Goal: Transaction & Acquisition: Purchase product/service

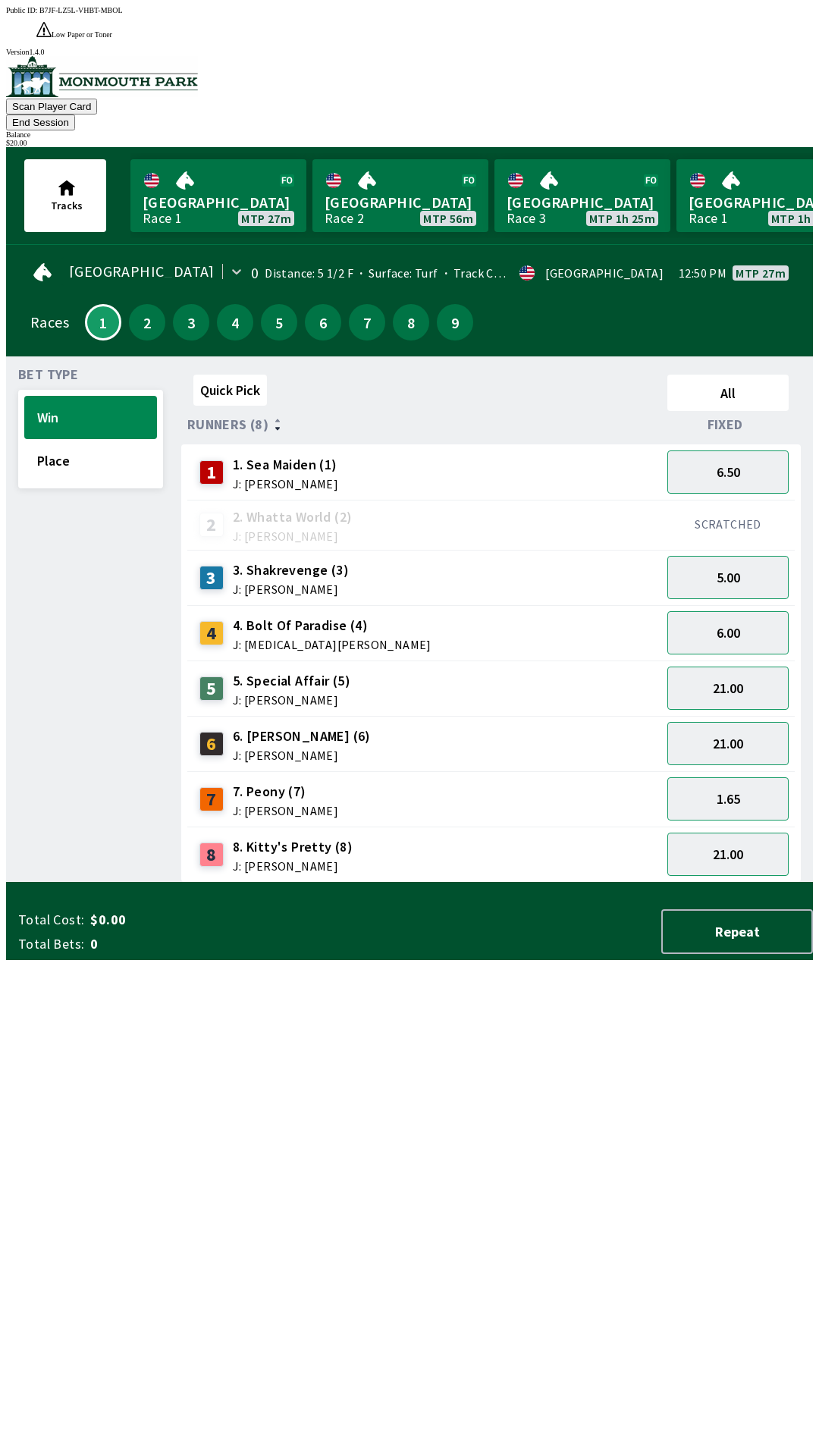
click at [100, 929] on span "$0.00" at bounding box center [209, 920] width 239 height 18
click at [75, 114] on button "End Session" at bounding box center [40, 122] width 69 height 15
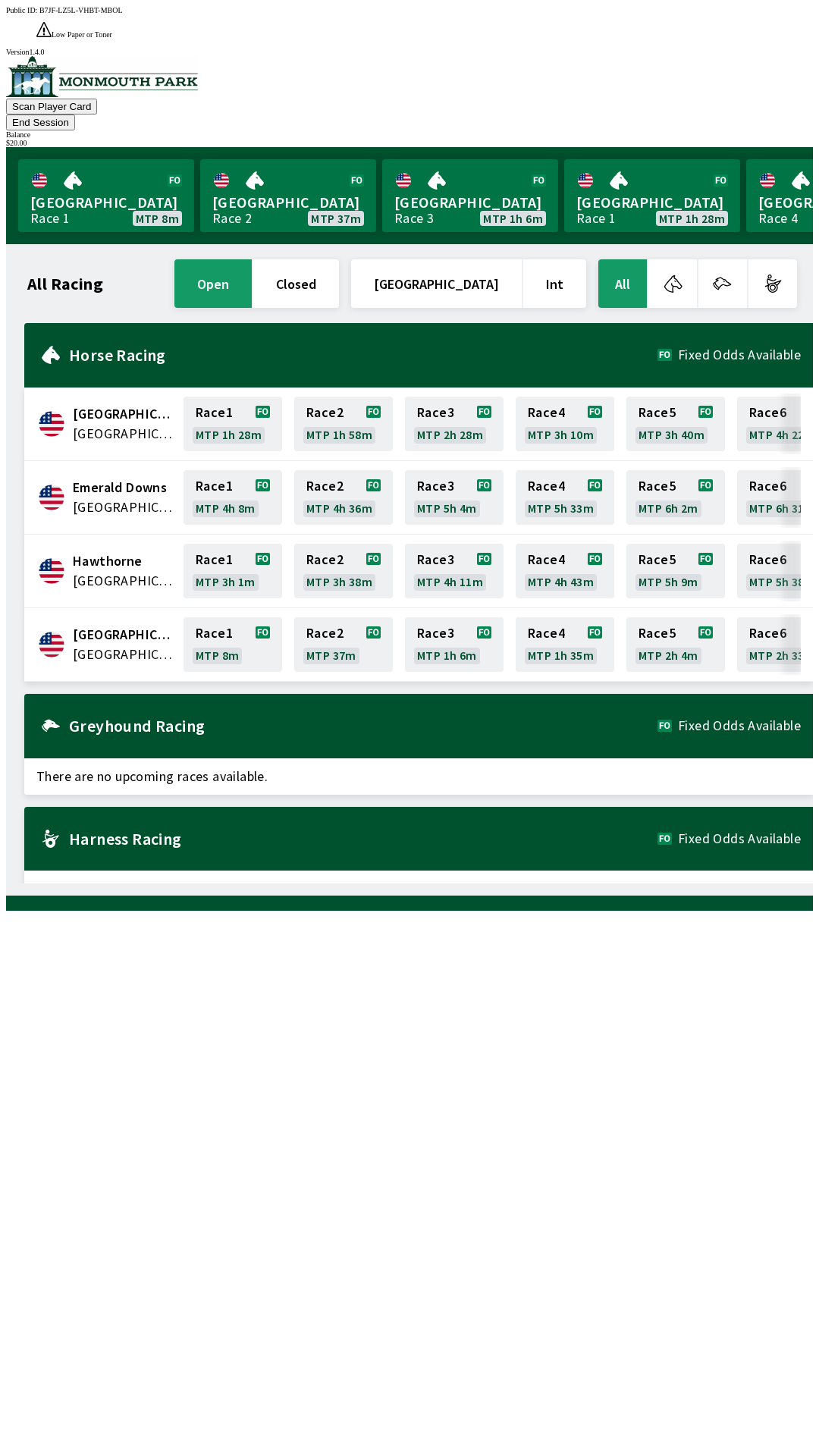
click at [75, 114] on button "End Session" at bounding box center [40, 122] width 69 height 15
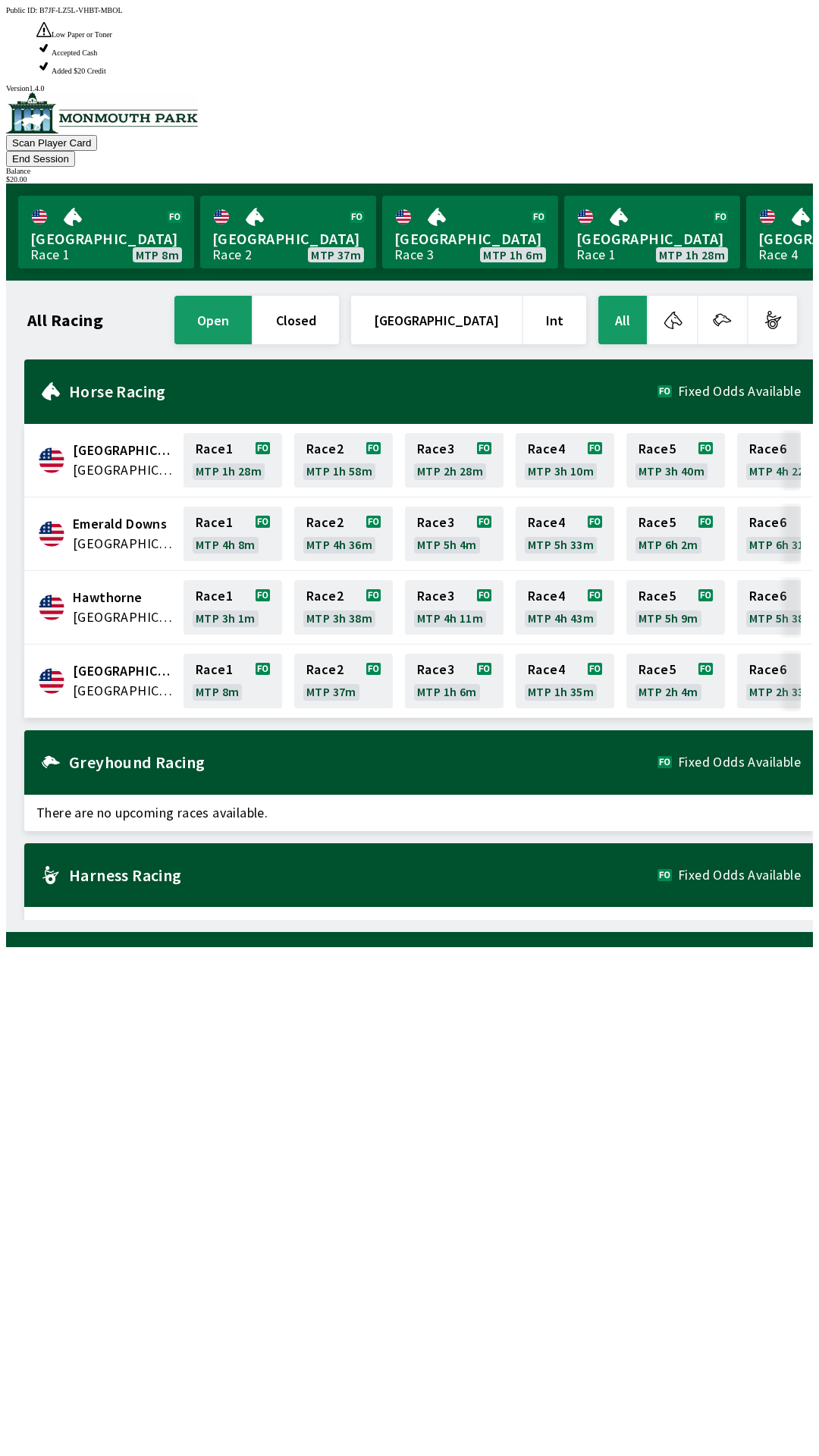
click at [75, 151] on button "End Session" at bounding box center [40, 159] width 69 height 15
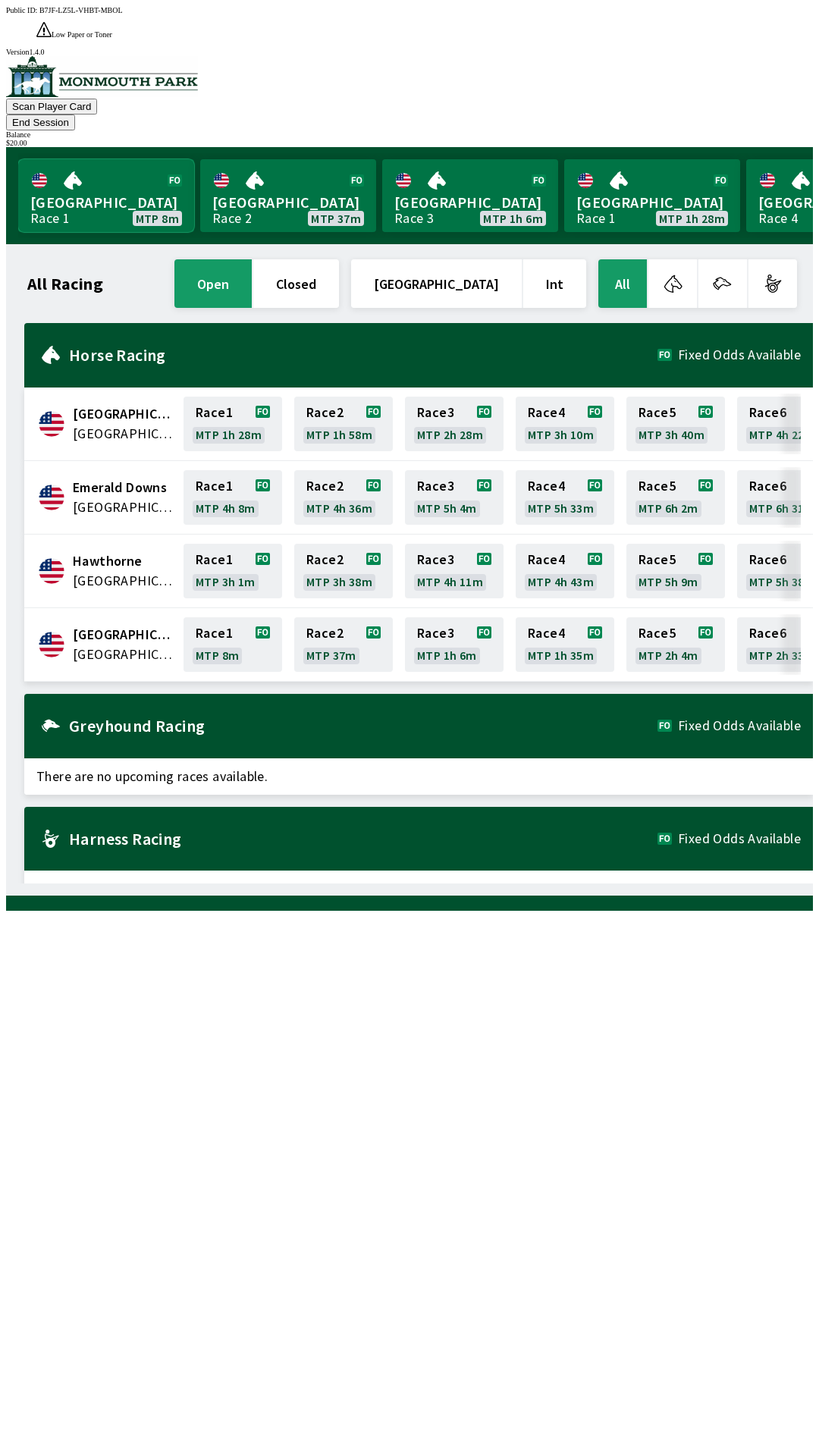
click at [90, 160] on link "[GEOGRAPHIC_DATA] Race 1 MTP 8m" at bounding box center [106, 195] width 176 height 73
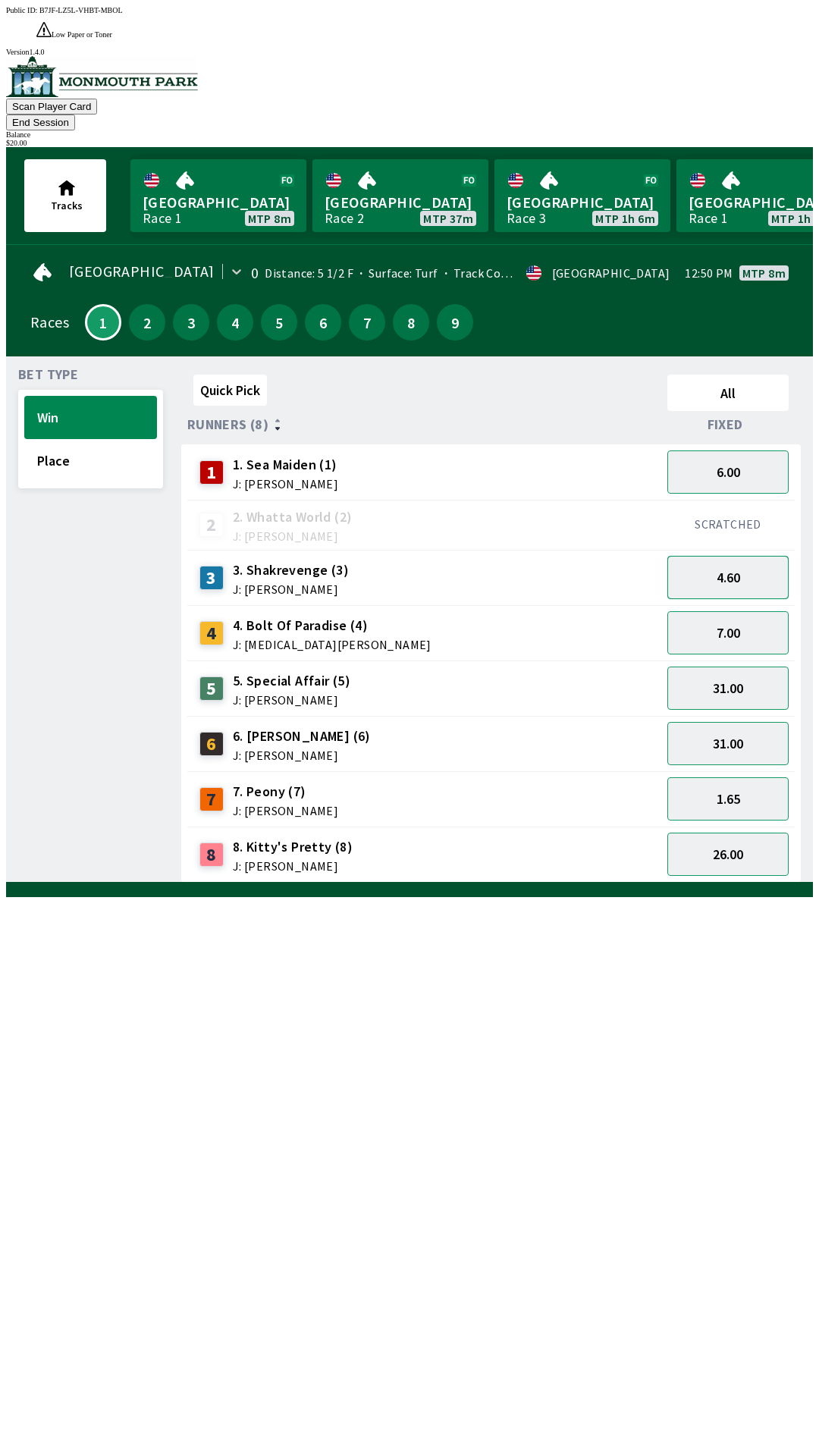
click at [752, 556] on button "4.60" at bounding box center [727, 578] width 121 height 44
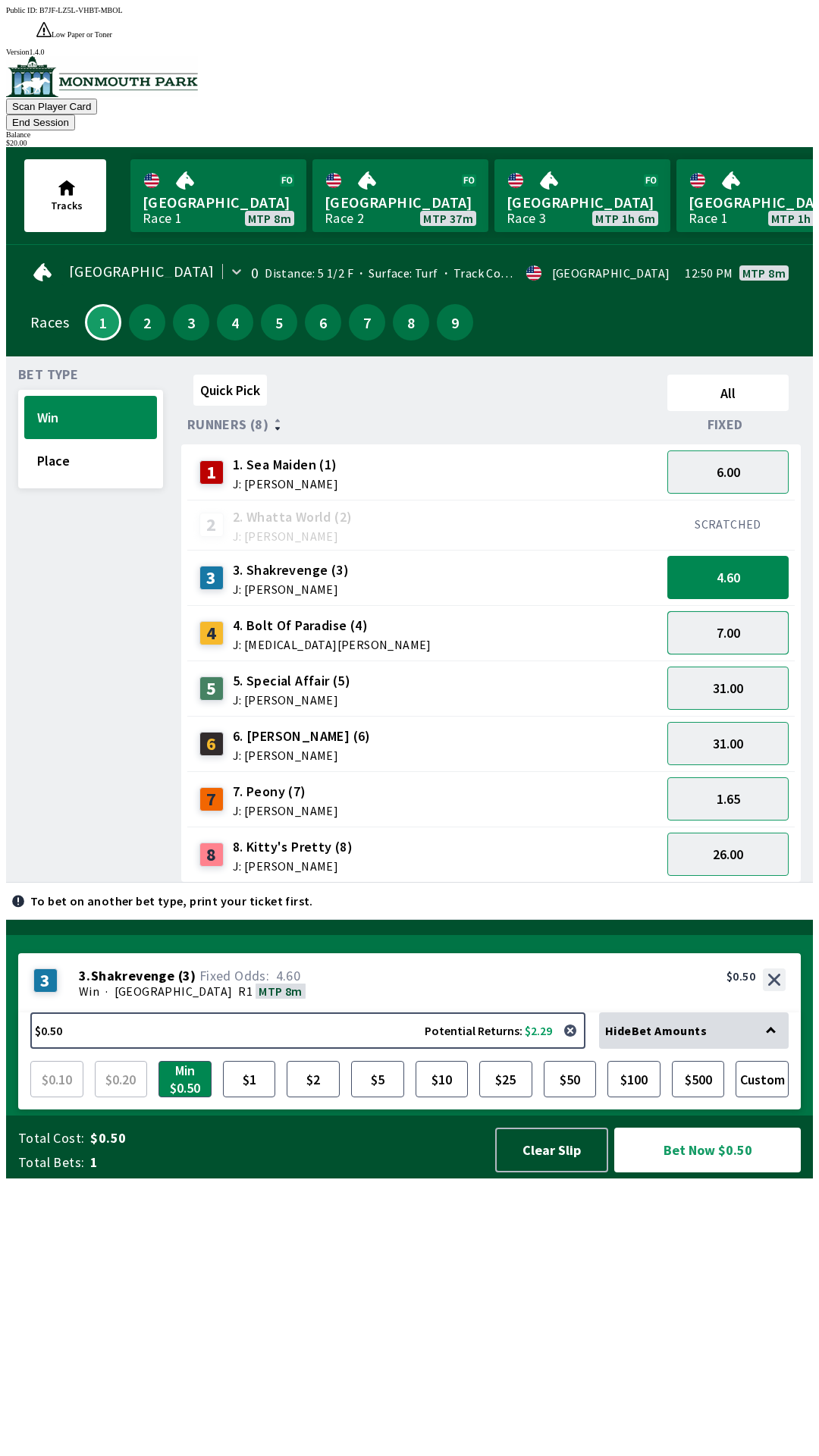
click at [746, 611] on button "7.00" at bounding box center [727, 633] width 121 height 44
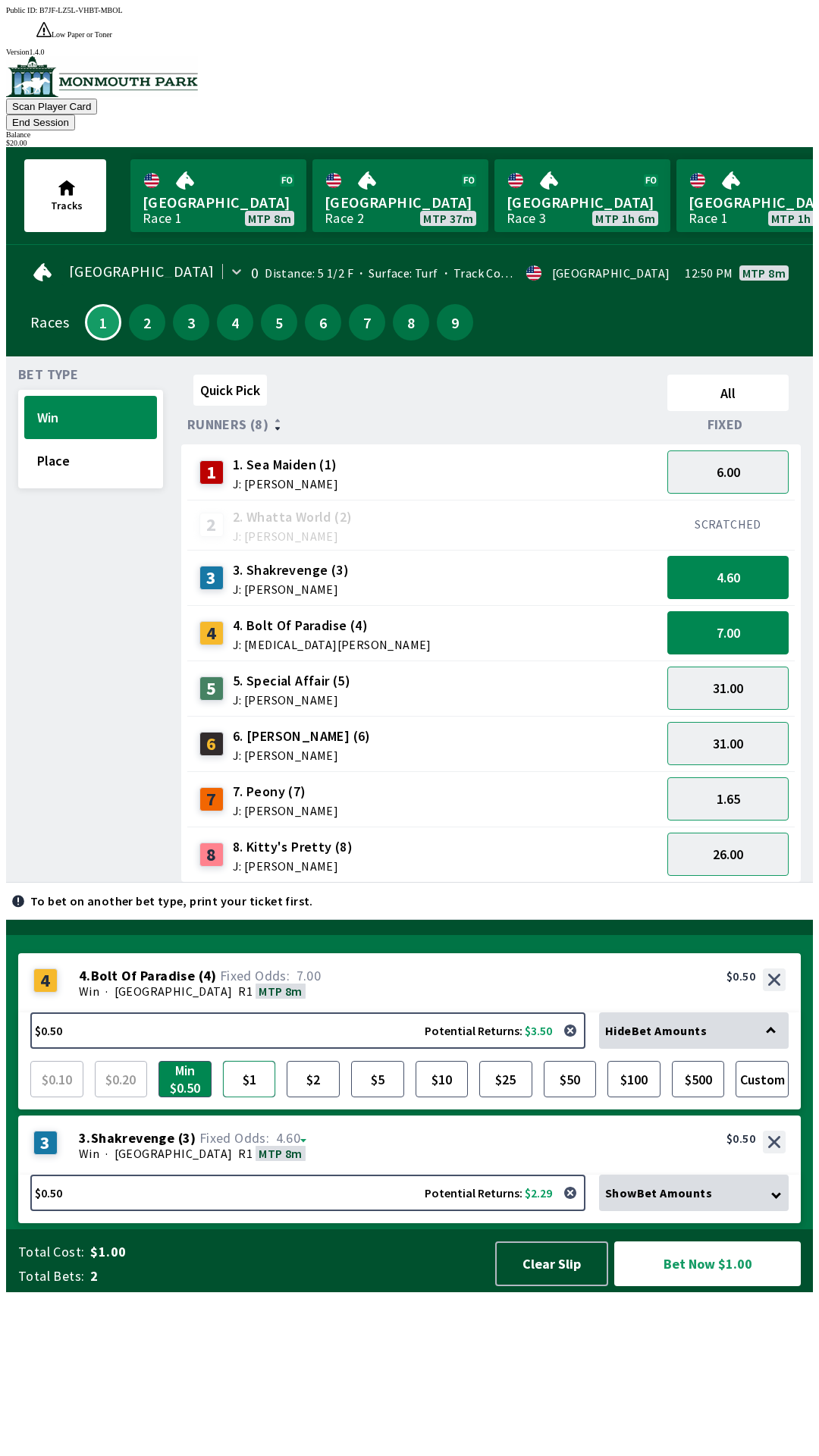
click at [250, 1097] on button "$1" at bounding box center [249, 1080] width 53 height 37
click at [693, 1287] on button "Bet Now $1.50" at bounding box center [707, 1263] width 187 height 45
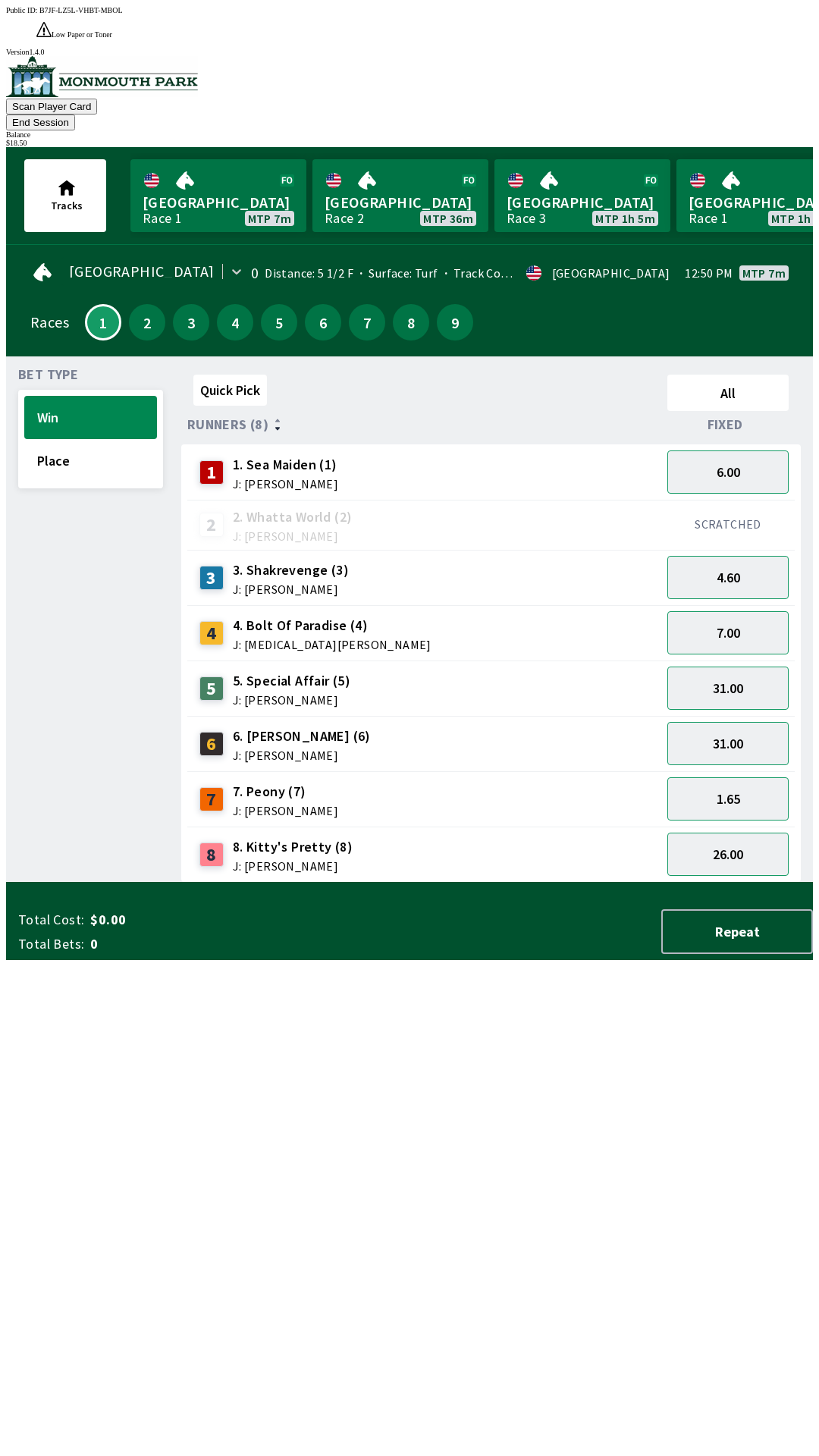
click at [75, 114] on button "End Session" at bounding box center [40, 122] width 69 height 15
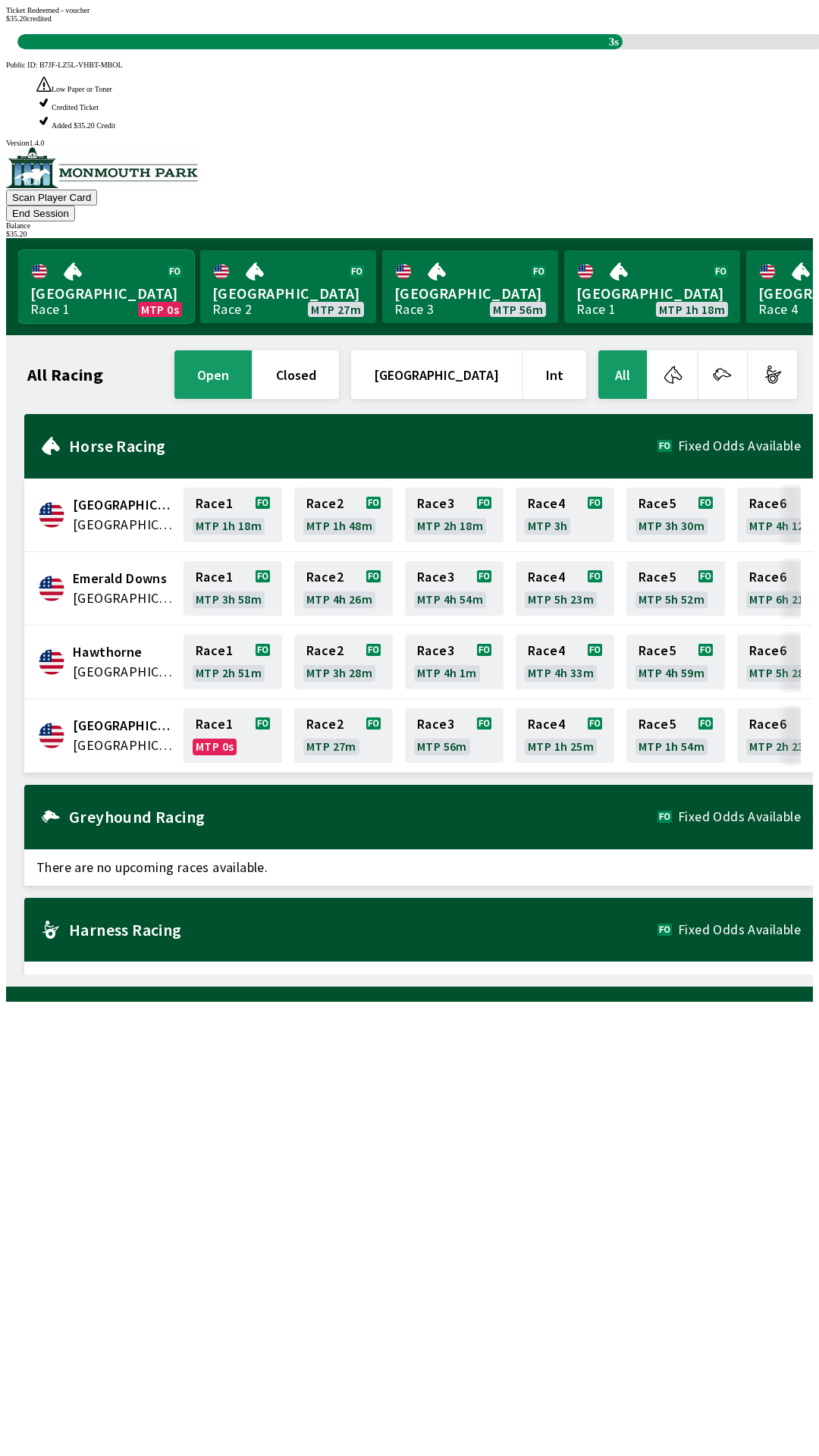
click at [103, 251] on link "Monmouth Park Race 1 MTP 0s" at bounding box center [106, 286] width 176 height 73
click at [129, 251] on link "Monmouth Park Race 1 MTP 0s" at bounding box center [106, 286] width 176 height 73
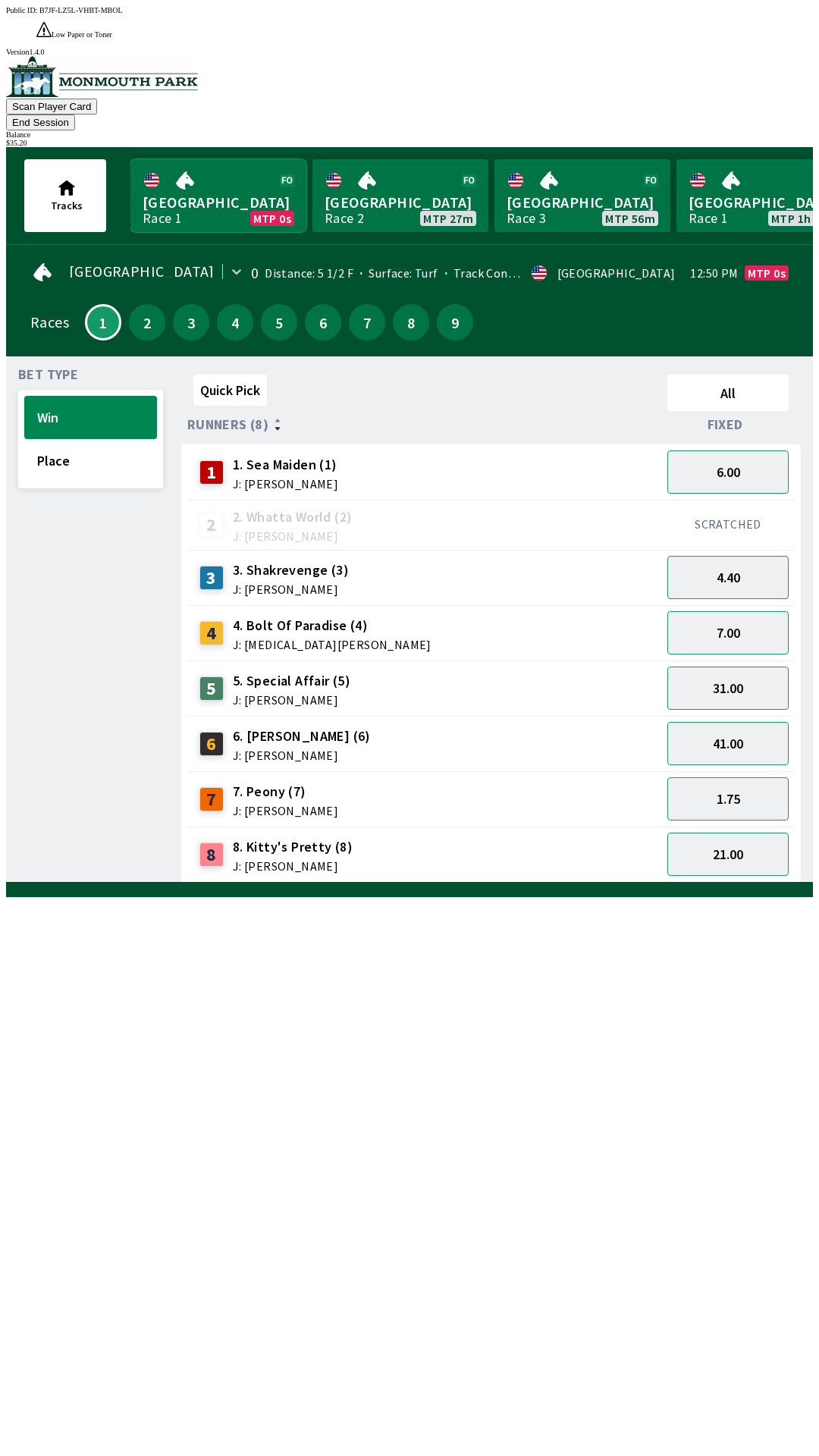
click at [222, 163] on link "Monmouth Park Race 1 MTP 0s" at bounding box center [219, 195] width 176 height 73
click at [102, 439] on button "Place" at bounding box center [90, 461] width 132 height 44
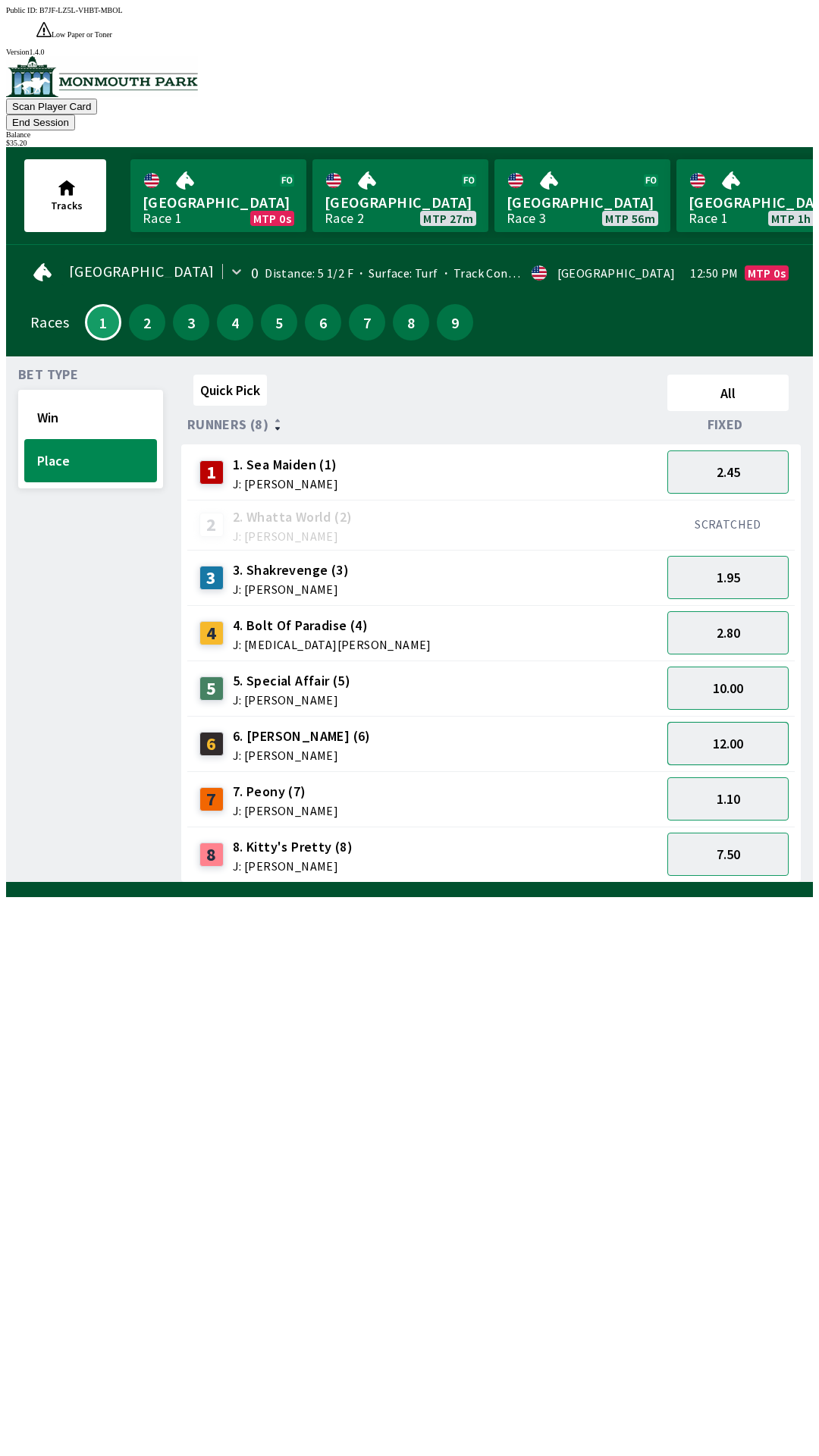
click at [746, 722] on button "12.00" at bounding box center [727, 743] width 121 height 44
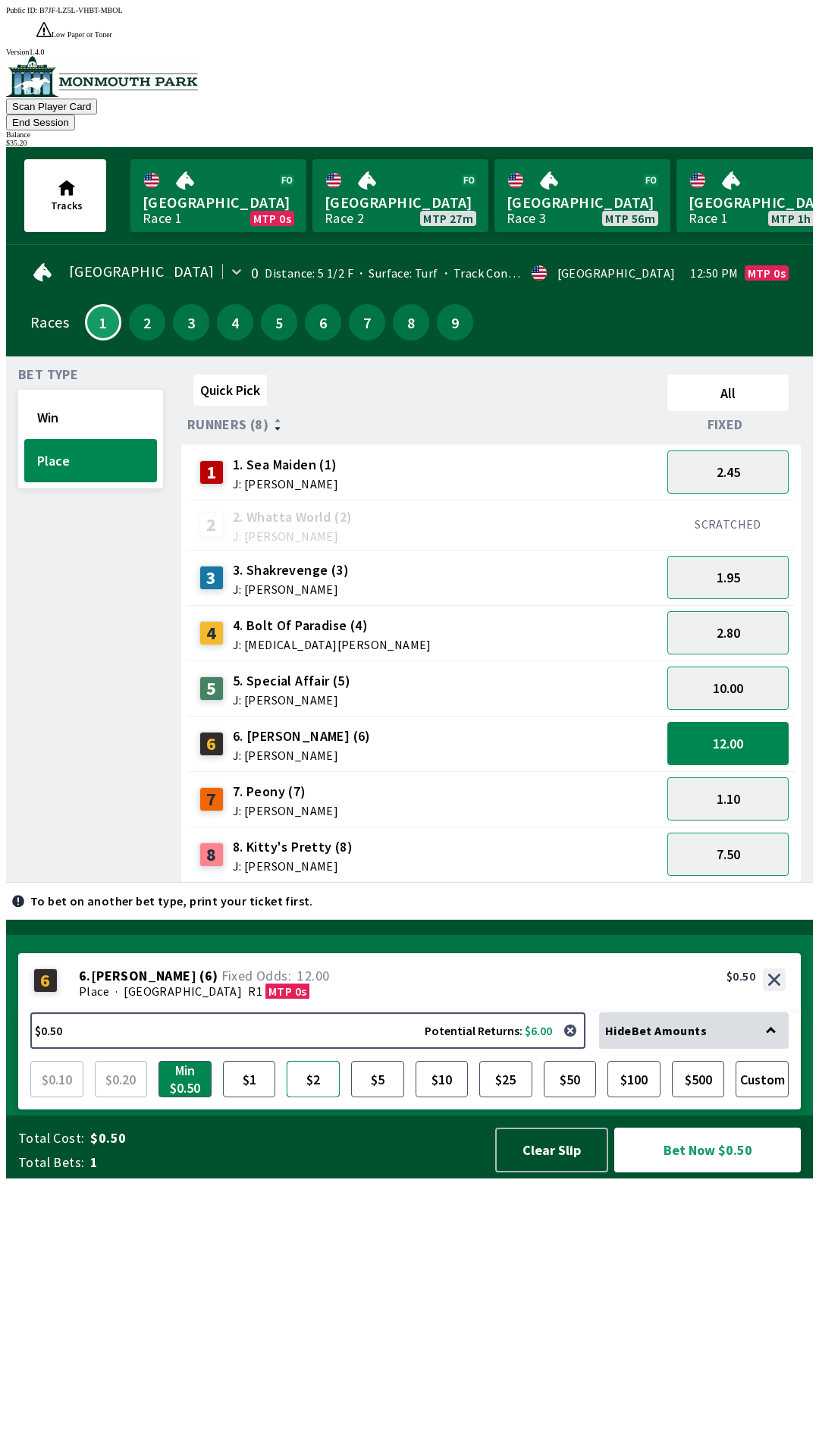
click at [318, 1097] on button "$2" at bounding box center [312, 1080] width 53 height 37
click at [660, 1173] on button "Bet Now $2.00" at bounding box center [707, 1150] width 187 height 45
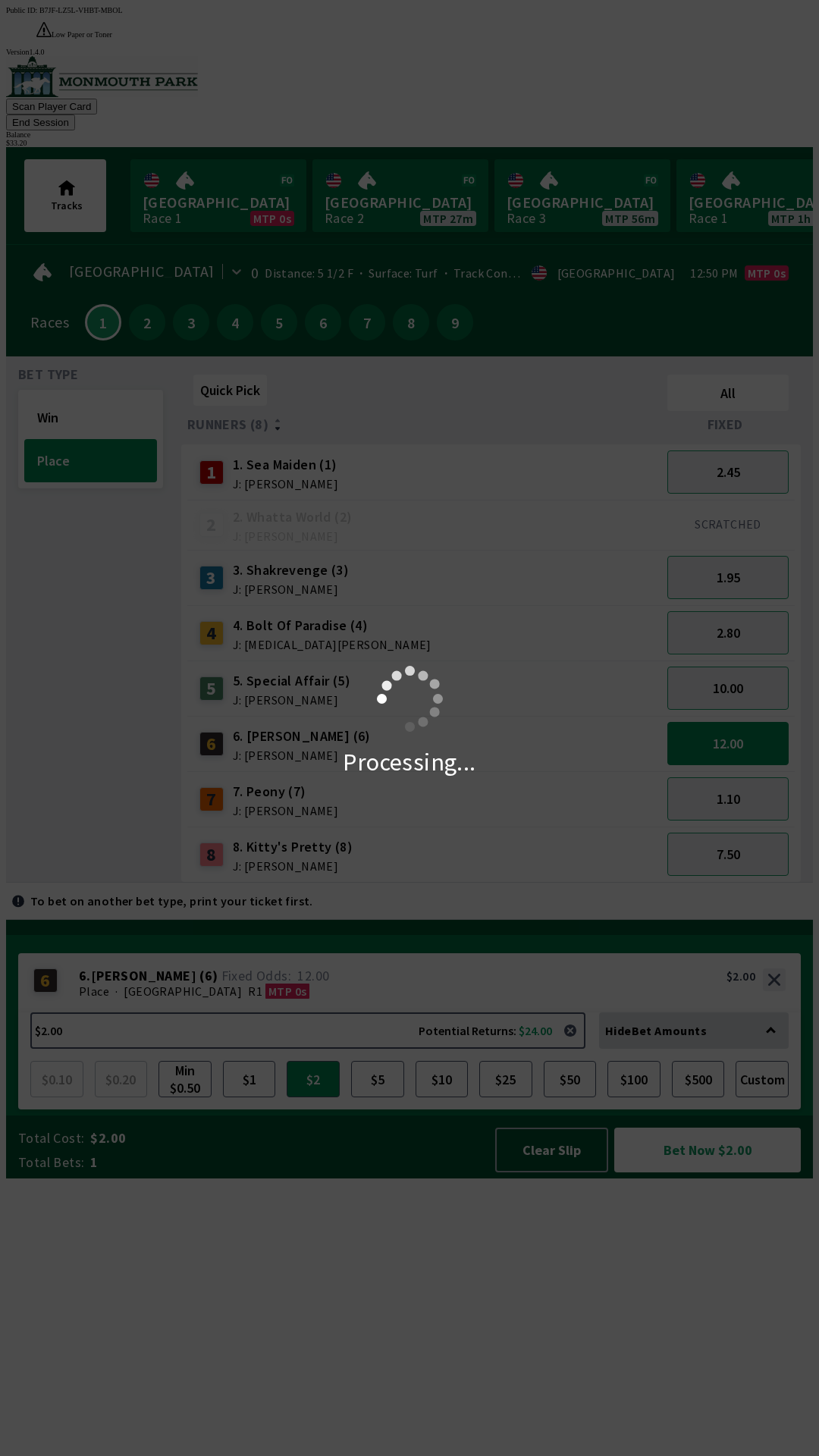
click at [665, 37] on div "Processing..." at bounding box center [409, 728] width 819 height 1456
click at [690, 55] on div "Processing..." at bounding box center [409, 728] width 819 height 1456
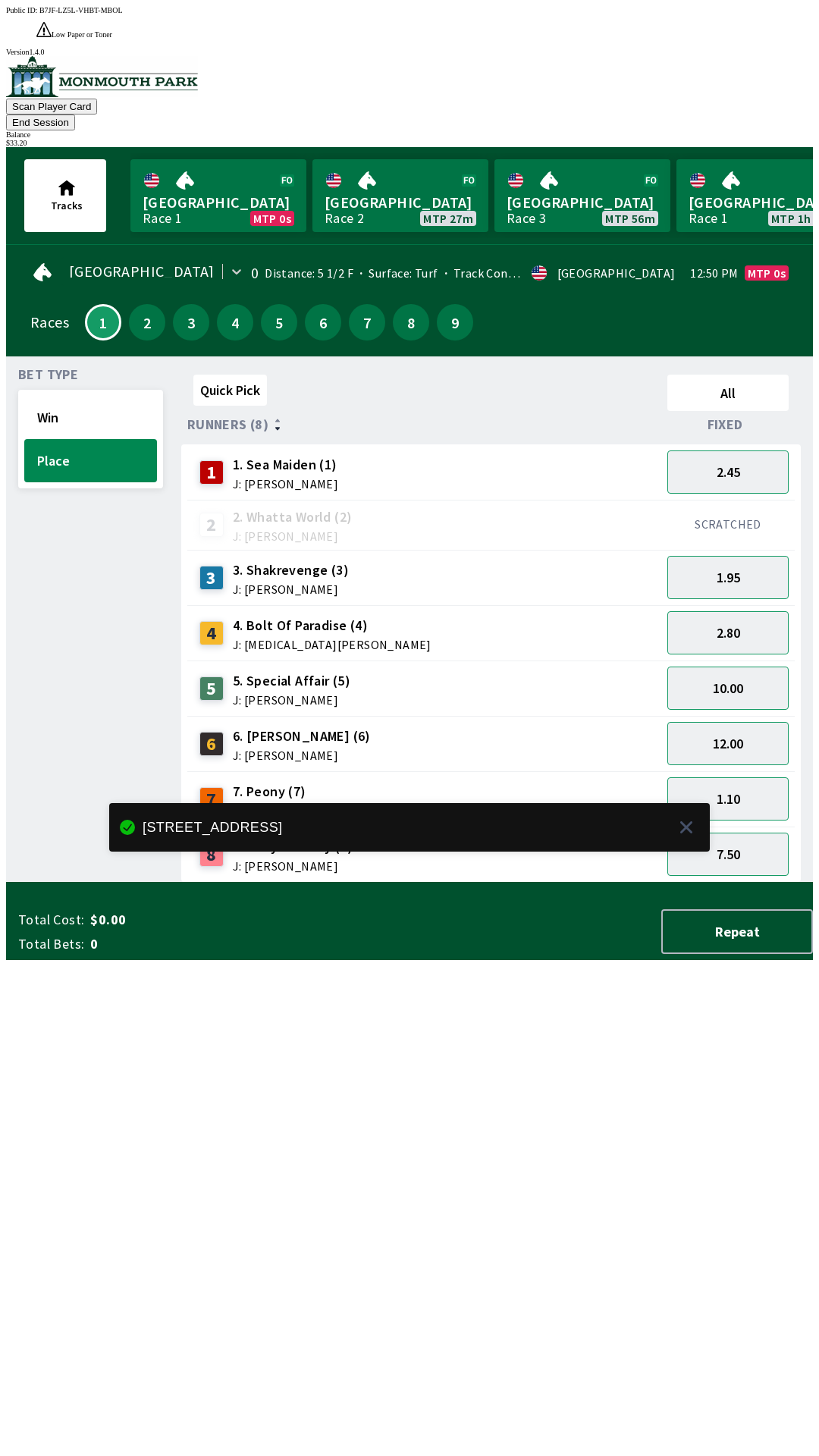
click at [75, 114] on button "End Session" at bounding box center [40, 122] width 69 height 15
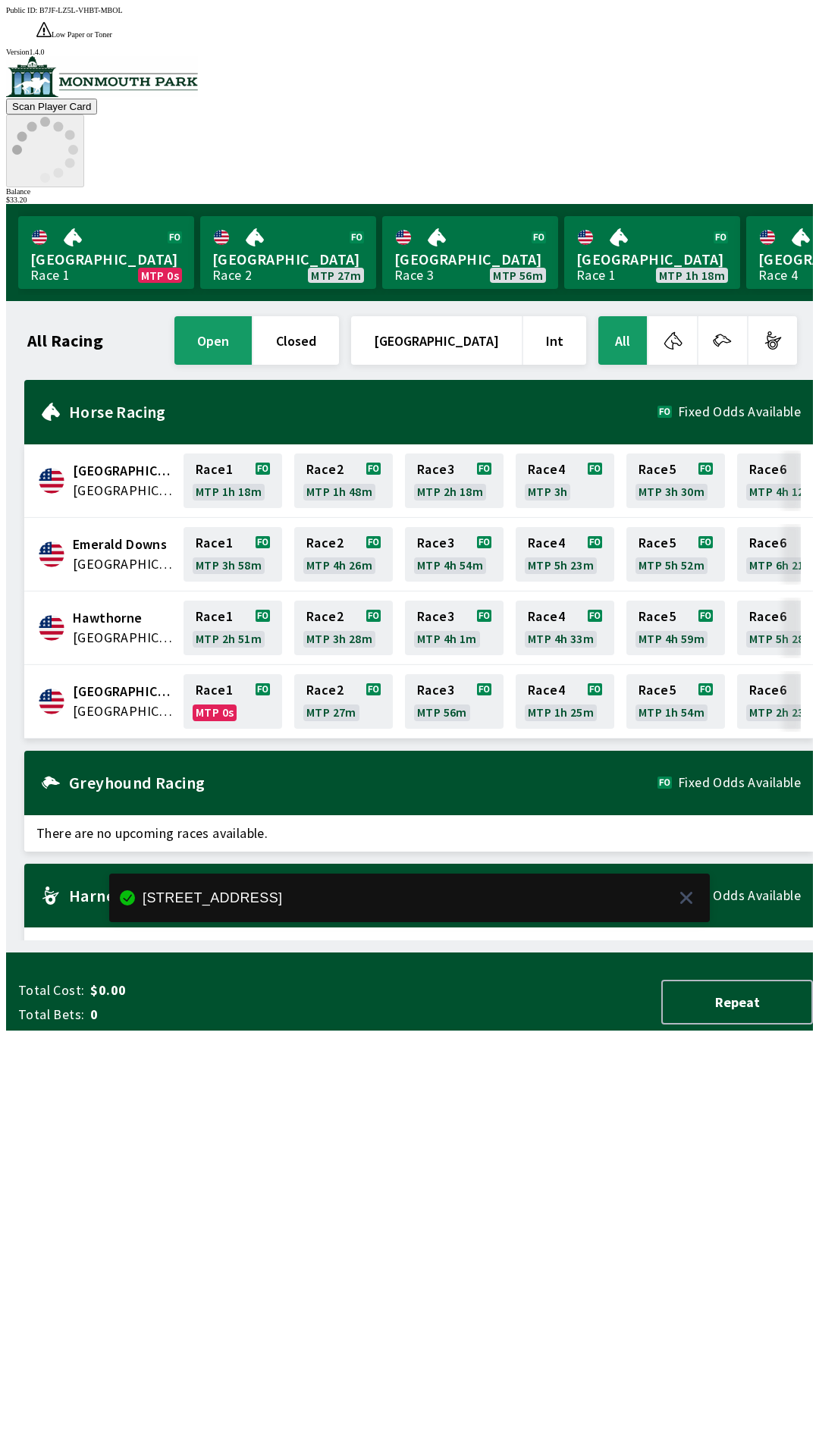
click at [78, 117] on icon at bounding box center [45, 150] width 66 height 66
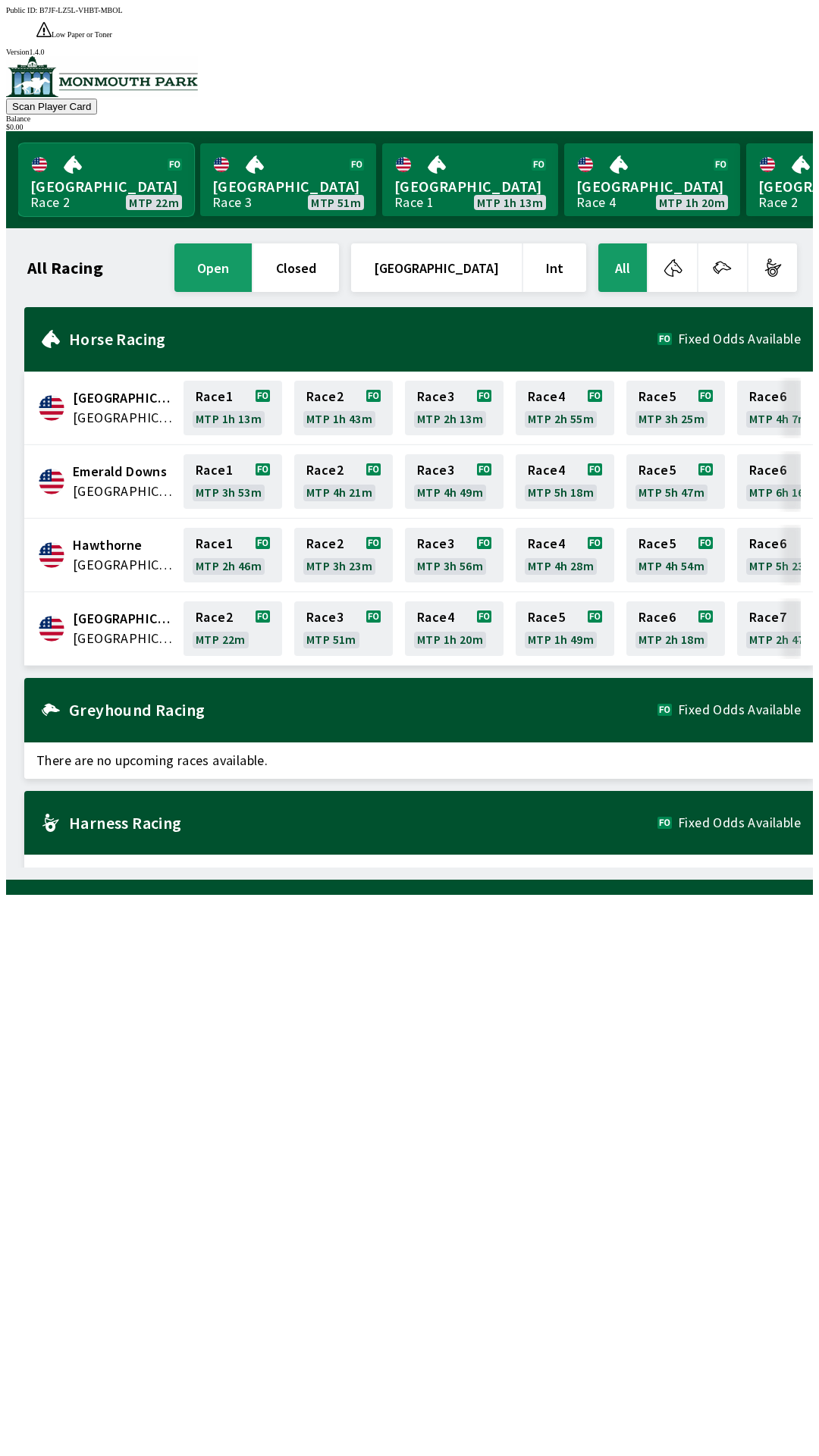
click at [119, 156] on link "[GEOGRAPHIC_DATA] Race 2 MTP 22m" at bounding box center [106, 179] width 176 height 73
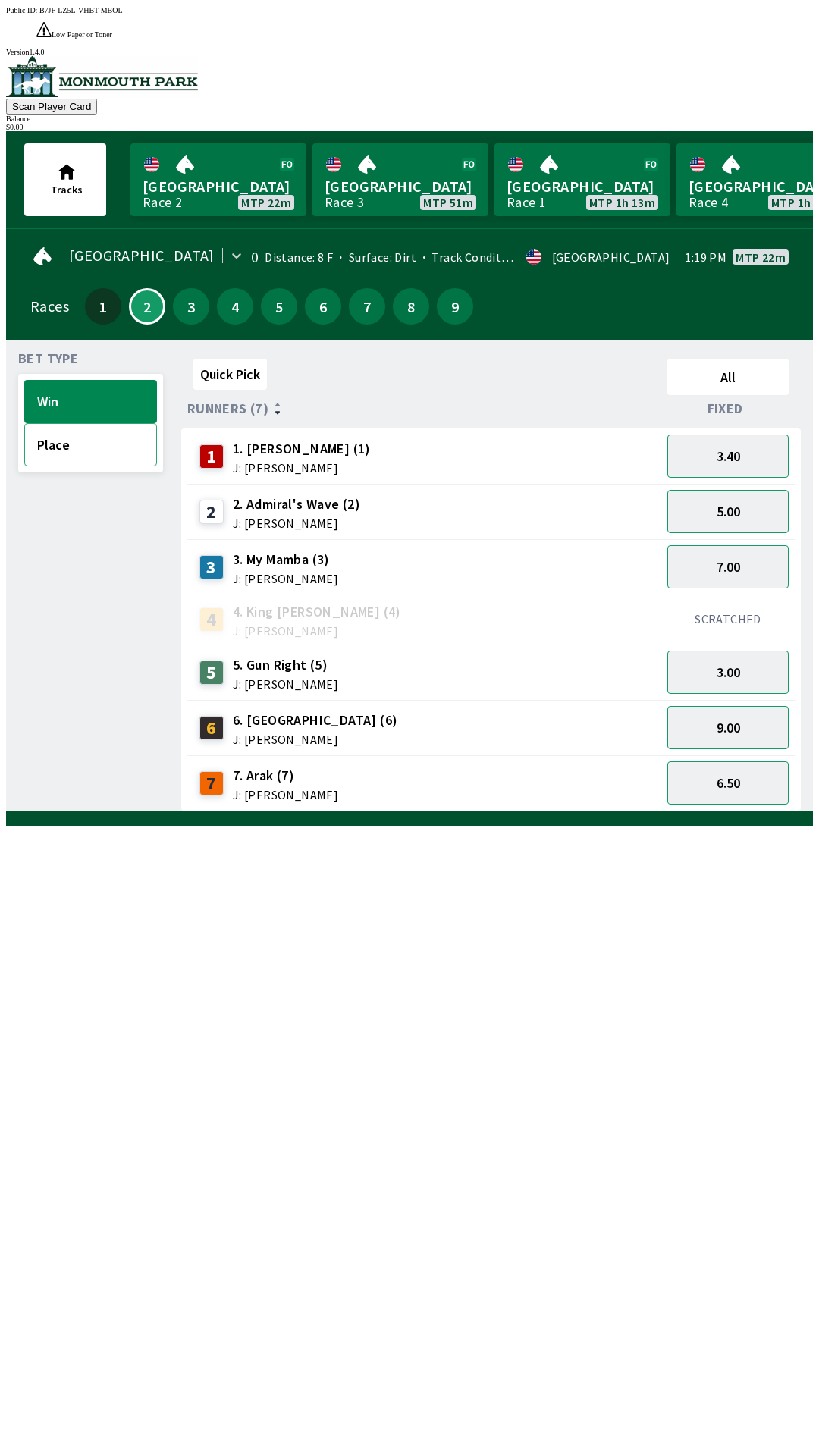
click at [95, 423] on button "Place" at bounding box center [90, 444] width 132 height 44
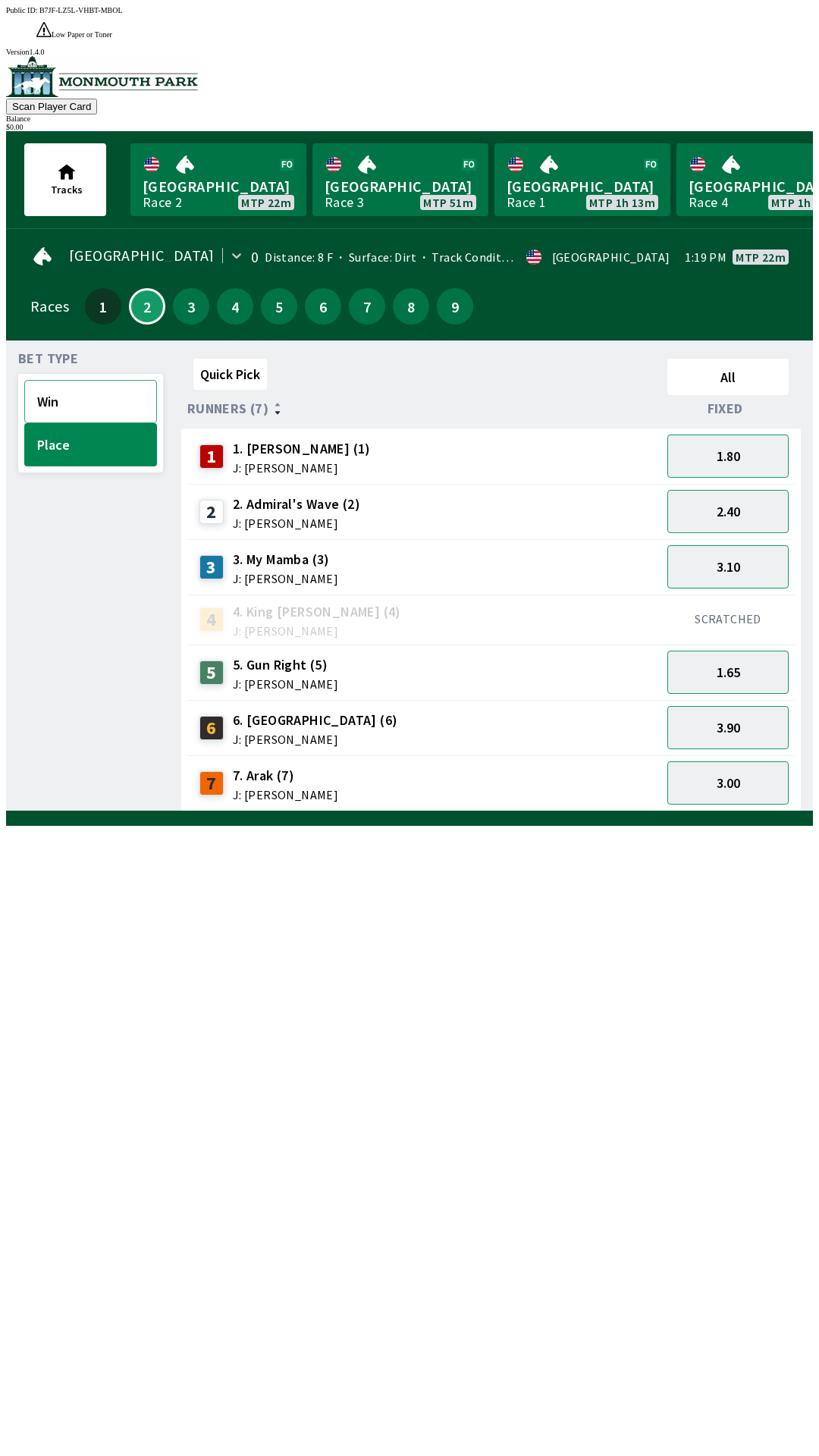
click at [90, 380] on button "Win" at bounding box center [90, 401] width 132 height 44
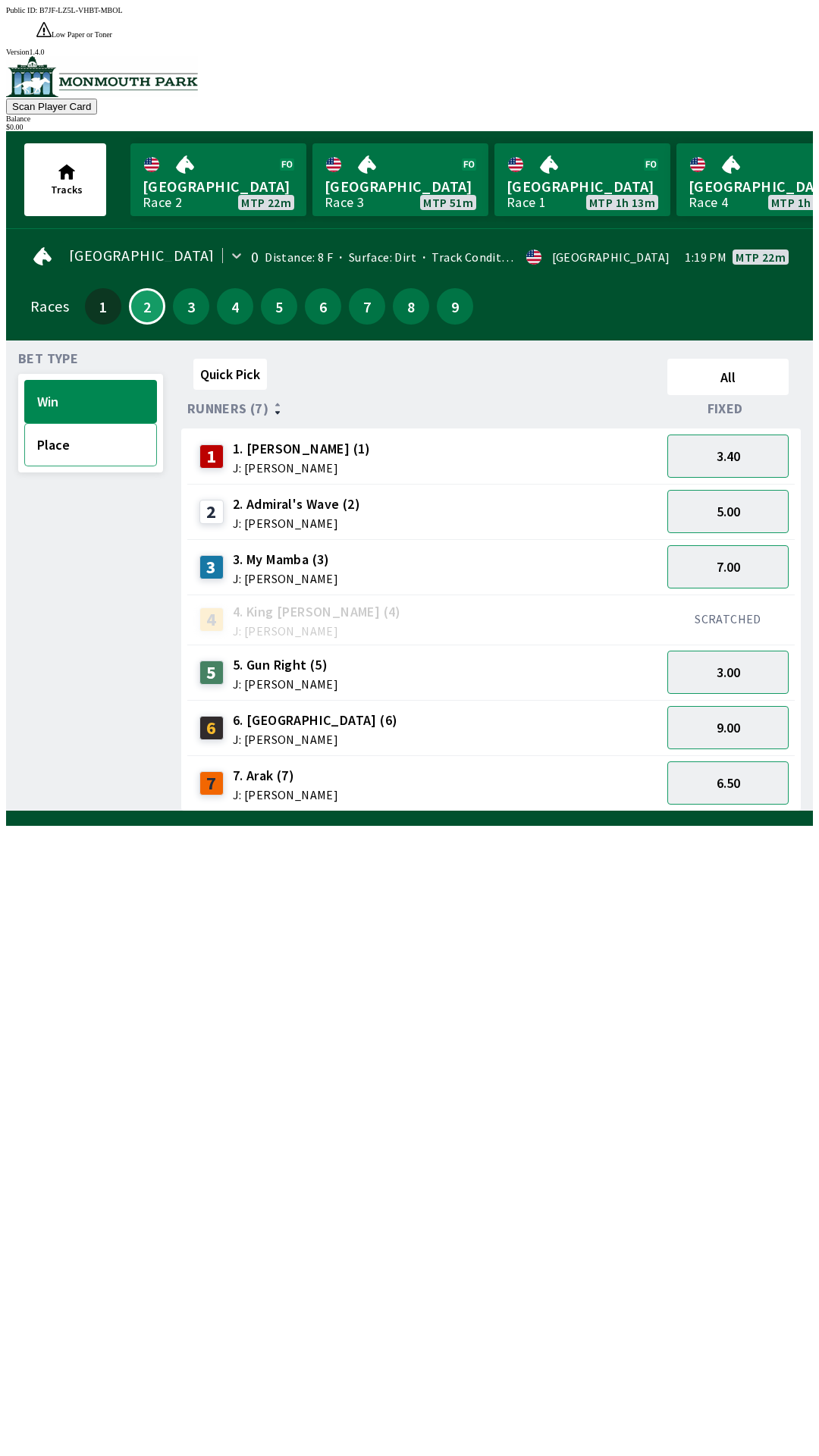
click at [90, 431] on button "Place" at bounding box center [90, 444] width 132 height 44
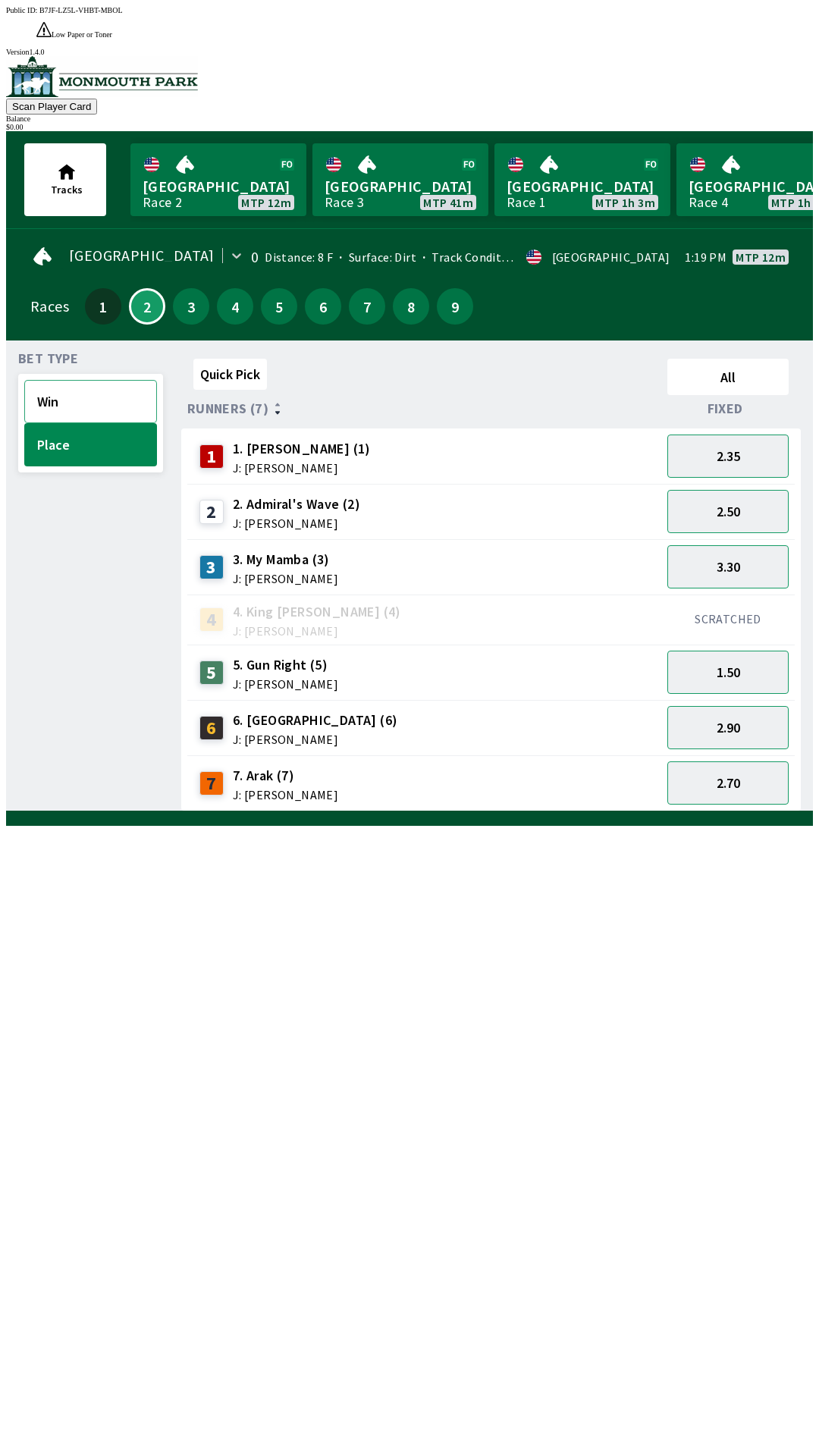
click at [93, 382] on button "Win" at bounding box center [90, 401] width 132 height 44
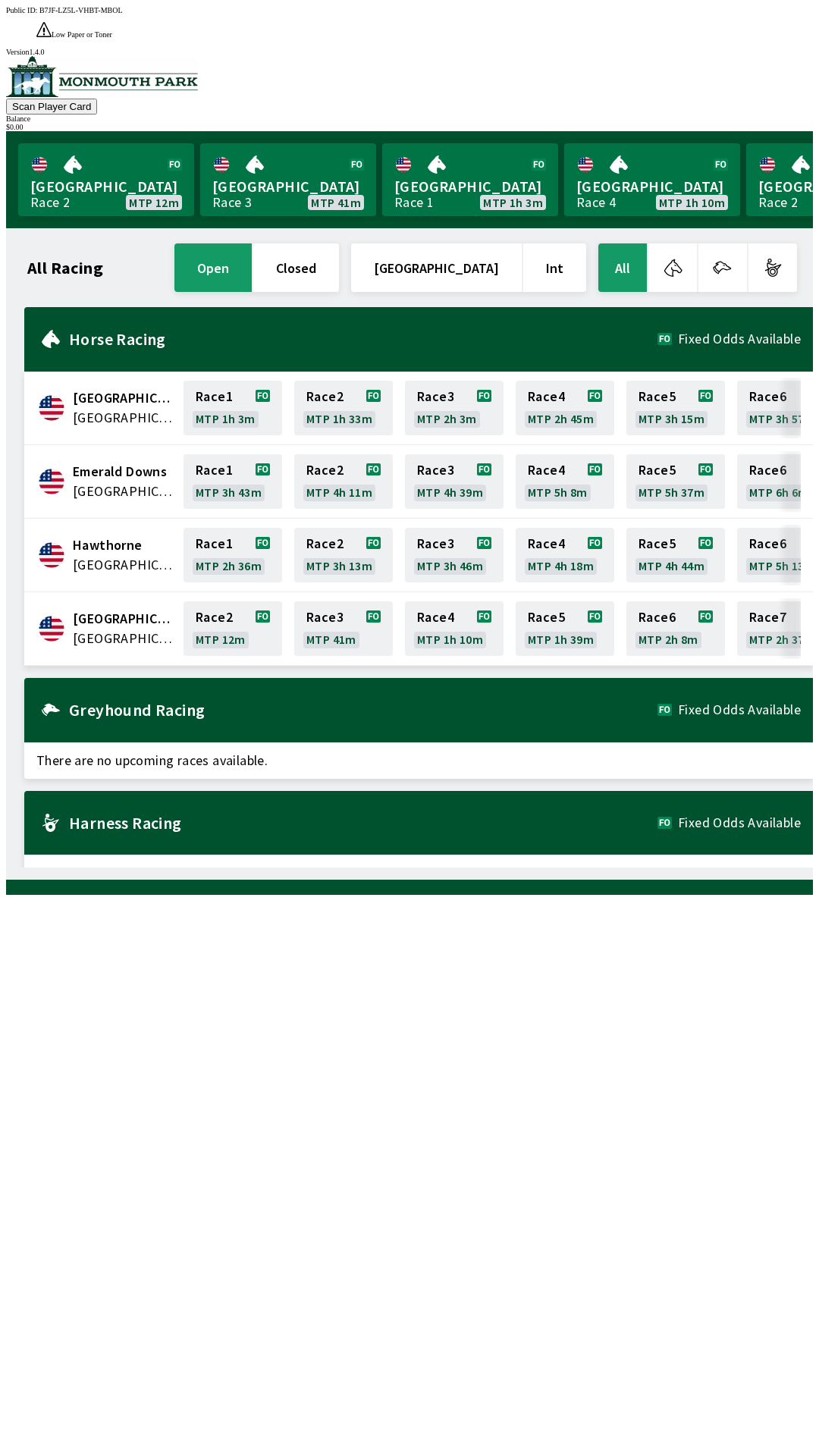
click at [105, 629] on span "[GEOGRAPHIC_DATA]" at bounding box center [123, 639] width 102 height 19
click at [85, 143] on link "[GEOGRAPHIC_DATA] Race 2 MTP 12m" at bounding box center [106, 179] width 176 height 73
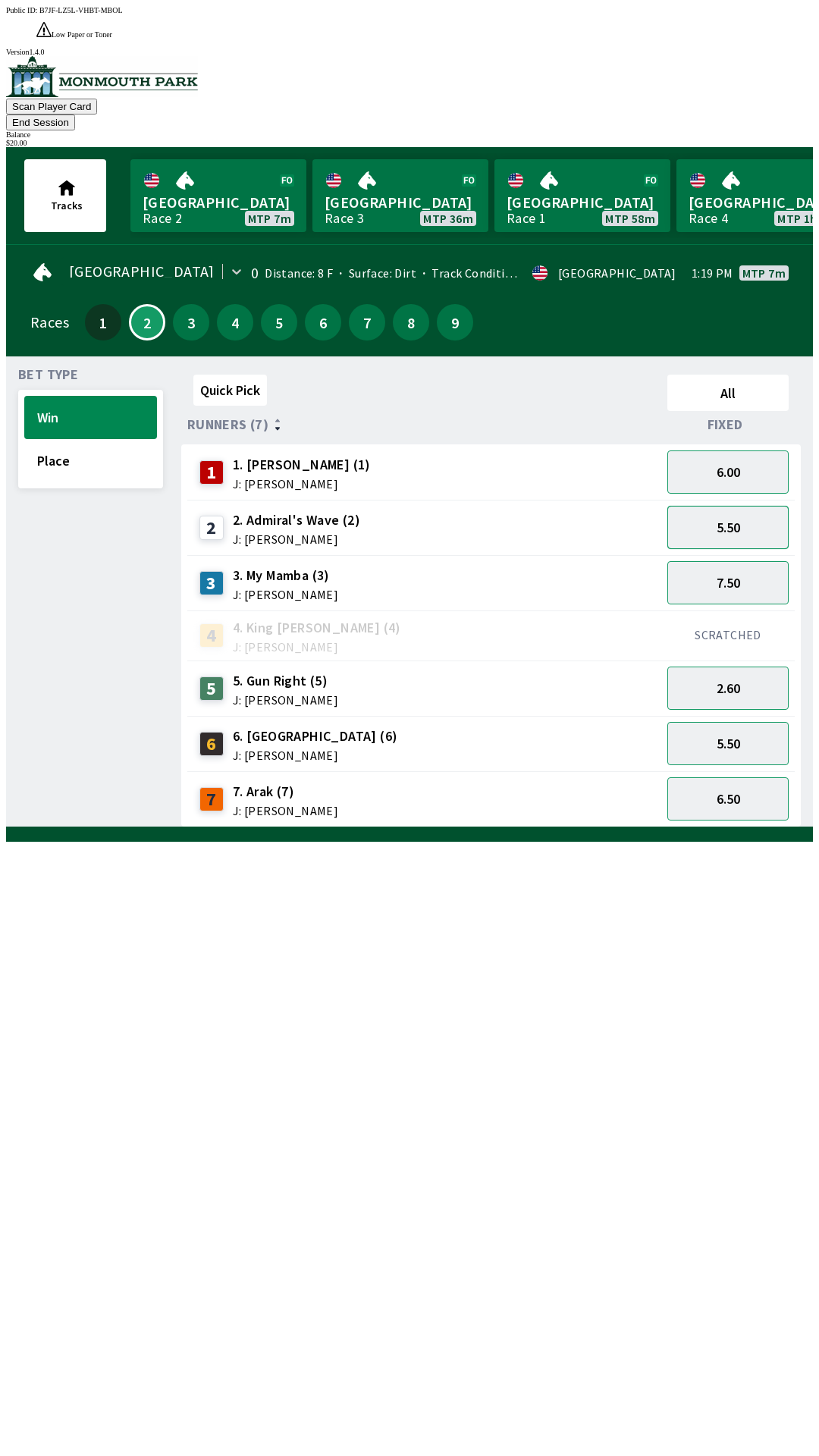
click at [712, 506] on button "5.50" at bounding box center [727, 527] width 121 height 44
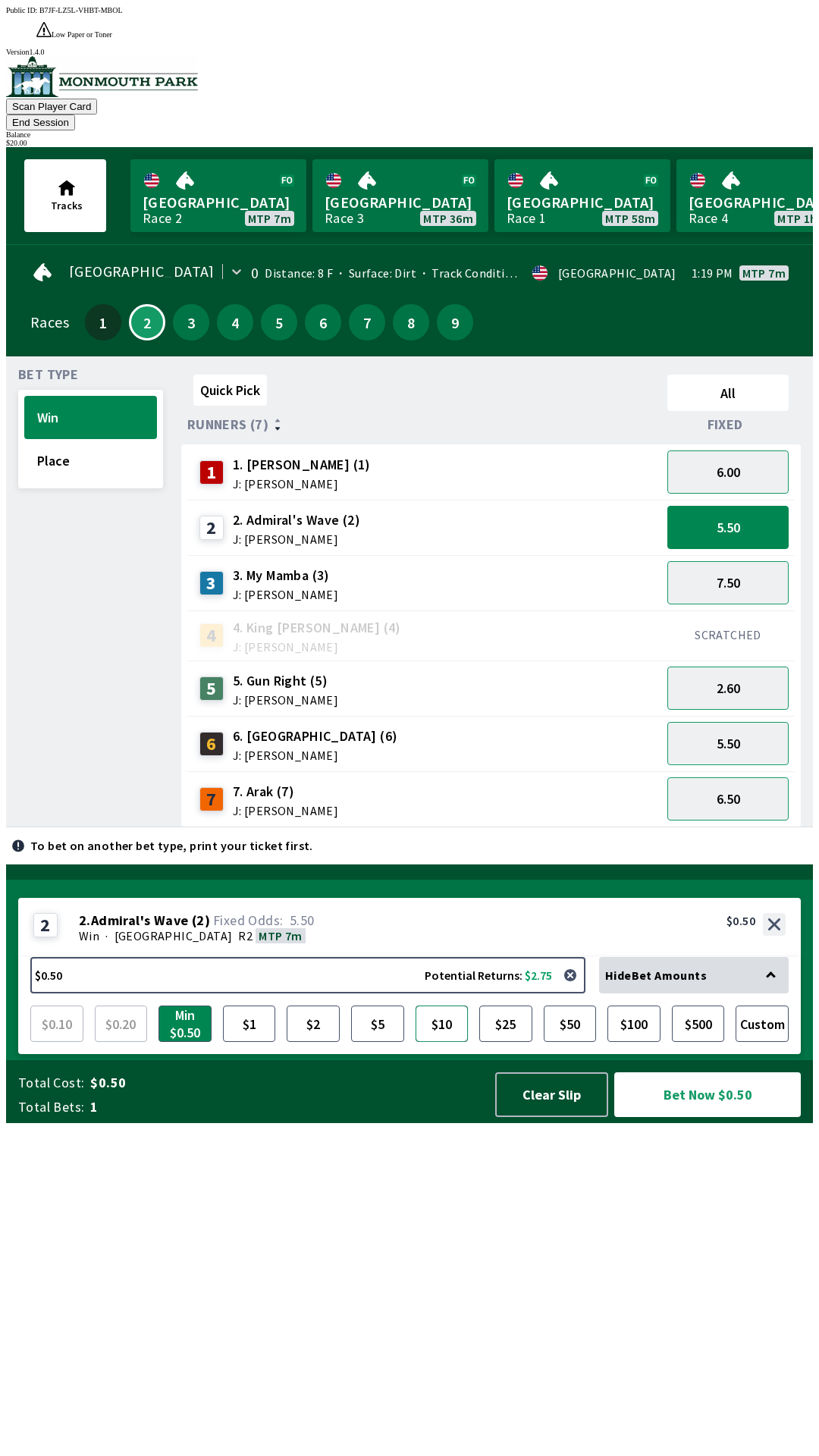
click at [436, 1042] on button "$10" at bounding box center [442, 1025] width 53 height 37
click at [692, 1117] on button "Bet Now $10.00" at bounding box center [707, 1095] width 187 height 45
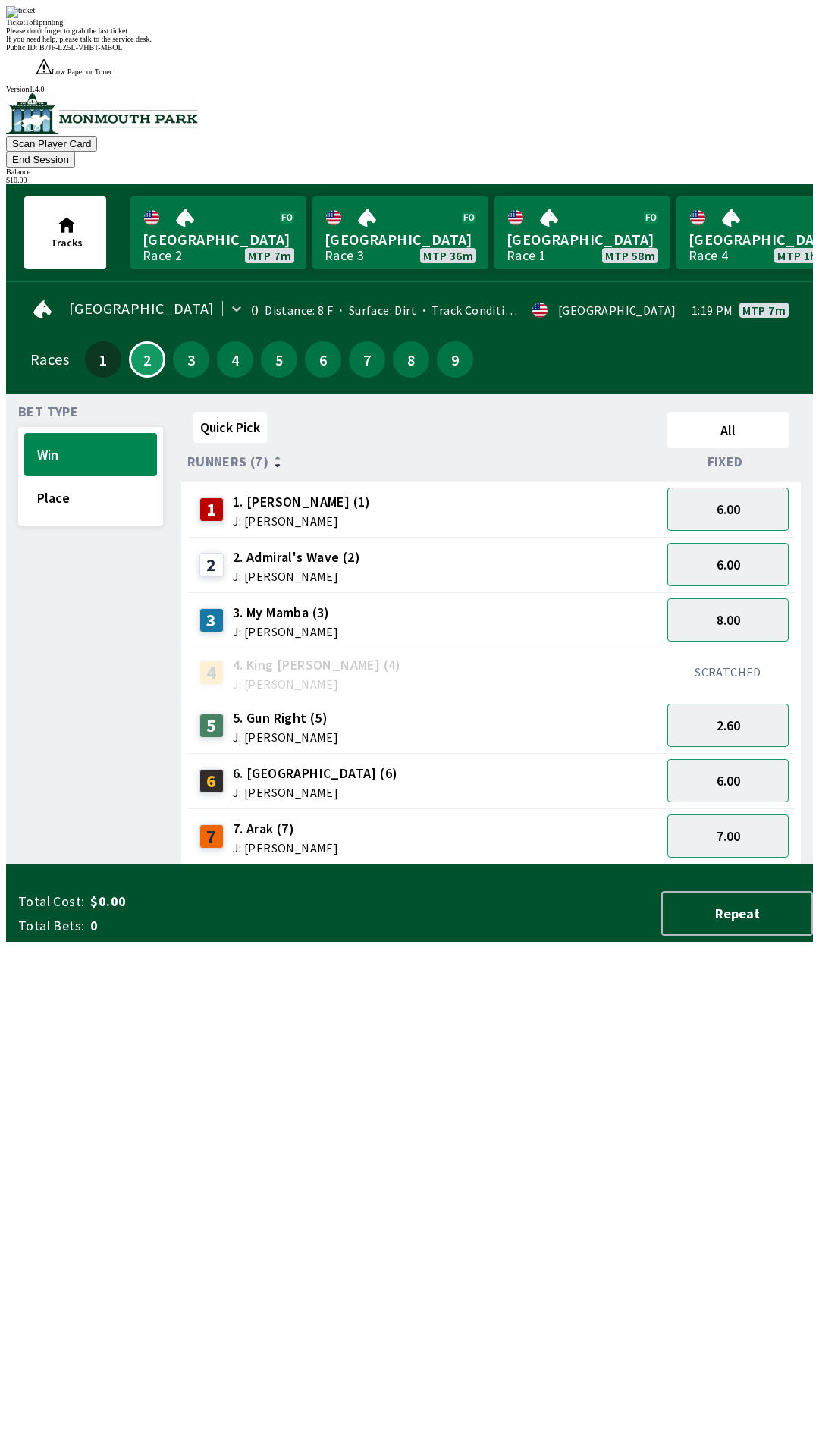
click at [278, 865] on div "Quick Pick All Runners (7) Fixed 1 1. [PERSON_NAME] (1) J: [PERSON_NAME] 6.00 2…" at bounding box center [496, 635] width 631 height 459
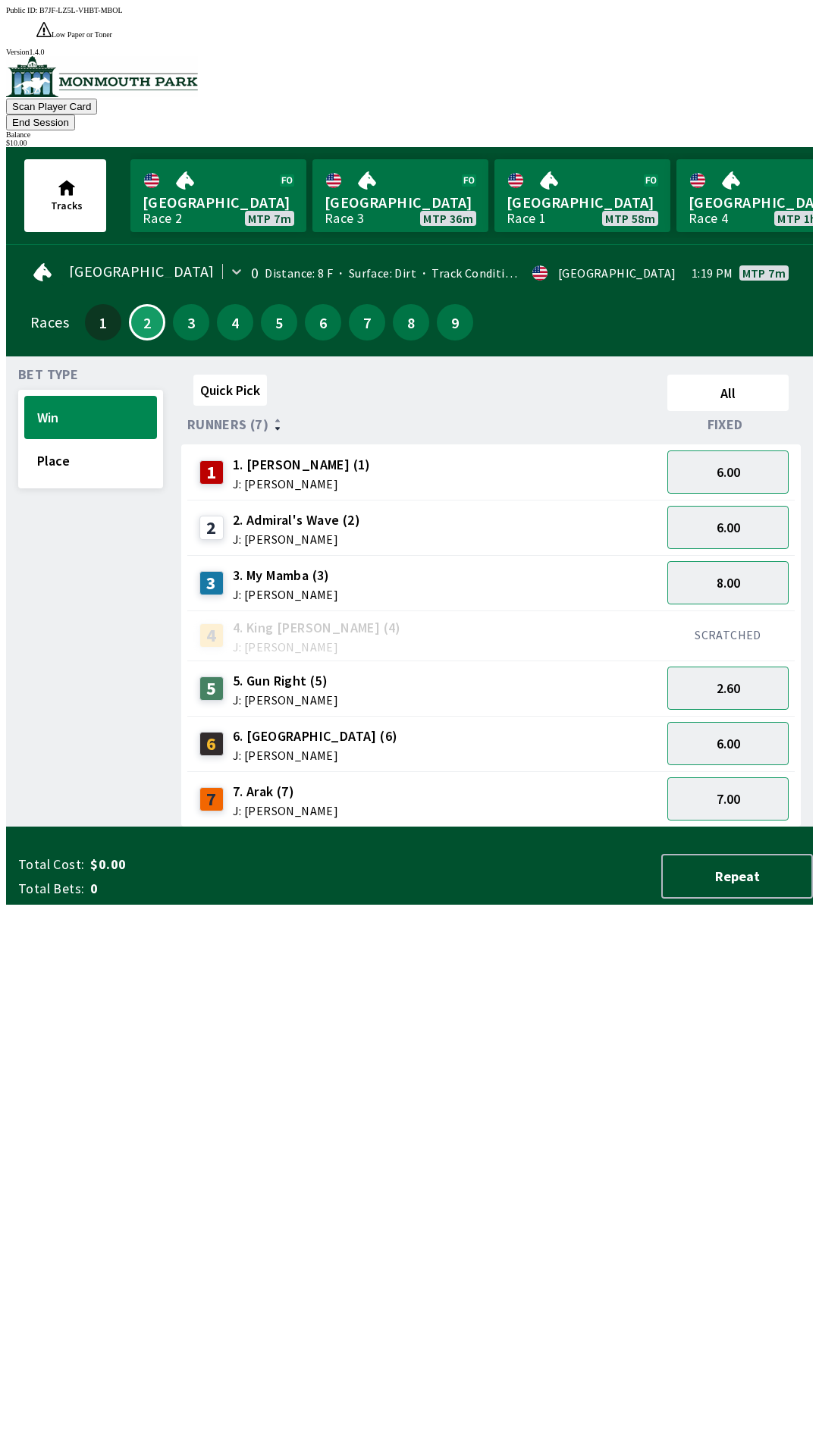
click at [75, 114] on button "End Session" at bounding box center [40, 122] width 69 height 15
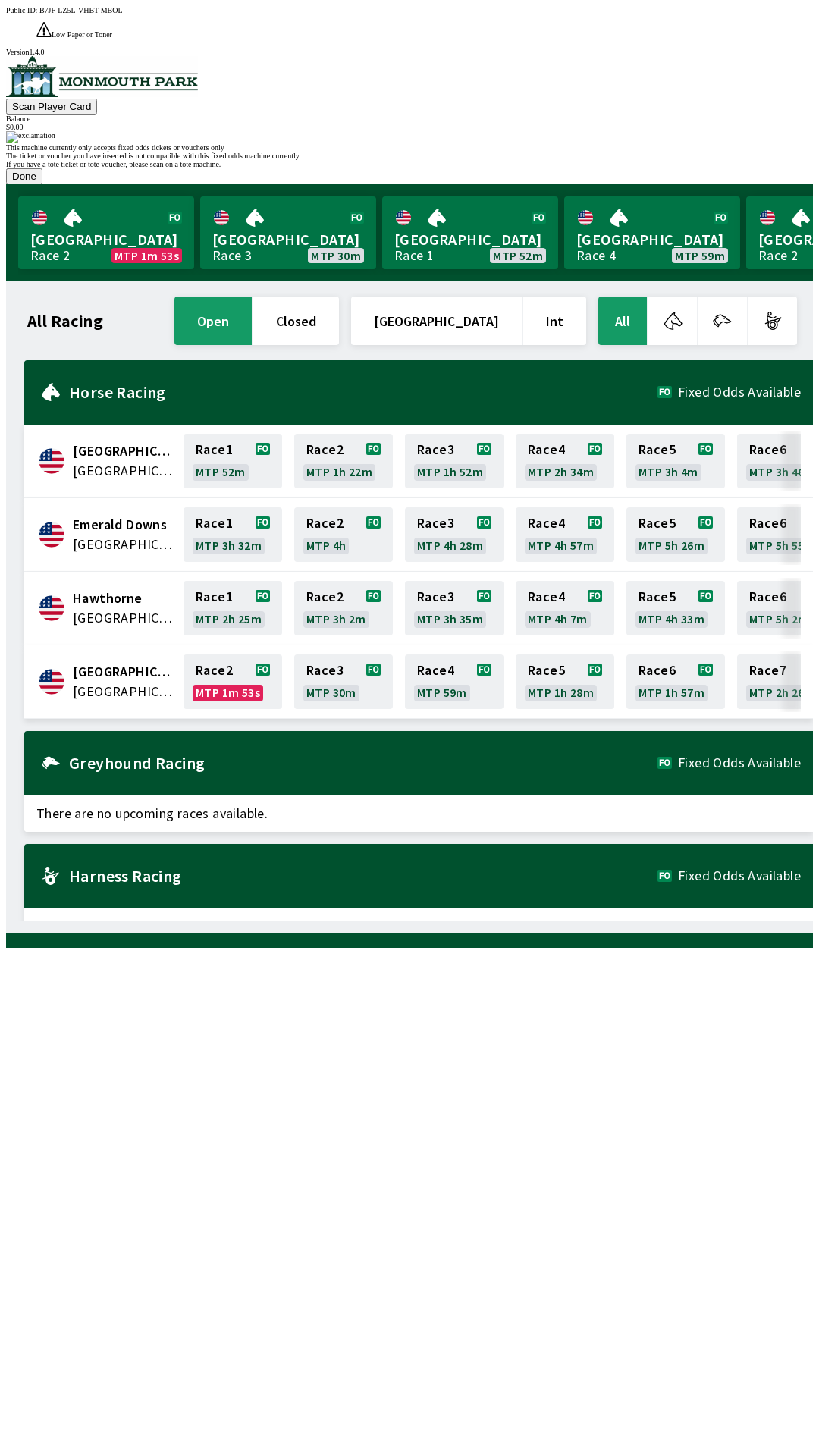
click at [43, 185] on button "Done" at bounding box center [24, 176] width 37 height 15
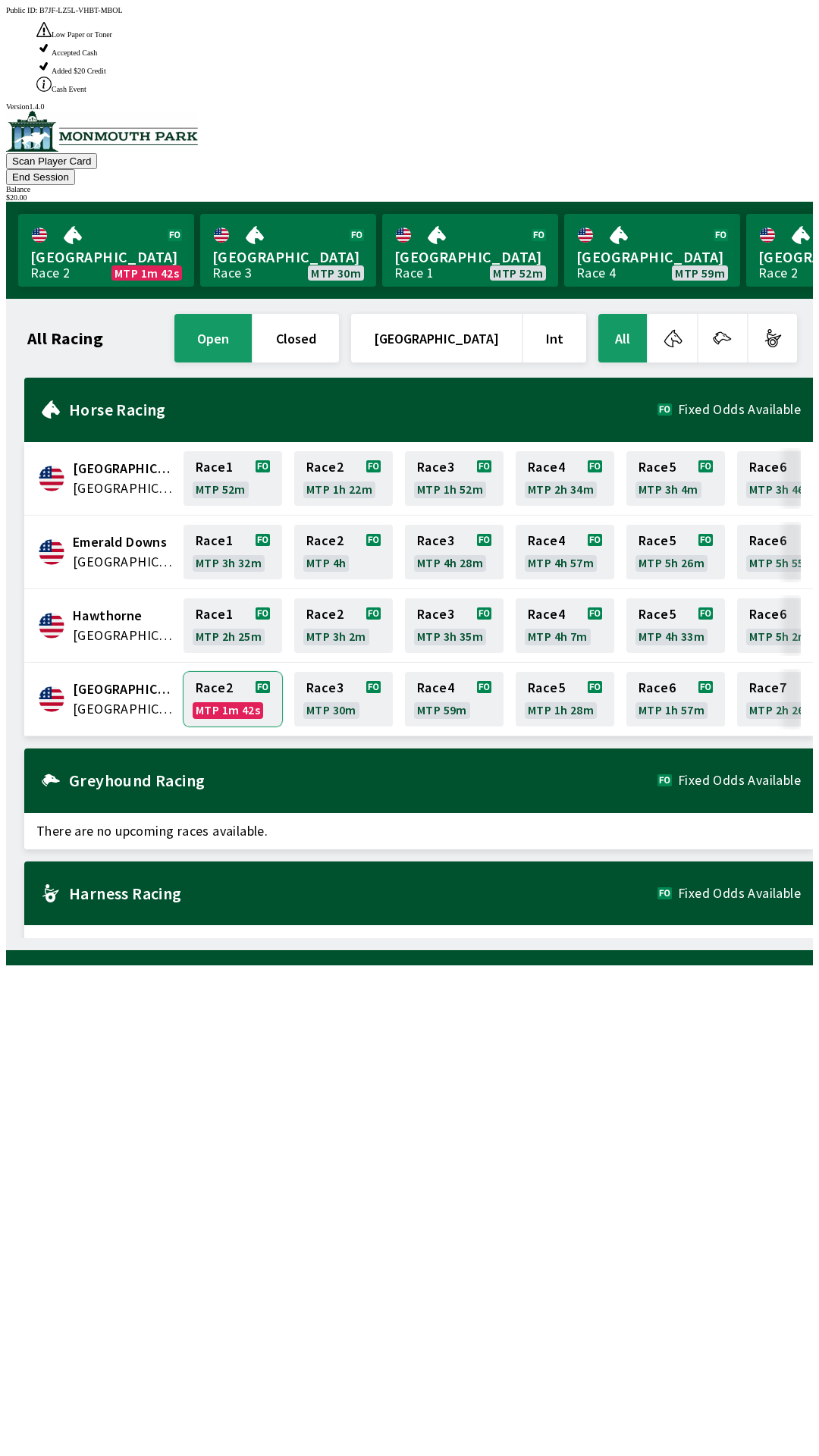
click at [224, 672] on link "Race 2 MTP 1m 42s" at bounding box center [233, 699] width 99 height 54
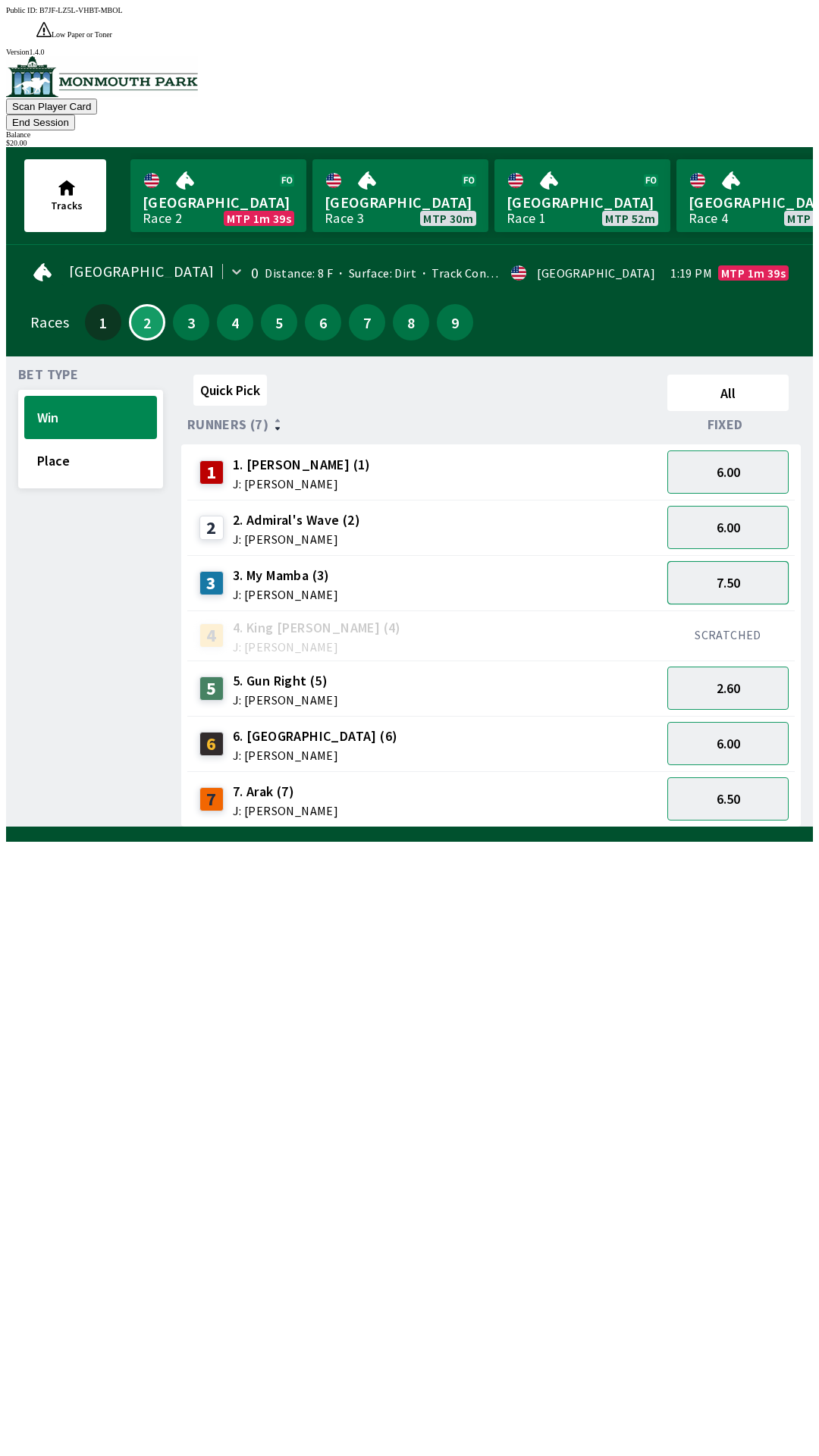
click at [739, 561] on button "7.50" at bounding box center [727, 582] width 121 height 44
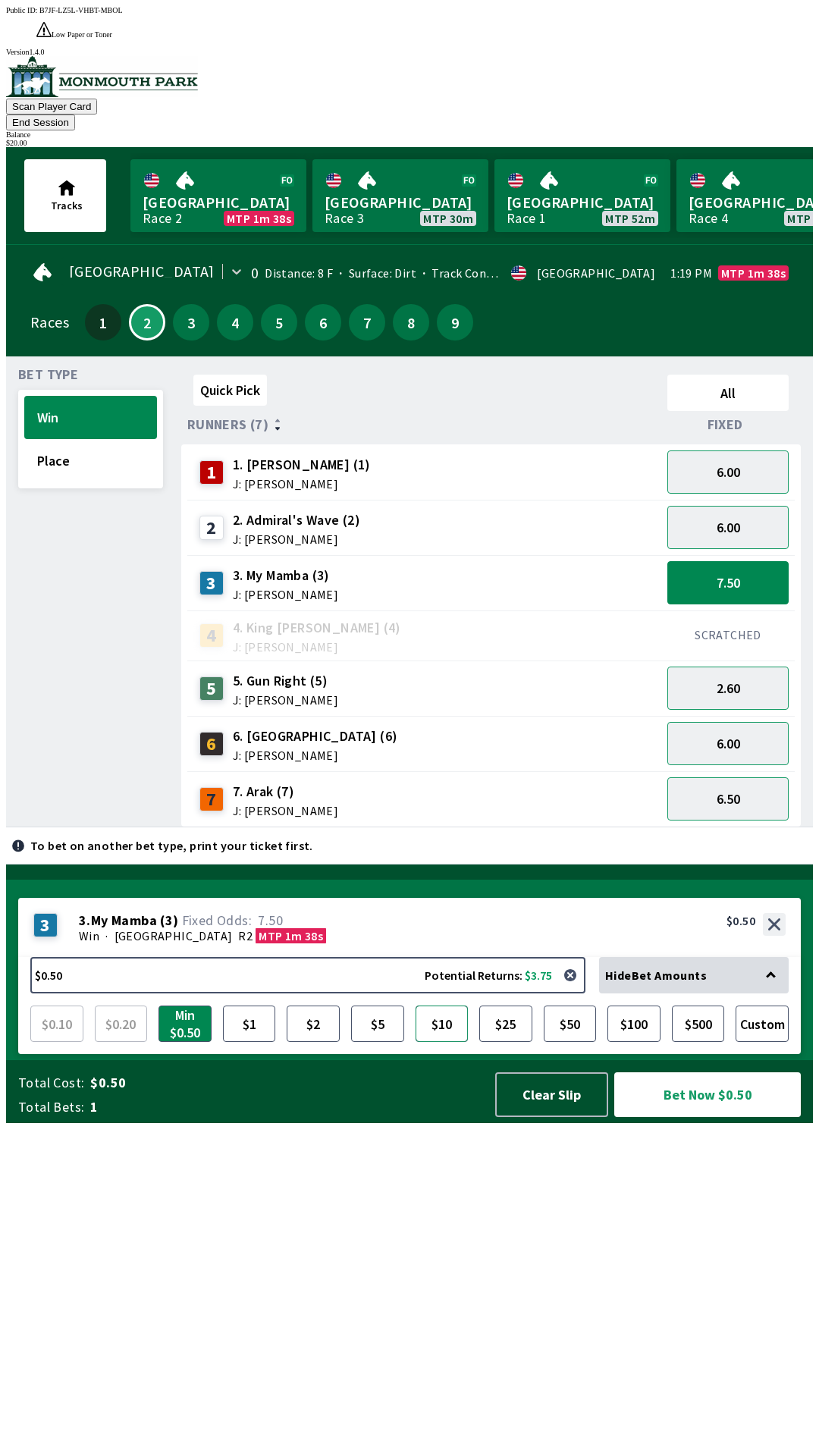
click at [443, 1042] on button "$10" at bounding box center [442, 1025] width 53 height 37
click at [706, 1117] on button "Bet Now $10.00" at bounding box center [707, 1095] width 187 height 45
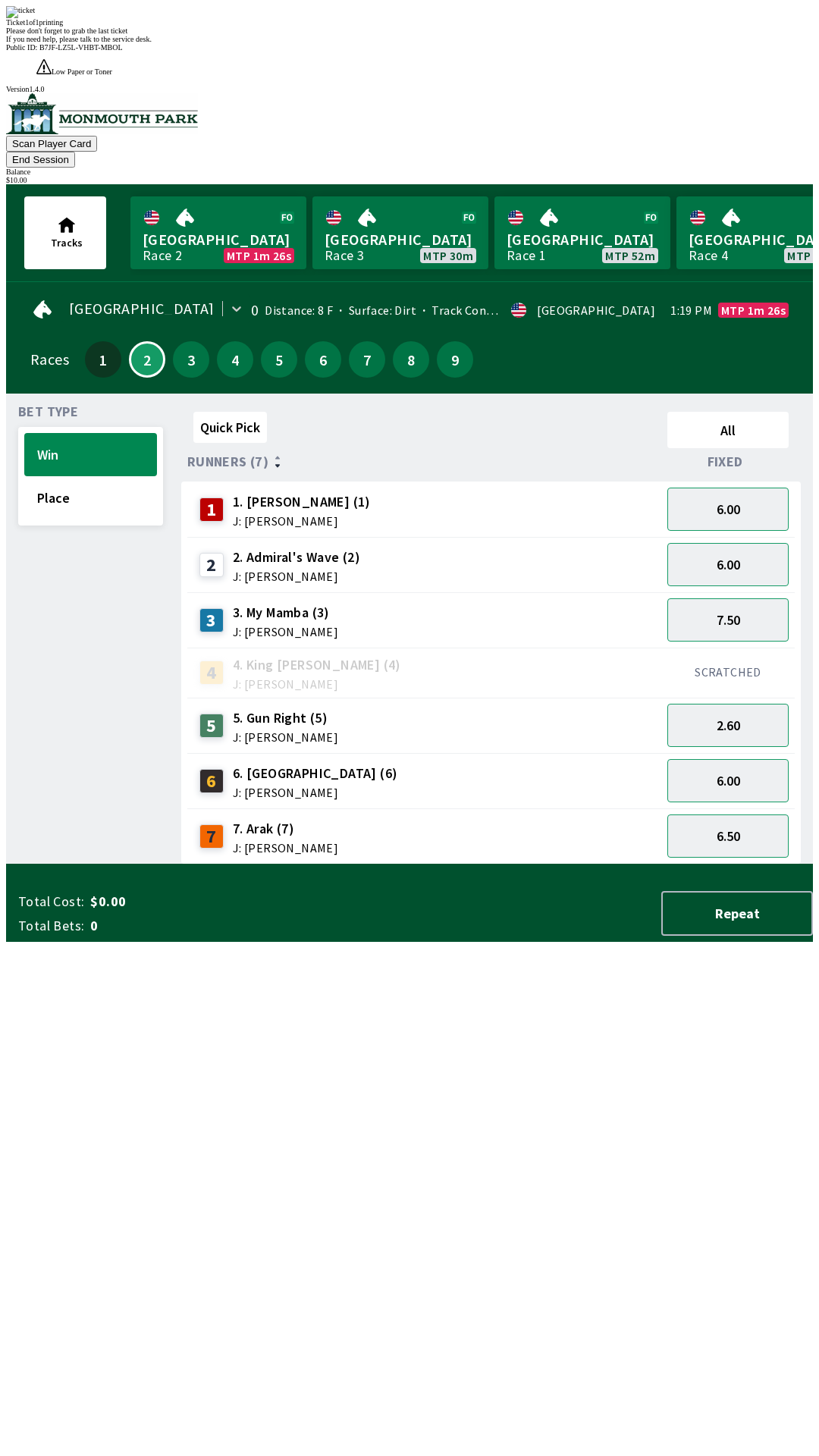
click at [678, 865] on div "Quick Pick All Runners (7) Fixed 1 1. [PERSON_NAME] (1) J: [PERSON_NAME] 6.00 2…" at bounding box center [496, 635] width 631 height 459
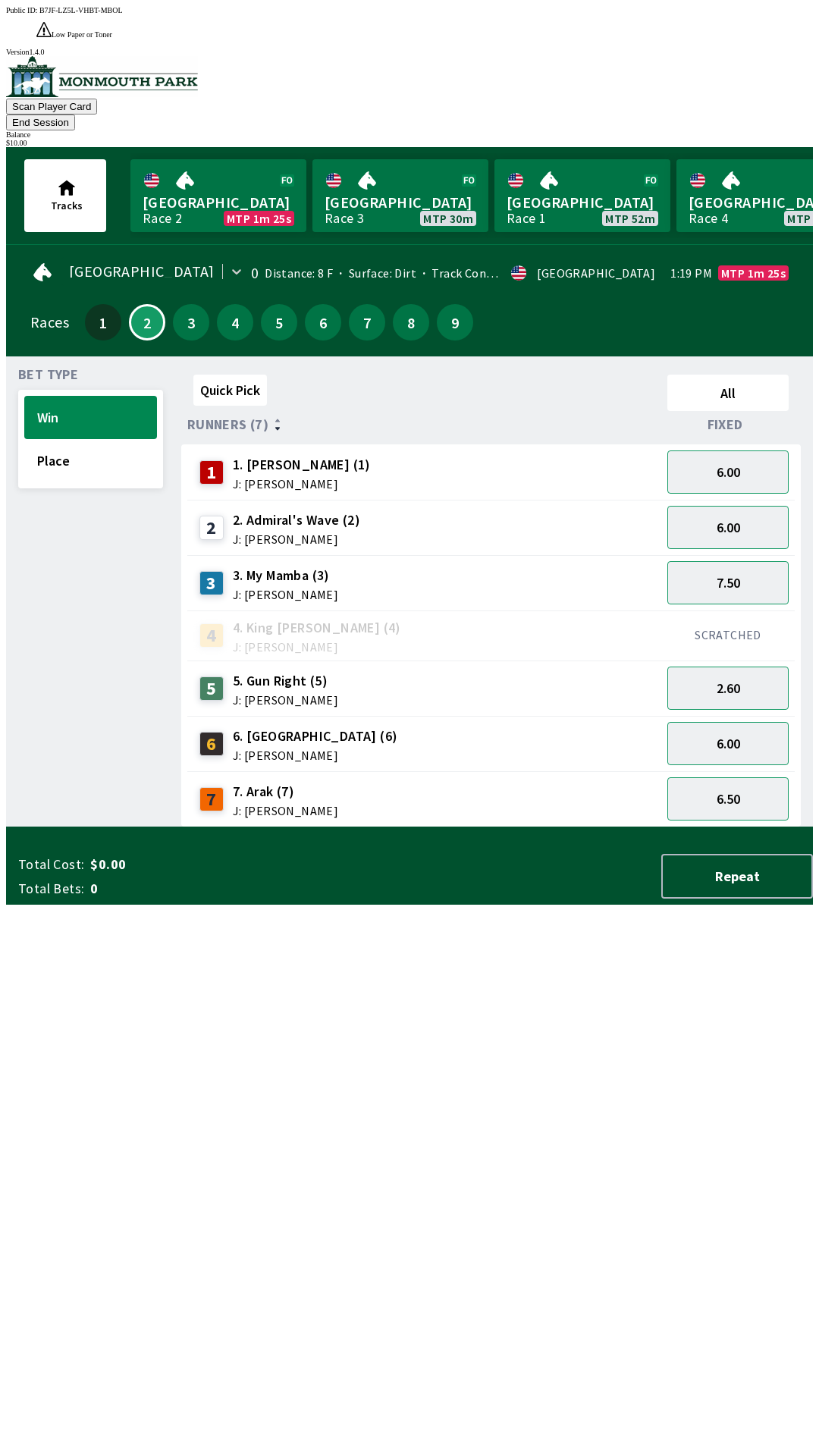
click at [75, 114] on button "End Session" at bounding box center [40, 122] width 69 height 15
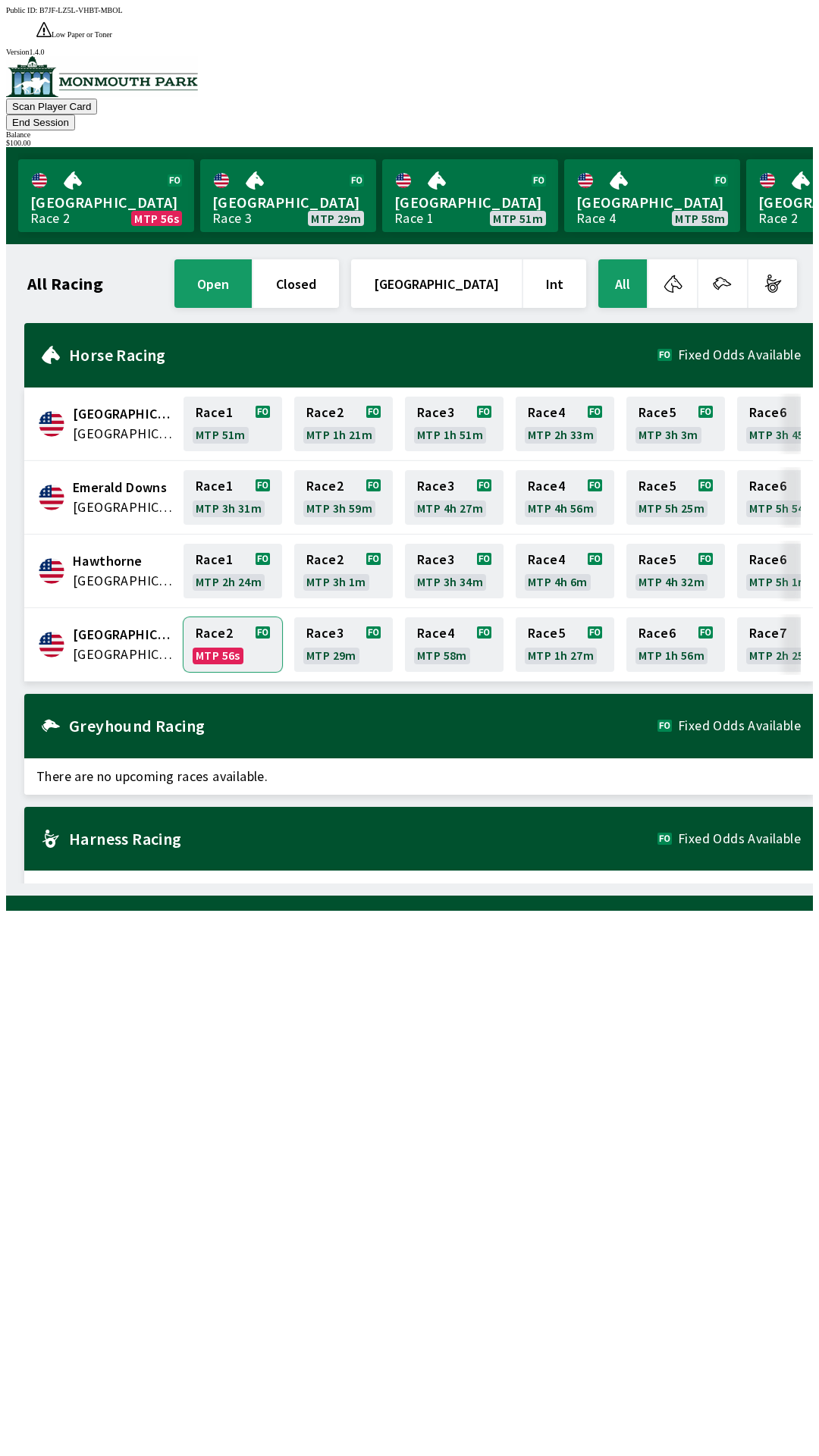
click at [218, 617] on link "Race 2 MTP 56s" at bounding box center [233, 644] width 99 height 54
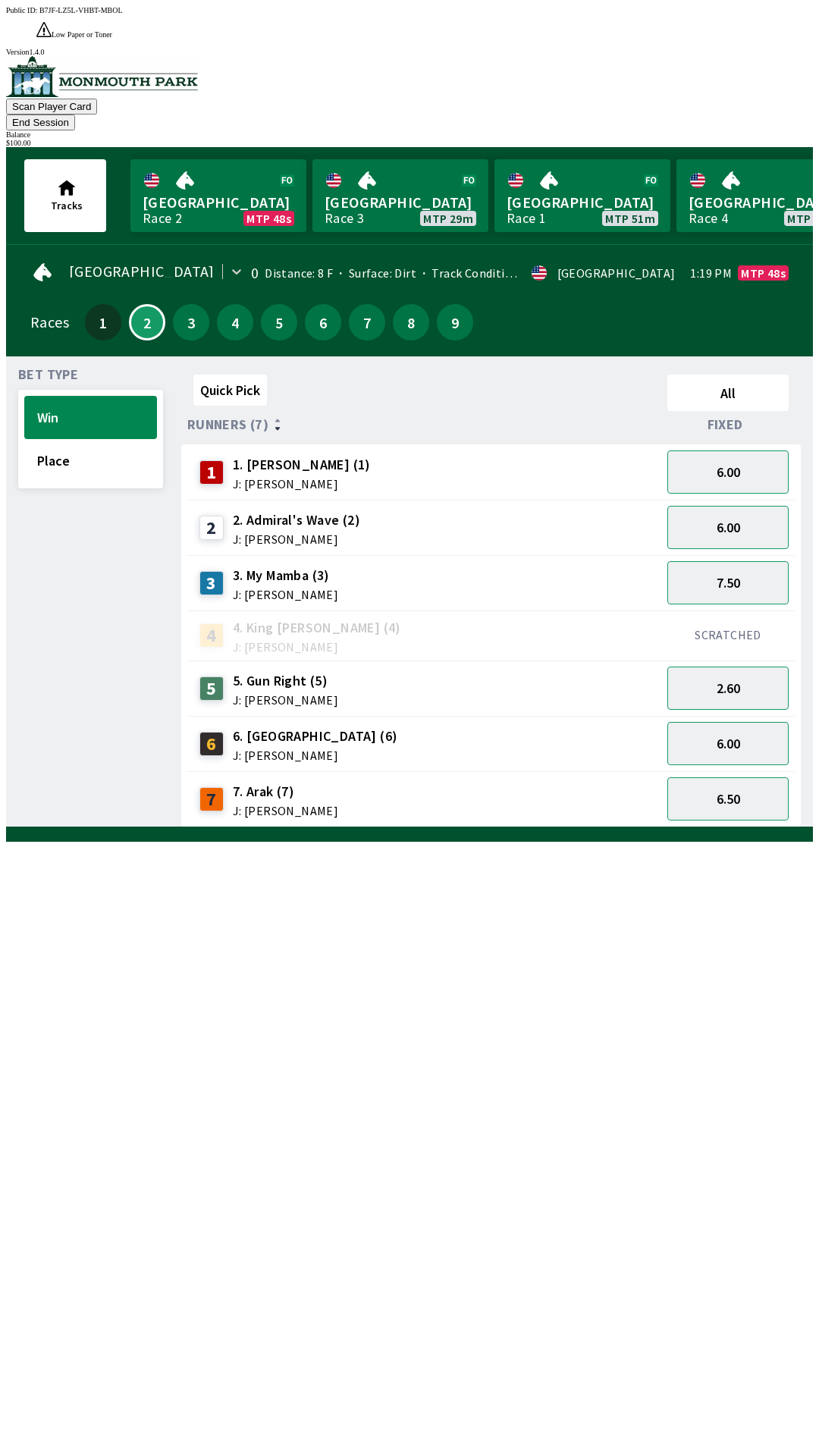
click at [75, 114] on button "End Session" at bounding box center [40, 122] width 69 height 15
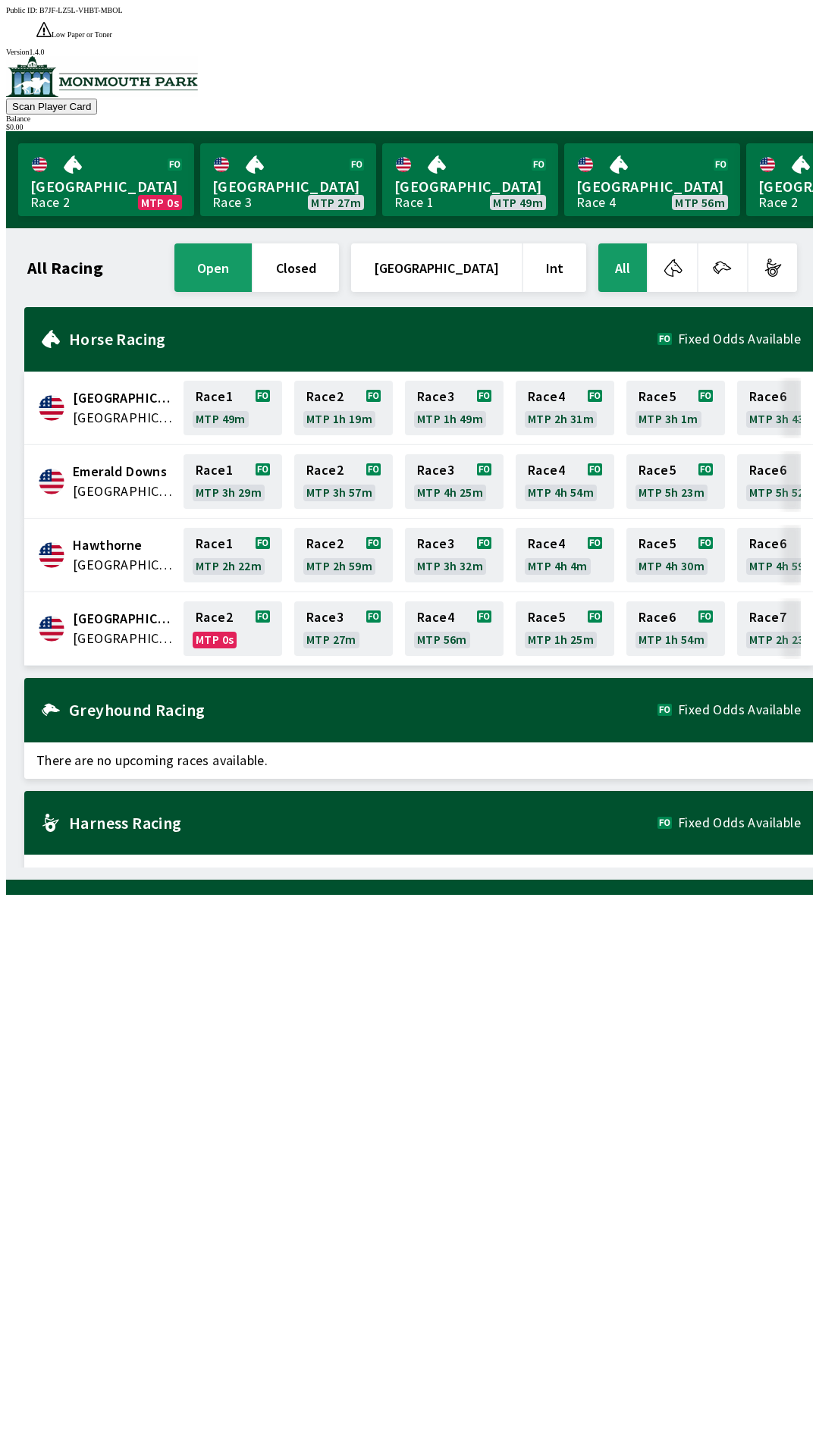
click at [249, 868] on div "All Racing open closed [GEOGRAPHIC_DATA] Int All [GEOGRAPHIC_DATA] [GEOGRAPHIC_…" at bounding box center [416, 554] width 795 height 627
click at [67, 146] on link "Monmouth Park Race 2 MTP 0s" at bounding box center [106, 179] width 176 height 73
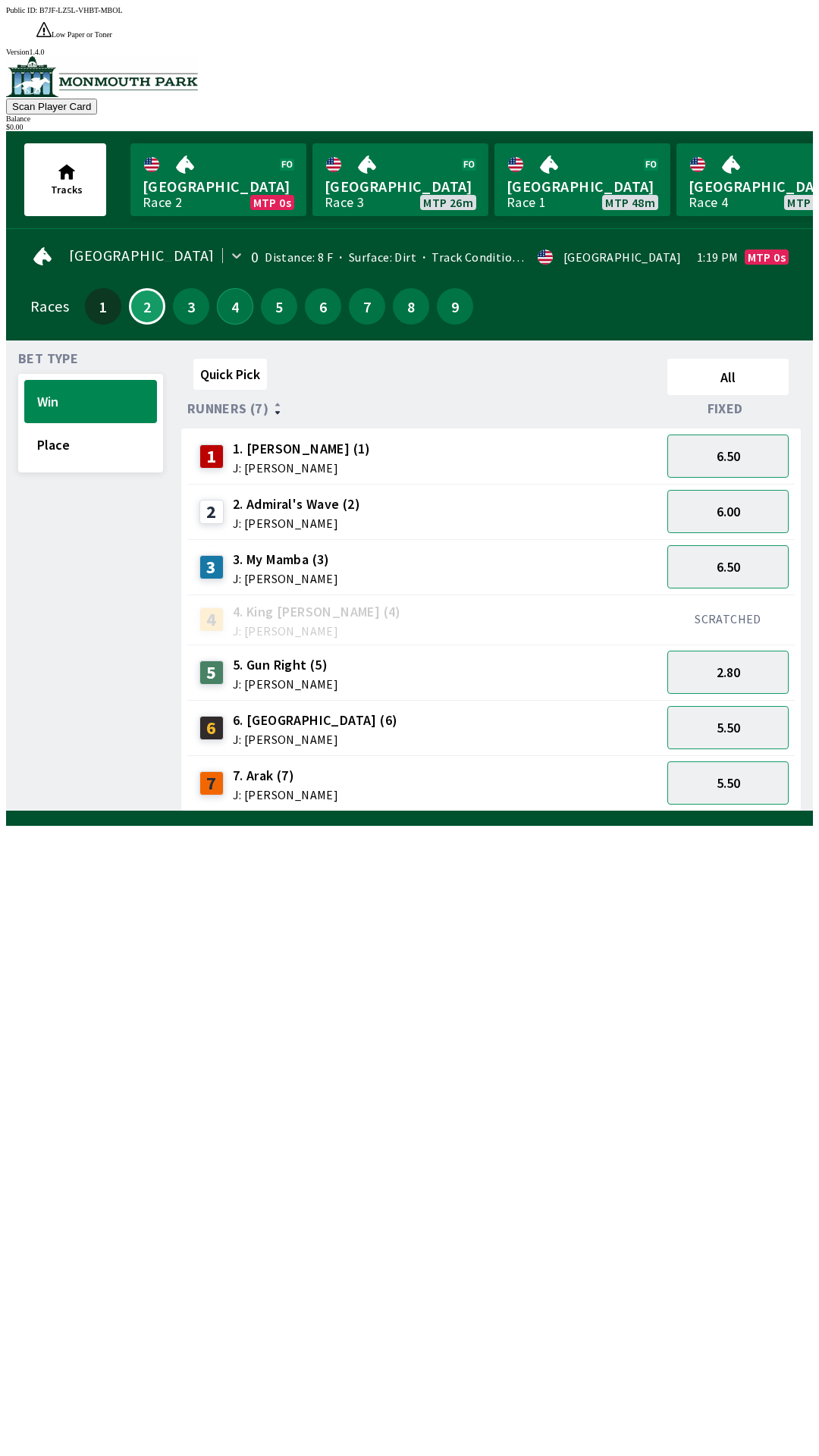
click at [225, 288] on button "4" at bounding box center [235, 307] width 37 height 37
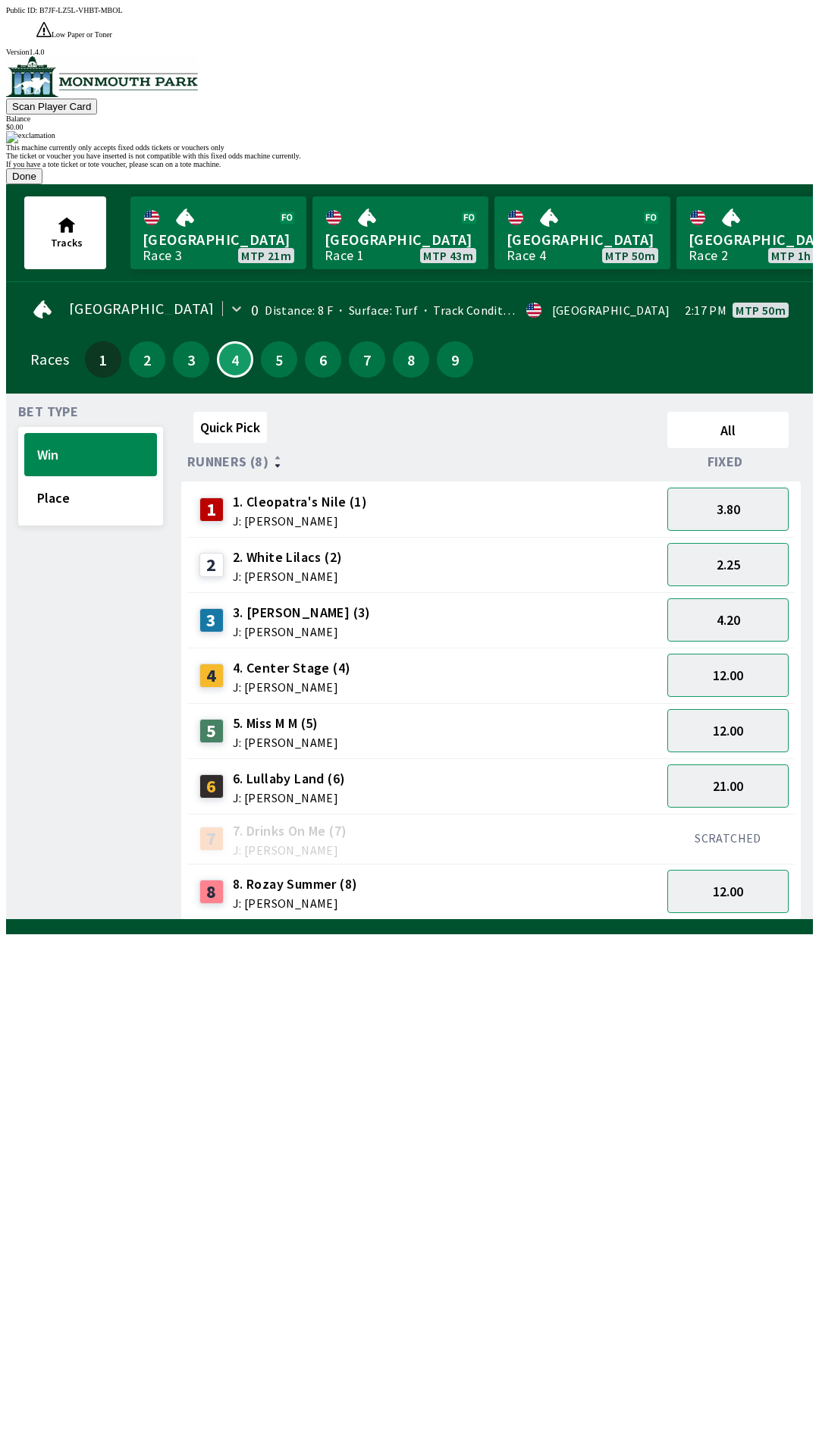
click at [43, 185] on button "Done" at bounding box center [24, 176] width 37 height 15
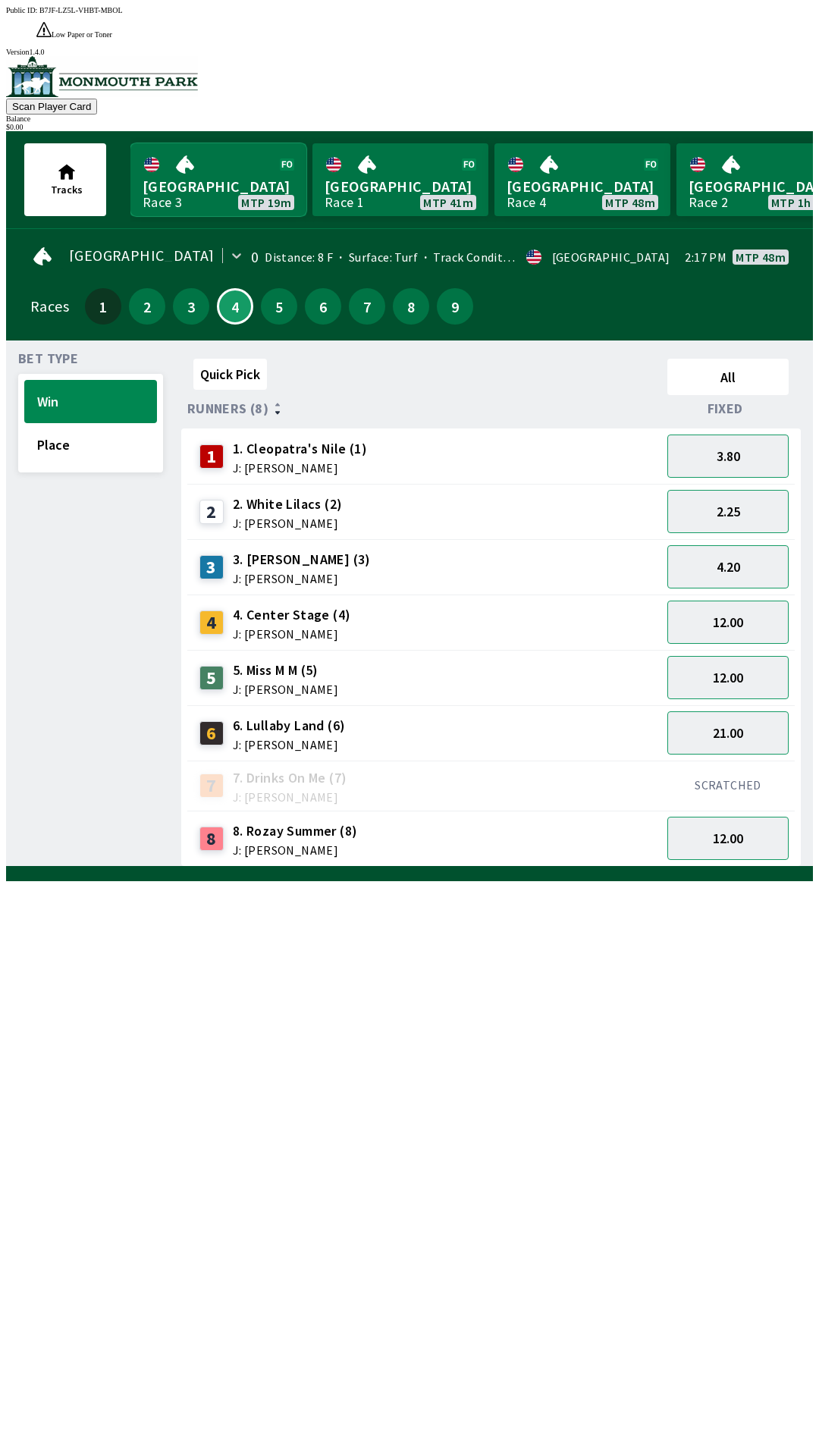
click at [241, 153] on link "[GEOGRAPHIC_DATA] Race 3 MTP 19m" at bounding box center [219, 179] width 176 height 73
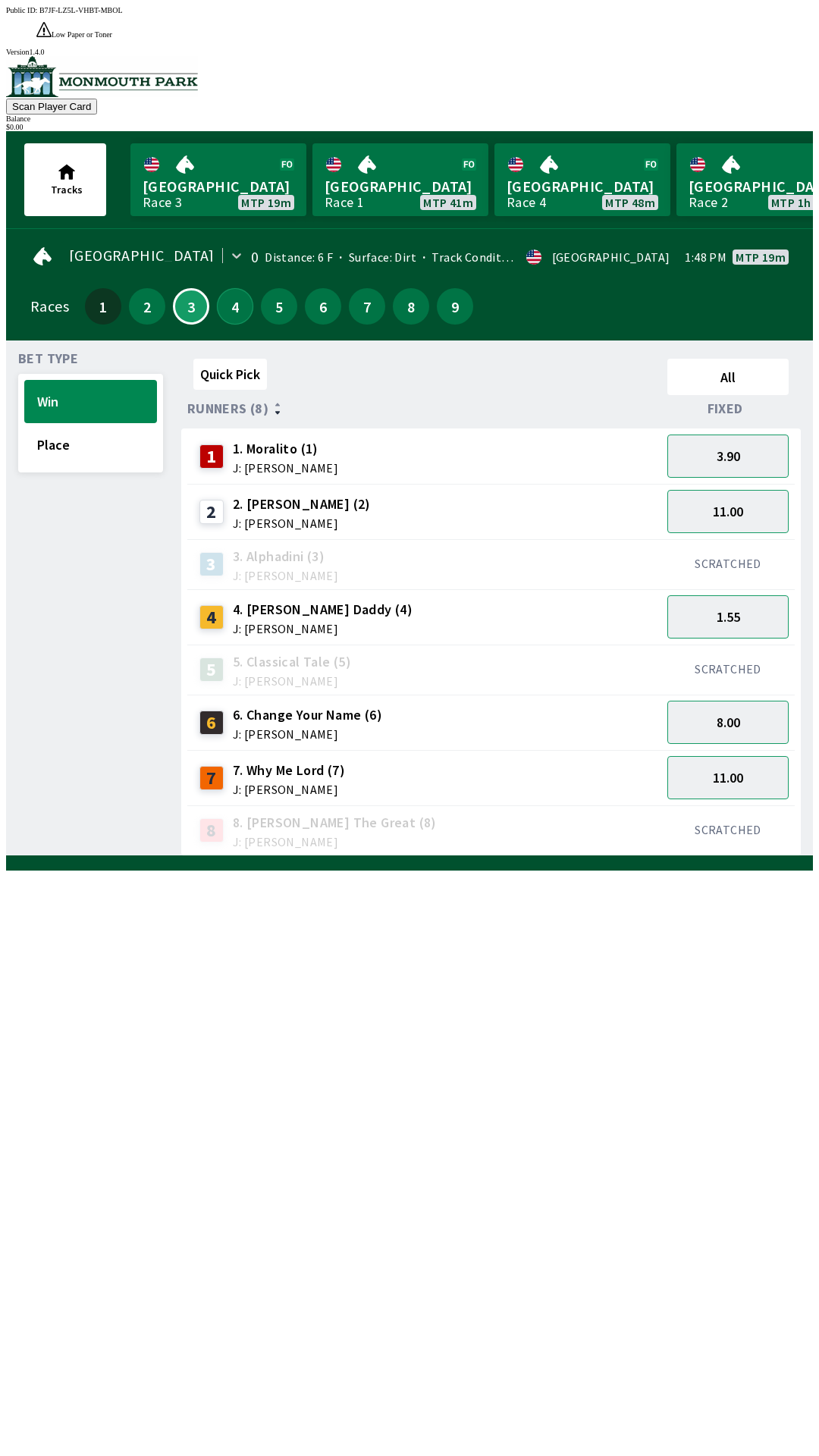
click at [222, 288] on button "4" at bounding box center [235, 307] width 37 height 37
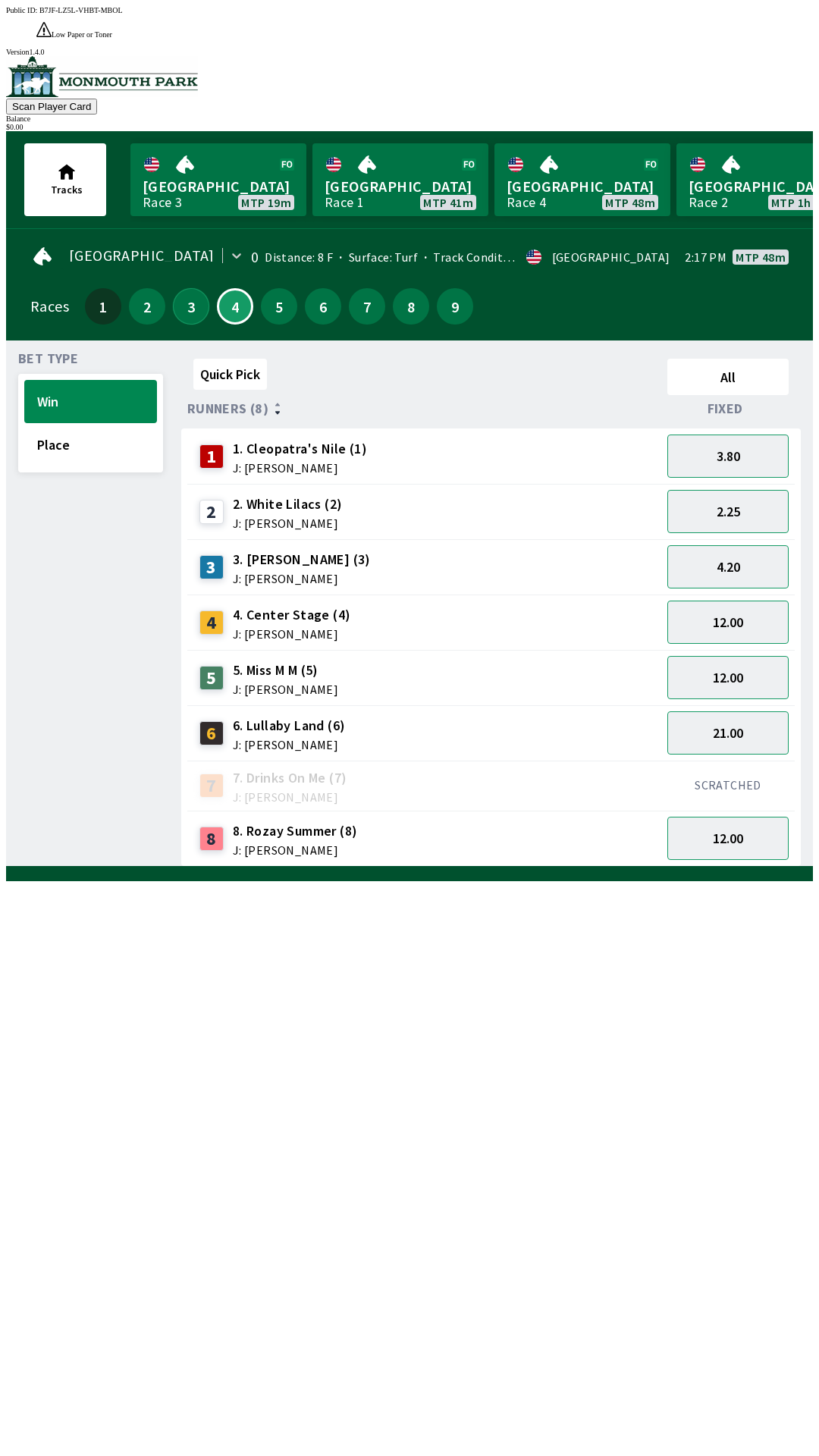
click at [187, 289] on button "3" at bounding box center [191, 307] width 37 height 37
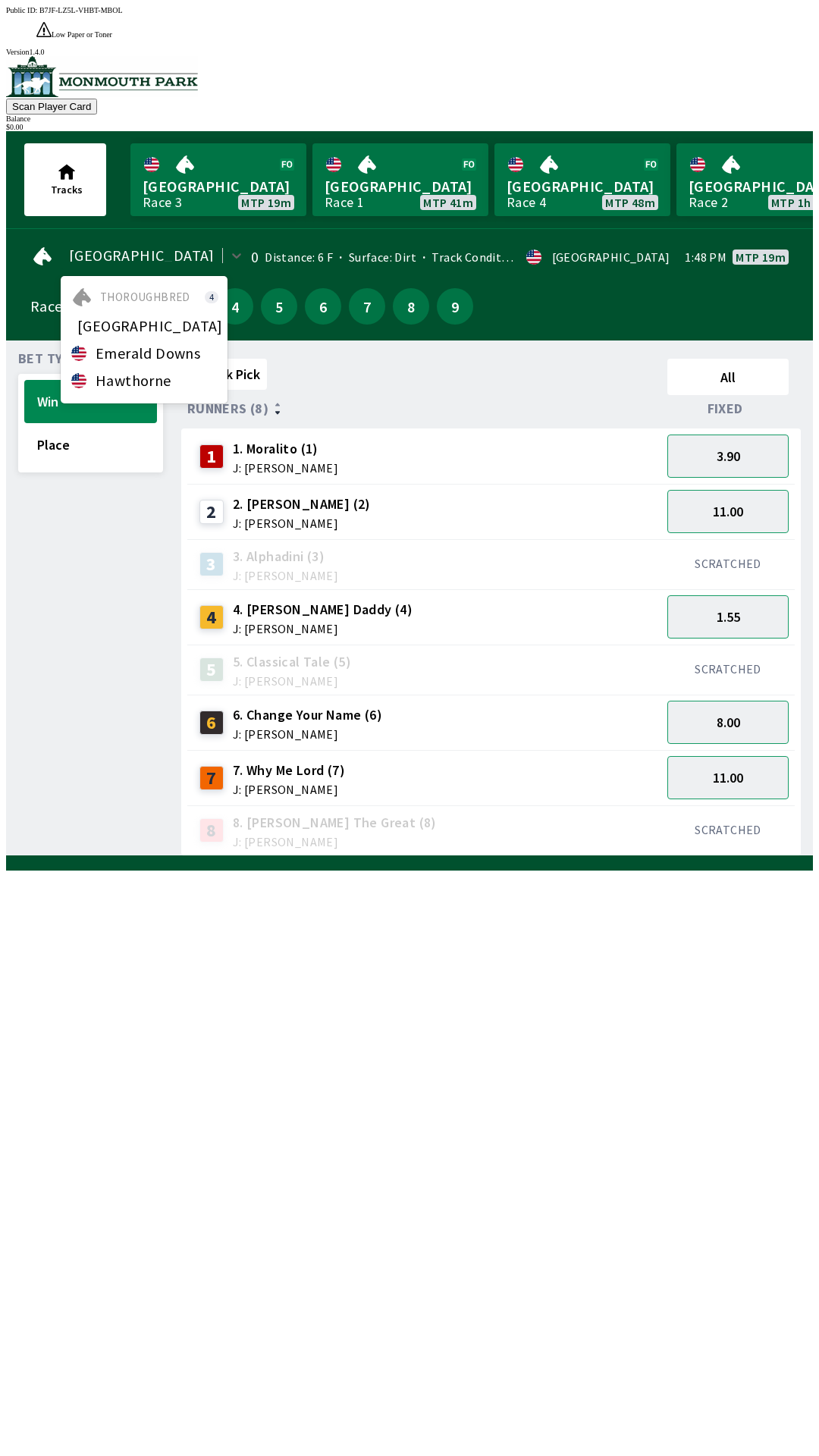
click at [563, 290] on div "Races 1 2 3 4 5 6 7 8 9" at bounding box center [409, 306] width 758 height 44
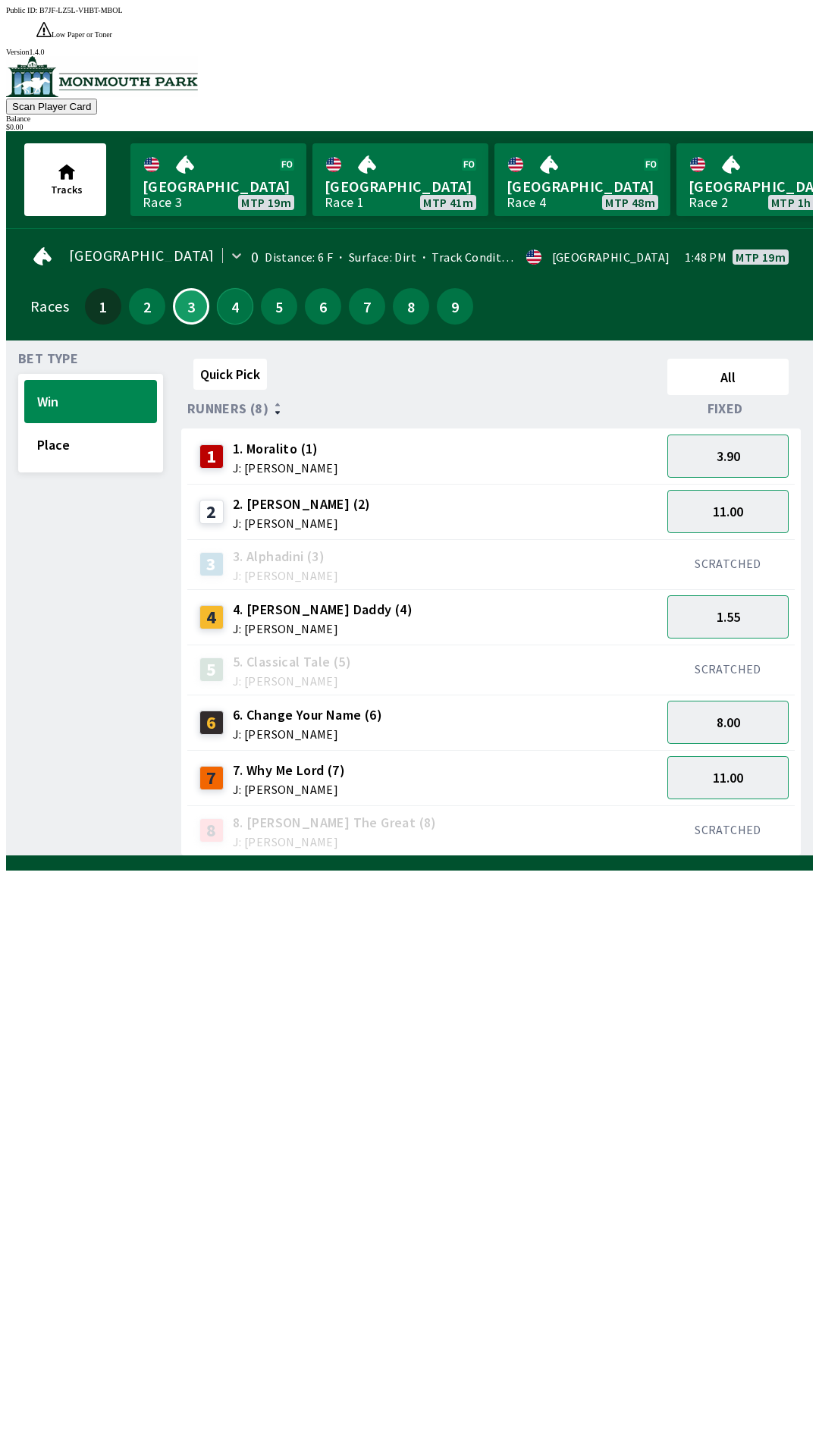
click at [234, 288] on button "4" at bounding box center [235, 307] width 37 height 37
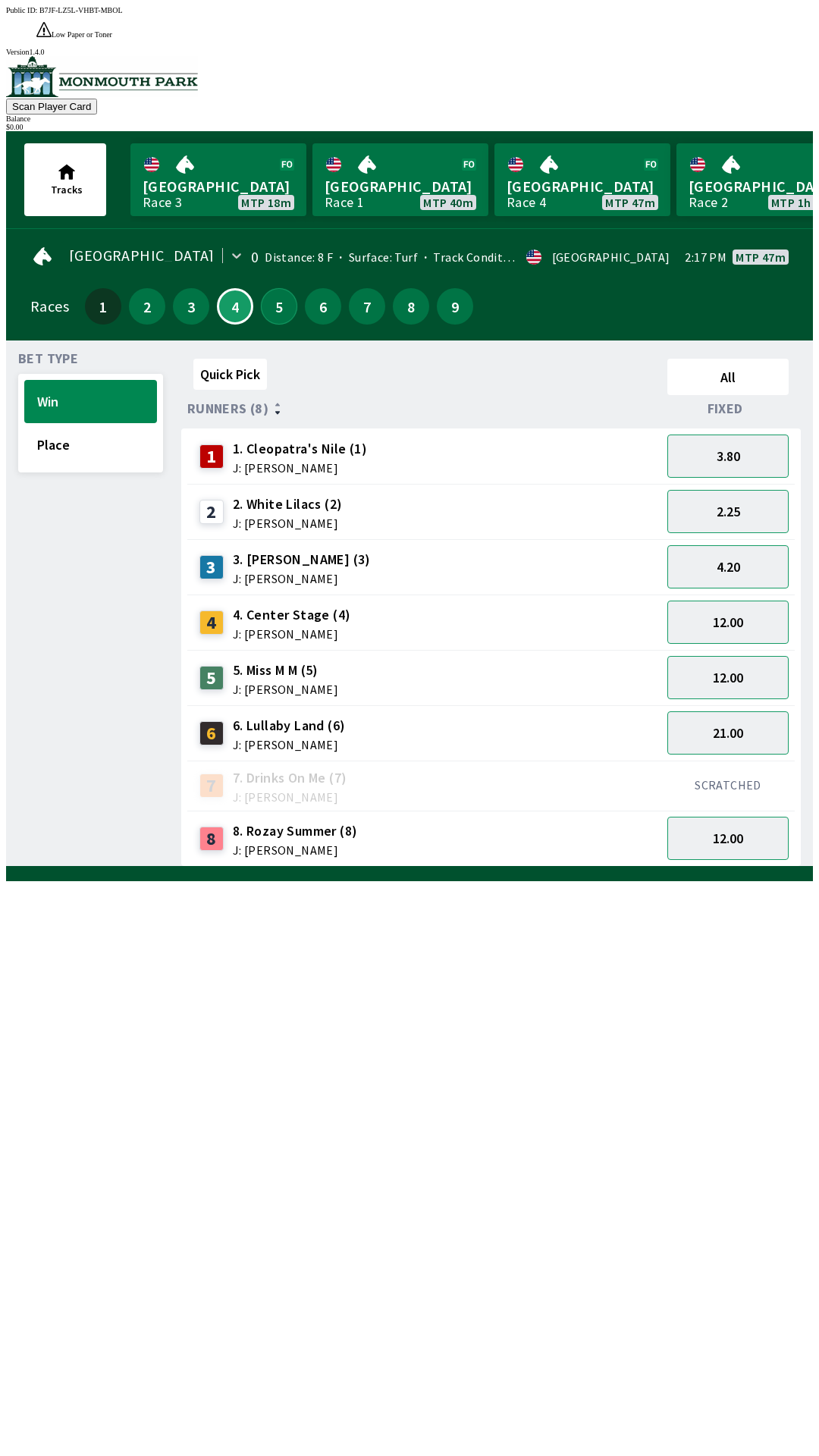
click at [278, 288] on button "5" at bounding box center [279, 307] width 37 height 37
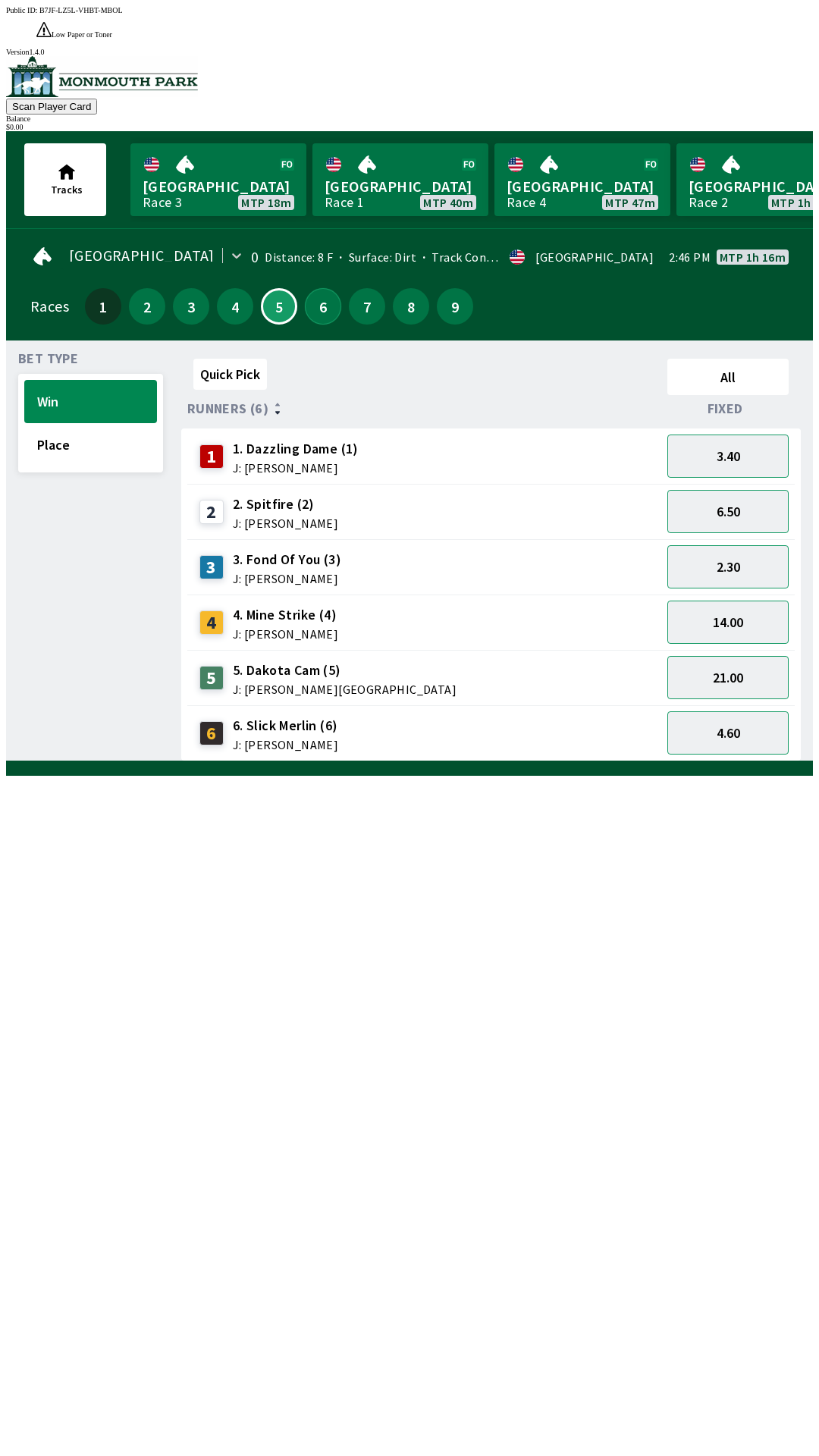
click at [319, 288] on button "6" at bounding box center [323, 307] width 37 height 37
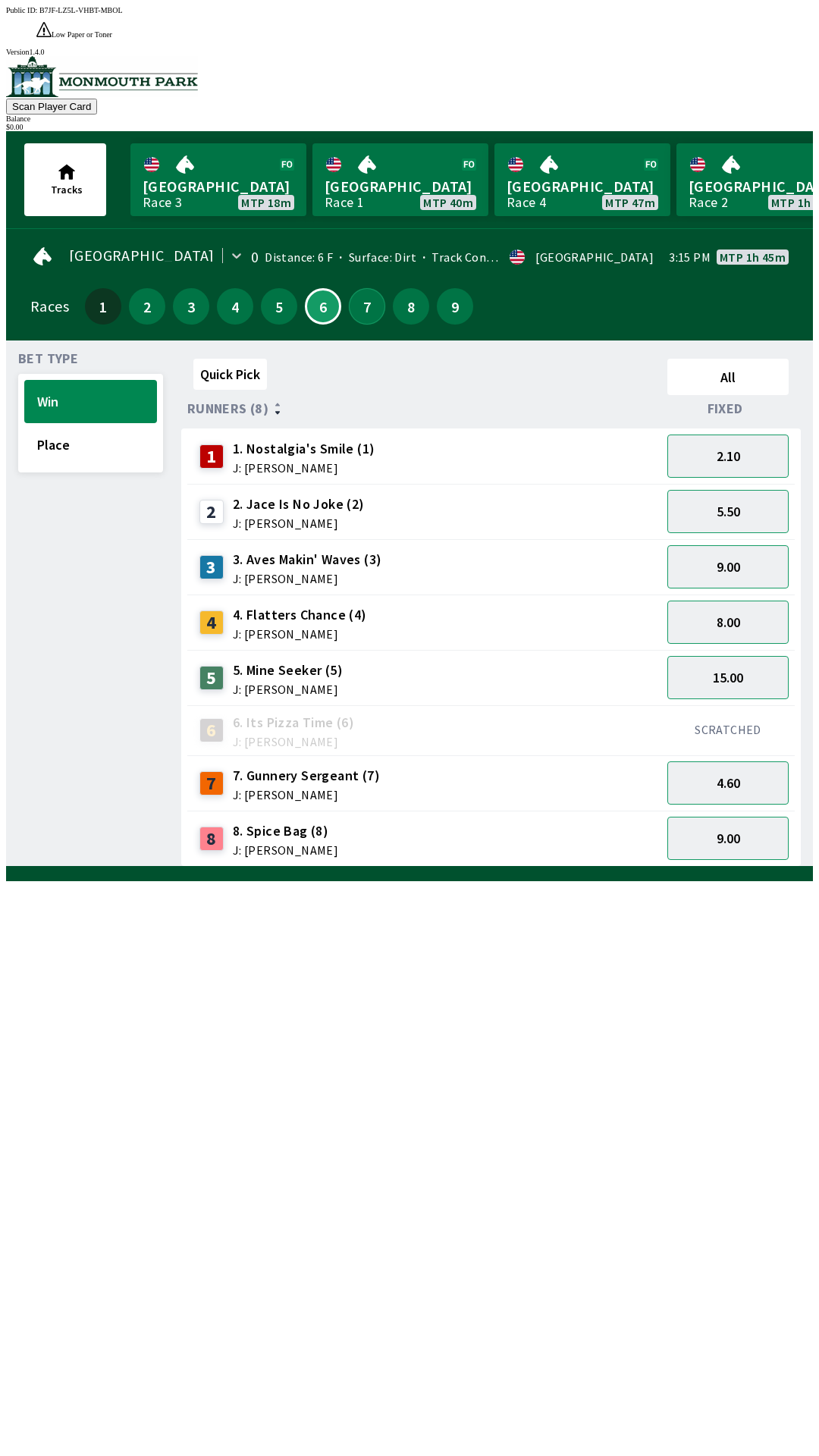
click at [356, 288] on button "7" at bounding box center [367, 307] width 37 height 37
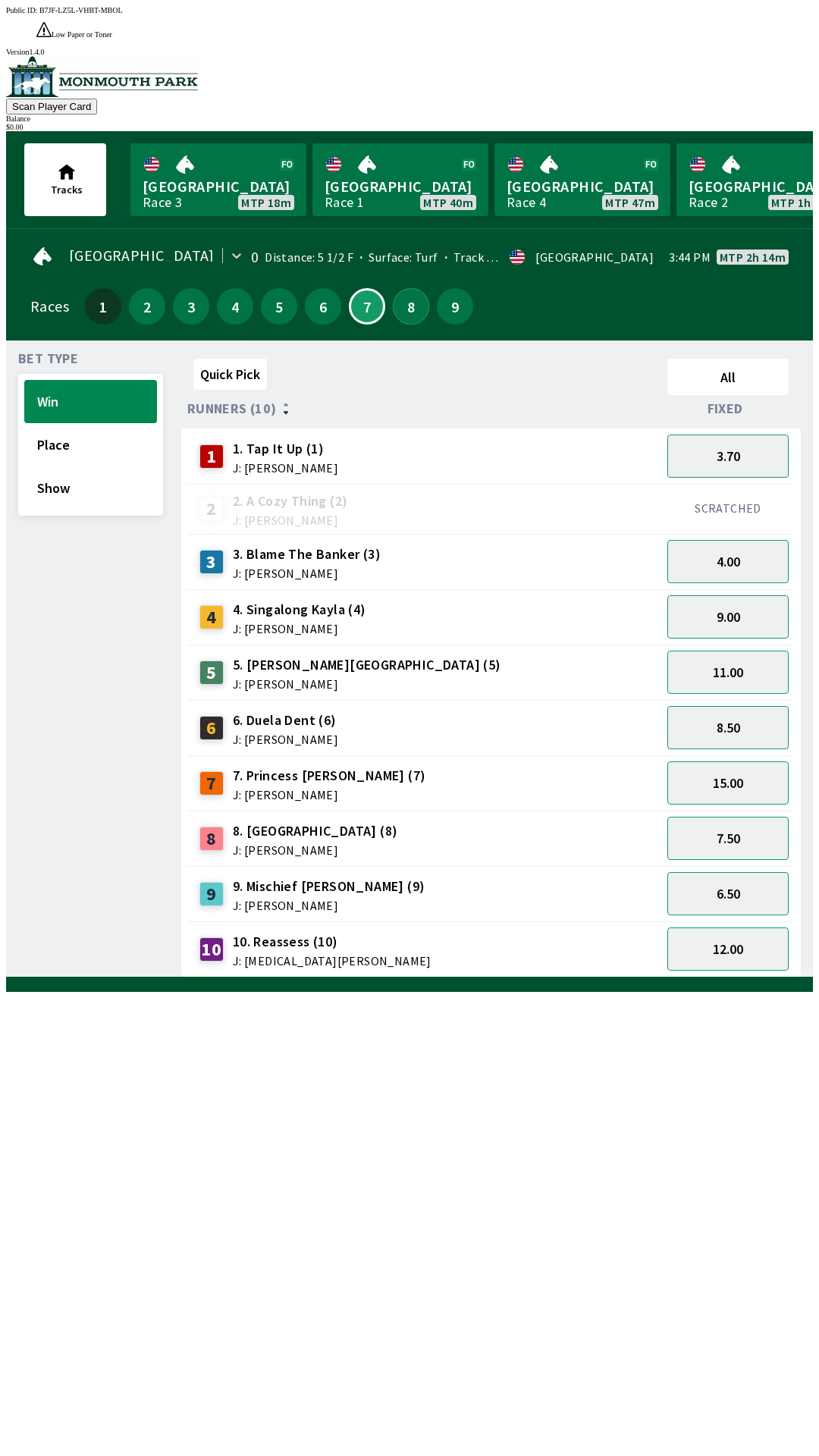
click at [411, 288] on button "8" at bounding box center [411, 307] width 37 height 37
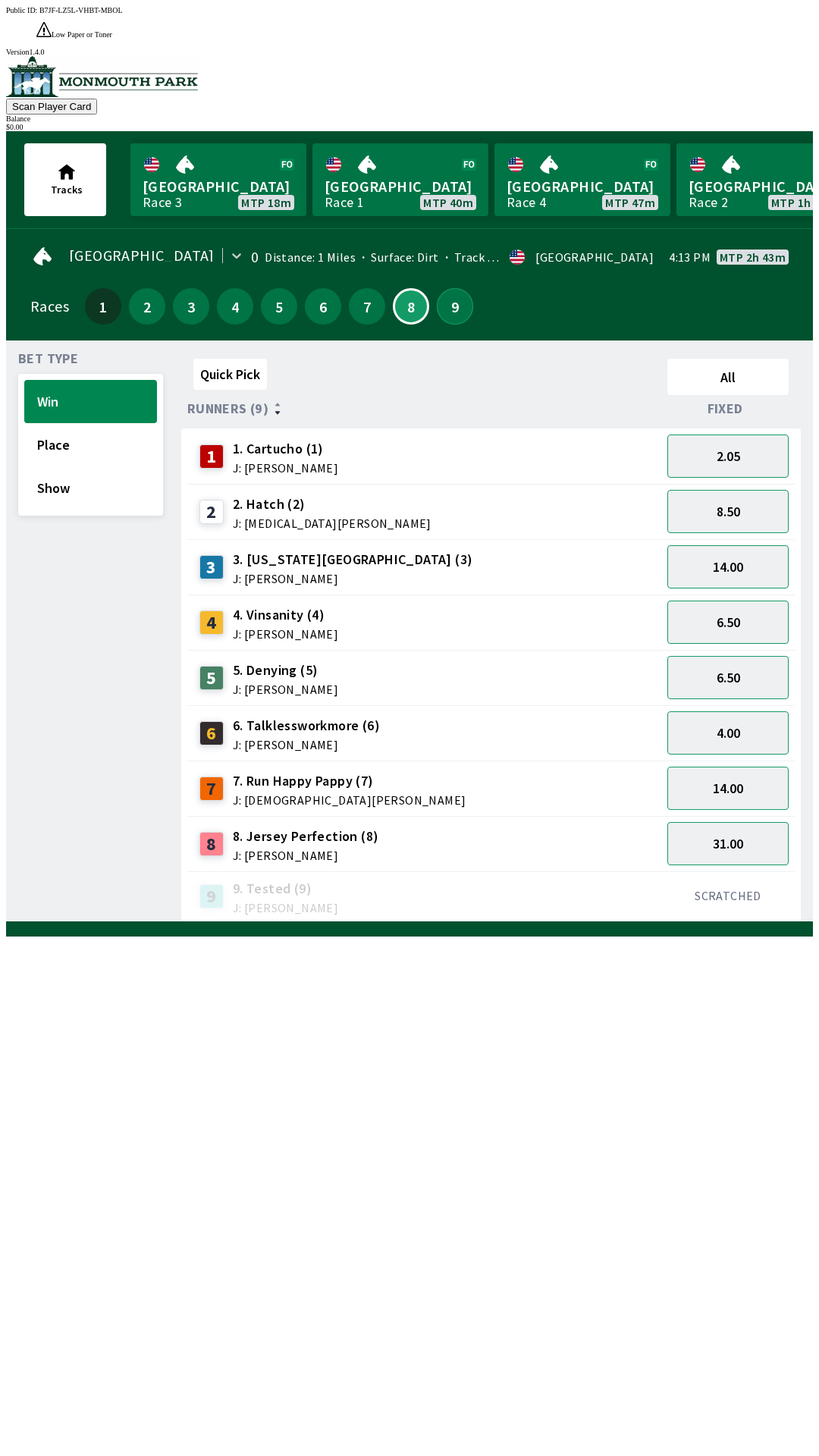
click at [454, 288] on button "9" at bounding box center [455, 307] width 37 height 37
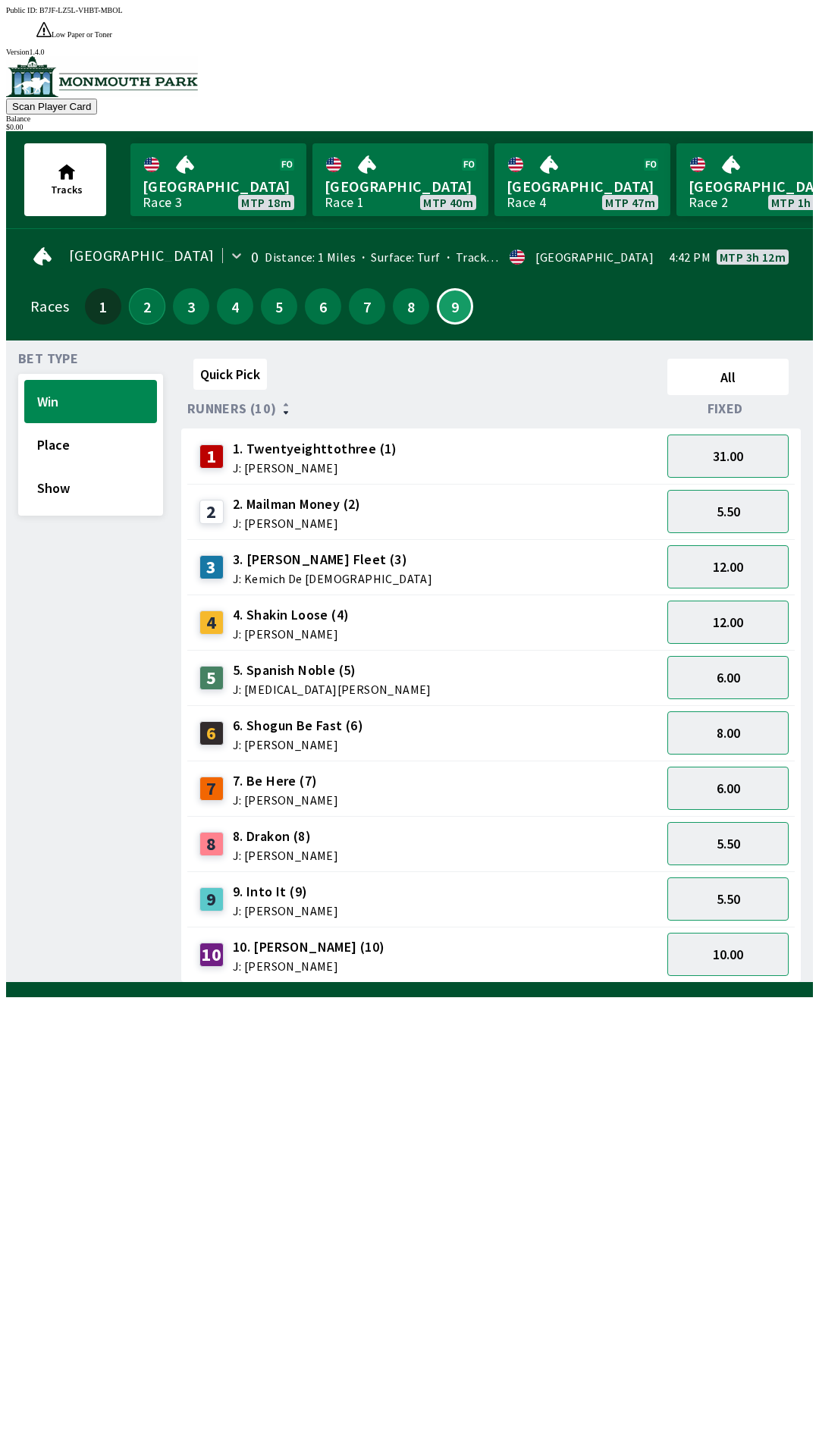
click at [138, 288] on button "2" at bounding box center [147, 307] width 37 height 37
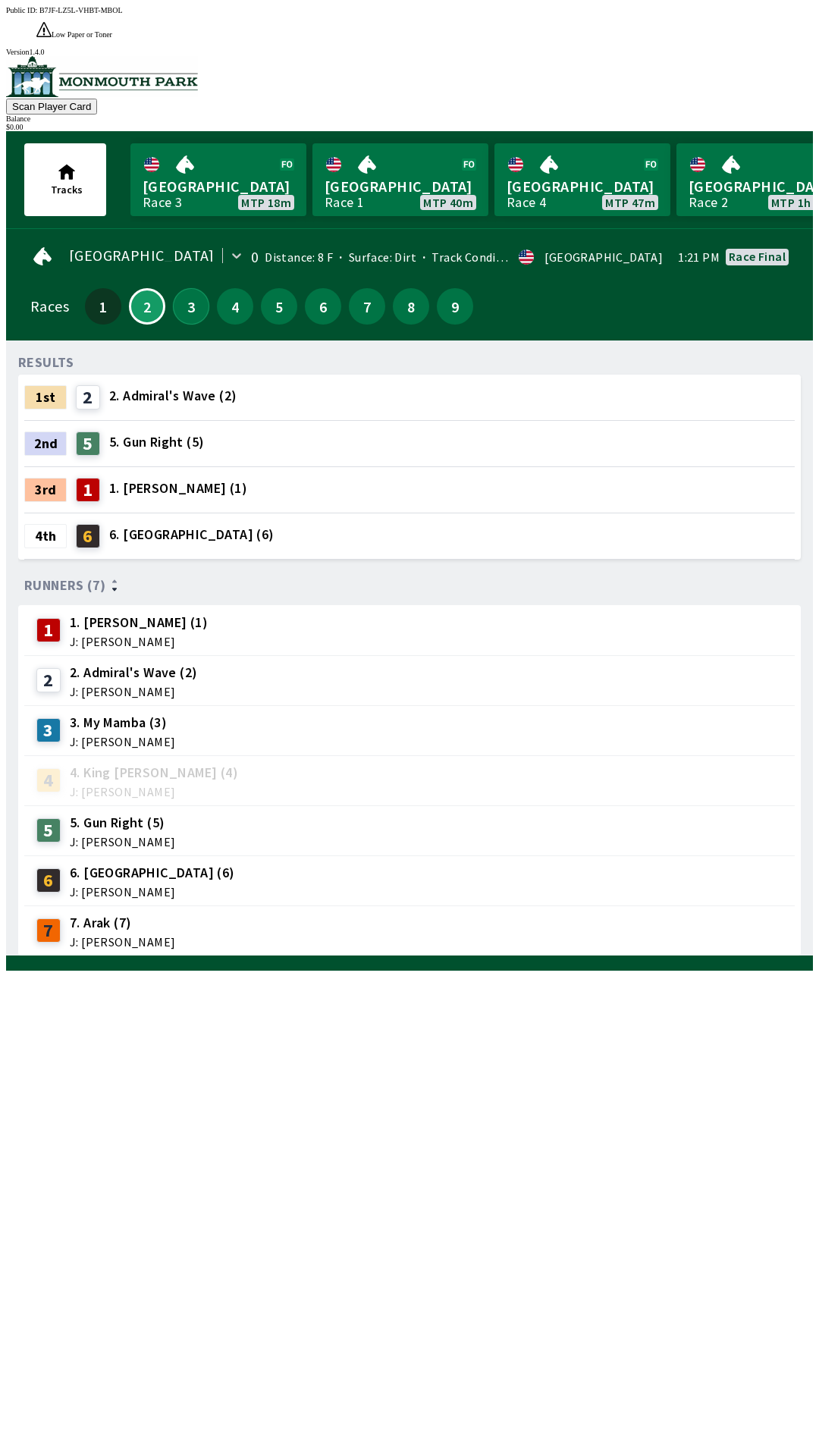
click at [185, 288] on button "3" at bounding box center [191, 307] width 37 height 37
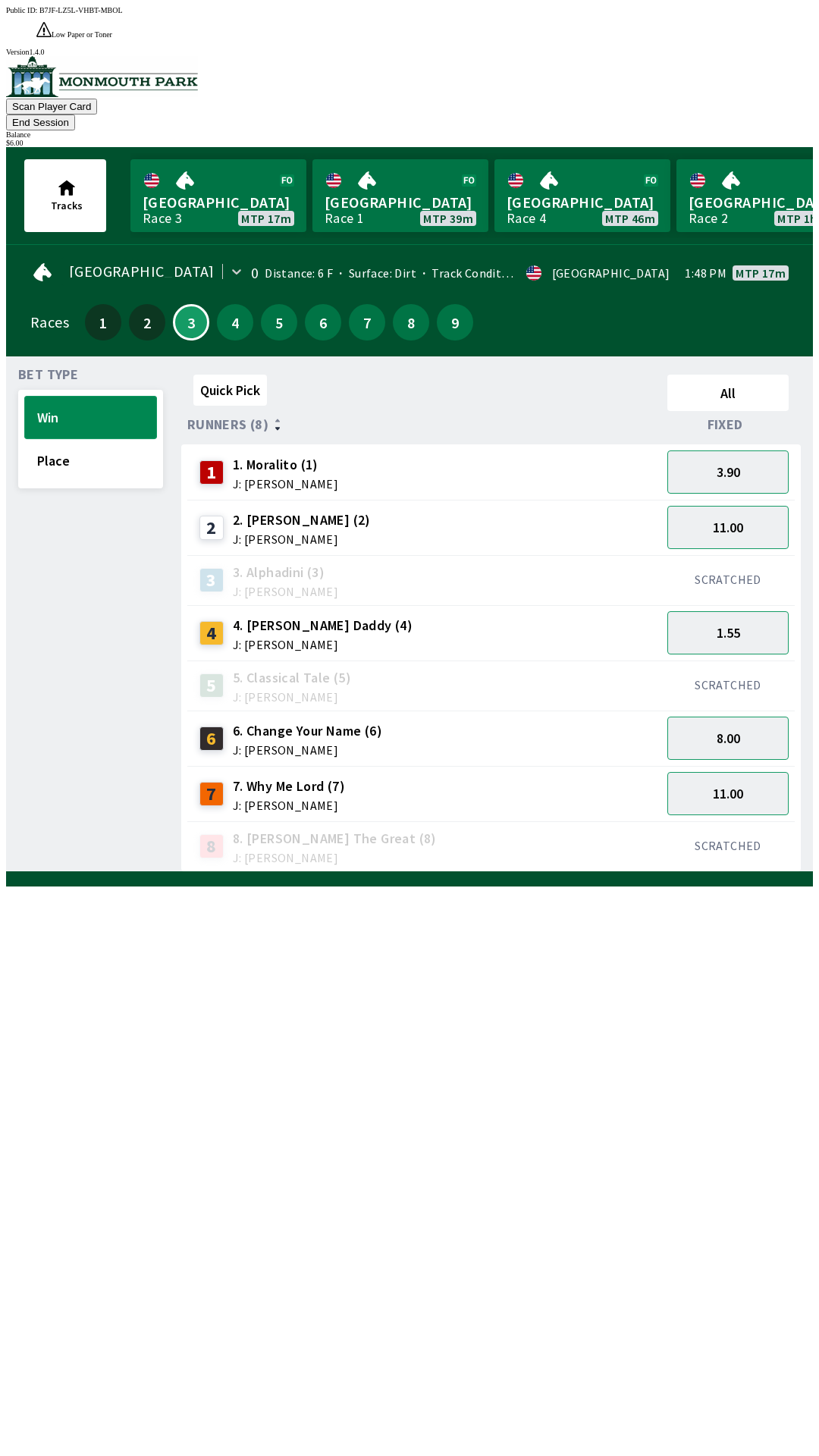
click at [93, 396] on button "Win" at bounding box center [90, 417] width 132 height 44
click at [75, 439] on button "Place" at bounding box center [90, 461] width 132 height 44
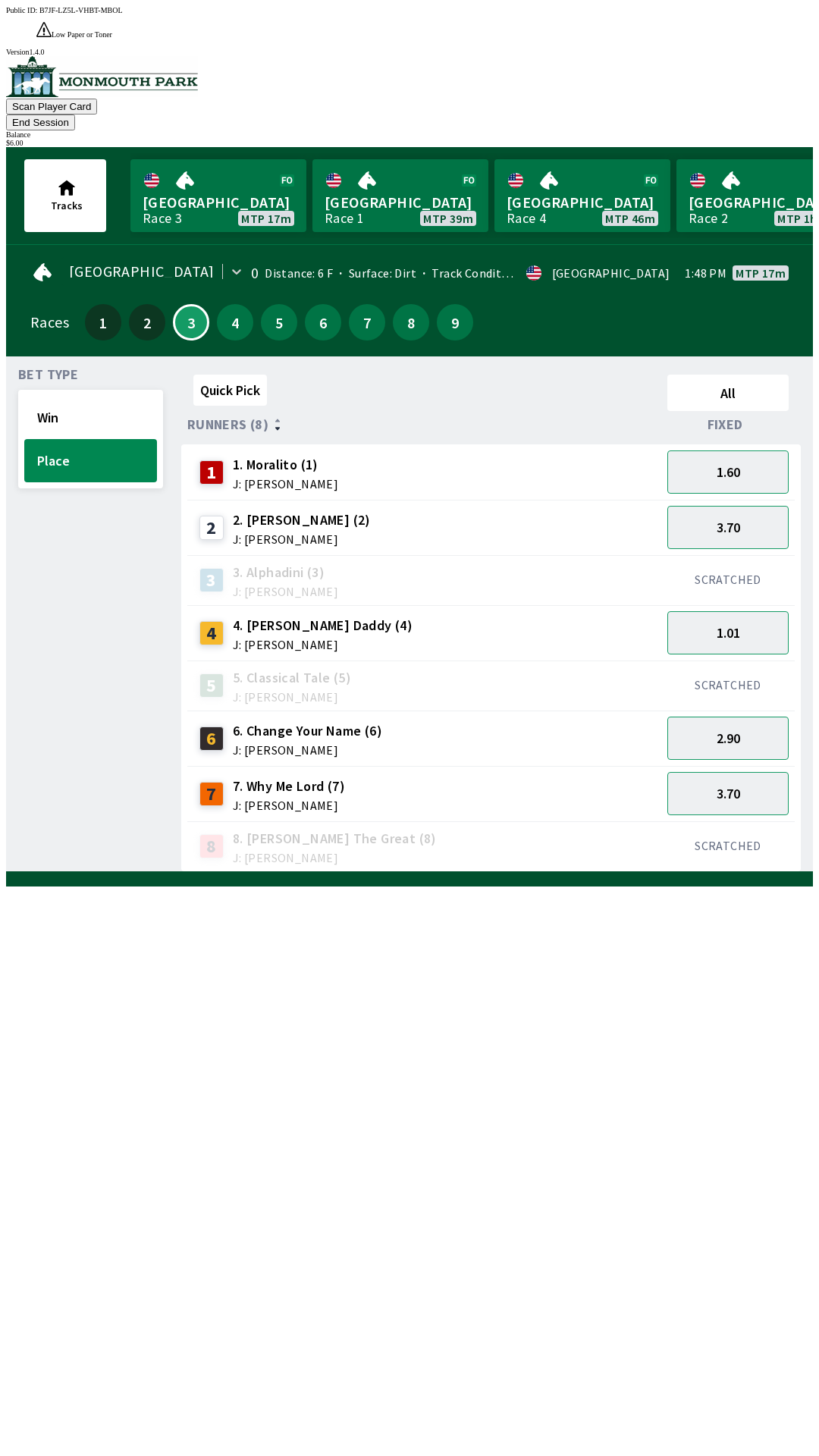
click at [767, 138] on div "$ 6.00" at bounding box center [409, 142] width 806 height 9
click at [75, 114] on button "End Session" at bounding box center [40, 122] width 69 height 15
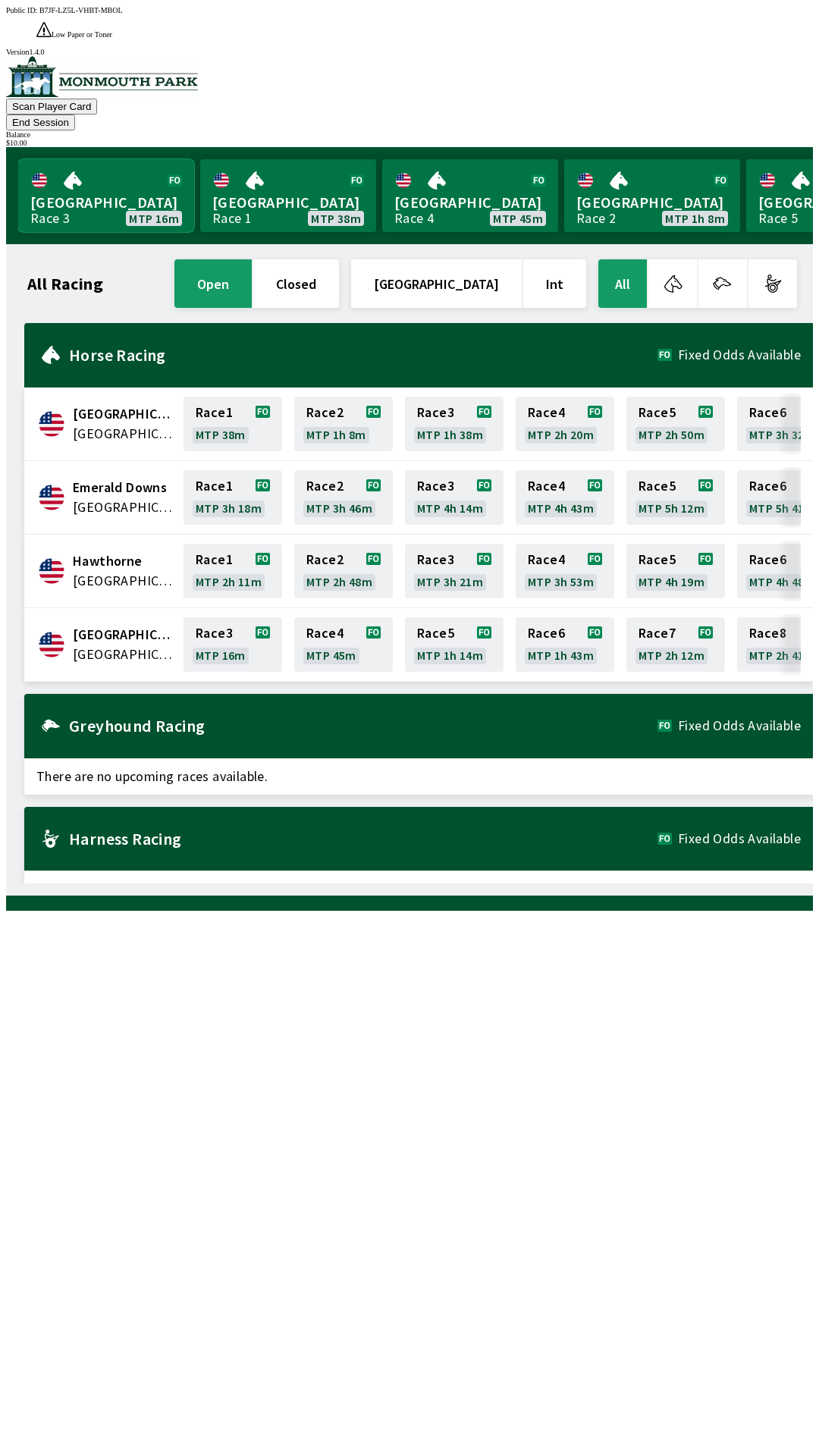
click at [86, 160] on link "[GEOGRAPHIC_DATA] Race 3 MTP 16m" at bounding box center [106, 195] width 176 height 73
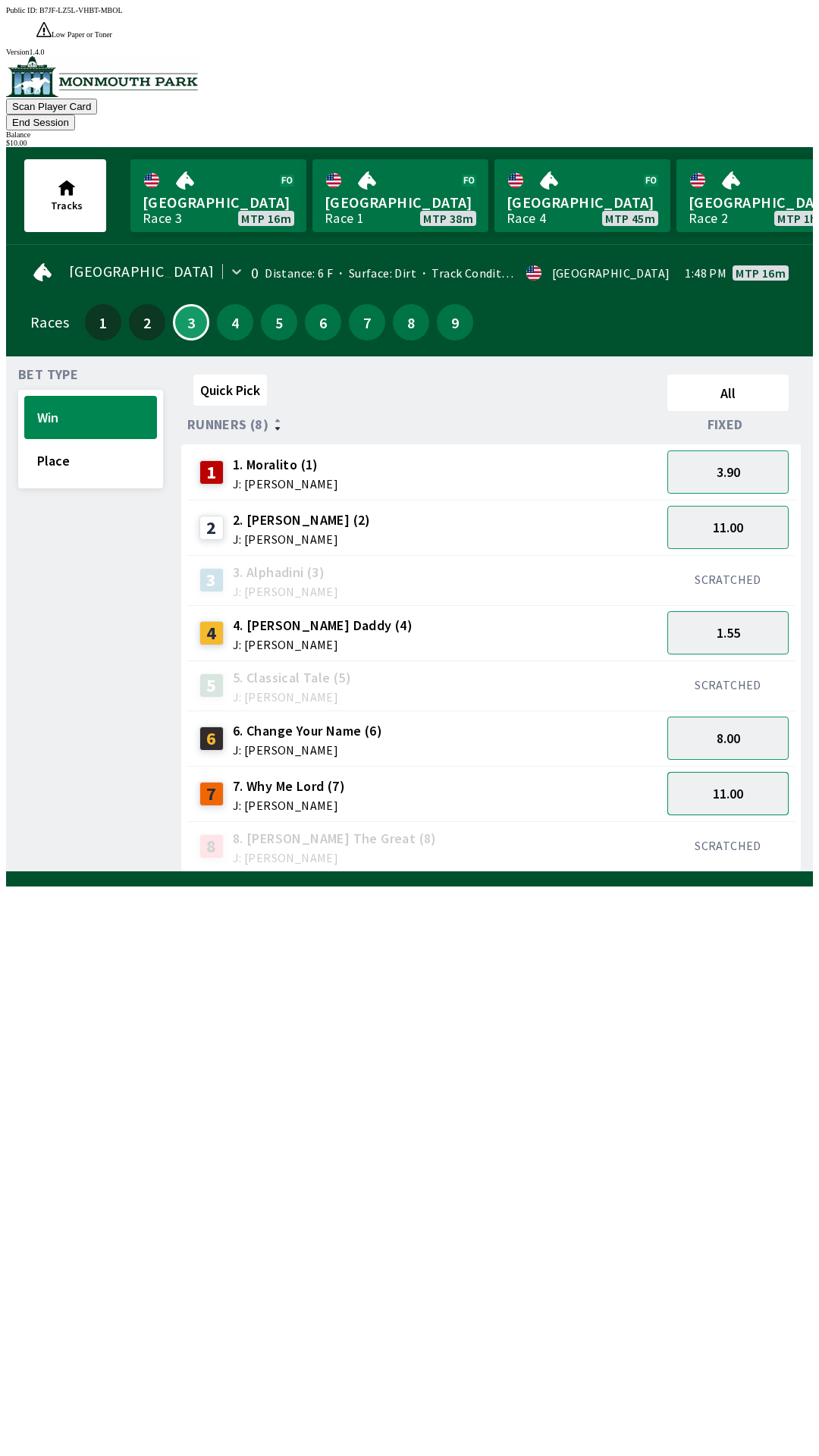
click at [739, 772] on button "11.00" at bounding box center [727, 793] width 121 height 44
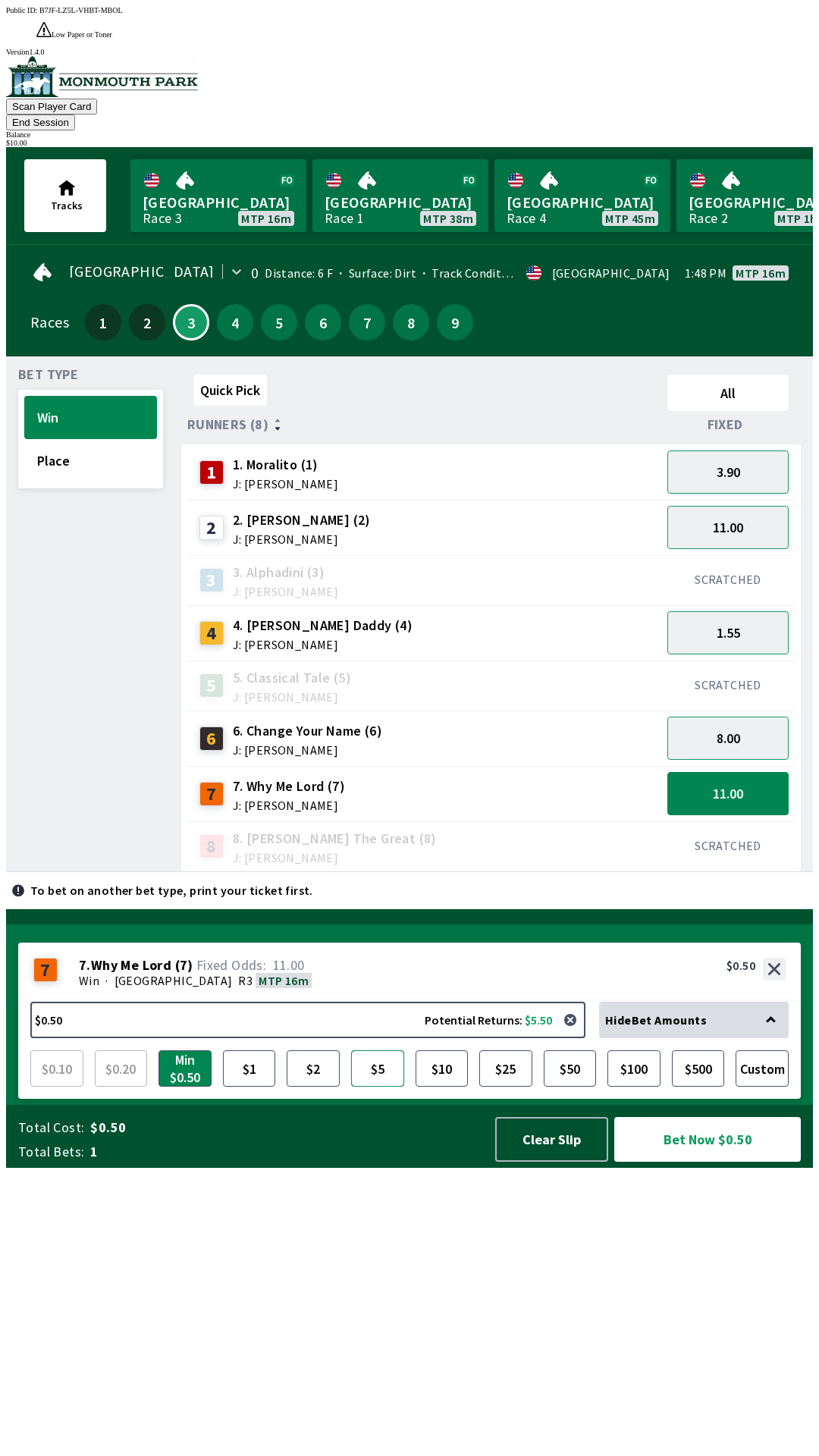
click at [377, 1086] on button "$5" at bounding box center [377, 1069] width 53 height 37
click at [702, 1162] on button "Bet Now $5.00" at bounding box center [707, 1140] width 187 height 45
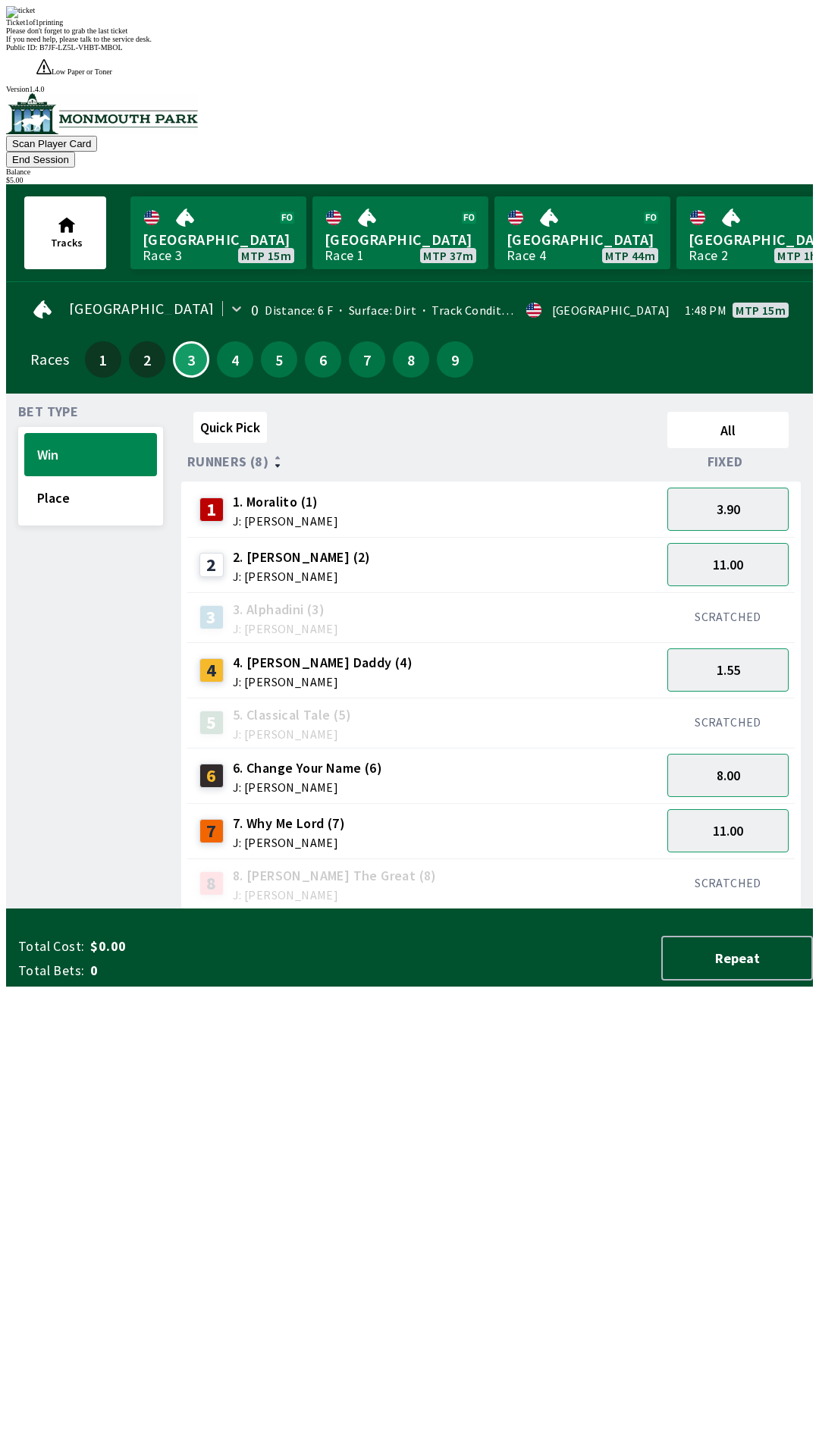
click at [739, 642] on div "1.55" at bounding box center [728, 669] width 133 height 55
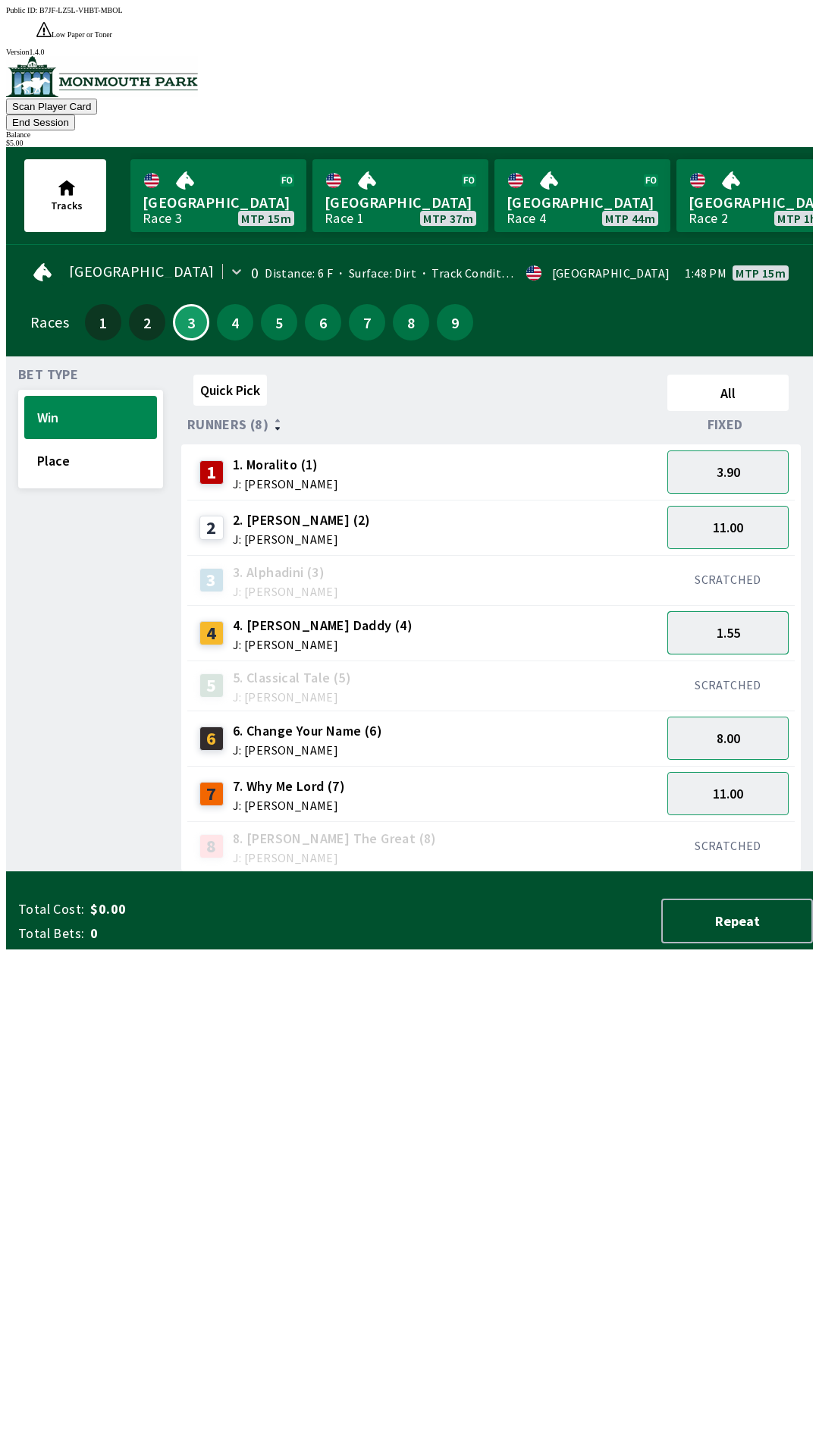
click at [743, 611] on button "1.55" at bounding box center [727, 633] width 121 height 44
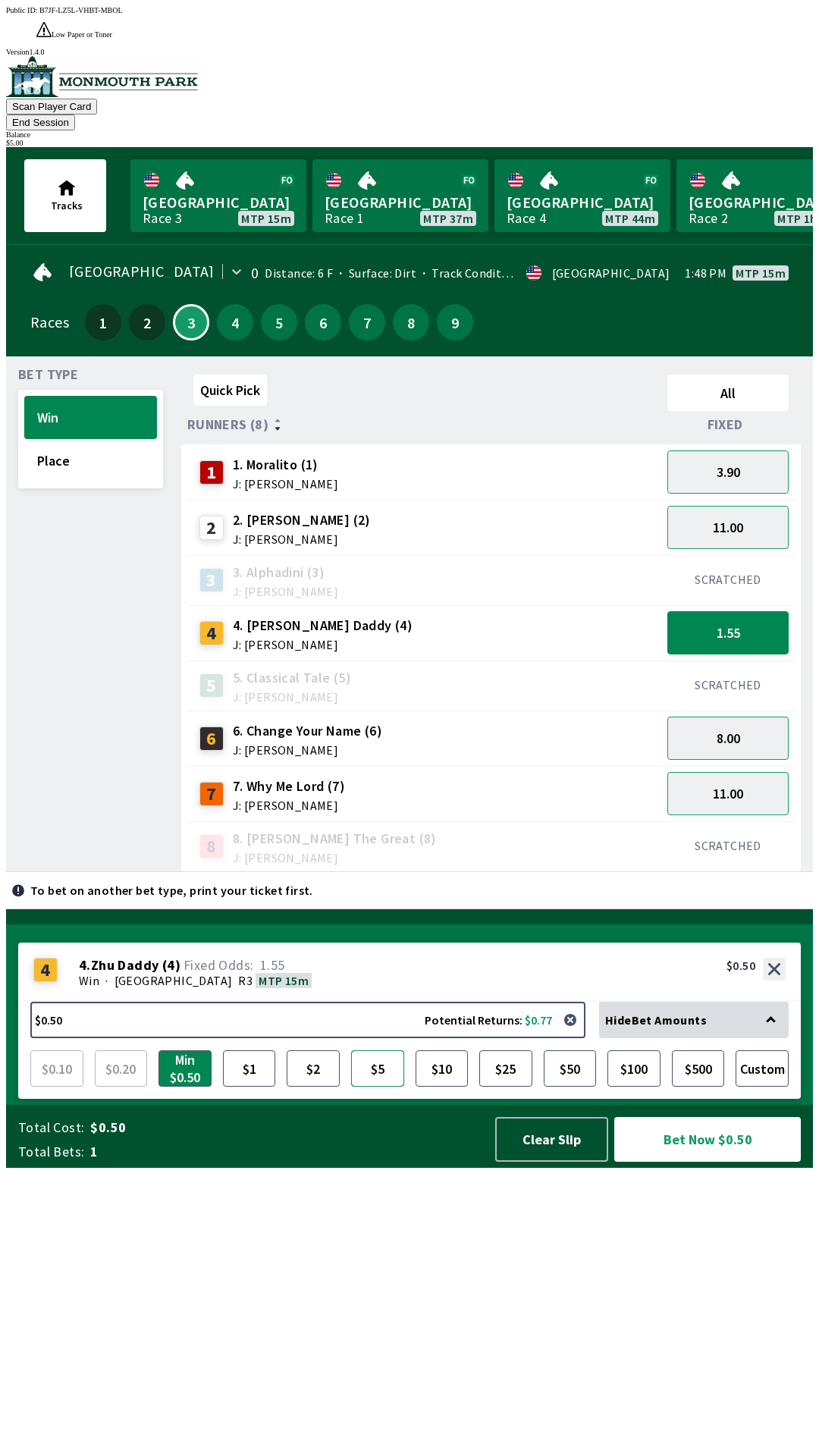
click at [382, 1086] on button "$5" at bounding box center [377, 1069] width 53 height 37
click at [701, 1162] on button "Bet Now $5.00" at bounding box center [707, 1140] width 187 height 45
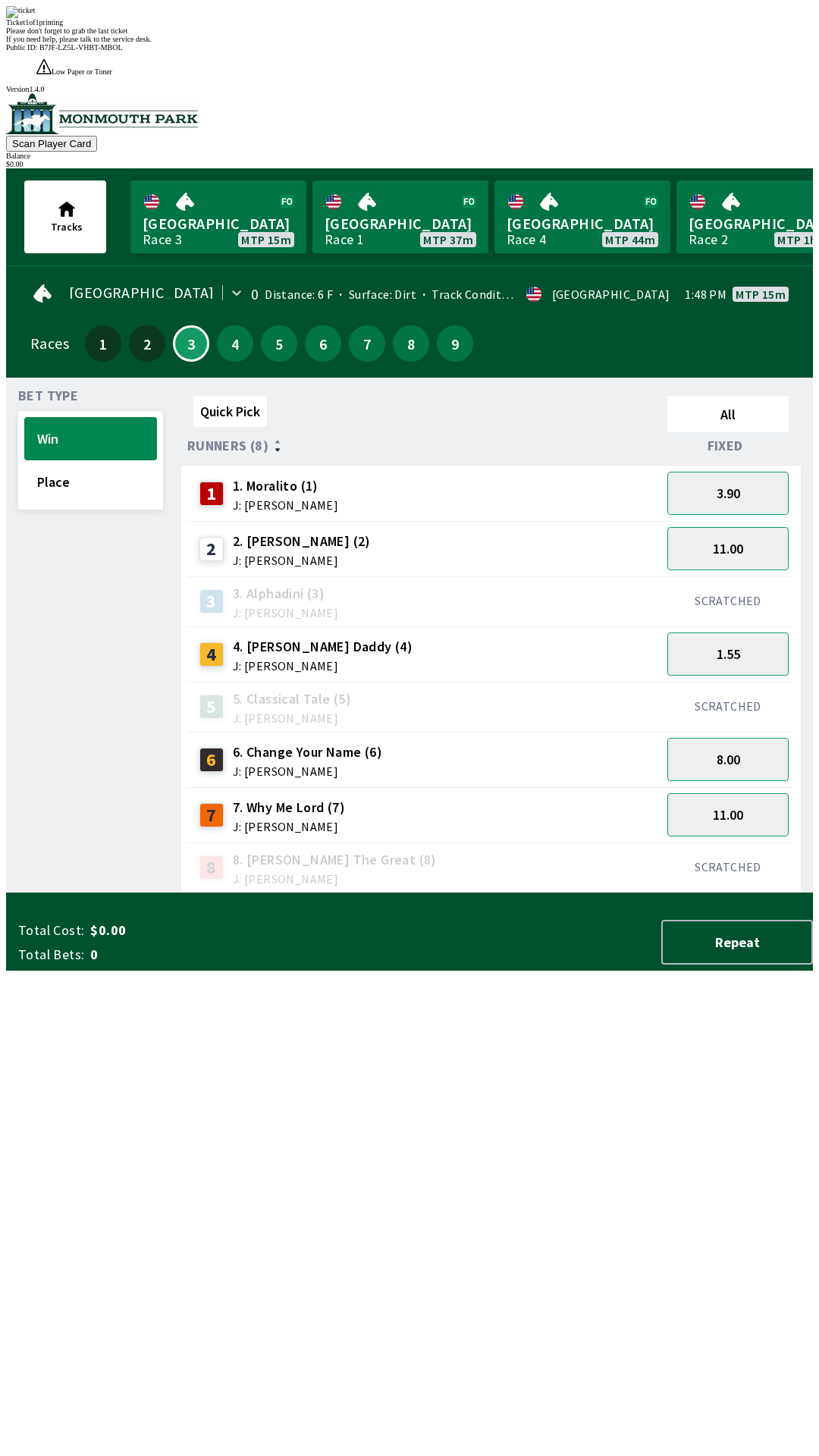
click at [473, 894] on div "Quick Pick All Runners (8) Fixed 1 1. Moralito (1) J: [PERSON_NAME] 3.90 2 2. […" at bounding box center [496, 641] width 631 height 504
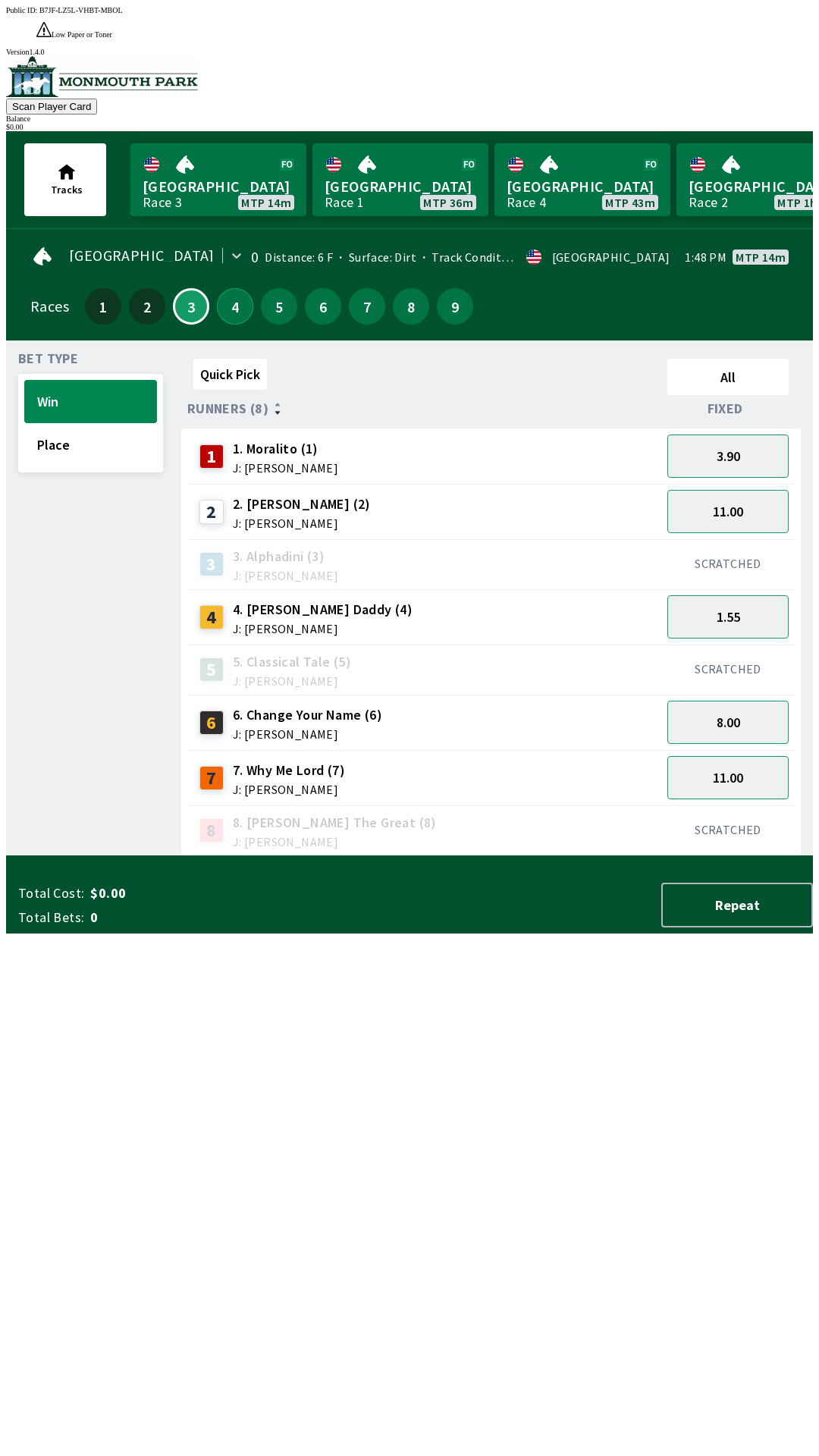
click at [218, 288] on button "4" at bounding box center [235, 307] width 37 height 37
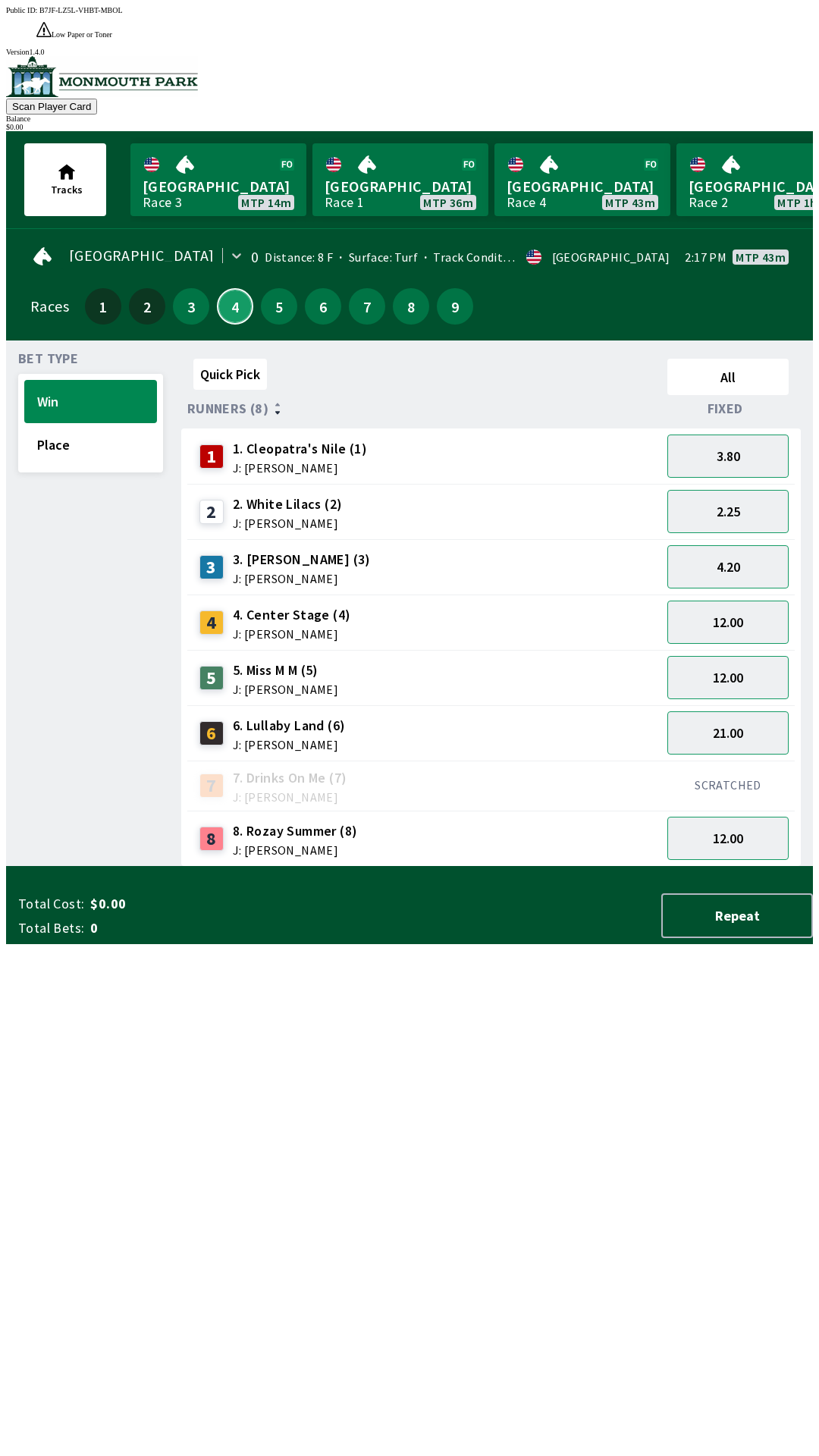
click at [222, 288] on button "4" at bounding box center [235, 307] width 37 height 37
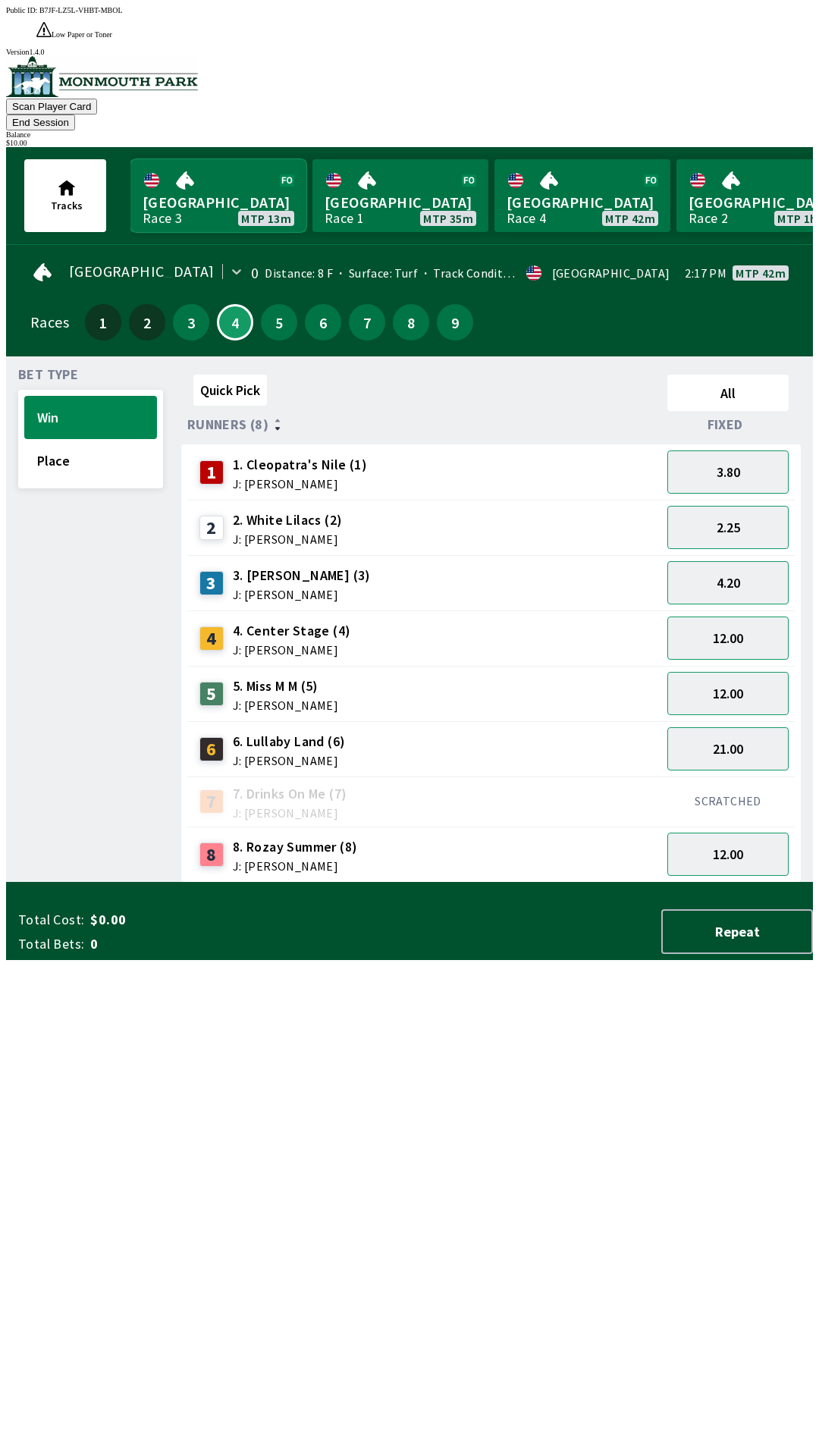
click at [229, 160] on link "Monmouth Park Race 3 MTP 13m" at bounding box center [219, 195] width 176 height 73
click at [335, 455] on div "1. [PERSON_NAME]'s Nile (1) J: [PERSON_NAME]" at bounding box center [300, 472] width 134 height 35
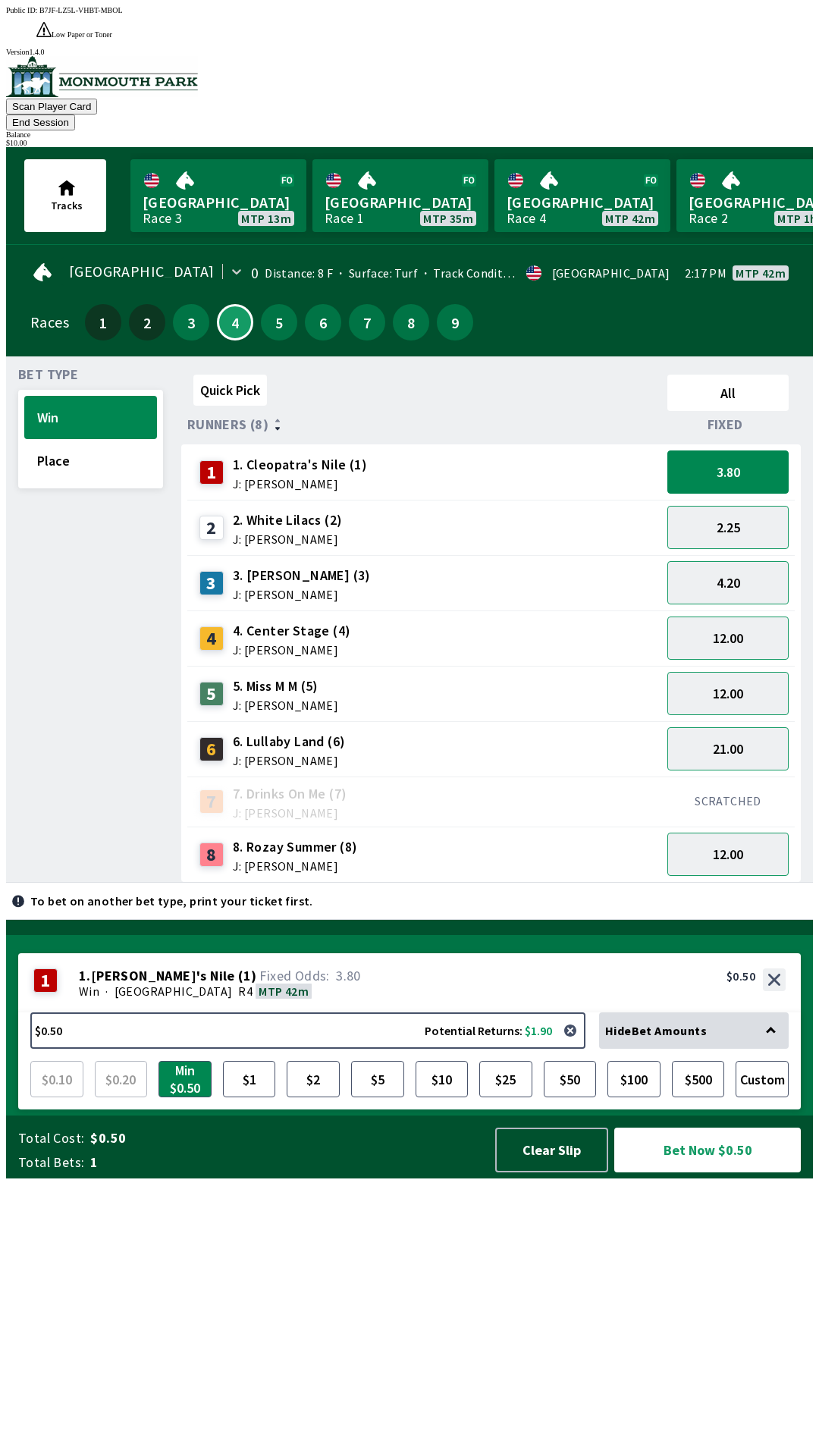
click at [328, 732] on span "6. Lullaby Land (6)" at bounding box center [289, 742] width 113 height 19
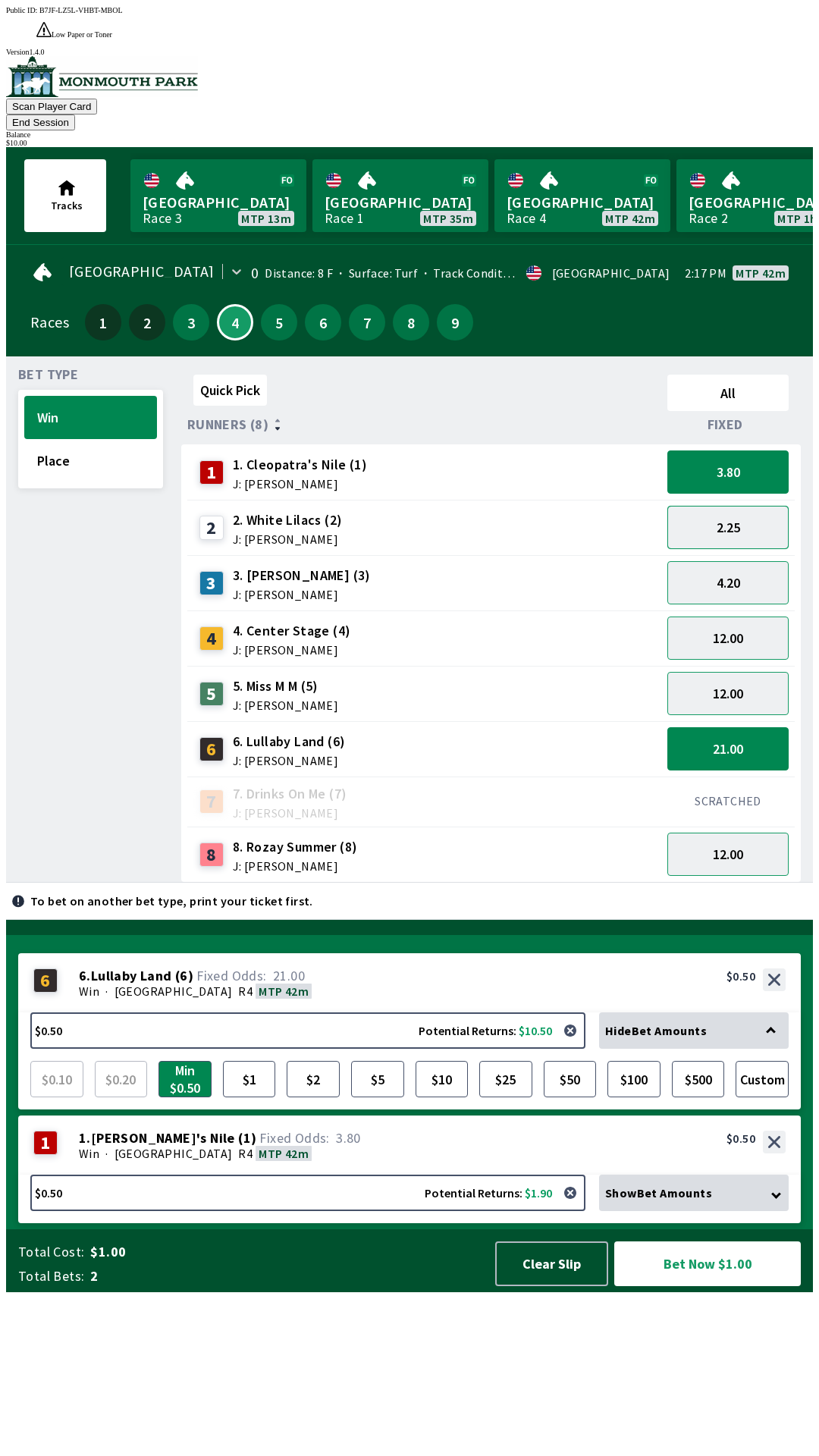
click at [743, 506] on button "2.25" at bounding box center [727, 527] width 121 height 44
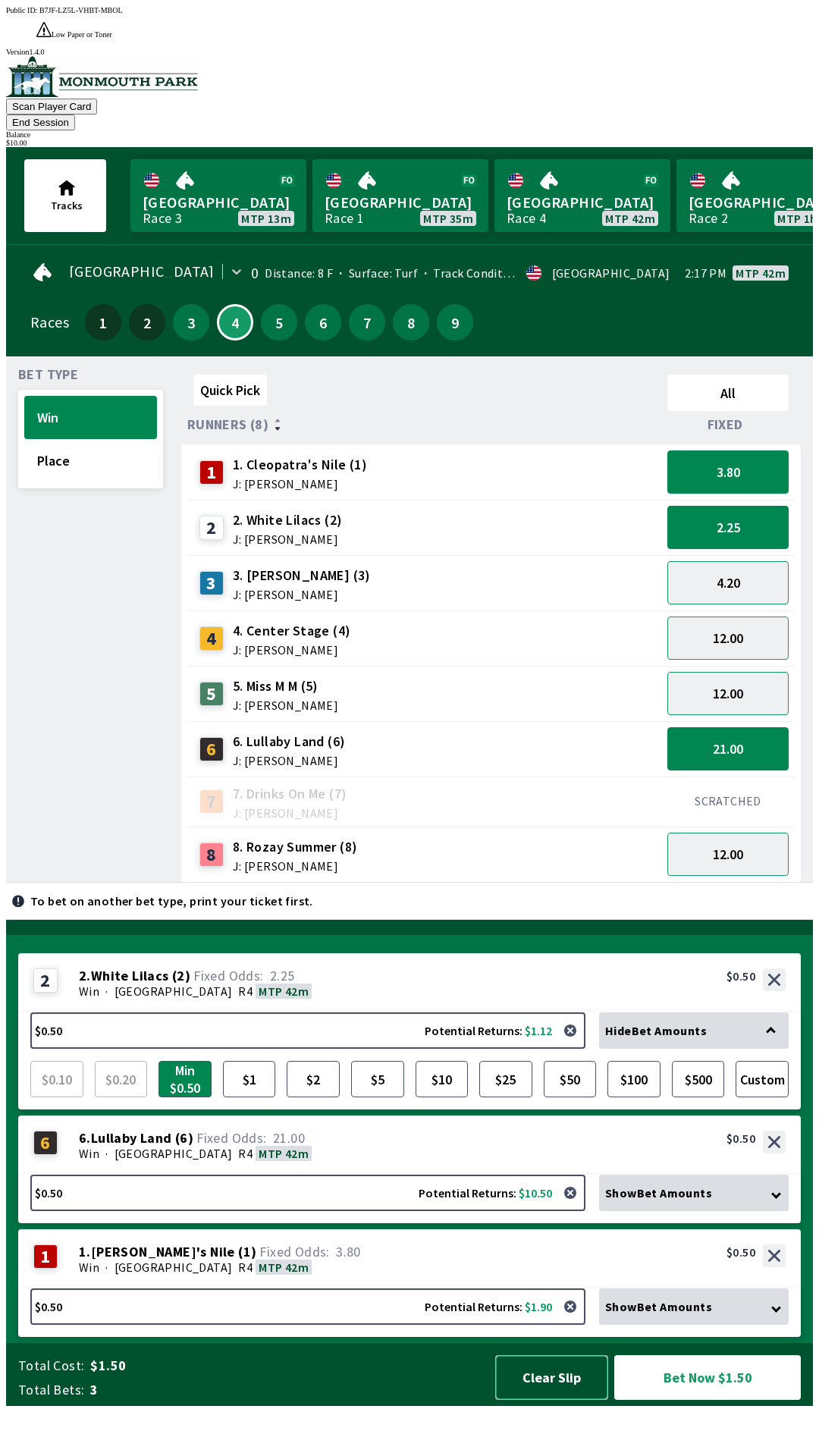
click at [564, 1400] on button "Clear Slip" at bounding box center [551, 1378] width 113 height 45
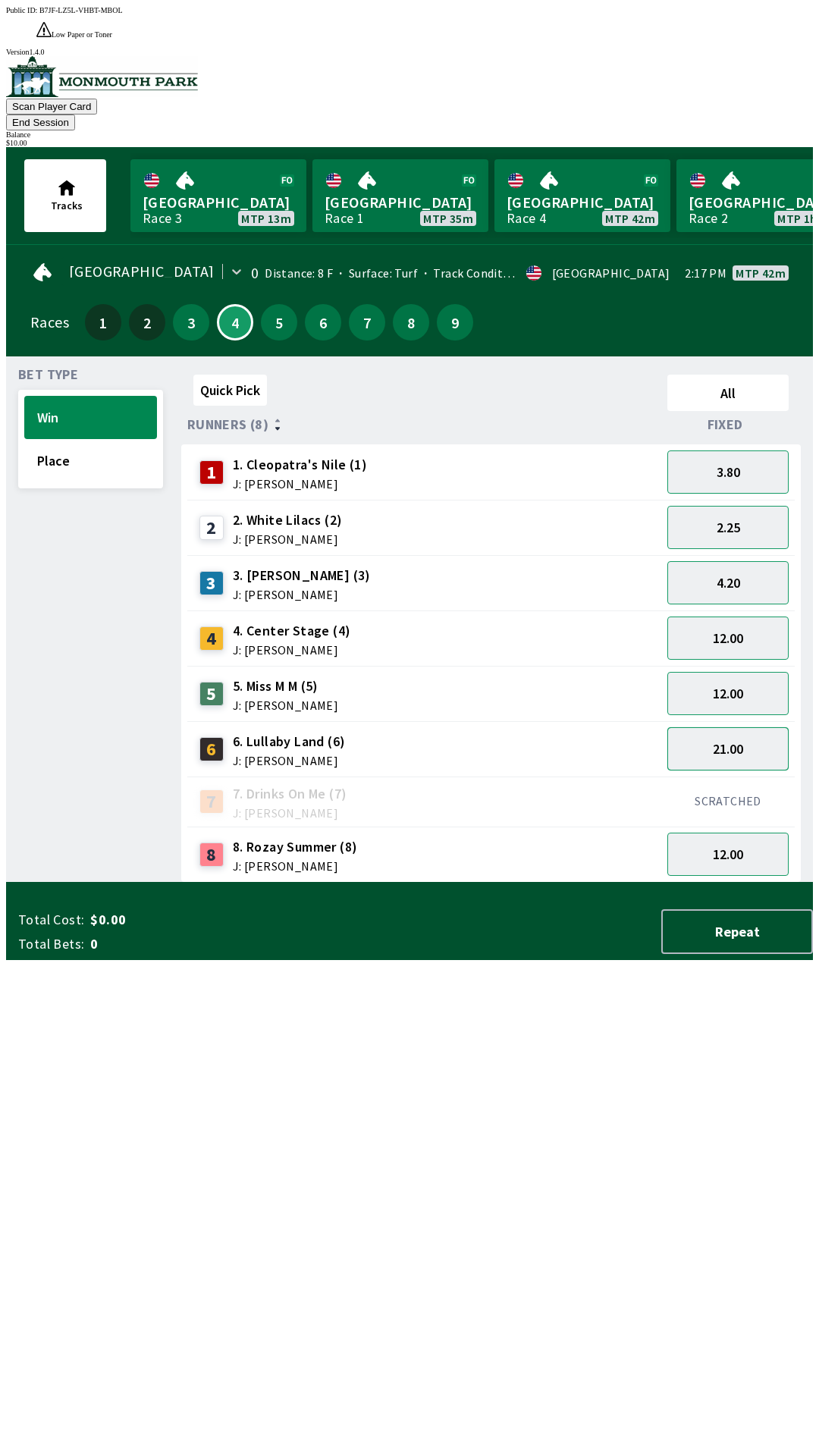
click at [738, 728] on button "21.00" at bounding box center [727, 749] width 121 height 44
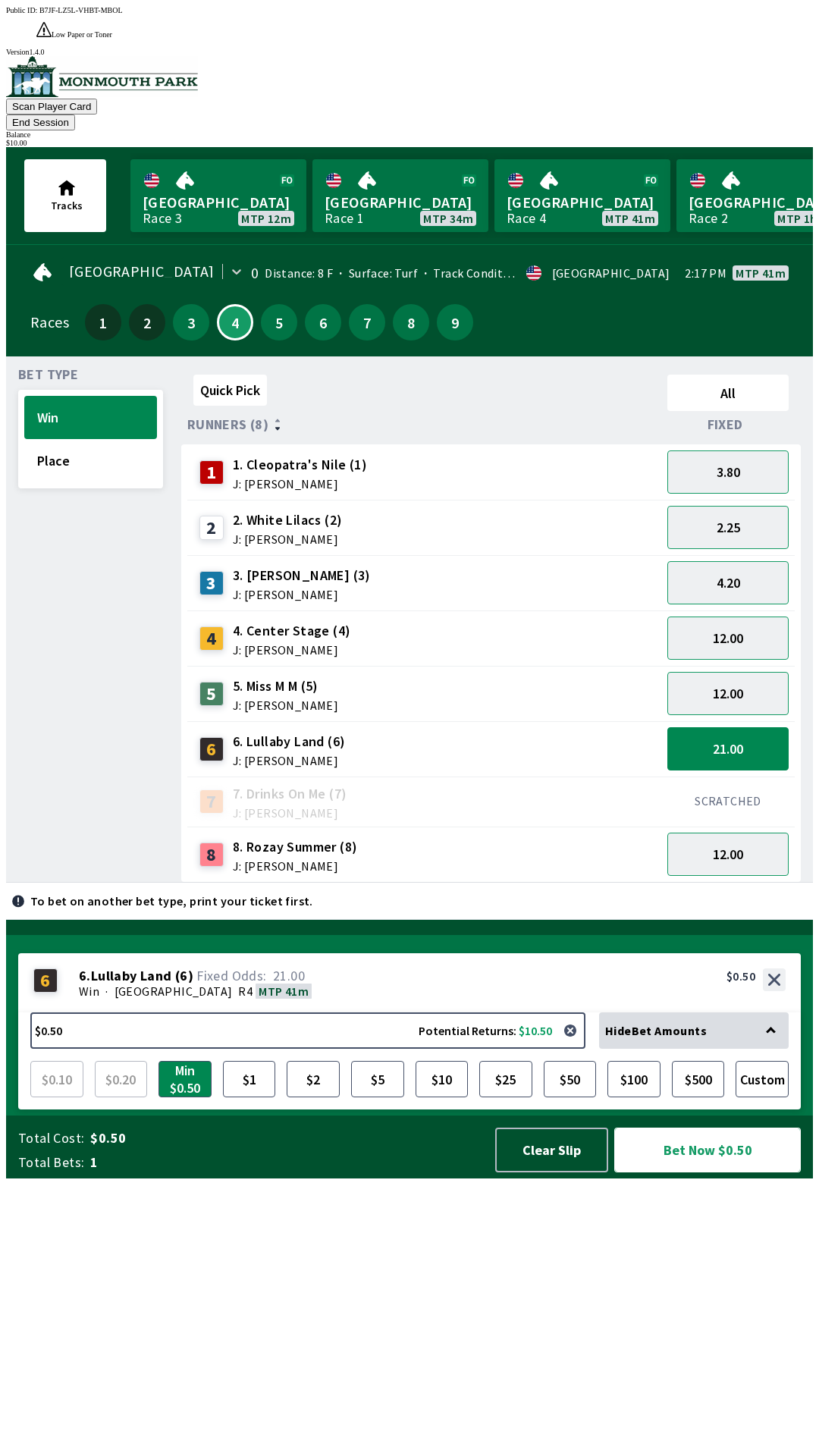
click at [740, 1173] on button "Bet Now $0.50" at bounding box center [707, 1150] width 187 height 45
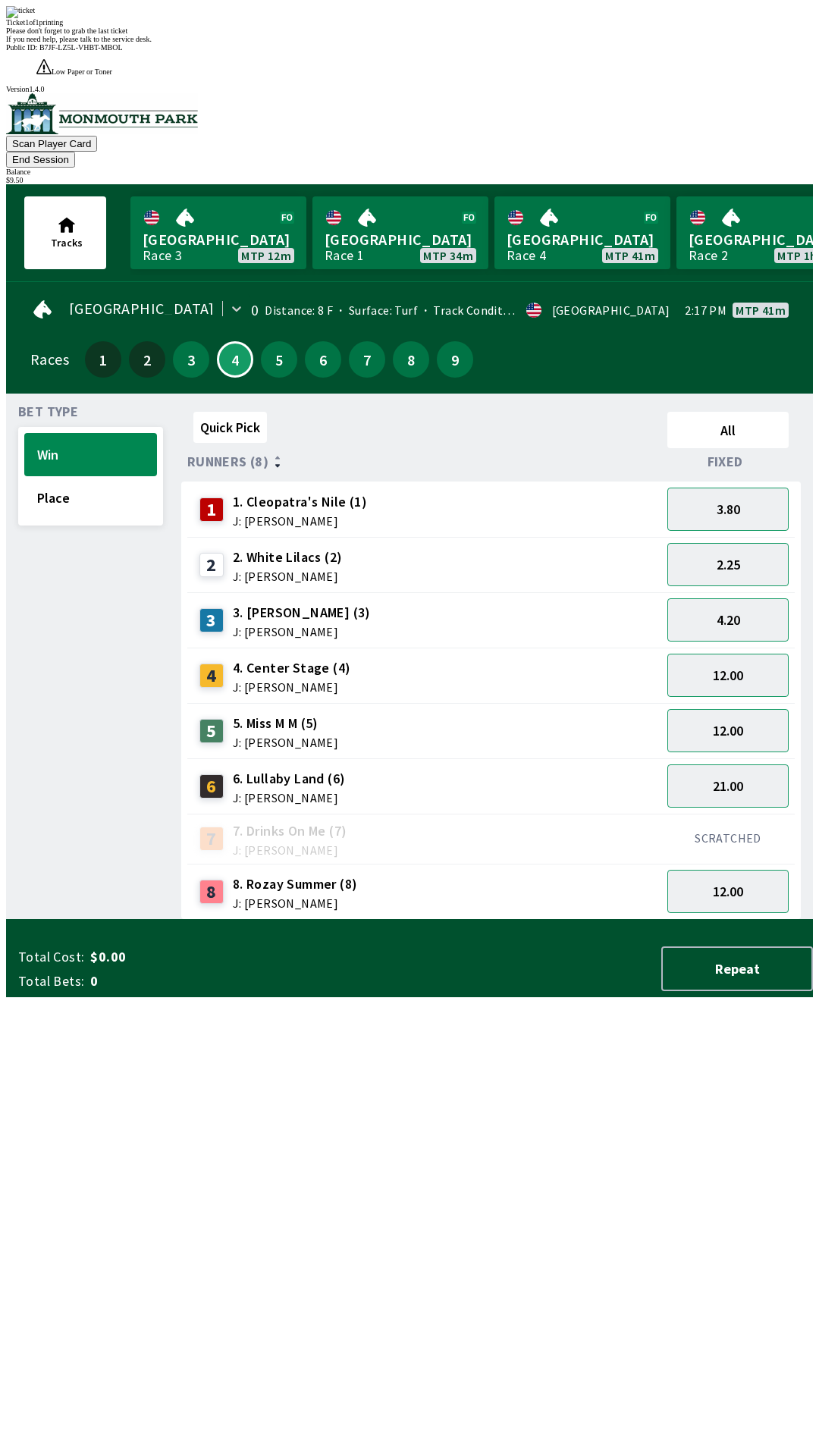
click at [557, 35] on div "Please don't forget to grab the last ticket" at bounding box center [409, 30] width 806 height 9
click at [542, 35] on div "Please don't forget to grab the last ticket" at bounding box center [409, 30] width 806 height 9
click at [152, 44] on span "If you need help, please talk to the service desk." at bounding box center [78, 39] width 146 height 9
click at [557, 44] on div "Ticket 1 of 1 printing Please don't forget to grab the last ticket If you need …" at bounding box center [409, 24] width 806 height 37
click at [152, 44] on span "If you need help, please talk to the service desk." at bounding box center [78, 39] width 146 height 9
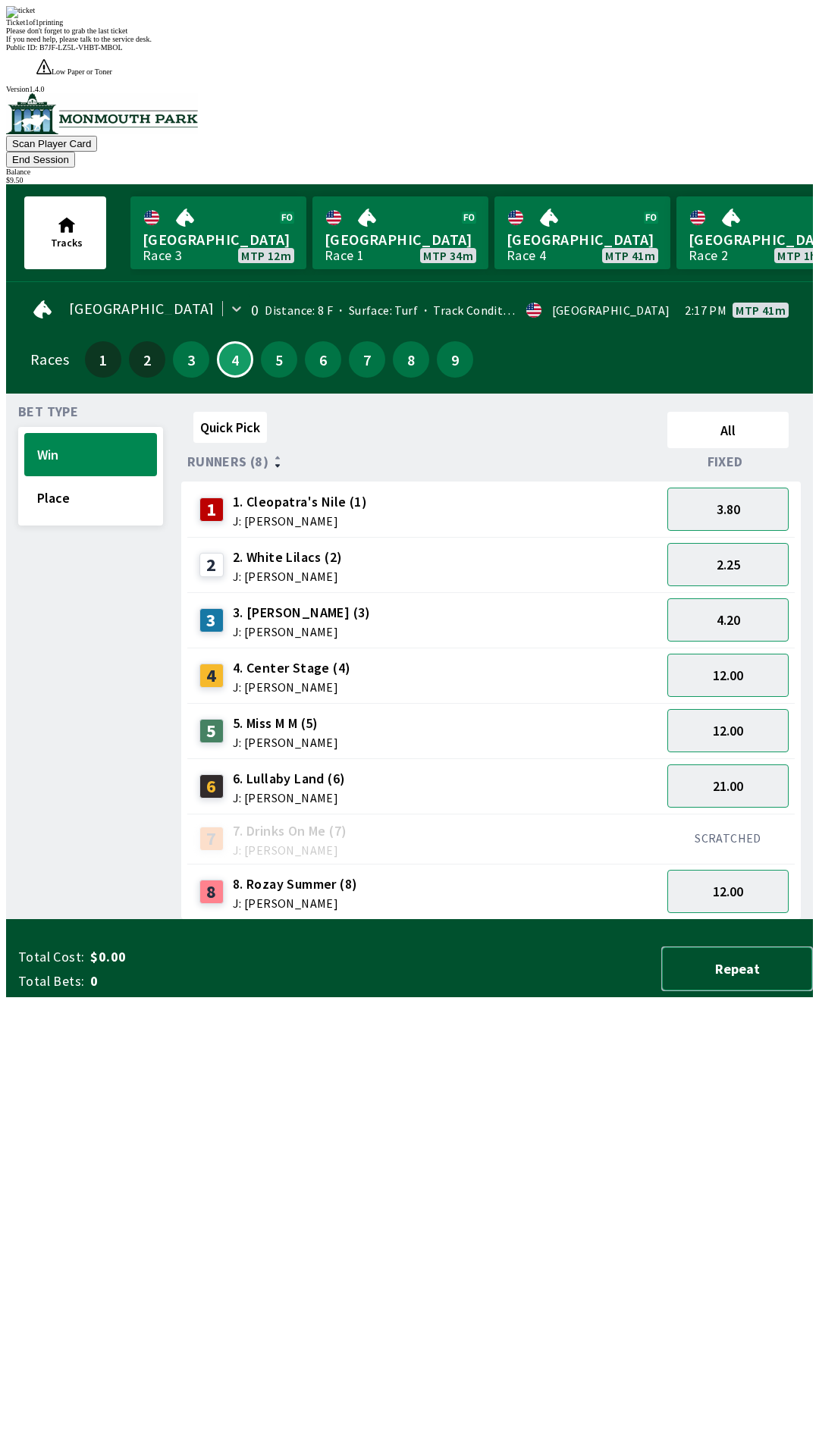
click at [762, 992] on button "Repeat" at bounding box center [737, 968] width 152 height 45
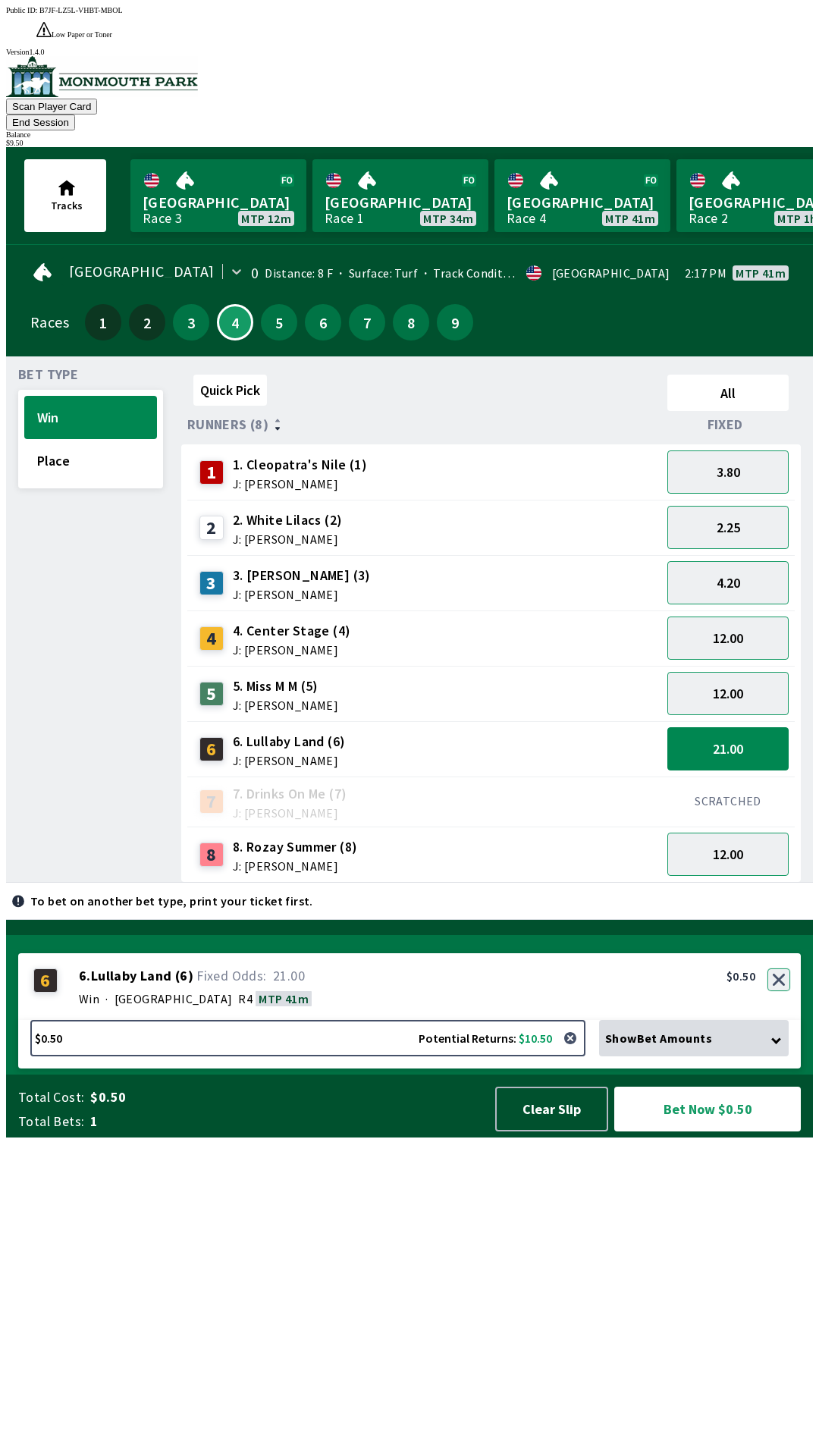
click at [781, 992] on button "button" at bounding box center [778, 980] width 23 height 23
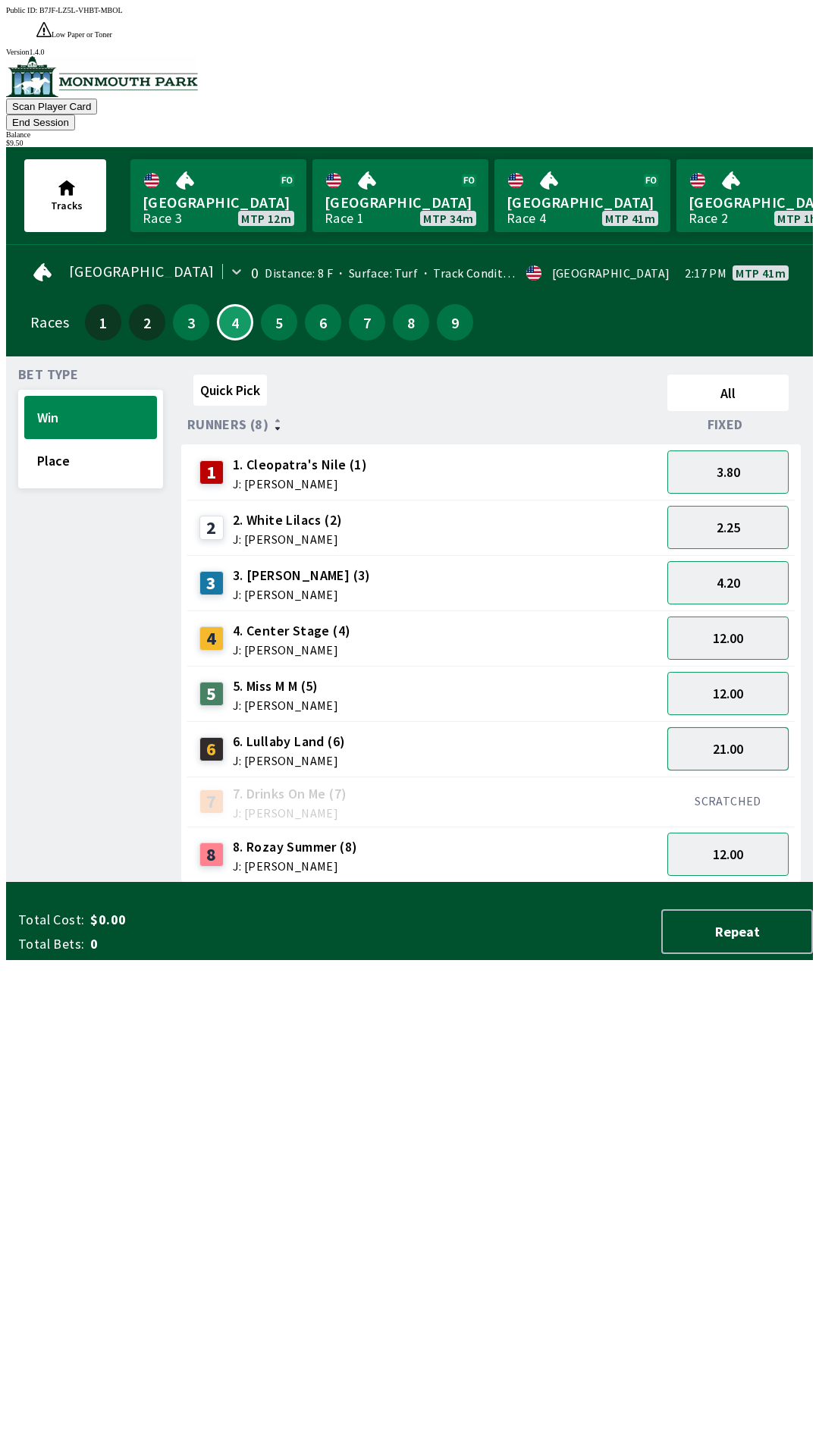
click at [745, 728] on button "21.00" at bounding box center [727, 749] width 121 height 44
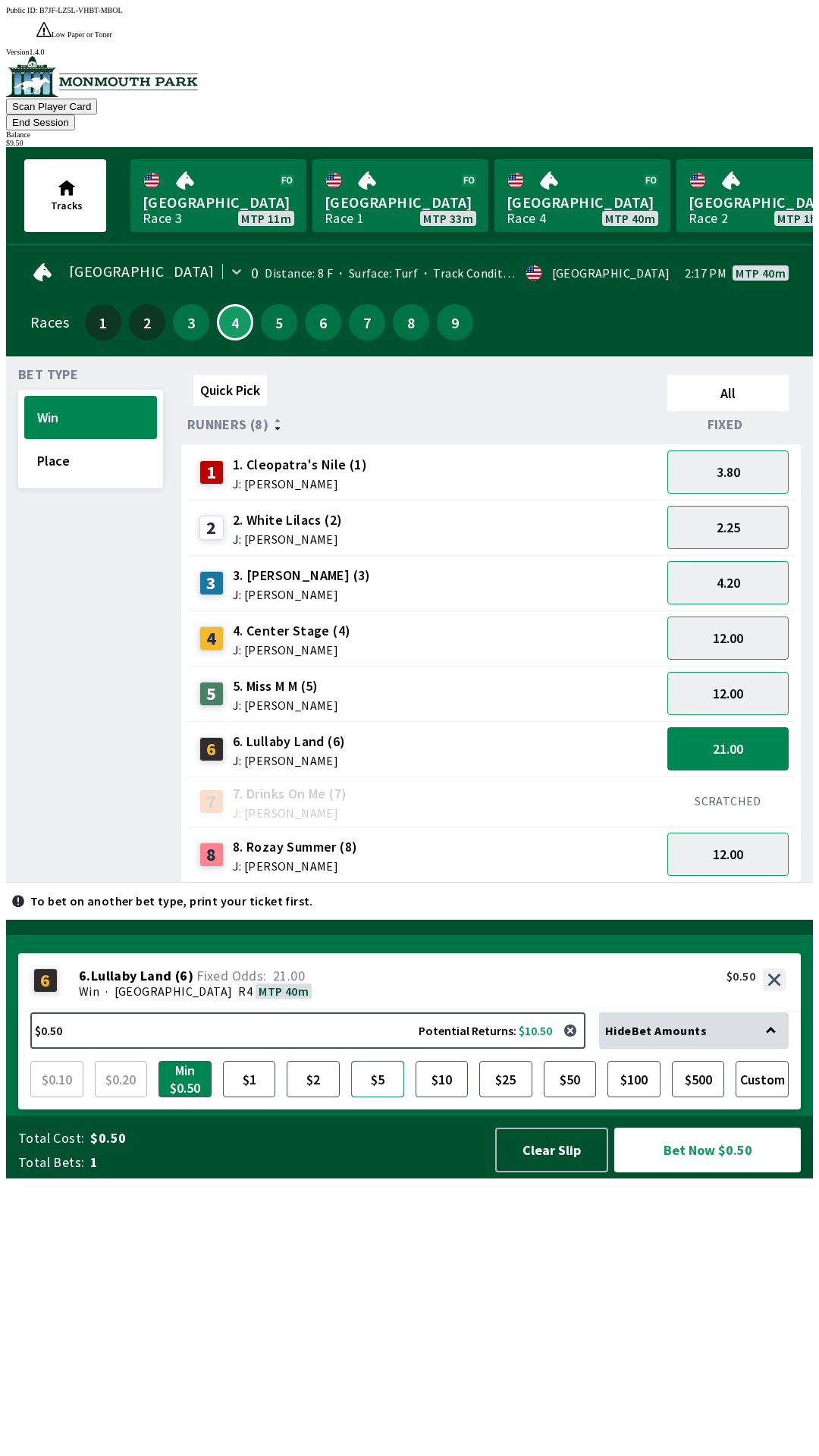
click at [385, 1097] on button "$5" at bounding box center [377, 1080] width 53 height 37
click at [734, 1173] on button "Bet Now $5.00" at bounding box center [707, 1150] width 187 height 45
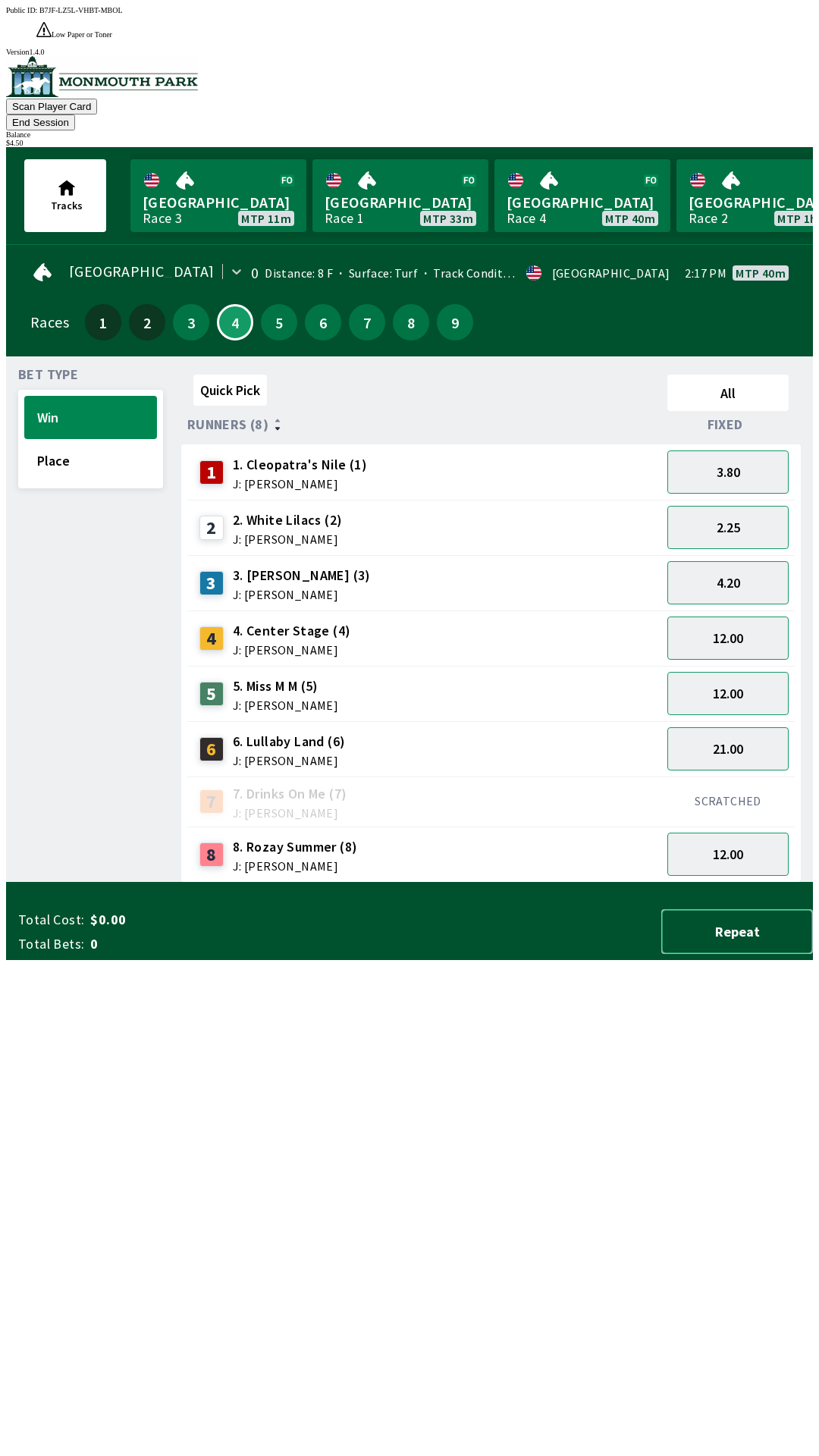
click at [738, 954] on button "Repeat" at bounding box center [737, 932] width 152 height 45
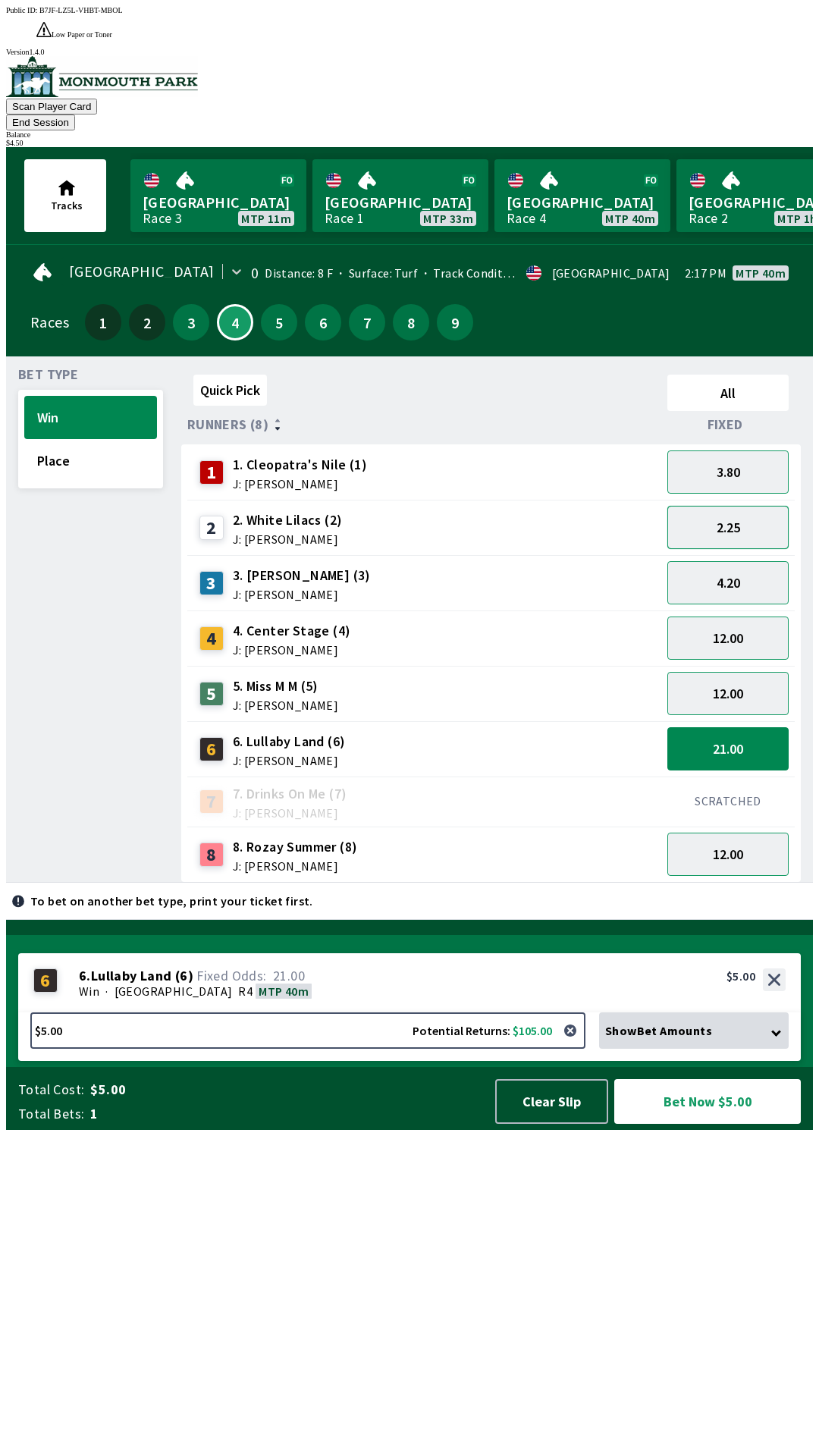
click at [755, 506] on button "2.25" at bounding box center [727, 527] width 121 height 44
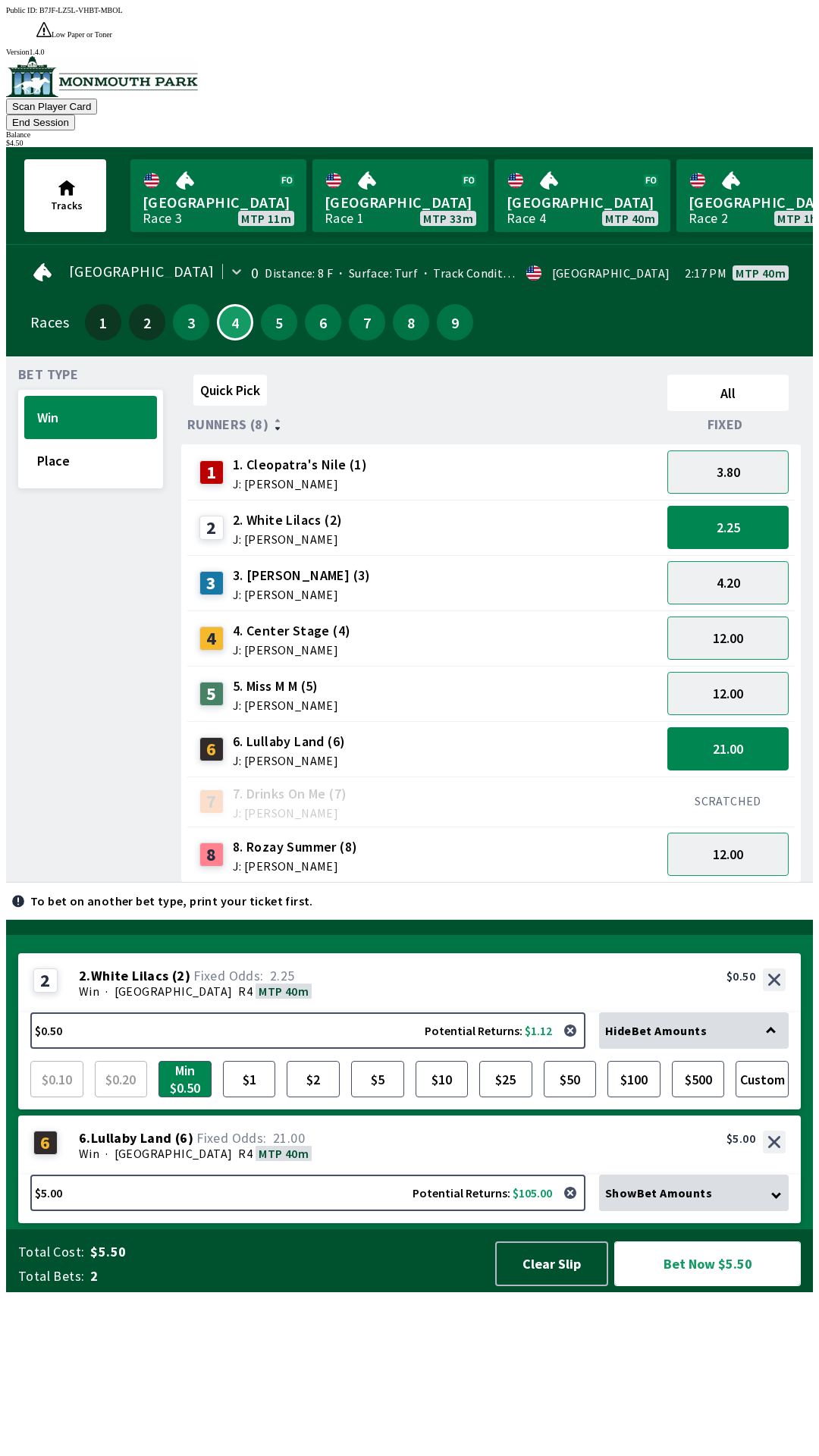
click at [734, 1287] on button "Bet Now $5.50" at bounding box center [707, 1263] width 187 height 45
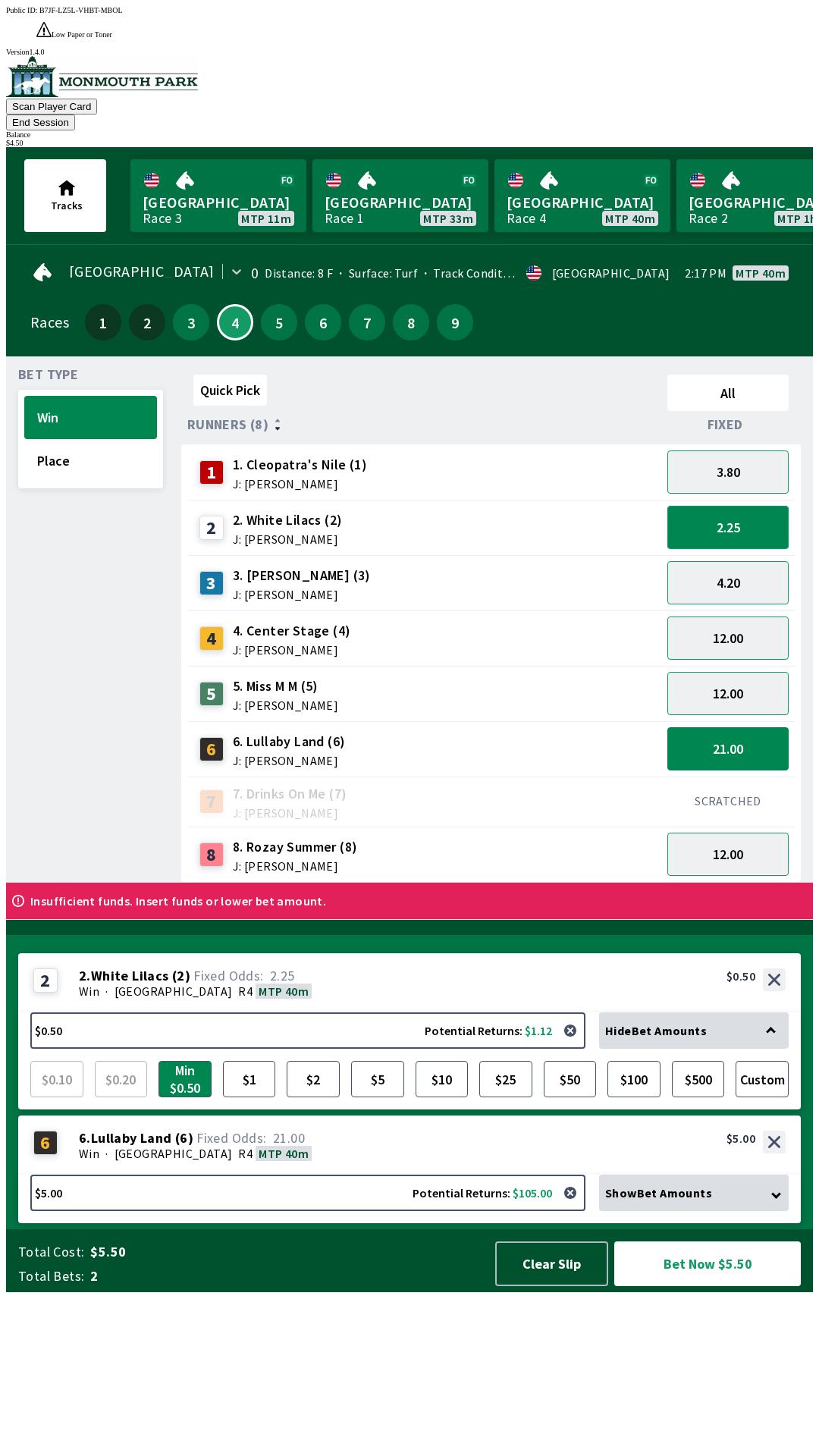
click at [755, 506] on button "2.25" at bounding box center [727, 527] width 121 height 44
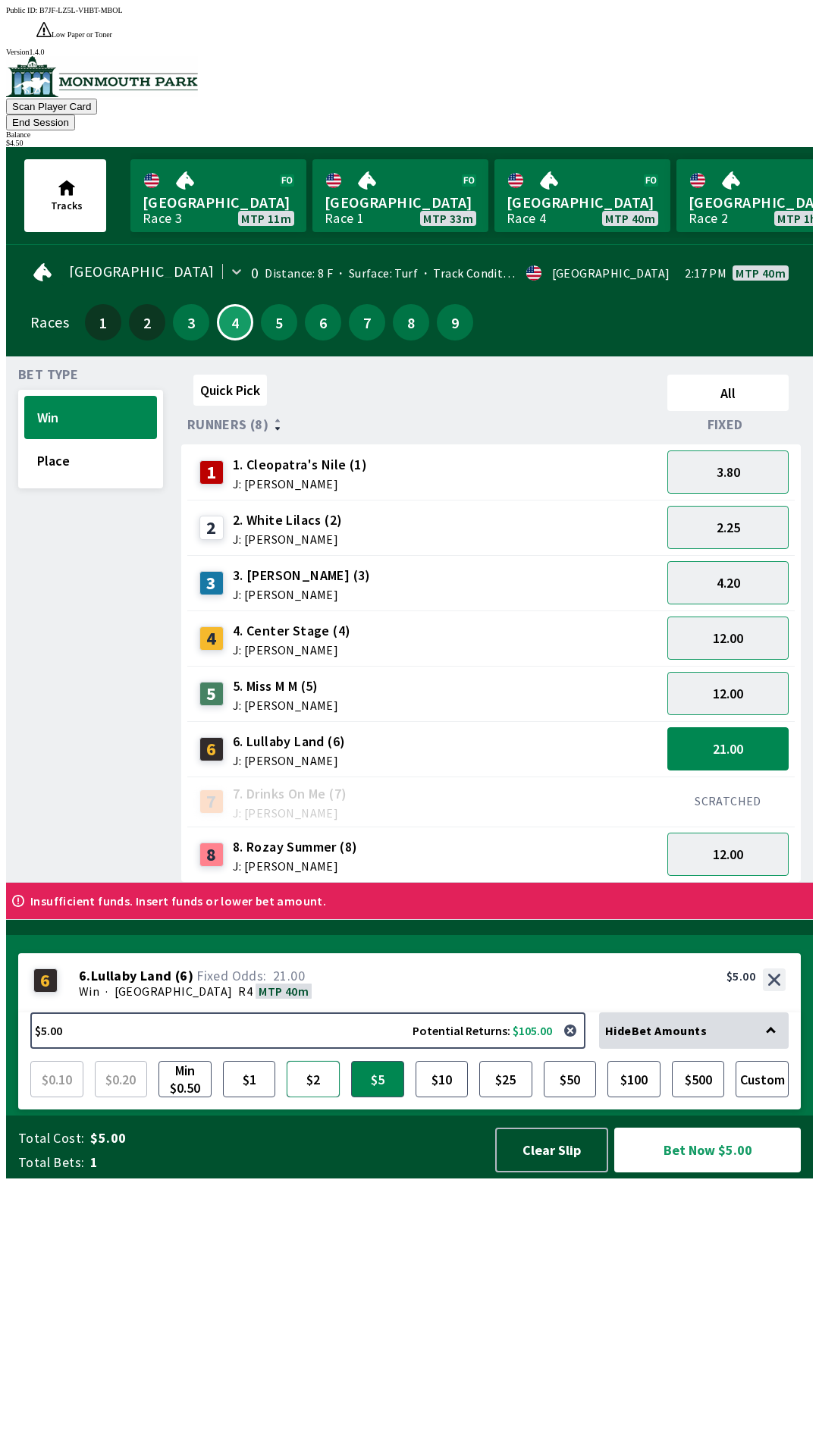
click at [322, 1097] on button "$2" at bounding box center [312, 1080] width 53 height 37
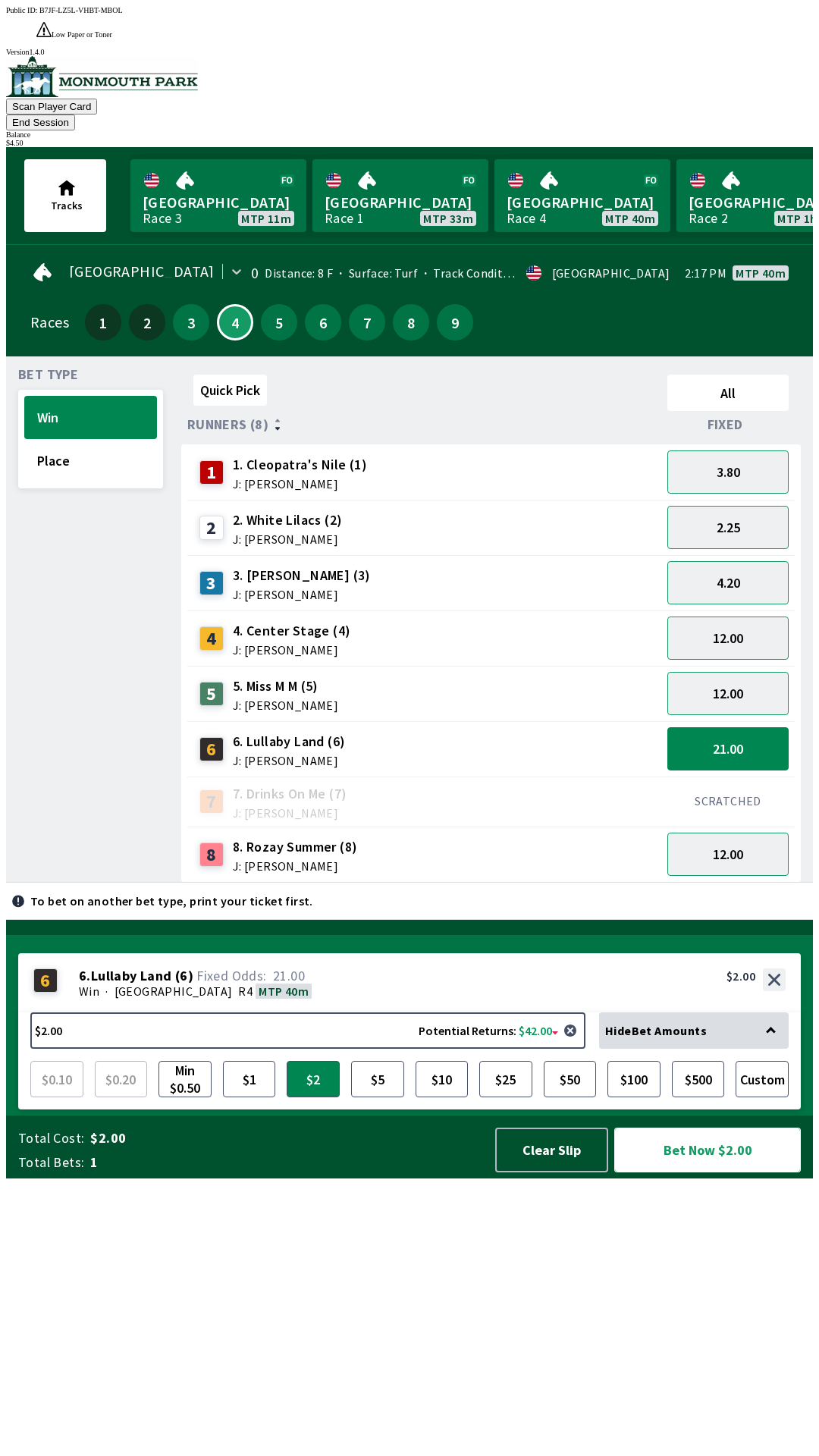
click at [732, 1173] on button "Bet Now $2.00" at bounding box center [707, 1150] width 187 height 45
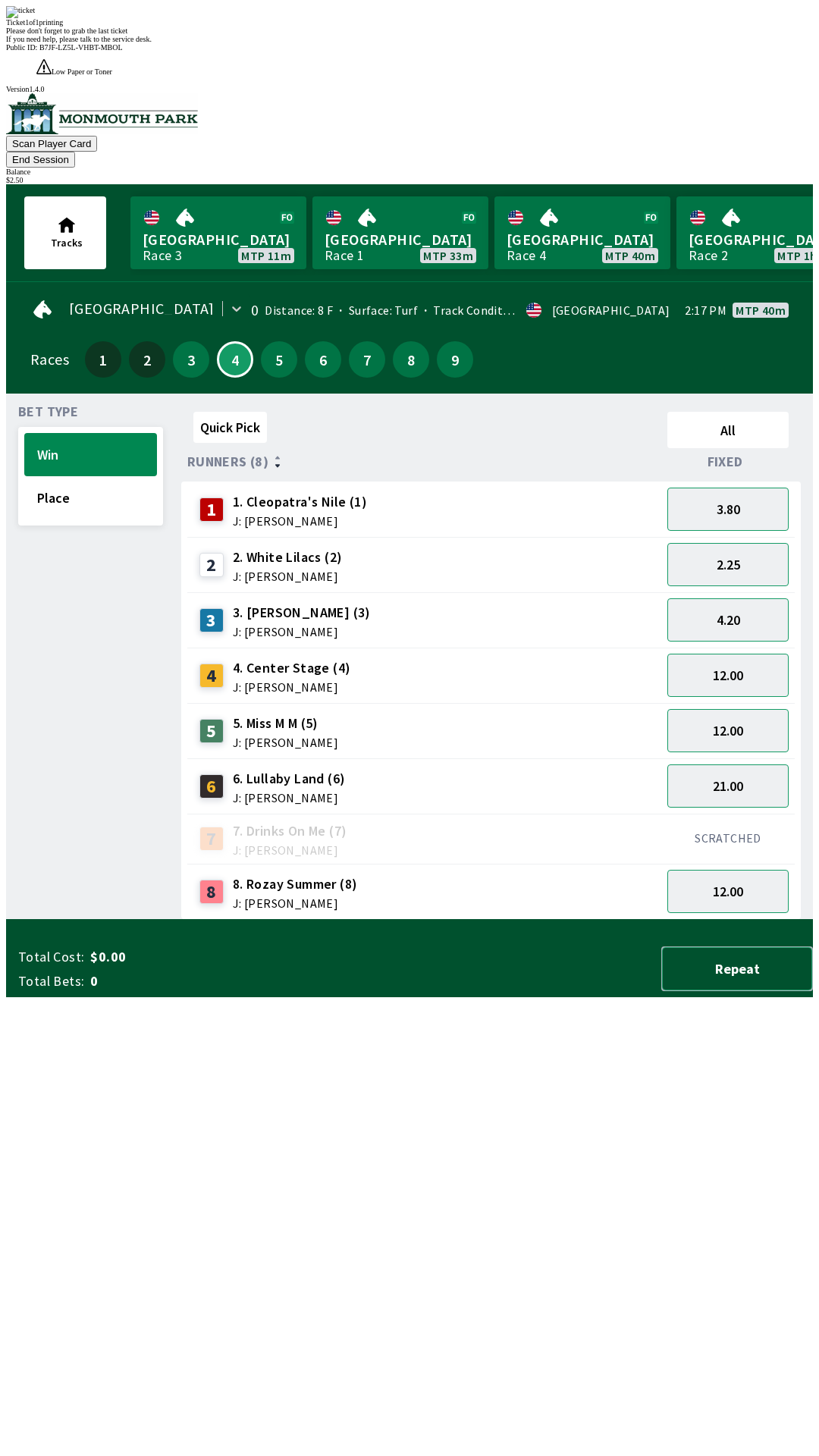
click at [740, 992] on button "Repeat" at bounding box center [737, 968] width 152 height 45
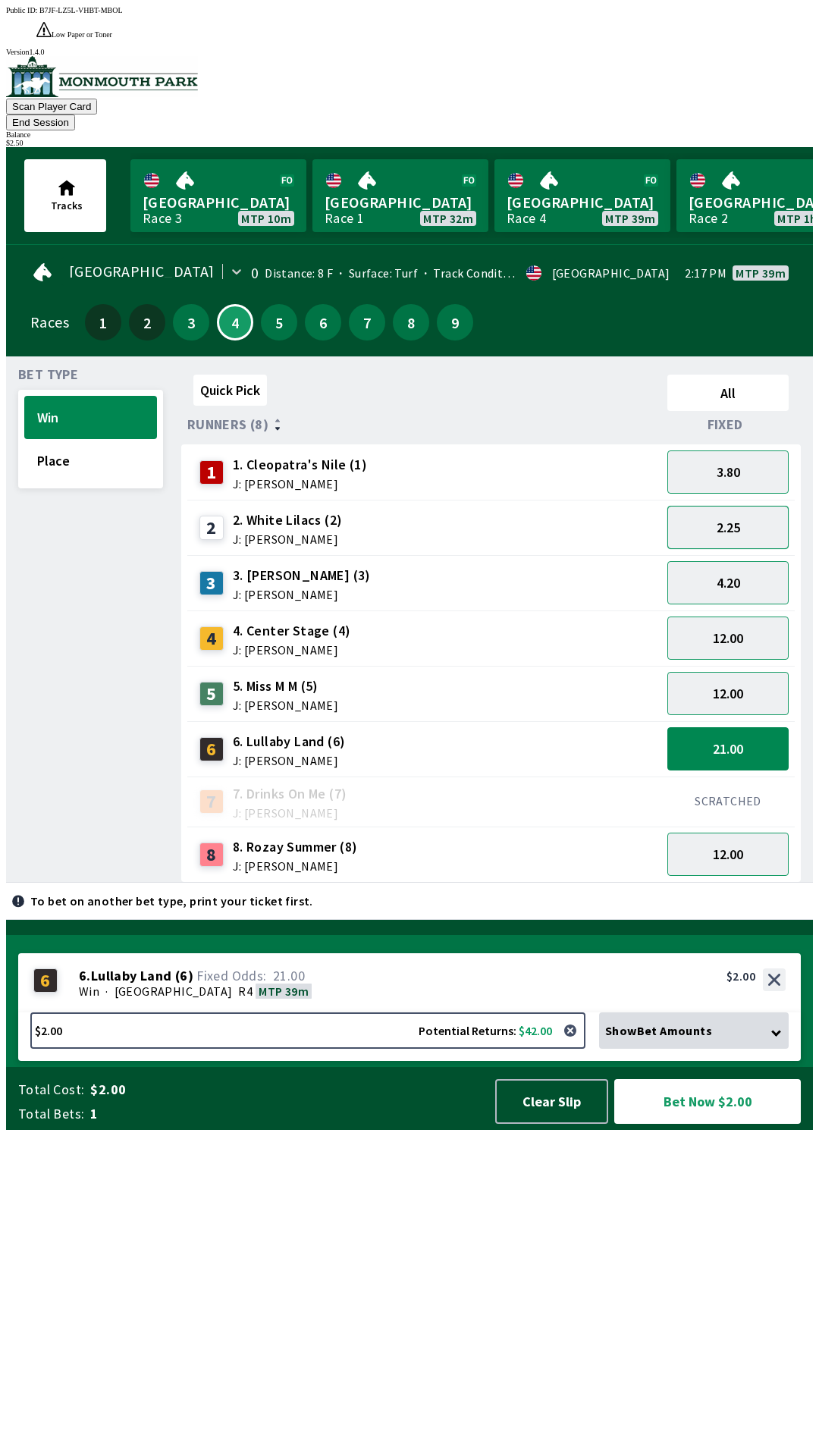
click at [759, 506] on button "2.25" at bounding box center [727, 527] width 121 height 44
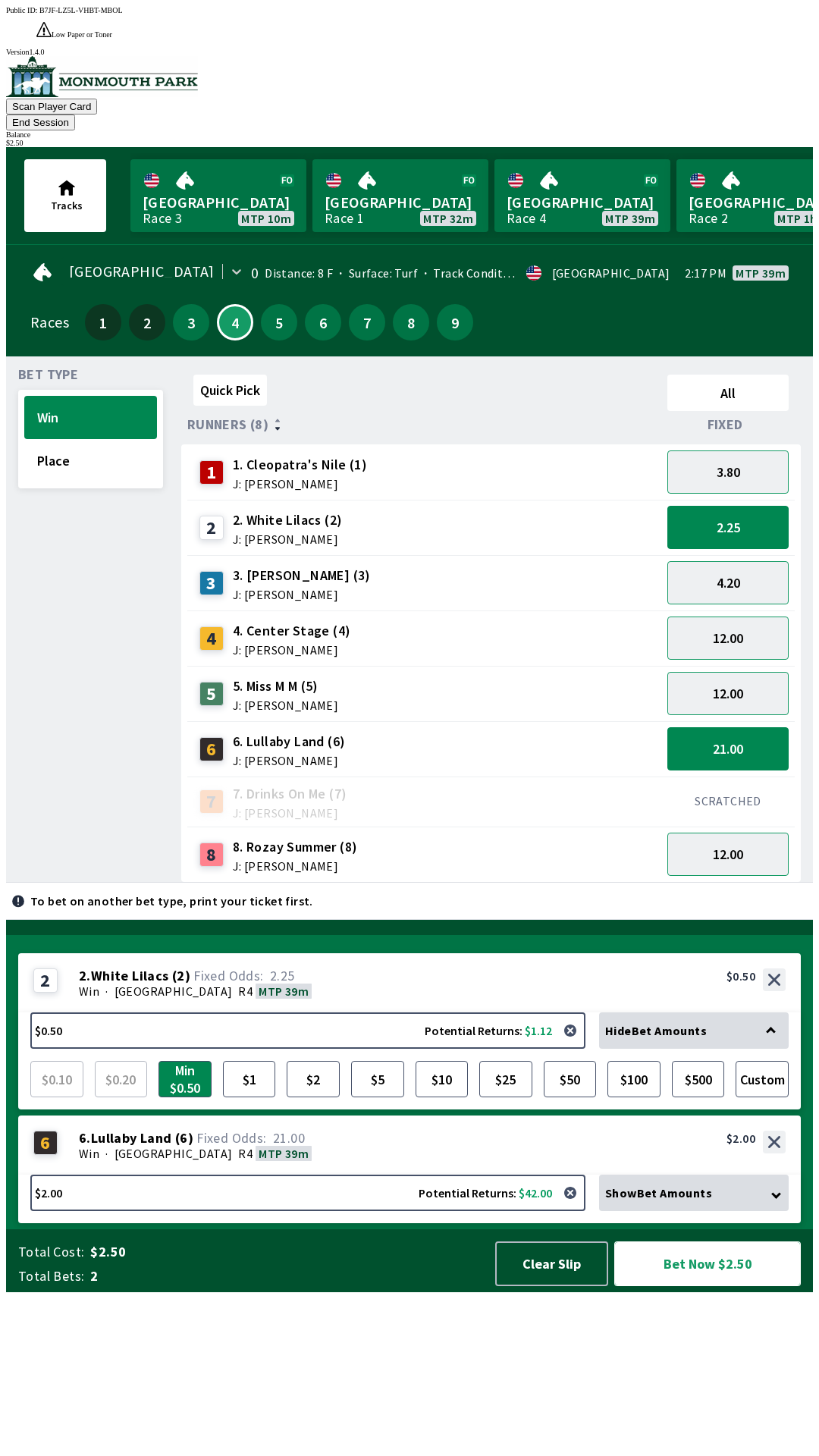
click at [744, 1287] on button "Bet Now $2.50" at bounding box center [707, 1263] width 187 height 45
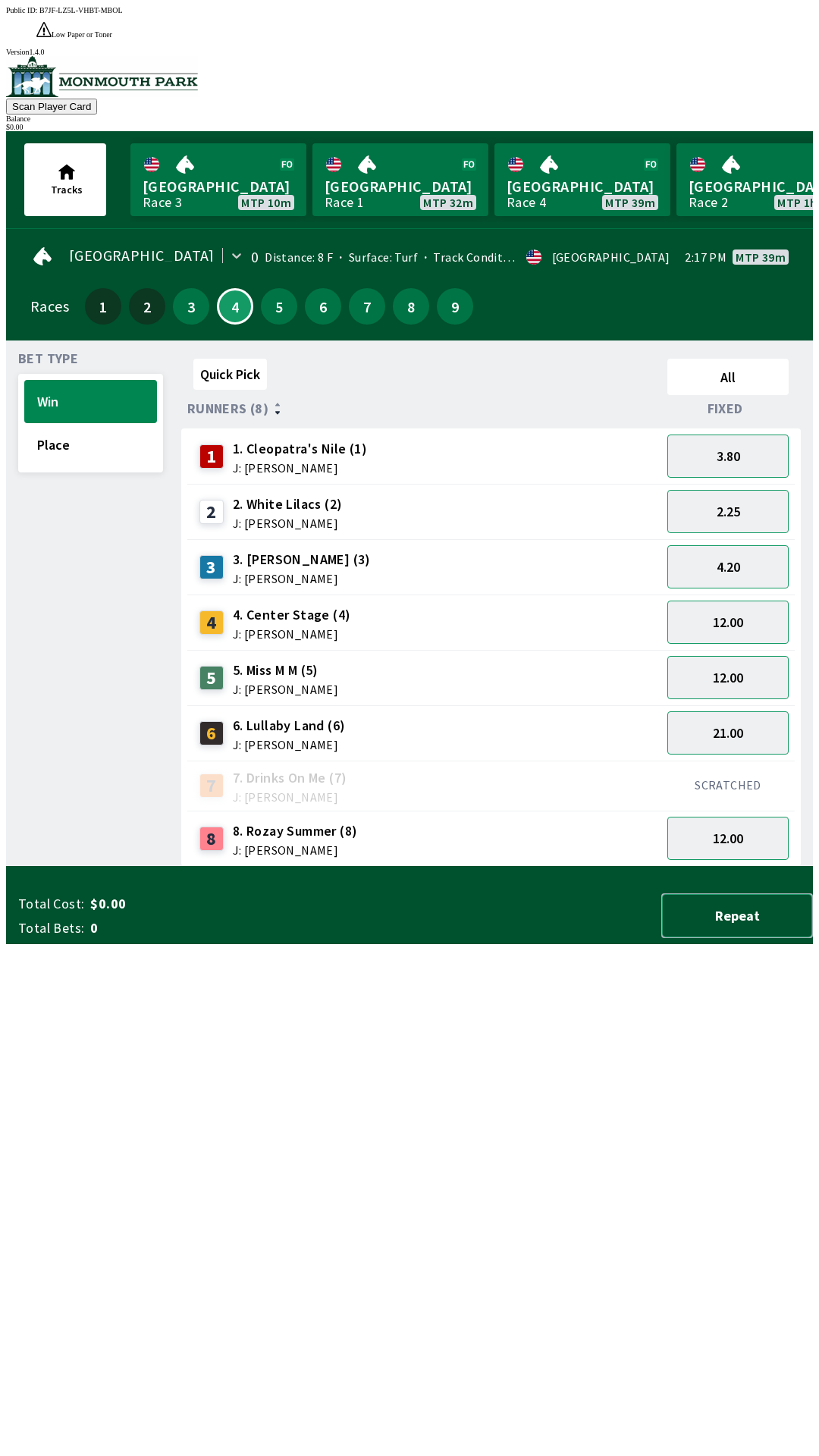
click at [722, 938] on button "Repeat" at bounding box center [737, 916] width 152 height 45
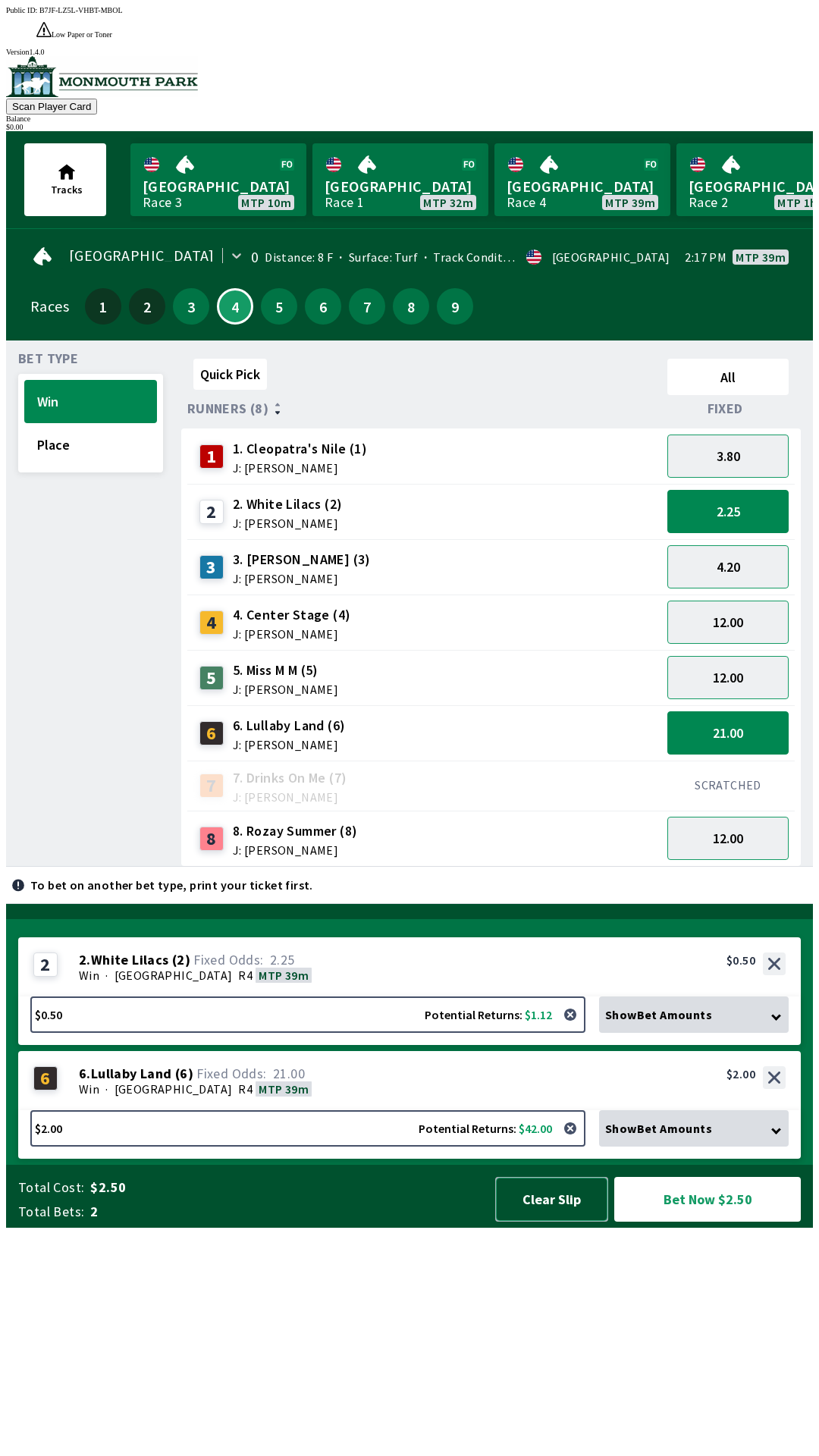
click at [568, 1222] on button "Clear Slip" at bounding box center [551, 1200] width 113 height 45
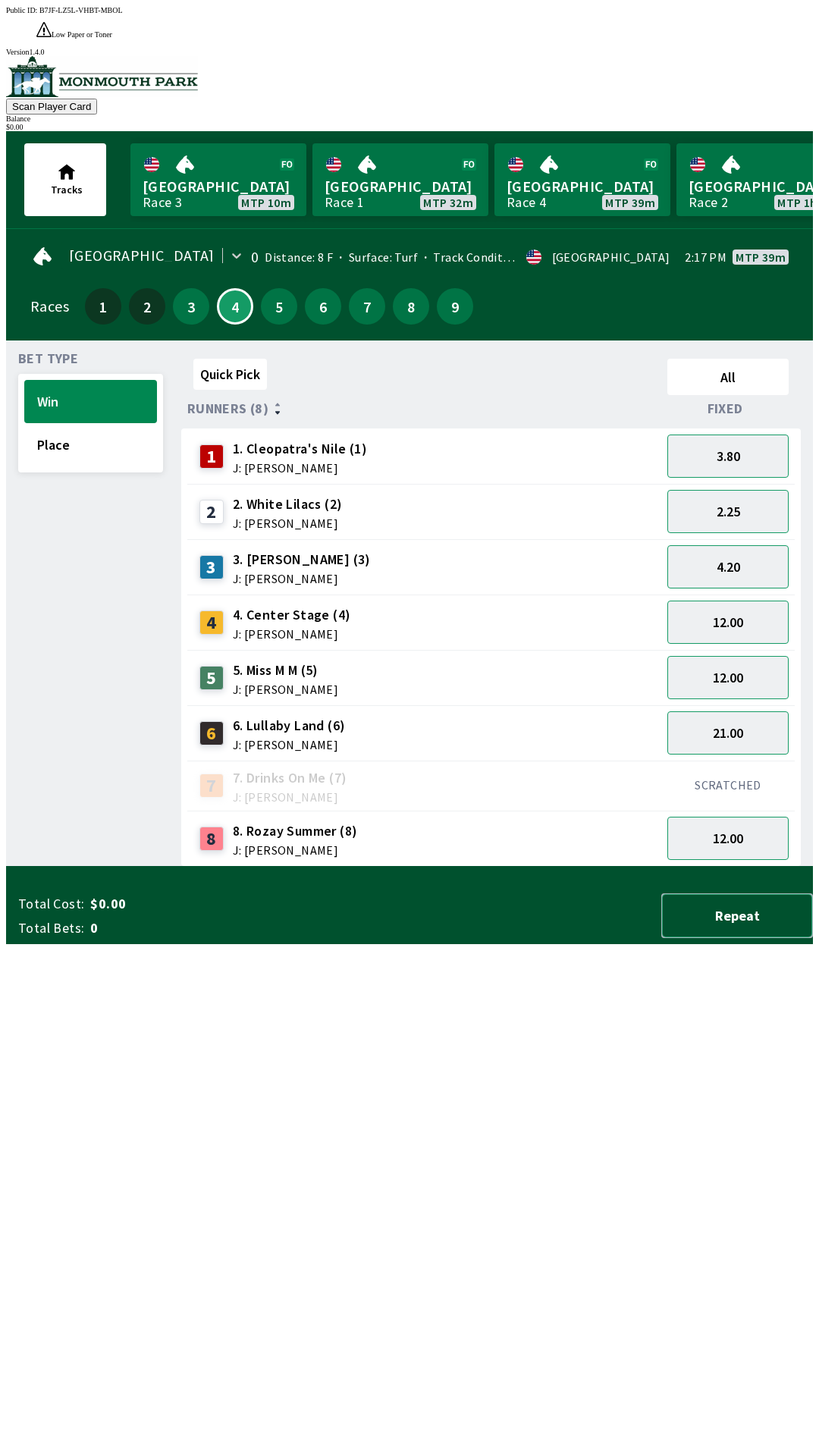
click at [738, 938] on button "Repeat" at bounding box center [737, 916] width 152 height 45
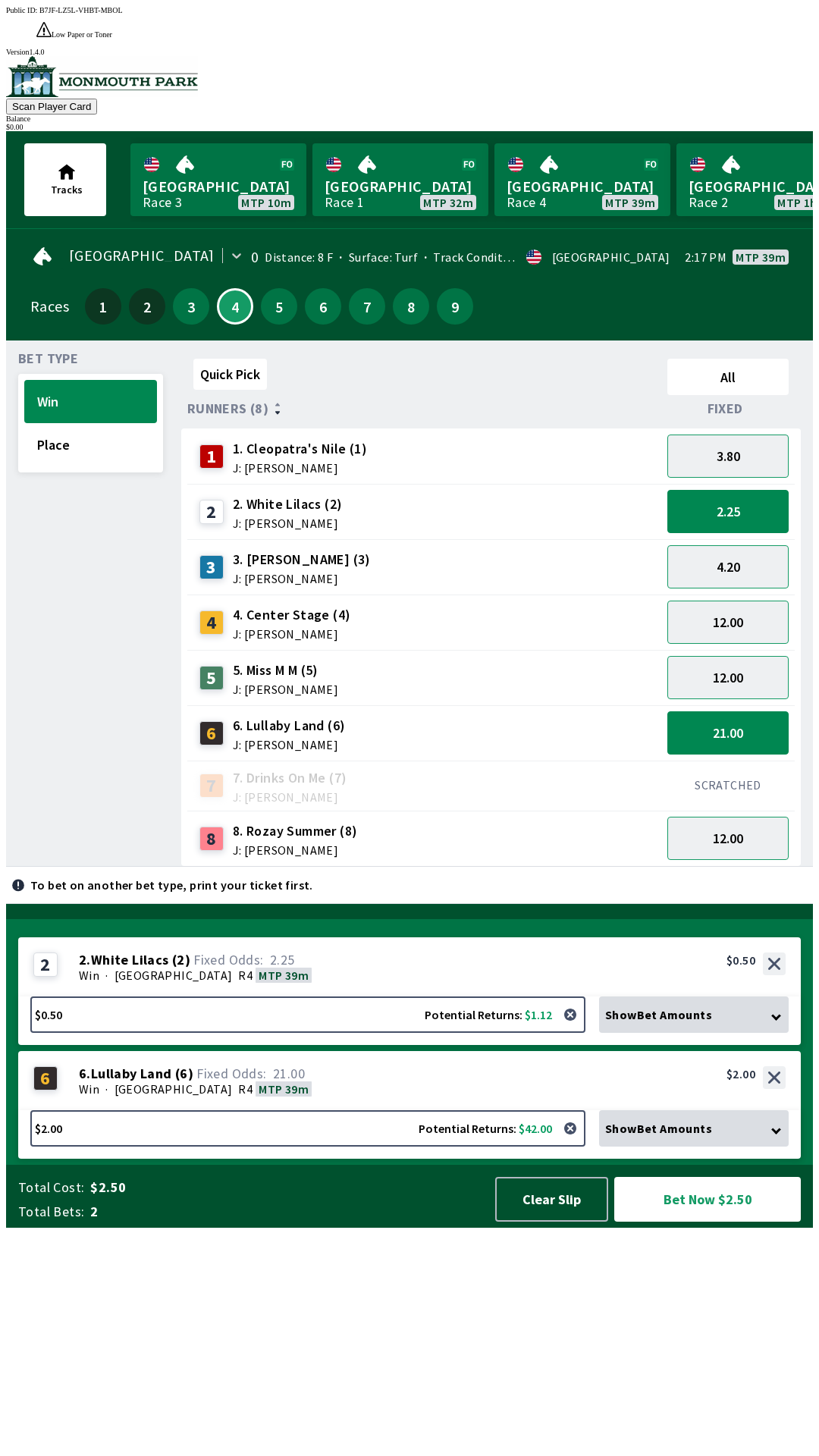
click at [722, 1033] on div "Show Bet Amounts" at bounding box center [693, 1015] width 190 height 37
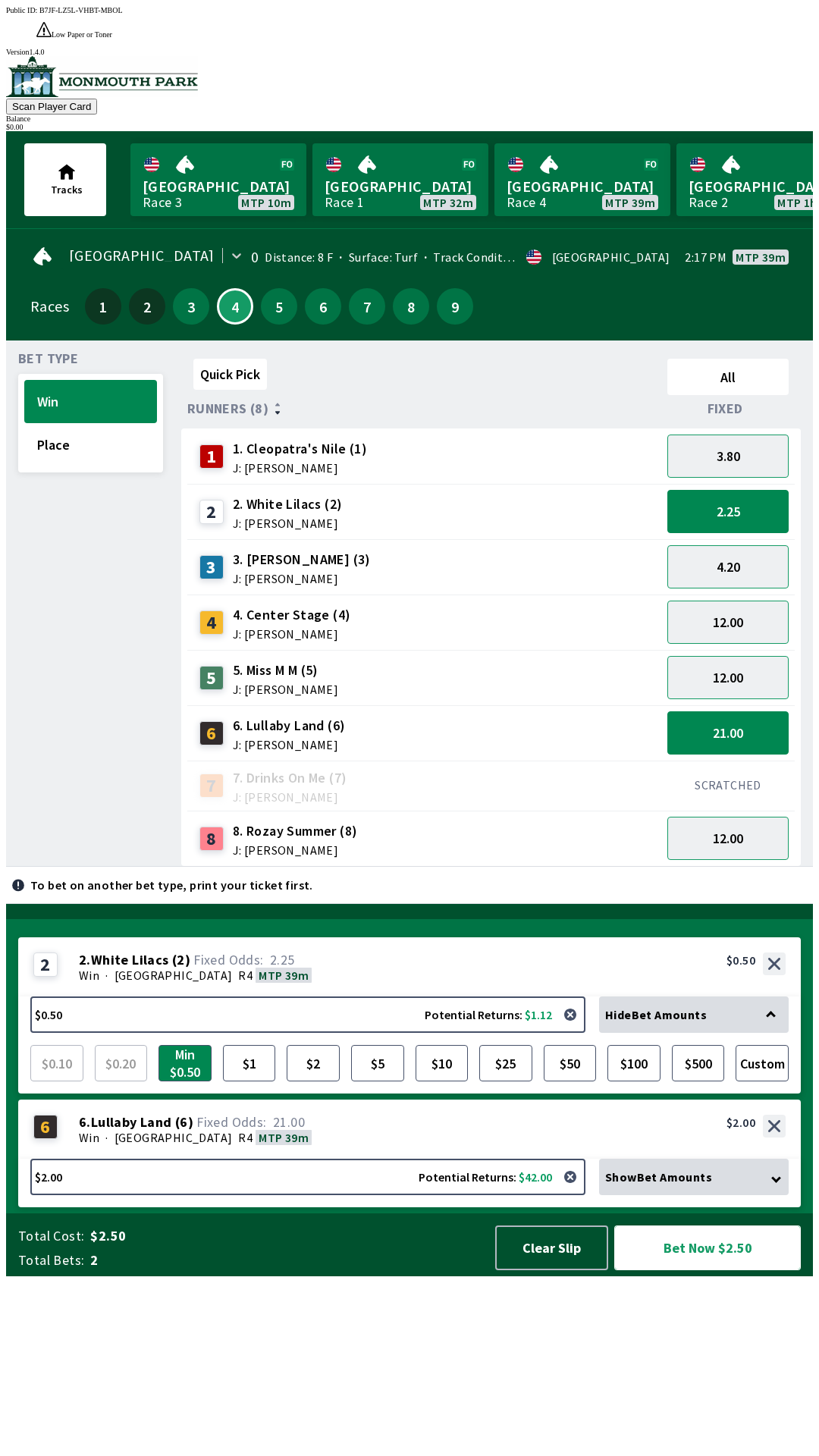
click at [707, 1270] on button "Bet Now $2.50" at bounding box center [707, 1248] width 187 height 45
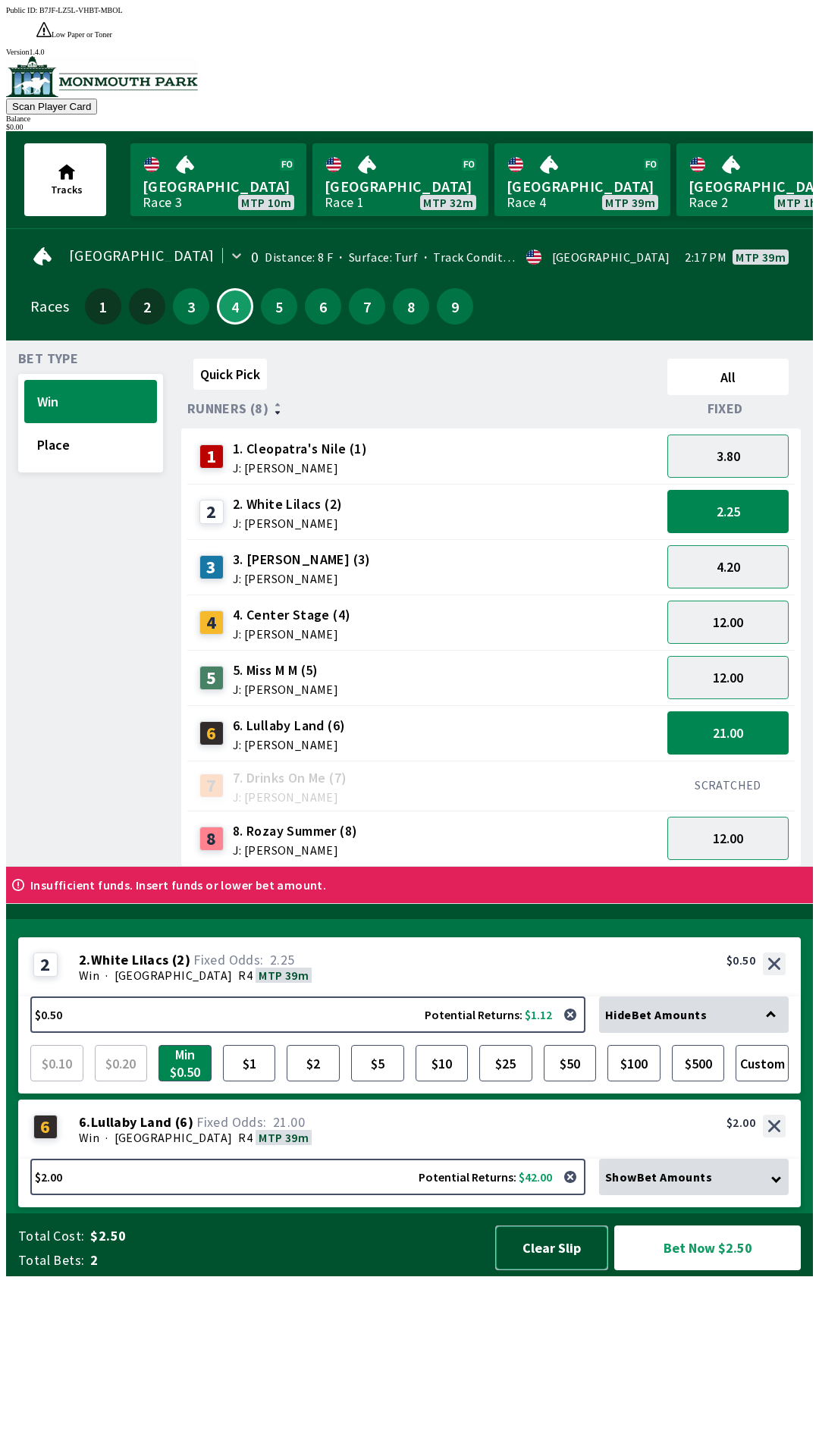
click at [573, 1270] on button "Clear Slip" at bounding box center [551, 1248] width 113 height 45
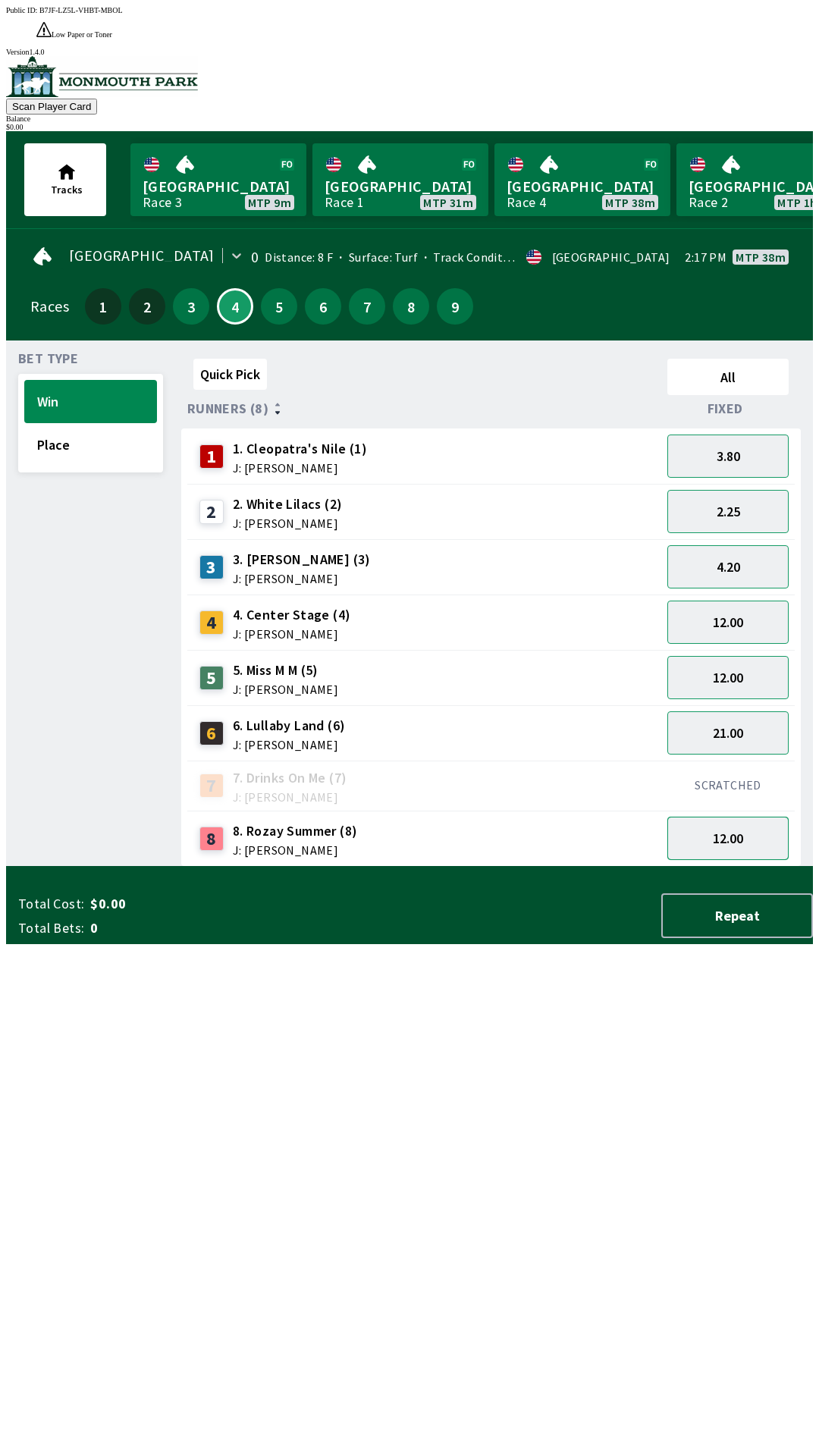
click at [735, 818] on button "12.00" at bounding box center [727, 838] width 121 height 44
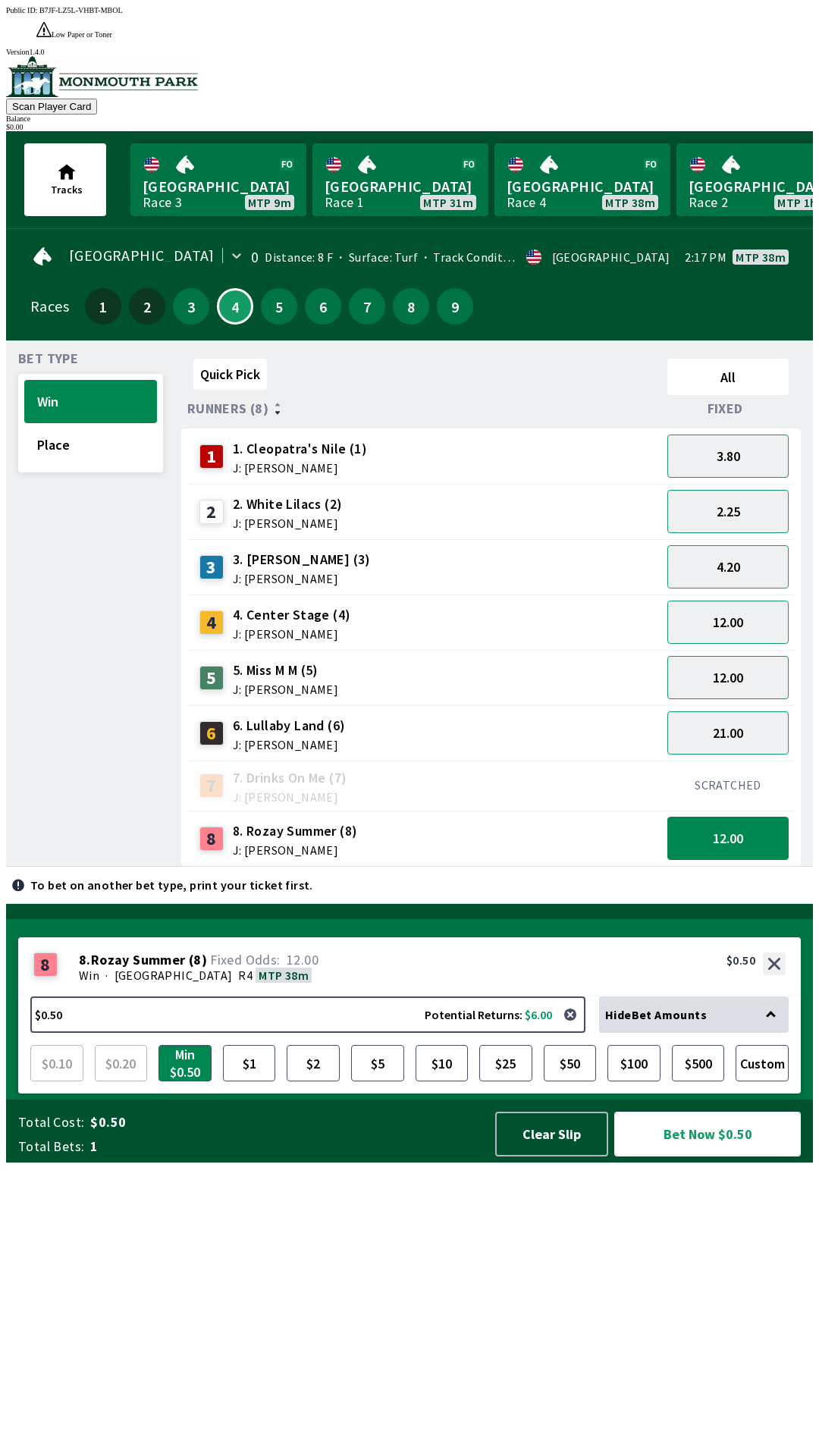
click at [746, 1157] on button "Bet Now $0.50" at bounding box center [707, 1134] width 187 height 45
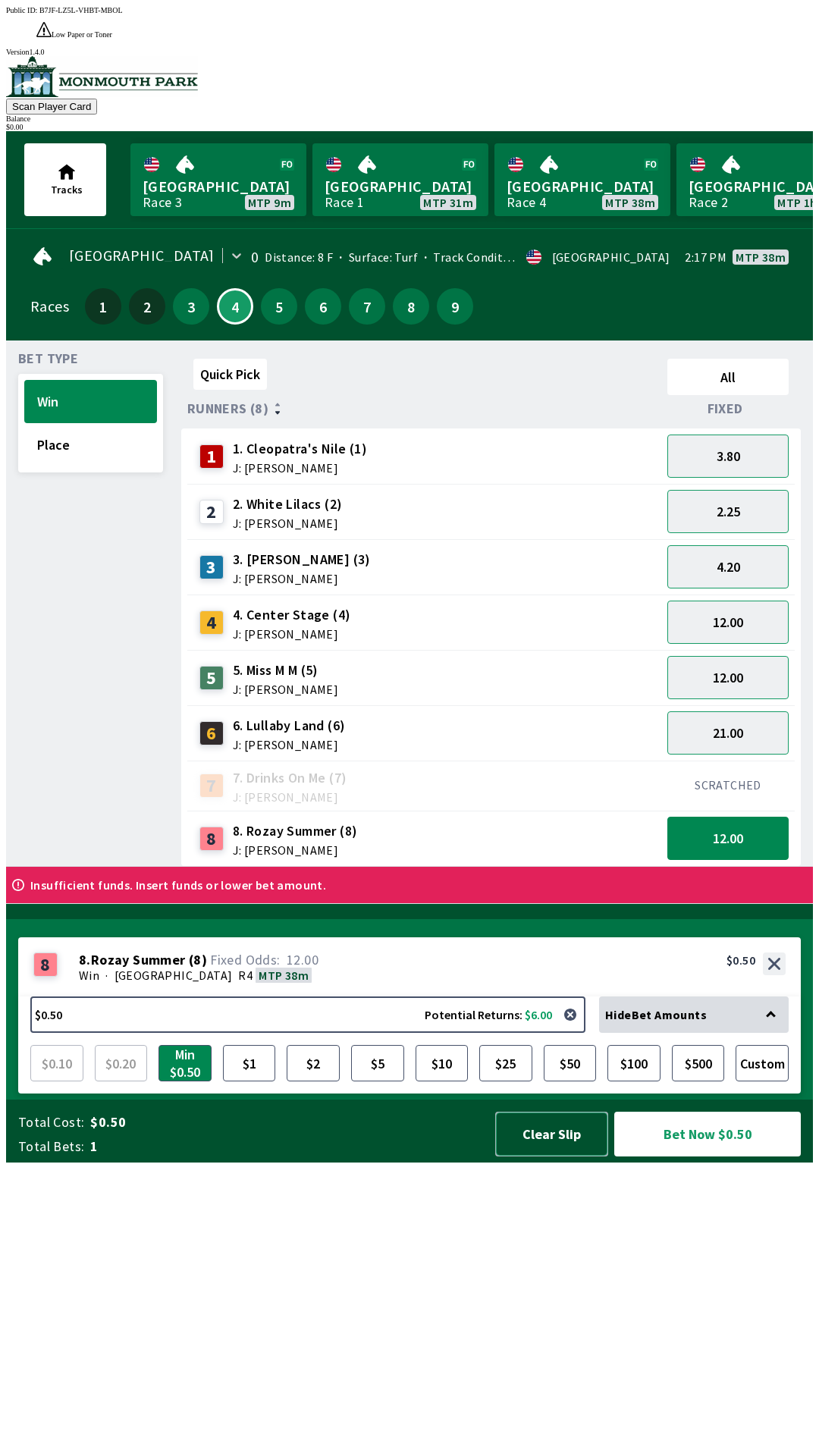
click at [577, 1157] on button "Clear Slip" at bounding box center [551, 1134] width 113 height 45
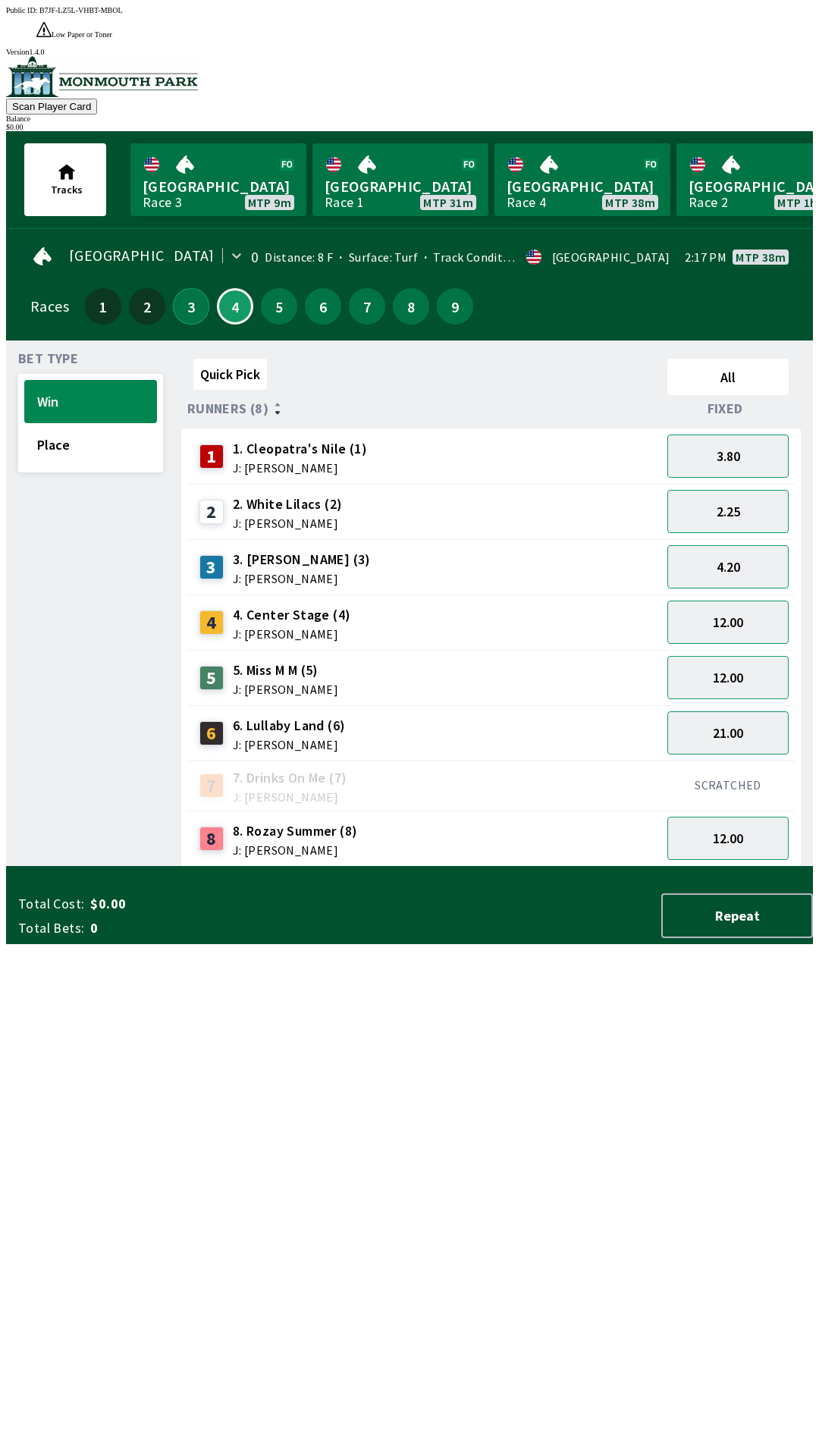
click at [196, 288] on button "3" at bounding box center [191, 307] width 37 height 37
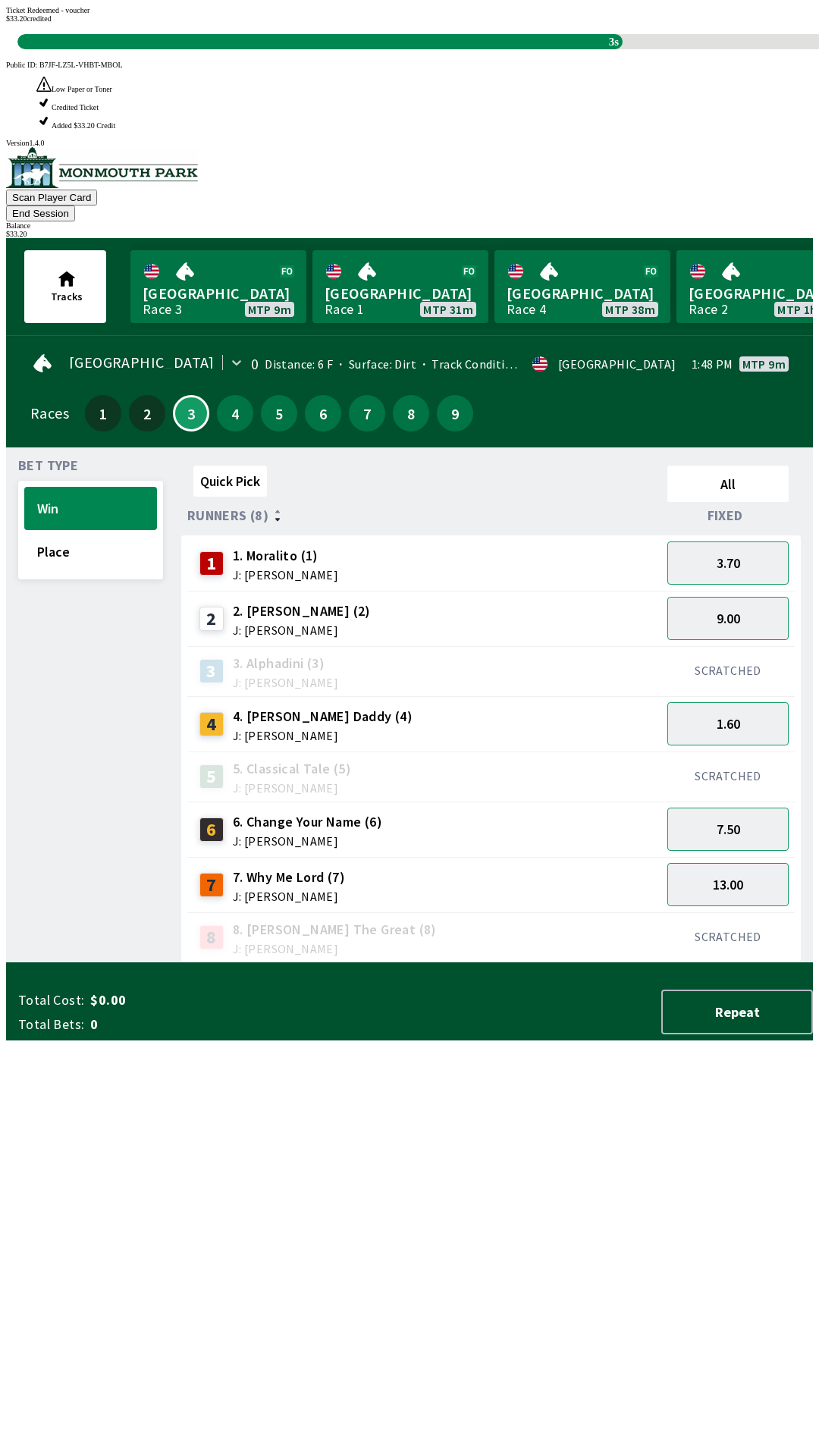
click at [558, 964] on div "Quick Pick All Runners (8) Fixed 1 1. Moralito (1) J: [PERSON_NAME] 3.70 2 2. […" at bounding box center [496, 711] width 631 height 504
click at [674, 964] on div "Quick Pick All Runners (8) Fixed 1 1. Moralito (1) J: [PERSON_NAME] 3.70 2 2. […" at bounding box center [496, 711] width 631 height 504
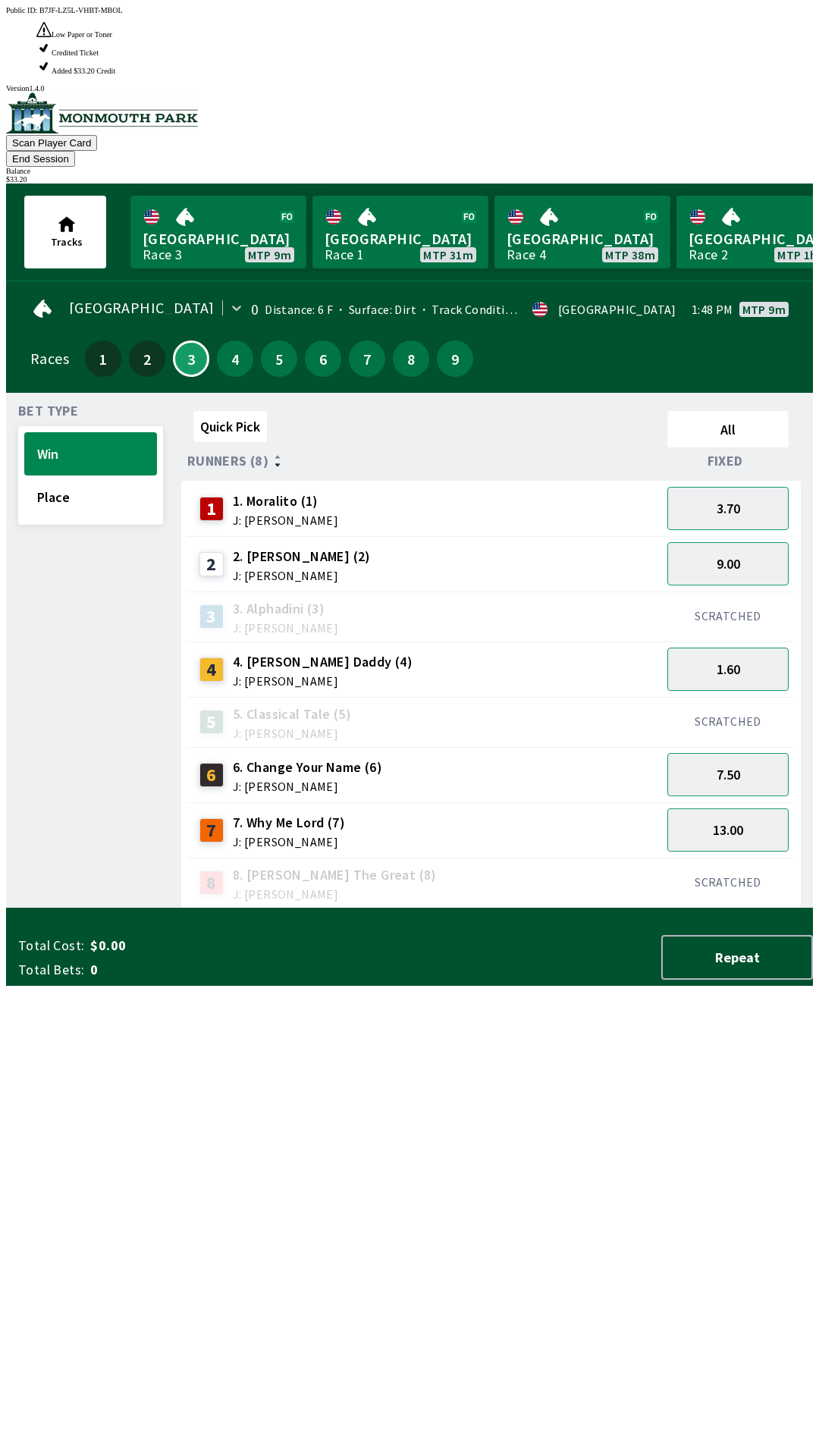
click at [752, 858] on div "SCRATCHED" at bounding box center [728, 883] width 133 height 50
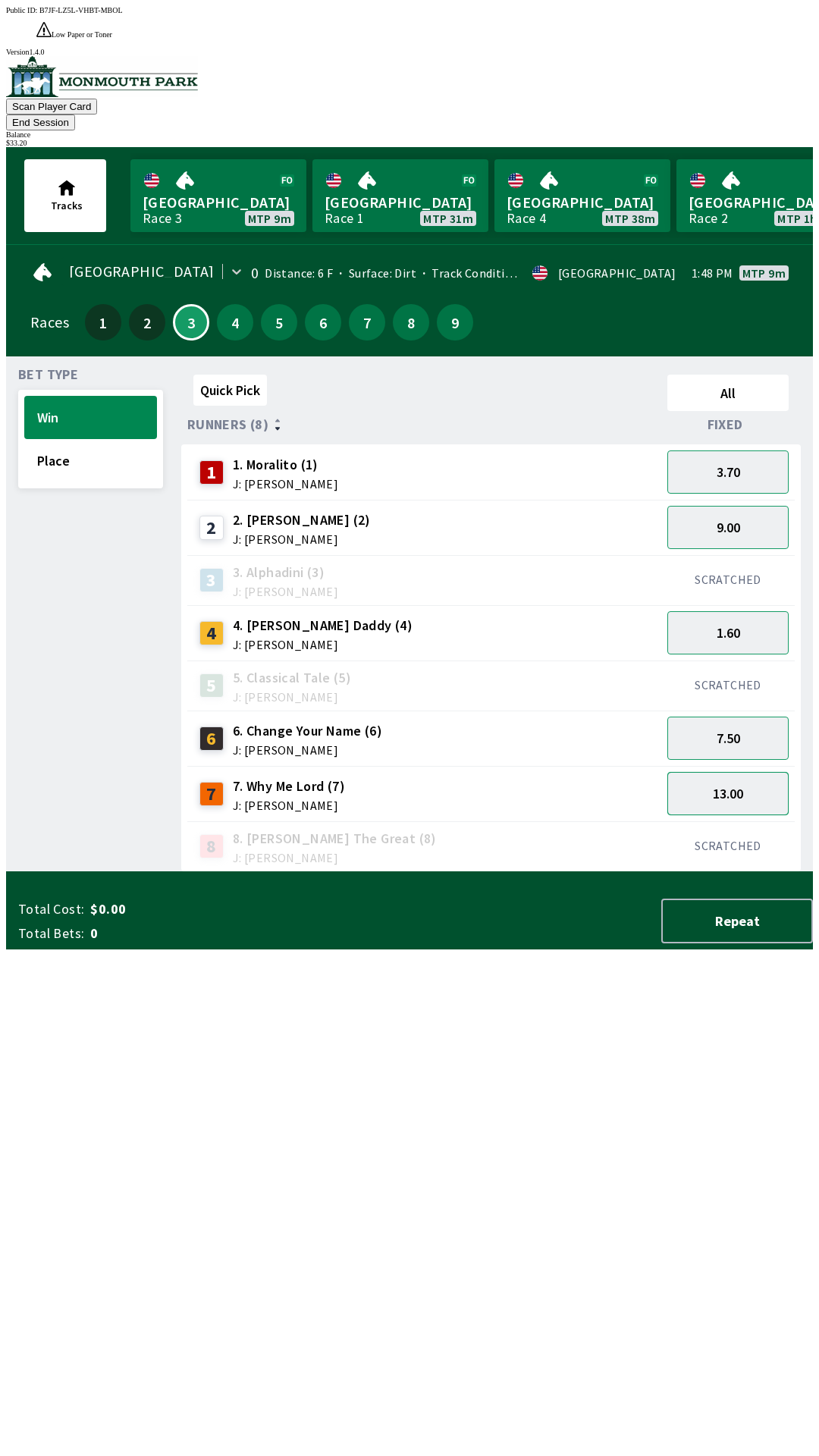
click at [732, 772] on button "13.00" at bounding box center [727, 793] width 121 height 44
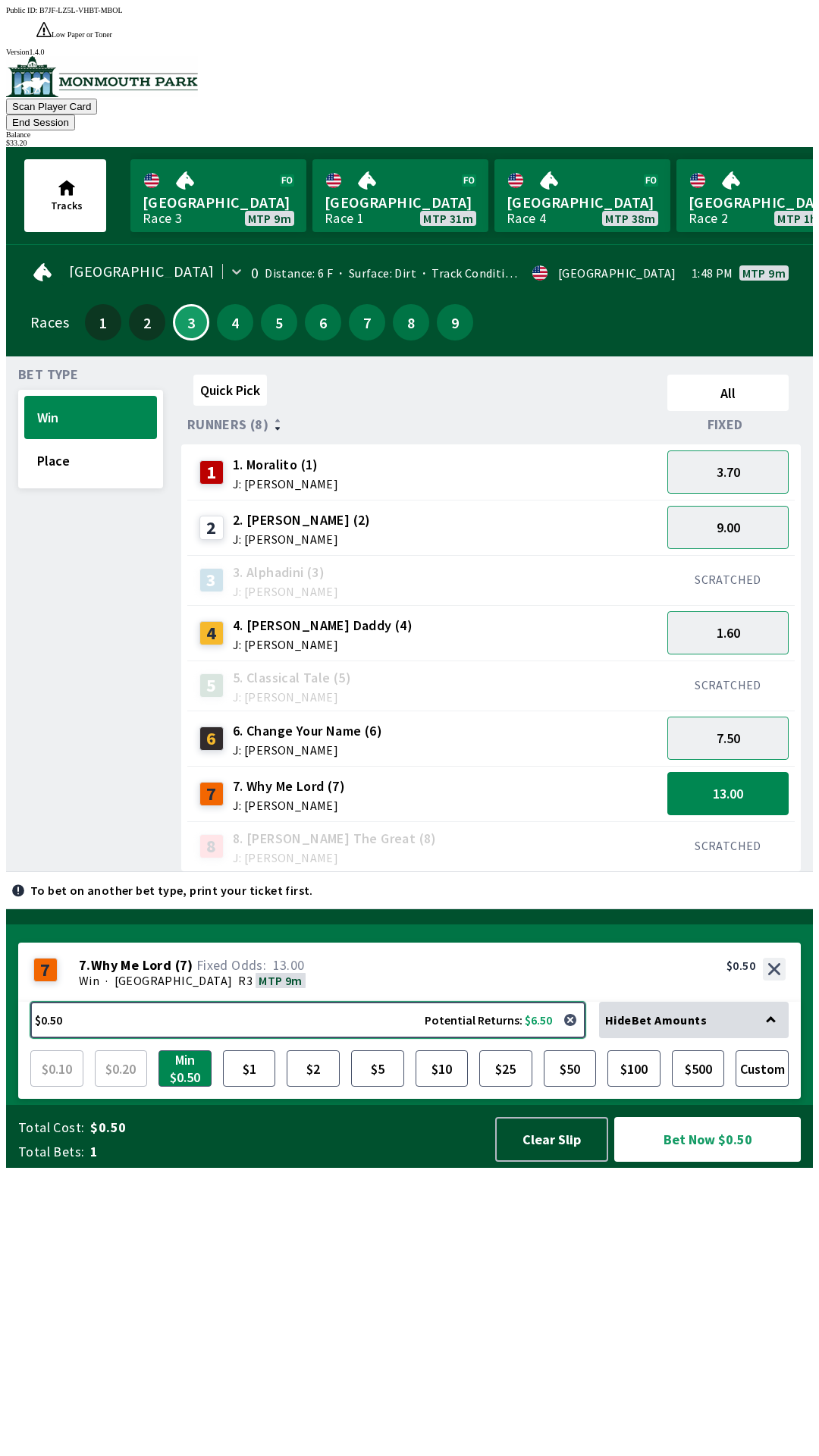
click at [340, 1038] on button "$0.50 Potential Returns: $6.50" at bounding box center [307, 1021] width 555 height 37
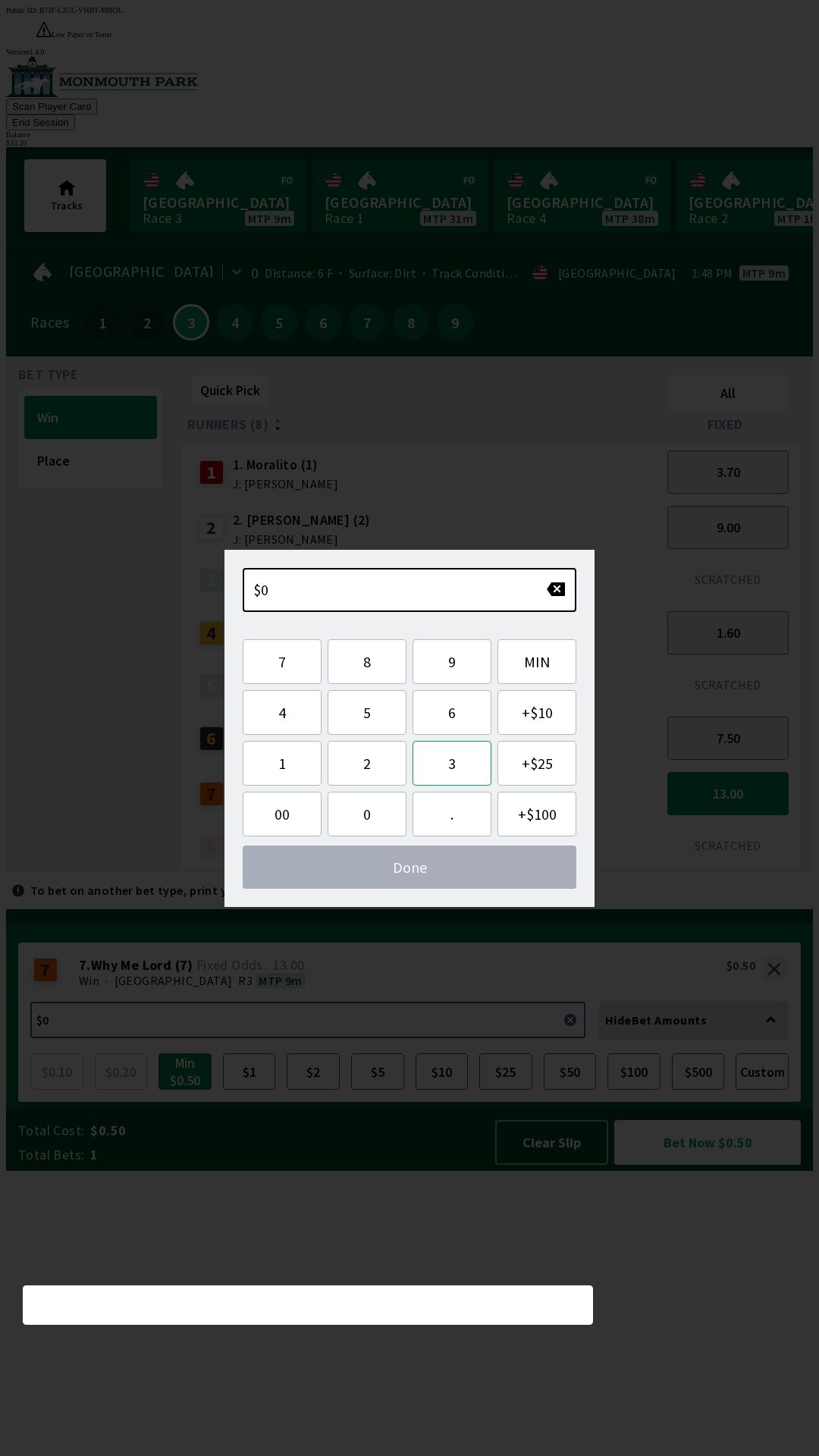
click at [464, 773] on button "3" at bounding box center [452, 763] width 79 height 45
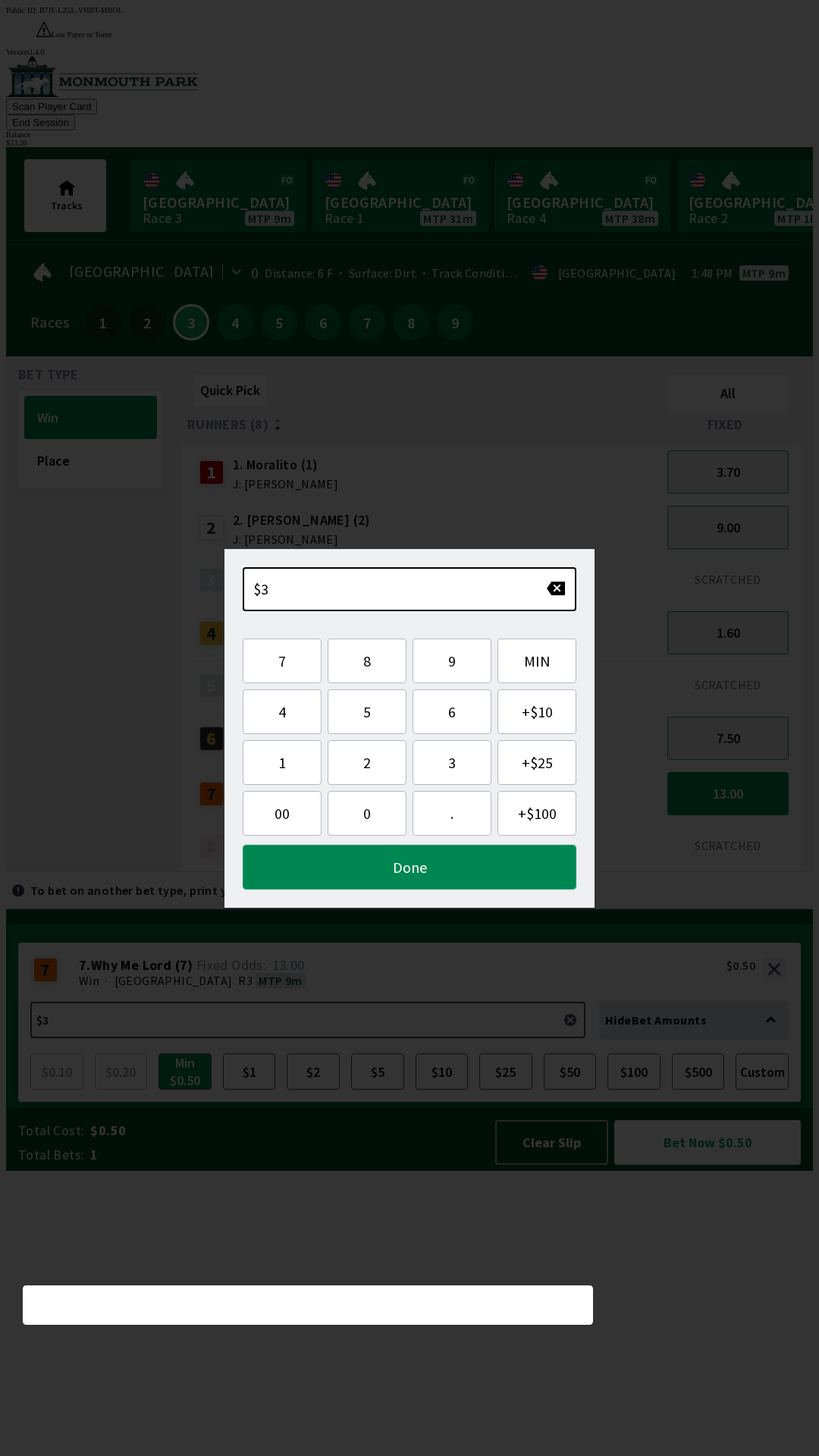
click at [478, 871] on button "Done" at bounding box center [409, 867] width 334 height 45
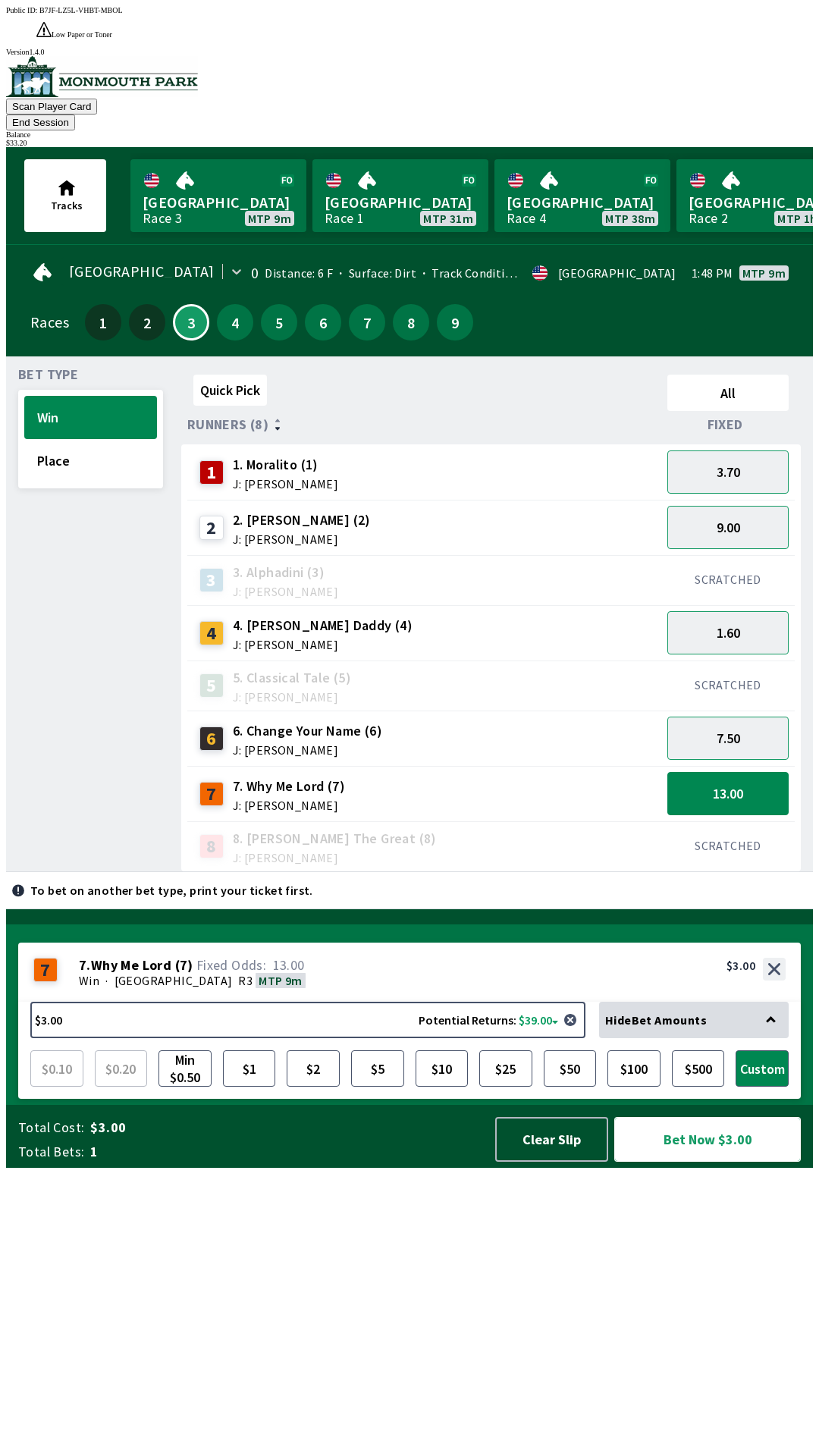
click at [694, 1162] on button "Bet Now $3.00" at bounding box center [707, 1140] width 187 height 45
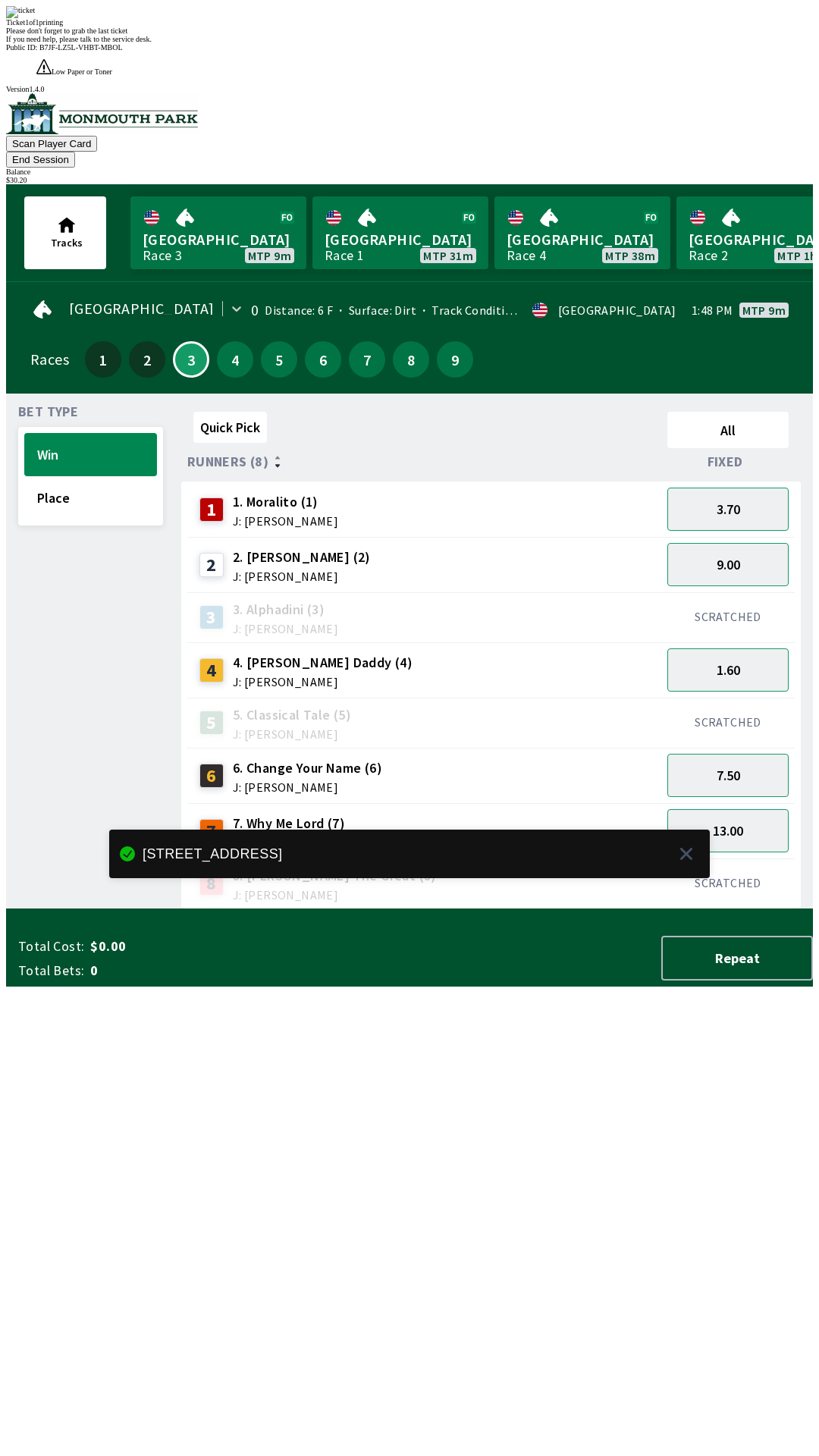
click at [75, 152] on button "End Session" at bounding box center [40, 160] width 69 height 15
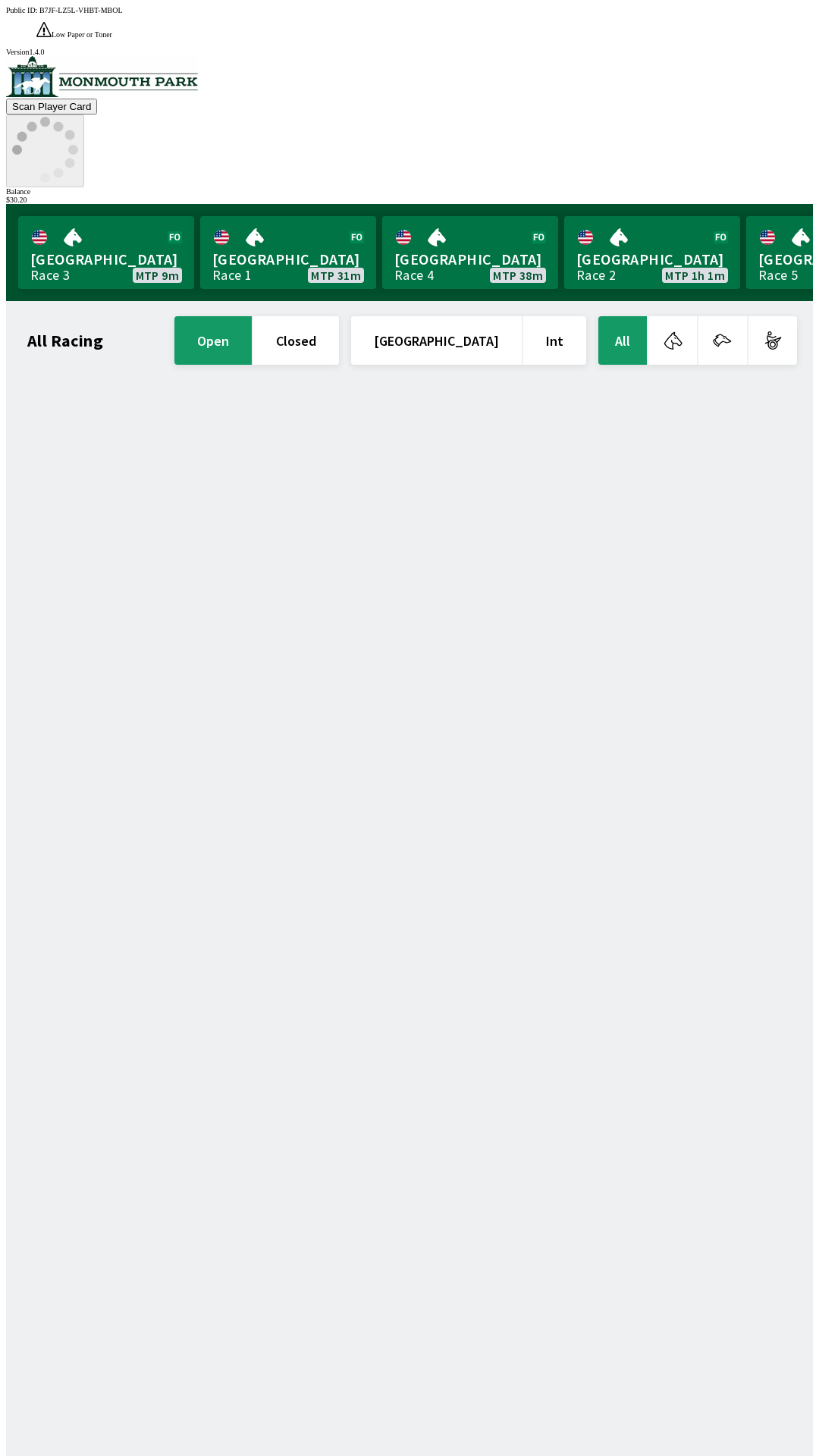
click at [78, 117] on icon at bounding box center [45, 150] width 66 height 66
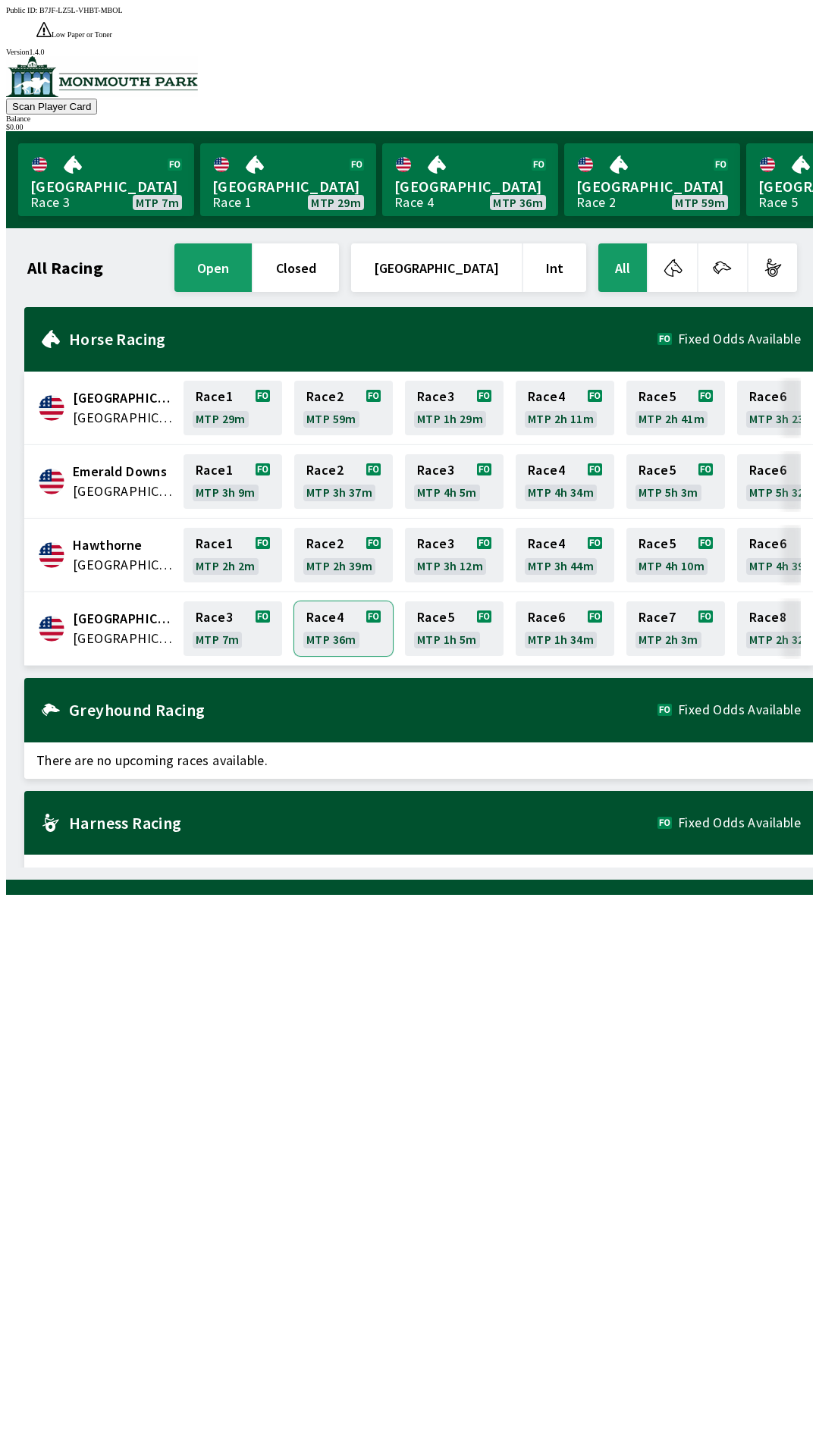
click at [325, 602] on link "Race 4 MTP 36m" at bounding box center [343, 629] width 99 height 54
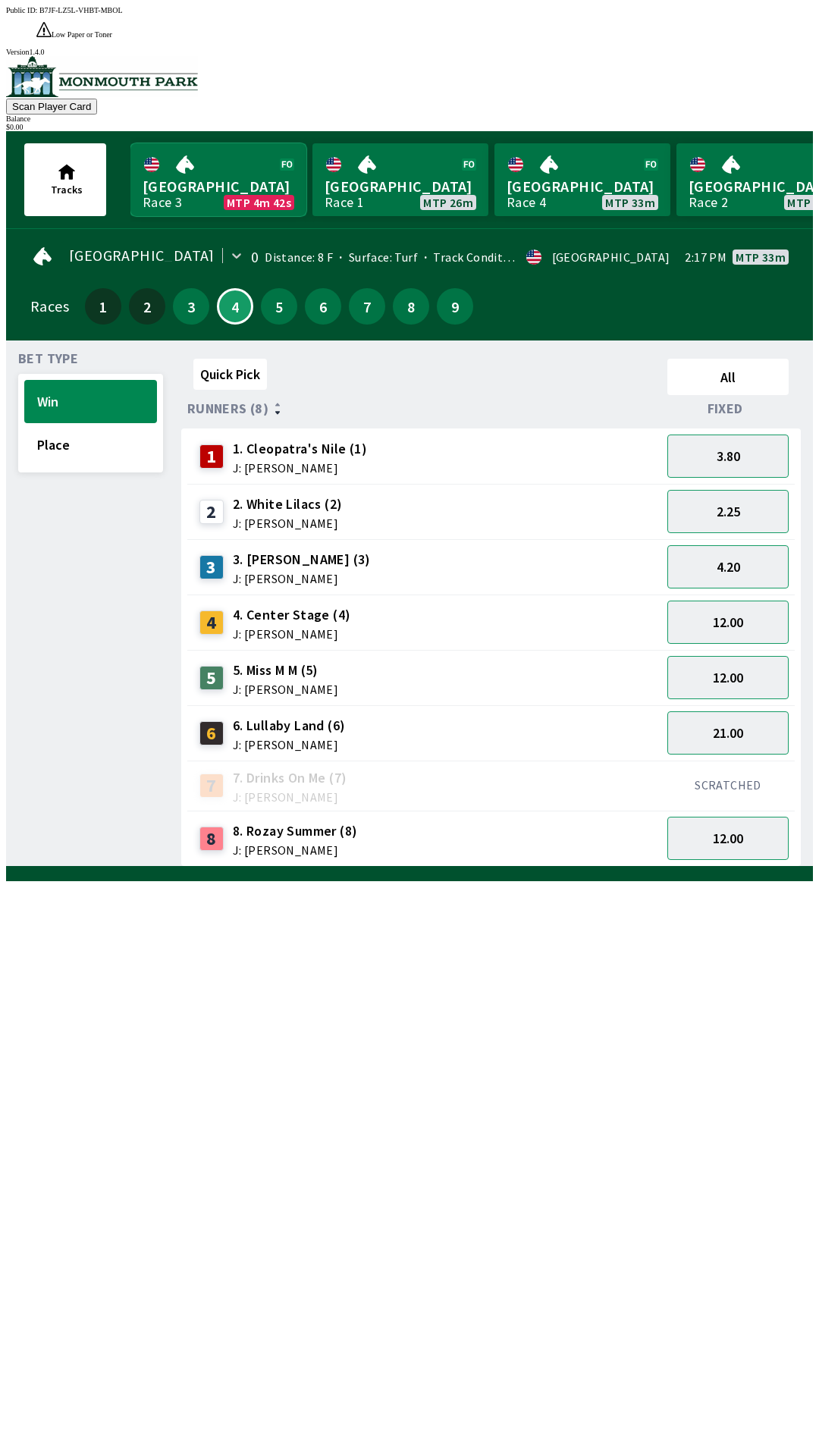
click at [219, 148] on link "Monmouth Park Race 3 MTP 4m 42s" at bounding box center [219, 179] width 176 height 73
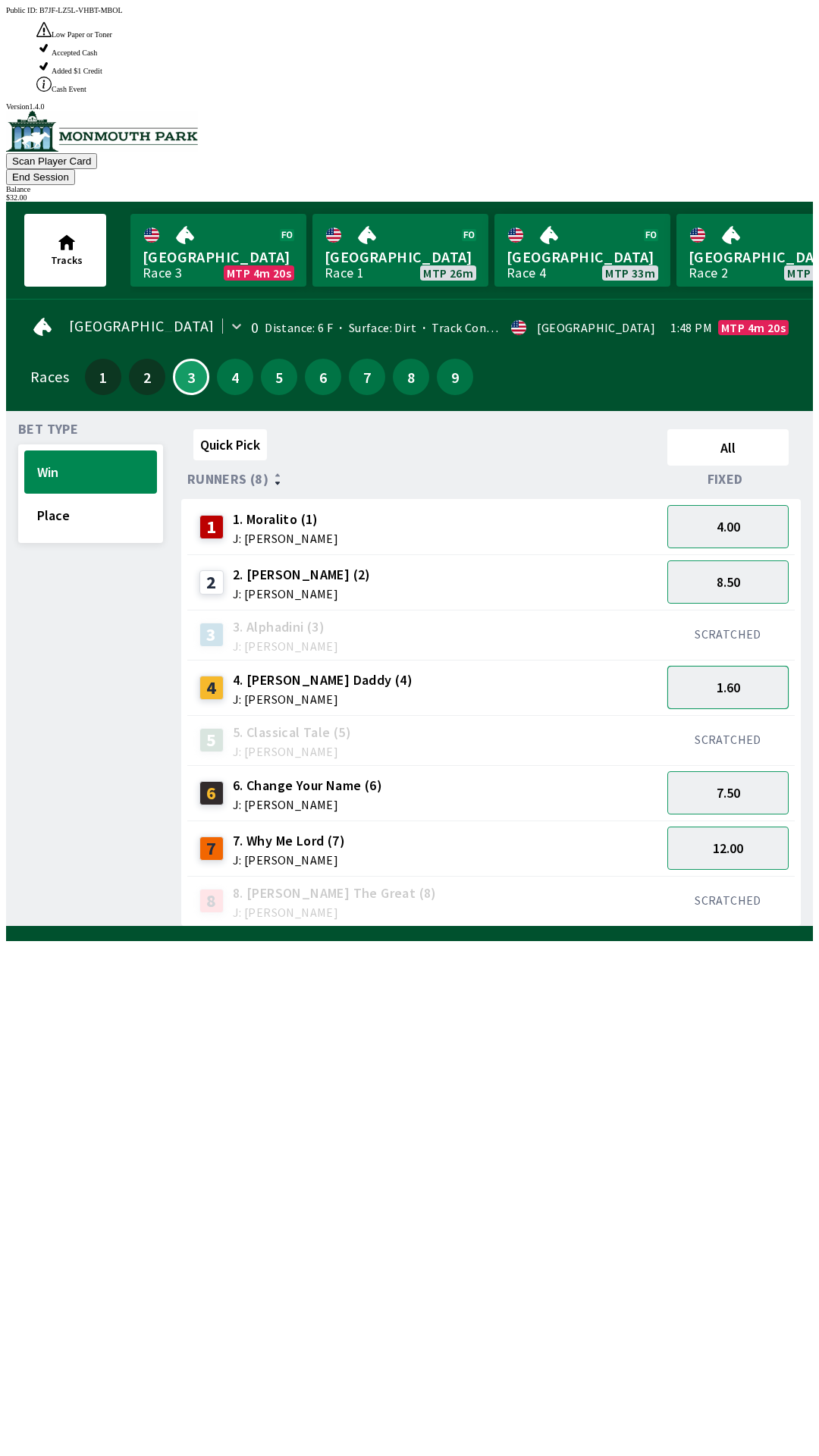
click at [735, 666] on button "1.60" at bounding box center [727, 687] width 121 height 44
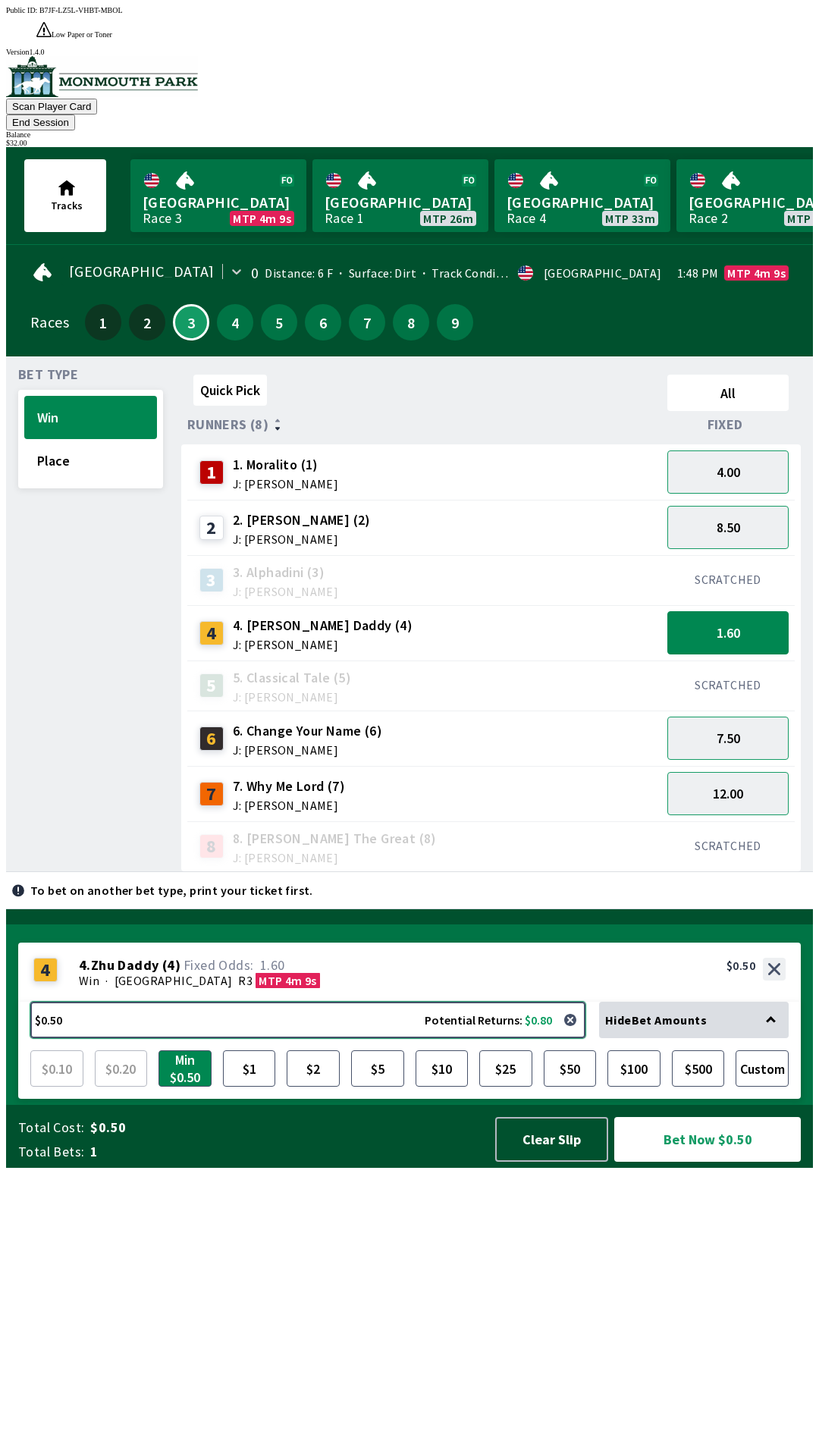
click at [97, 1038] on button "$0.50 Potential Returns: $0.80" at bounding box center [307, 1021] width 555 height 37
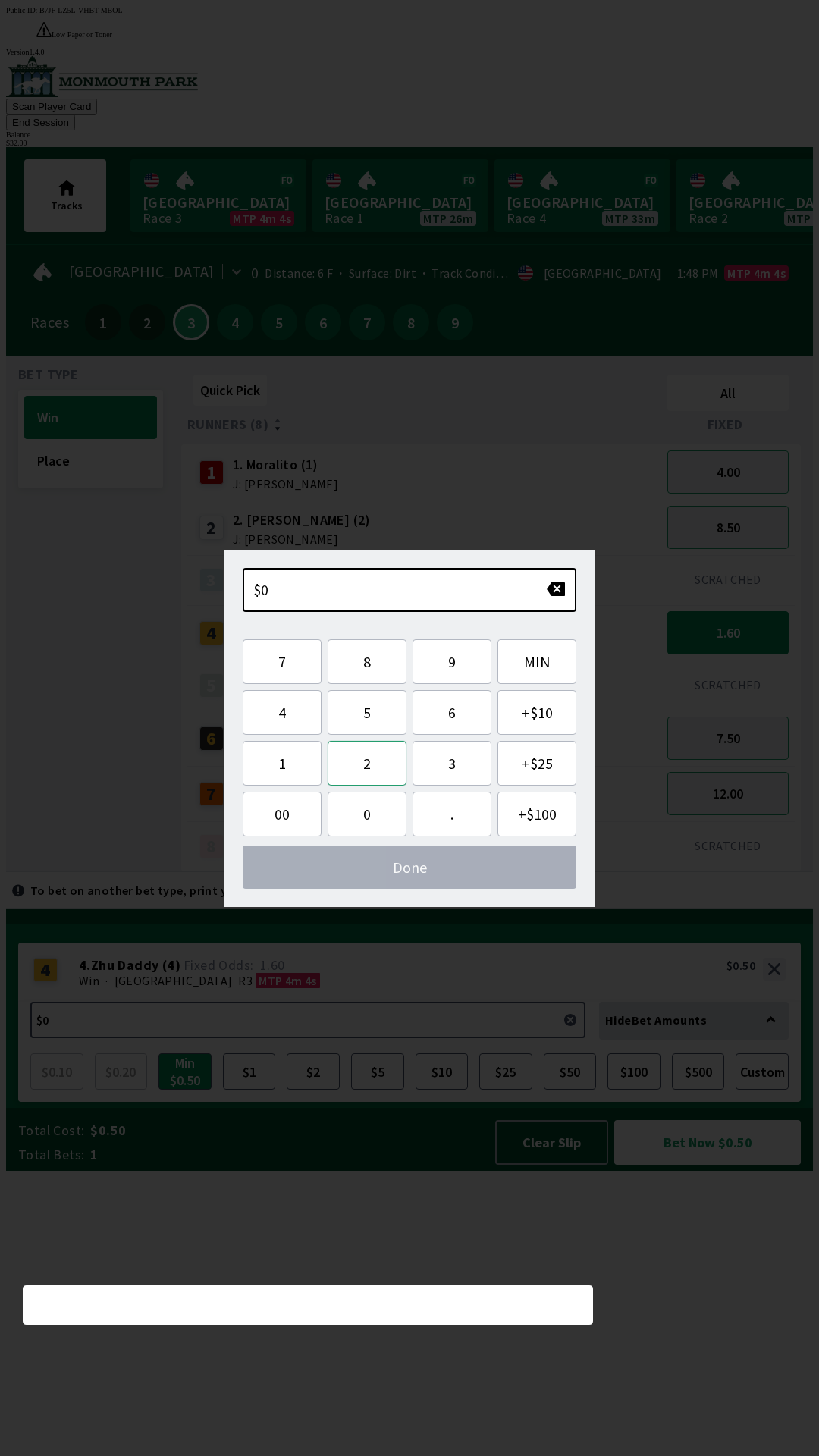
click at [366, 758] on button "2" at bounding box center [367, 763] width 79 height 45
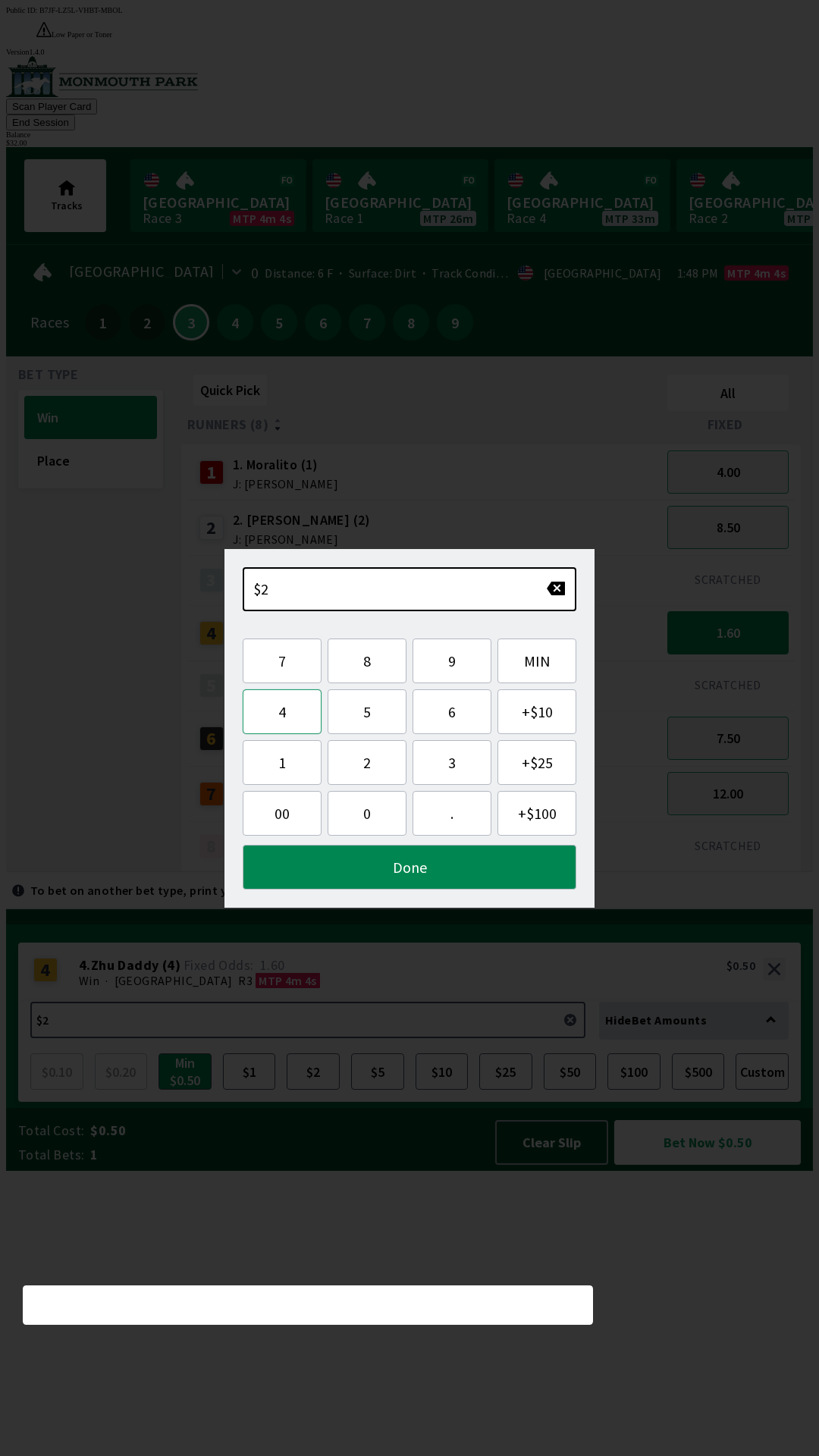
click at [281, 707] on button "4" at bounding box center [282, 712] width 79 height 45
click at [395, 864] on button "Done" at bounding box center [409, 867] width 334 height 45
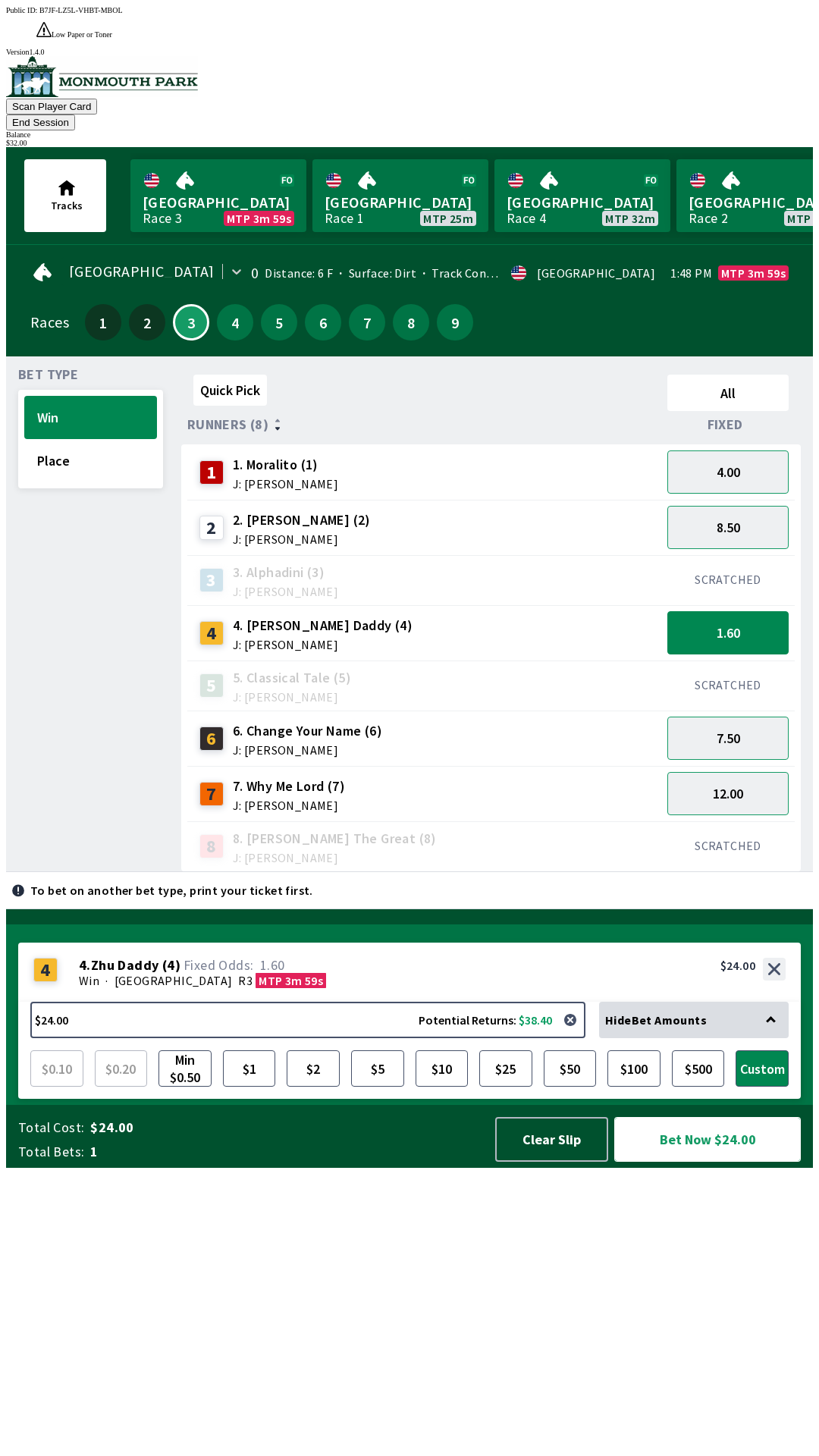
click at [717, 1162] on button "Bet Now $24.00" at bounding box center [707, 1140] width 187 height 45
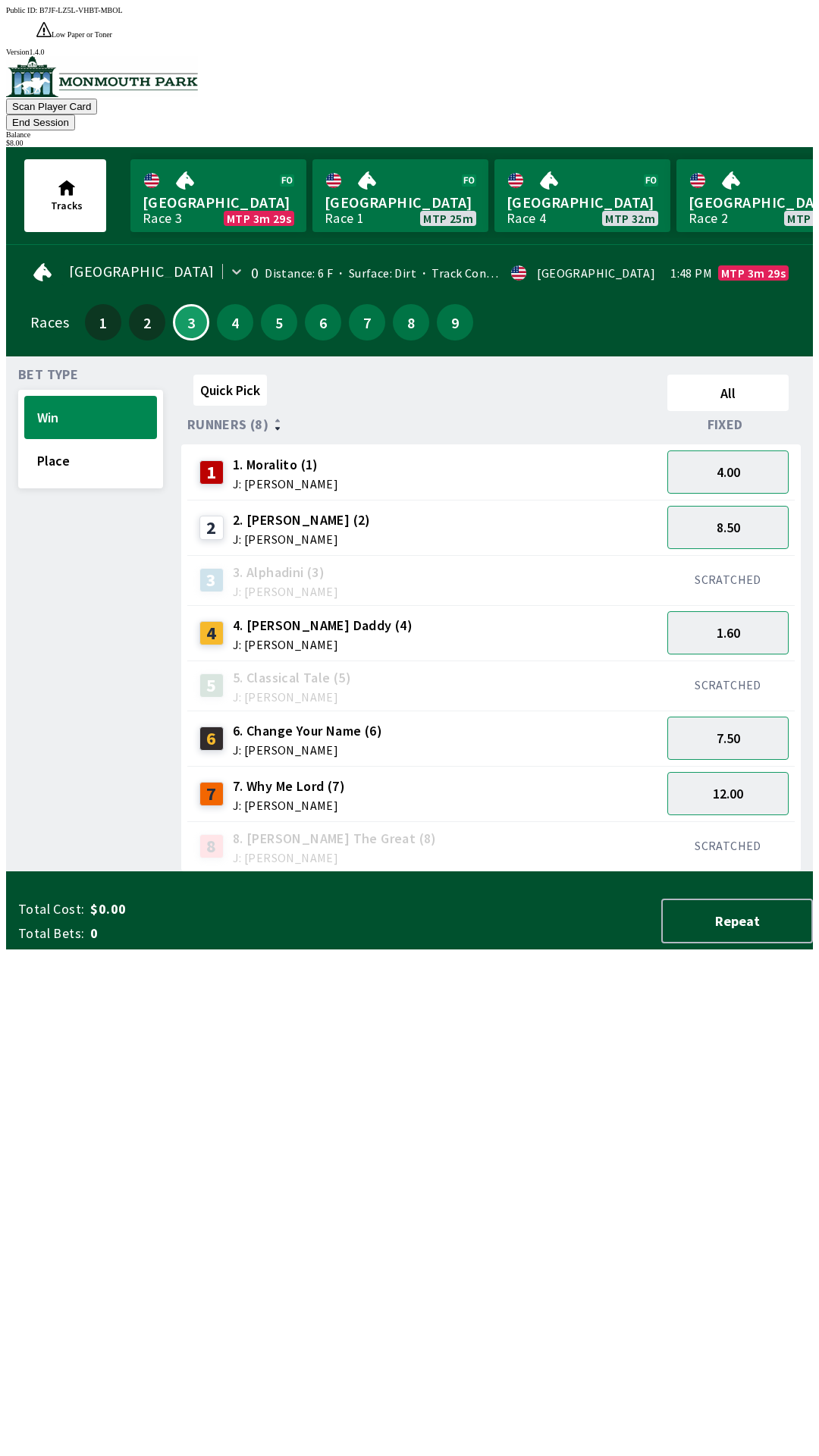
click at [550, 873] on div "Quick Pick All Runners (8) Fixed 1 1. Moralito (1) J: [PERSON_NAME] 4.00 2 2. […" at bounding box center [496, 620] width 631 height 504
click at [747, 506] on button "8.00" at bounding box center [727, 527] width 121 height 44
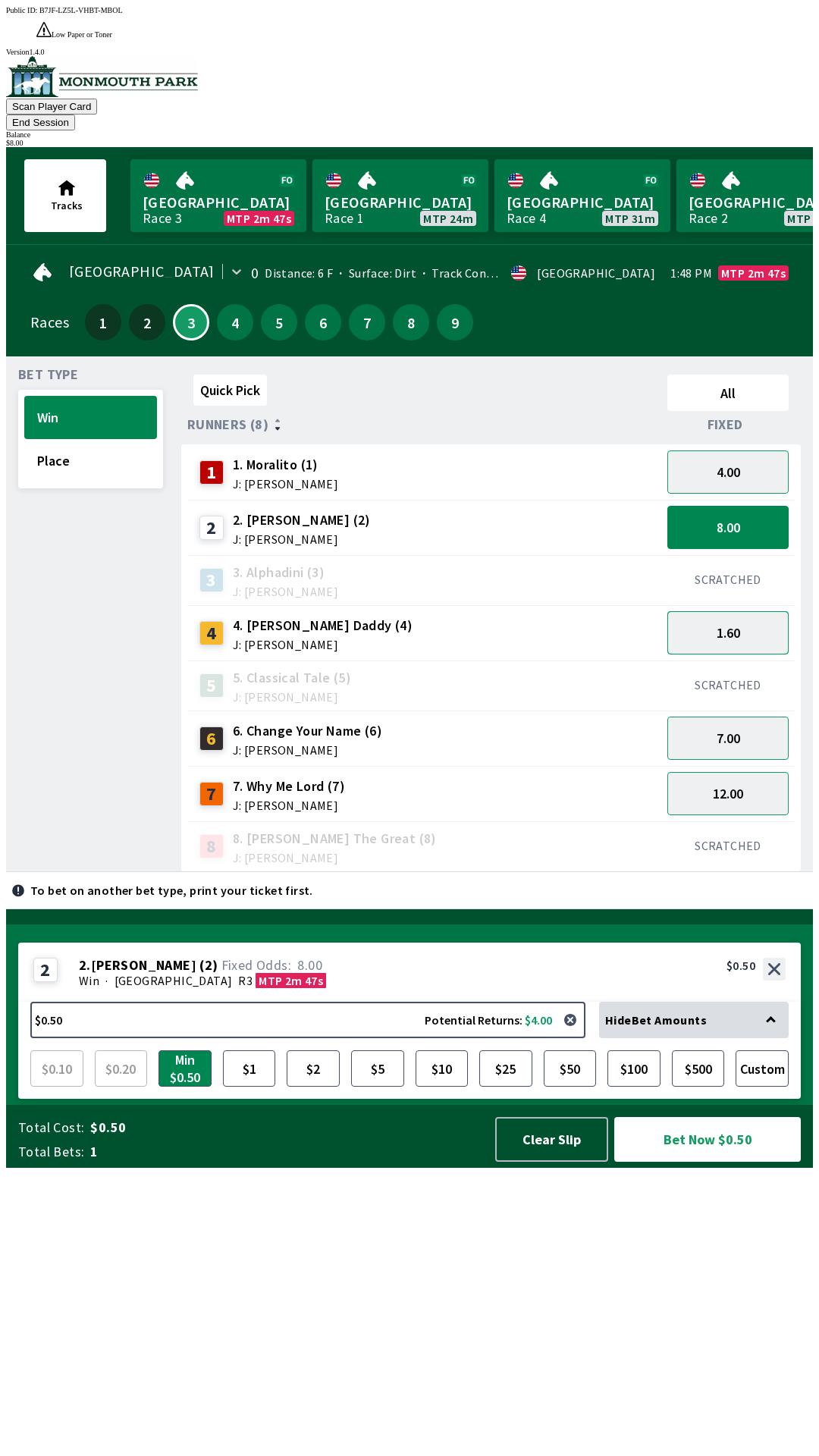
click at [724, 611] on button "1.60" at bounding box center [727, 633] width 121 height 44
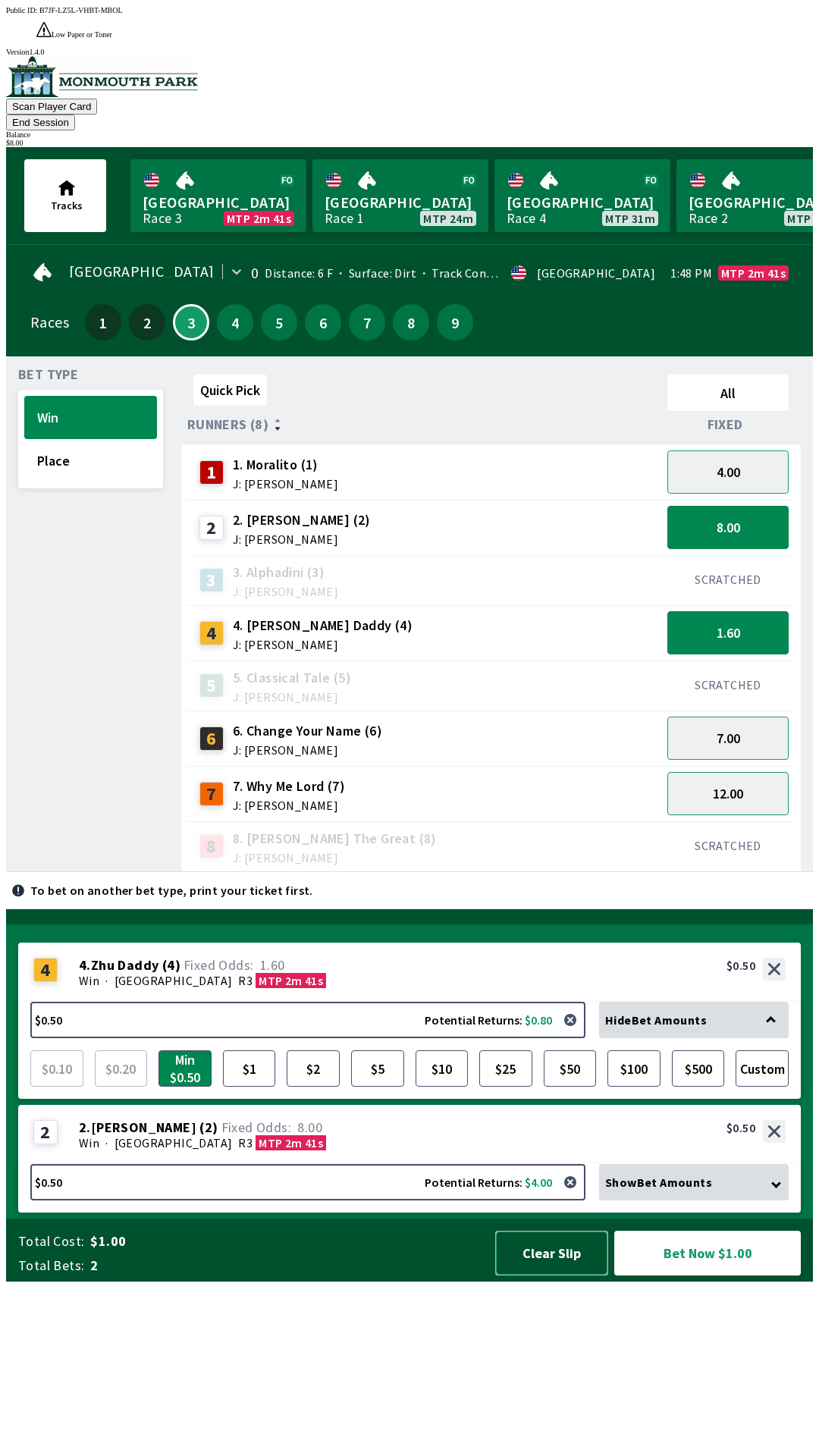
click at [527, 1276] on button "Clear Slip" at bounding box center [551, 1253] width 113 height 45
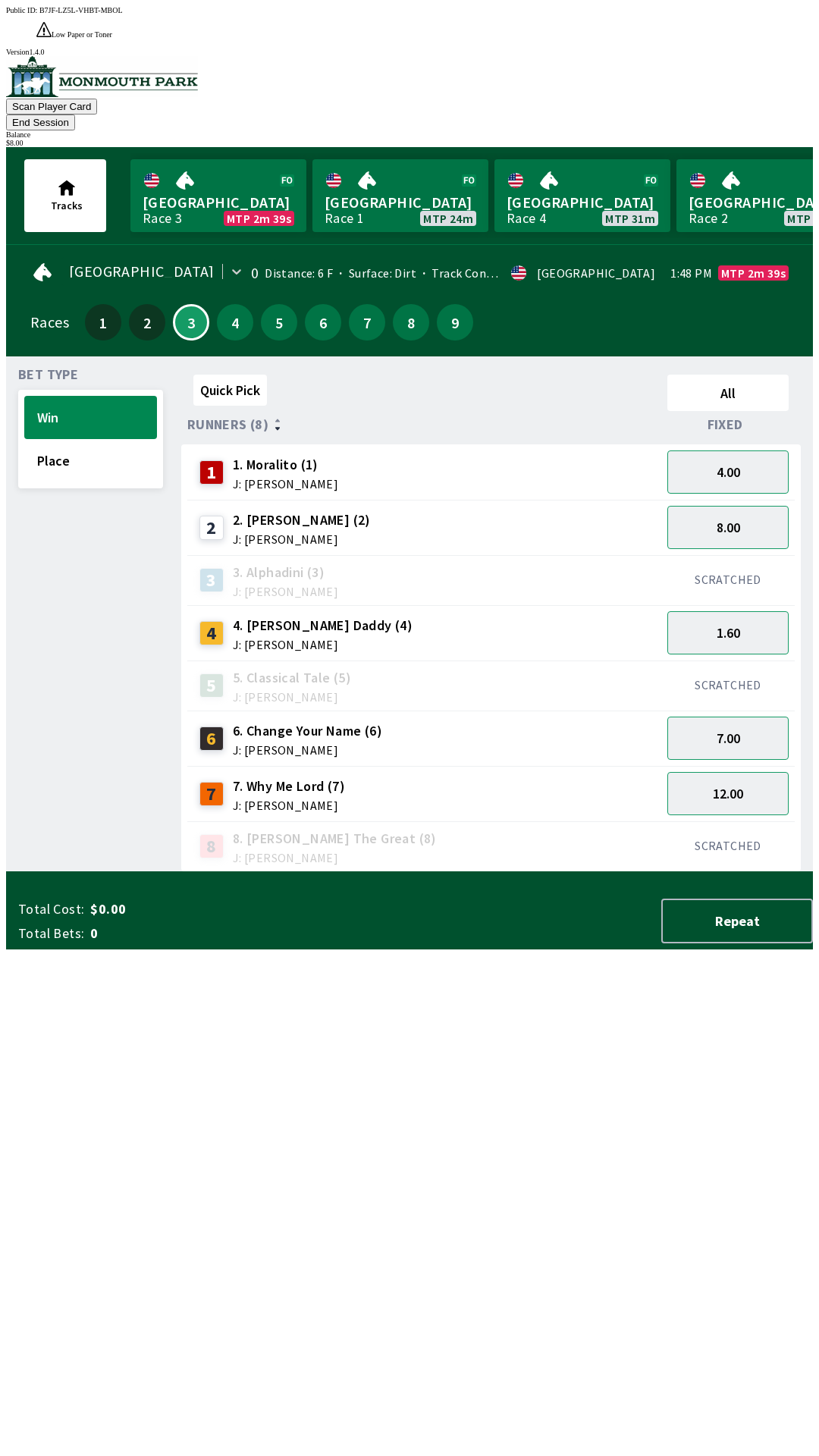
click at [506, 943] on div "Total Cost: $0.00 Total Bets: 0 Repeat" at bounding box center [416, 921] width 795 height 45
click at [511, 950] on div "Total Cost: $0.00 Total Bets: 0 Repeat" at bounding box center [416, 917] width 795 height 63
click at [514, 886] on div at bounding box center [409, 879] width 806 height 15
click at [517, 886] on div at bounding box center [409, 879] width 806 height 15
click at [526, 886] on div at bounding box center [409, 879] width 806 height 15
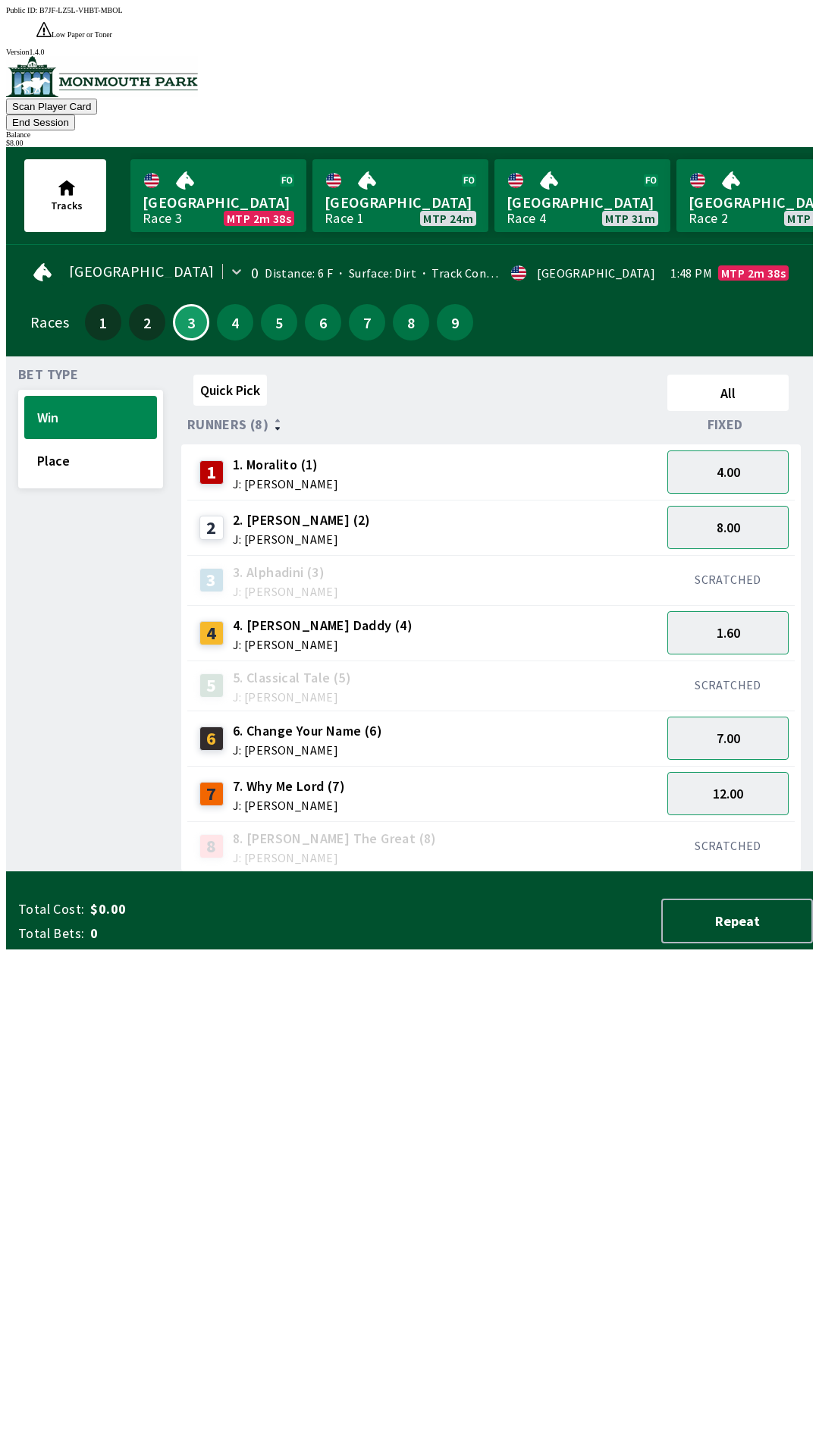
click at [529, 886] on div at bounding box center [409, 879] width 806 height 15
click at [752, 138] on div "$ 8.00" at bounding box center [409, 142] width 806 height 9
click at [750, 138] on div "$ 8.00" at bounding box center [409, 142] width 806 height 9
click at [75, 114] on button "End Session" at bounding box center [40, 122] width 69 height 15
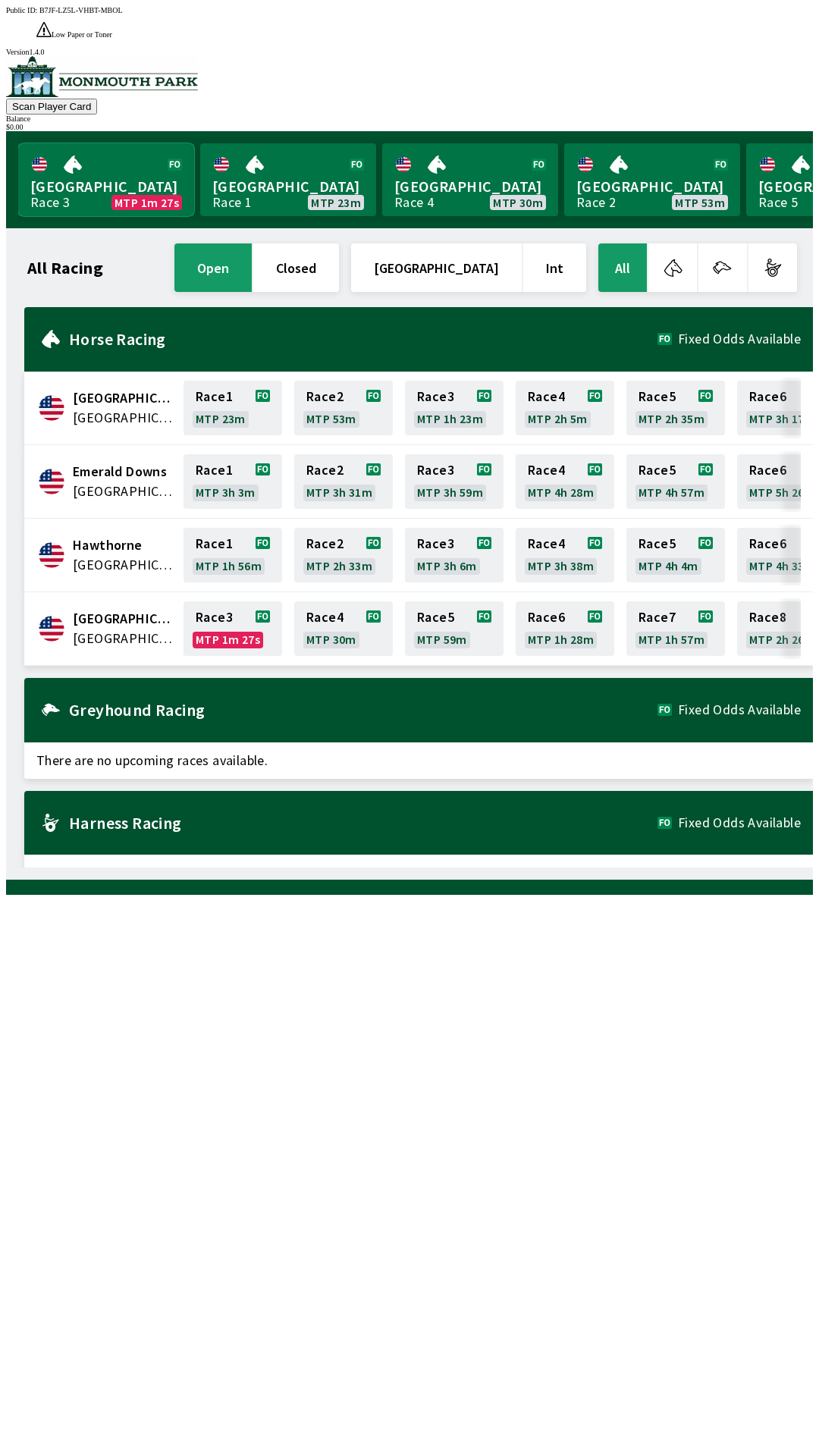
click at [76, 160] on link "Monmouth Park Race 3 MTP 1m 27s" at bounding box center [106, 179] width 176 height 73
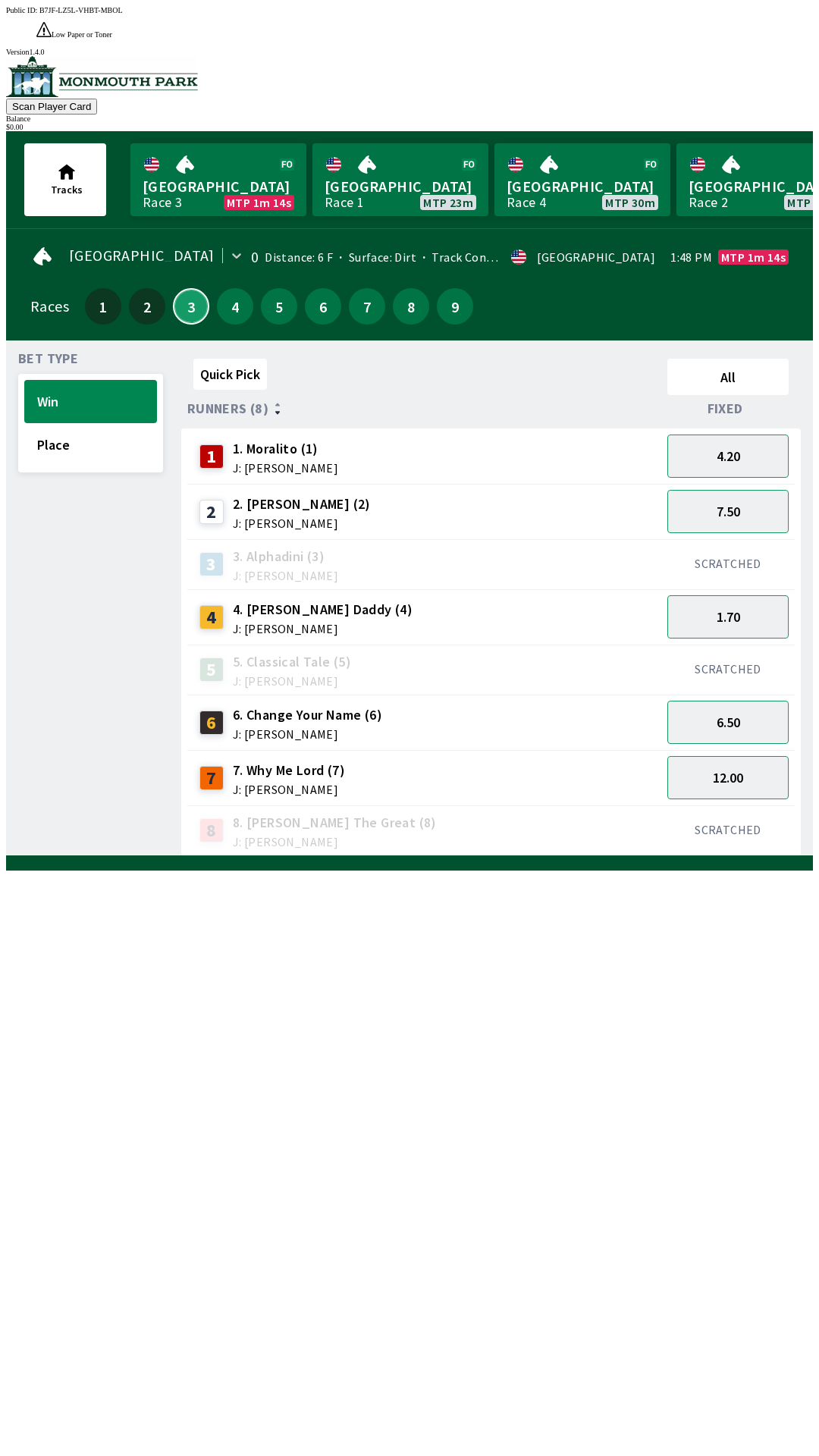
click at [190, 288] on button "3" at bounding box center [191, 307] width 37 height 37
click at [711, 700] on button "6.50" at bounding box center [727, 722] width 121 height 44
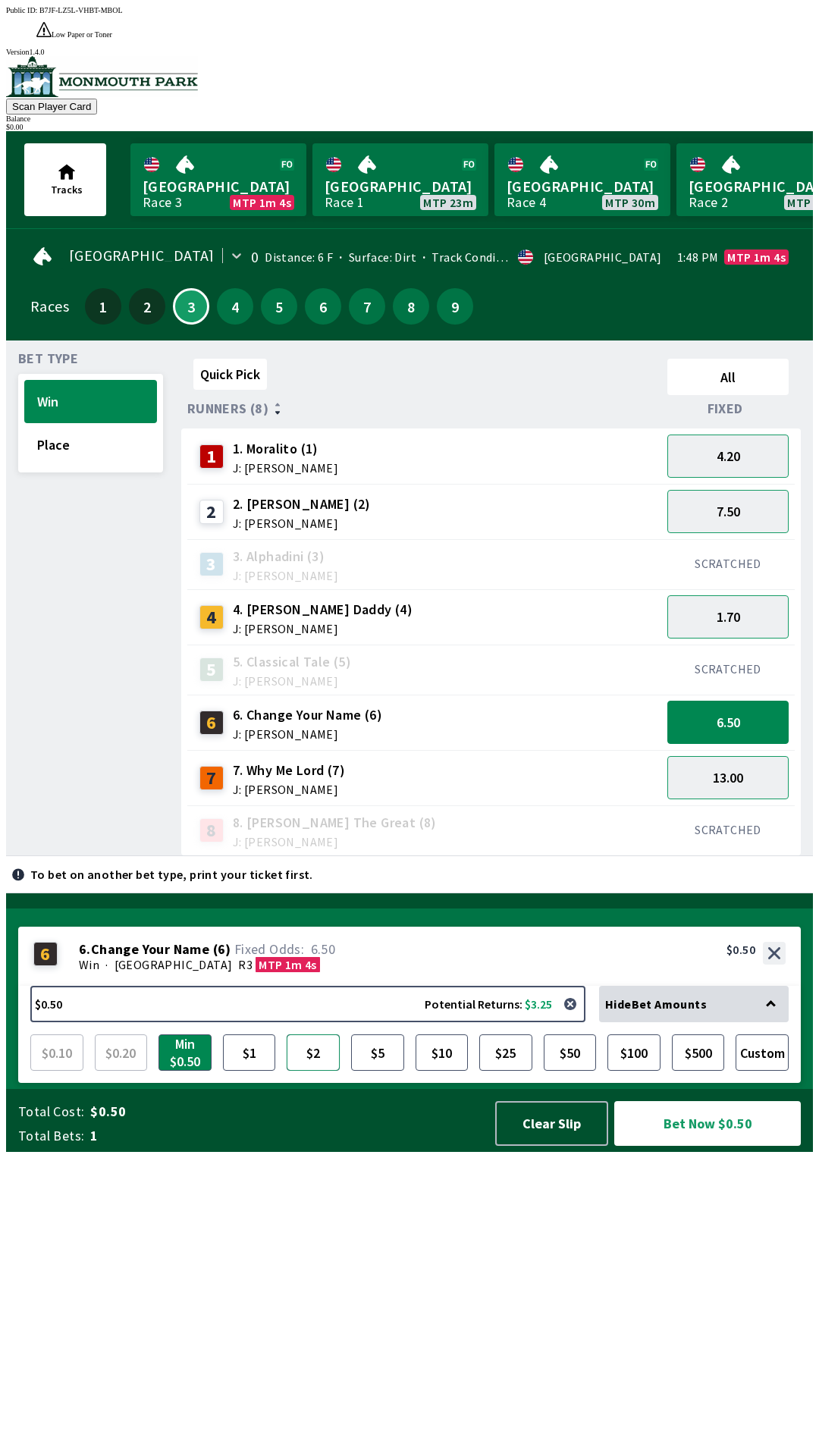
click at [309, 1071] on button "$2" at bounding box center [312, 1053] width 53 height 37
click at [541, 1146] on button "Clear Slip" at bounding box center [551, 1123] width 113 height 45
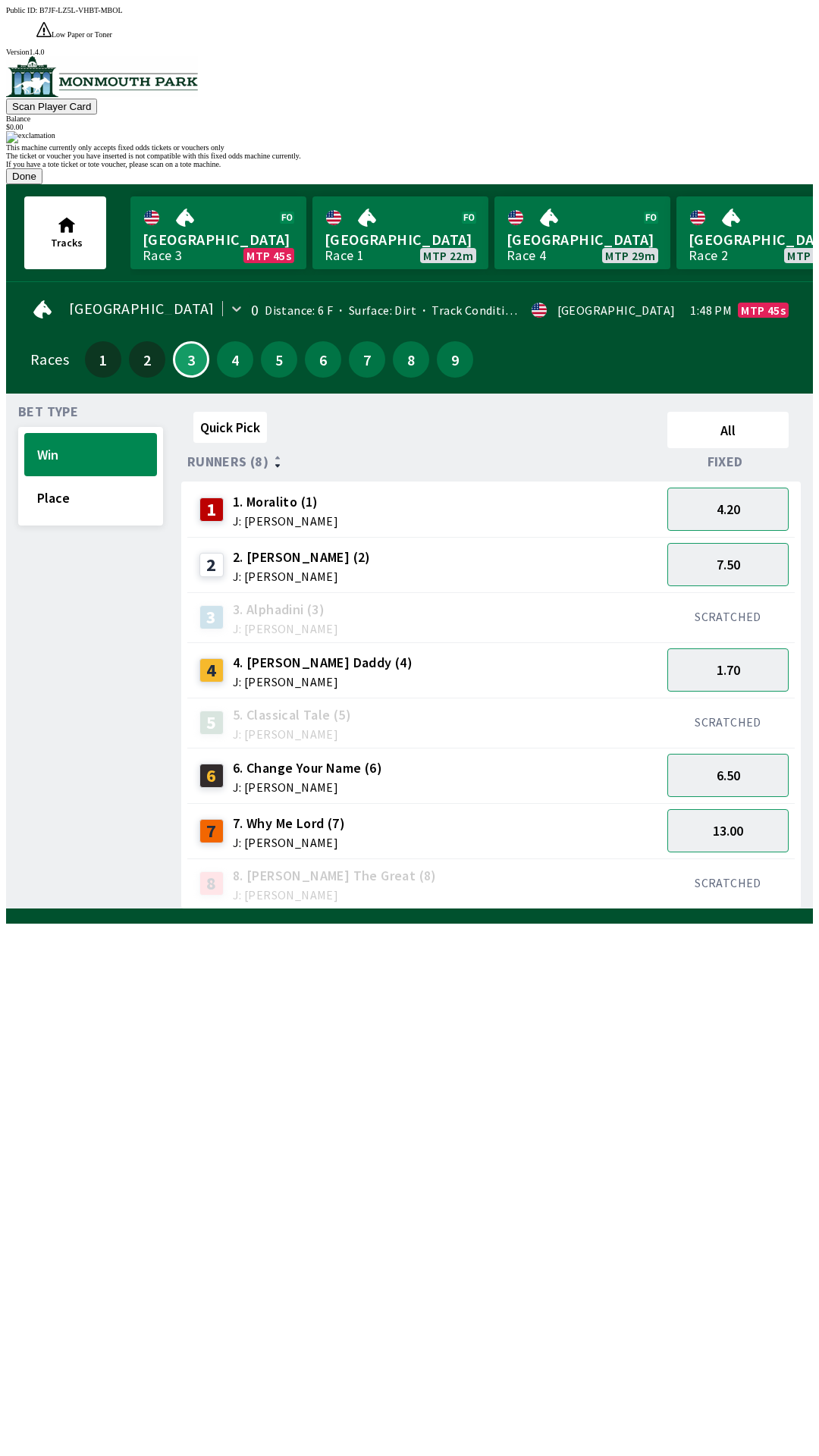
click at [43, 185] on button "Done" at bounding box center [24, 176] width 37 height 15
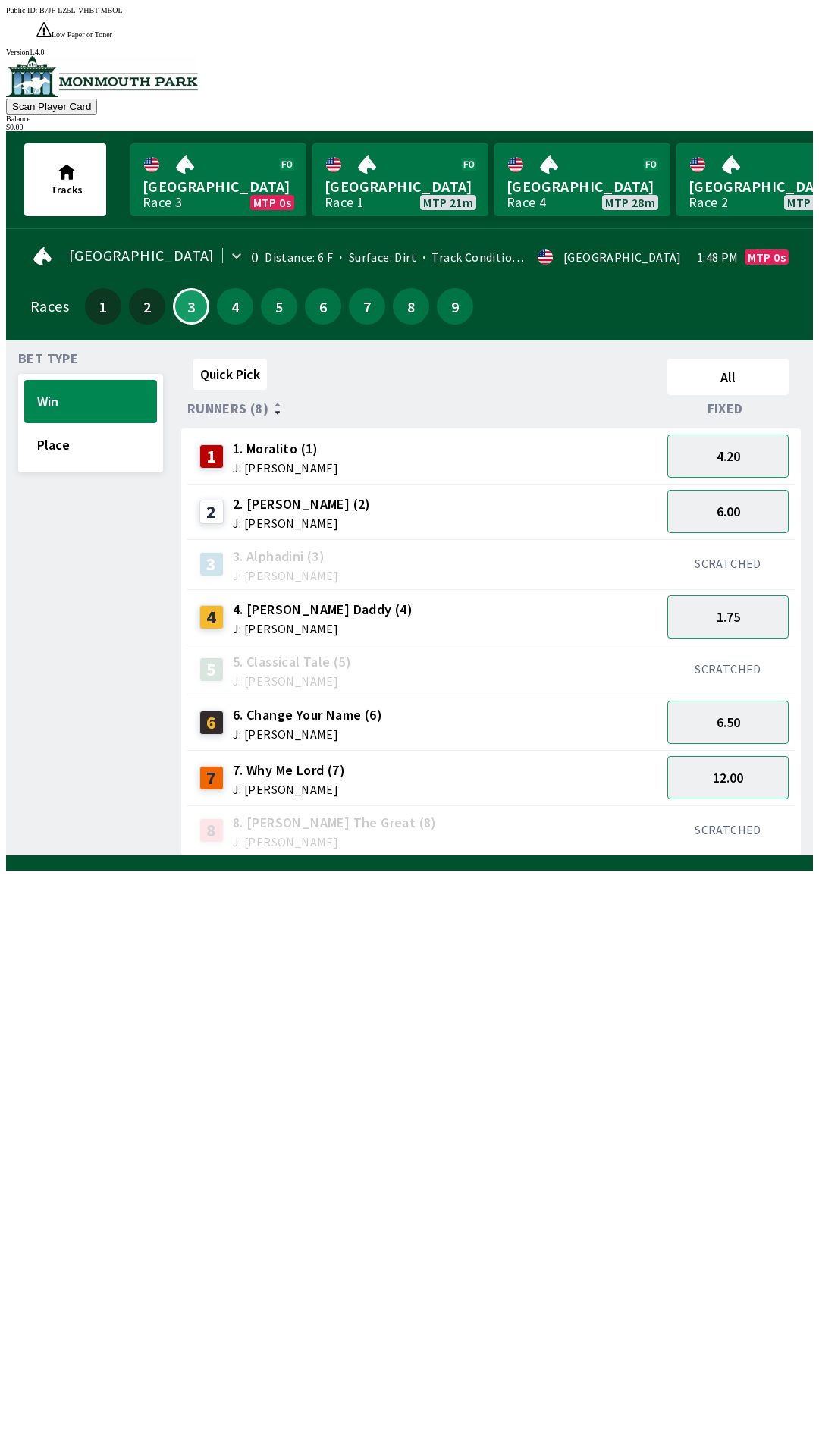
click at [523, 764] on div "7 7. Why Me Lord (7) J: [PERSON_NAME]" at bounding box center [424, 778] width 461 height 38
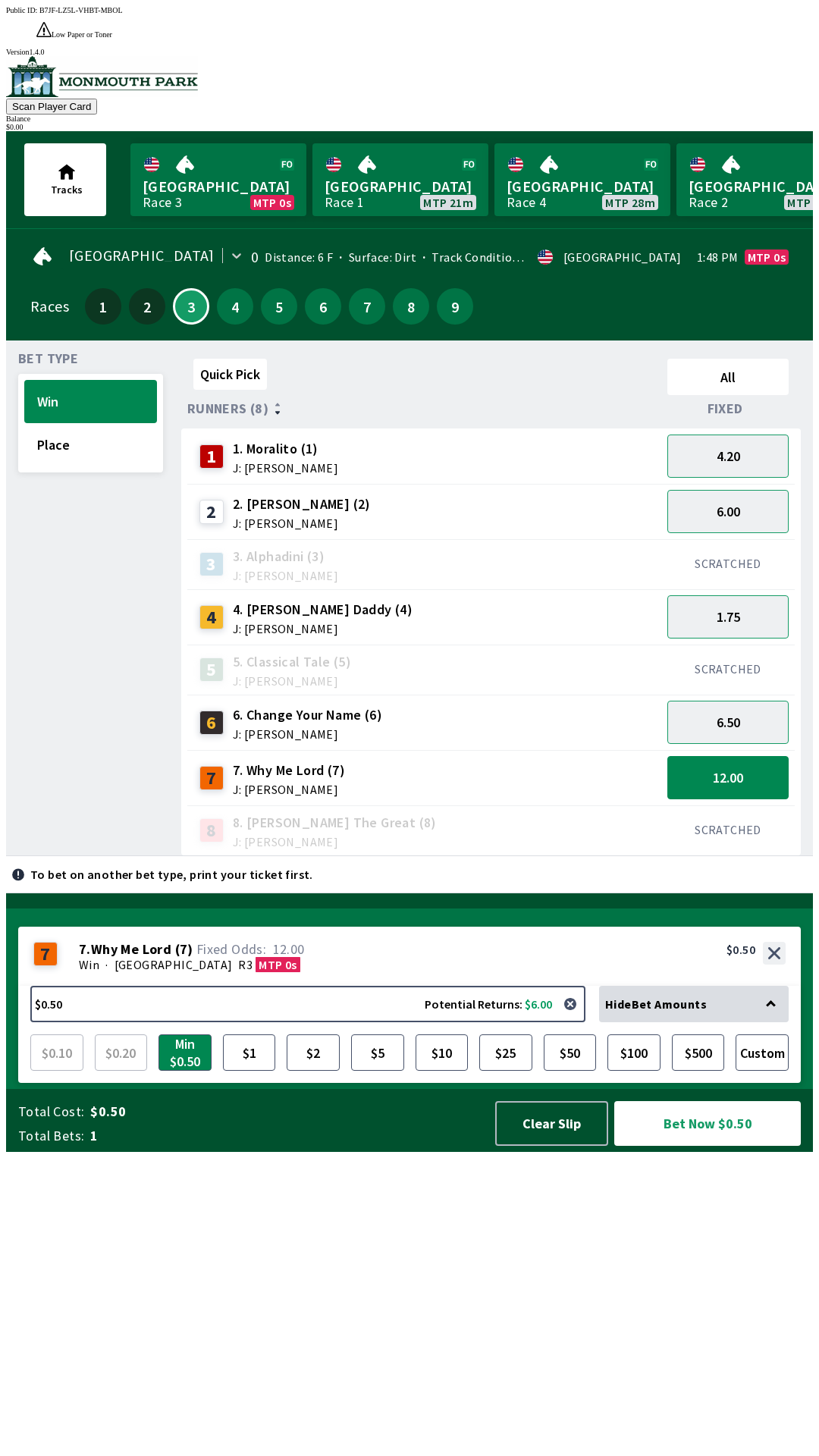
click at [514, 704] on div "6 6. Change Your Name (6) J: [PERSON_NAME]" at bounding box center [424, 723] width 461 height 38
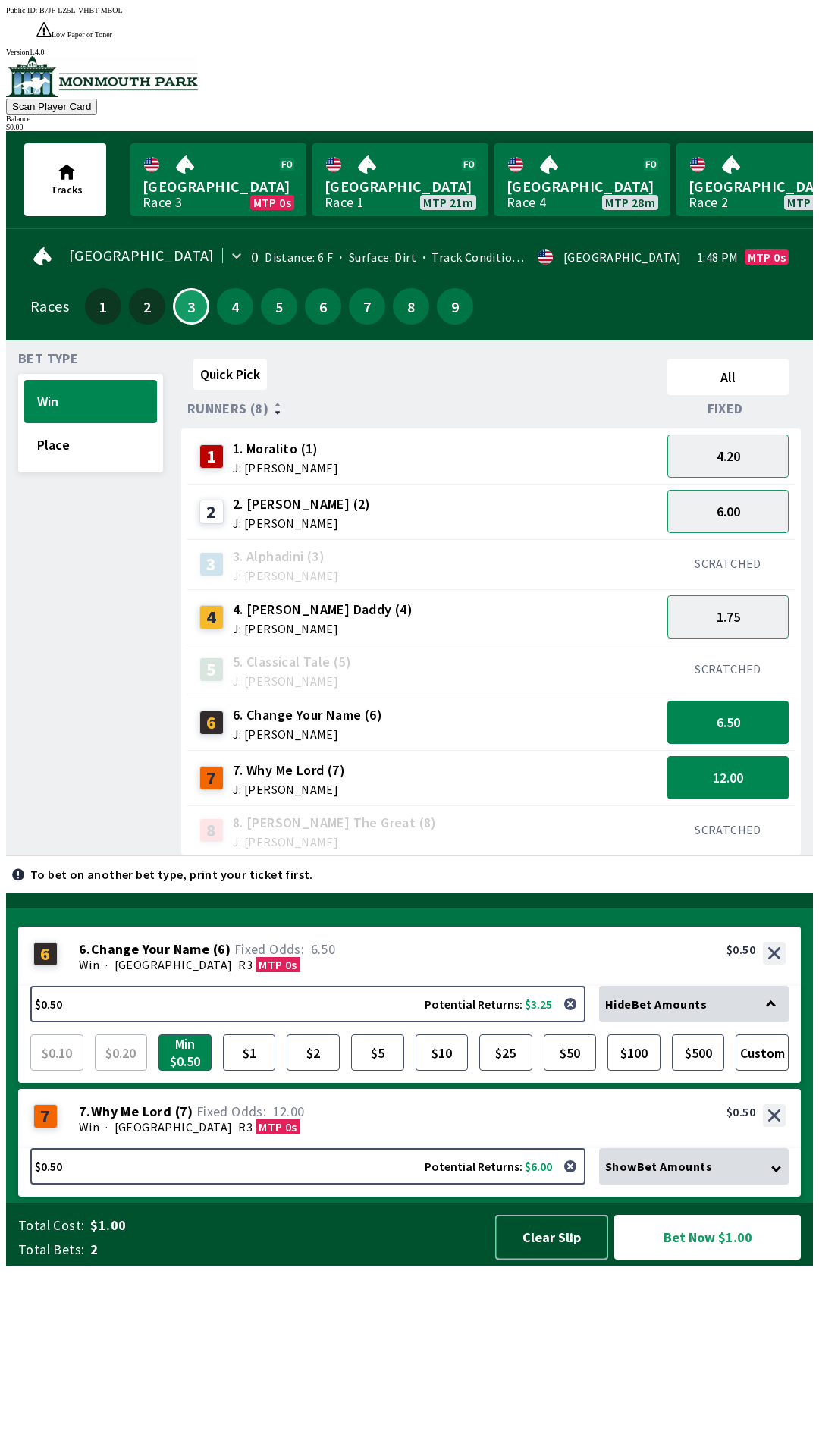
click at [524, 1260] on button "Clear Slip" at bounding box center [551, 1237] width 113 height 45
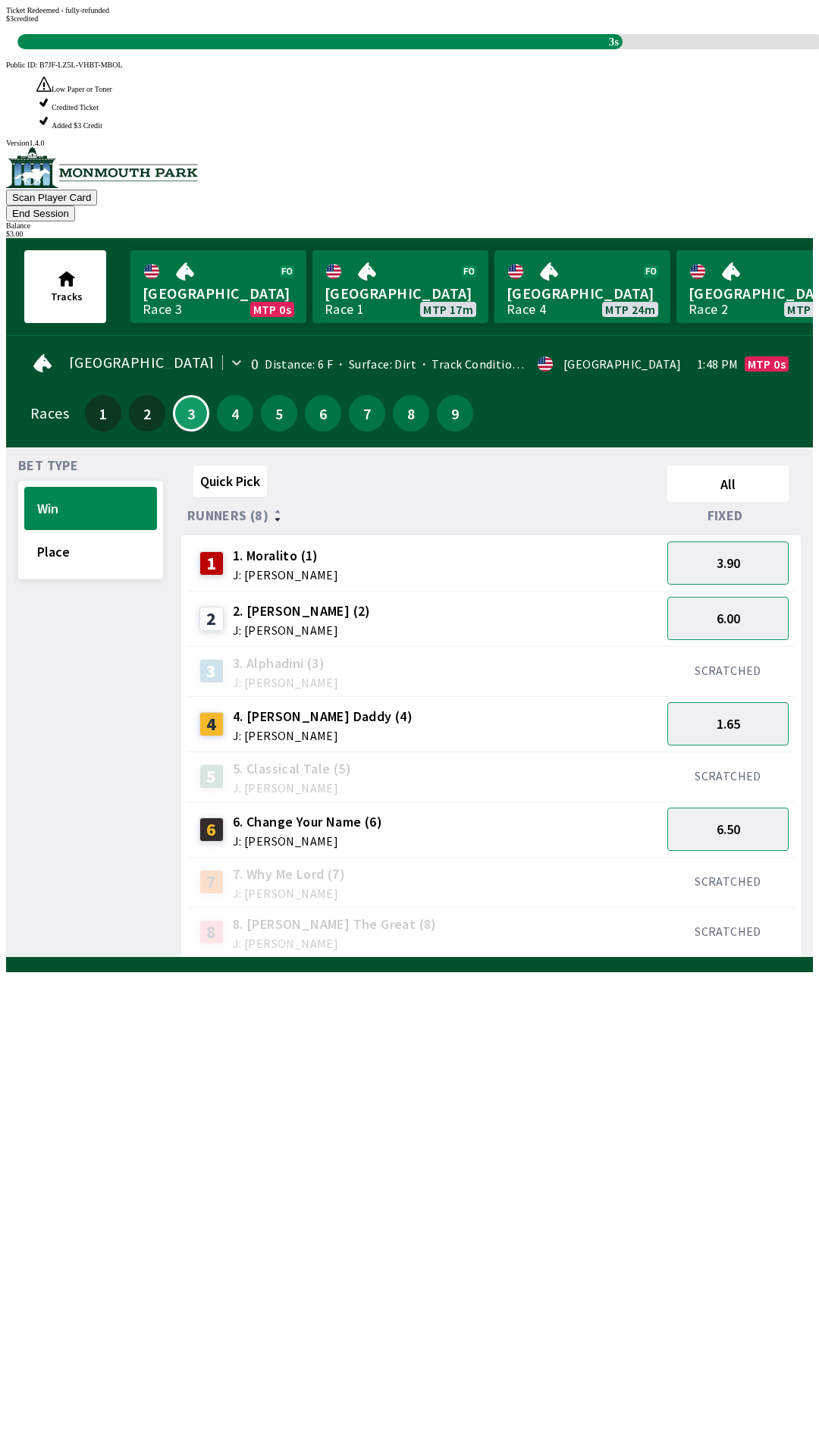
click at [642, 958] on div "Quick Pick All Runners (8) Fixed 1 1. Moralito (1) J: [PERSON_NAME] 3.90 2 2. […" at bounding box center [496, 708] width 631 height 498
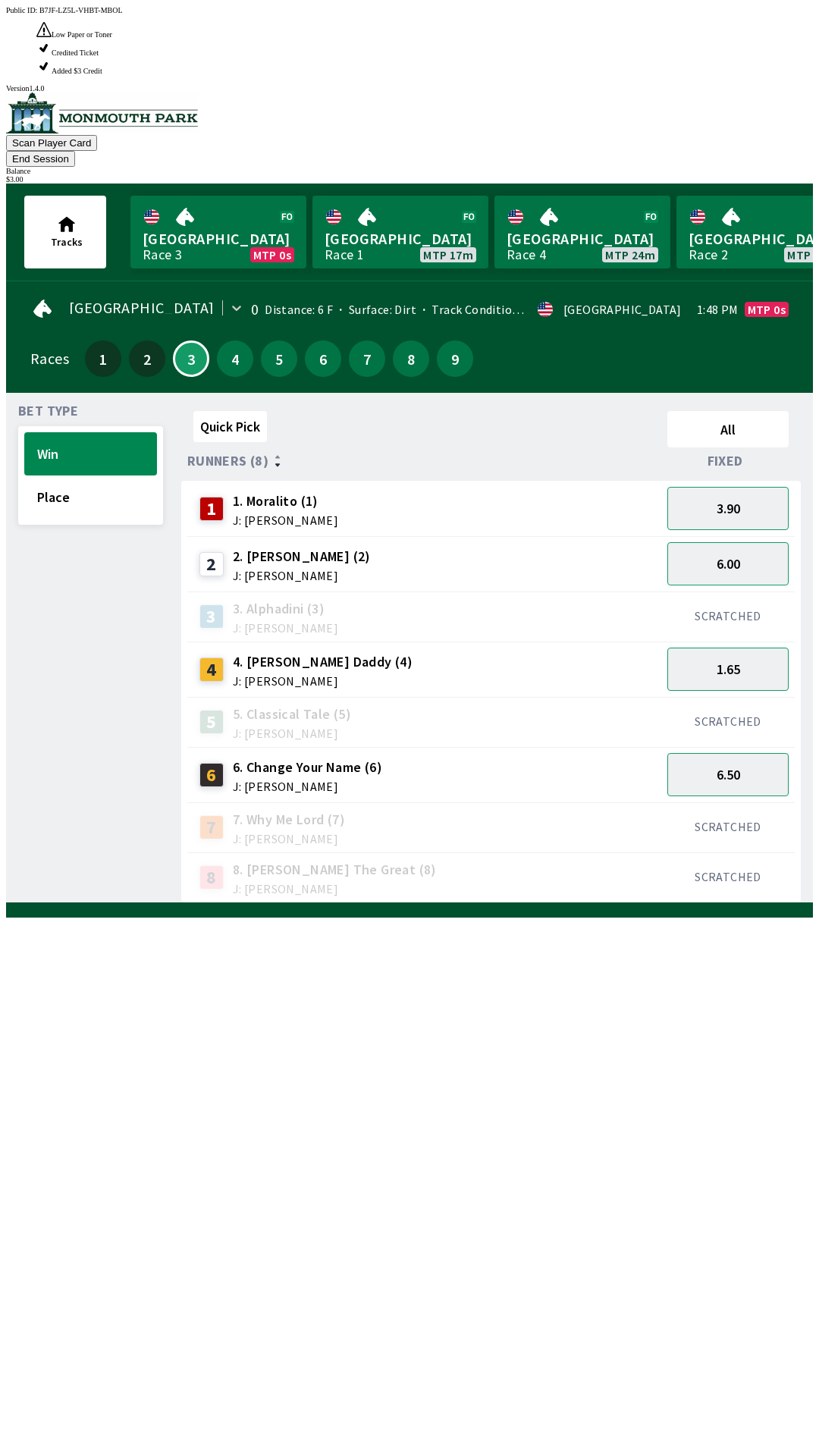
click at [663, 904] on div "Quick Pick All Runners (8) Fixed 1 1. Moralito (1) J: [PERSON_NAME] 3.90 2 2. […" at bounding box center [496, 654] width 631 height 498
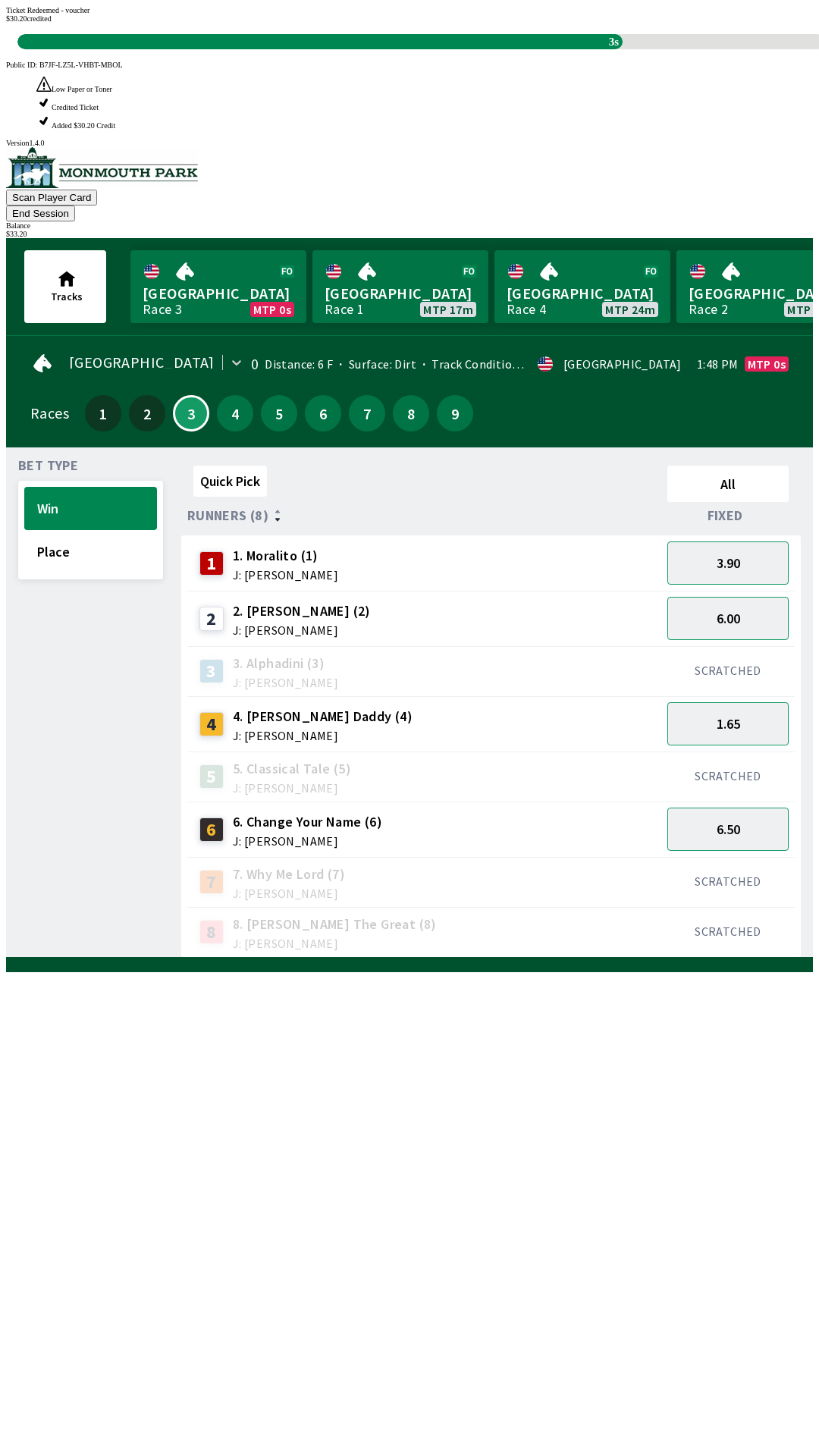
click at [574, 958] on div "Quick Pick All Runners (8) Fixed 1 1. Moralito (1) J: [PERSON_NAME] 3.90 2 2. […" at bounding box center [496, 708] width 631 height 498
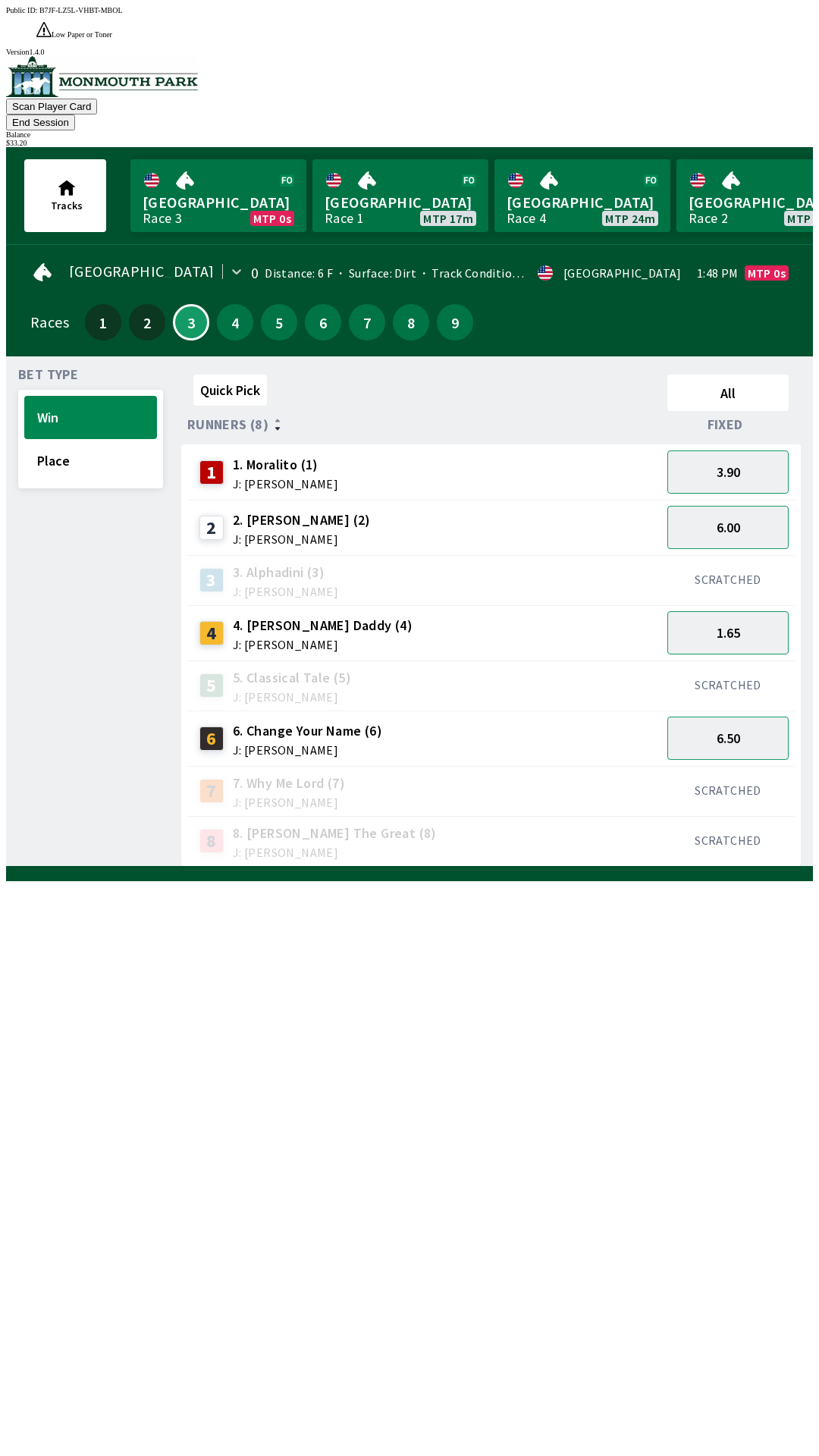
click at [75, 114] on button "End Session" at bounding box center [40, 122] width 69 height 15
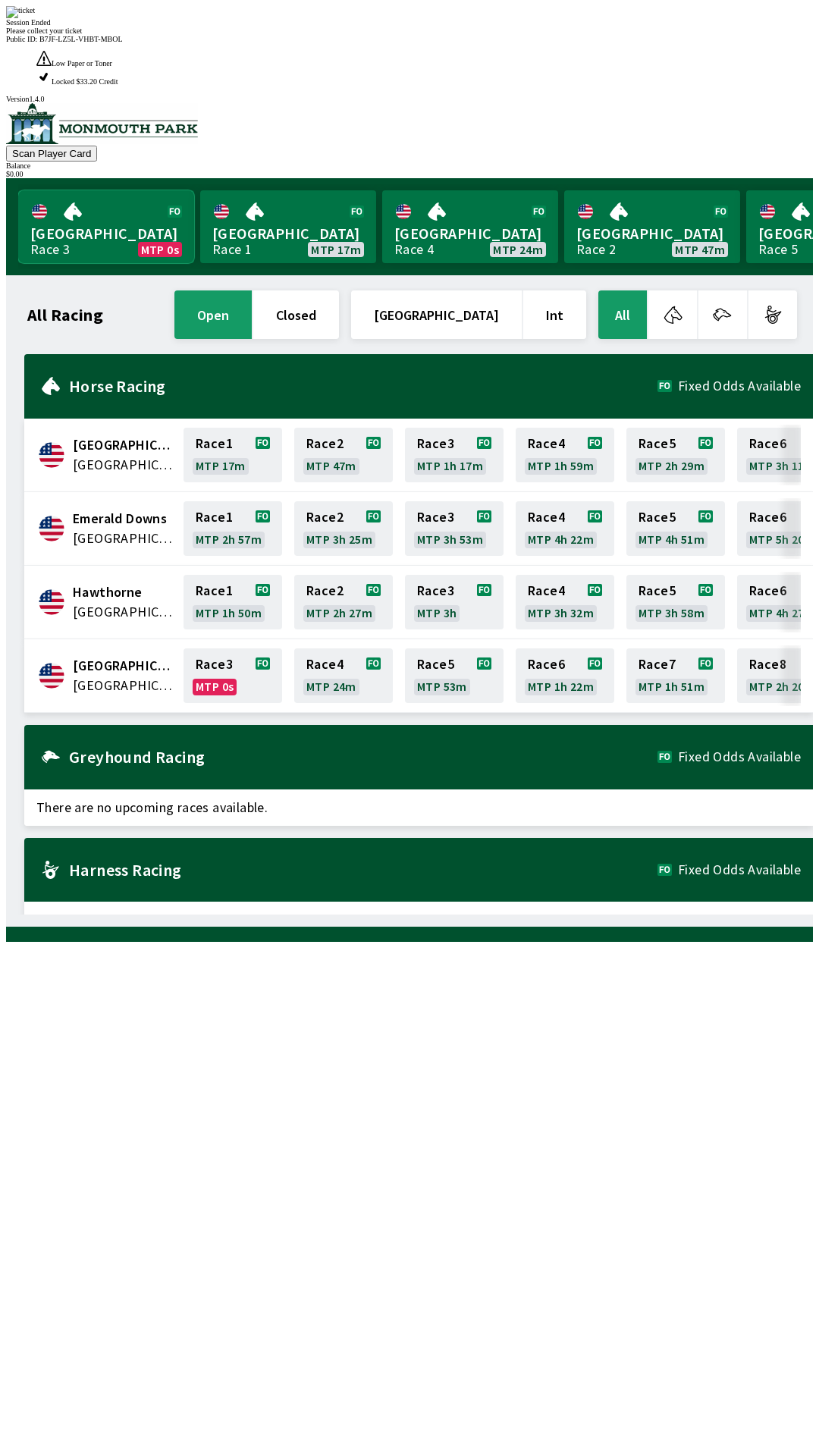
click at [153, 191] on link "Monmouth Park Race 3 MTP 0s" at bounding box center [106, 226] width 176 height 73
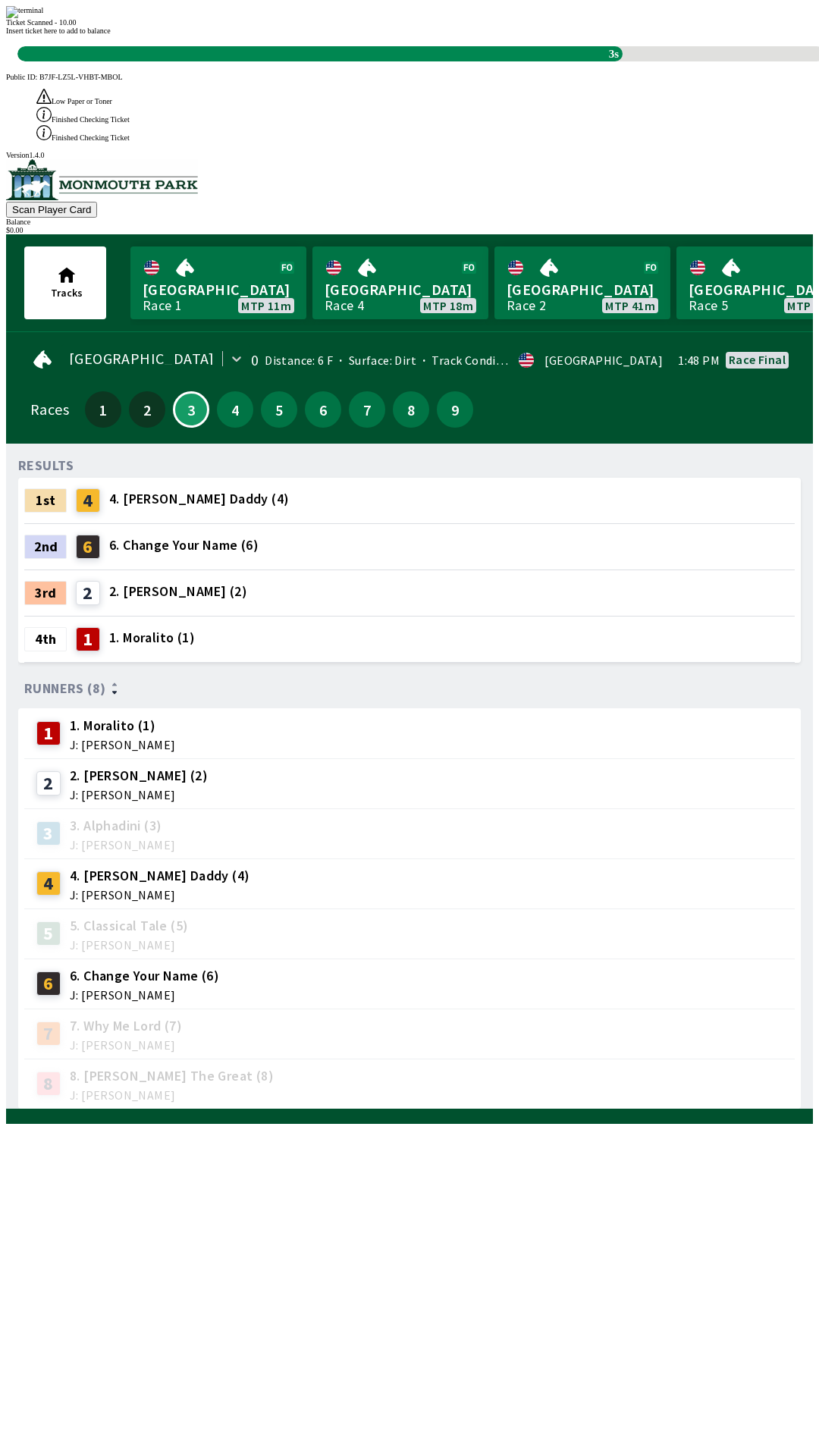
click at [313, 1110] on div "RESULTS 1st 4 4. [PERSON_NAME] Daddy (4) 2nd 6 6. Change Your Name (6) 3rd 2 2.…" at bounding box center [416, 783] width 795 height 654
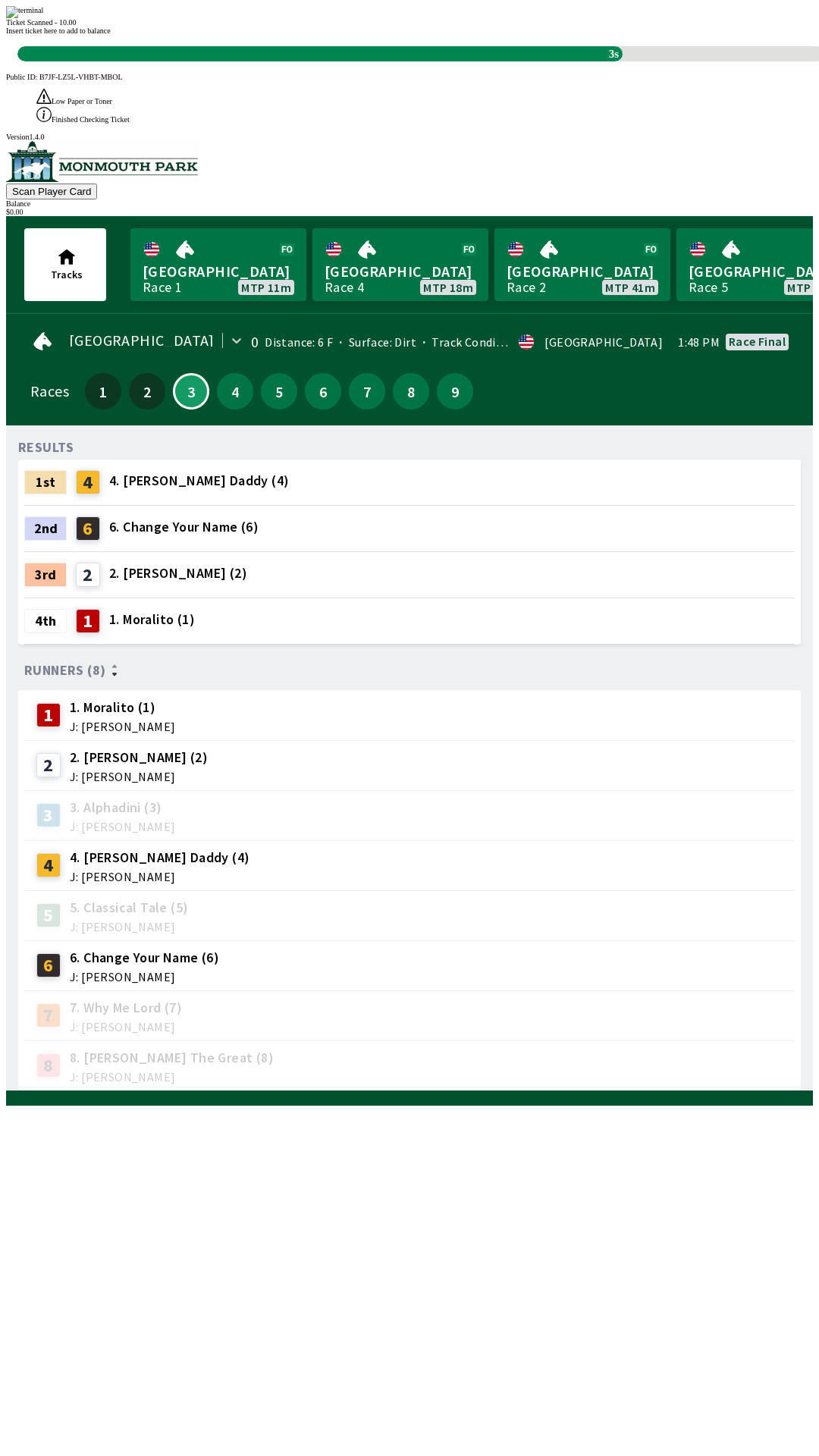
click at [408, 62] on div "Ticket Scanned - 10.00 Insert ticket here to add to balance 3s" at bounding box center [409, 33] width 806 height 55
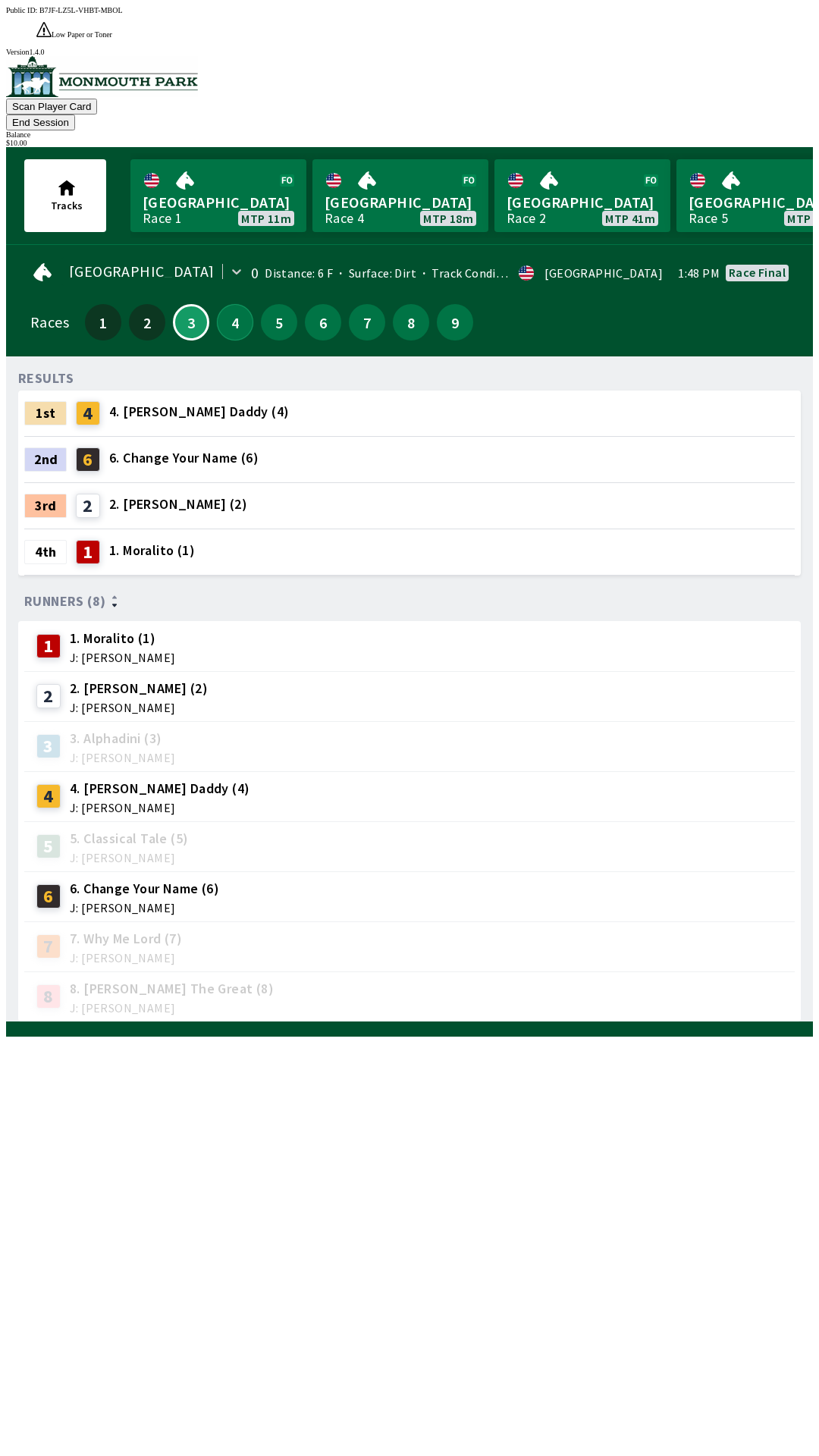
click at [226, 304] on button "4" at bounding box center [235, 322] width 37 height 37
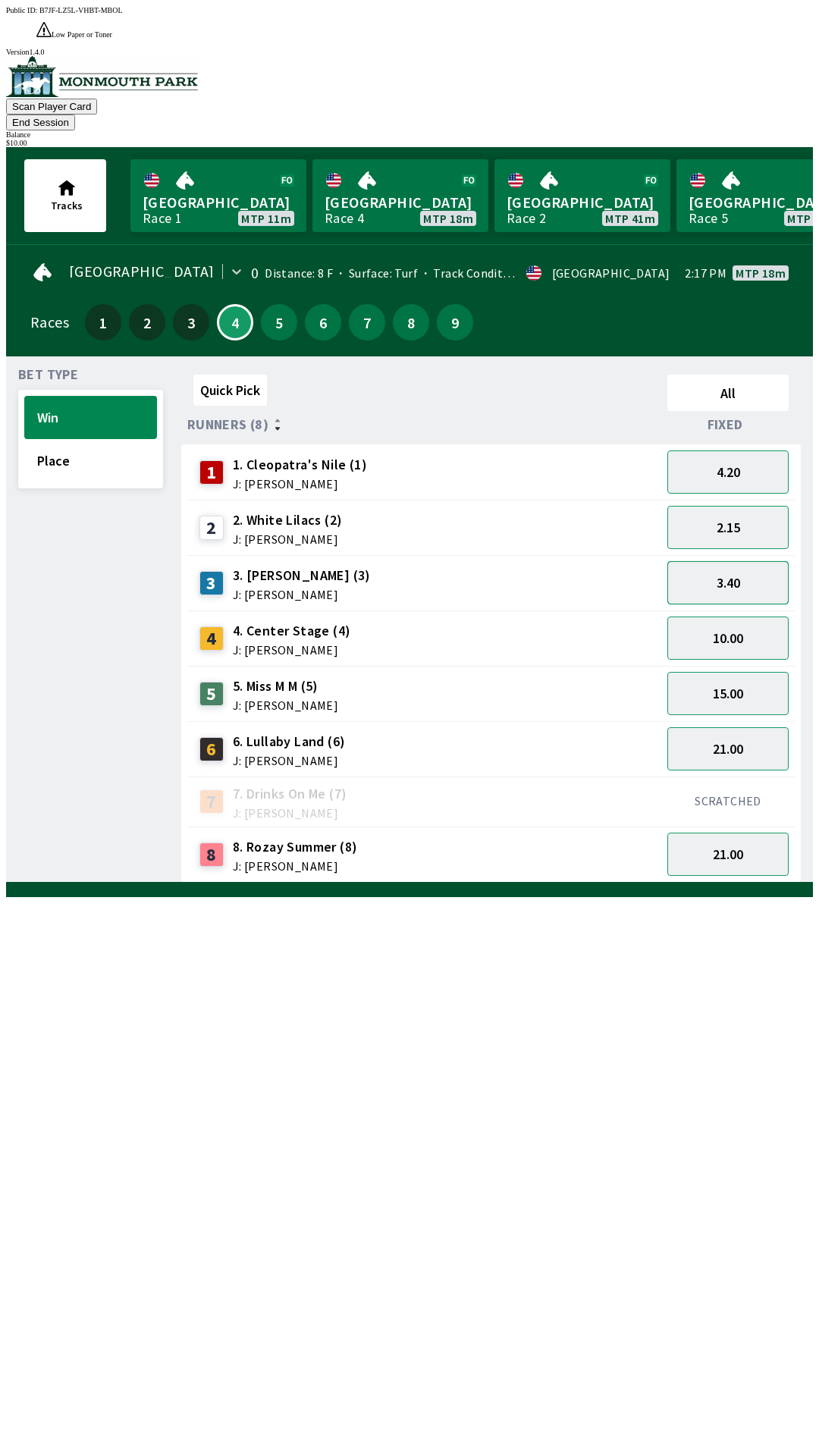
click at [766, 561] on button "3.40" at bounding box center [727, 582] width 121 height 44
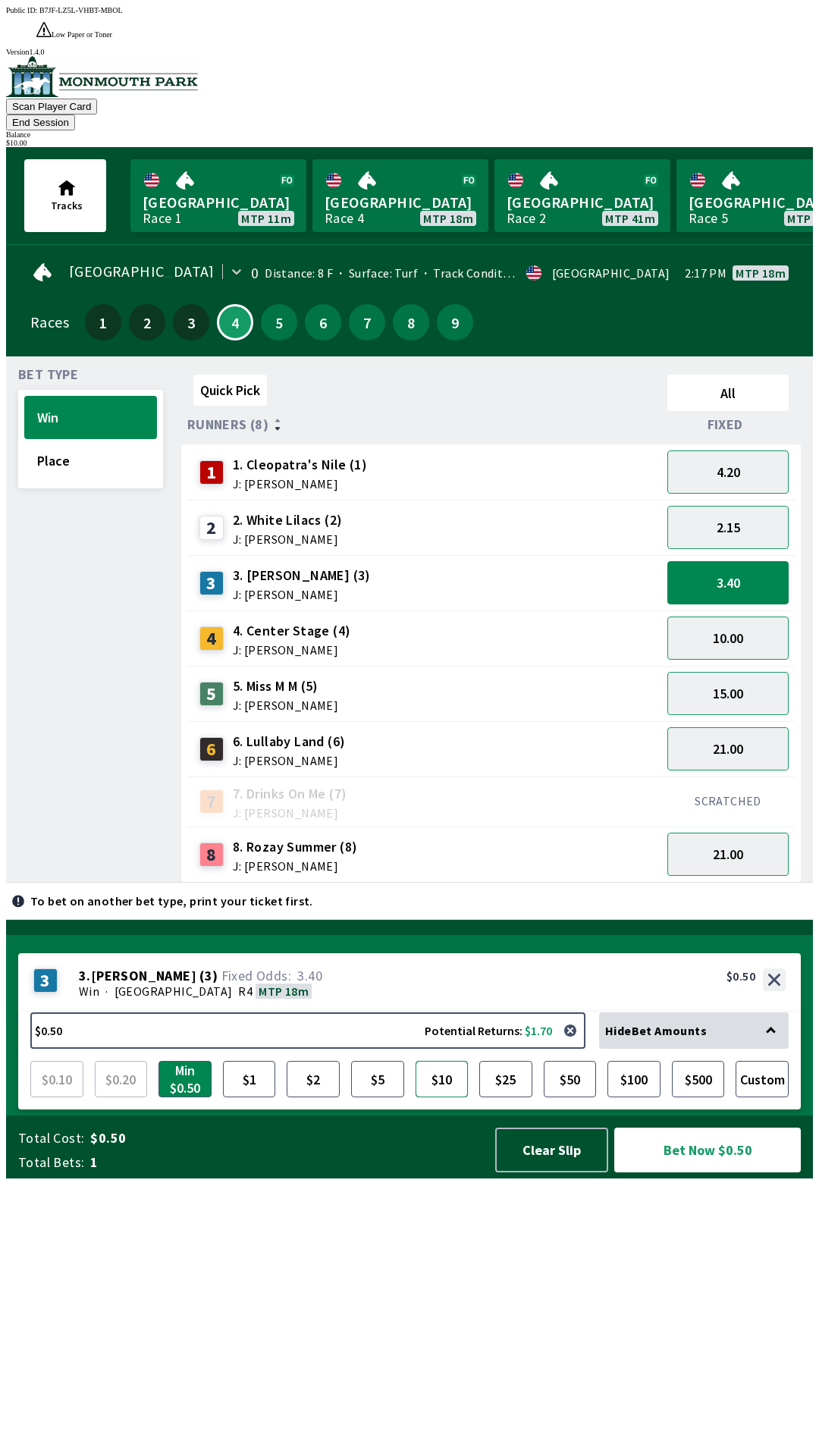
click at [433, 1097] on button "$10" at bounding box center [442, 1080] width 53 height 37
click at [754, 1097] on button "Custom" at bounding box center [761, 1080] width 53 height 37
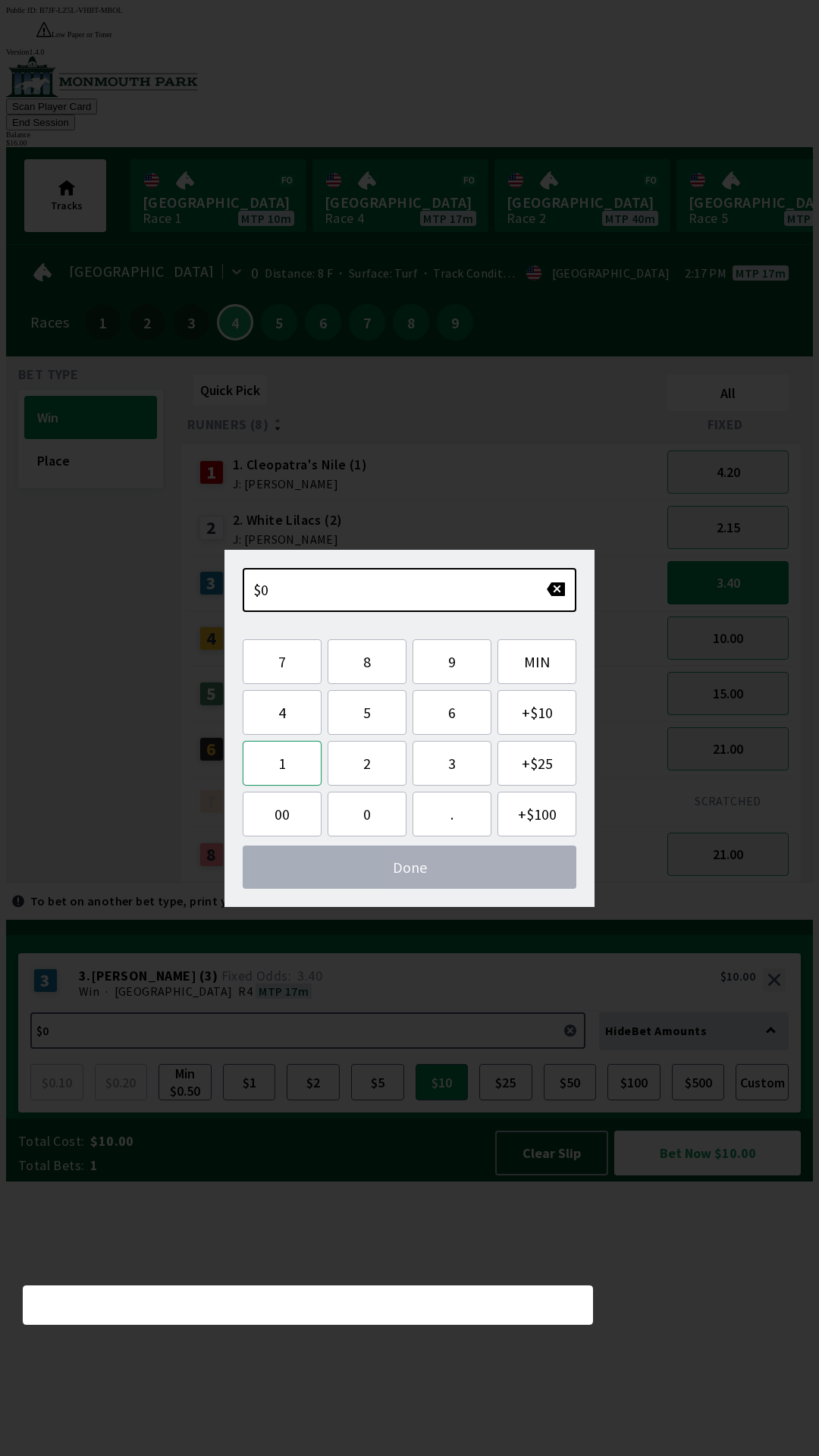
click at [286, 763] on button "1" at bounding box center [282, 763] width 79 height 45
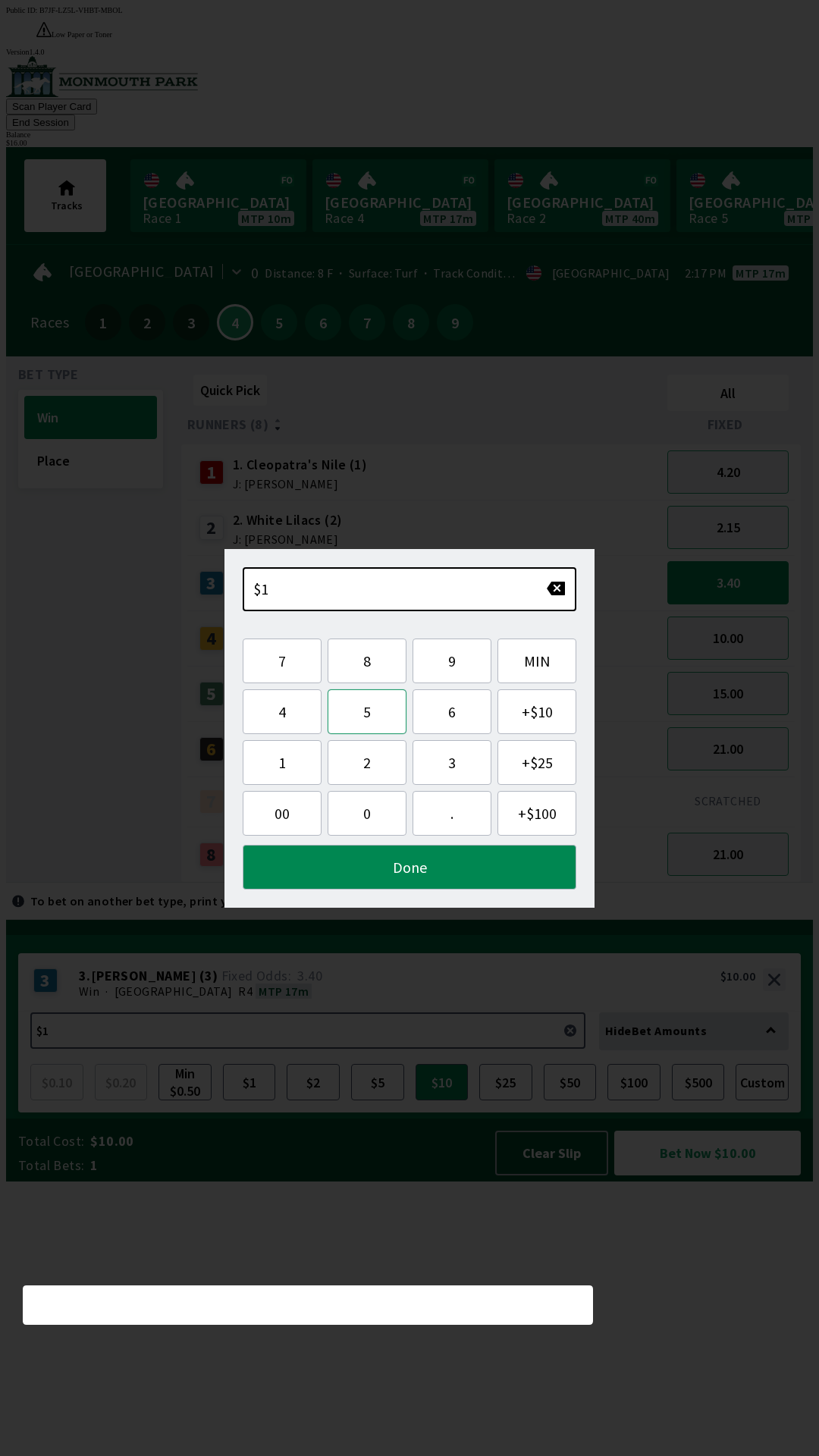
click at [398, 708] on button "5" at bounding box center [367, 712] width 79 height 45
click at [465, 851] on button "Done" at bounding box center [409, 867] width 334 height 45
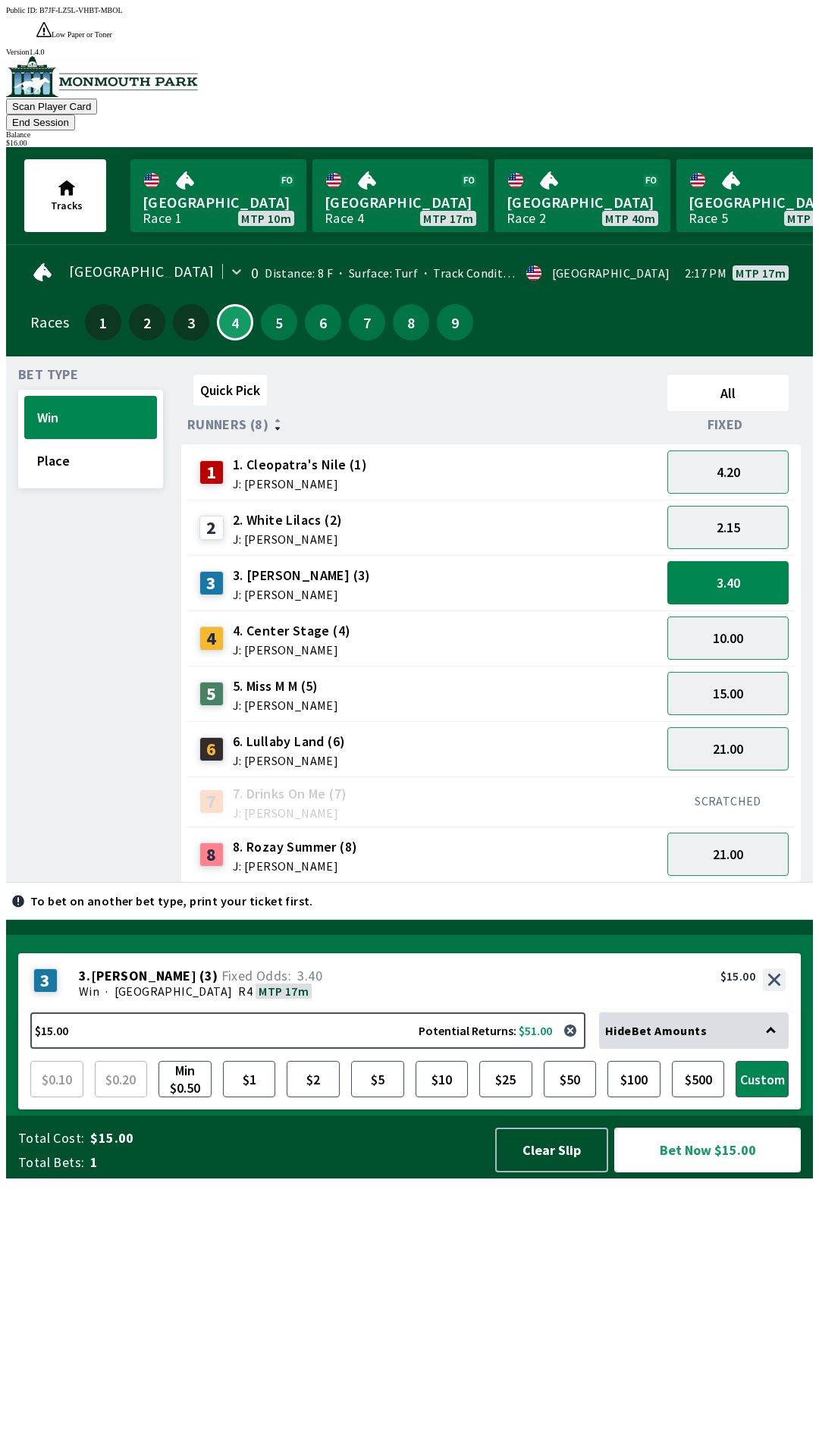
click at [716, 1173] on button "Bet Now $15.00" at bounding box center [707, 1150] width 187 height 45
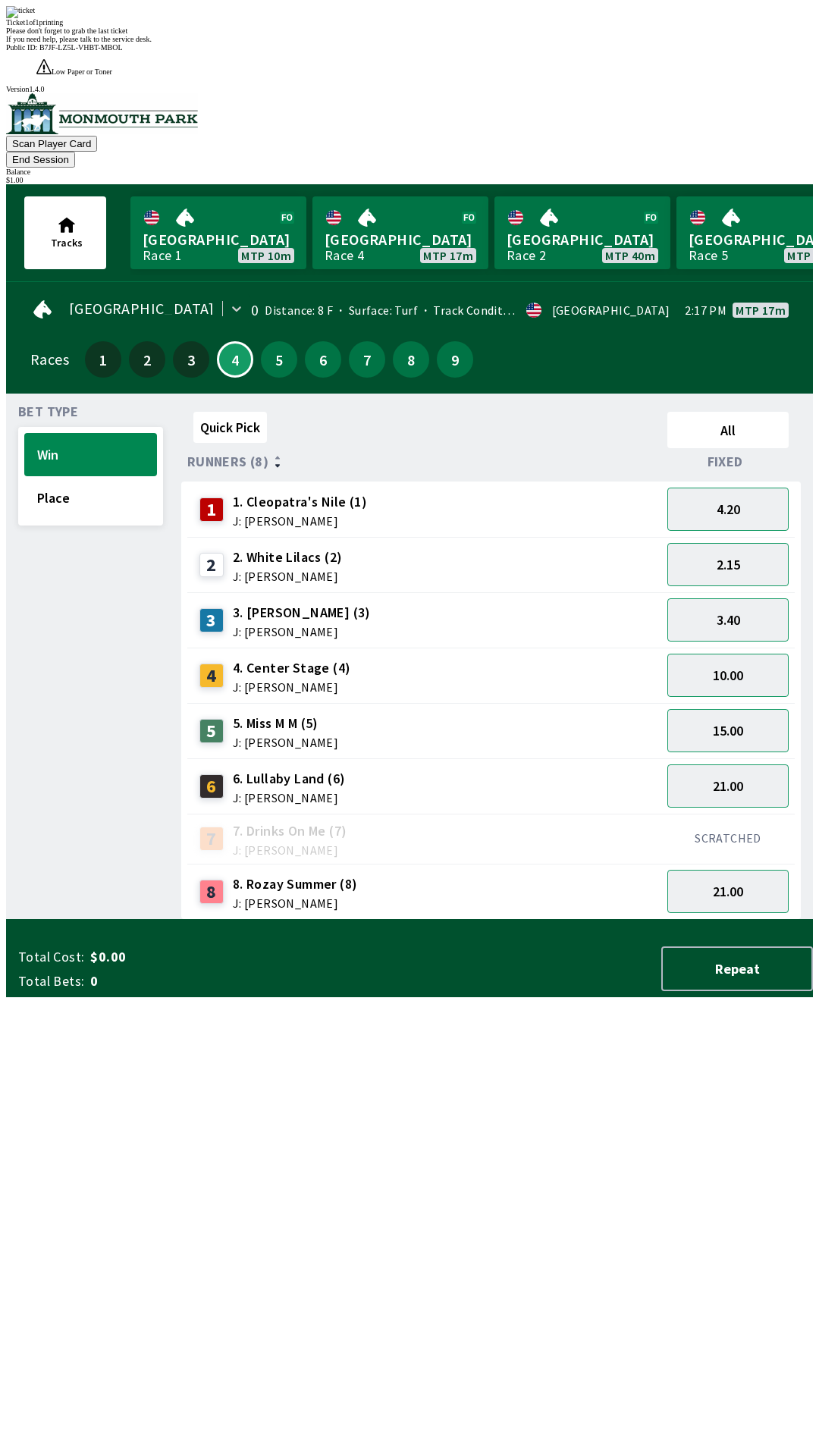
click at [296, 920] on div "Quick Pick All Runners (8) Fixed 1 1. [PERSON_NAME]'s Nile (1) J: [PERSON_NAME]…" at bounding box center [496, 663] width 631 height 515
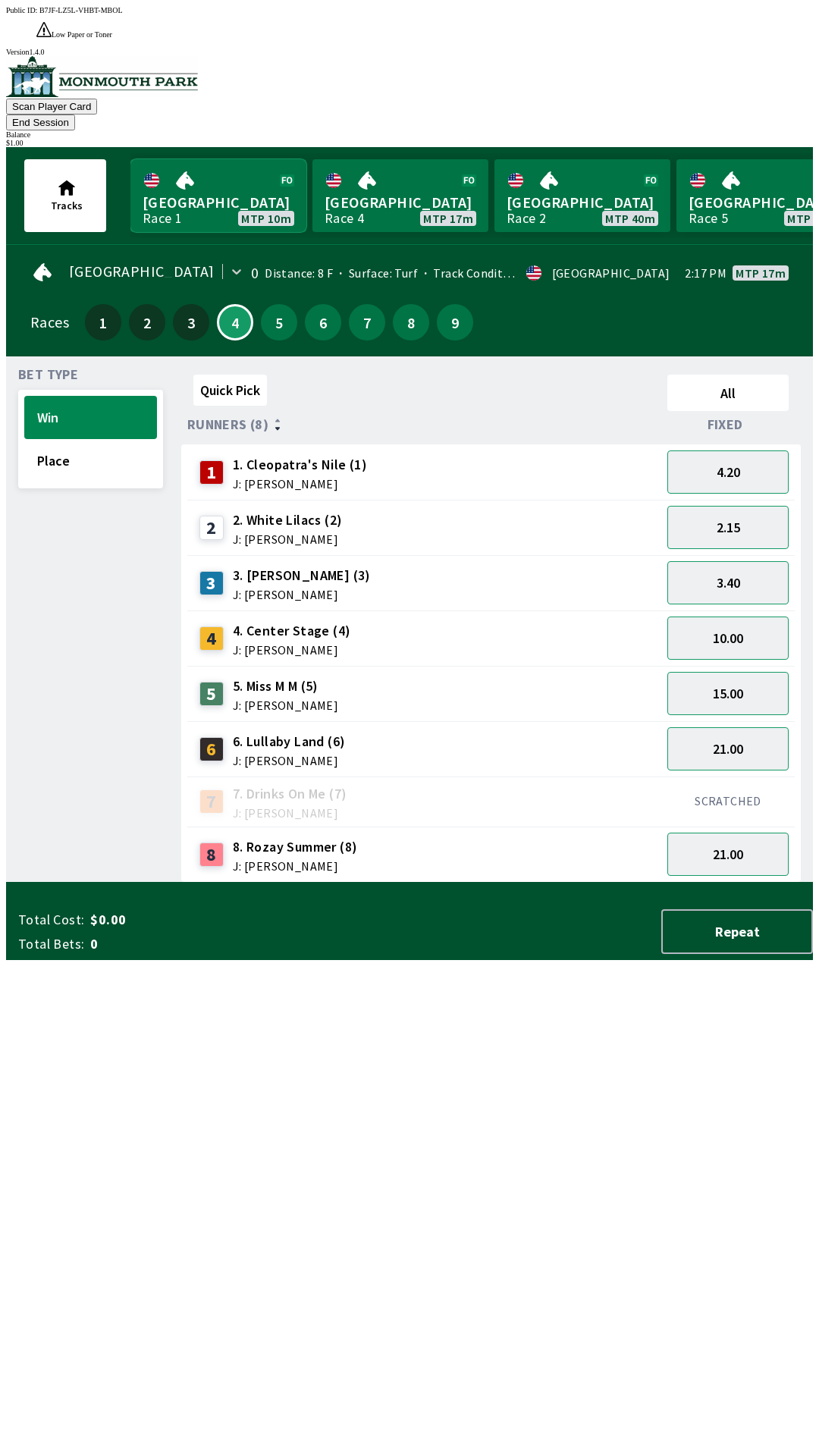
click at [194, 160] on link "Canterbury Park Race 1 MTP 10m" at bounding box center [219, 195] width 176 height 73
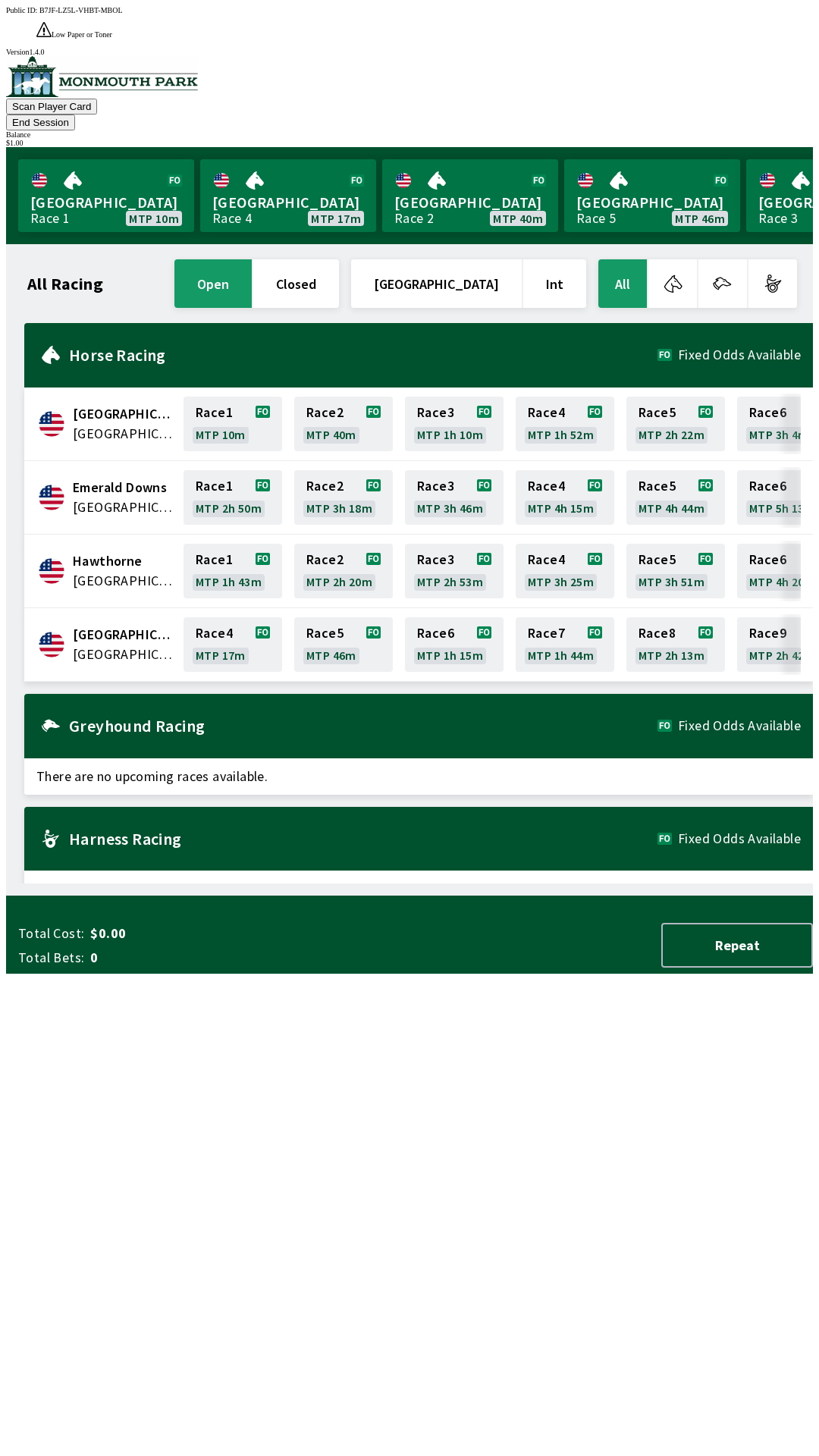
click at [75, 114] on button "End Session" at bounding box center [40, 122] width 69 height 15
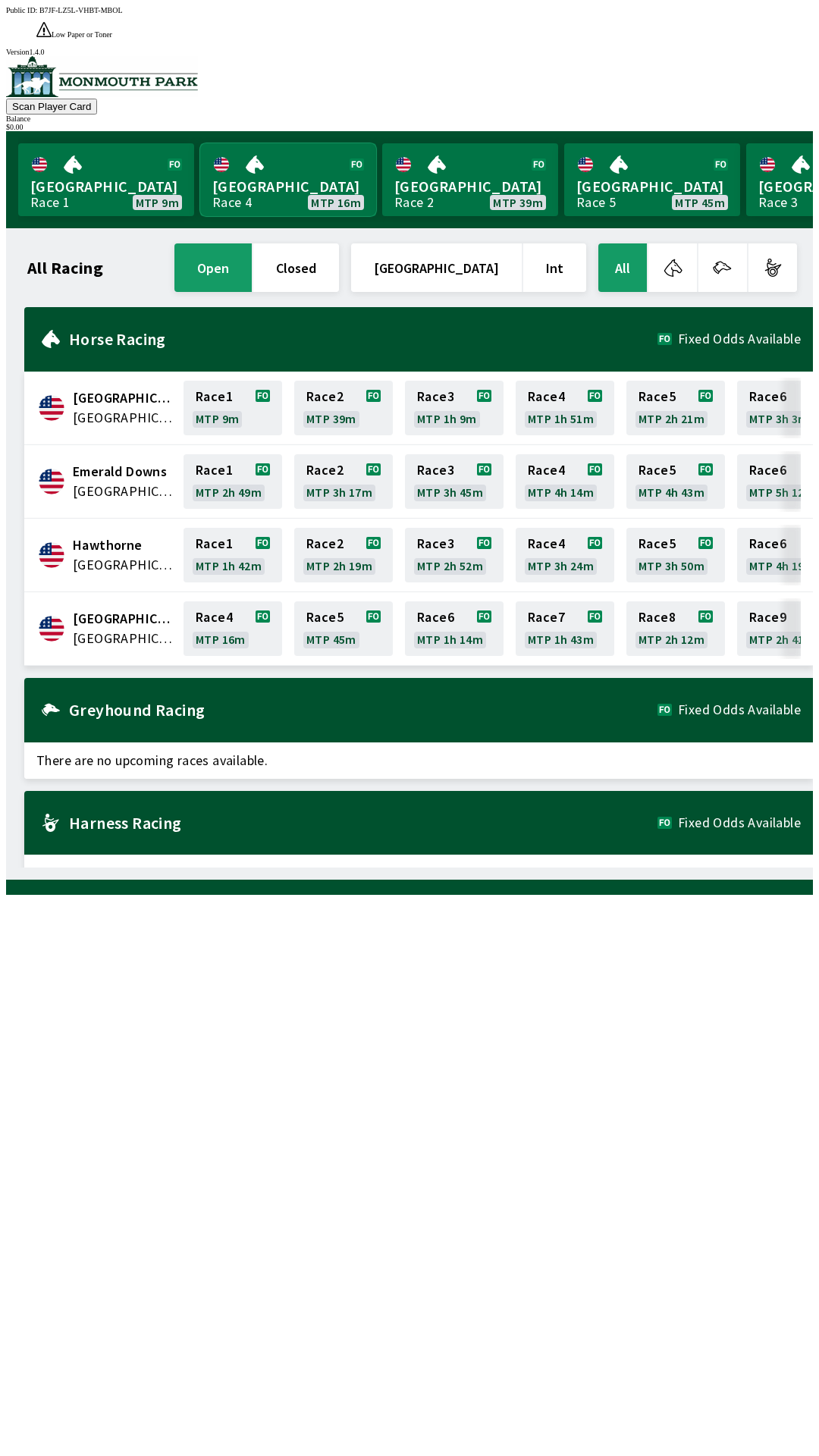
click at [256, 158] on link "Monmouth Park Race 4 MTP 16m" at bounding box center [288, 179] width 176 height 73
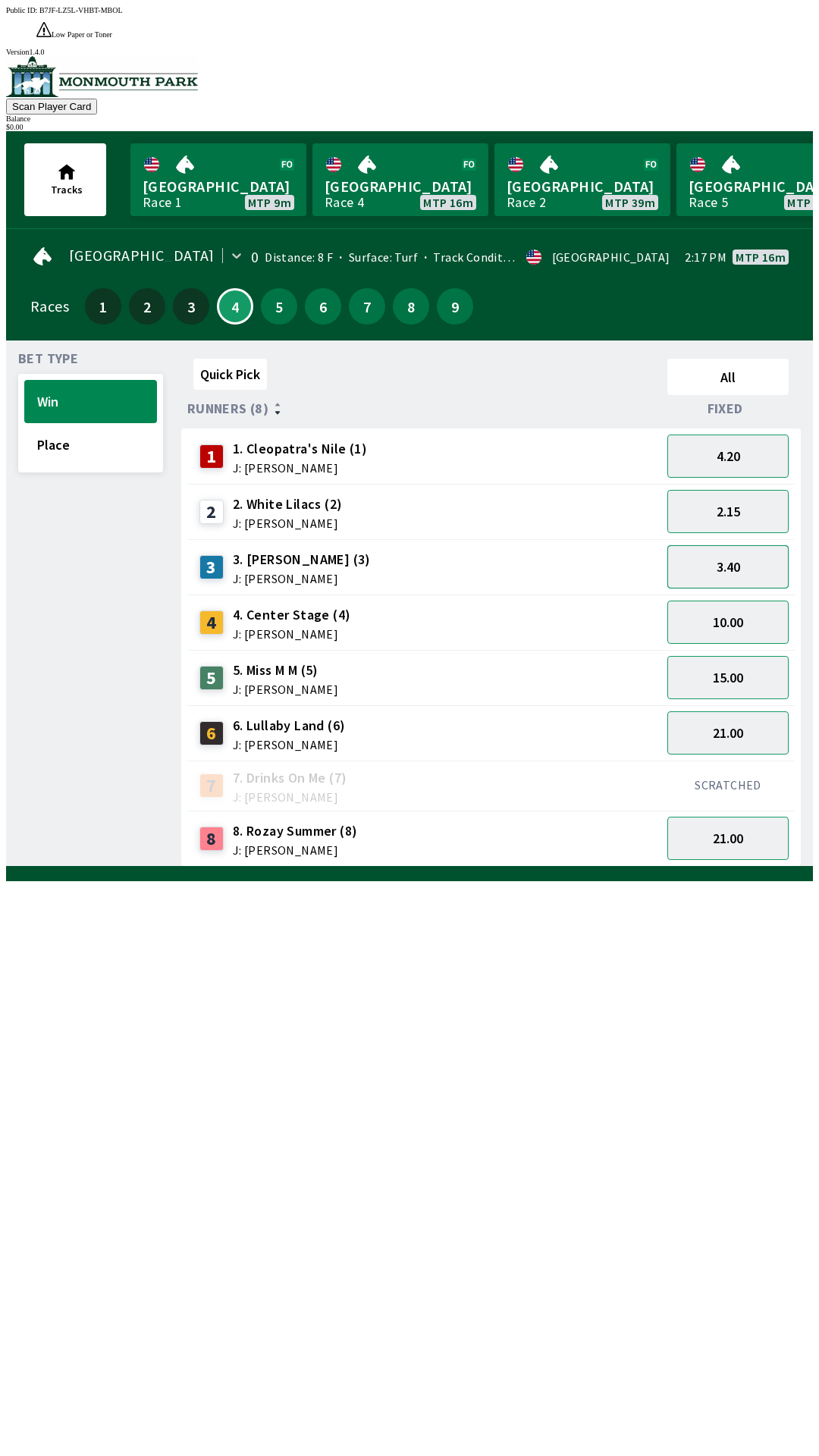
click at [742, 546] on button "3.40" at bounding box center [727, 567] width 121 height 44
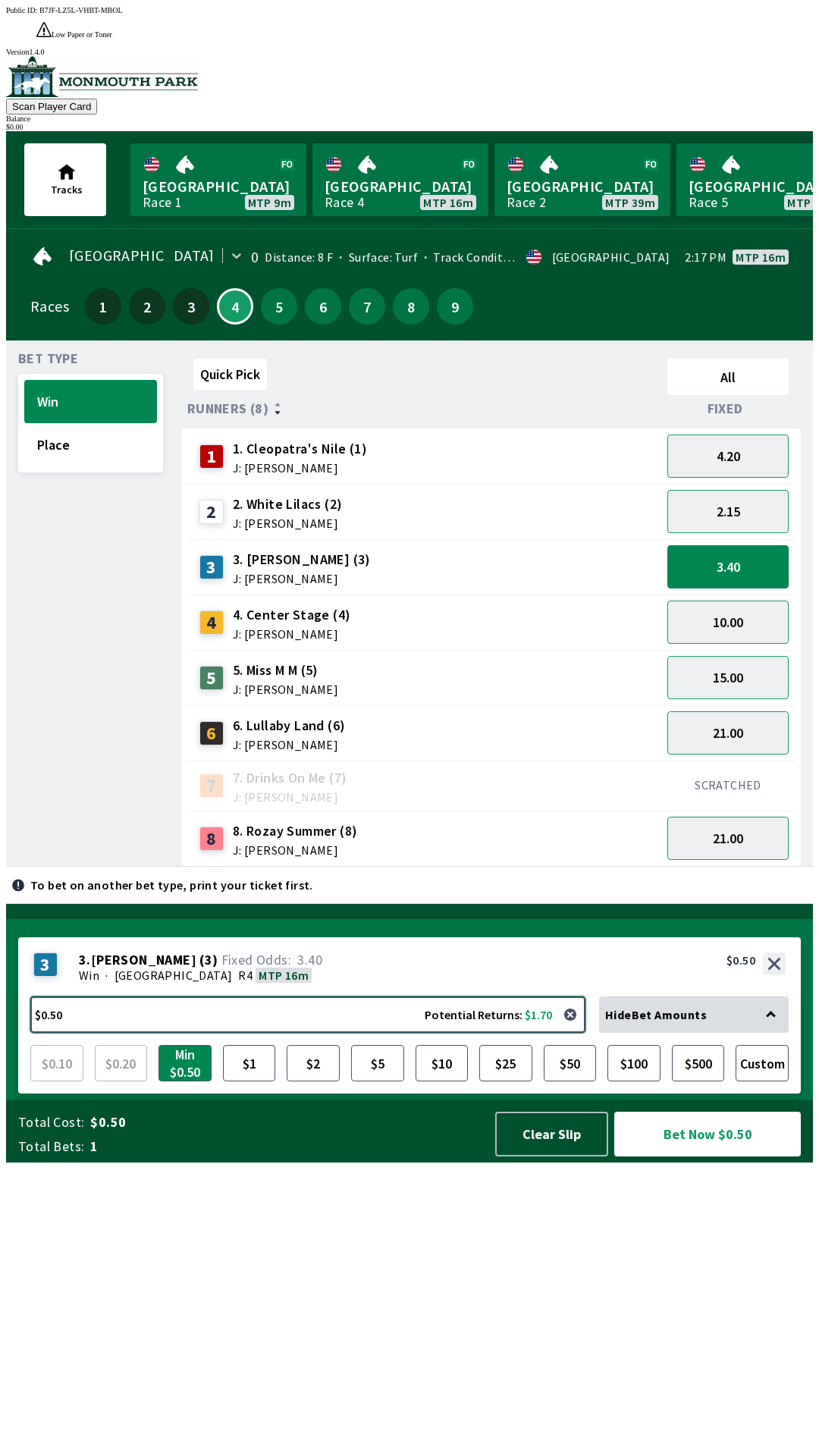
click at [265, 1033] on button "$0.50 Potential Returns: $1.70" at bounding box center [307, 1015] width 555 height 37
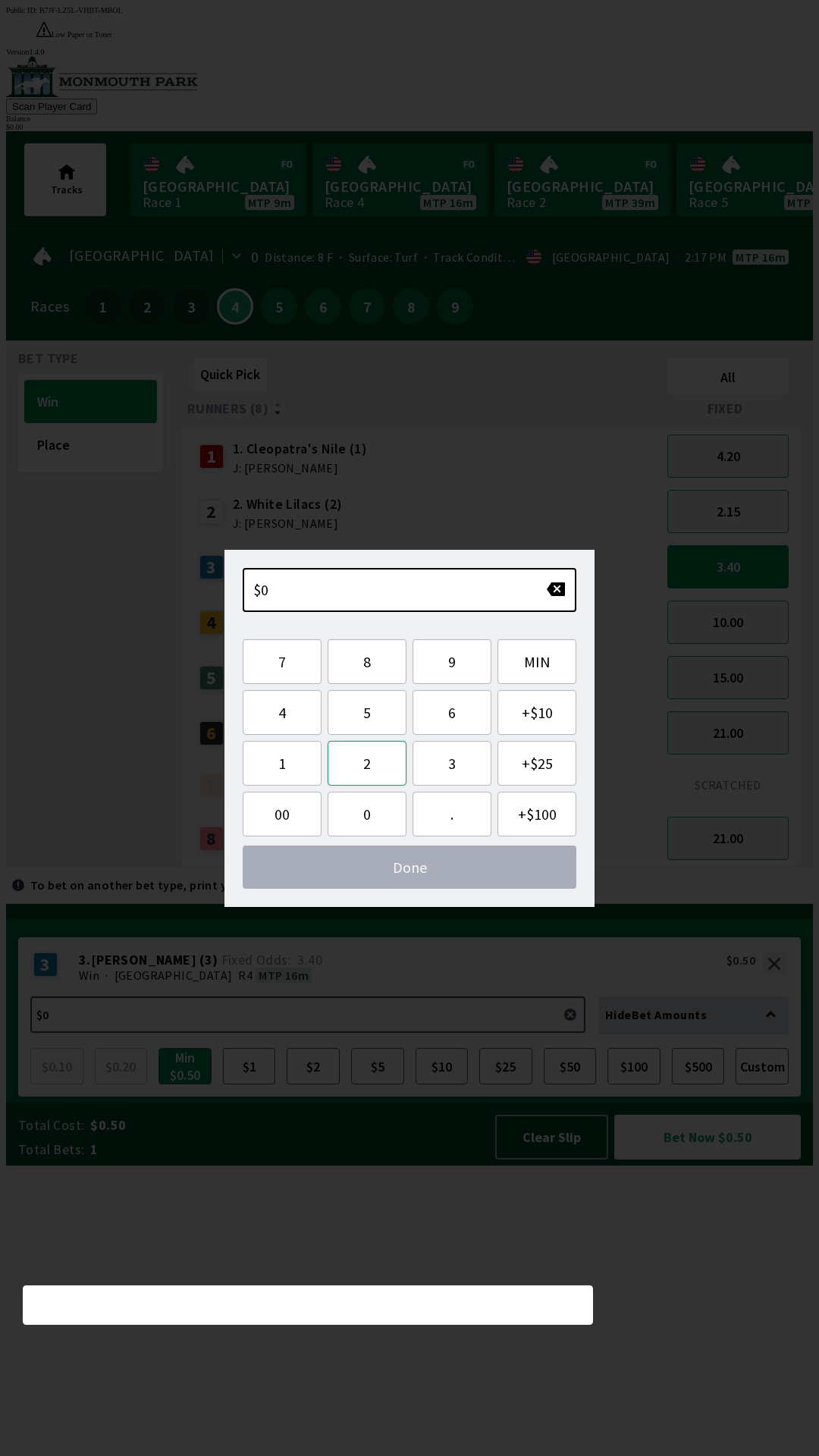
click at [369, 766] on button "2" at bounding box center [367, 763] width 79 height 45
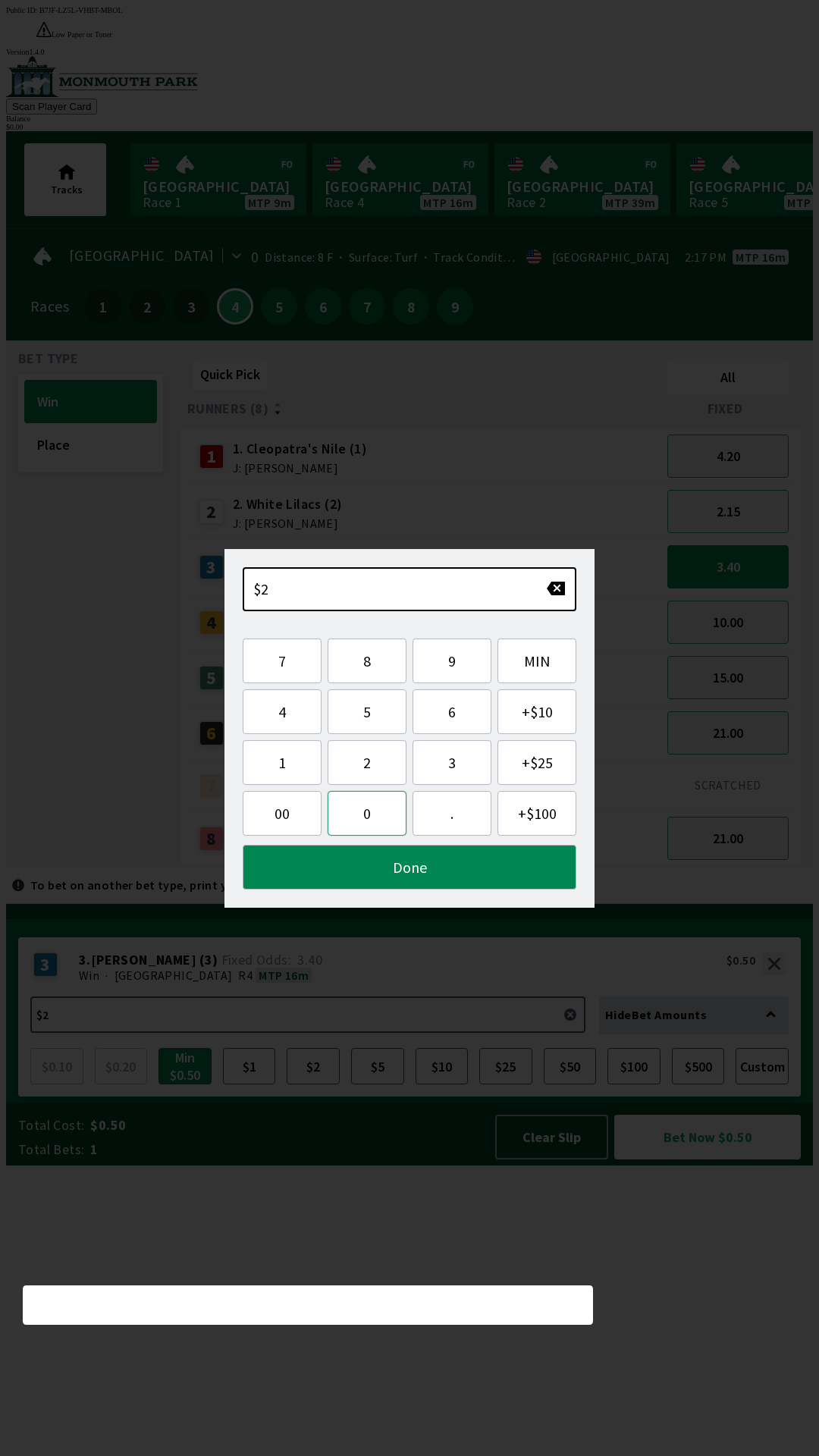
click at [367, 814] on button "0" at bounding box center [367, 814] width 79 height 45
click at [345, 877] on button "Done" at bounding box center [409, 867] width 334 height 45
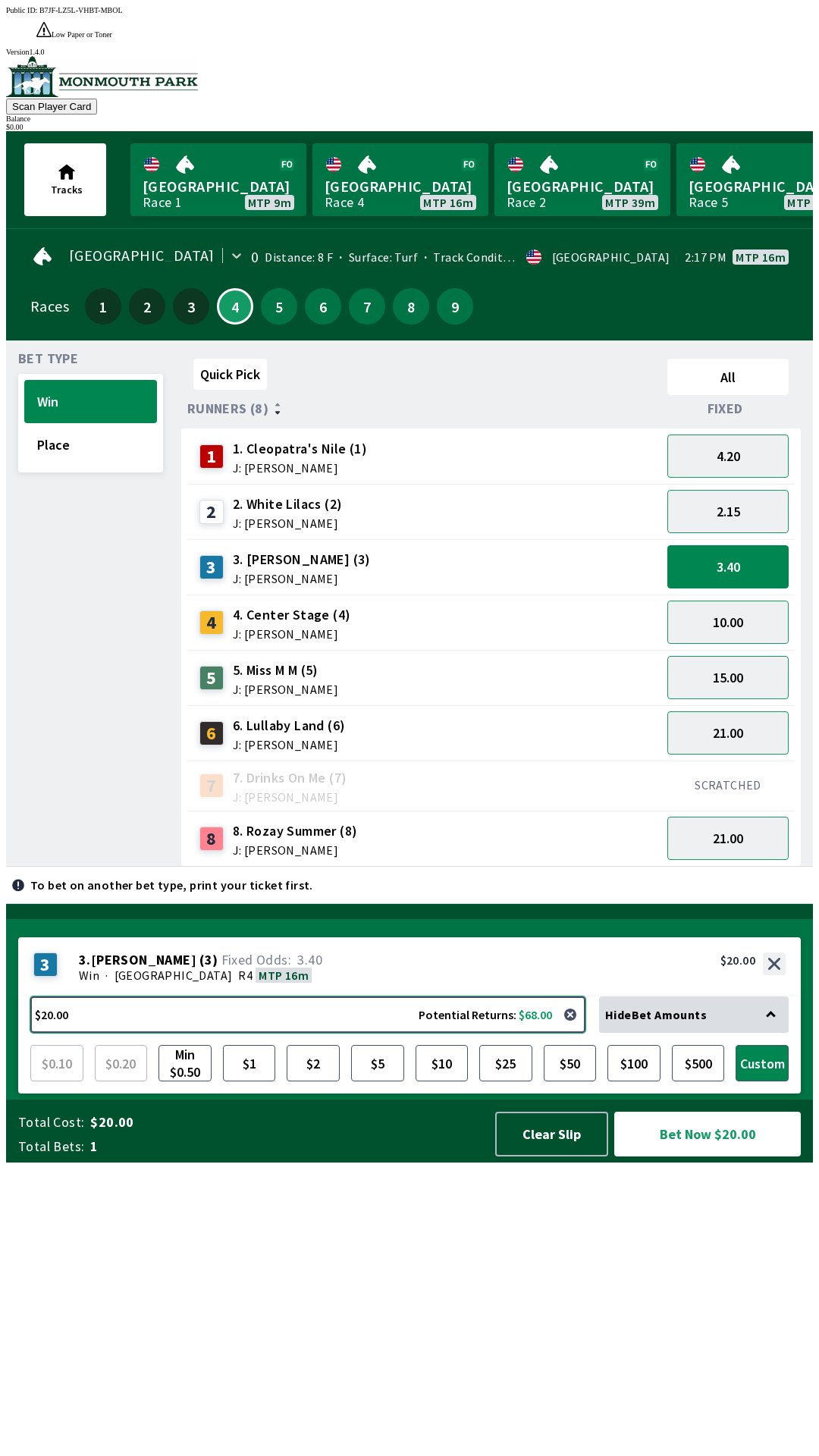
click at [113, 1033] on button "$20.00 Potential Returns: $68.00" at bounding box center [307, 1015] width 555 height 37
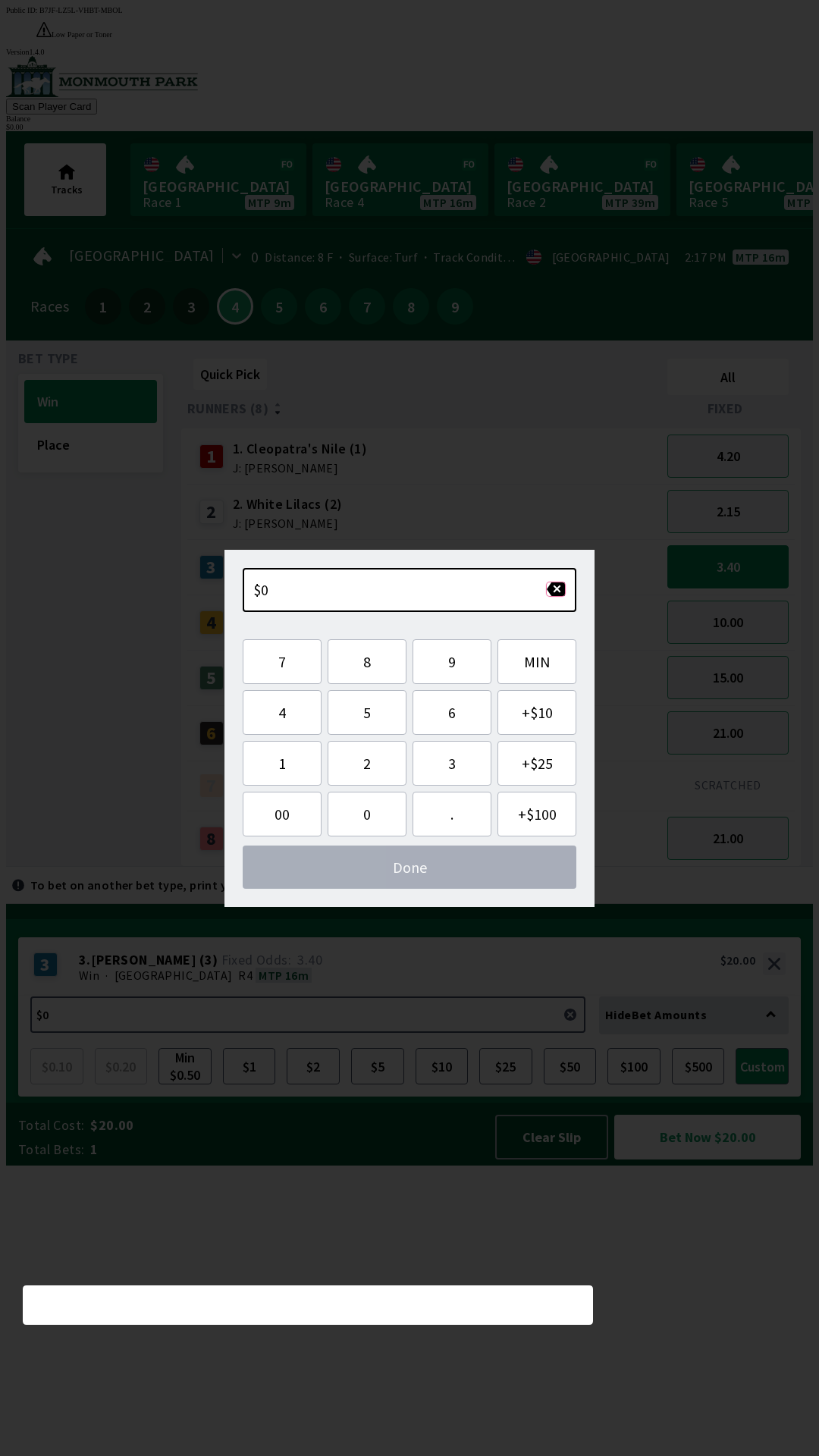
click at [553, 582] on button "button" at bounding box center [555, 589] width 19 height 15
click at [565, 588] on button "button" at bounding box center [555, 589] width 19 height 15
click at [284, 757] on button "1" at bounding box center [282, 763] width 79 height 45
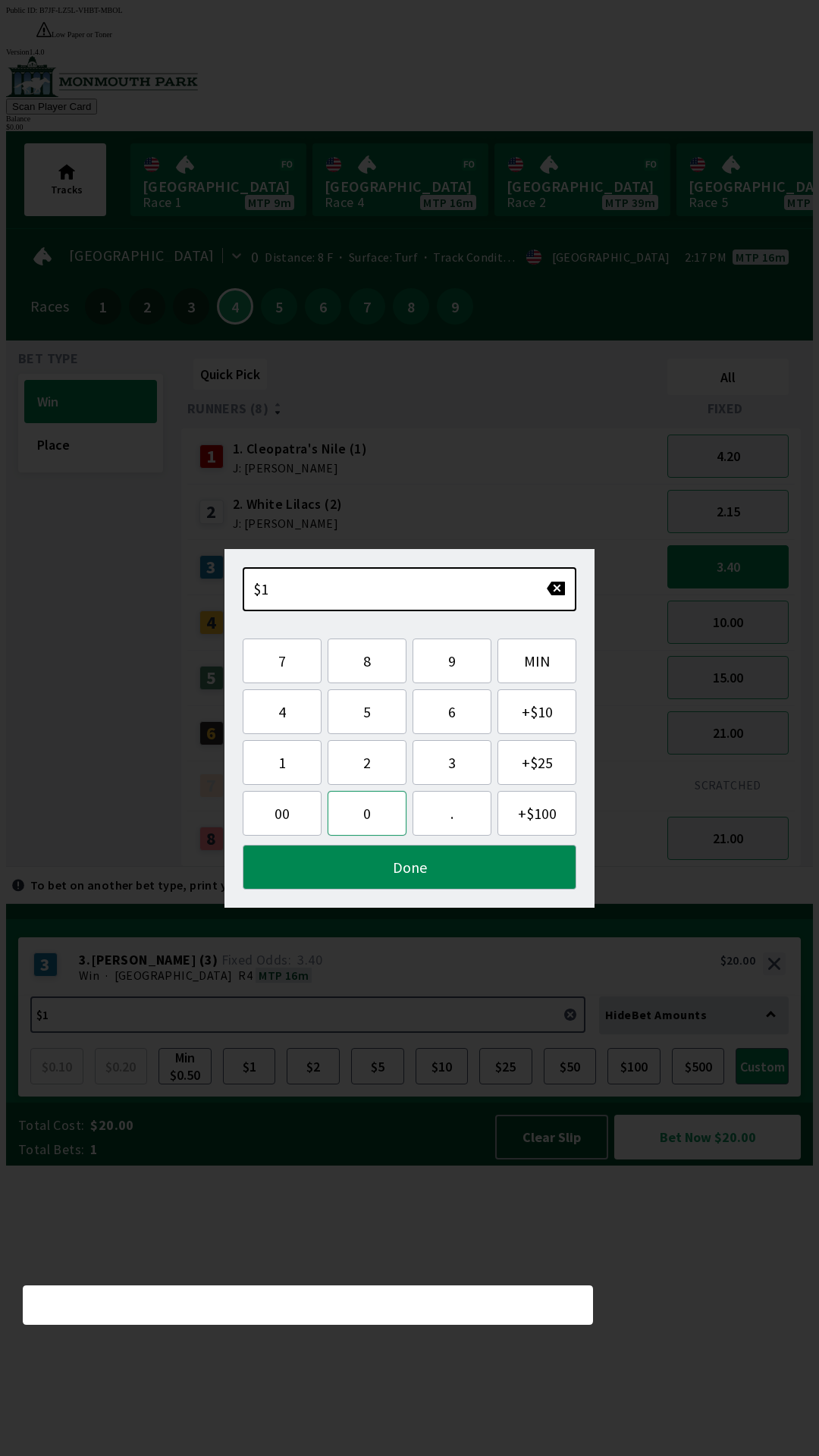
click at [354, 813] on button "0" at bounding box center [367, 814] width 79 height 45
click at [364, 873] on button "Done" at bounding box center [409, 867] width 334 height 45
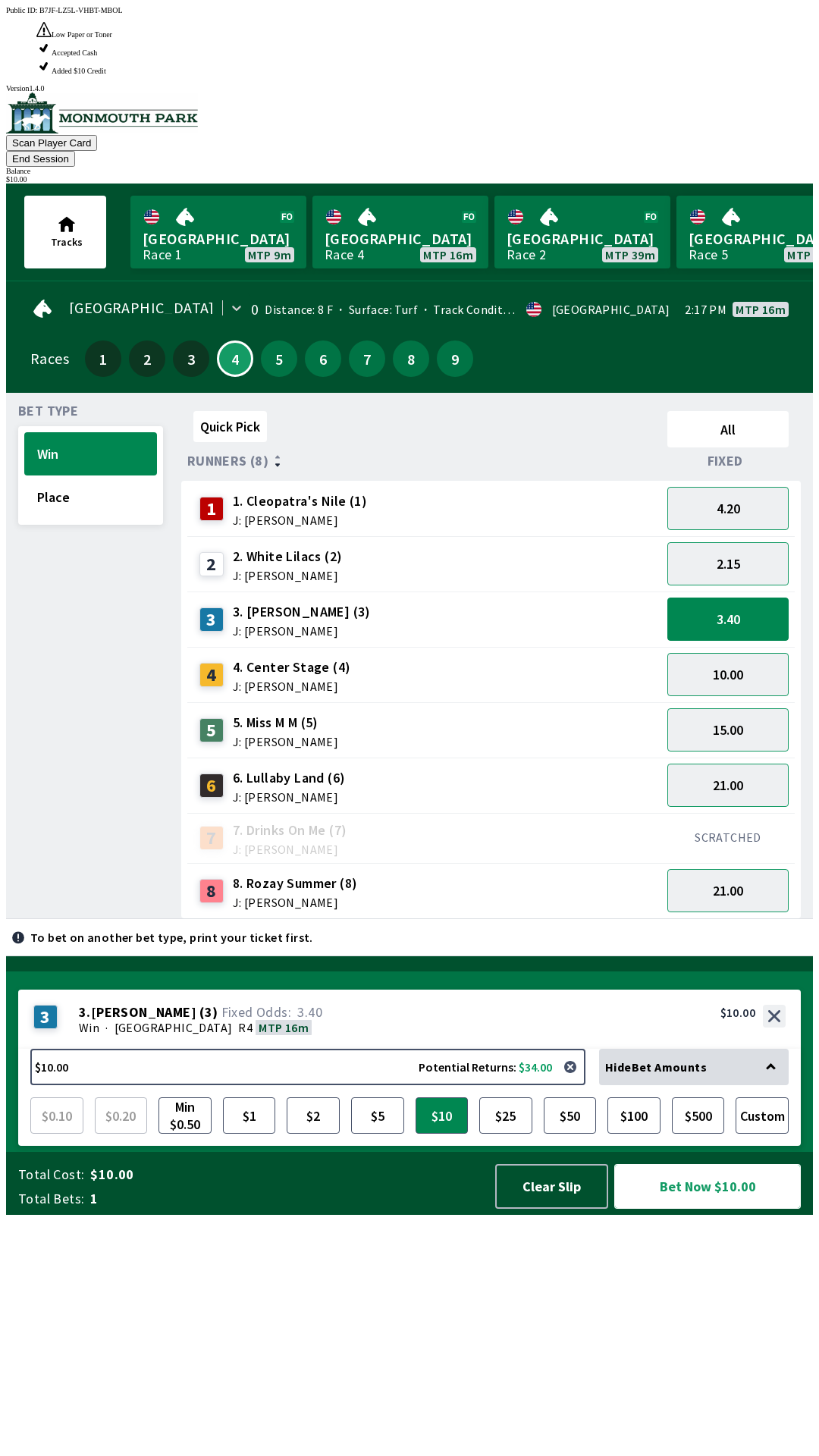
click at [716, 1209] on button "Bet Now $10.00" at bounding box center [707, 1186] width 187 height 45
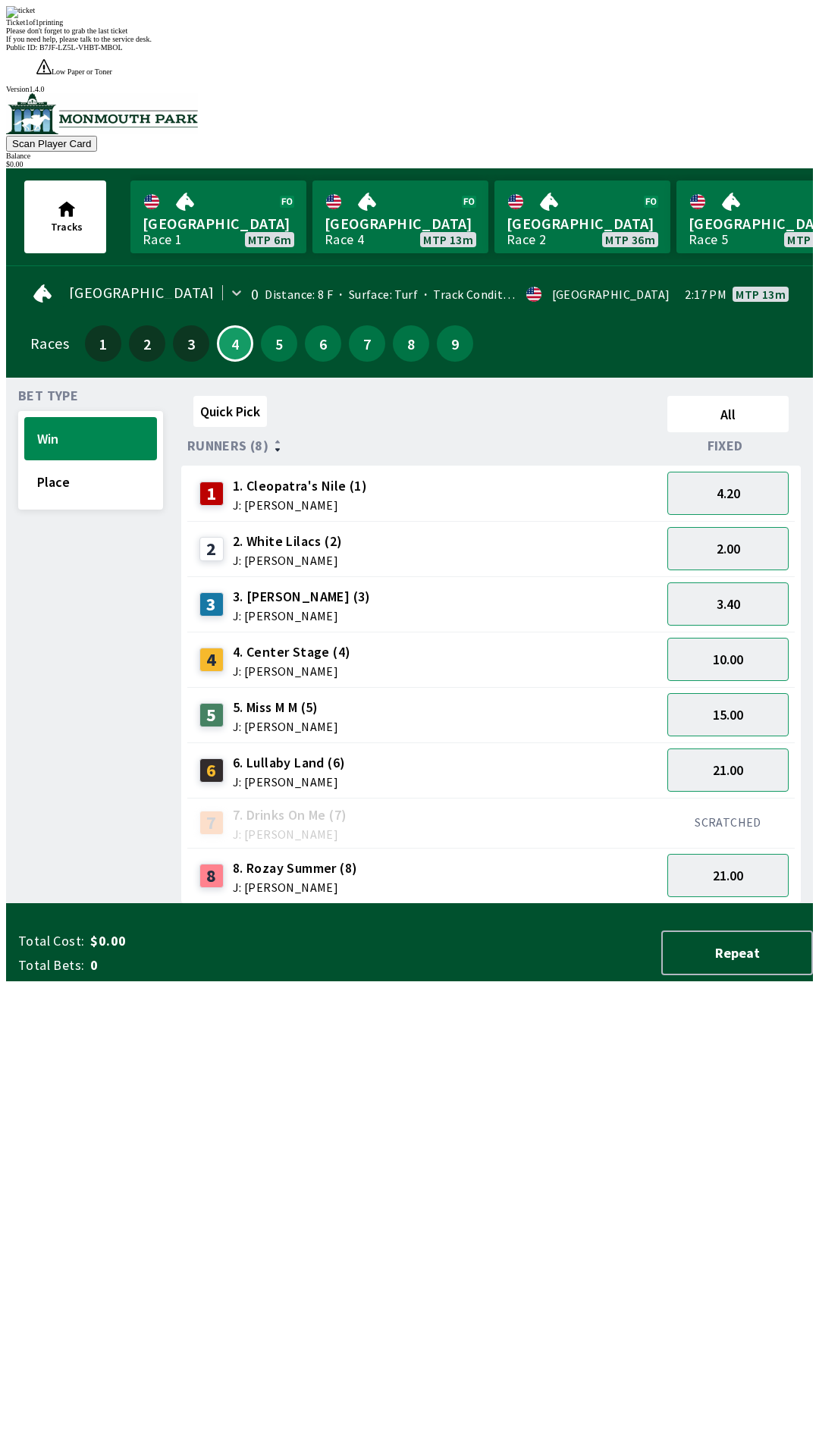
click at [735, 904] on div "Quick Pick All Runners (8) Fixed 1 1. [PERSON_NAME]'s Nile (1) J: [PERSON_NAME]…" at bounding box center [496, 647] width 631 height 515
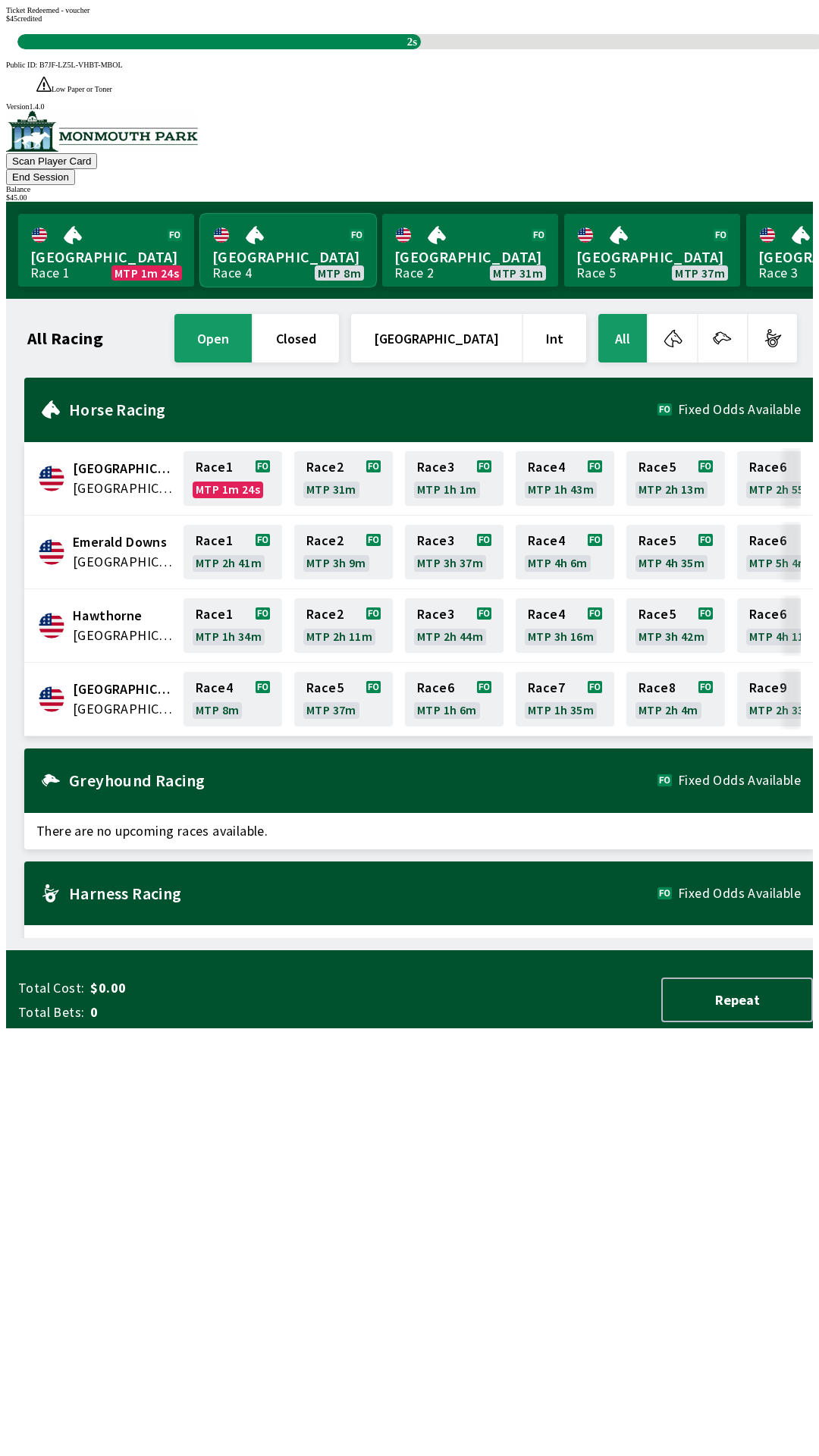
click at [276, 214] on link "[GEOGRAPHIC_DATA] Race 4 MTP 8m" at bounding box center [288, 250] width 176 height 73
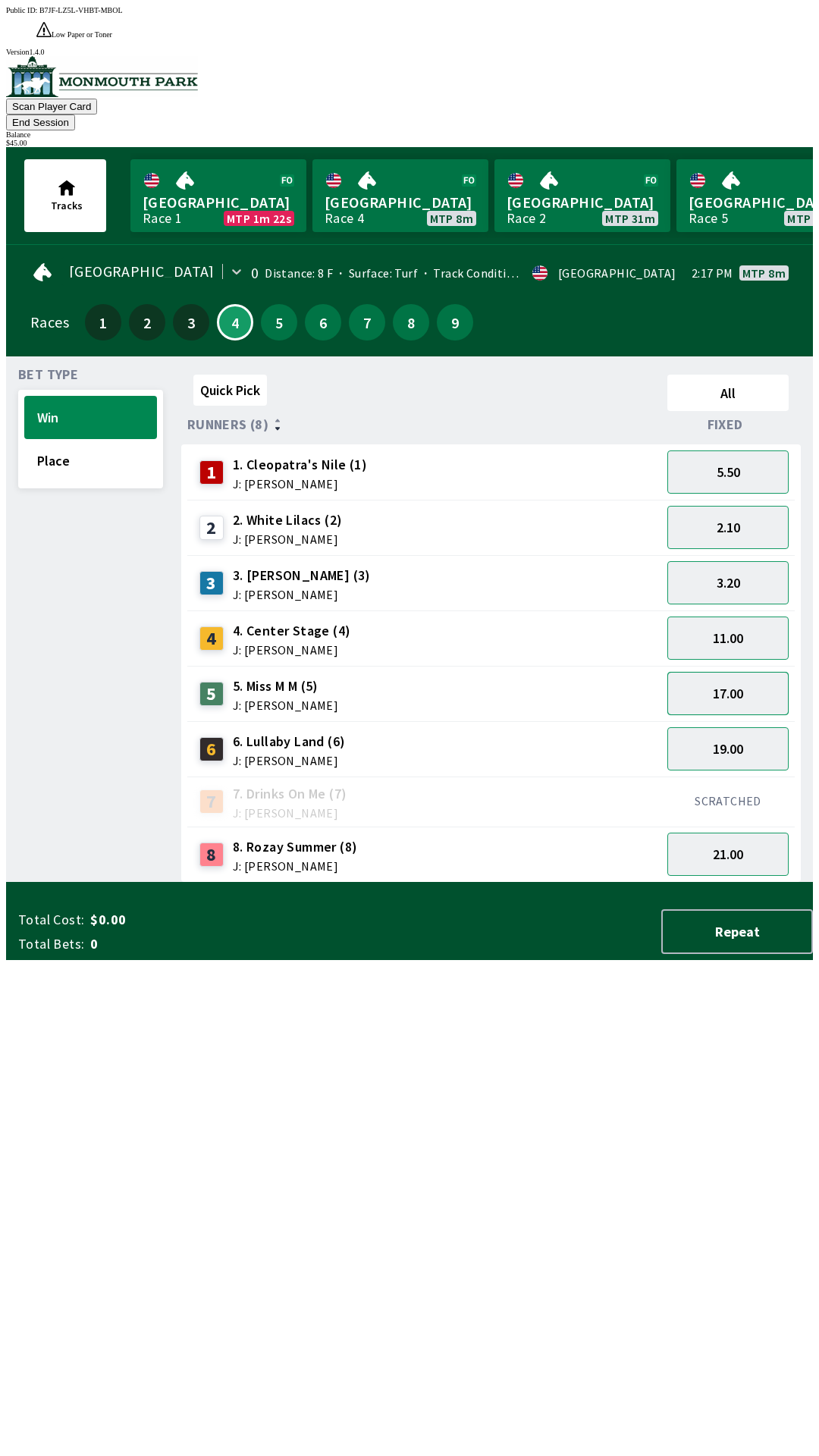
click at [763, 672] on button "17.00" at bounding box center [727, 694] width 121 height 44
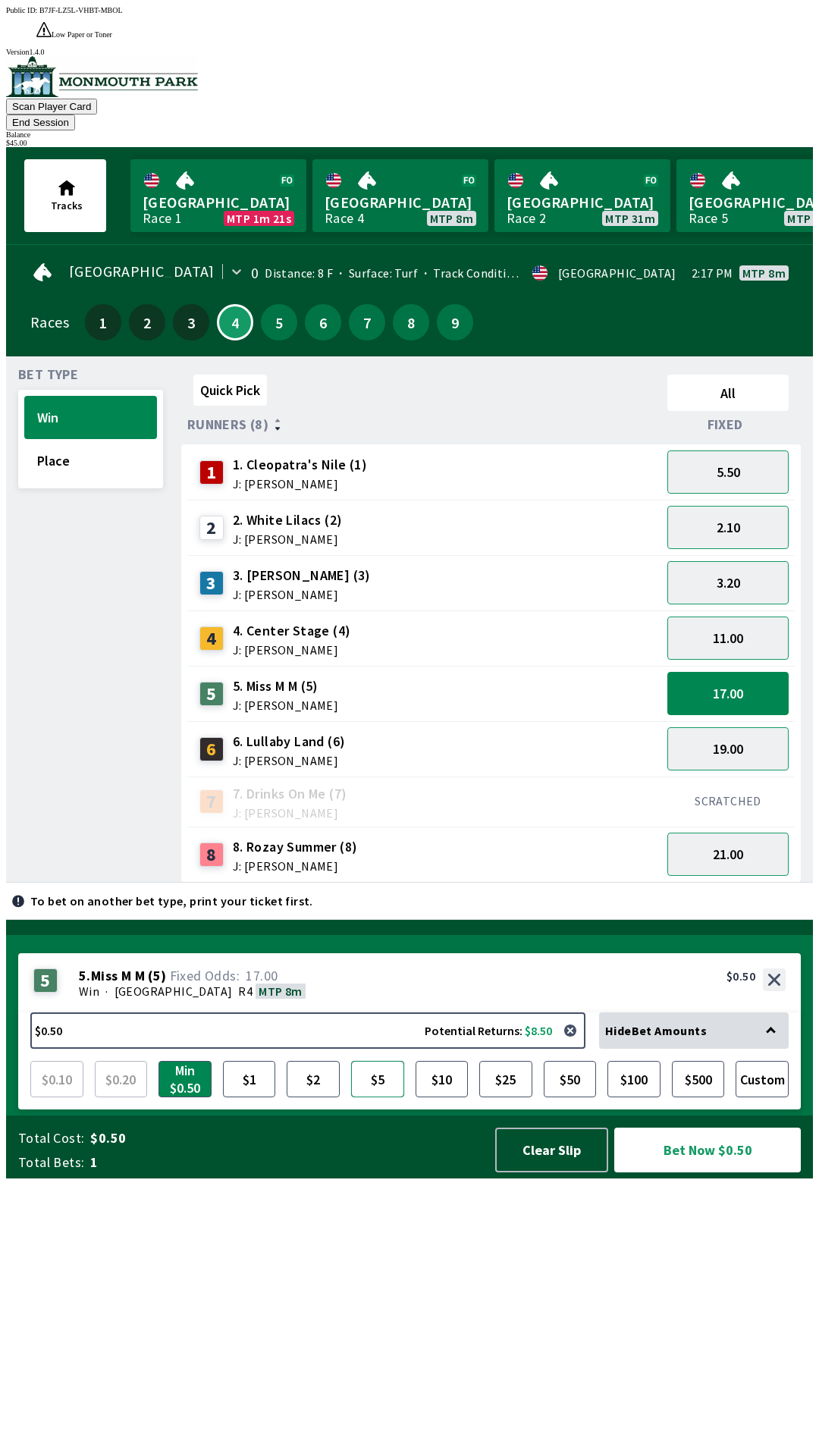
click at [375, 1097] on button "$5" at bounding box center [377, 1080] width 53 height 37
click at [707, 1173] on button "Bet Now $5.00" at bounding box center [707, 1150] width 187 height 45
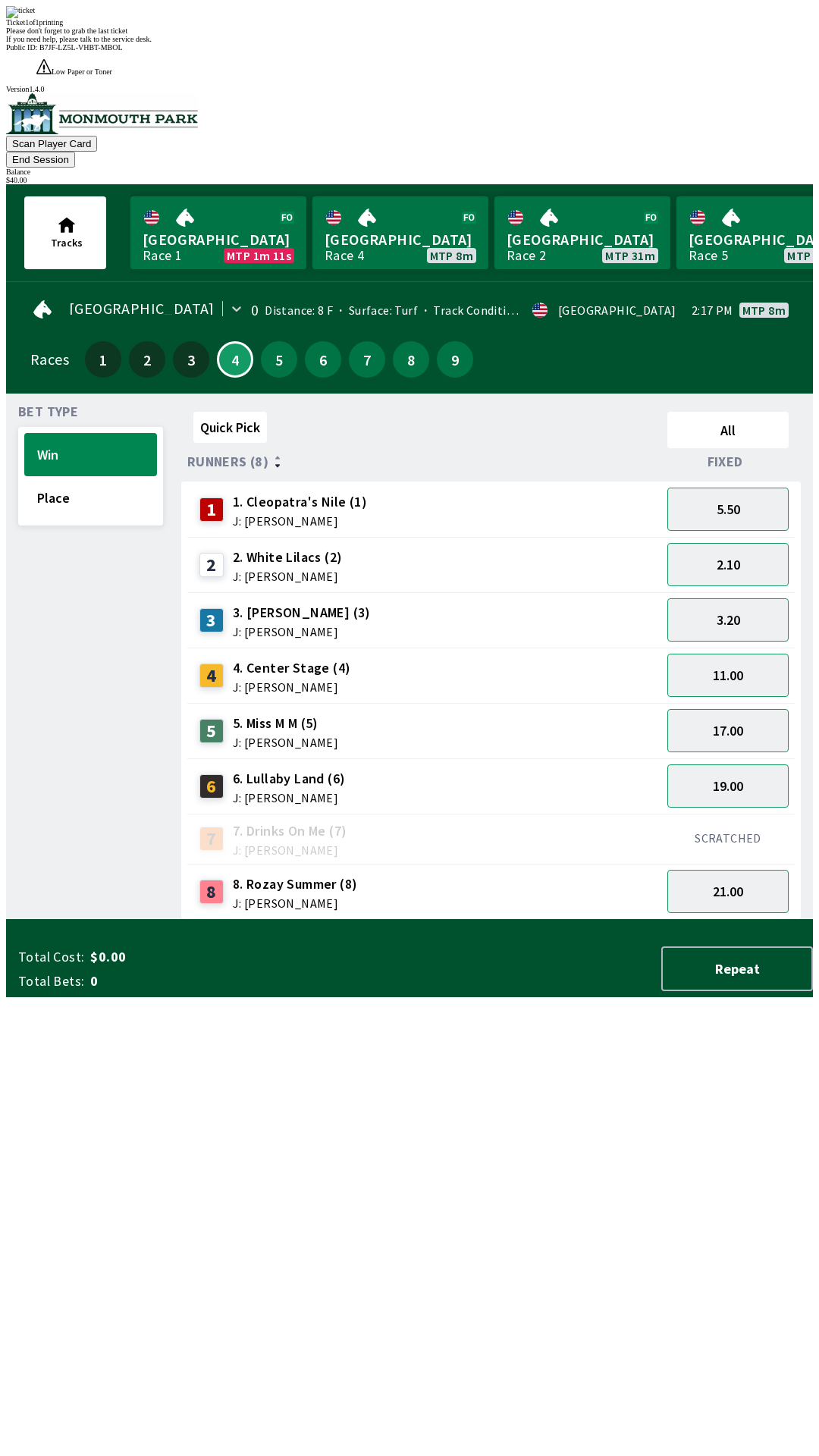
click at [420, 920] on div "Quick Pick All Runners (8) Fixed 1 1. [PERSON_NAME]'s Nile (1) J: [PERSON_NAME]…" at bounding box center [496, 663] width 631 height 515
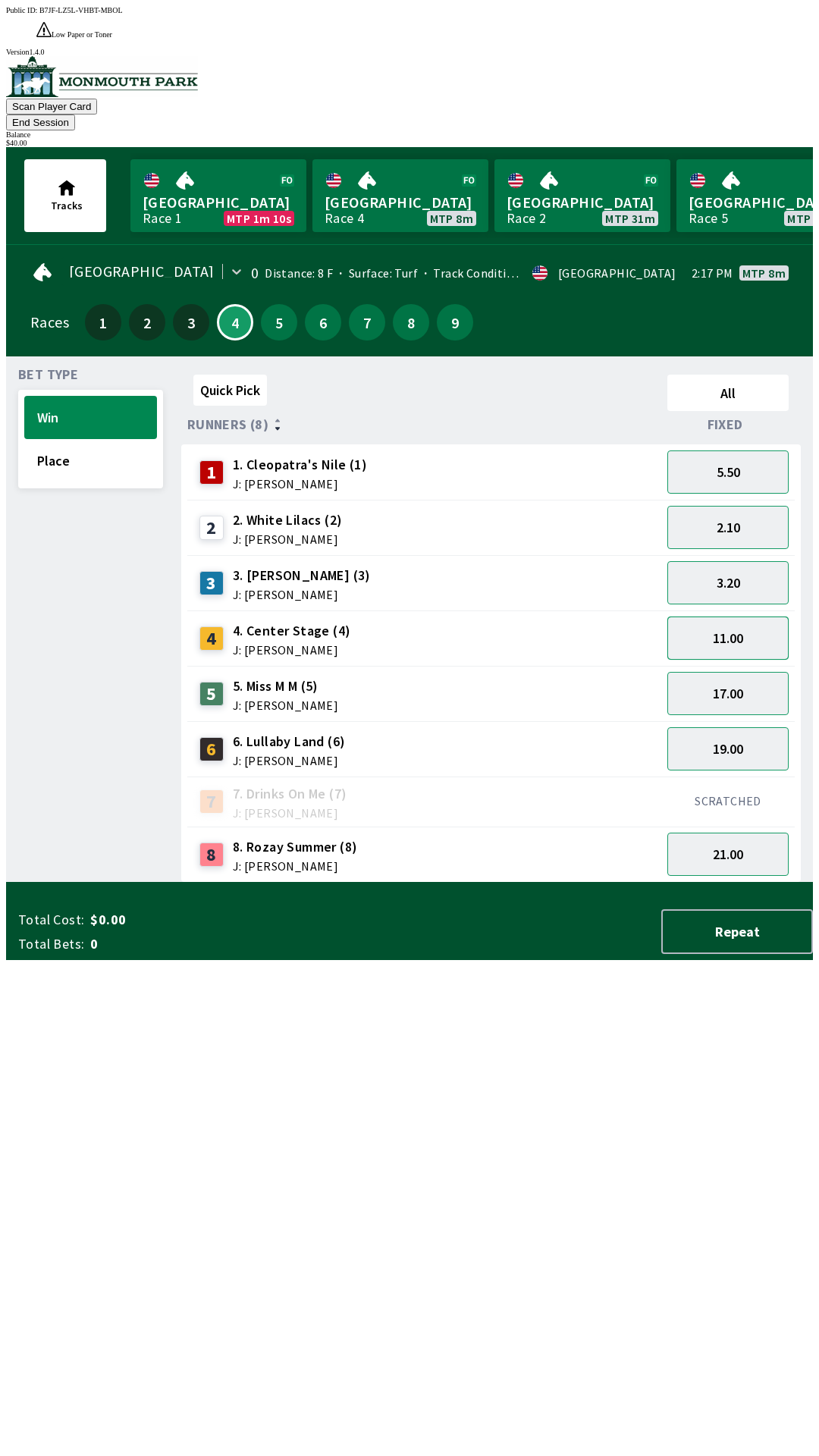
click at [755, 616] on button "11.00" at bounding box center [727, 638] width 121 height 44
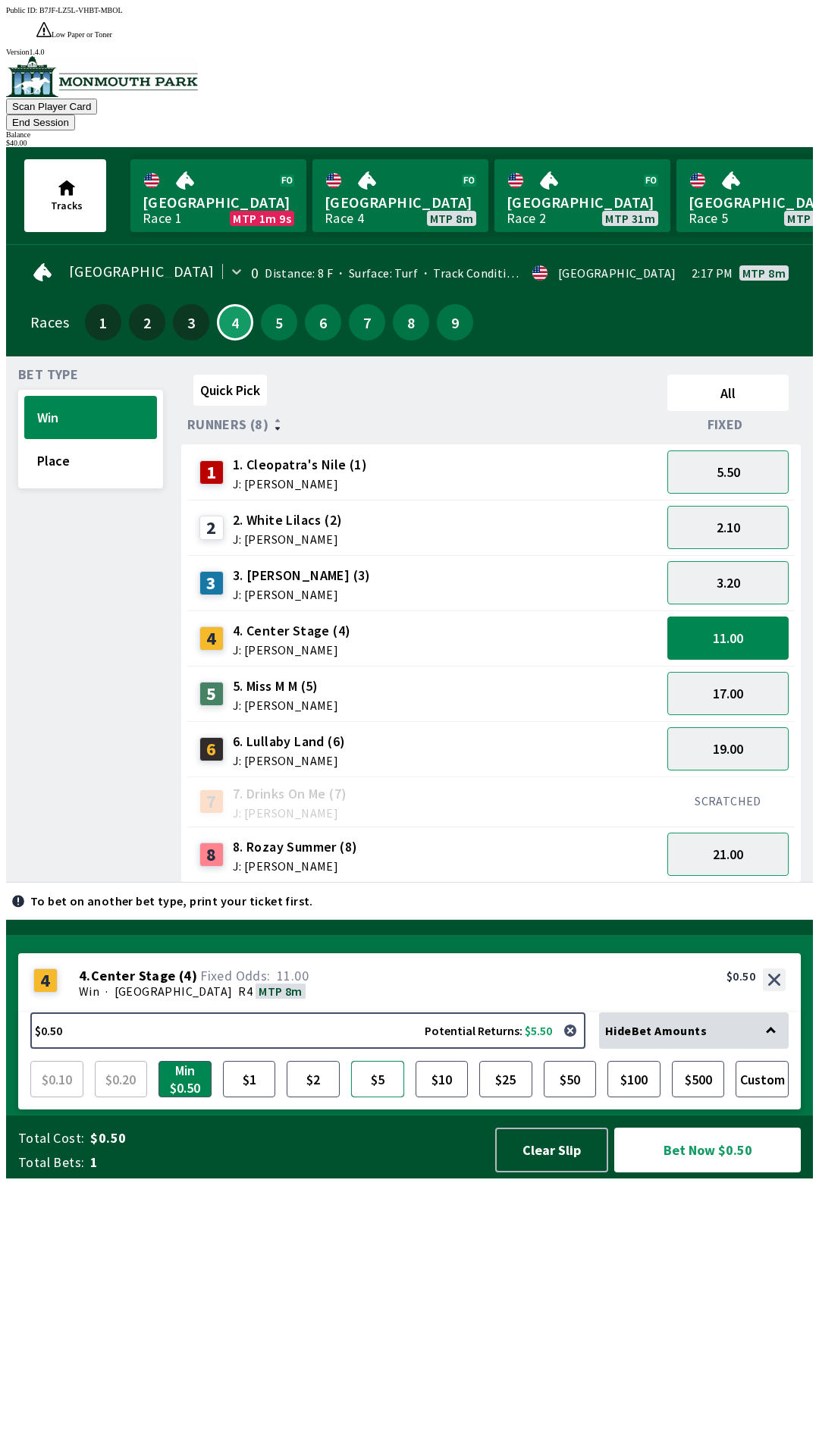
click at [372, 1097] on button "$5" at bounding box center [377, 1080] width 53 height 37
click at [717, 1173] on button "Bet Now $5.00" at bounding box center [707, 1150] width 187 height 45
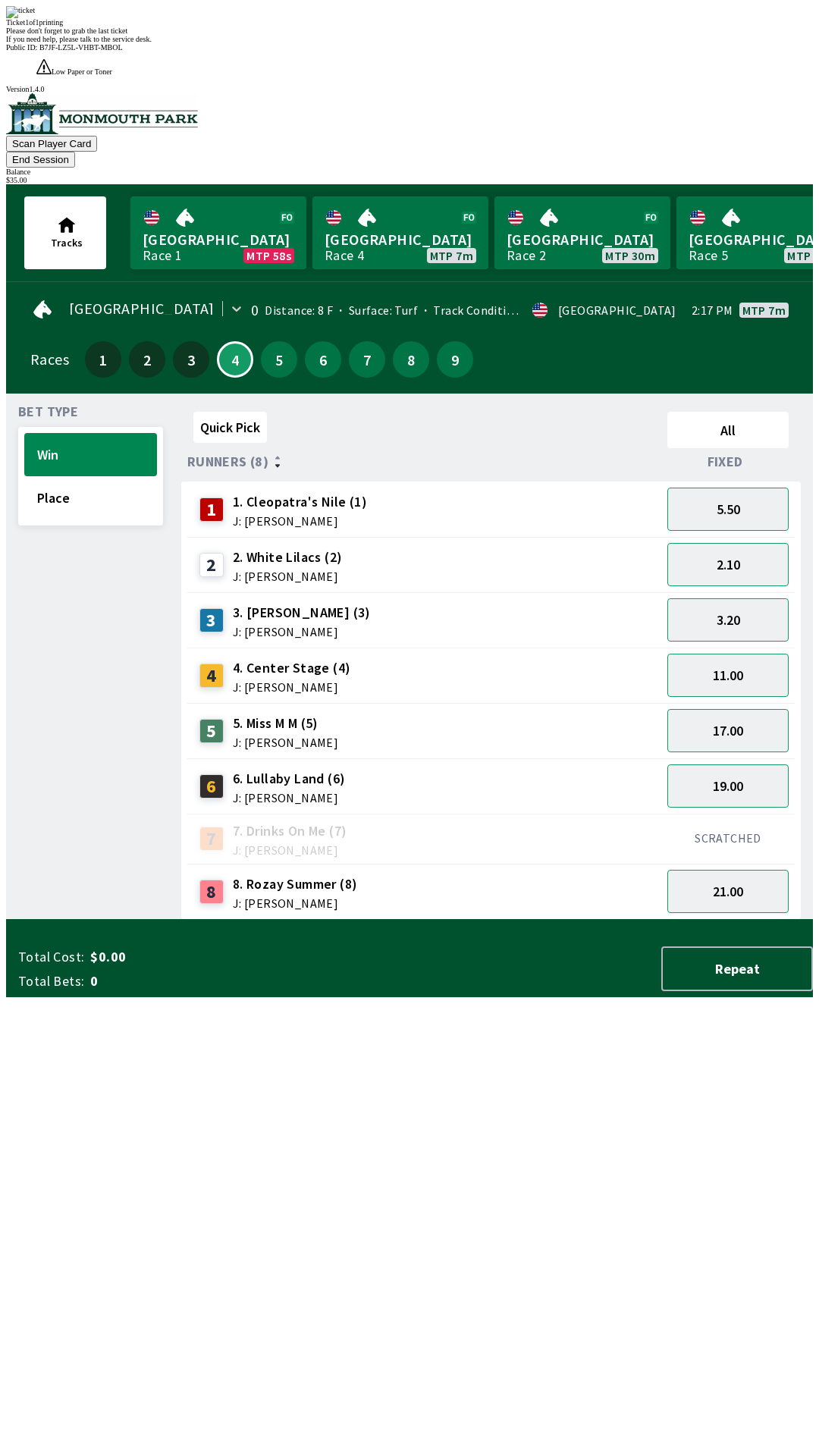
click at [424, 920] on div "Quick Pick All Runners (8) Fixed 1 1. [PERSON_NAME]'s Nile (1) J: [PERSON_NAME]…" at bounding box center [496, 663] width 631 height 515
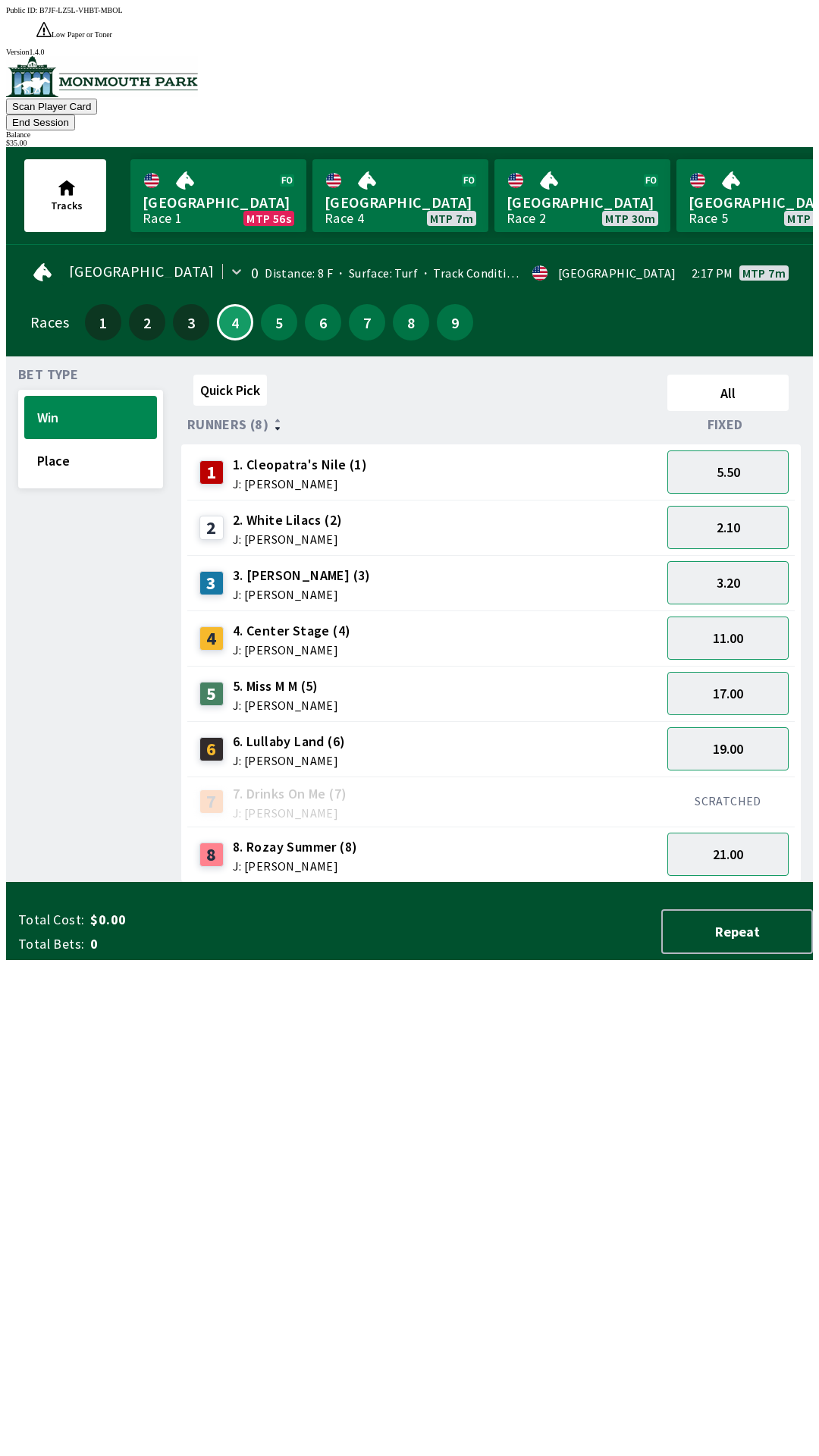
click at [75, 114] on button "End Session" at bounding box center [40, 122] width 69 height 15
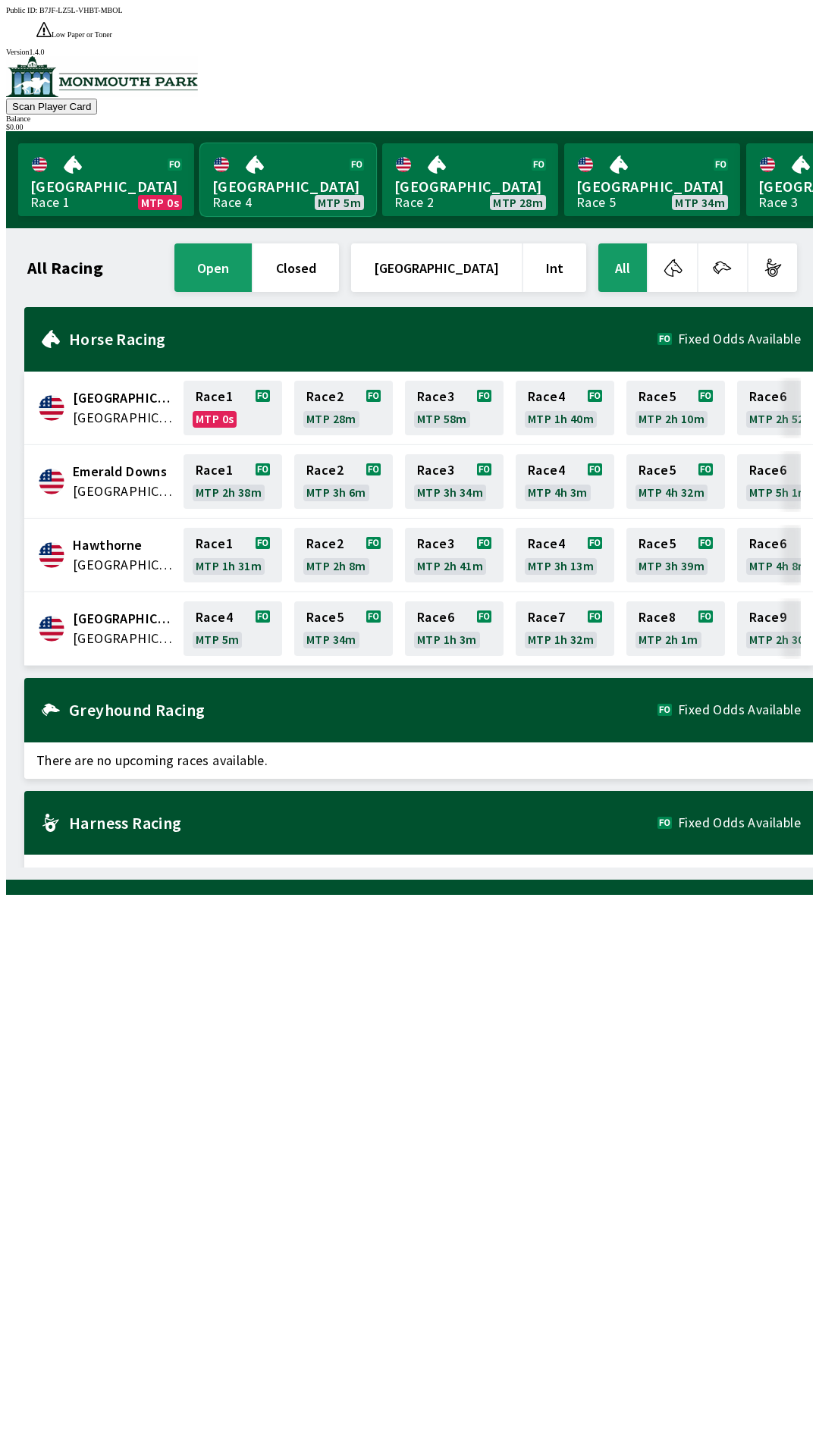
click at [278, 143] on link "Monmouth Park Race 4 MTP 5m" at bounding box center [288, 179] width 176 height 73
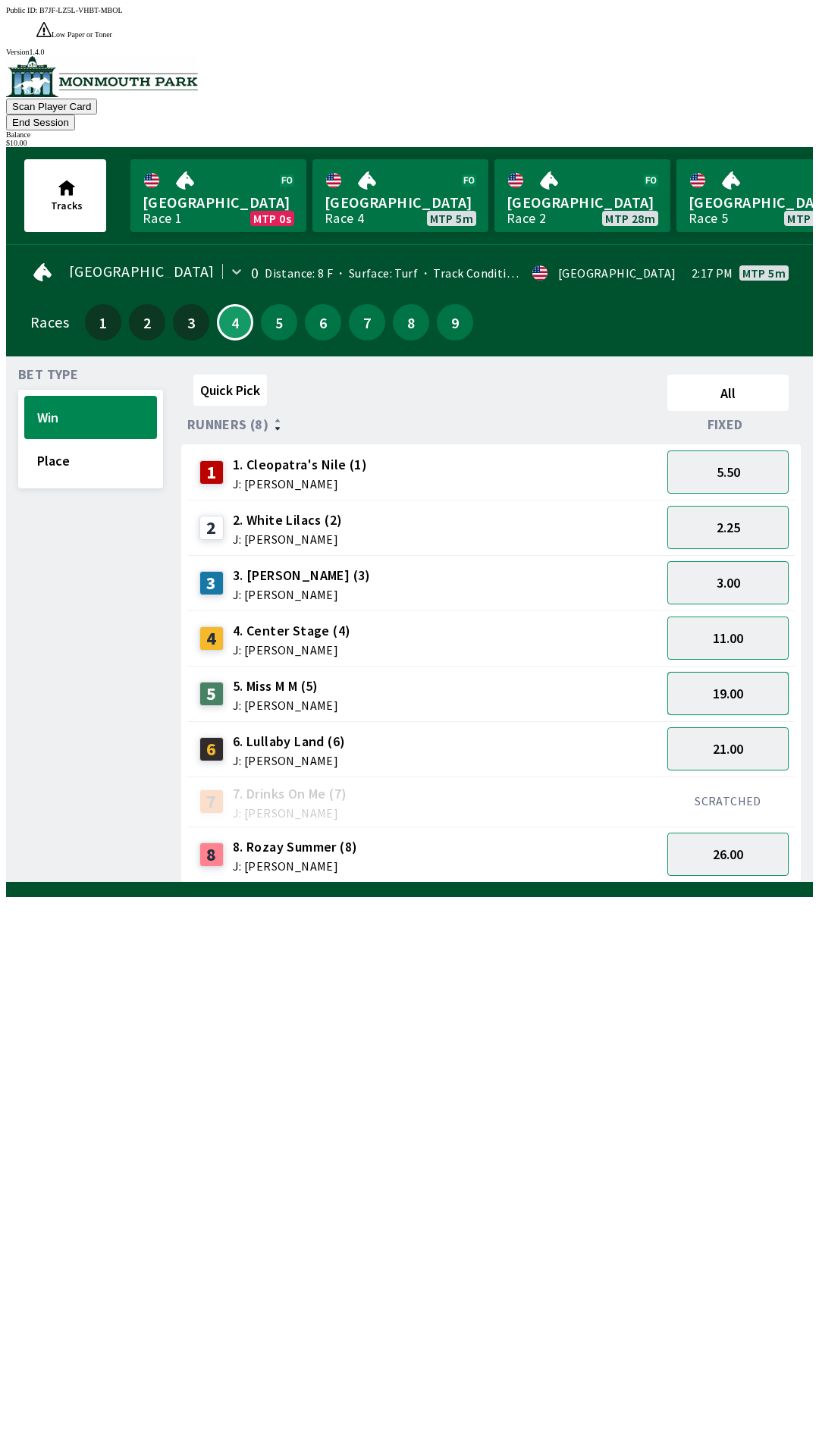
click at [744, 672] on button "19.00" at bounding box center [727, 694] width 121 height 44
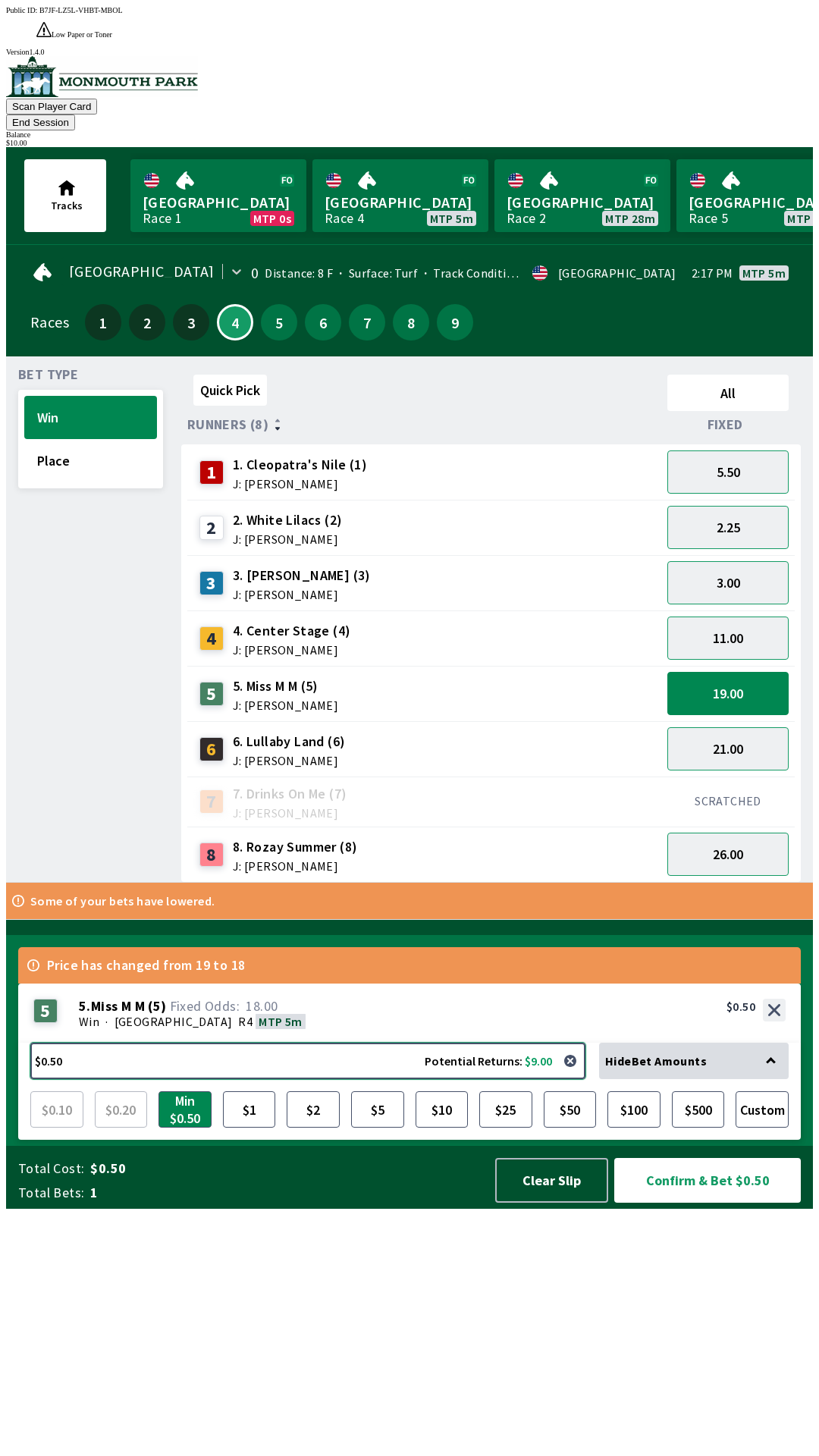
click at [306, 1080] on button "$0.50 Potential Returns: $9.00" at bounding box center [307, 1061] width 555 height 37
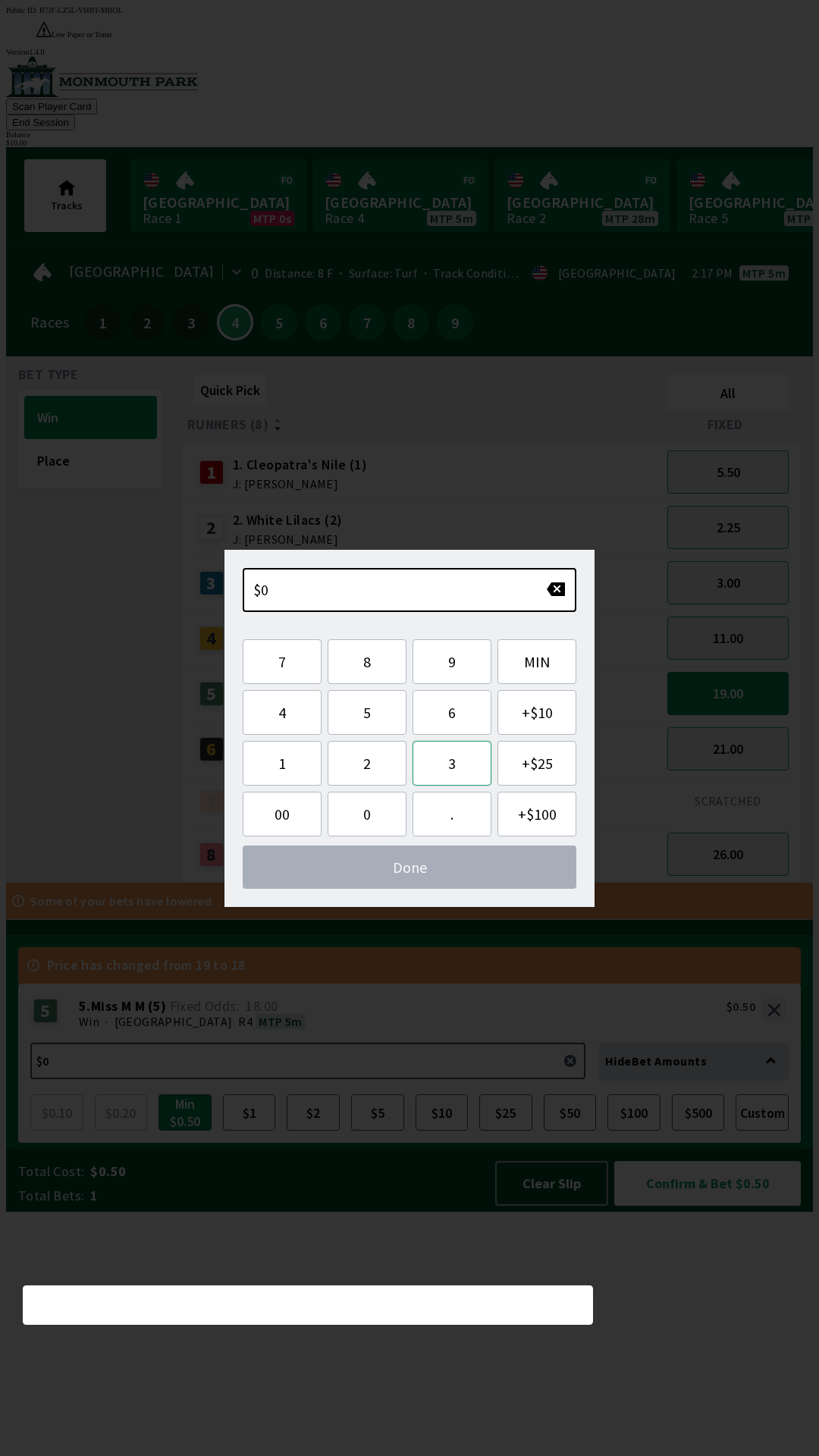
click at [472, 768] on button "3" at bounding box center [452, 763] width 79 height 45
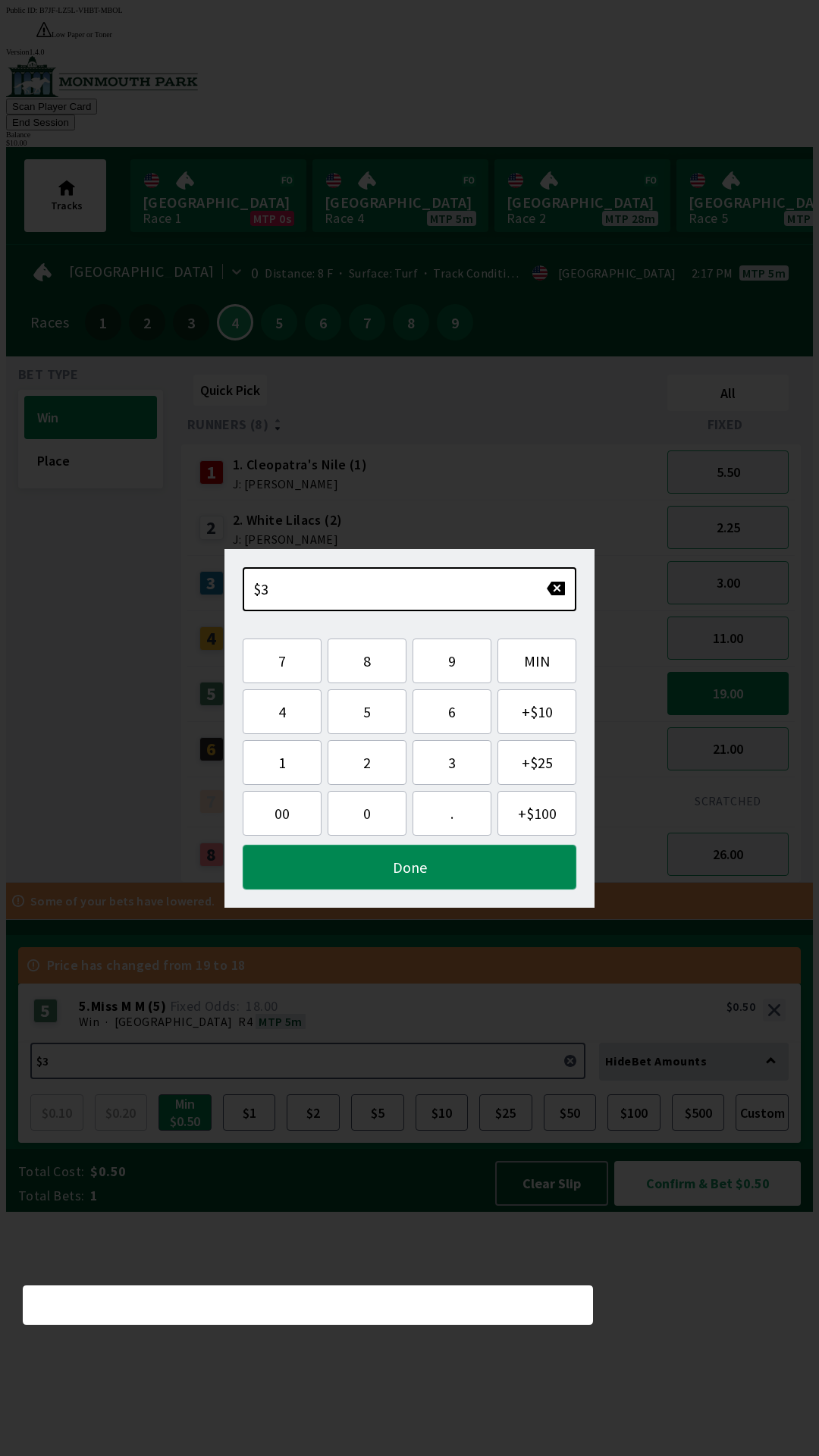
click at [507, 866] on button "Done" at bounding box center [409, 867] width 334 height 45
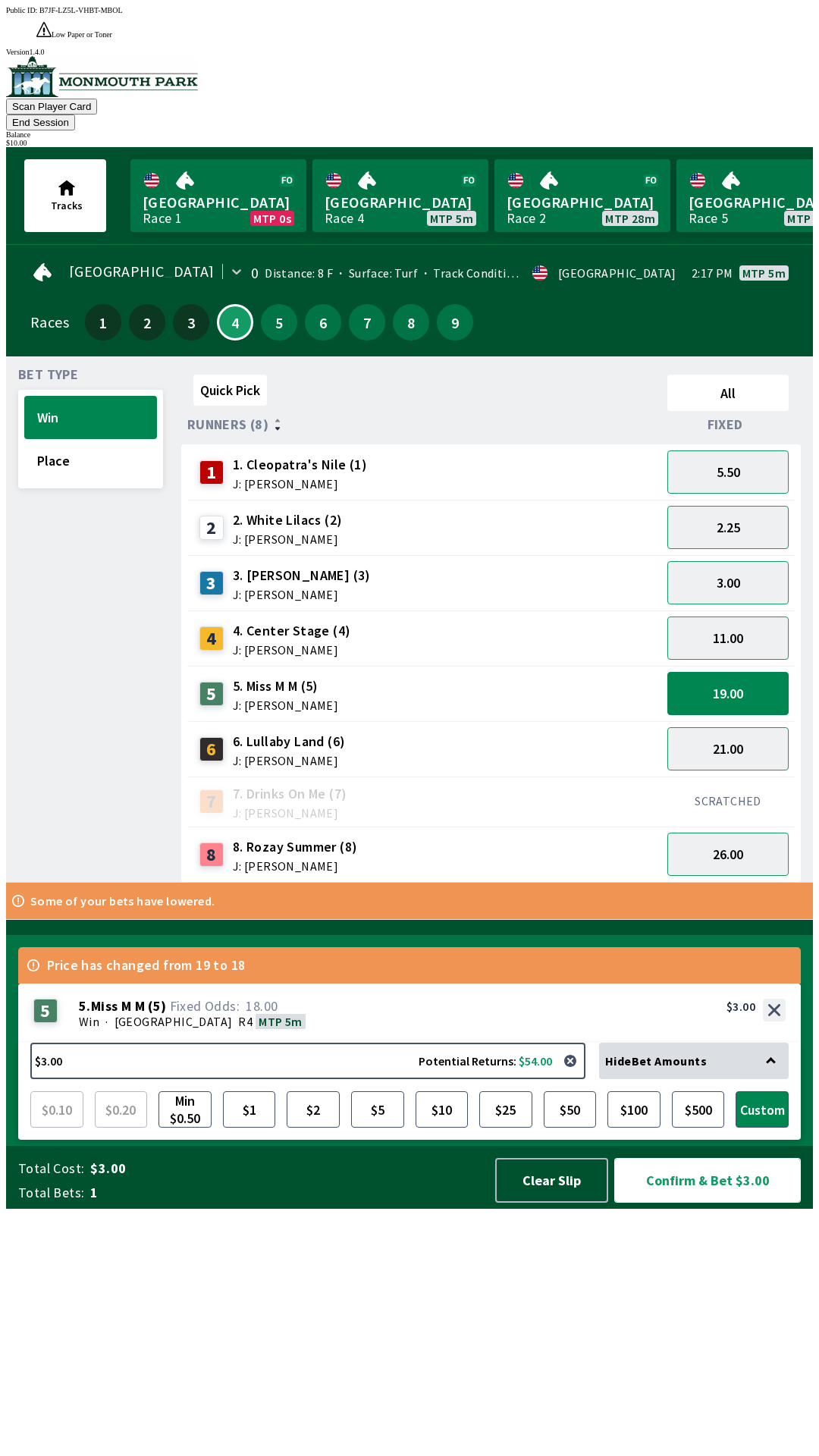
click at [735, 1203] on button "Confirm & Bet $3.00" at bounding box center [707, 1180] width 187 height 45
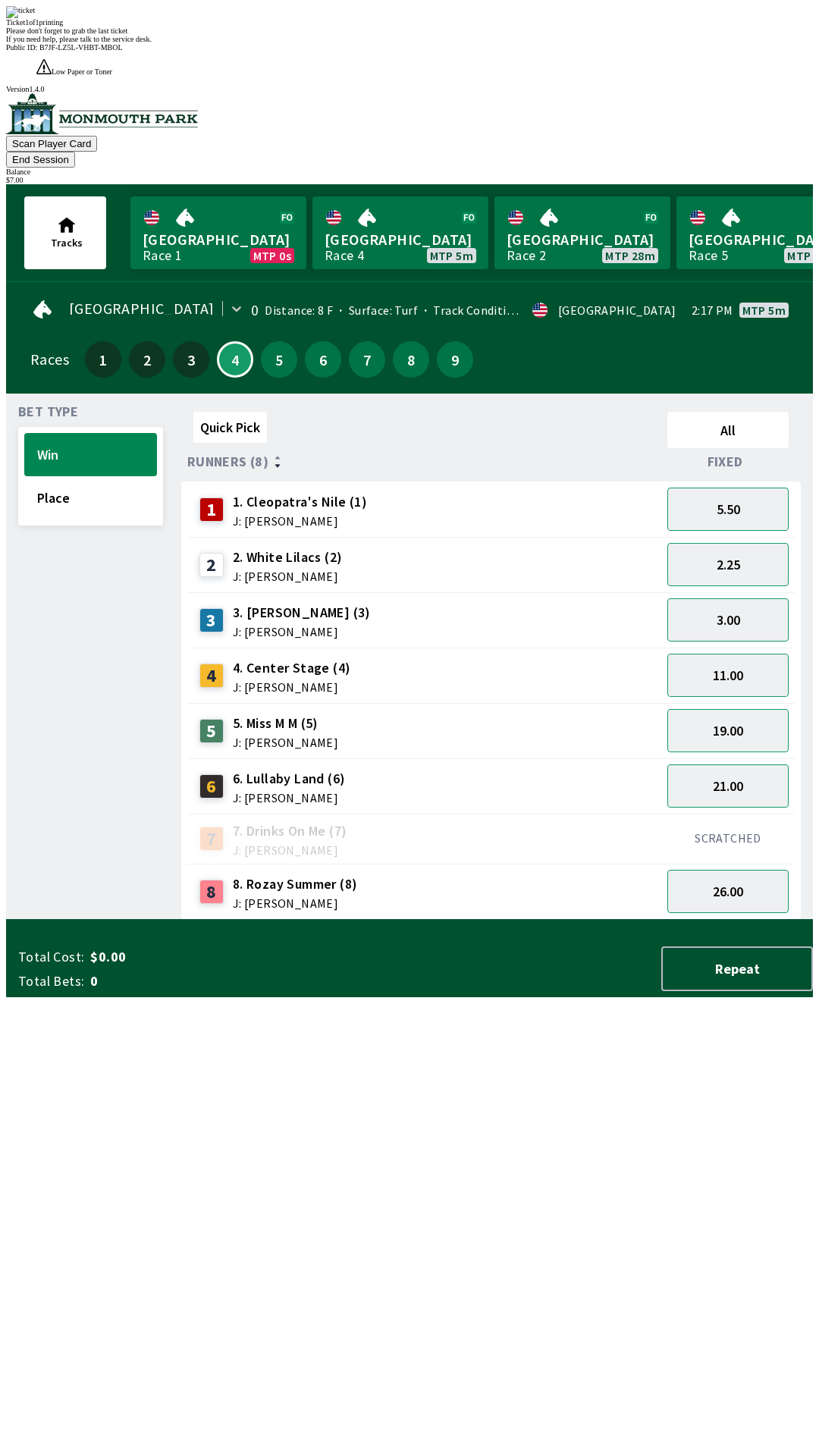
click at [724, 920] on div "Quick Pick All Runners (8) Fixed 1 1. [PERSON_NAME]'s Nile (1) J: [PERSON_NAME]…" at bounding box center [496, 663] width 631 height 515
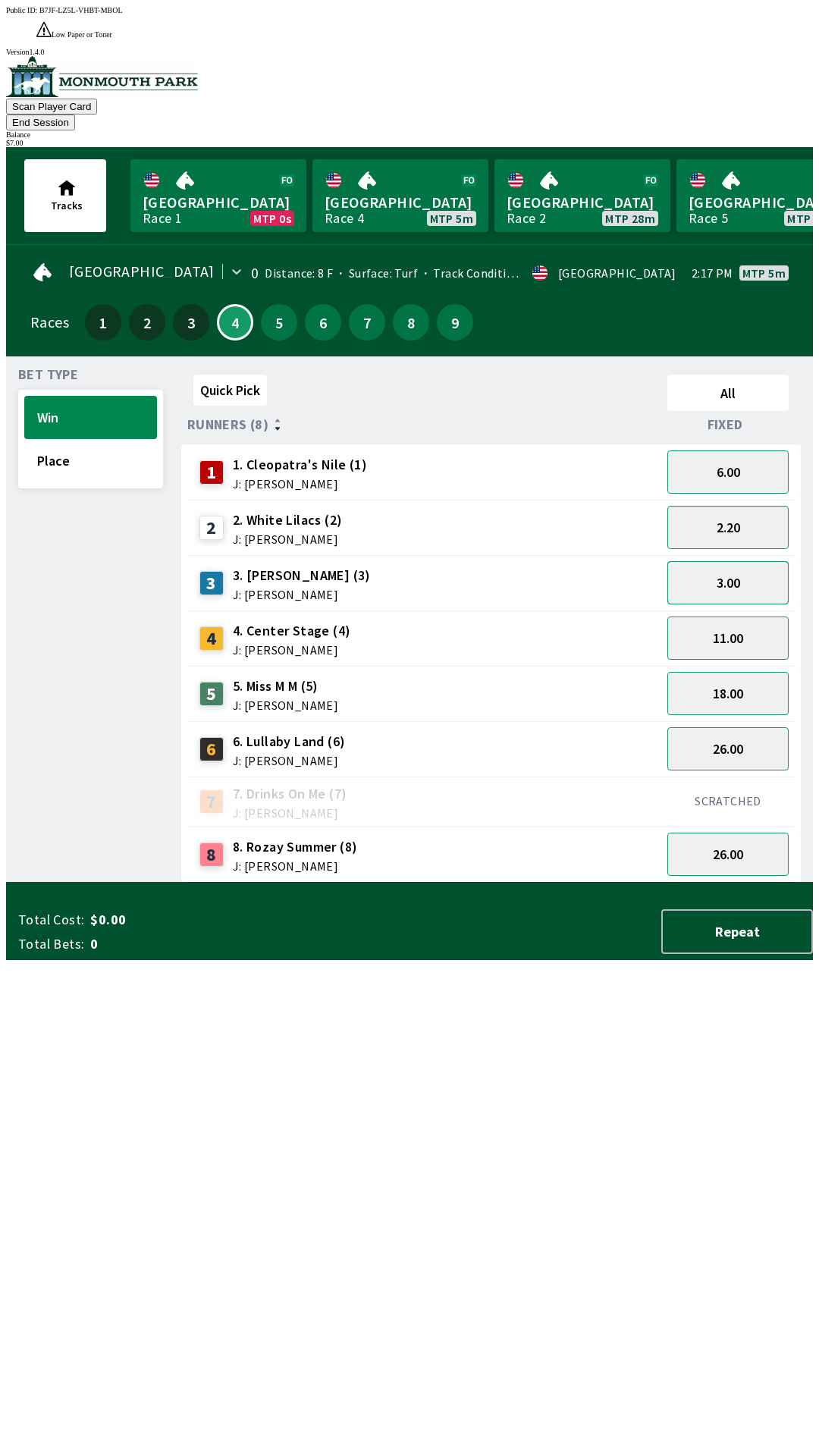
click at [751, 561] on button "3.00" at bounding box center [727, 582] width 121 height 44
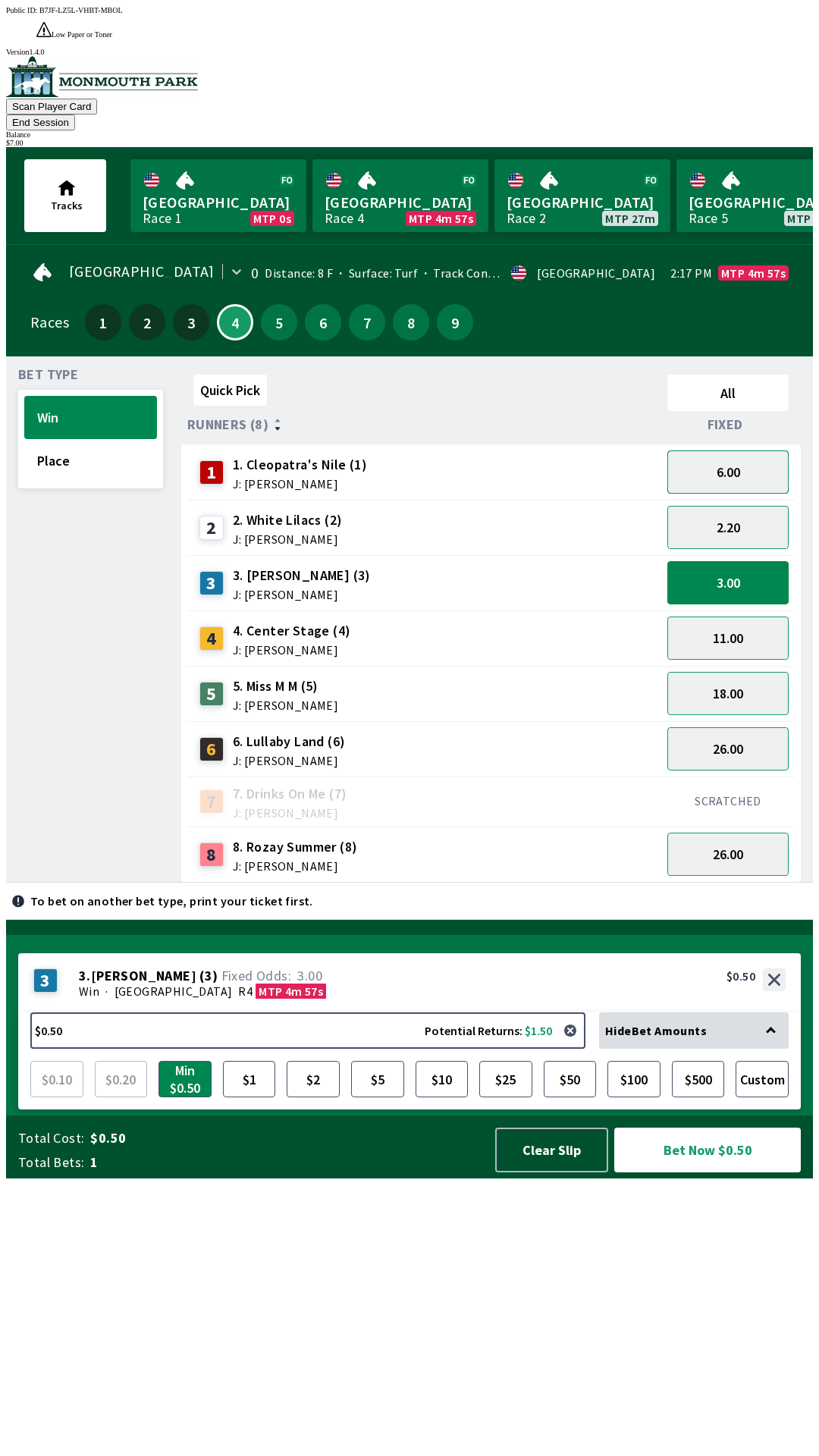
click at [760, 451] on button "6.00" at bounding box center [727, 472] width 121 height 44
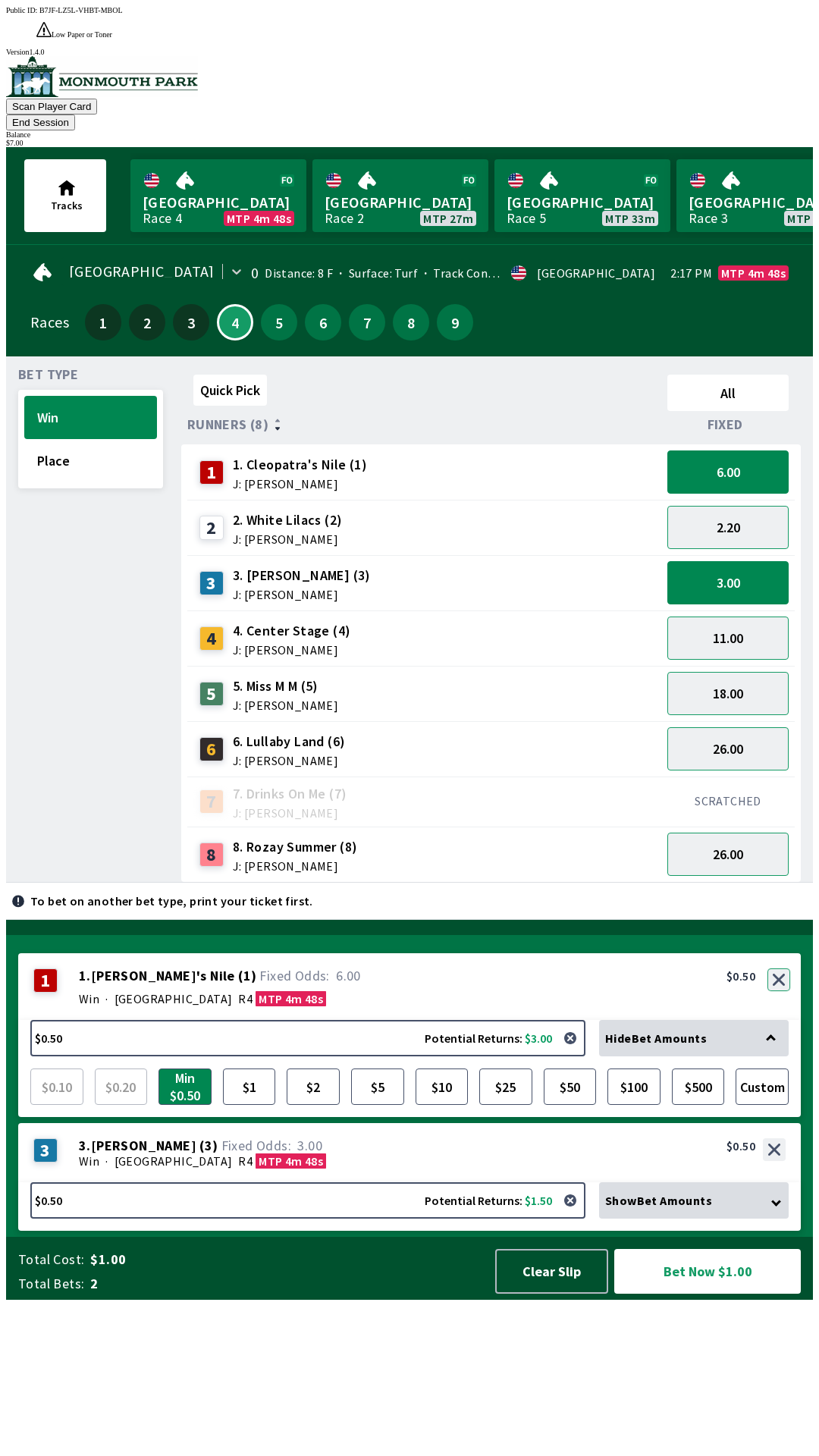
click at [781, 992] on button "button" at bounding box center [778, 980] width 23 height 23
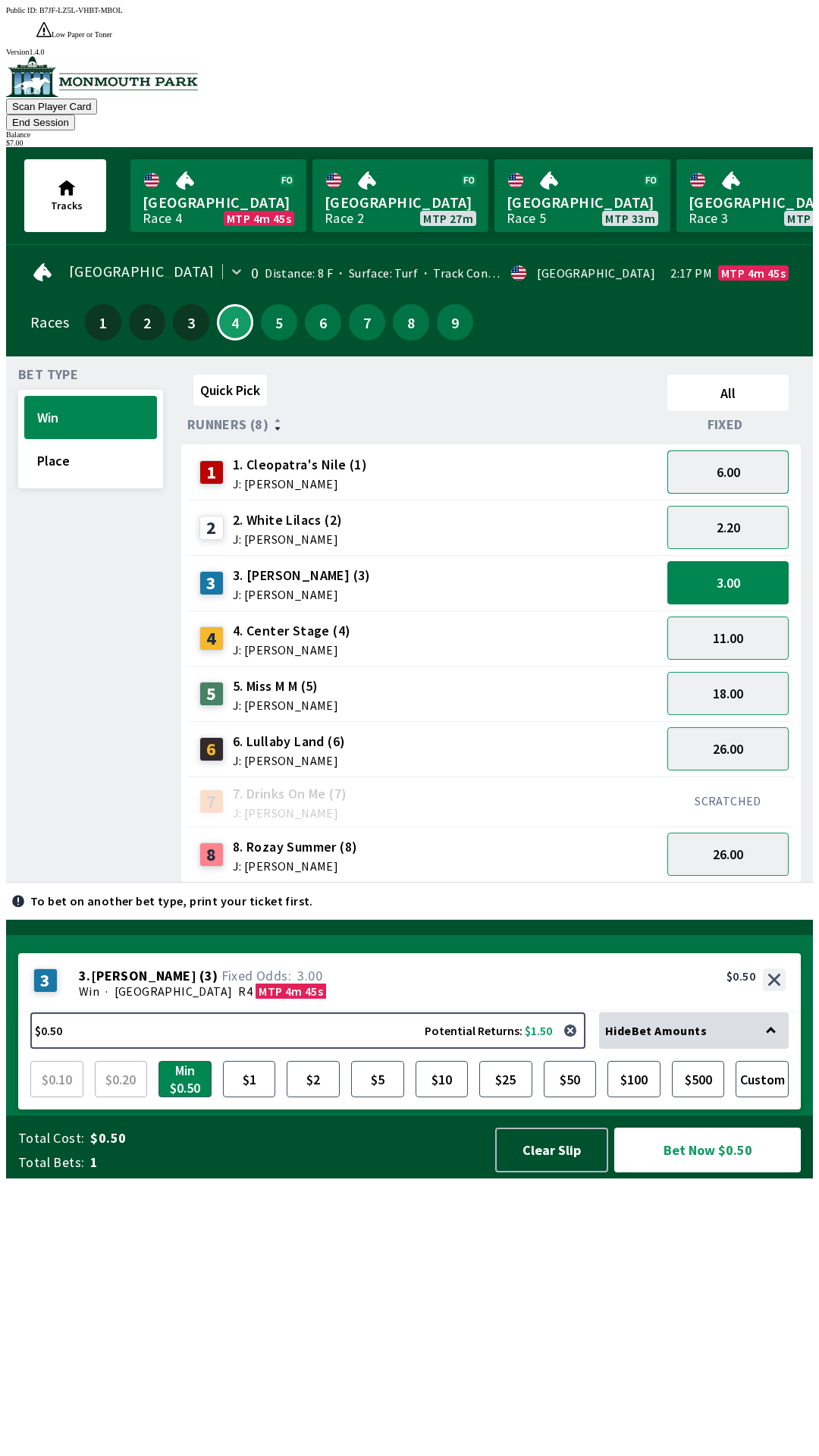
click at [739, 451] on button "6.00" at bounding box center [727, 472] width 121 height 44
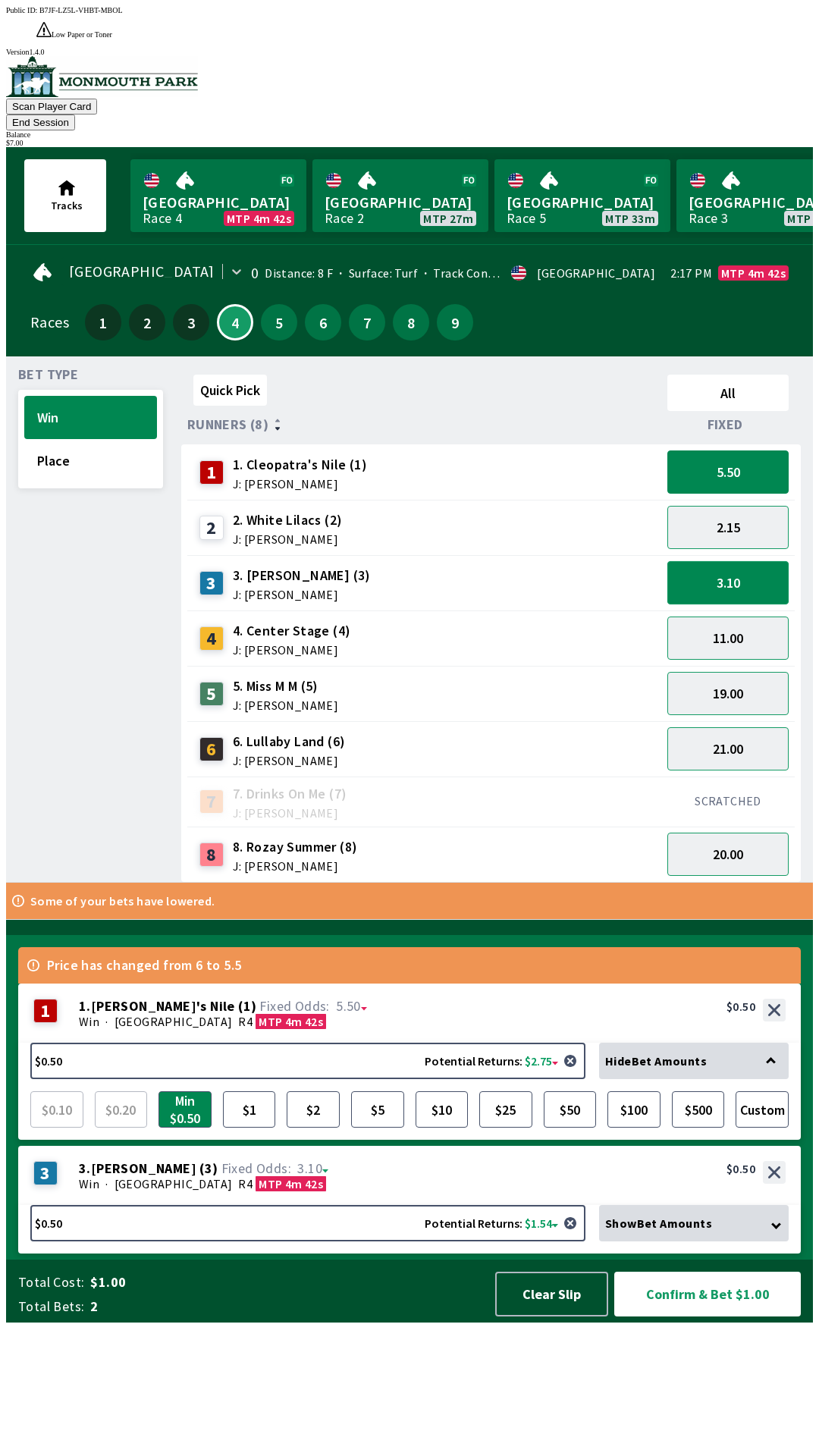
click at [742, 561] on button "3.10" at bounding box center [727, 582] width 121 height 44
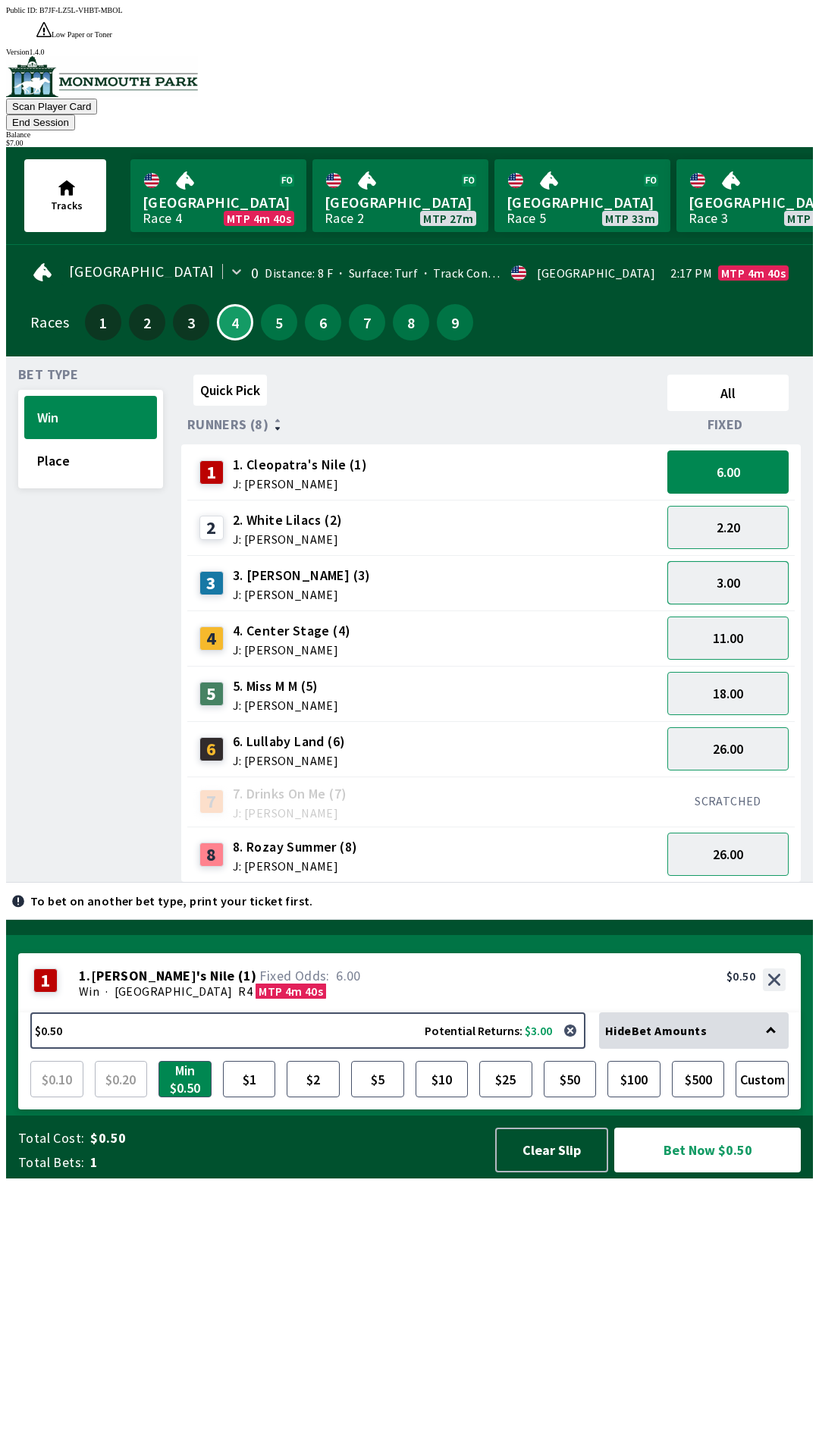
click at [741, 561] on button "3.00" at bounding box center [727, 582] width 121 height 44
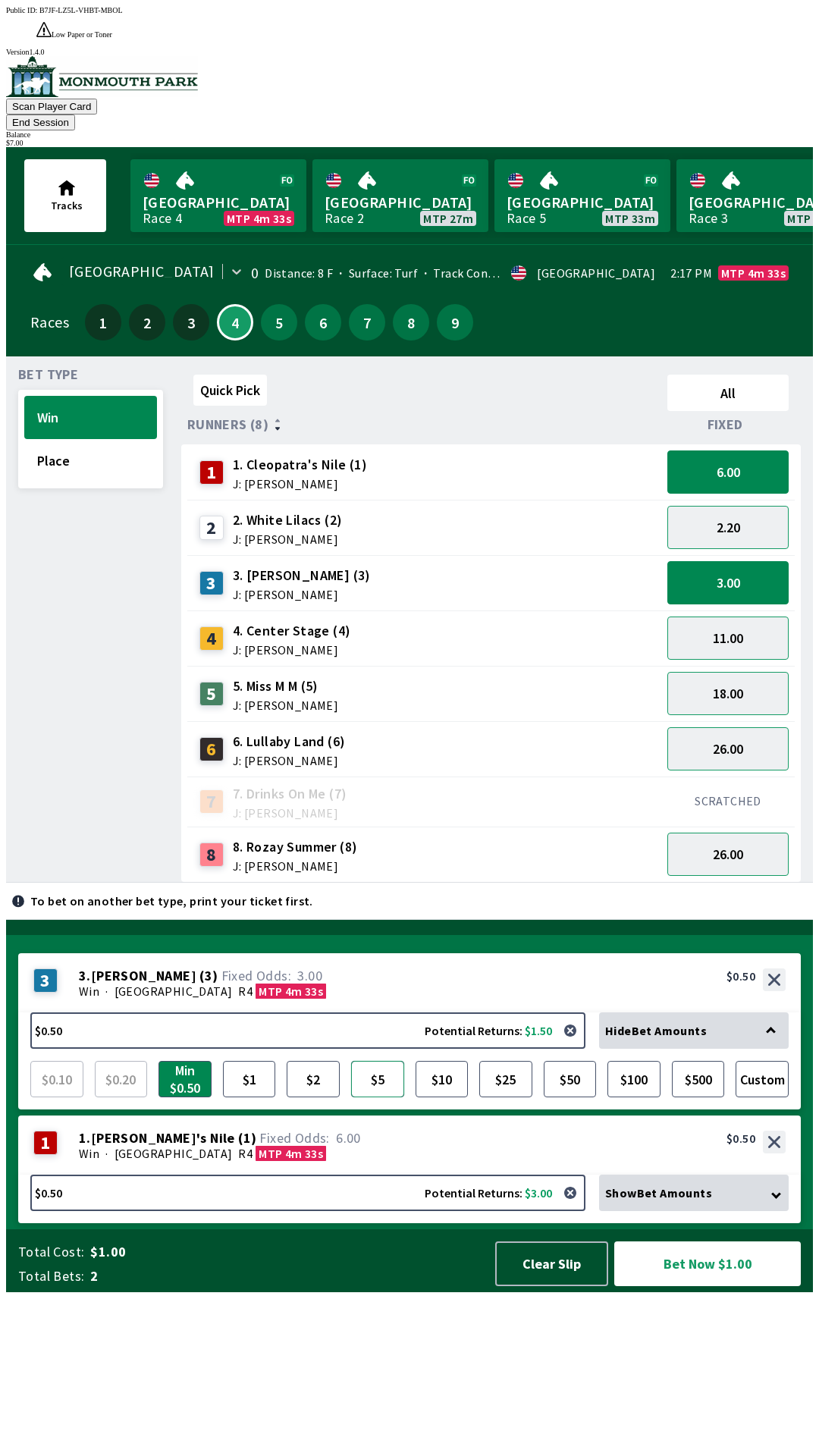
click at [372, 1097] on button "$5" at bounding box center [377, 1080] width 53 height 37
click at [691, 1287] on button "Bet Now $5.50" at bounding box center [707, 1263] width 187 height 45
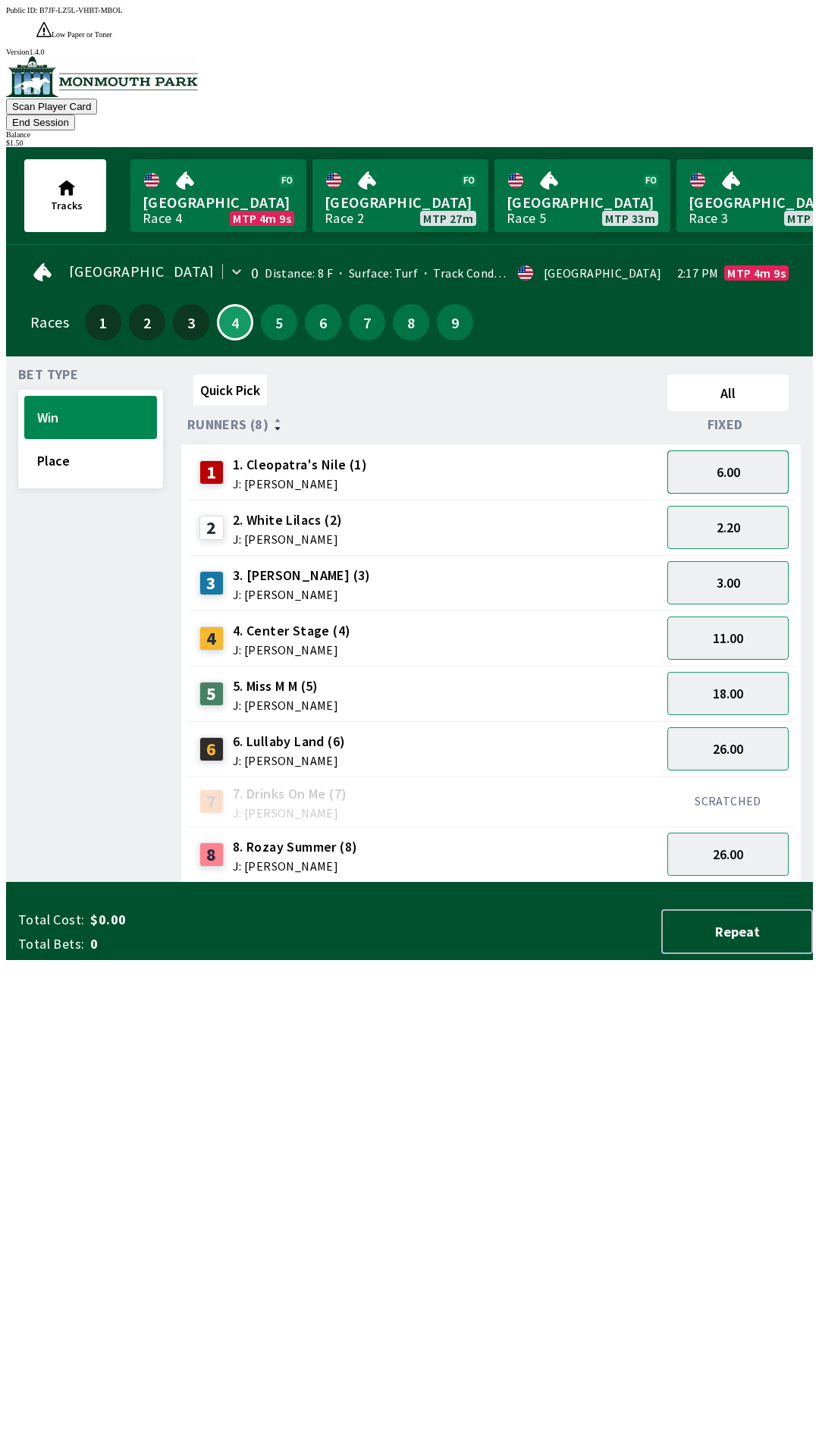
click at [763, 451] on button "6.00" at bounding box center [727, 472] width 121 height 44
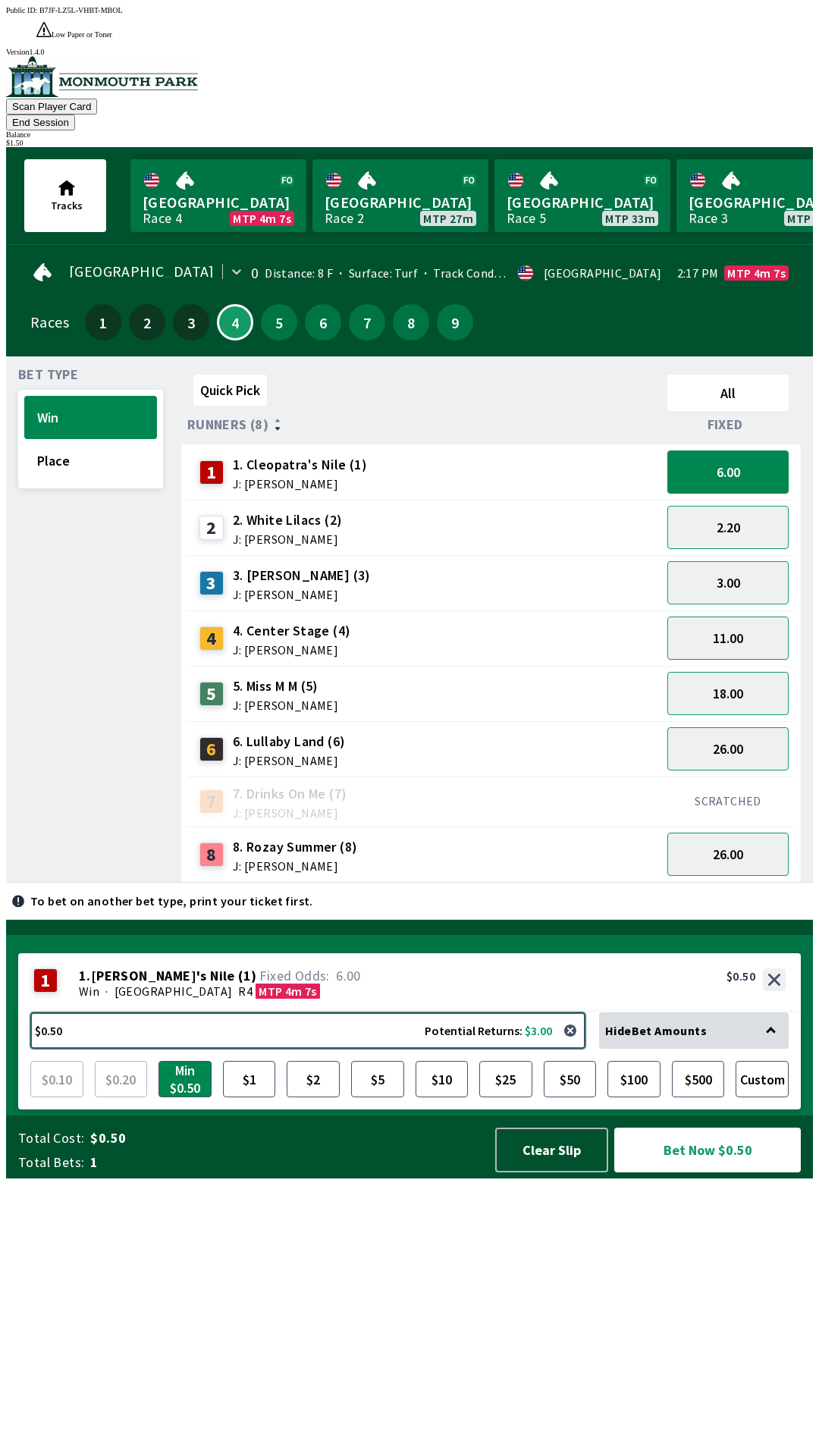
click at [321, 1049] on button "$0.50 Potential Returns: $3.00" at bounding box center [307, 1031] width 555 height 37
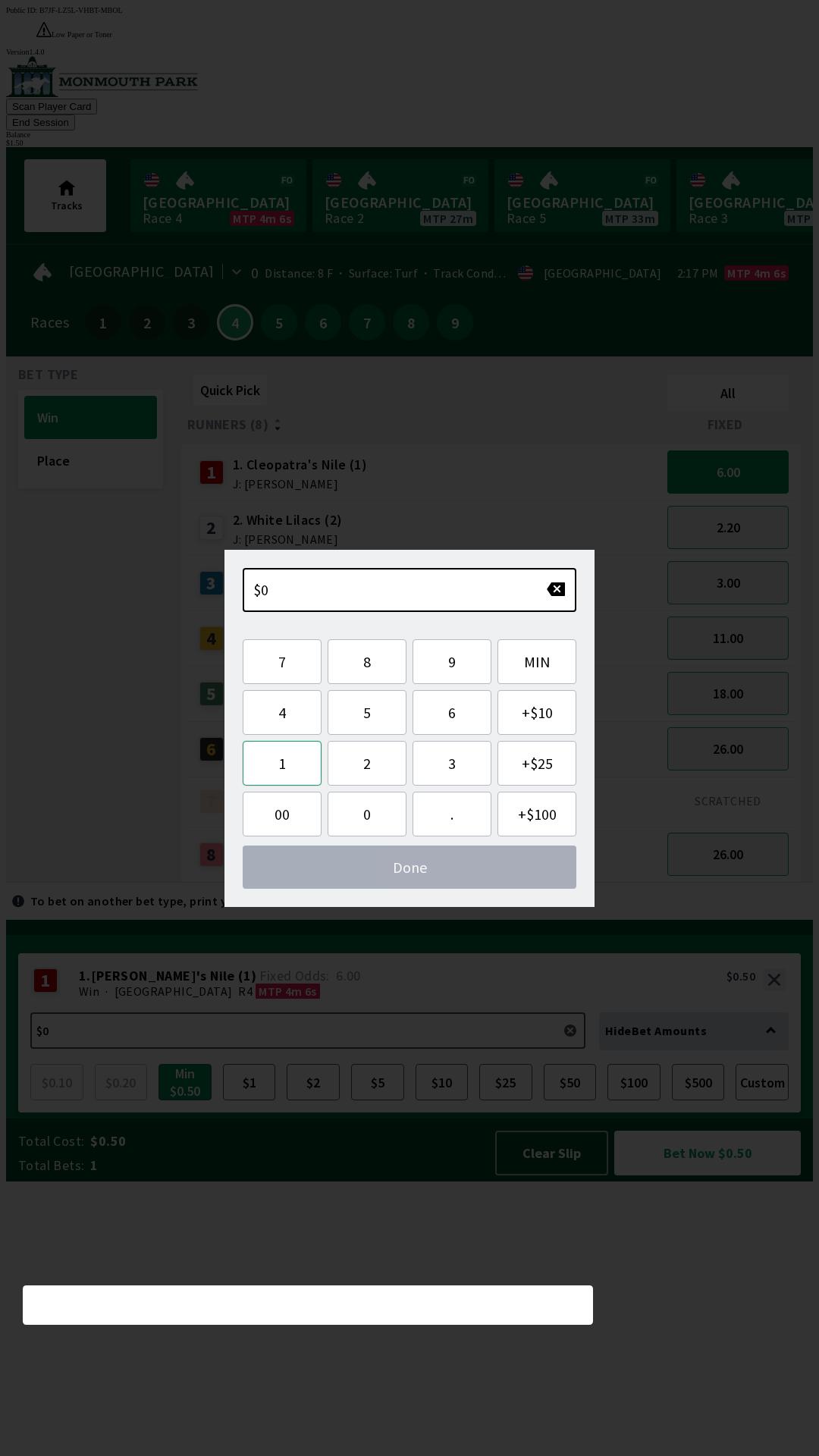
click at [287, 768] on button "1" at bounding box center [282, 763] width 79 height 45
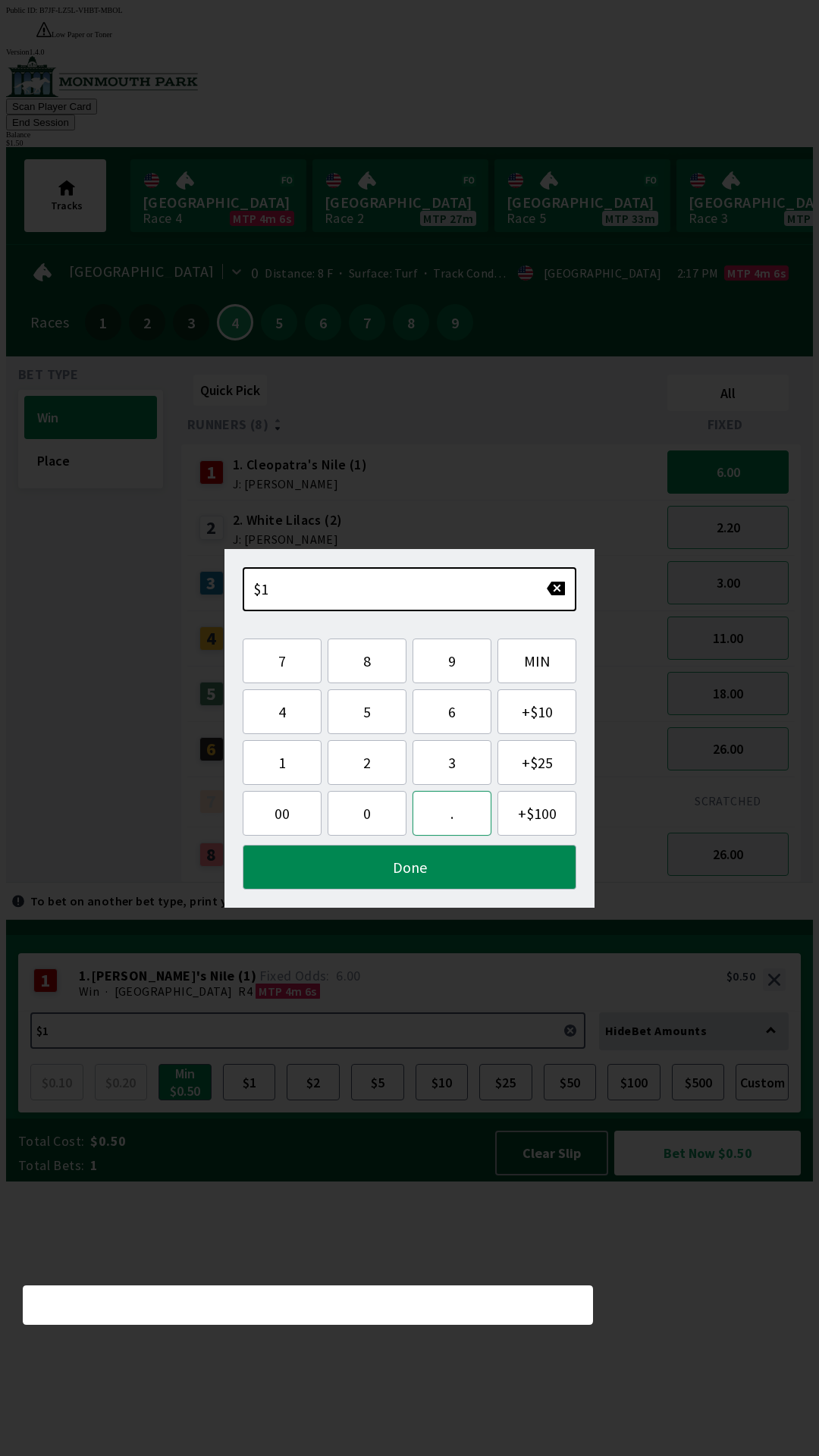
click at [479, 802] on button "." at bounding box center [452, 814] width 79 height 45
click at [374, 720] on button "5" at bounding box center [367, 712] width 79 height 45
click at [356, 828] on button "0" at bounding box center [367, 814] width 79 height 45
click at [400, 866] on button "Done" at bounding box center [409, 867] width 334 height 45
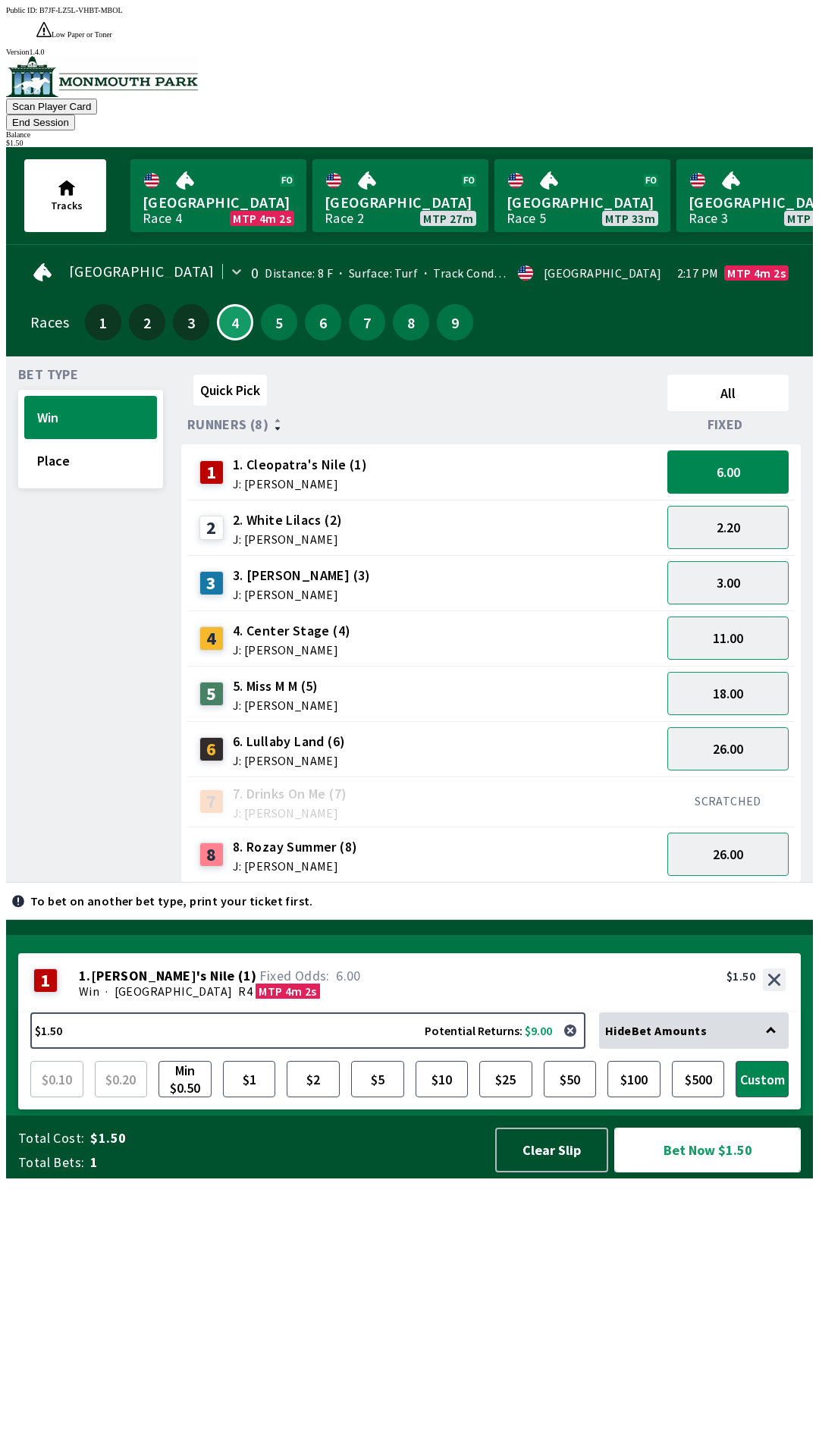
click at [710, 1173] on button "Bet Now $1.50" at bounding box center [707, 1150] width 187 height 45
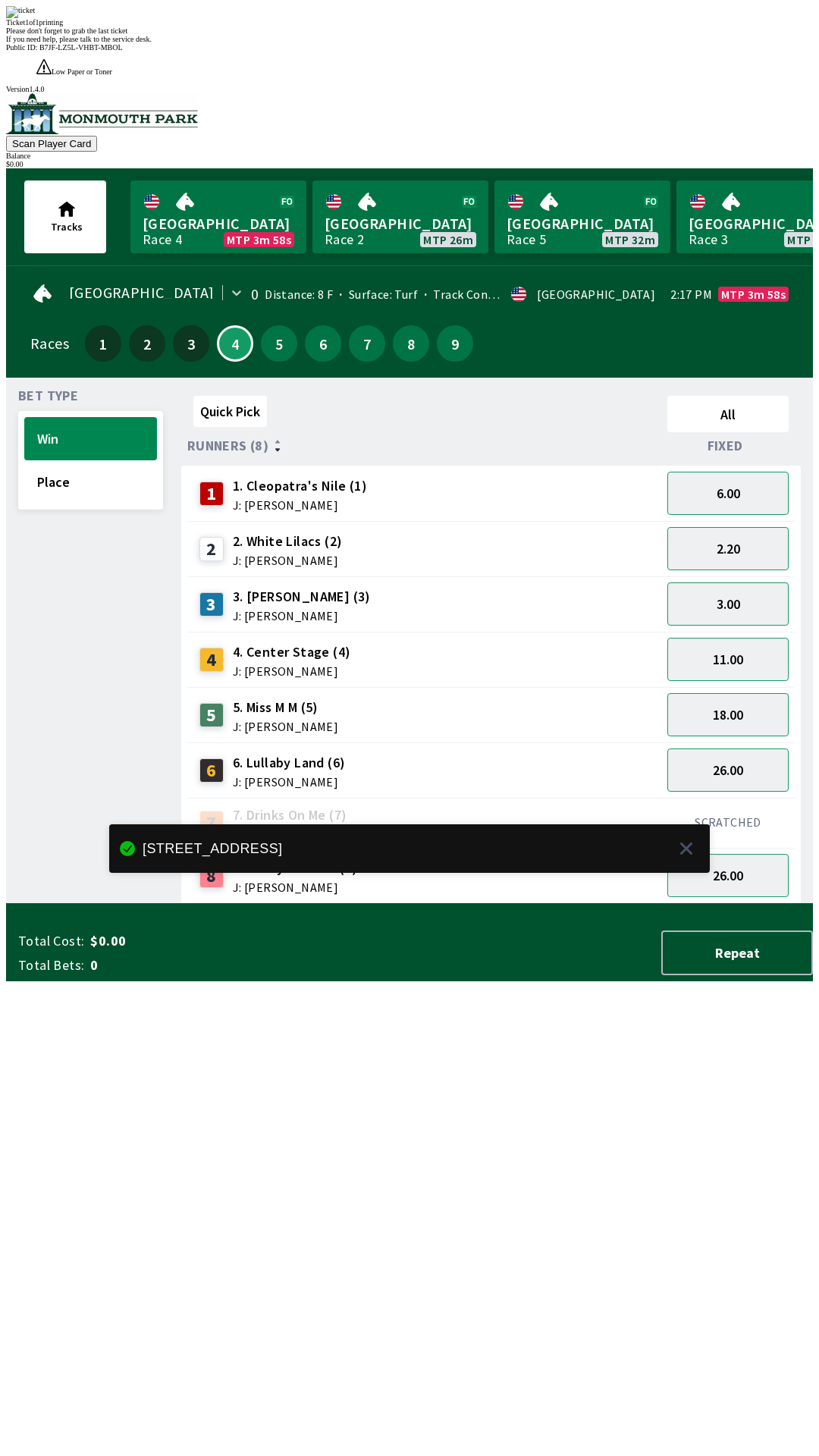
click at [707, 904] on div "Quick Pick All Runners (8) Fixed 1 1. [PERSON_NAME]'s Nile (1) J: [PERSON_NAME]…" at bounding box center [496, 647] width 631 height 515
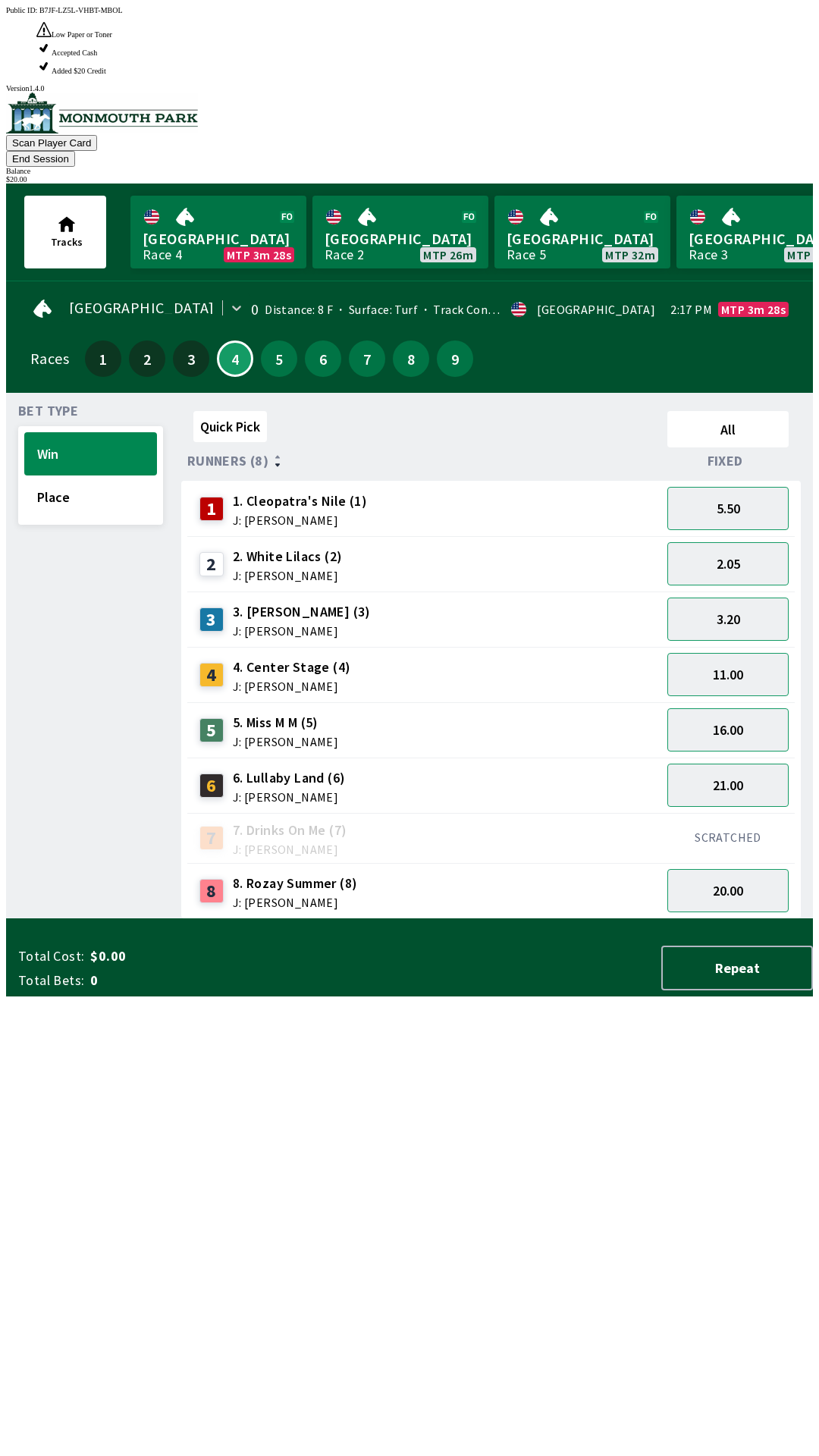
click at [746, 647] on div "11.00" at bounding box center [728, 674] width 133 height 55
click at [744, 598] on button "3.20" at bounding box center [727, 619] width 121 height 44
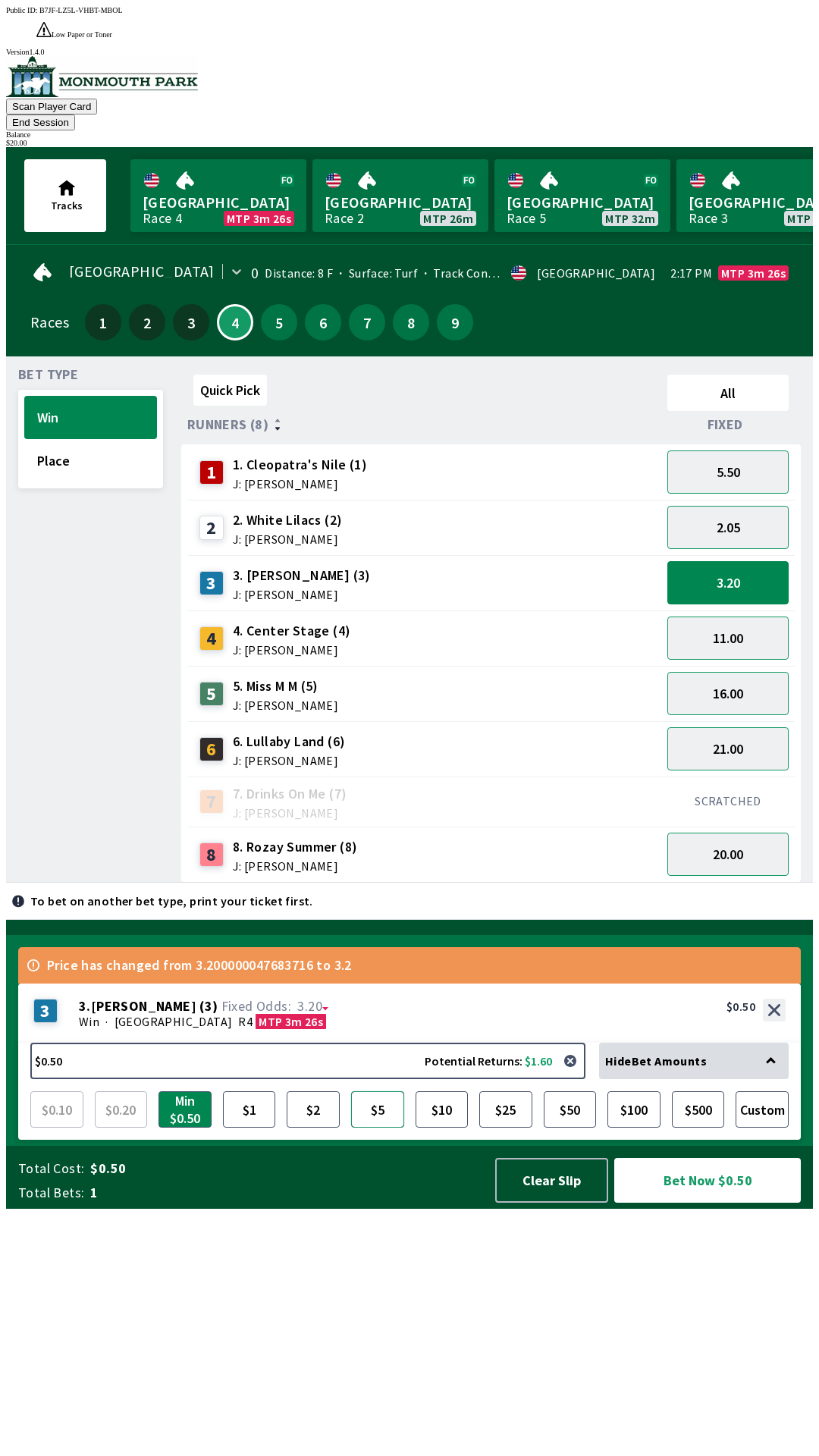
click at [370, 1128] on button "$5" at bounding box center [377, 1110] width 53 height 37
click at [689, 1203] on button "Bet Now $5.00" at bounding box center [707, 1180] width 187 height 45
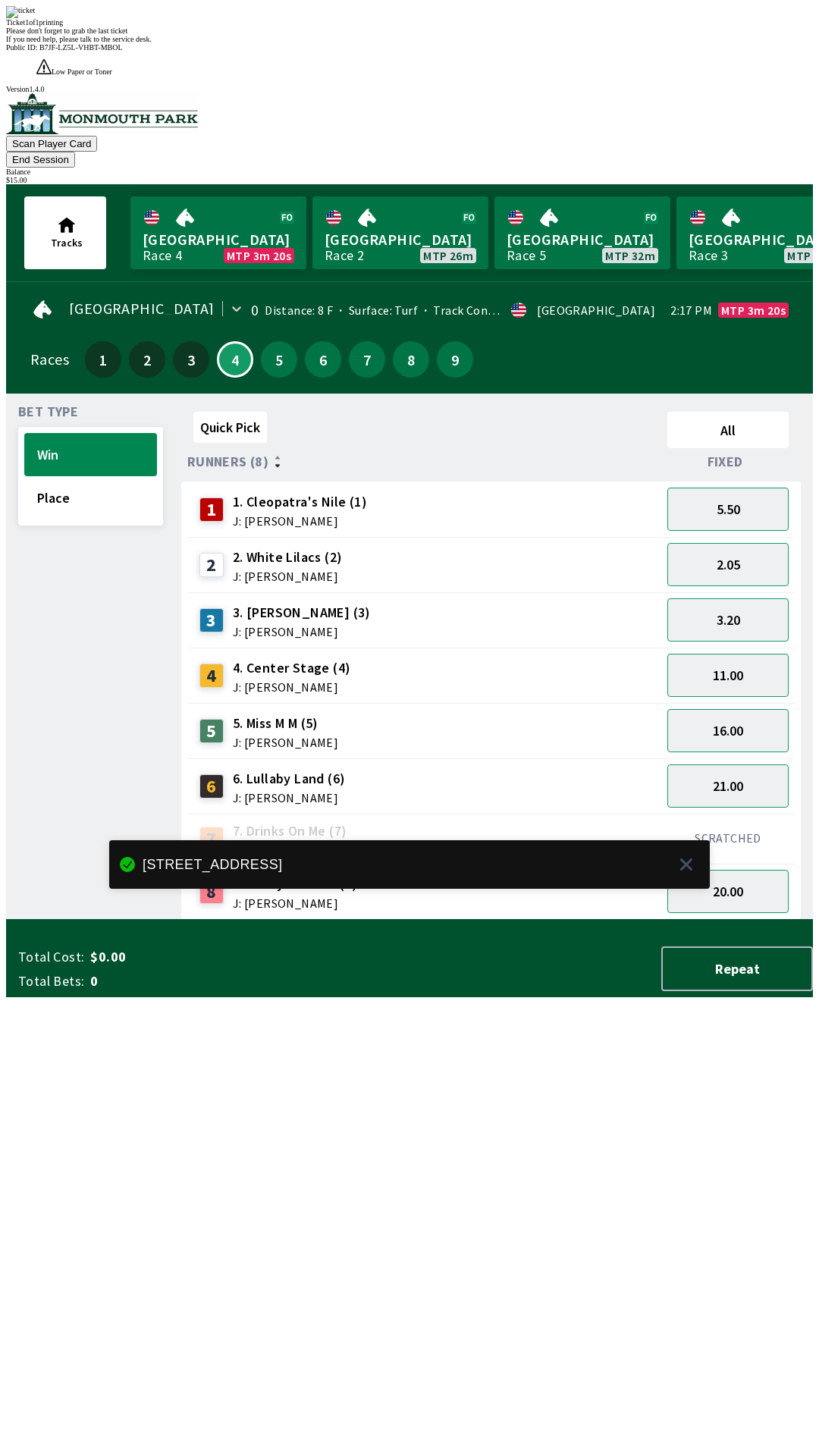
click at [671, 920] on div "Quick Pick All Runners (8) Fixed 1 1. [PERSON_NAME]'s Nile (1) J: [PERSON_NAME]…" at bounding box center [496, 663] width 631 height 515
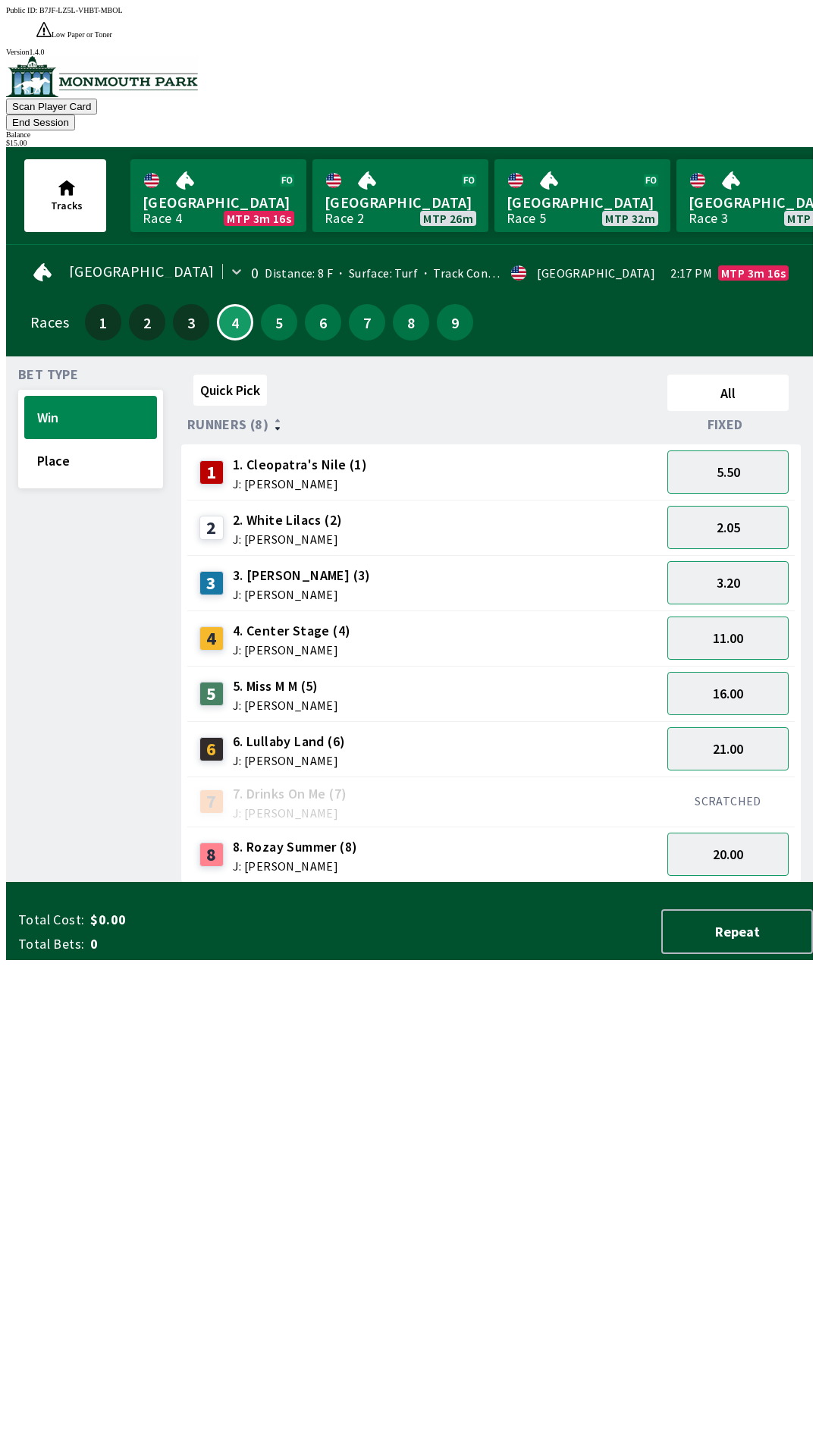
click at [75, 114] on button "End Session" at bounding box center [40, 122] width 69 height 15
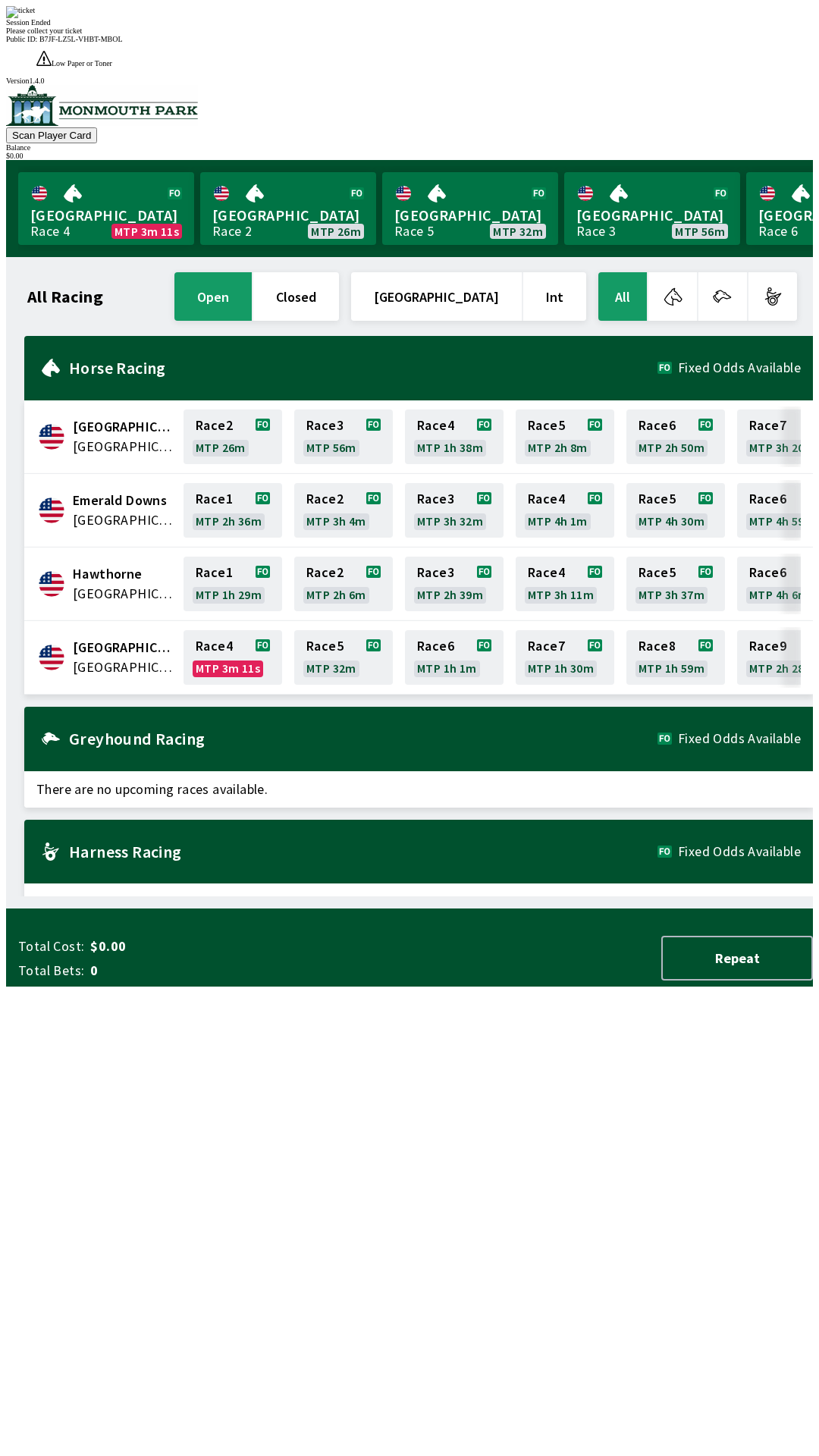
click at [205, 897] on div "All Racing open closed [GEOGRAPHIC_DATA] Int All [GEOGRAPHIC_DATA] [GEOGRAPHIC_…" at bounding box center [416, 582] width 795 height 627
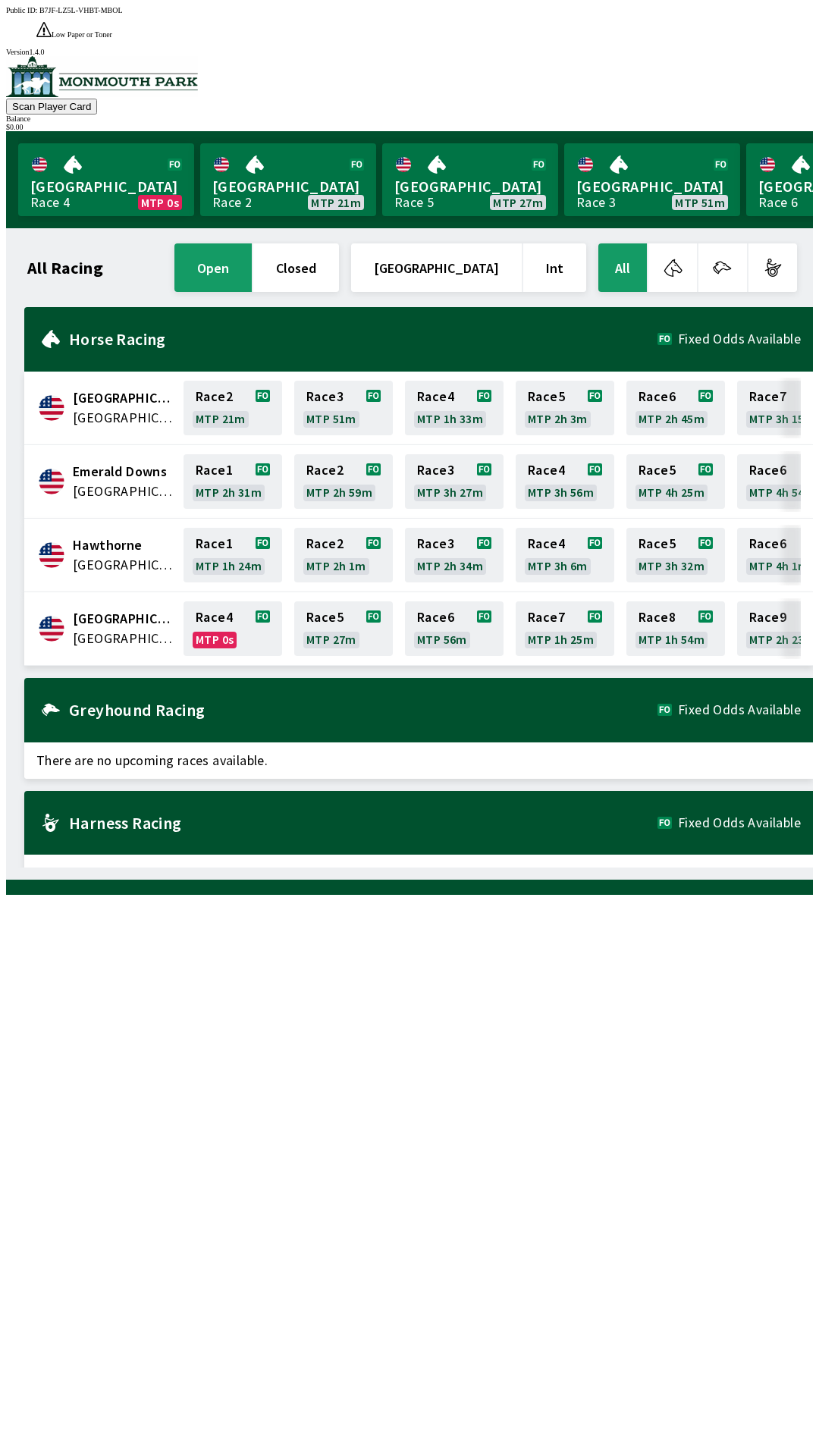
click at [105, 629] on span "[GEOGRAPHIC_DATA]" at bounding box center [123, 639] width 102 height 19
click at [104, 609] on span "[GEOGRAPHIC_DATA]" at bounding box center [123, 619] width 102 height 19
click at [110, 609] on span "[GEOGRAPHIC_DATA]" at bounding box center [123, 619] width 102 height 19
click at [128, 629] on span "[GEOGRAPHIC_DATA]" at bounding box center [123, 639] width 102 height 19
click at [220, 602] on link "Race 4 MTP 0s" at bounding box center [233, 629] width 99 height 54
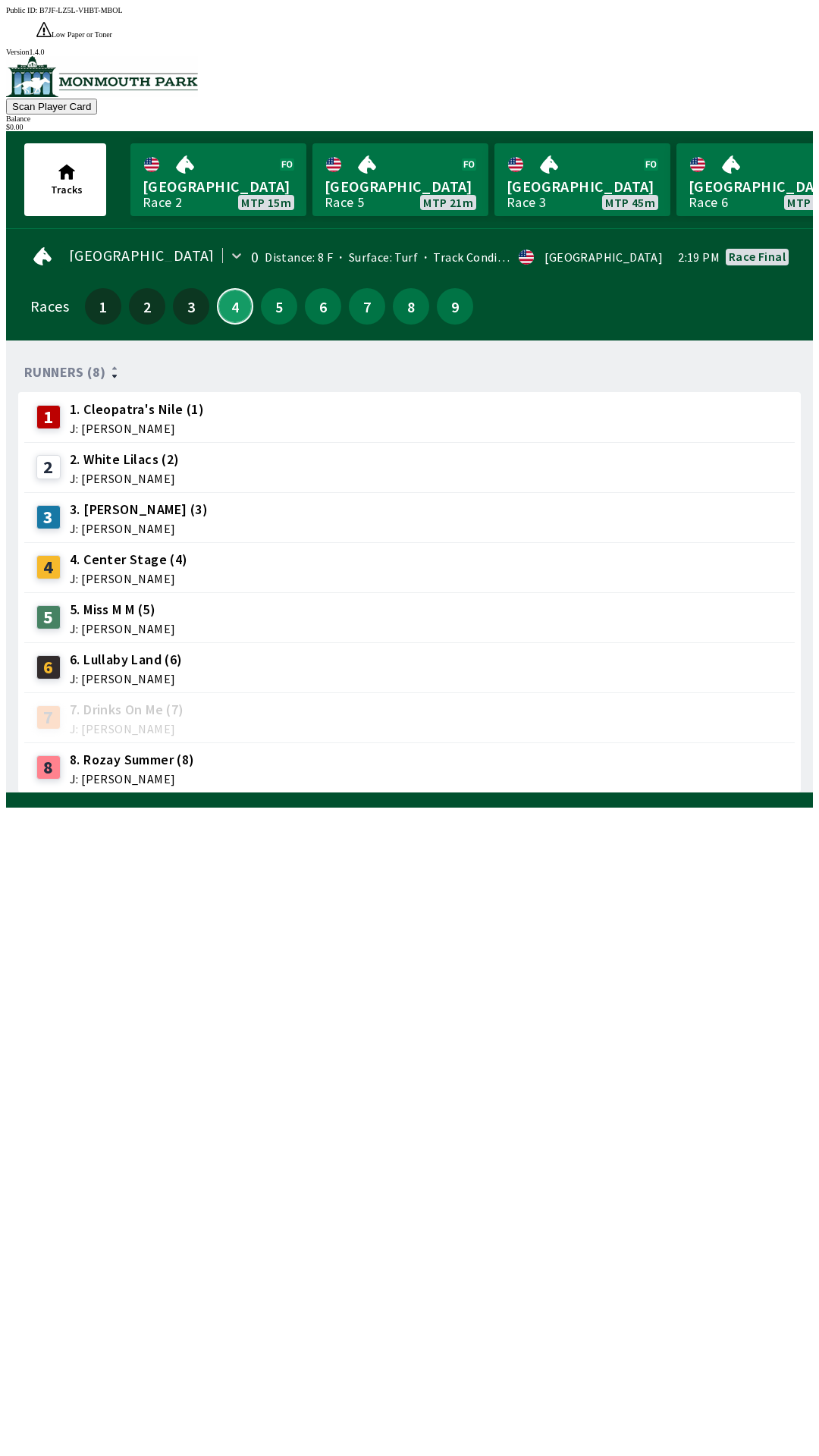
click at [226, 288] on button "4" at bounding box center [235, 307] width 37 height 37
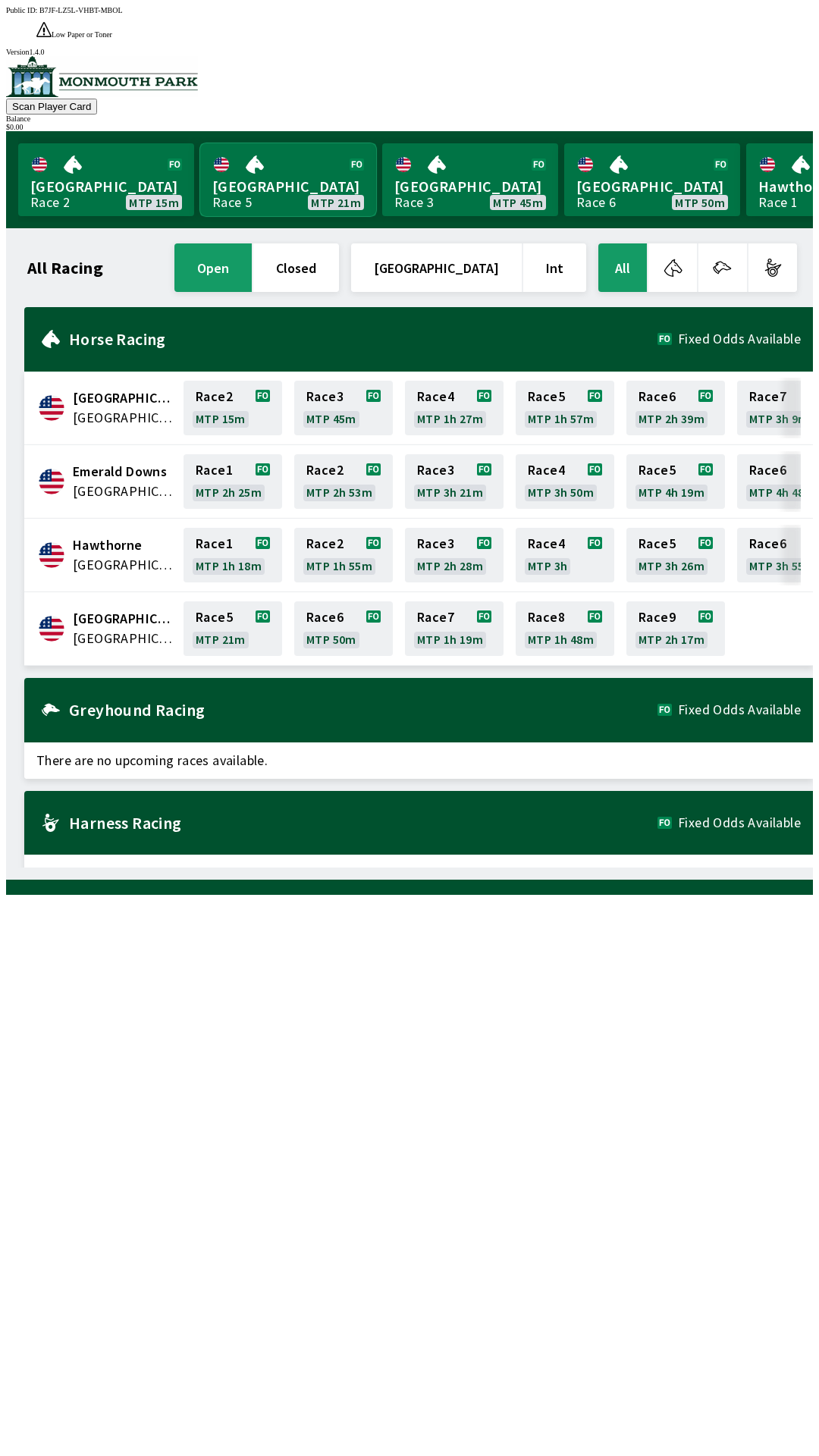
click at [296, 143] on link "[GEOGRAPHIC_DATA] Race 5 MTP 21m" at bounding box center [288, 179] width 176 height 73
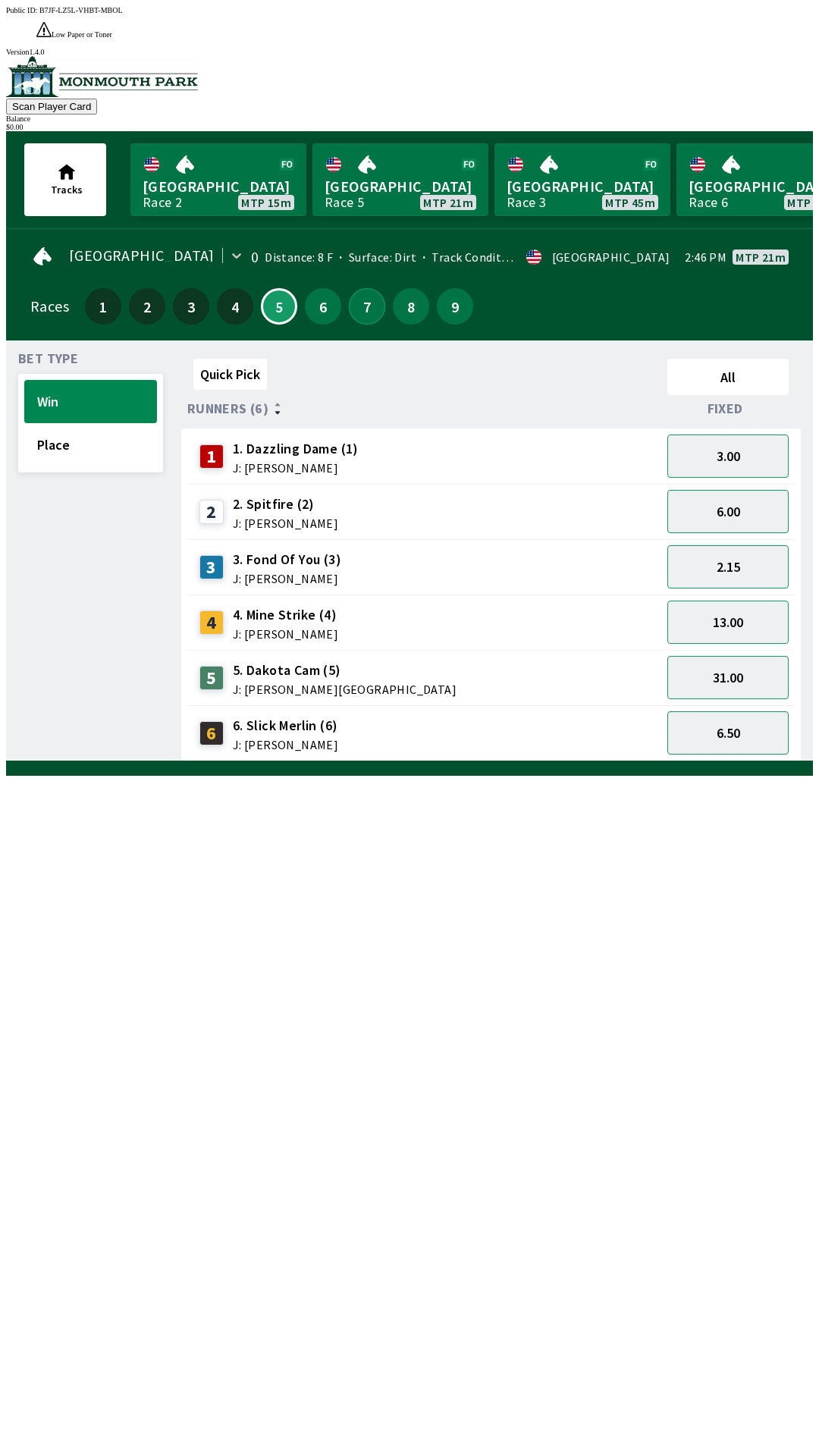
click at [358, 288] on button "7" at bounding box center [367, 307] width 37 height 37
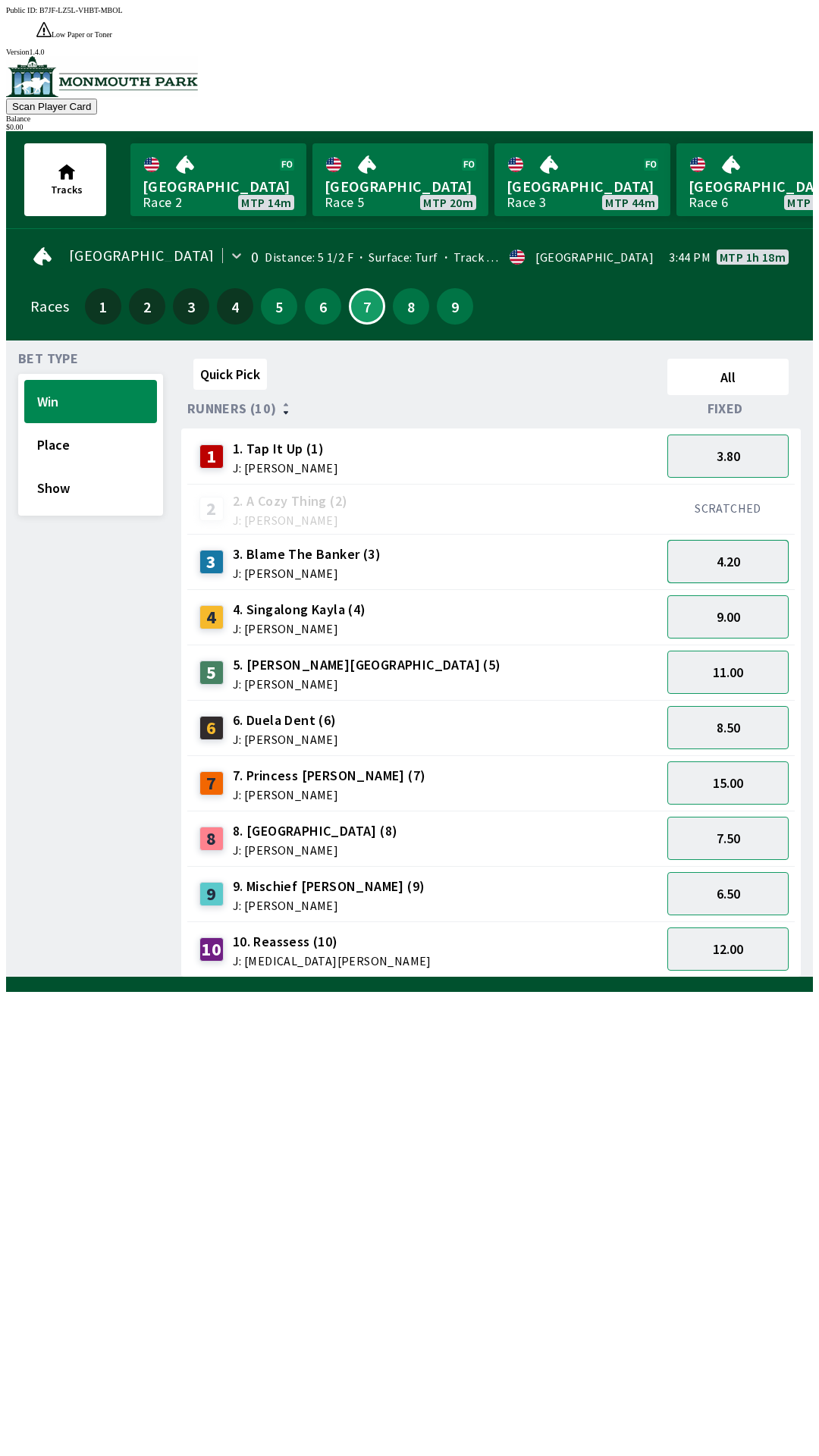
click at [735, 540] on button "4.20" at bounding box center [727, 561] width 121 height 44
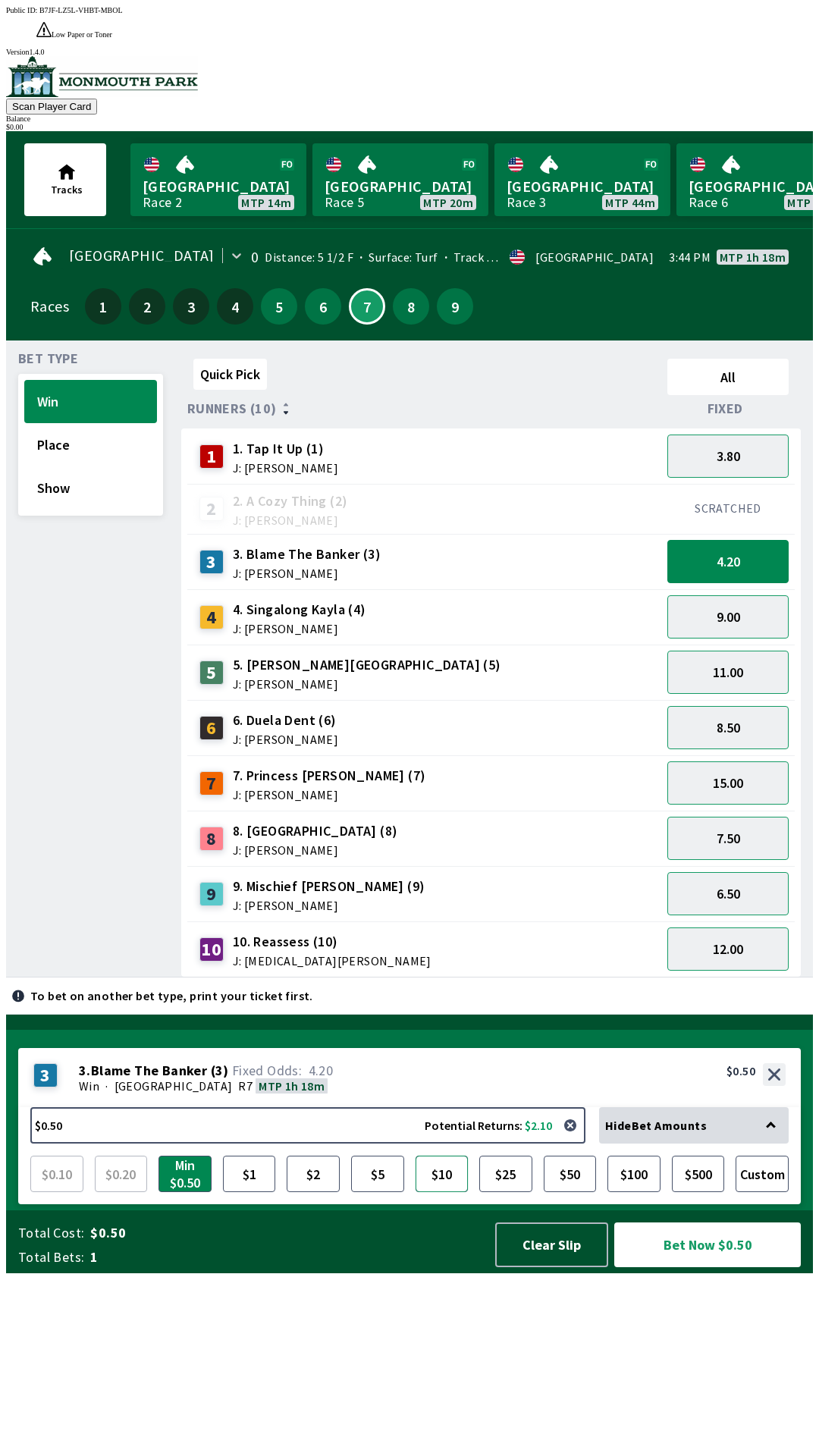
click at [453, 1192] on button "$10" at bounding box center [442, 1174] width 53 height 37
click at [448, 1192] on button "$10" at bounding box center [442, 1174] width 53 height 37
click at [762, 1192] on button "Custom" at bounding box center [761, 1174] width 53 height 37
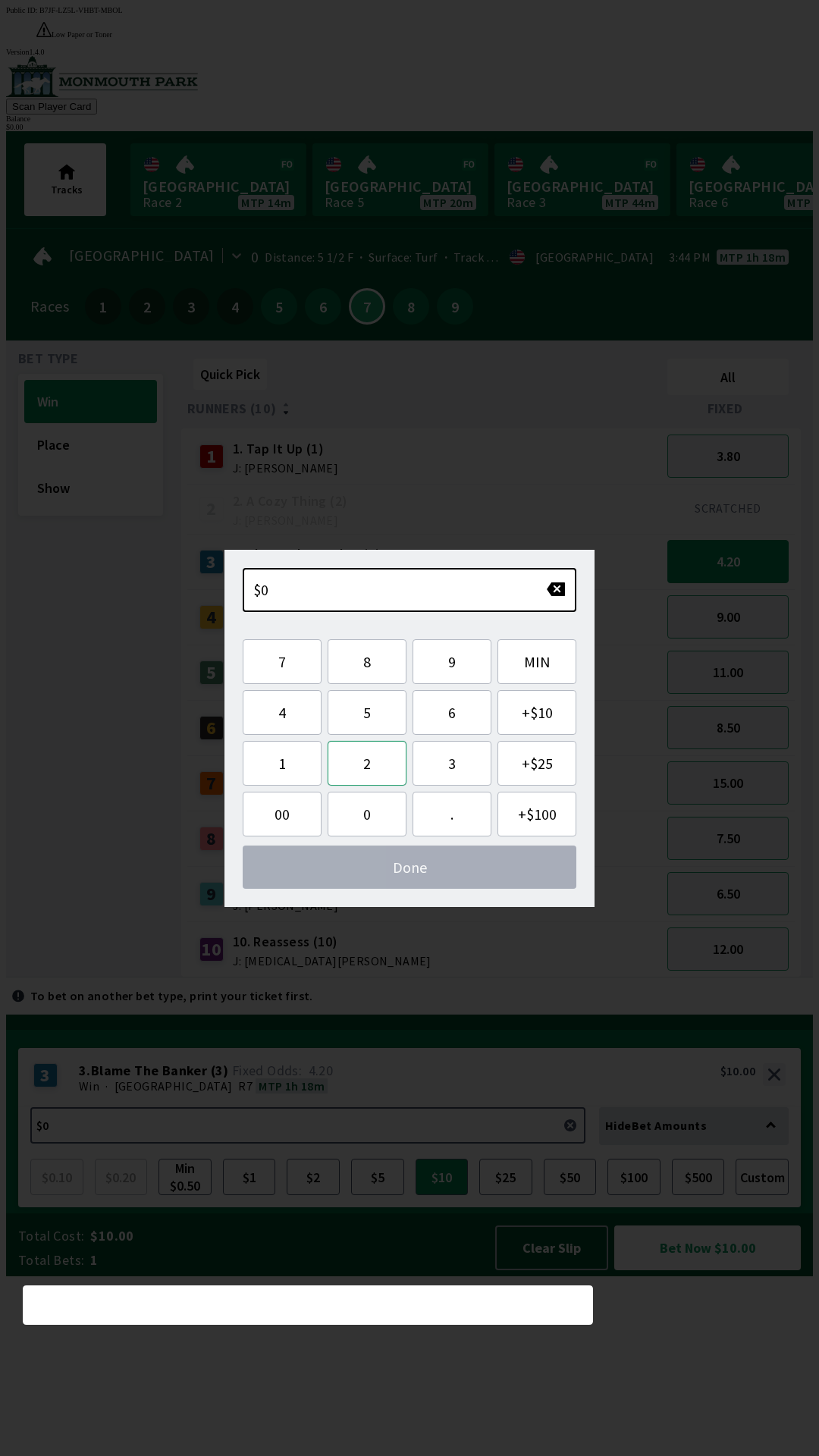
click at [366, 752] on button "2" at bounding box center [367, 763] width 79 height 45
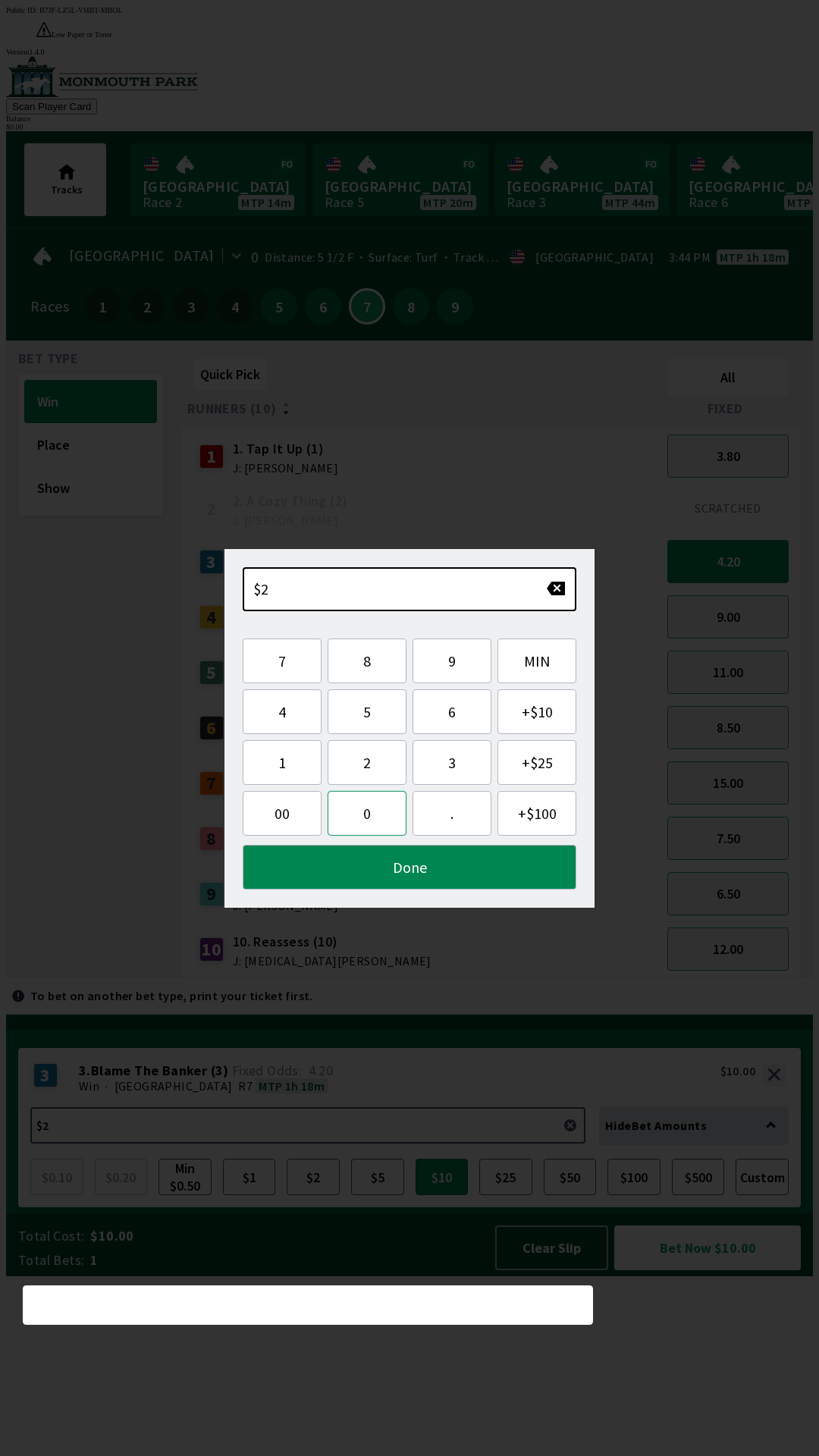
click at [381, 819] on button "0" at bounding box center [367, 814] width 79 height 45
click at [389, 872] on button "Done" at bounding box center [409, 867] width 334 height 45
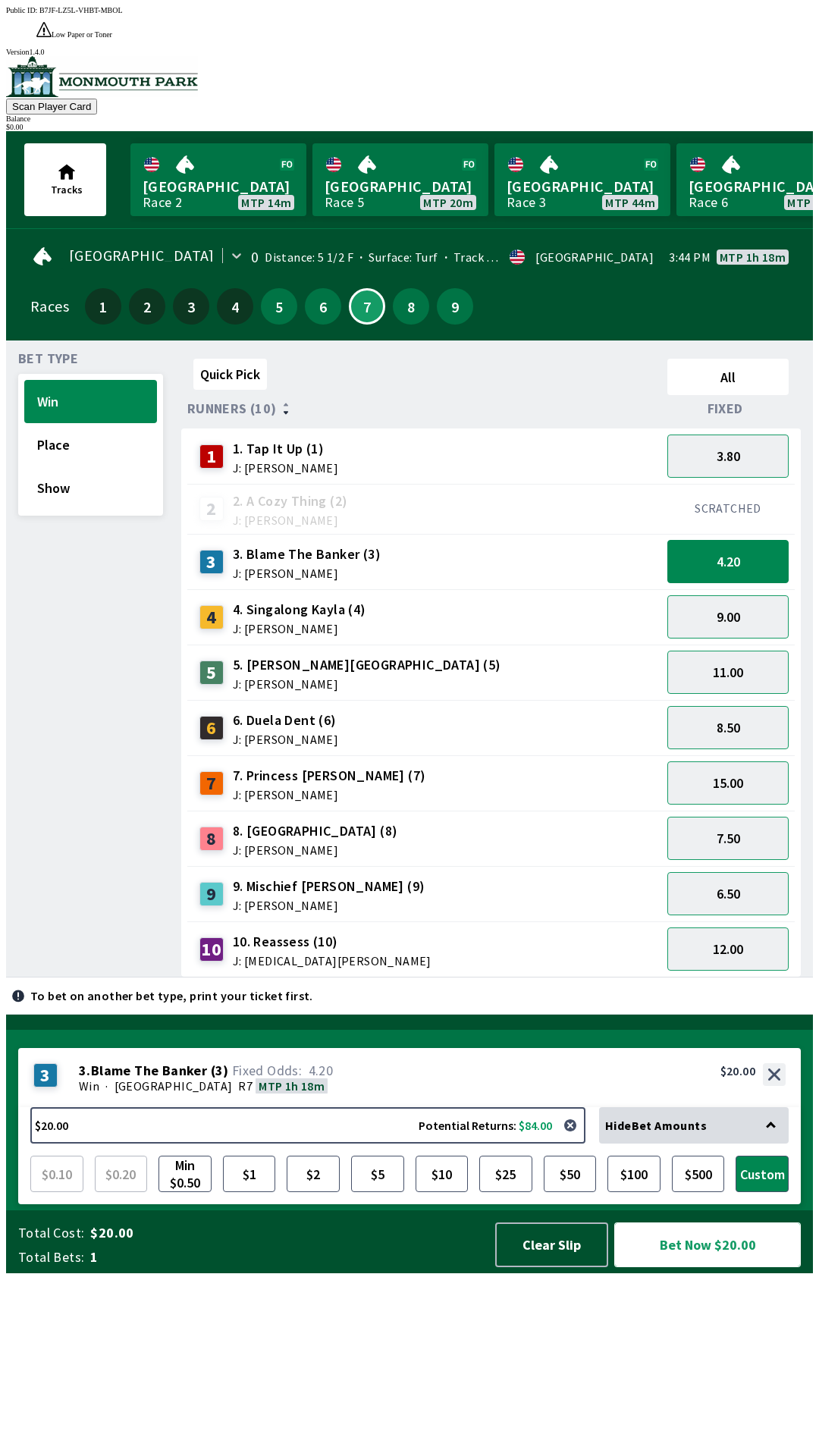
click at [679, 1267] on button "Bet Now $20.00" at bounding box center [707, 1245] width 187 height 45
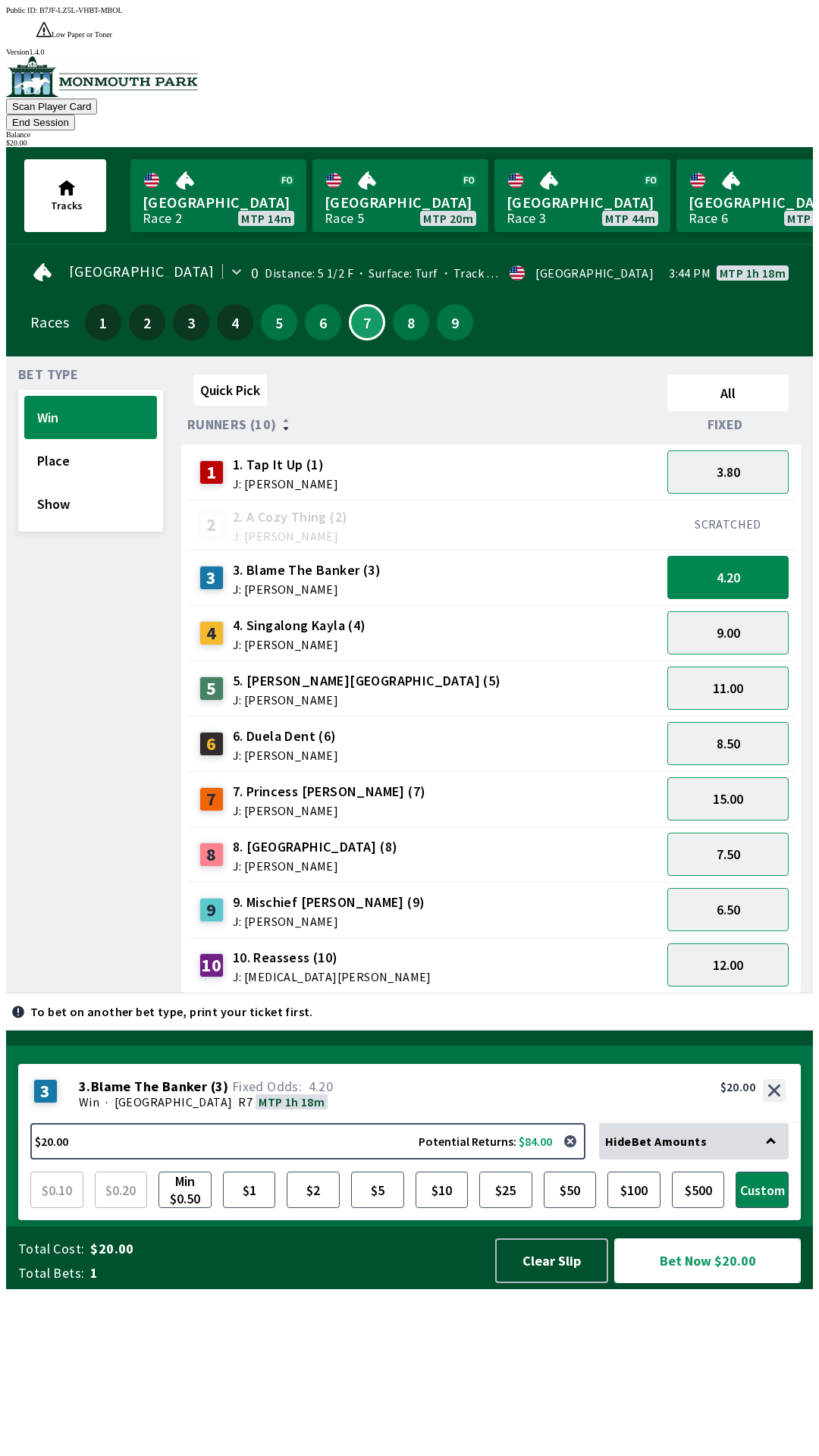
click at [709, 1283] on button "Bet Now $20.00" at bounding box center [707, 1261] width 187 height 45
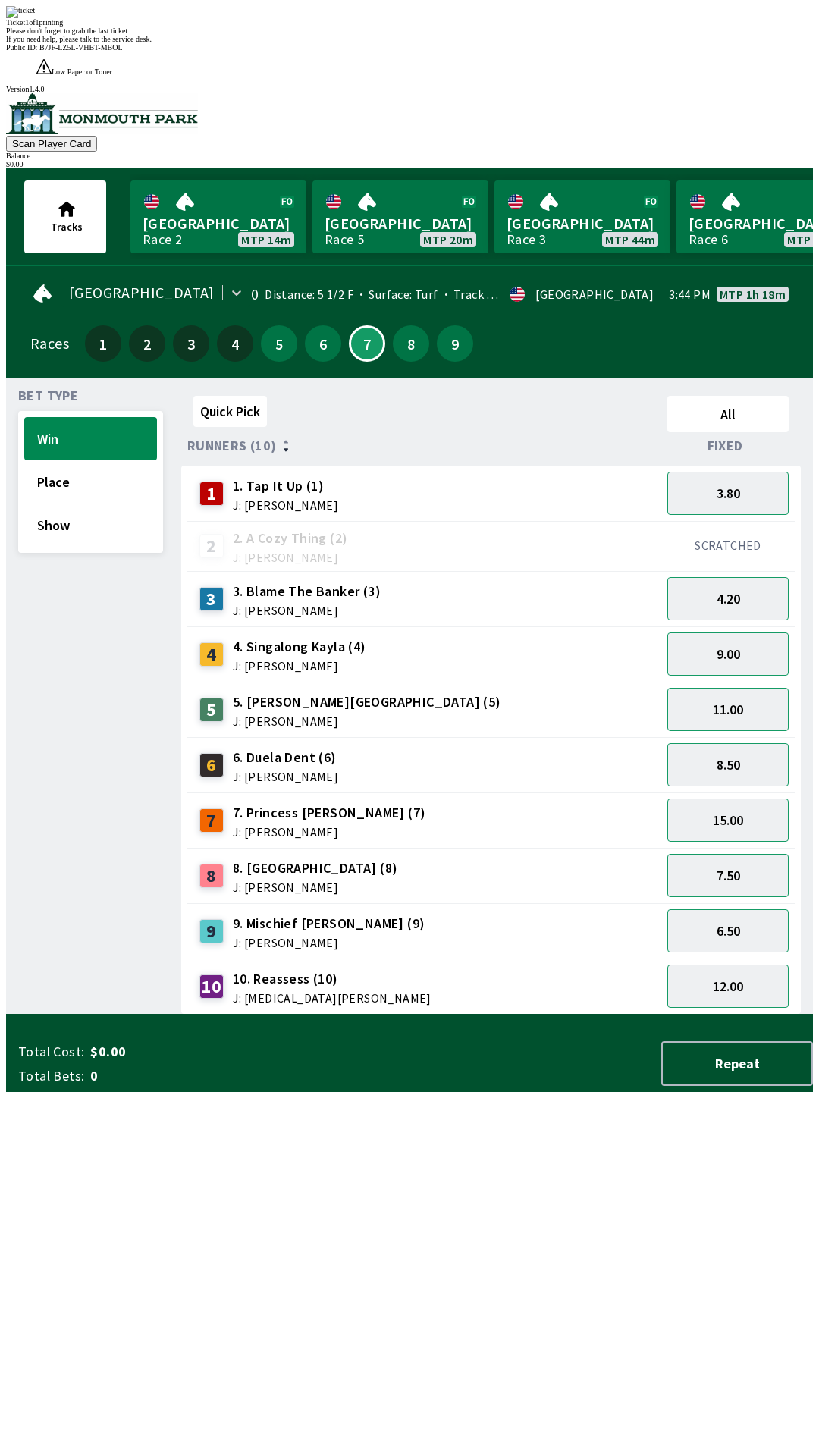
click at [74, 525] on div "Bet Type Win Place Show" at bounding box center [91, 702] width 145 height 625
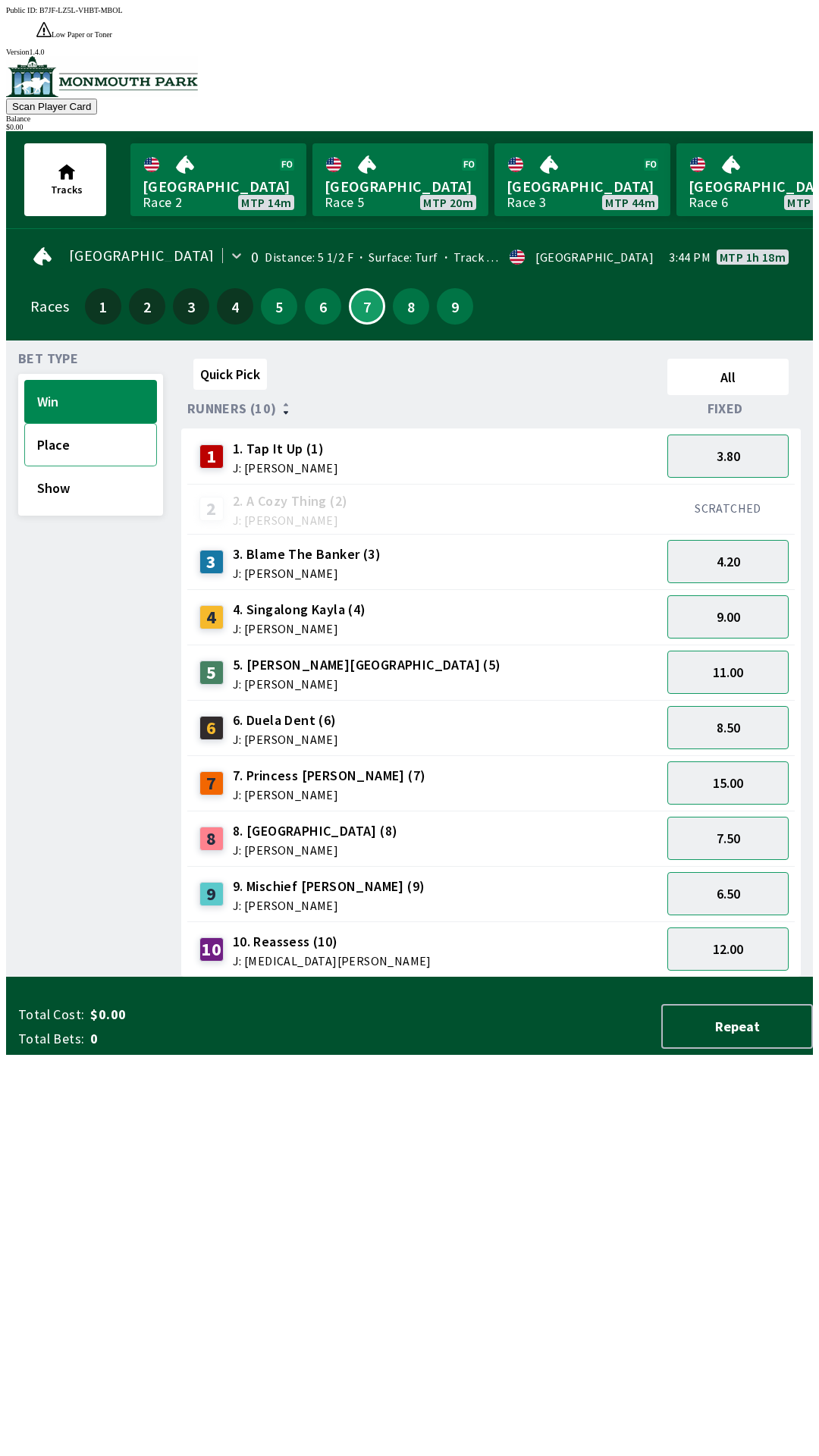
click at [41, 423] on button "Place" at bounding box center [90, 444] width 132 height 44
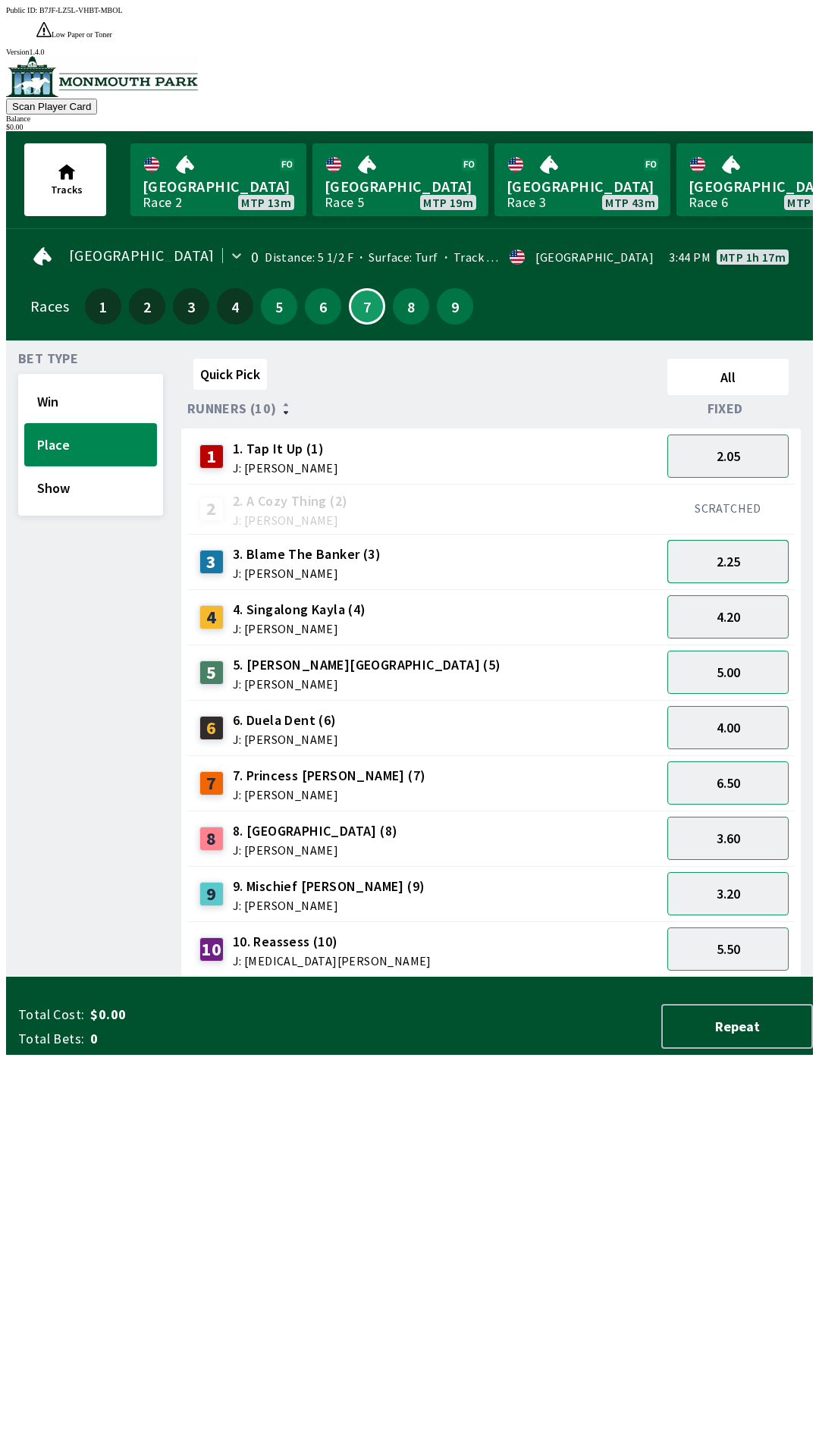
click at [695, 540] on button "2.25" at bounding box center [727, 561] width 121 height 44
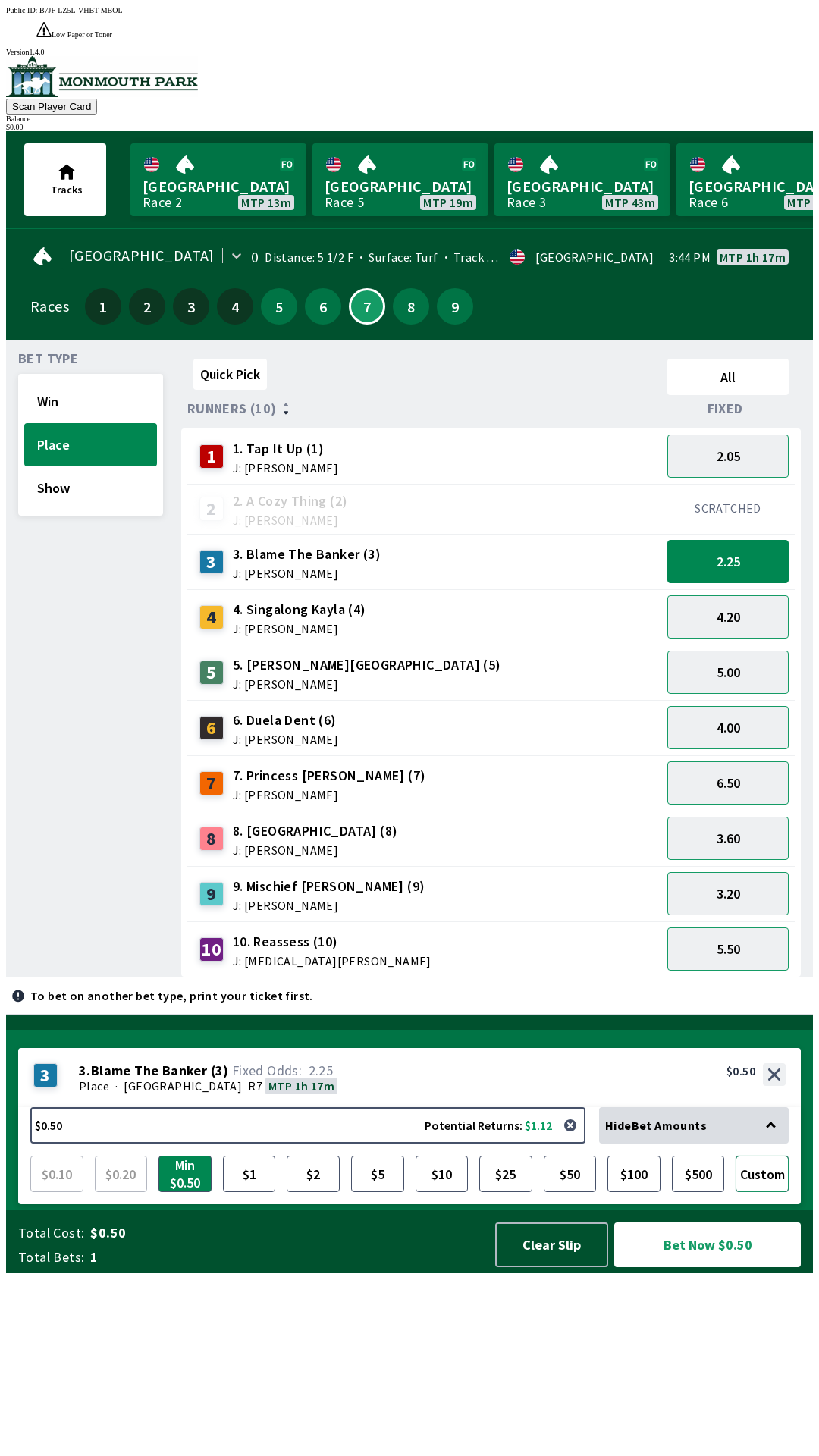
click at [764, 1192] on button "Custom" at bounding box center [761, 1174] width 53 height 37
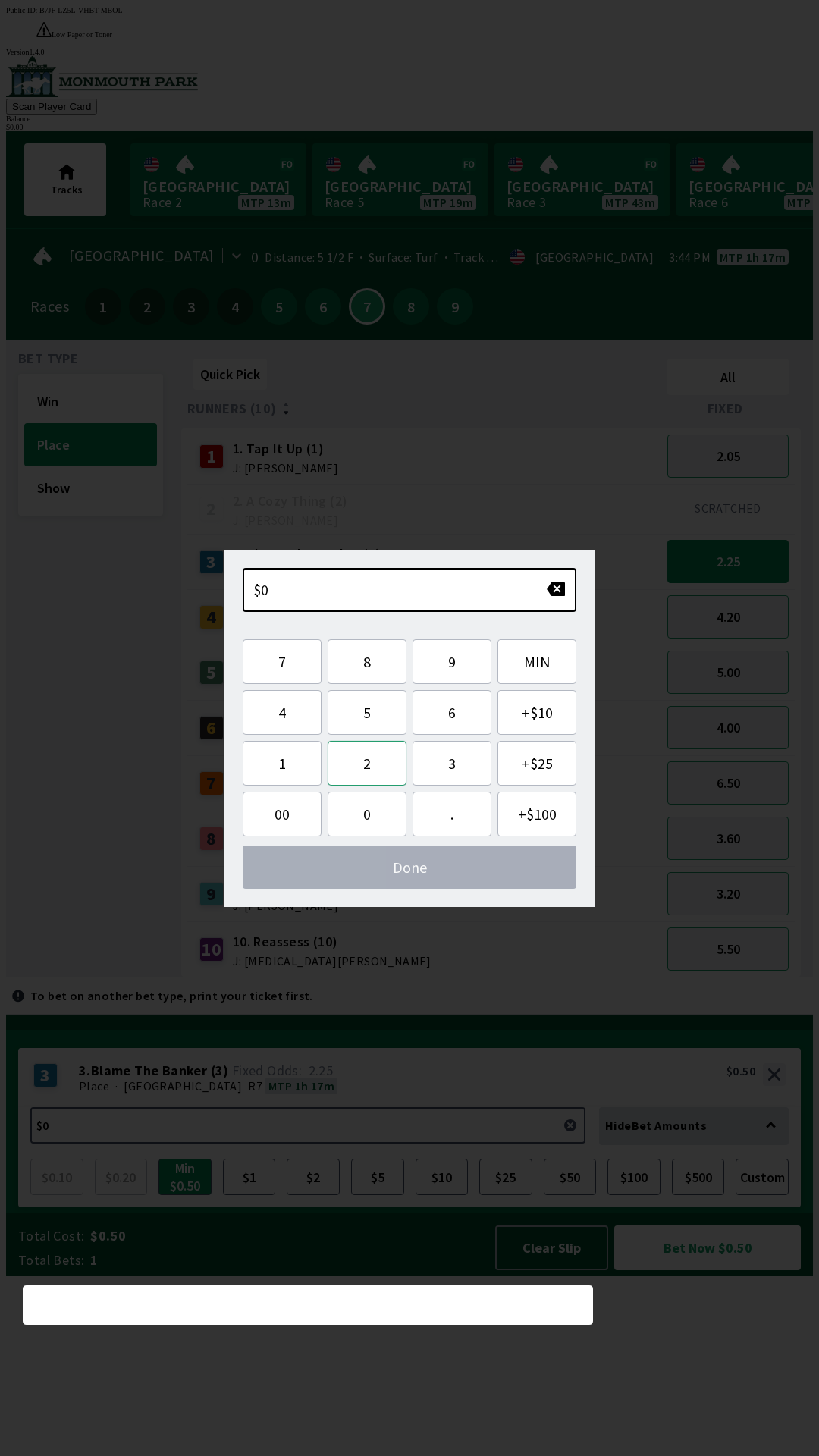
click at [372, 762] on button "2" at bounding box center [367, 763] width 79 height 45
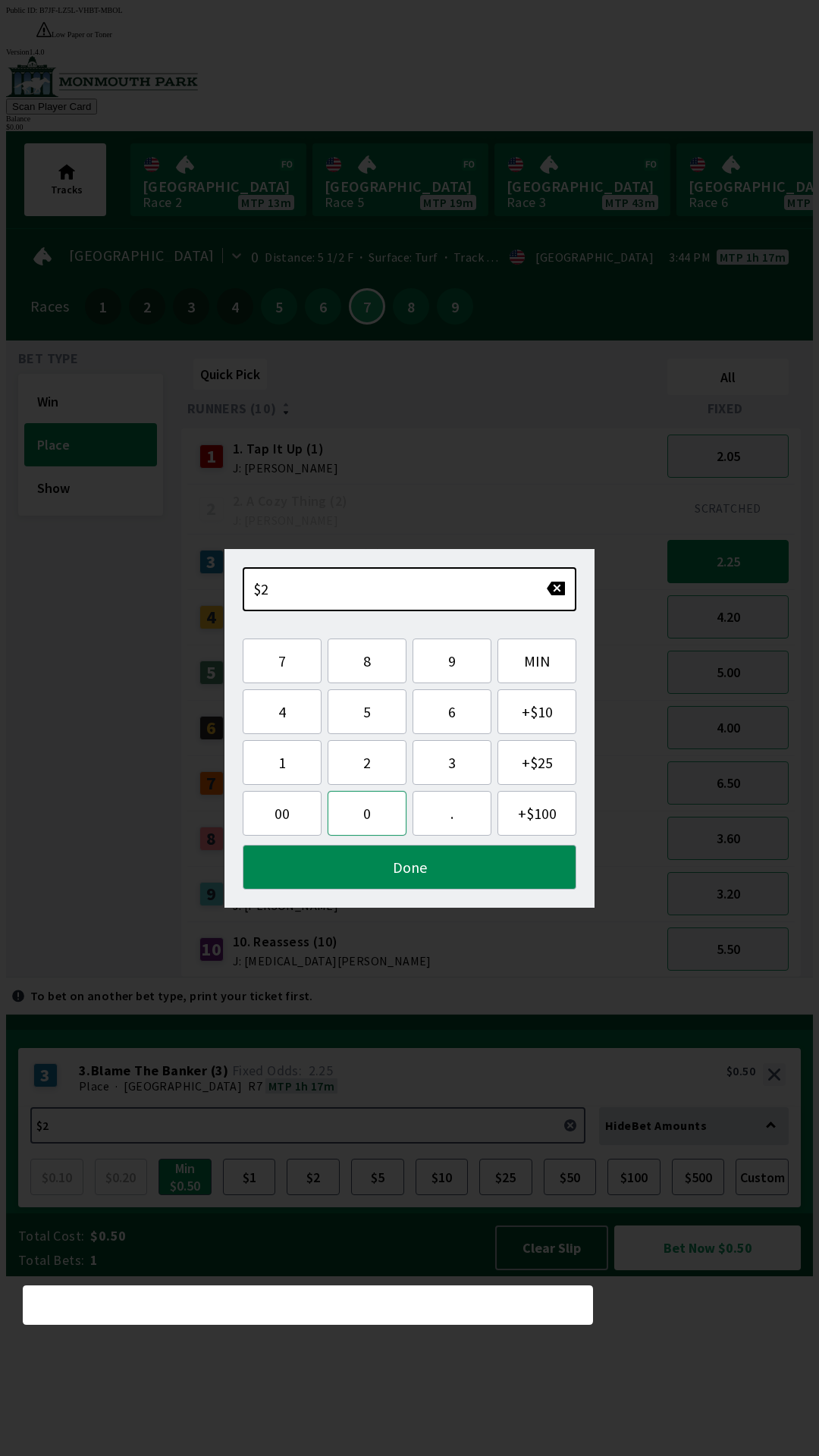
click at [379, 811] on button "0" at bounding box center [367, 814] width 79 height 45
click at [373, 869] on button "Done" at bounding box center [409, 867] width 334 height 45
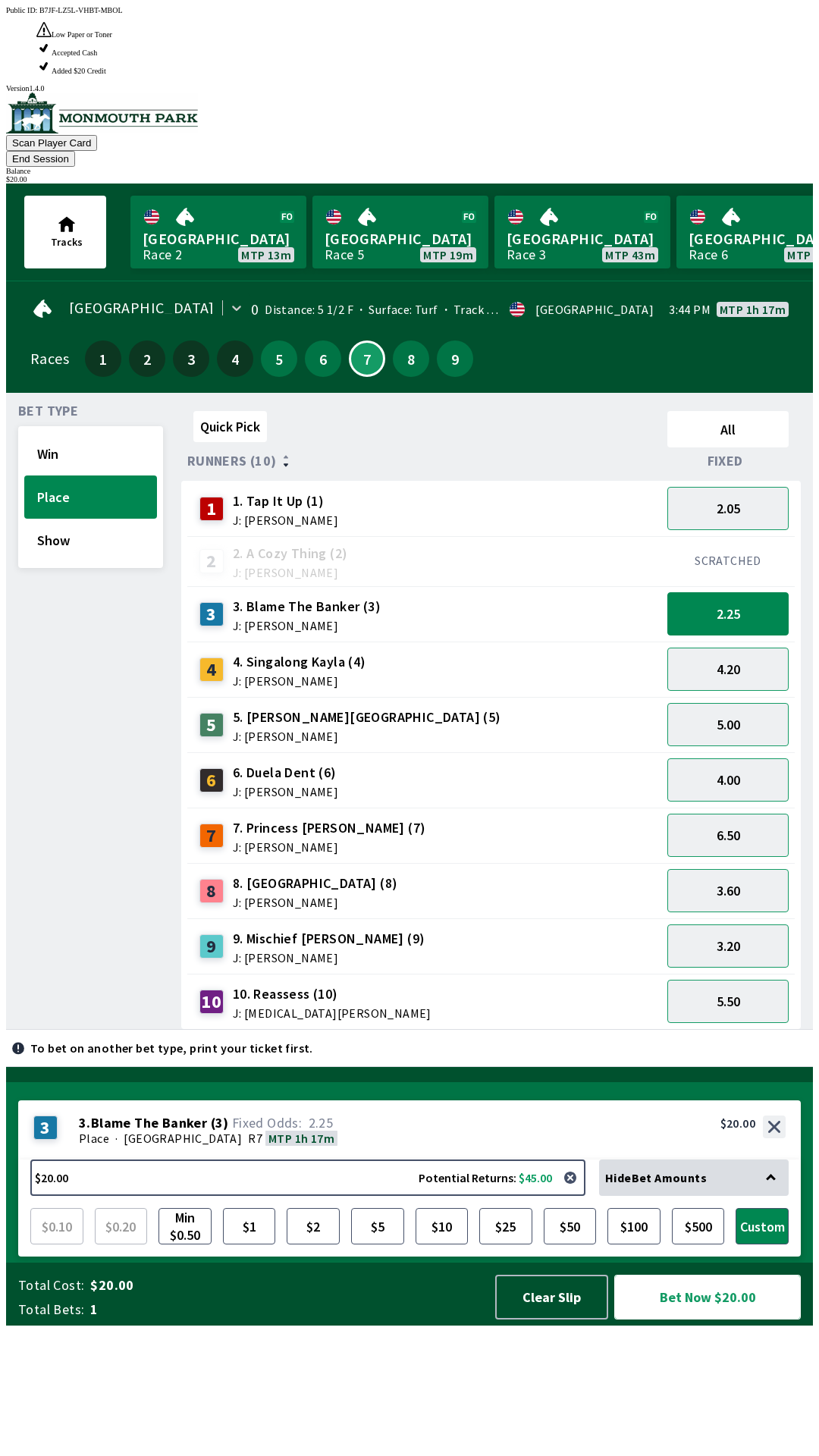
click at [696, 1320] on button "Bet Now $20.00" at bounding box center [707, 1297] width 187 height 45
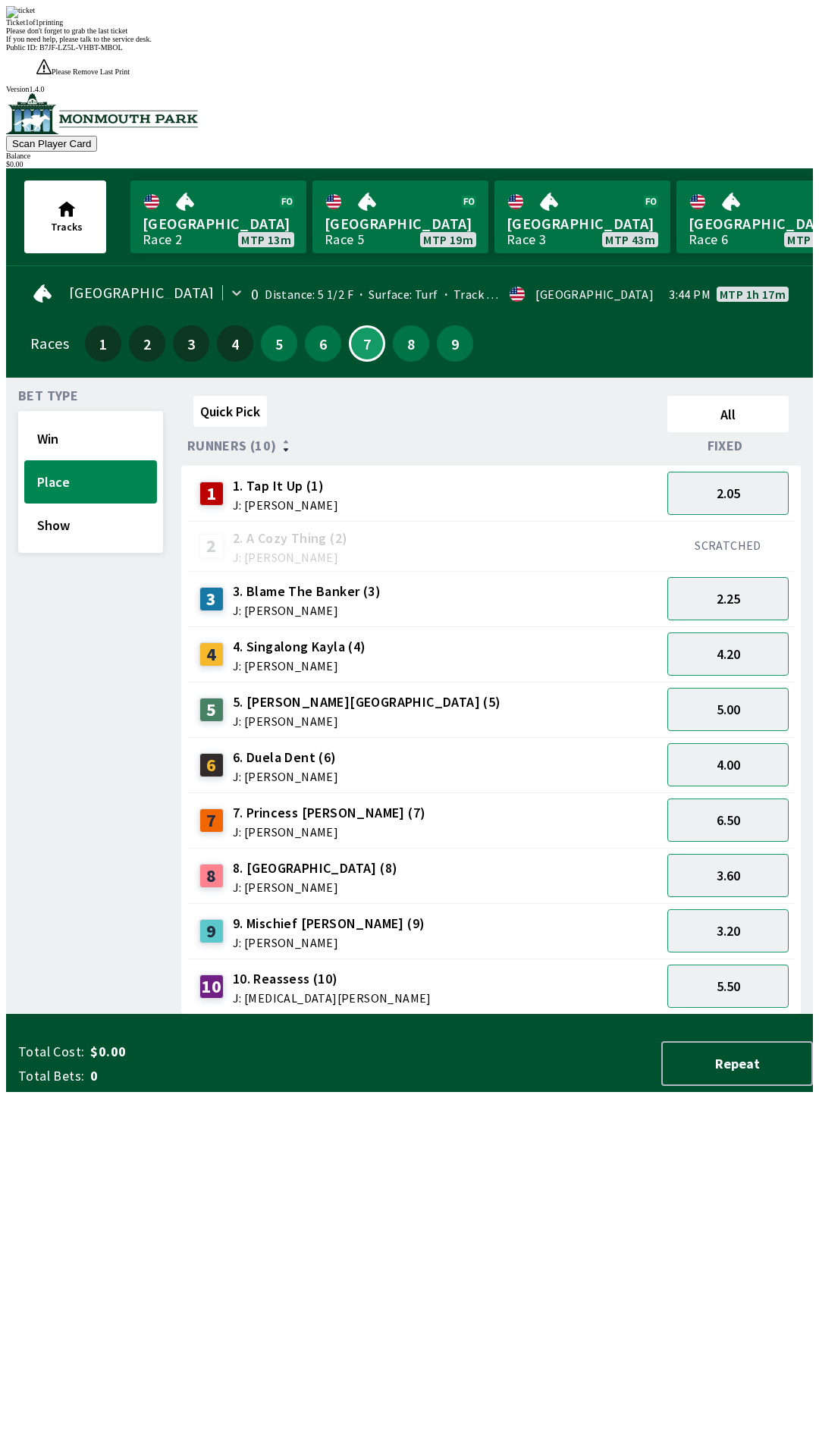
click at [354, 1015] on div "Quick Pick All Runners (10) Fixed 1 1. Tap It Up (1) J: [PERSON_NAME] 2.05 2 2.…" at bounding box center [496, 702] width 631 height 625
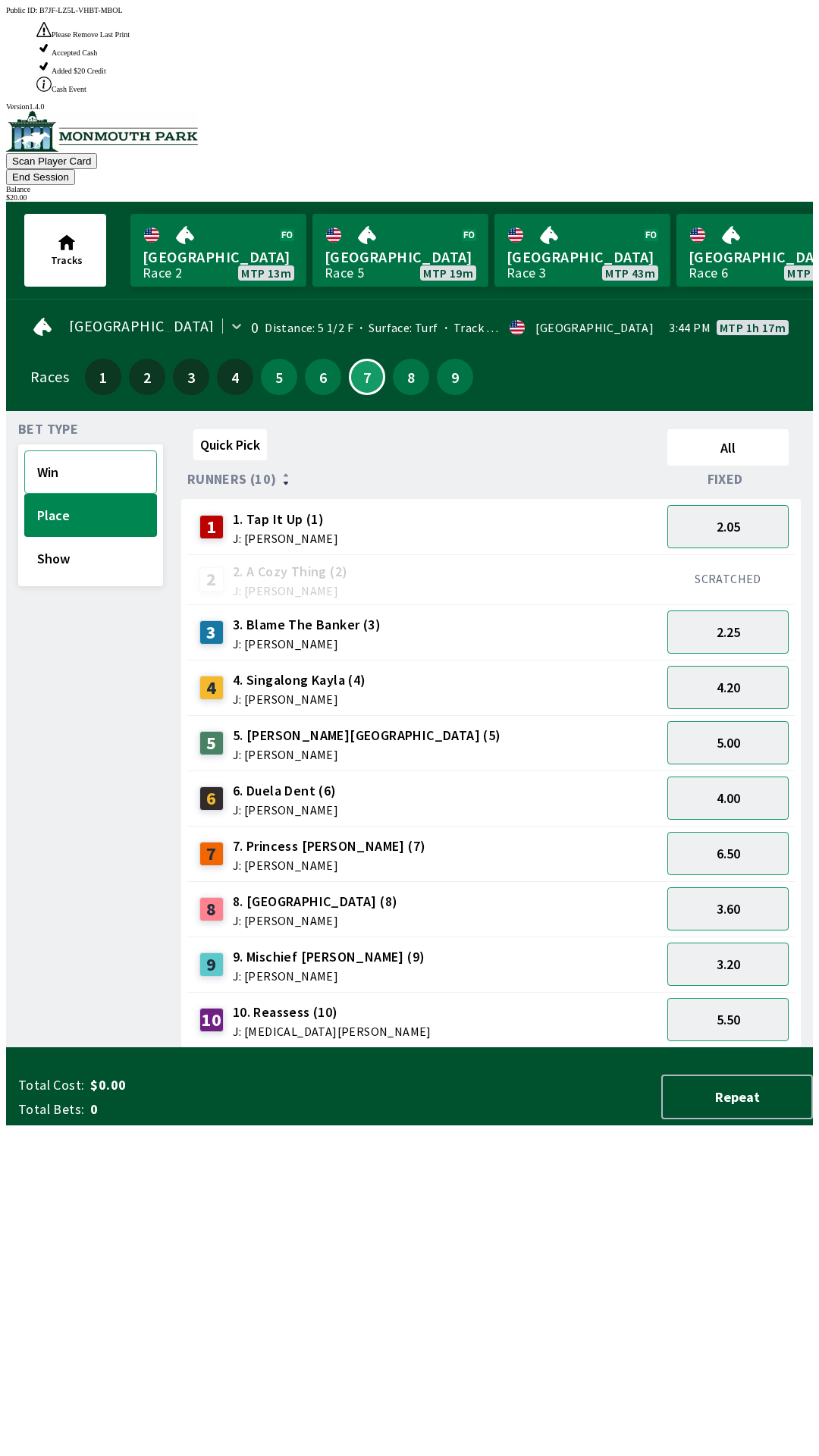
click at [89, 451] on button "Win" at bounding box center [90, 472] width 132 height 44
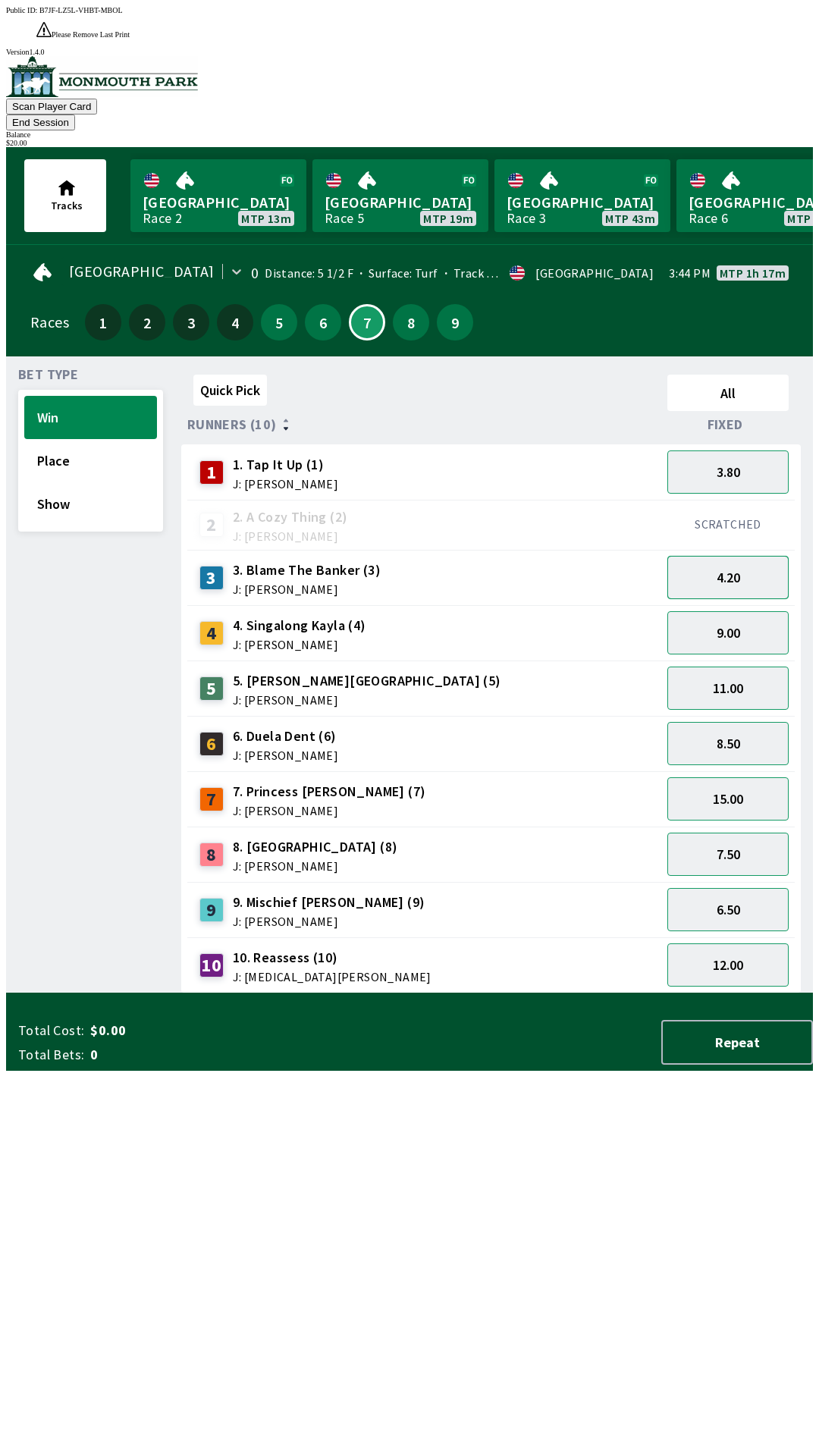
click at [743, 556] on button "4.20" at bounding box center [727, 578] width 121 height 44
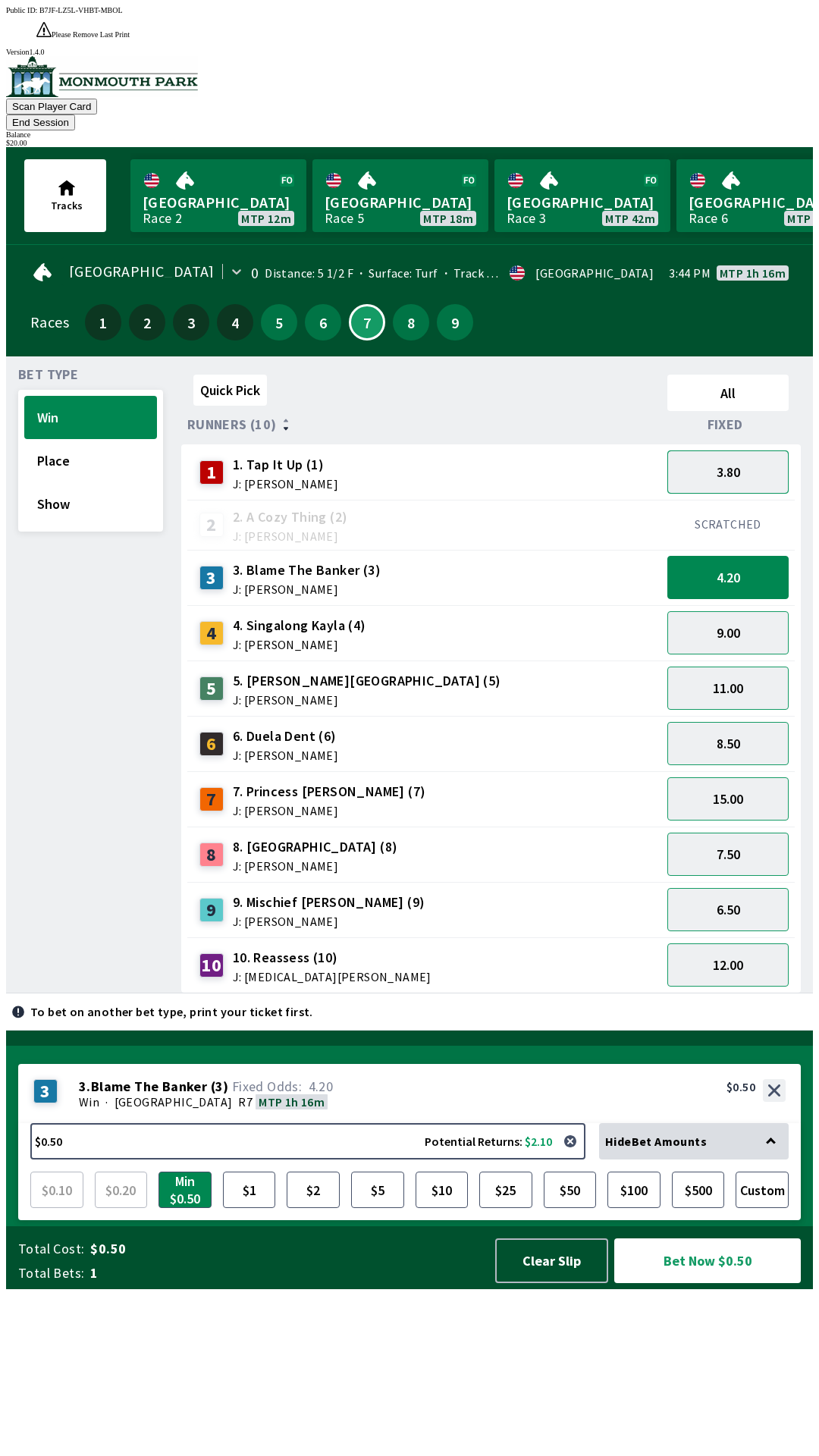
click at [753, 451] on button "3.80" at bounding box center [727, 472] width 121 height 44
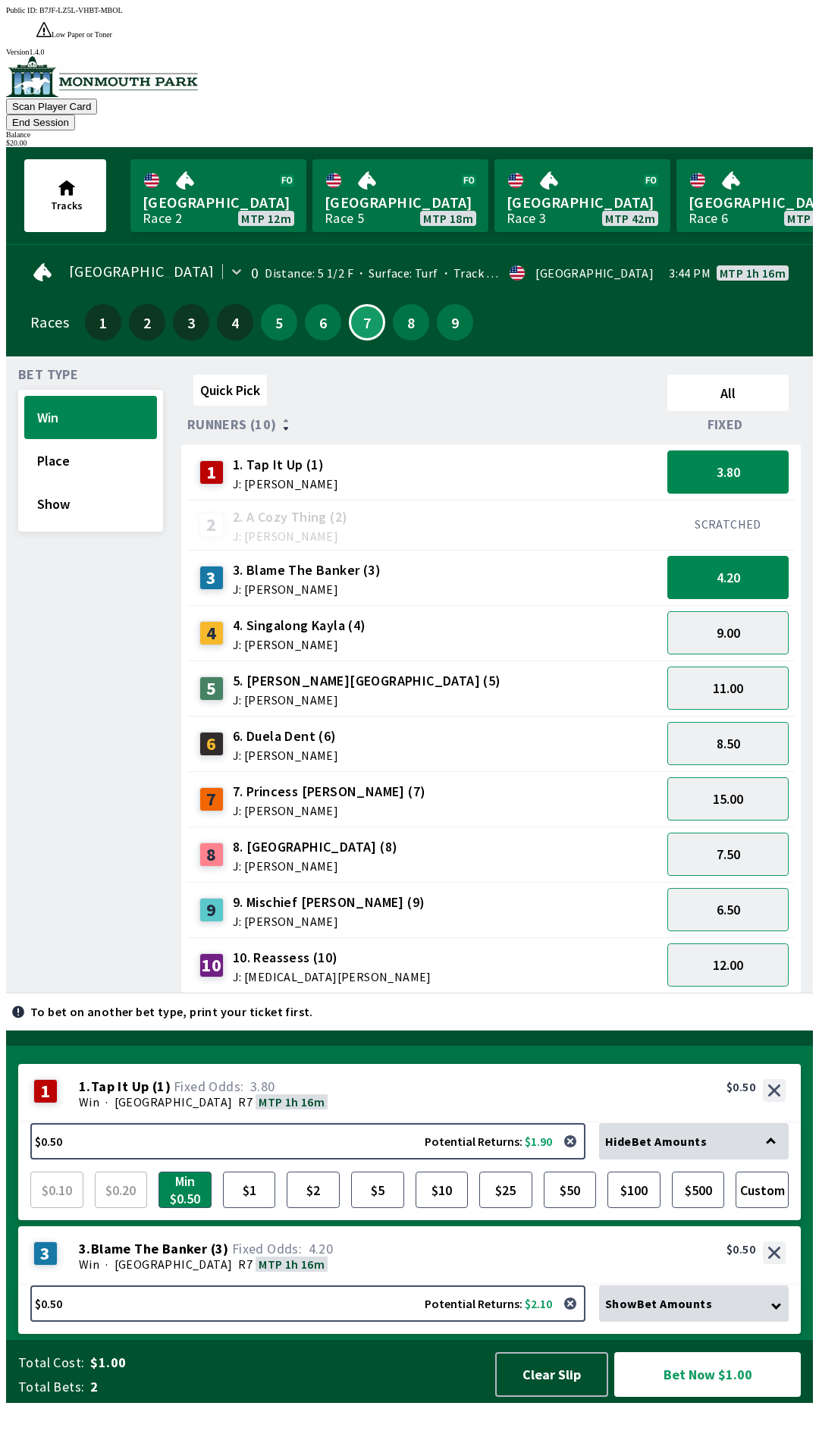
click at [758, 1322] on div "Show Bet Amounts" at bounding box center [693, 1304] width 190 height 37
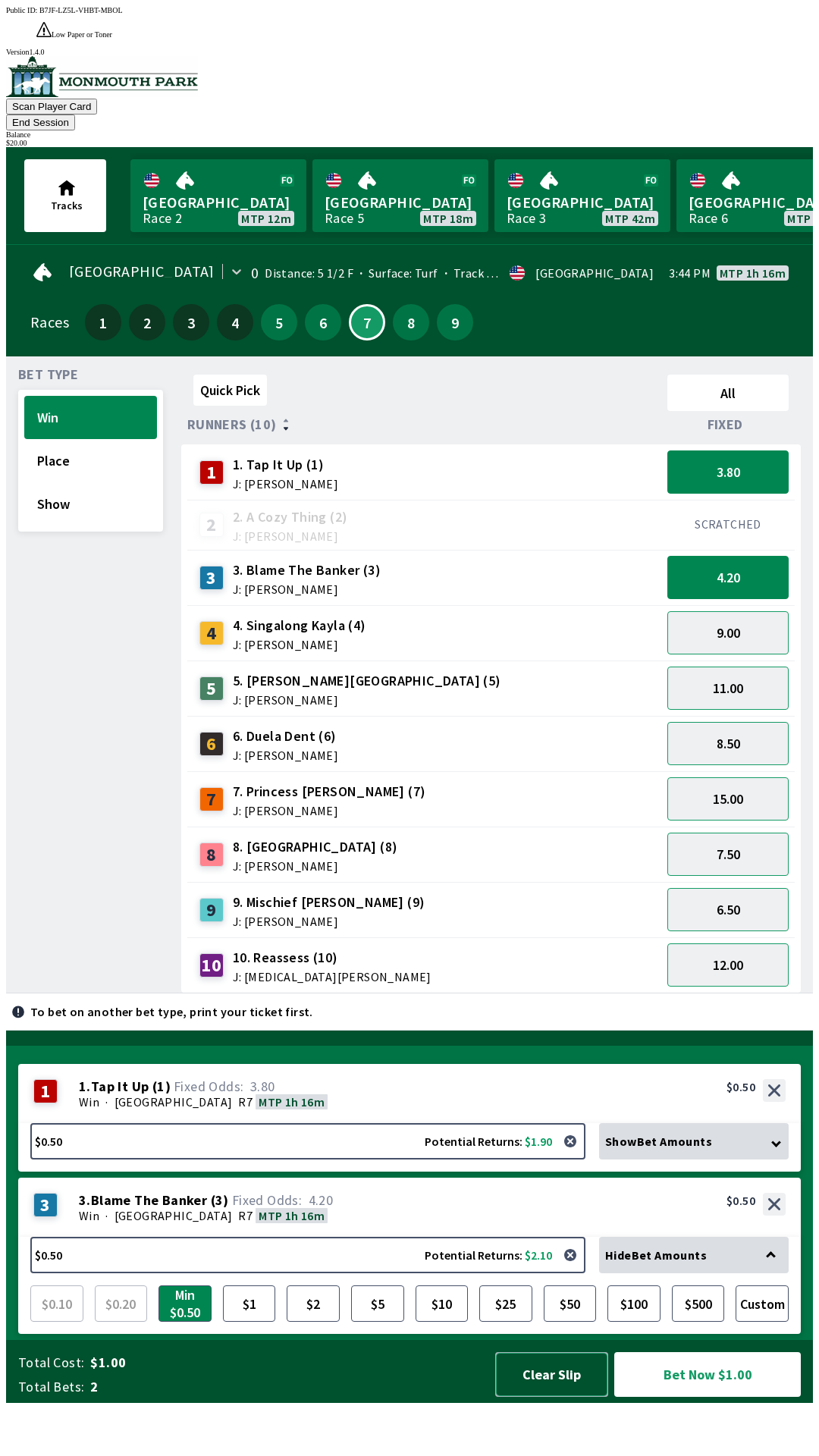
click at [570, 1397] on button "Clear Slip" at bounding box center [551, 1375] width 113 height 45
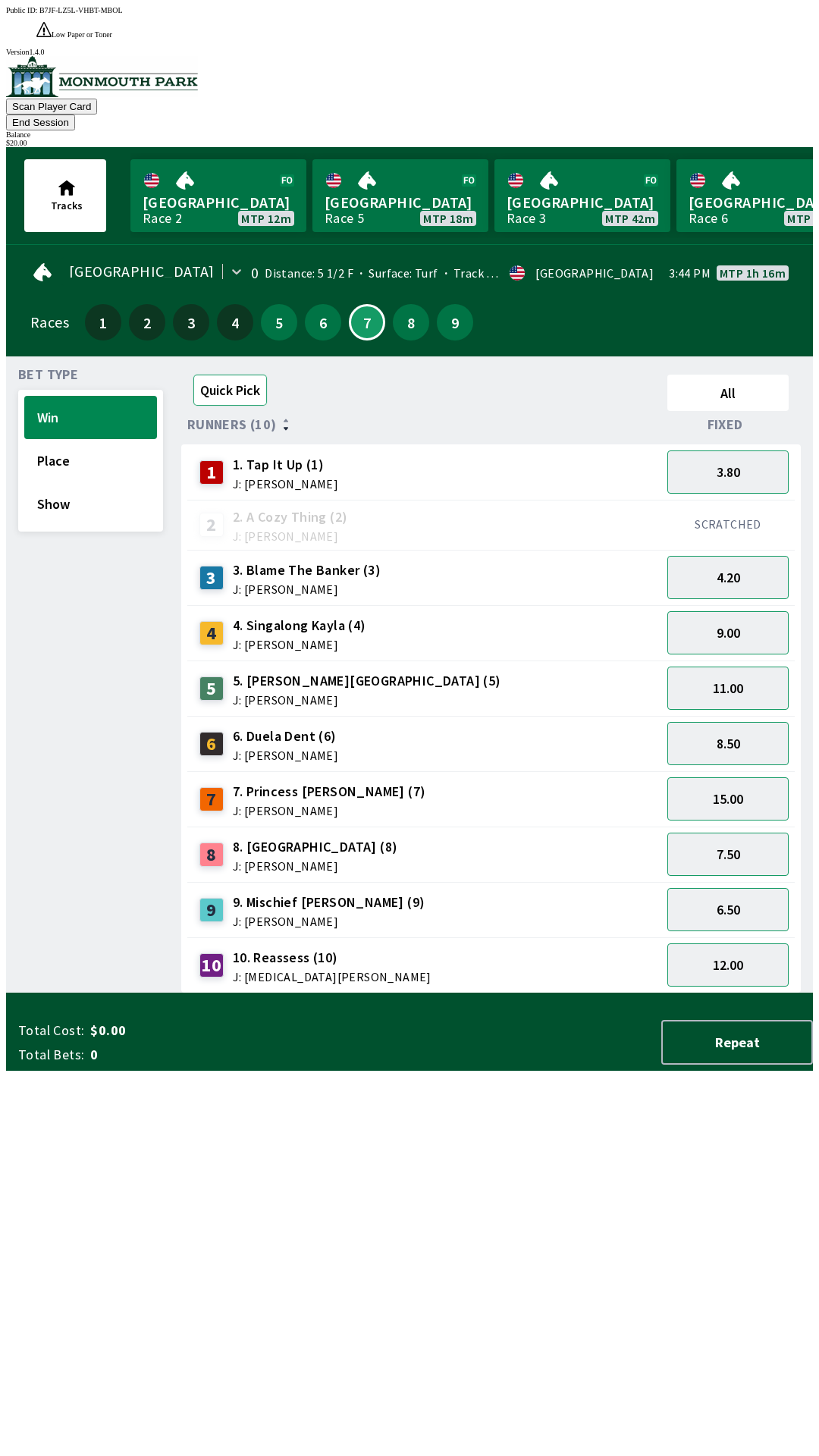
click at [224, 374] on button "Quick Pick" at bounding box center [230, 390] width 73 height 31
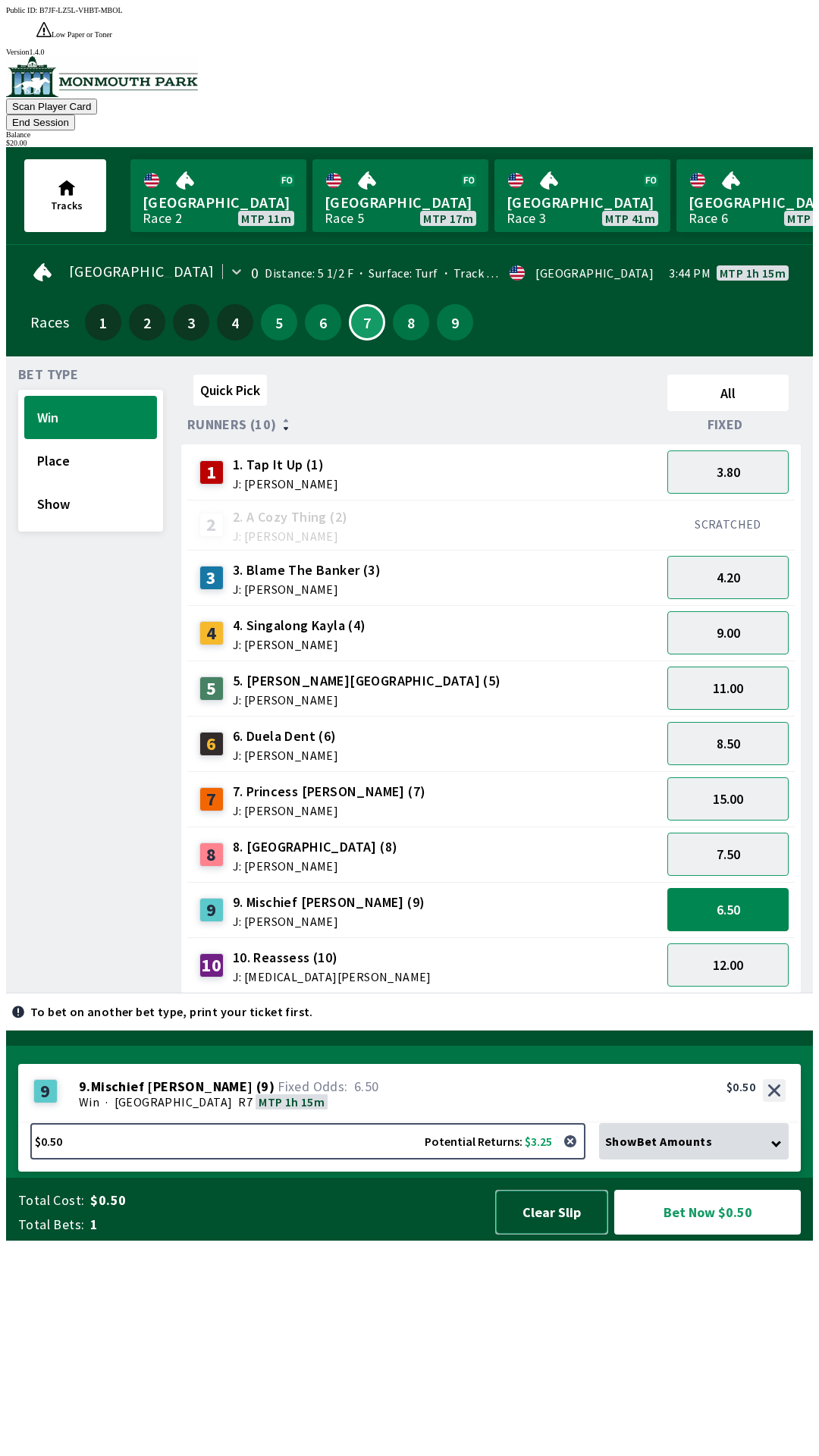
click at [541, 1234] on button "Clear Slip" at bounding box center [551, 1212] width 113 height 45
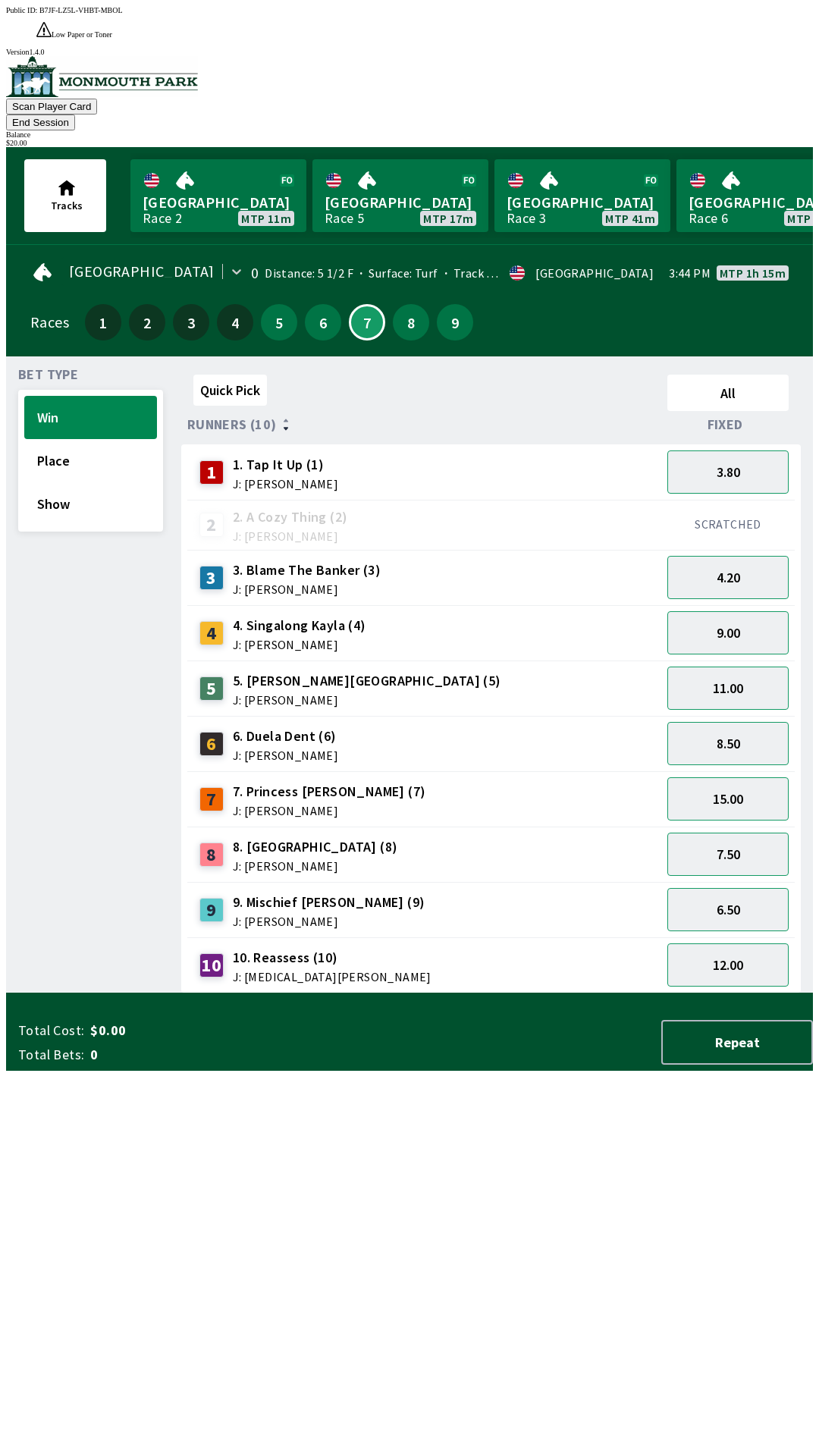
click at [75, 114] on button "End Session" at bounding box center [40, 122] width 69 height 15
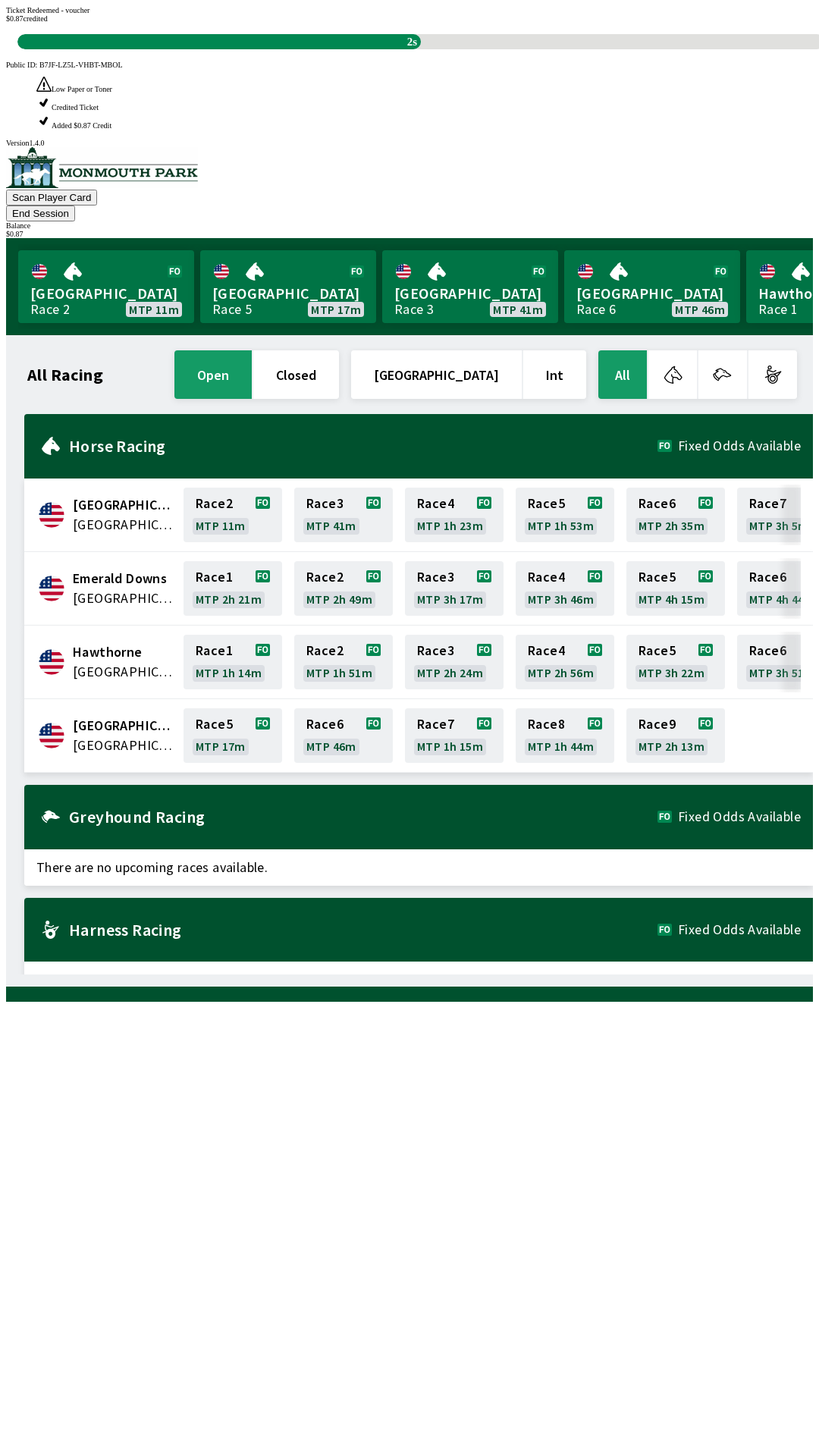
click at [458, 974] on div "All Racing open closed [GEOGRAPHIC_DATA] Int All [GEOGRAPHIC_DATA] [GEOGRAPHIC_…" at bounding box center [416, 661] width 795 height 627
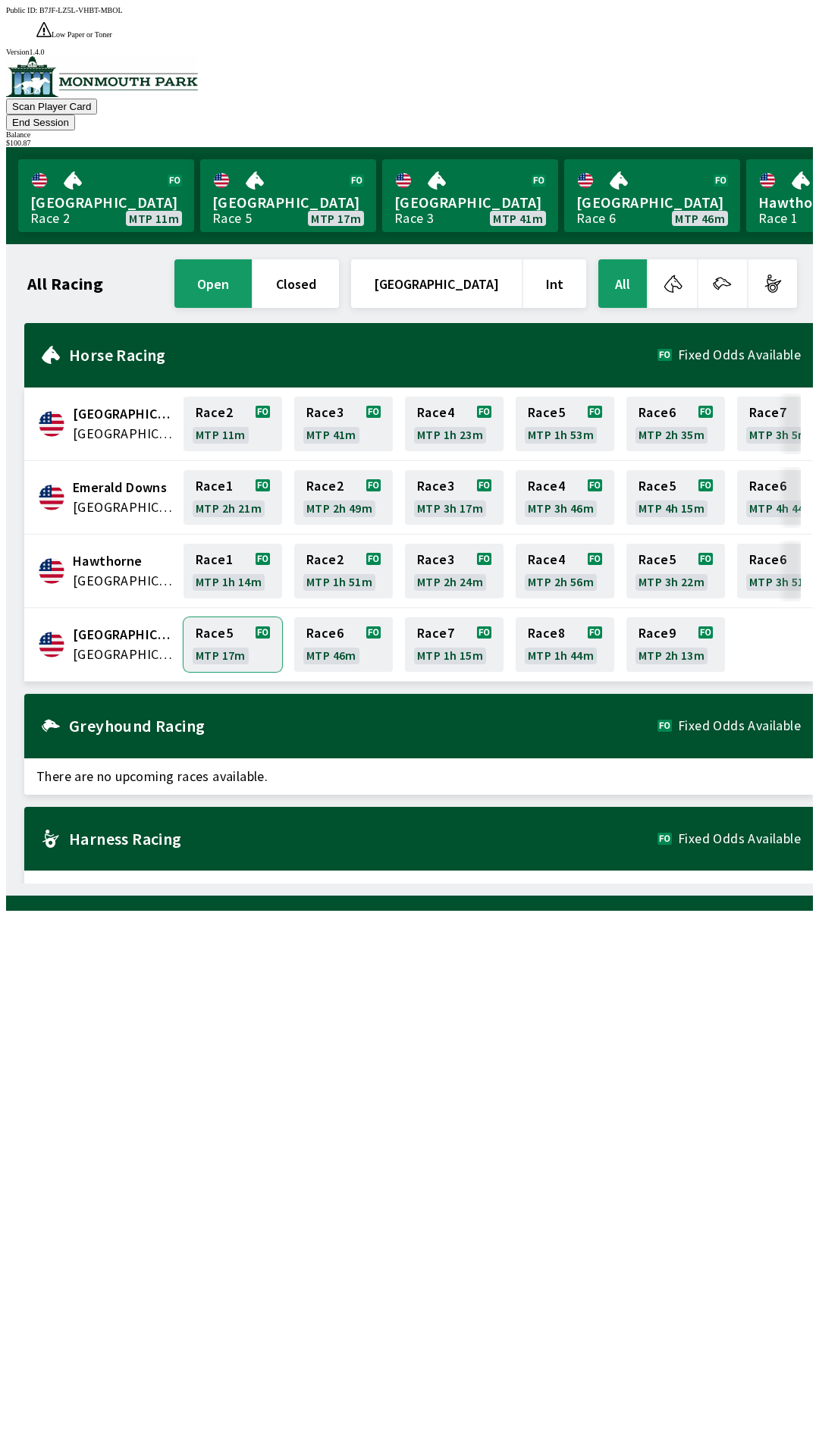
click at [213, 617] on link "Race 5 MTP 17m" at bounding box center [233, 644] width 99 height 54
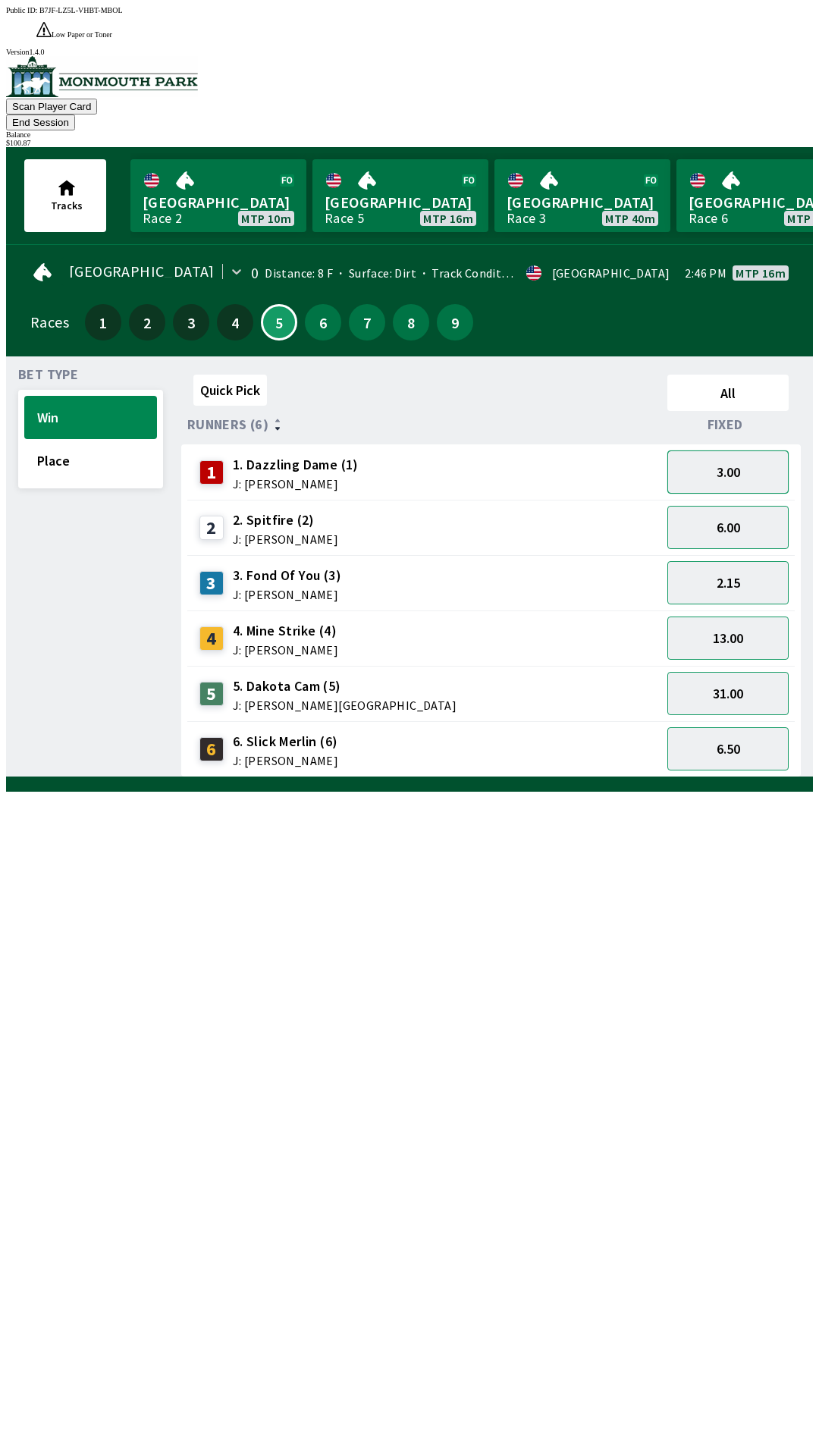
click at [744, 451] on button "3.00" at bounding box center [727, 472] width 121 height 44
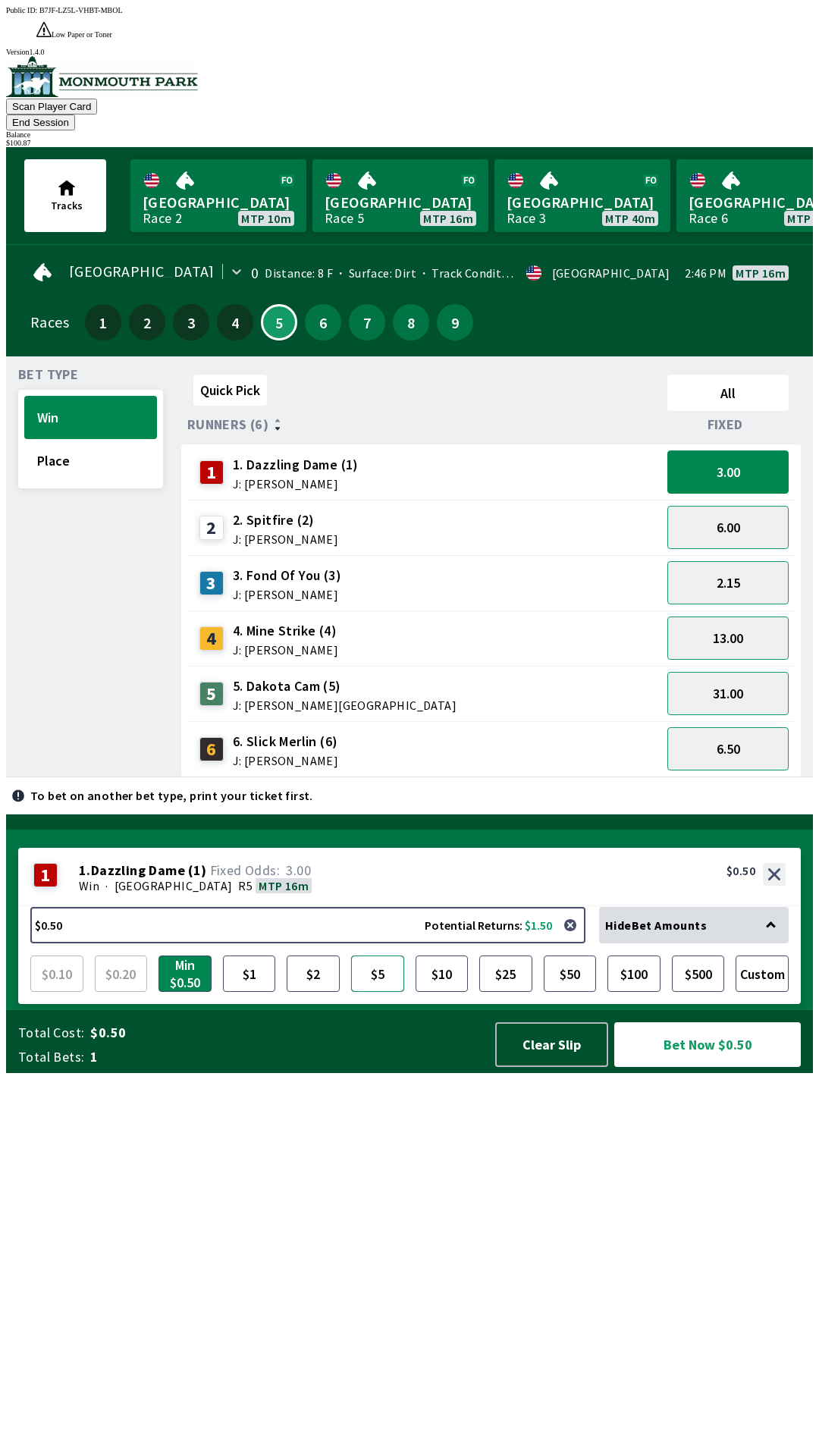
click at [373, 992] on button "$5" at bounding box center [377, 974] width 53 height 37
click at [676, 1067] on button "Bet Now $5.00" at bounding box center [707, 1045] width 187 height 45
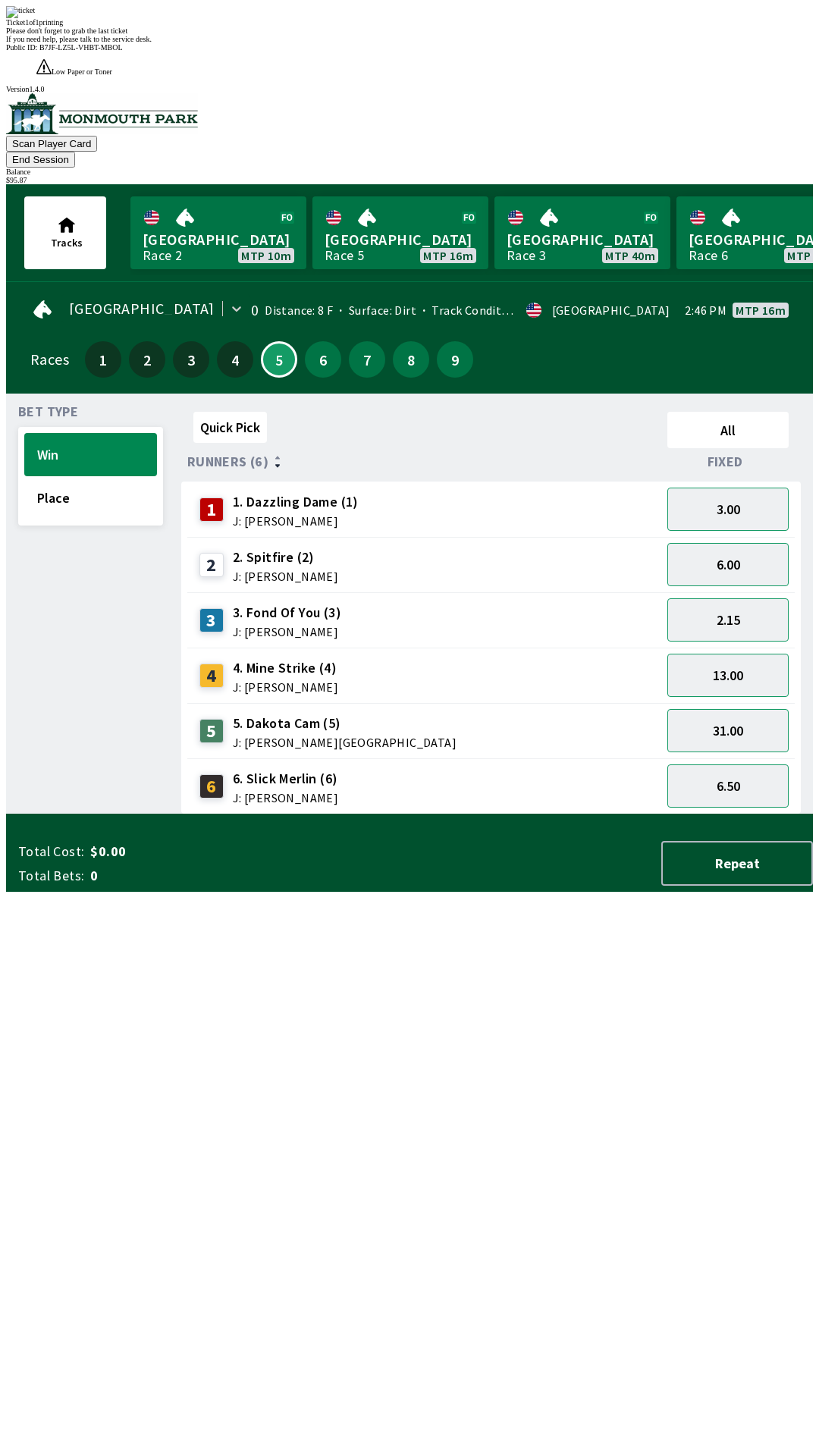
click at [425, 815] on div "Quick Pick All Runners (6) Fixed 1 1. Dazzling Dame (1) J: [PERSON_NAME] 3.00 2…" at bounding box center [496, 609] width 631 height 409
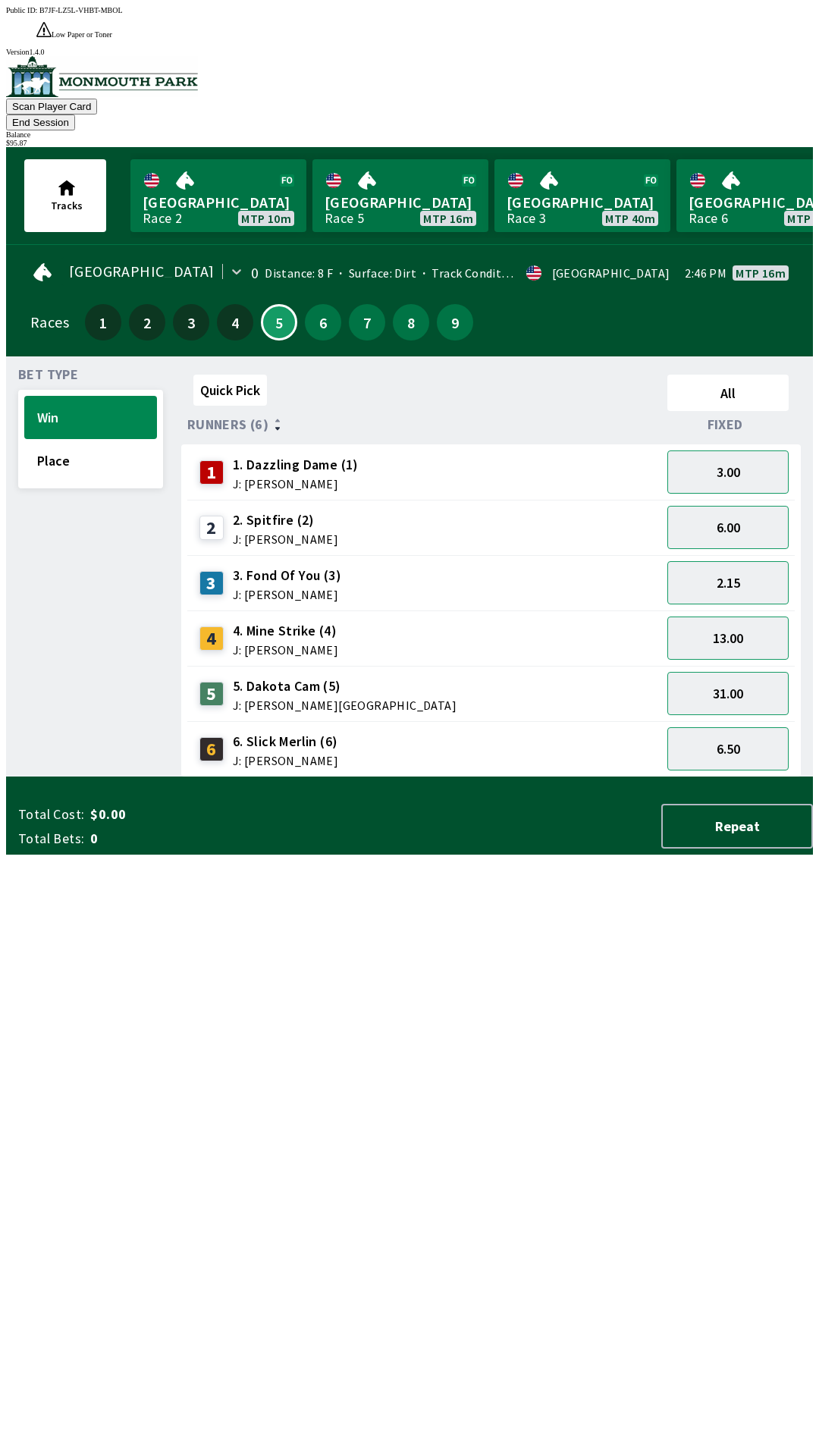
click at [75, 114] on button "End Session" at bounding box center [40, 122] width 69 height 15
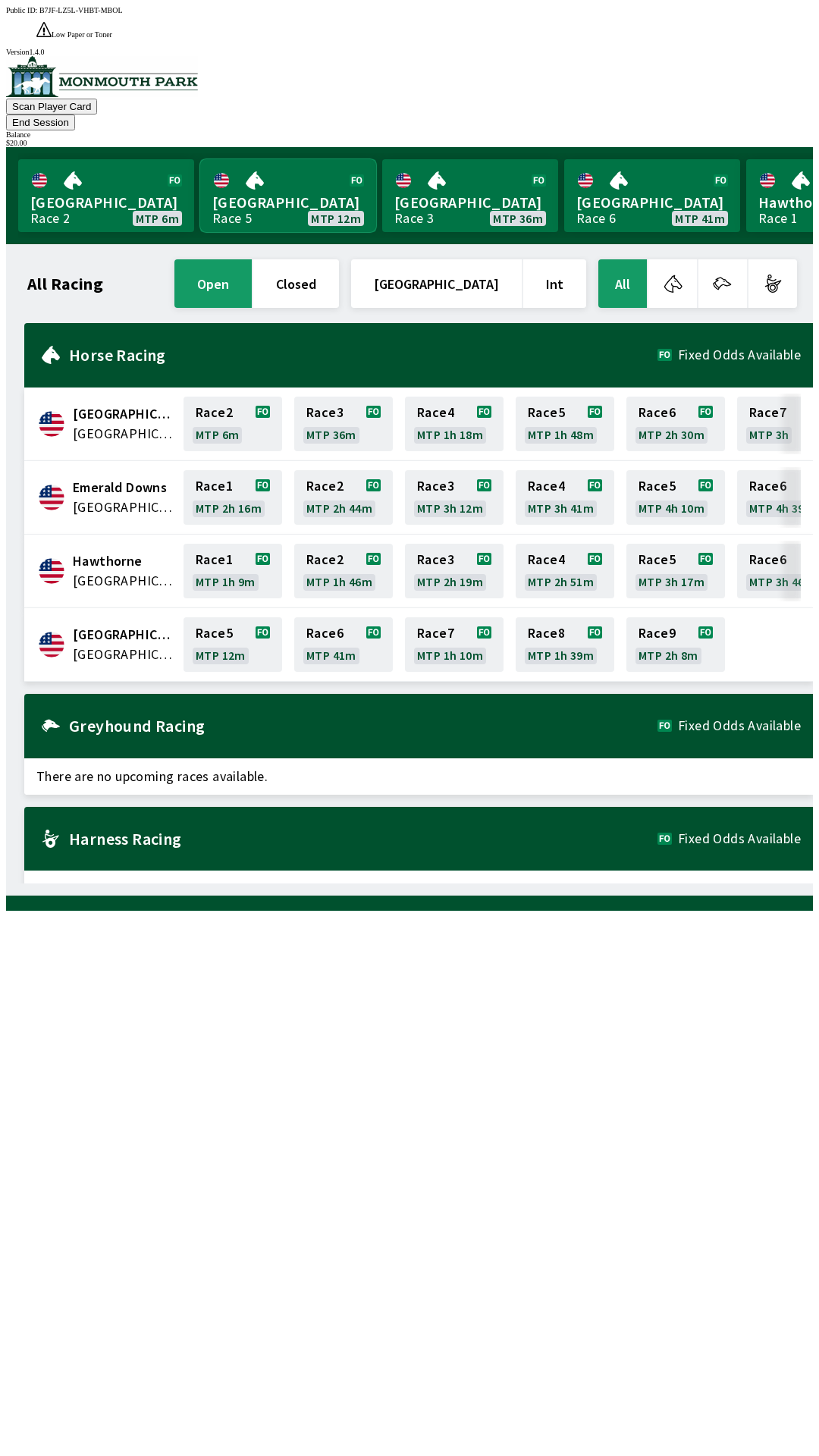
click at [296, 160] on link "Monmouth Park Race 5 MTP 12m" at bounding box center [288, 195] width 176 height 73
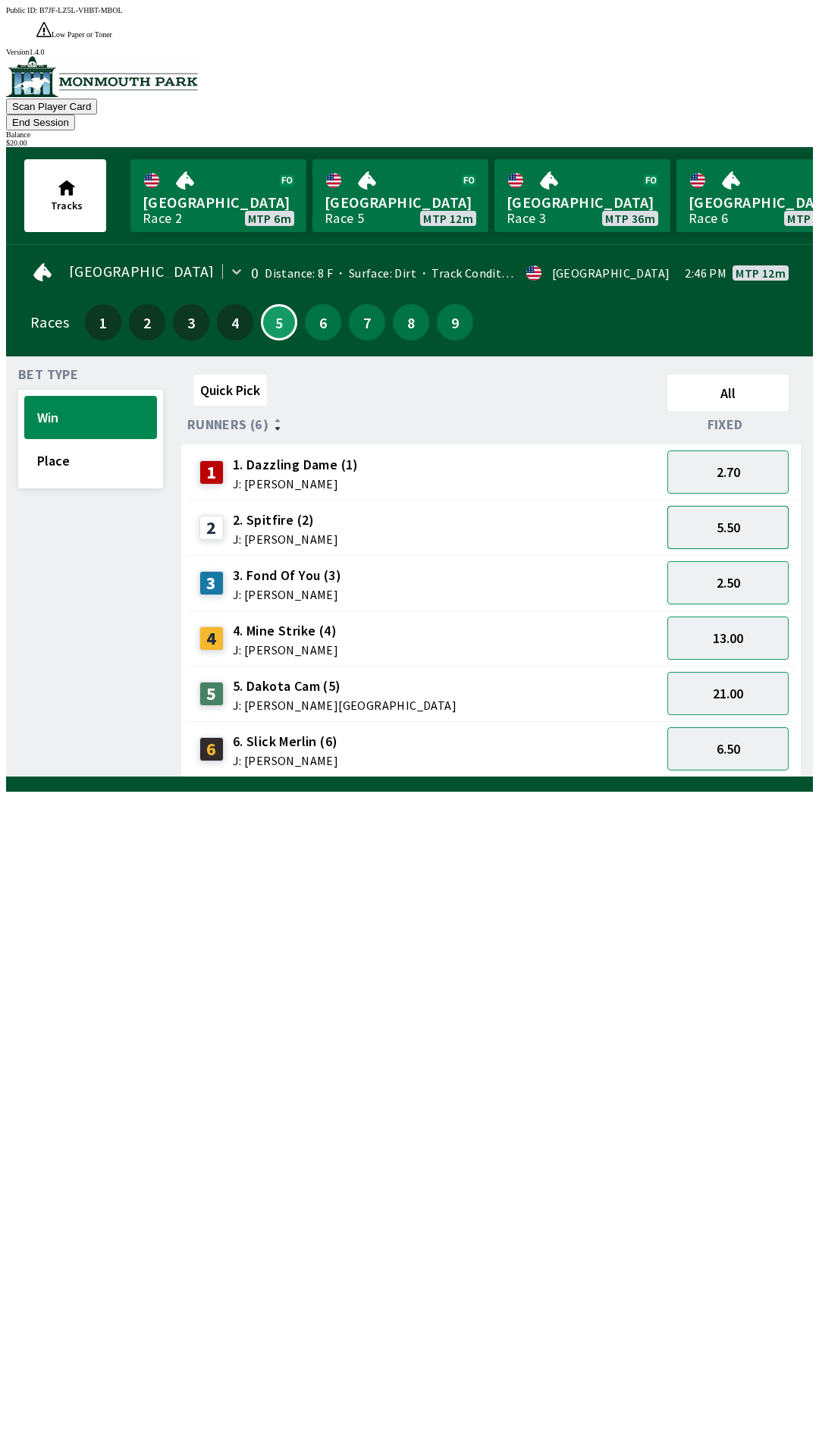
click at [741, 506] on button "5.50" at bounding box center [727, 527] width 121 height 44
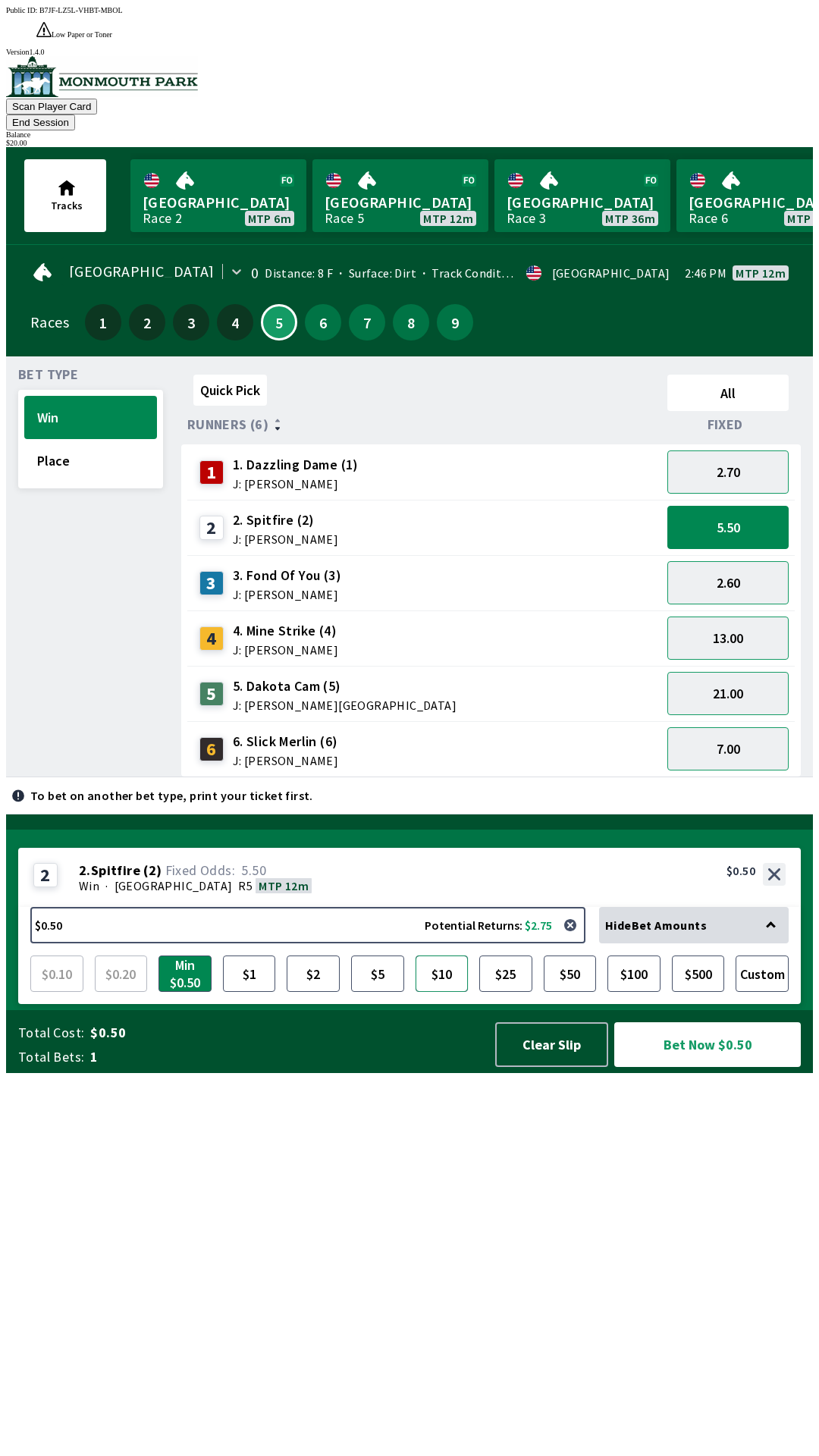
click at [437, 992] on button "$10" at bounding box center [442, 974] width 53 height 37
click at [704, 1067] on button "Bet Now $10.00" at bounding box center [707, 1045] width 187 height 45
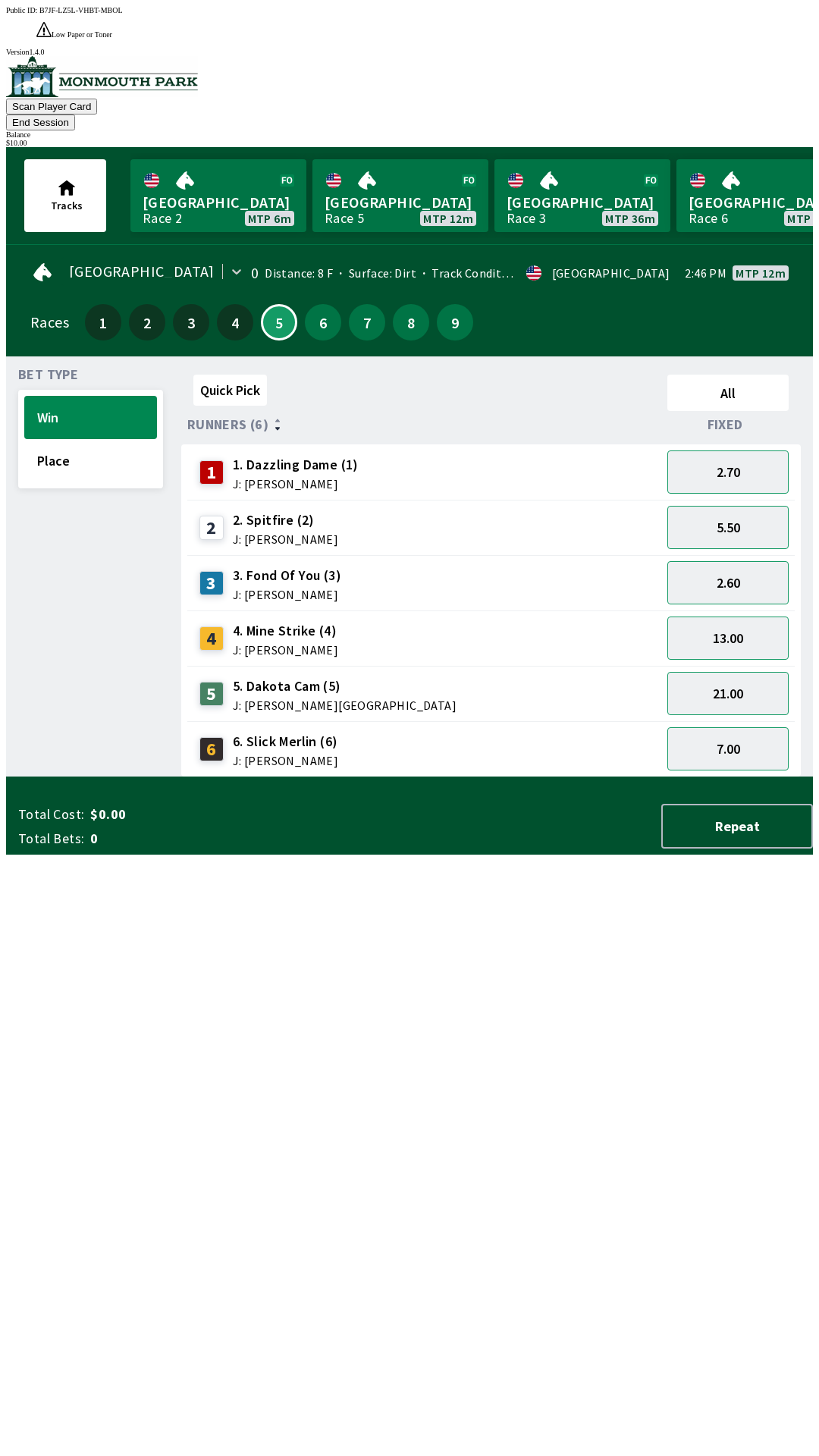
click at [579, 778] on div "Quick Pick All Runners (6) Fixed 1 1. Dazzling Dame (1) J: [PERSON_NAME] 2.70 2…" at bounding box center [496, 573] width 631 height 409
click at [738, 616] on button "13.00" at bounding box center [727, 638] width 121 height 44
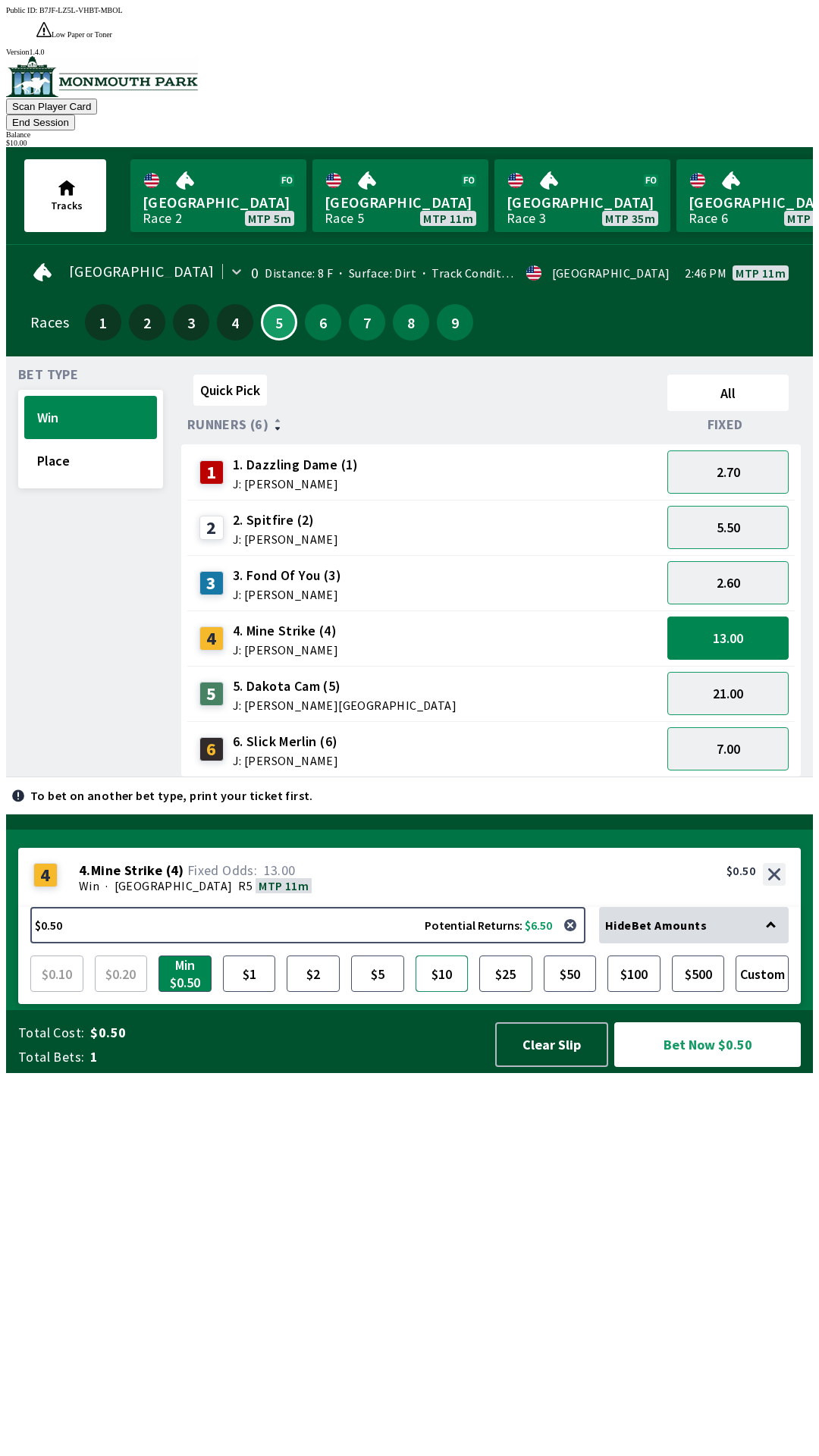
click at [451, 992] on button "$10" at bounding box center [442, 974] width 53 height 37
click at [717, 1067] on button "Bet Now $10.00" at bounding box center [707, 1045] width 187 height 45
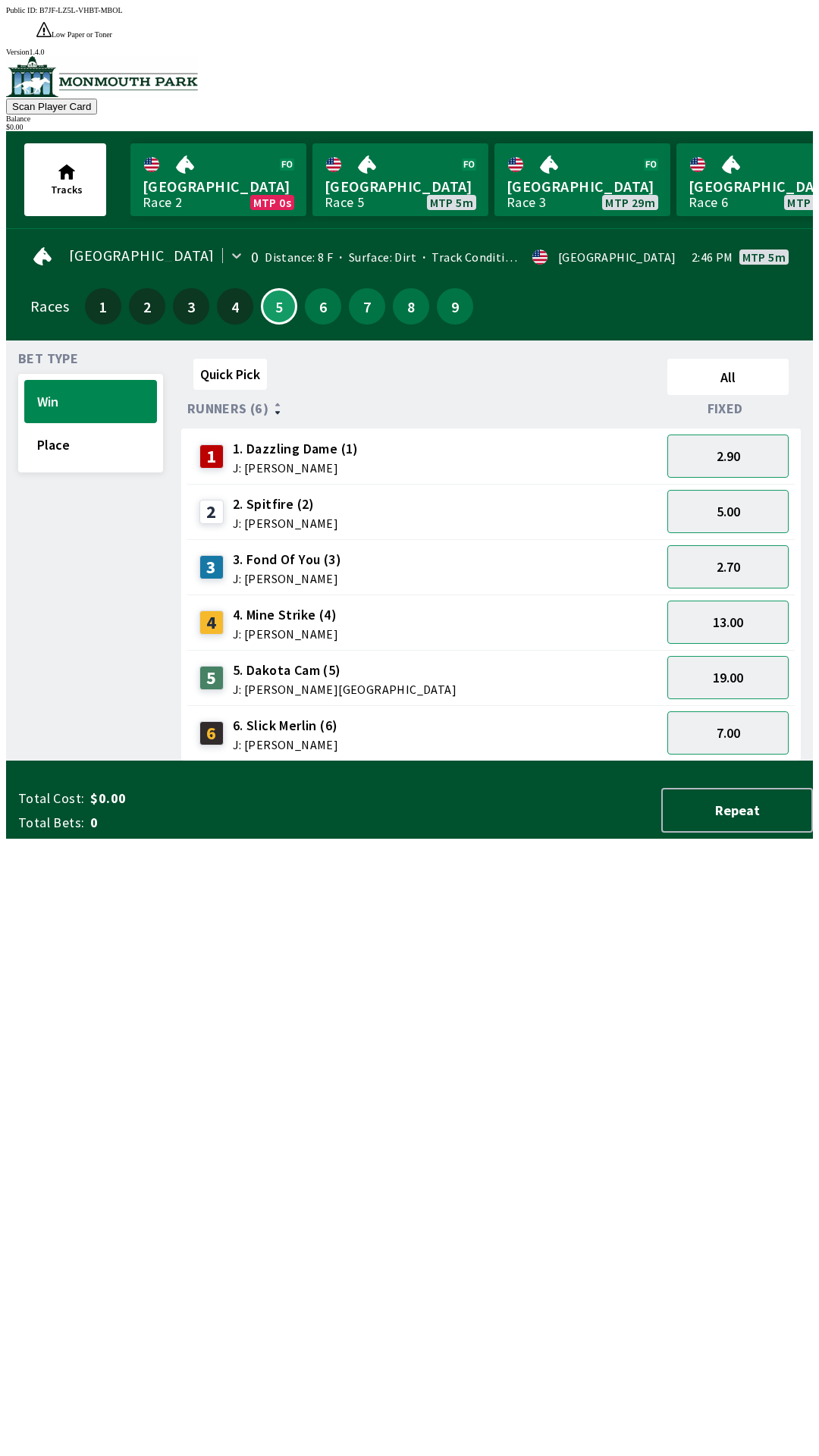
click at [760, 776] on div at bounding box center [409, 768] width 806 height 15
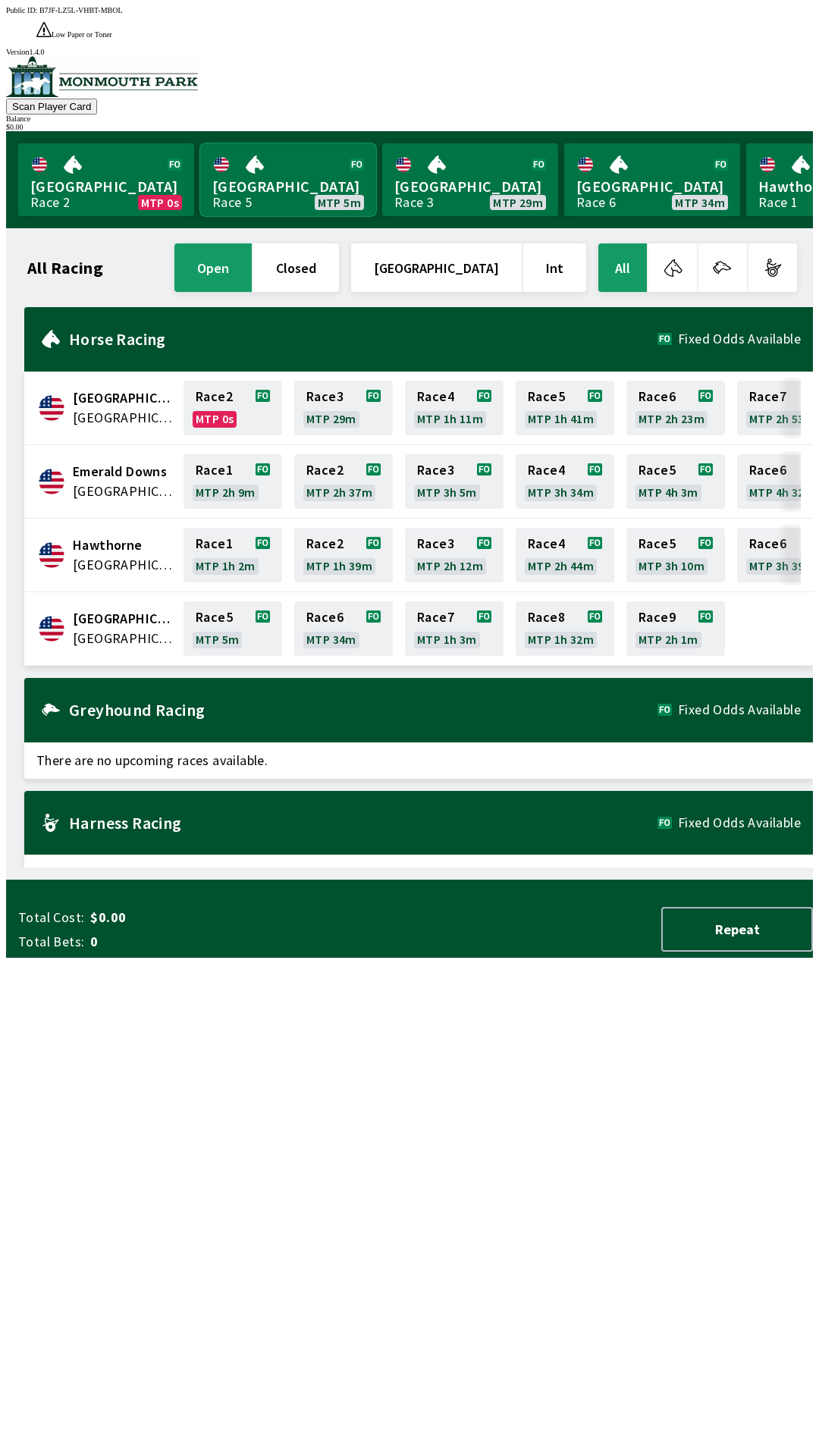
click at [279, 154] on link "Monmouth Park Race 5 MTP 5m" at bounding box center [288, 179] width 176 height 73
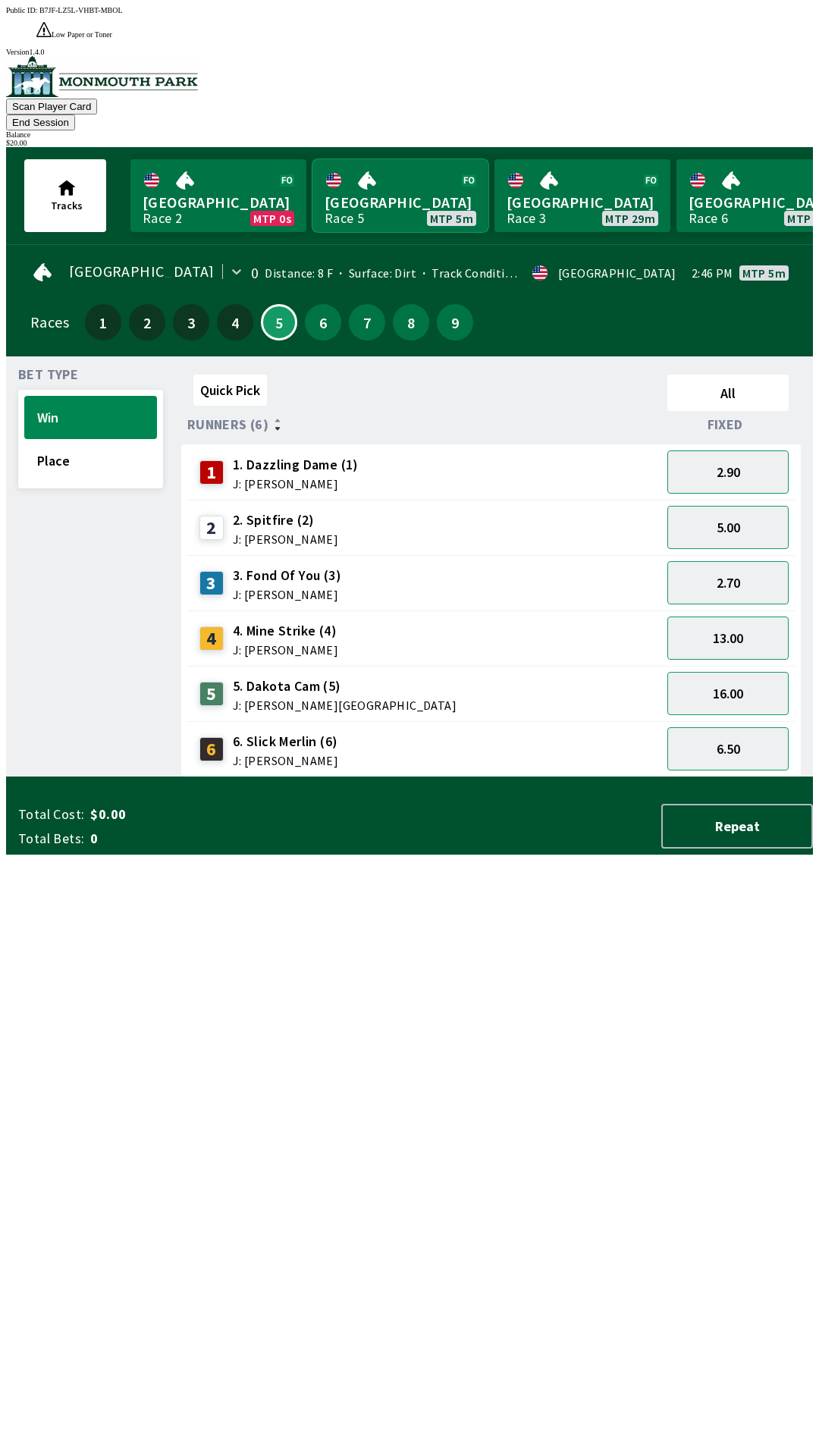
click at [392, 160] on link "Monmouth Park Race 5 MTP 5m" at bounding box center [400, 195] width 176 height 73
click at [409, 160] on link "Monmouth Park Race 5 MTP 5m" at bounding box center [400, 195] width 176 height 73
click at [720, 848] on button "Repeat" at bounding box center [737, 826] width 152 height 45
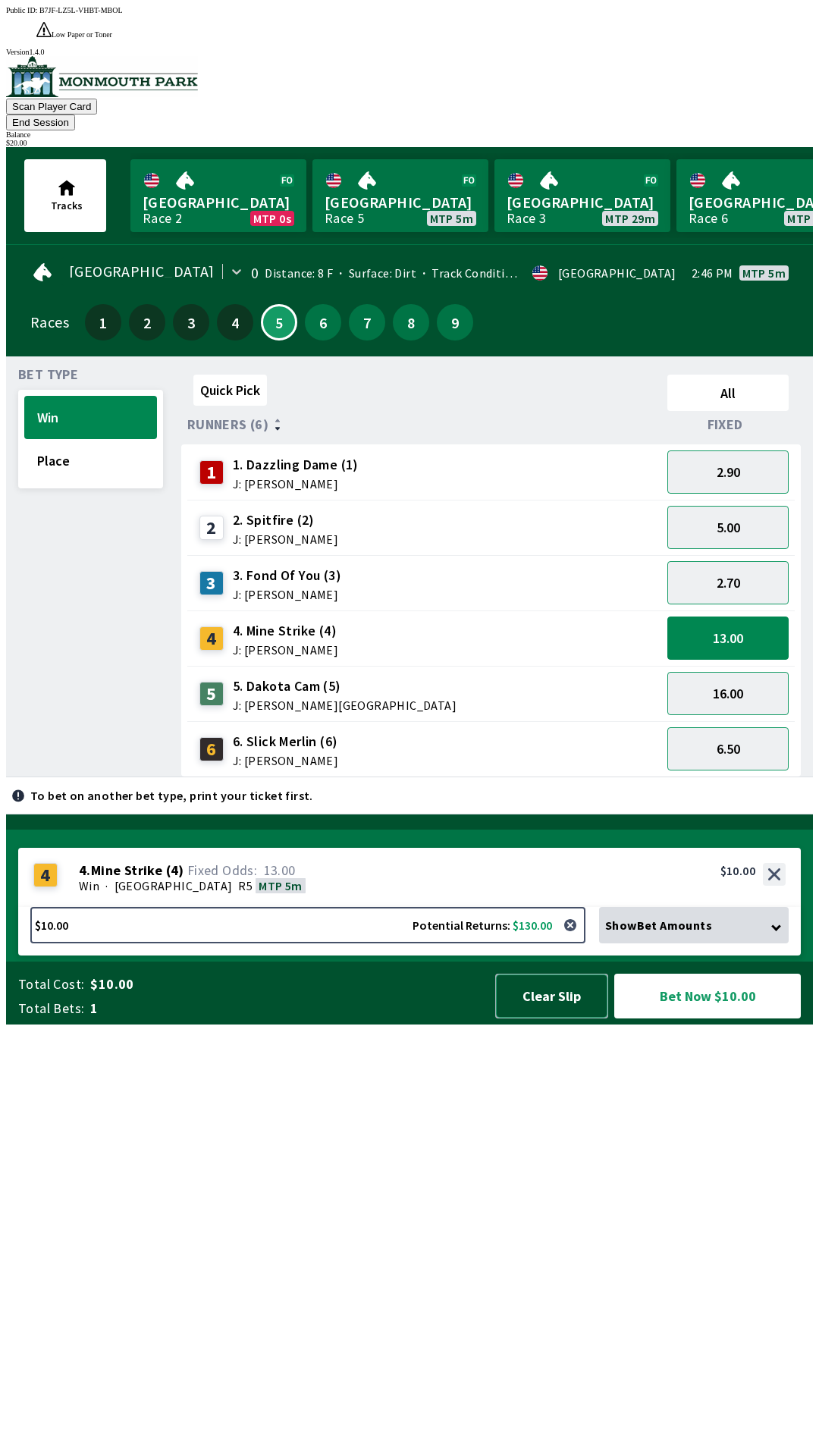
click at [551, 1019] on button "Clear Slip" at bounding box center [551, 996] width 113 height 45
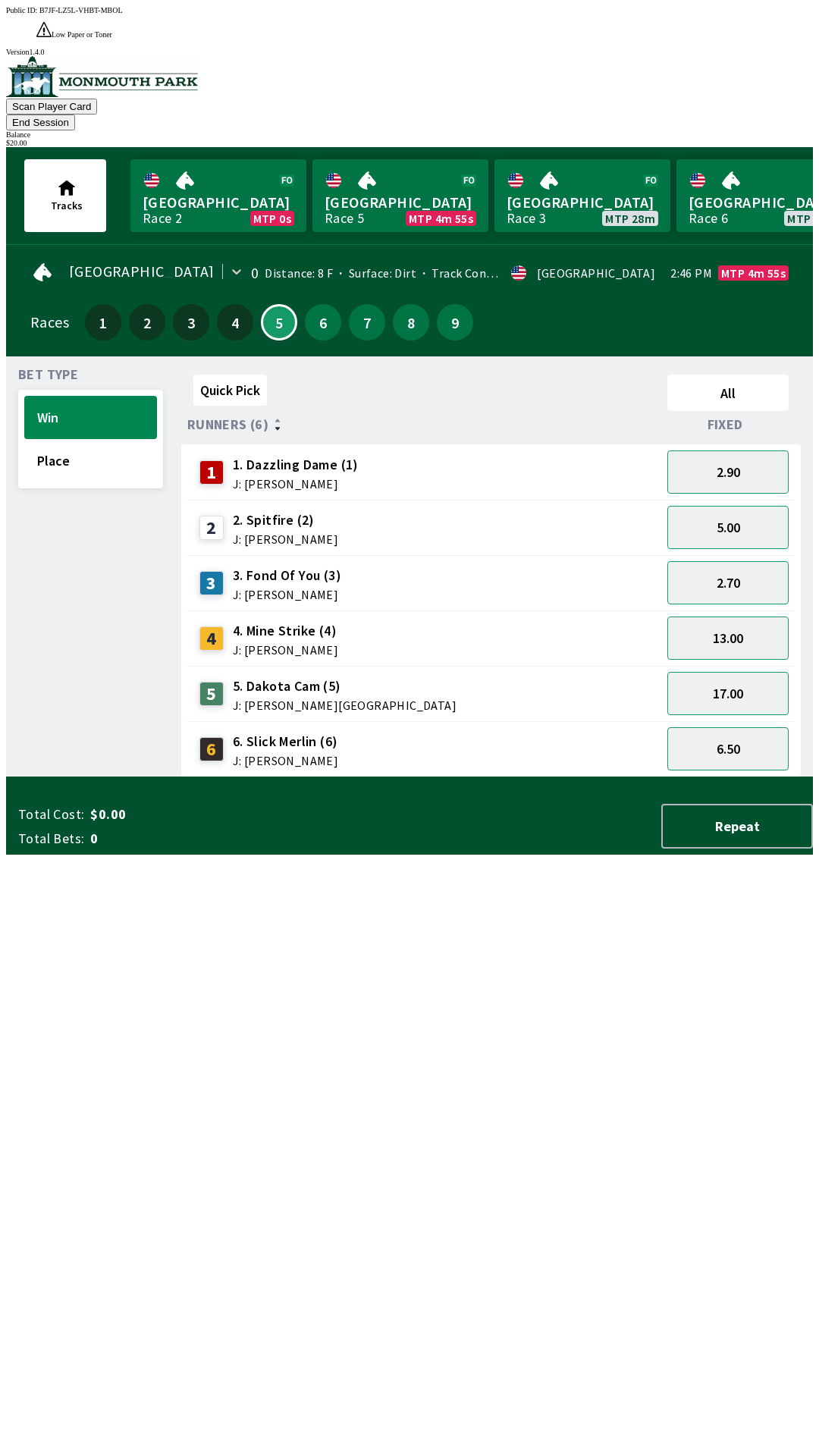
click at [414, 730] on div "6 6. [PERSON_NAME] (6) J: [PERSON_NAME]" at bounding box center [424, 749] width 461 height 38
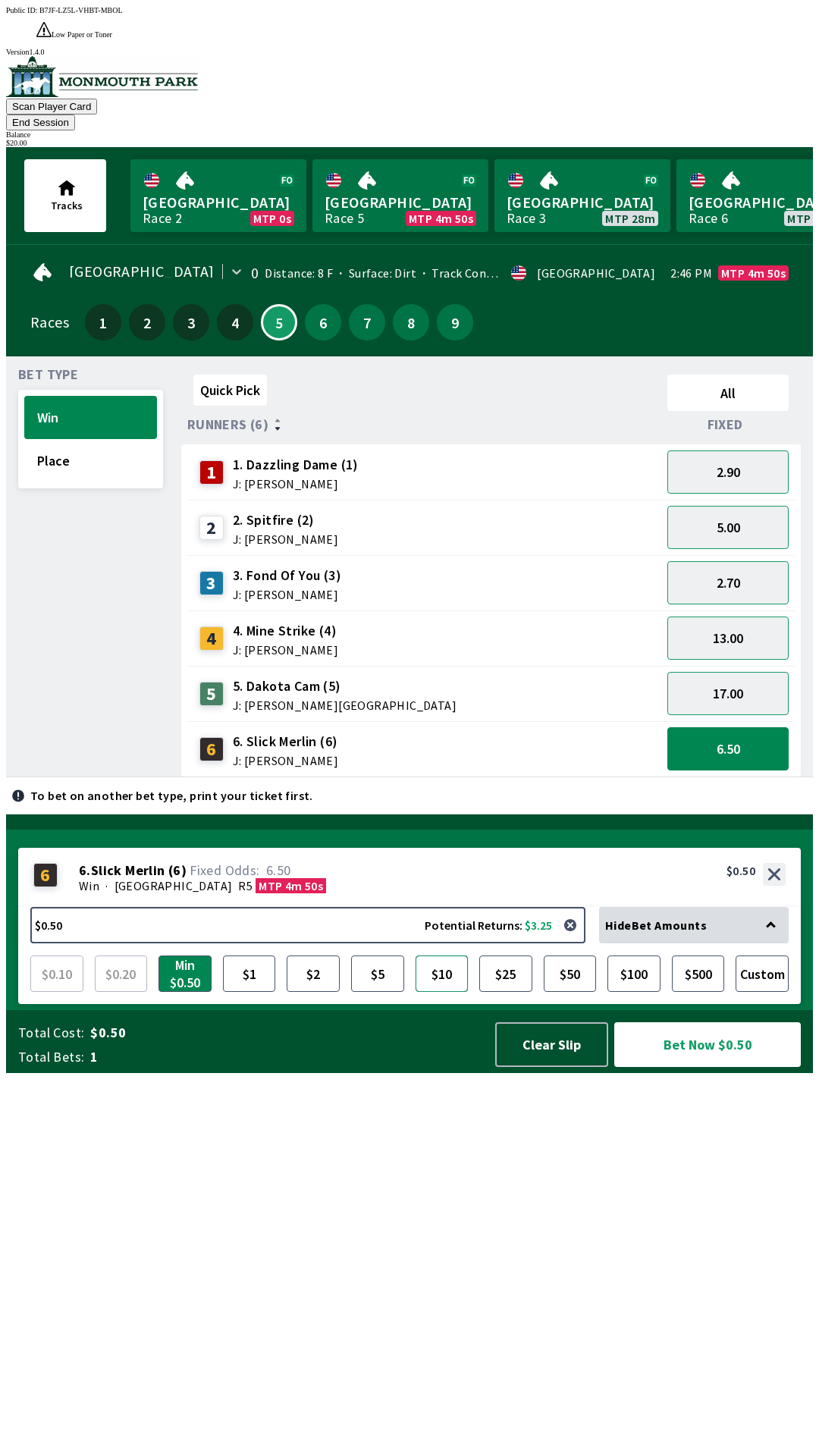
click at [442, 992] on button "$10" at bounding box center [442, 974] width 53 height 37
click at [98, 439] on button "Place" at bounding box center [90, 461] width 132 height 44
click at [733, 1067] on button "Bet Now $10.00" at bounding box center [707, 1045] width 187 height 45
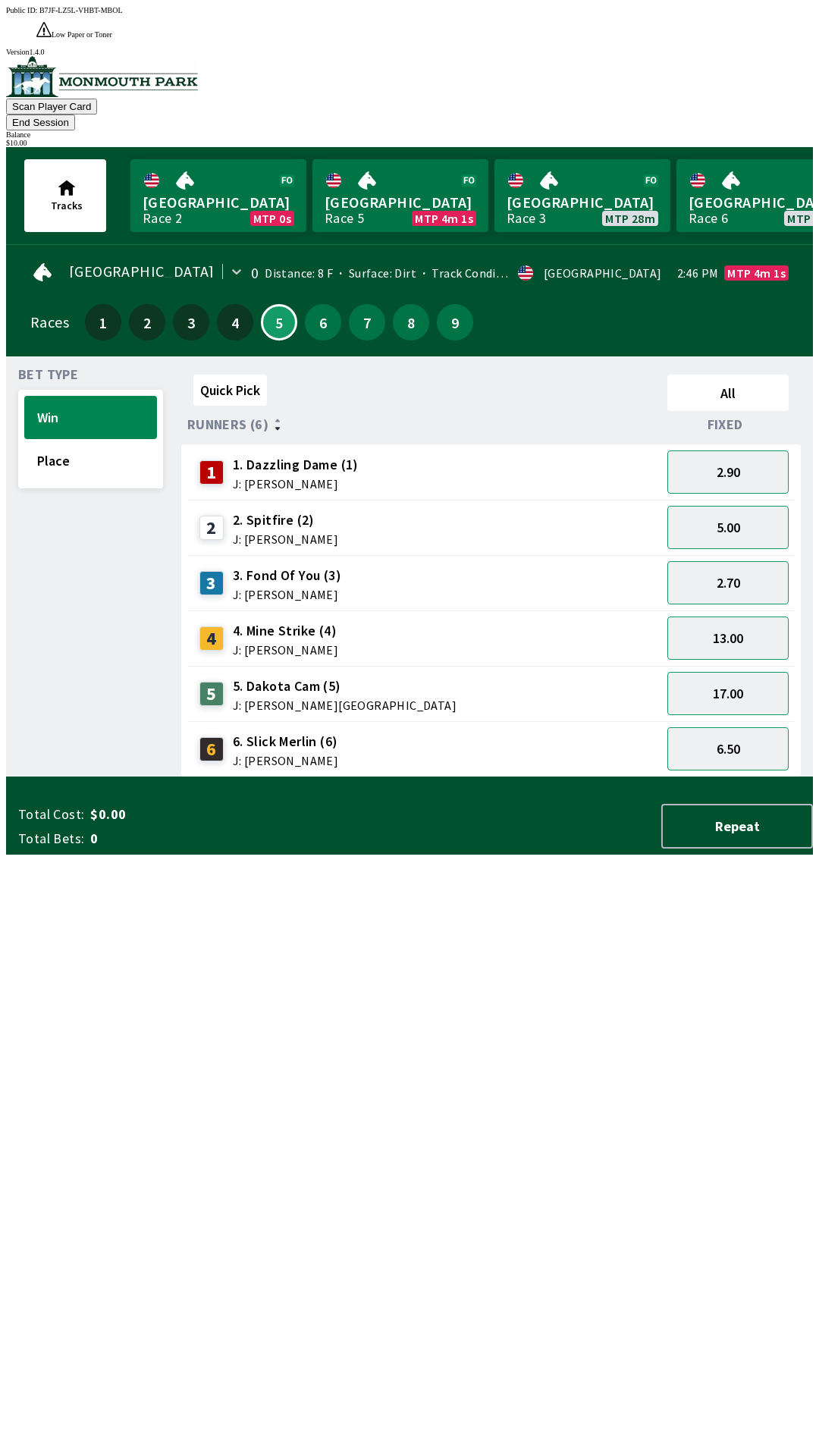
click at [601, 778] on div "Quick Pick All Runners (6) Fixed 1 1. Dazzling Dame (1) J: [PERSON_NAME] 2.90 2…" at bounding box center [496, 573] width 631 height 409
click at [405, 564] on div "3 3. Fond Of You (3) J: [PERSON_NAME]" at bounding box center [424, 582] width 461 height 38
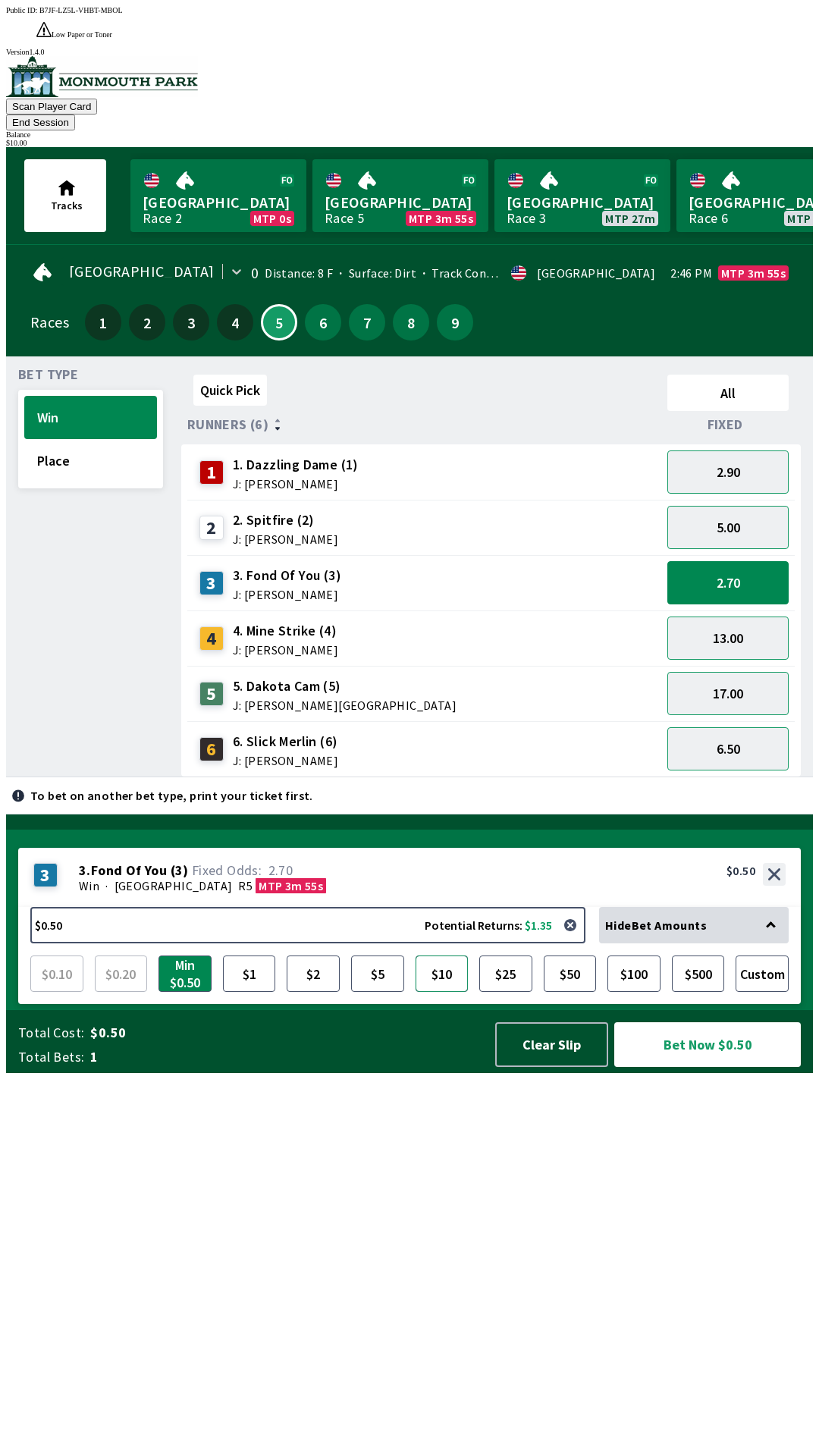
click at [448, 992] on button "$10" at bounding box center [442, 974] width 53 height 37
click at [694, 1067] on button "Bet Now $10.00" at bounding box center [707, 1045] width 187 height 45
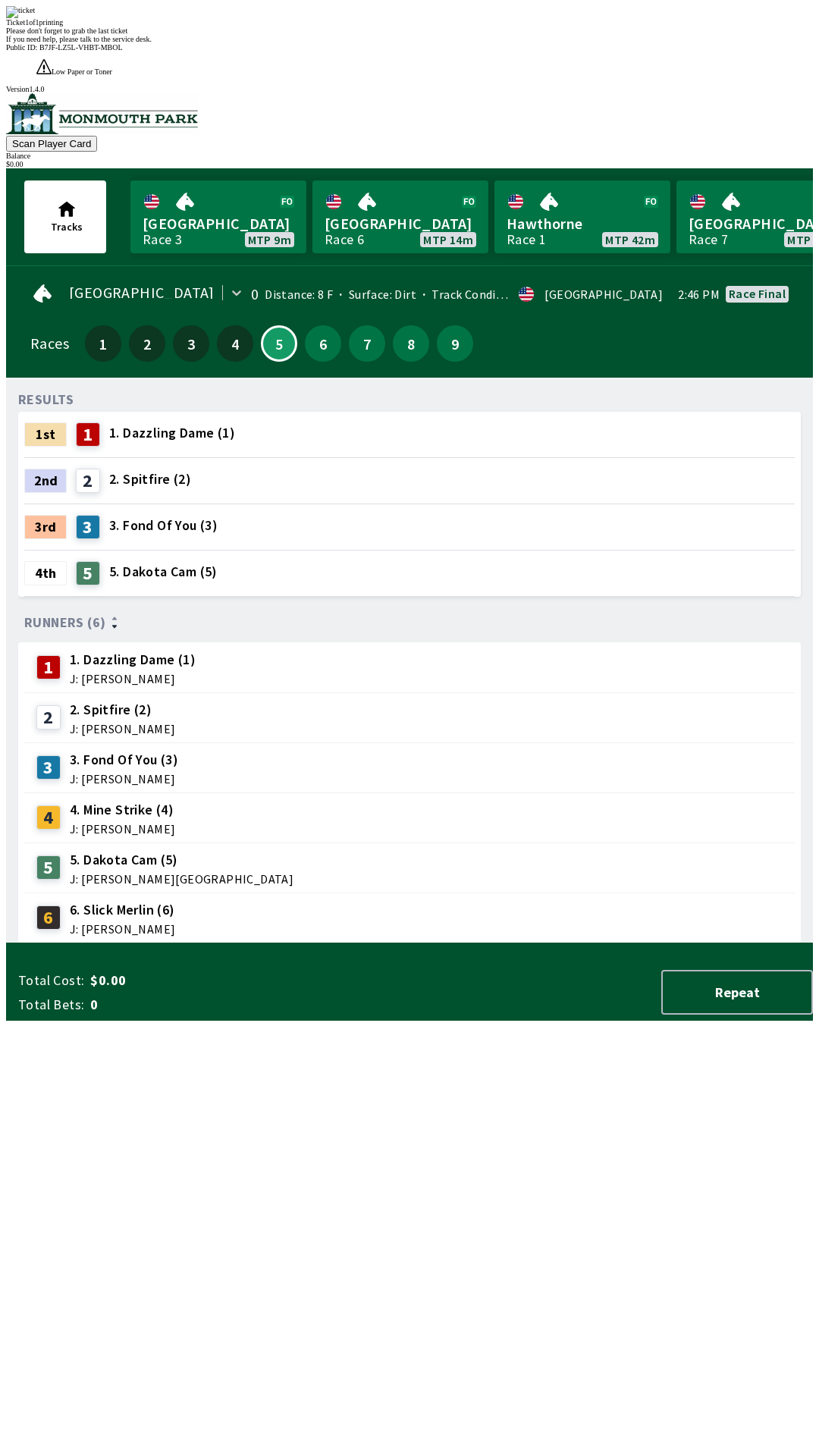
click at [585, 943] on div "RESULTS 1st 1 1. Dazzling Dame (1) 2nd 2 2. Spitfire (2) 3rd 3 3. Fond Of You (…" at bounding box center [416, 667] width 795 height 553
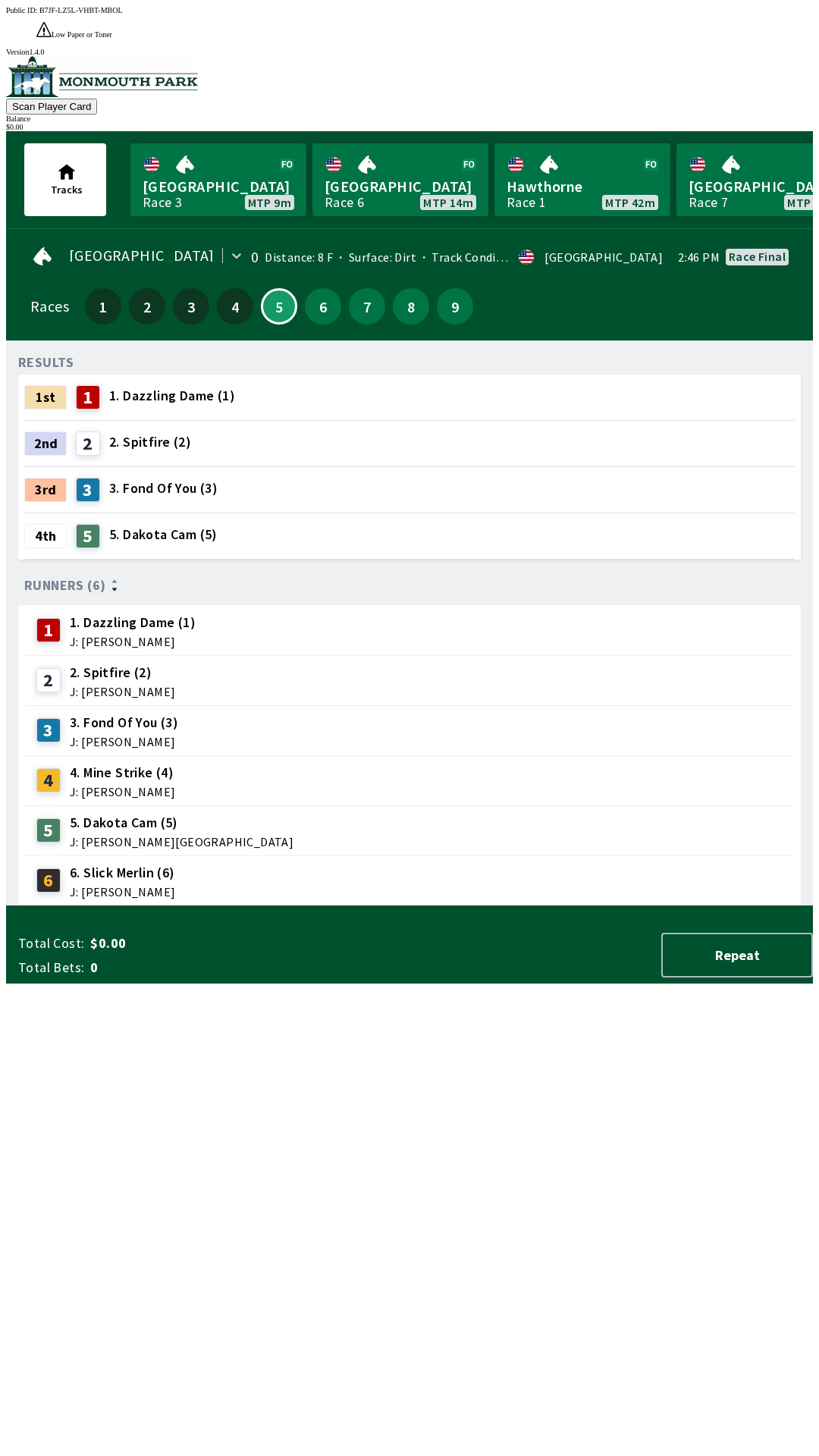
click at [633, 906] on div "RESULTS 1st 1 1. Dazzling Dame (1) 2nd 2 2. Spitfire (2) 3rd 3 3. Fond Of You (…" at bounding box center [416, 630] width 795 height 553
click at [398, 143] on link "[GEOGRAPHIC_DATA] Race 6 MTP 14m" at bounding box center [400, 179] width 176 height 73
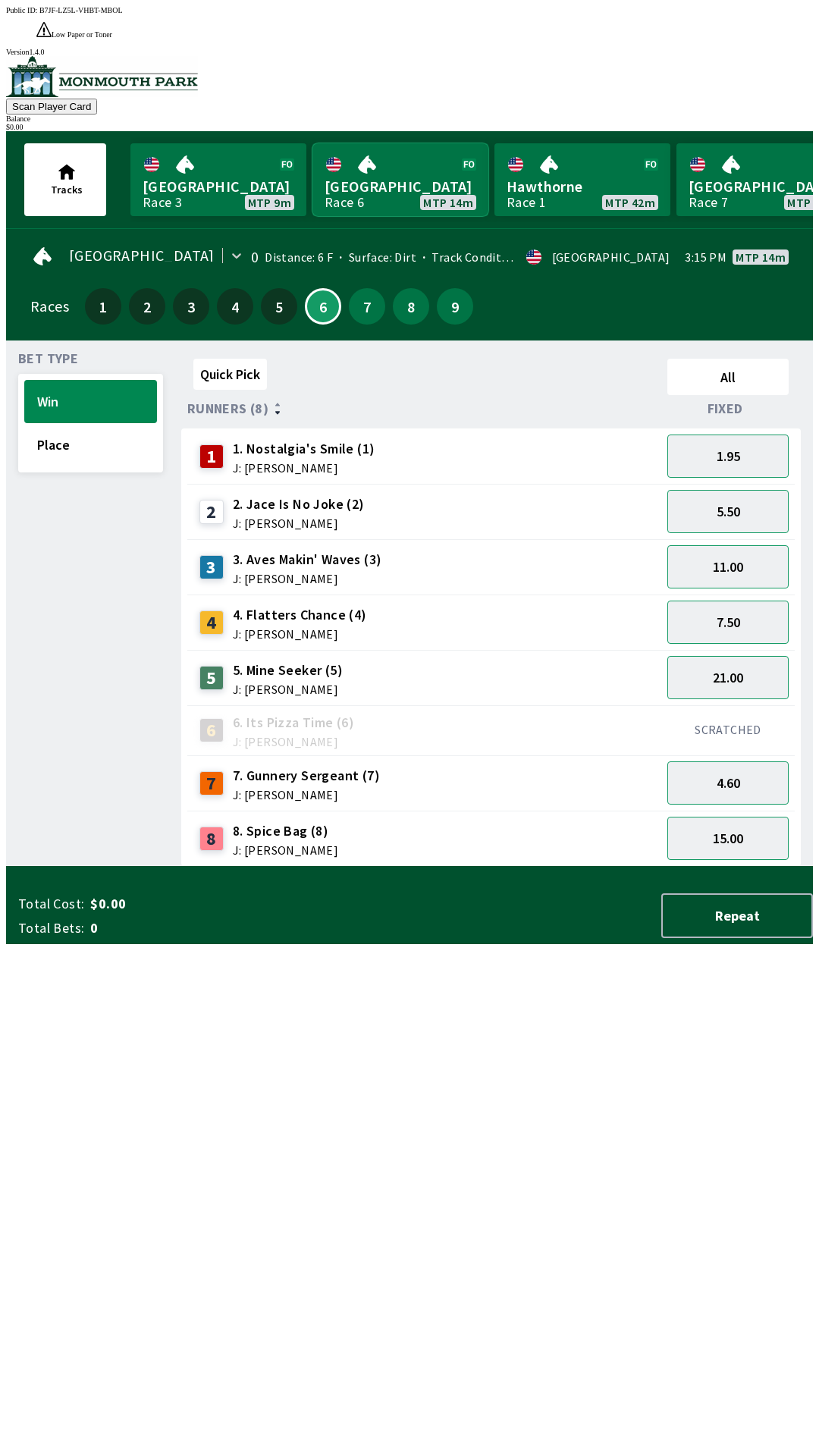
click at [312, 143] on link "[GEOGRAPHIC_DATA] Race 6 MTP 14m" at bounding box center [400, 179] width 176 height 73
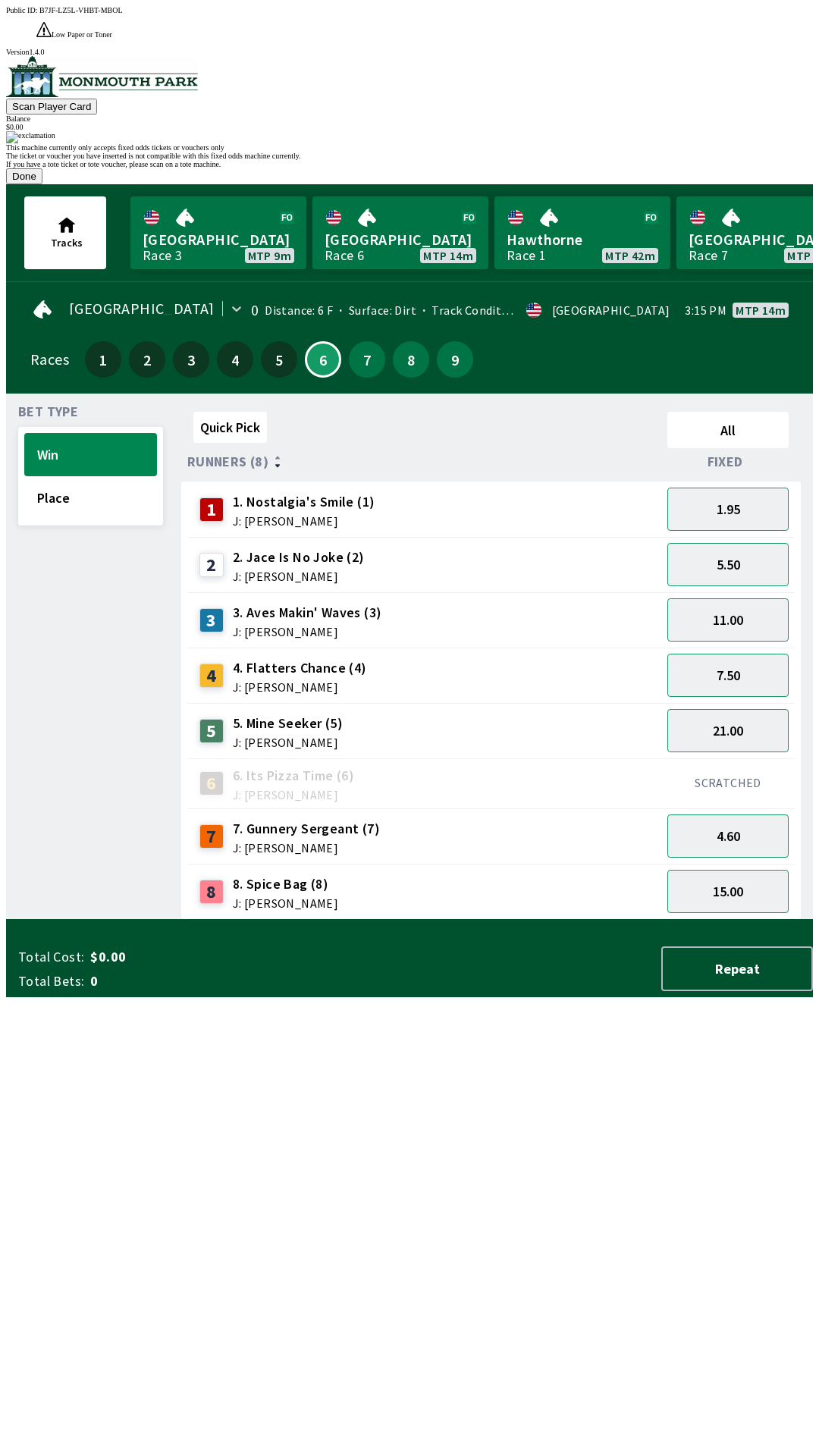
click at [43, 185] on button "Done" at bounding box center [24, 176] width 37 height 15
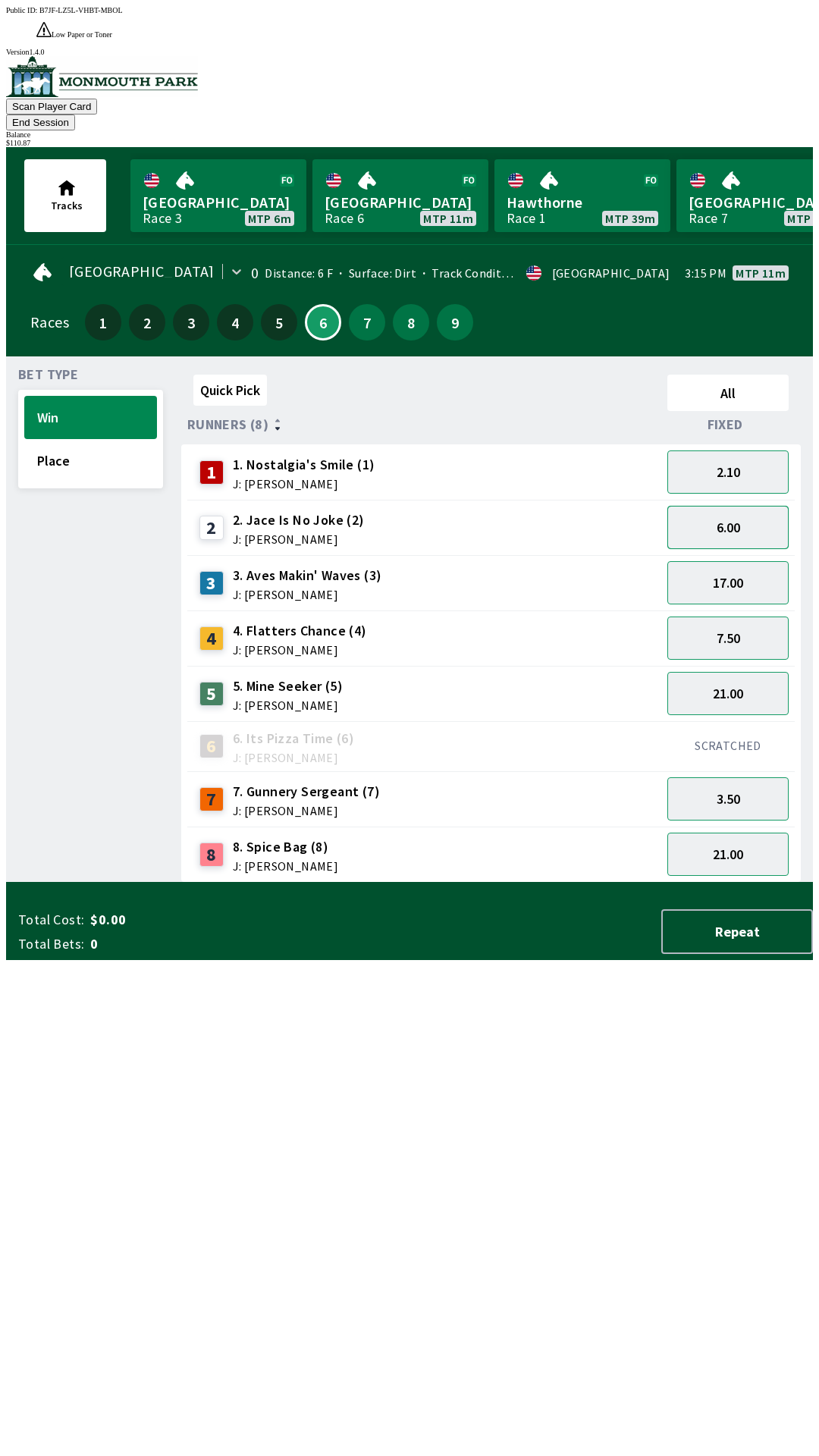
click at [739, 506] on button "6.00" at bounding box center [727, 527] width 121 height 44
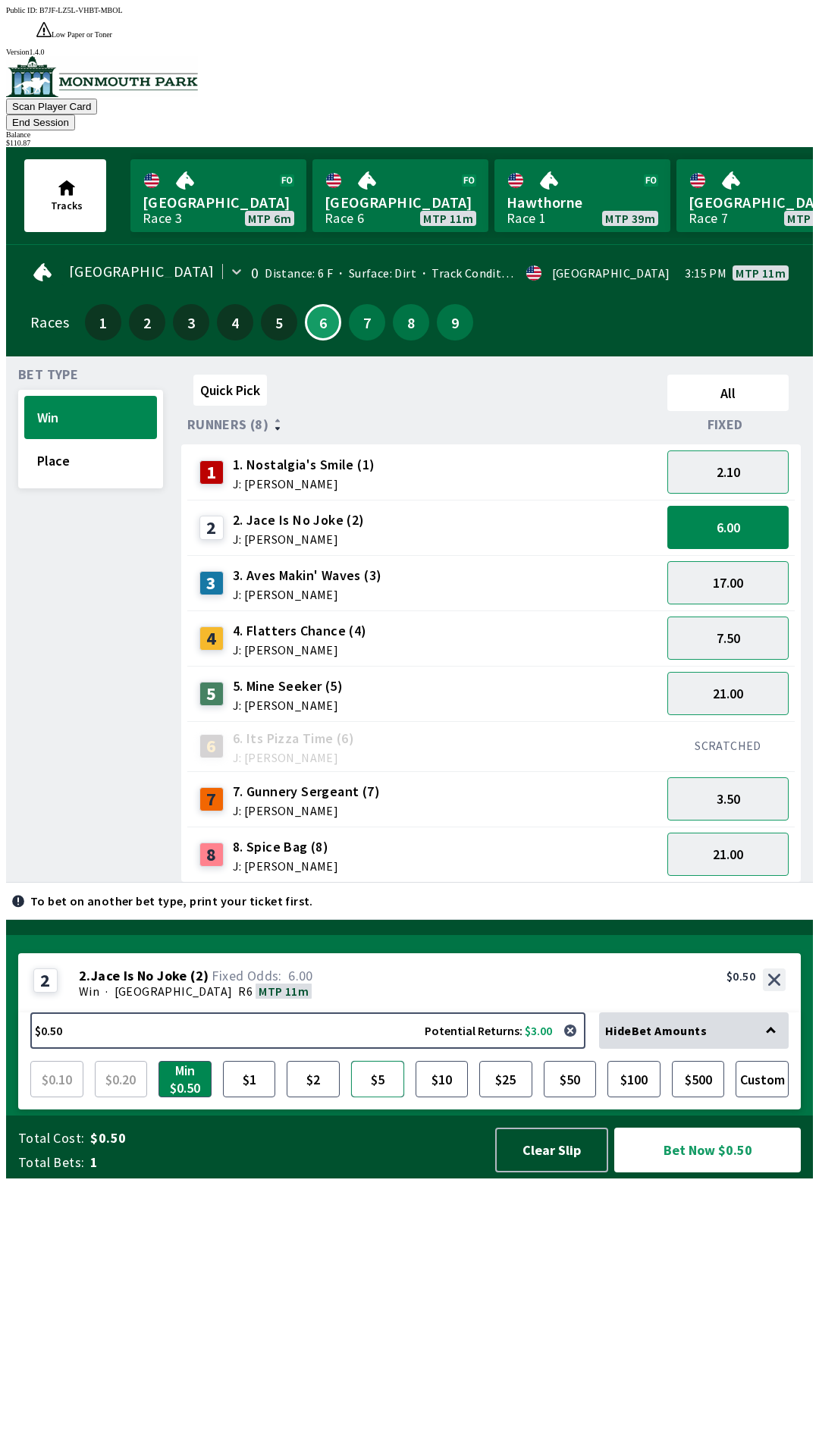
click at [377, 1097] on button "$5" at bounding box center [377, 1080] width 53 height 37
click at [676, 1173] on button "Bet Now $5.00" at bounding box center [707, 1150] width 187 height 45
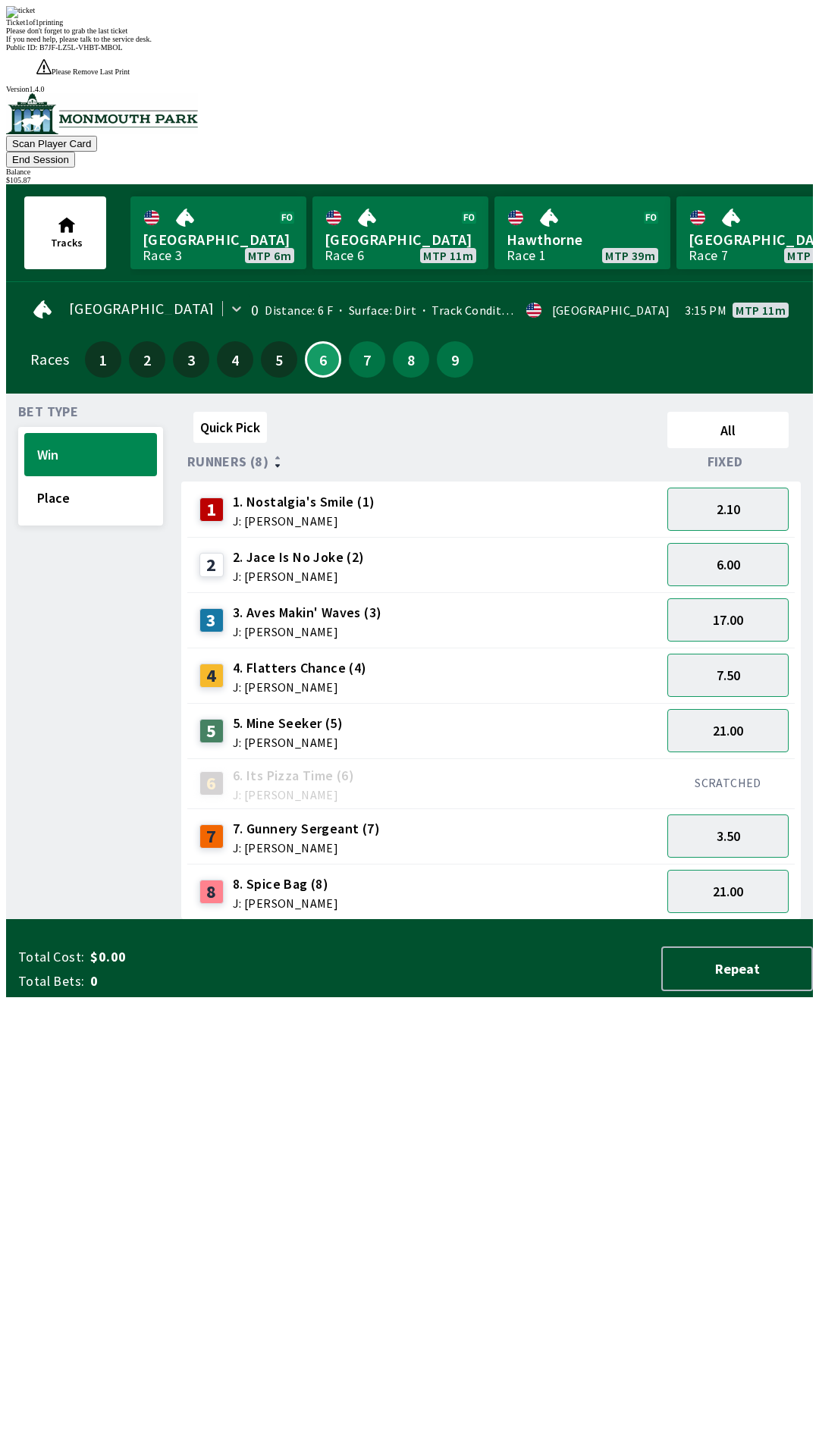
click at [332, 920] on div "Quick Pick All Runners (8) Fixed 1 1. Nostalgia's Smile (1) J: [PERSON_NAME] 2.…" at bounding box center [496, 663] width 631 height 515
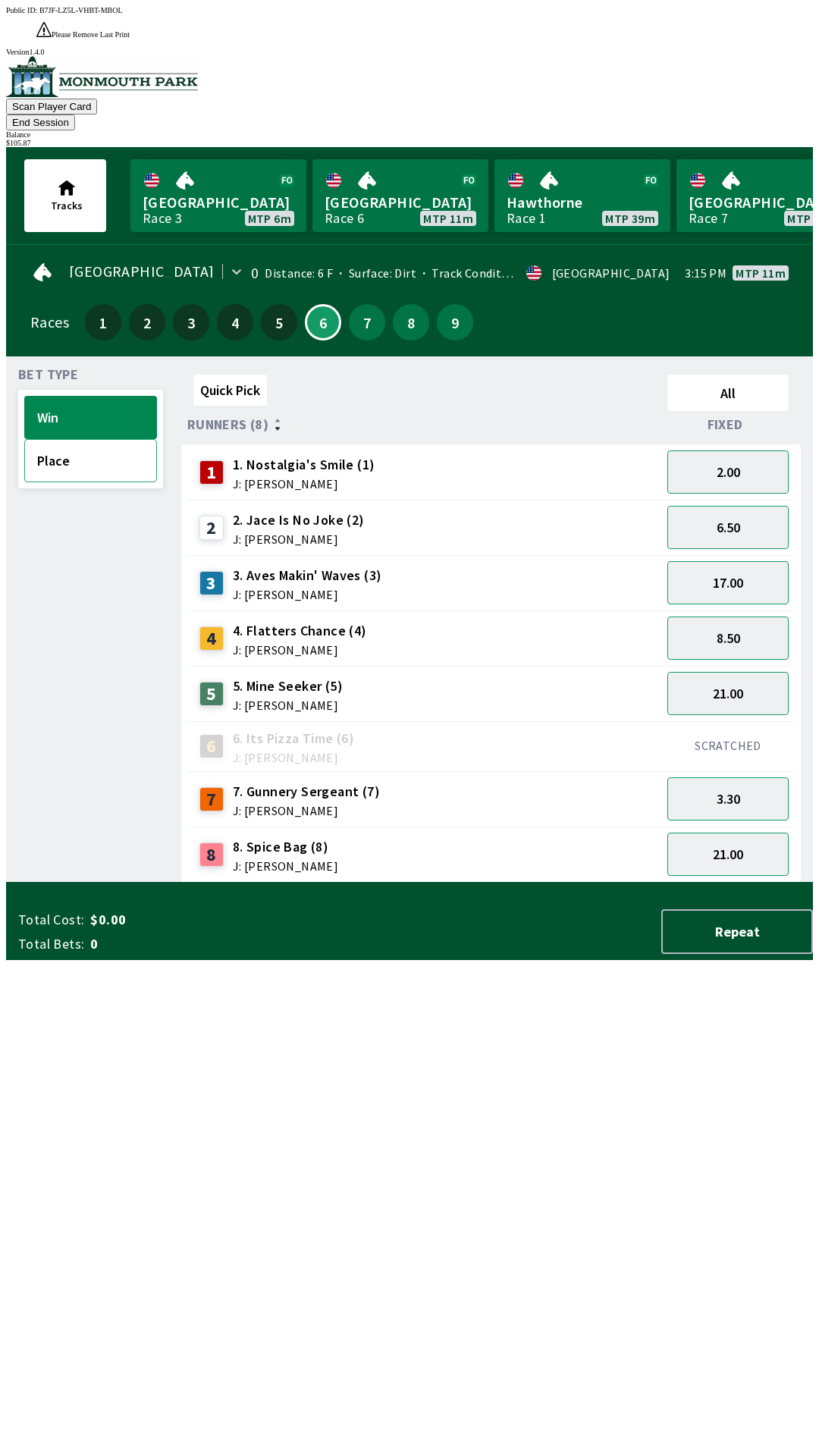
click at [103, 439] on button "Place" at bounding box center [90, 461] width 132 height 44
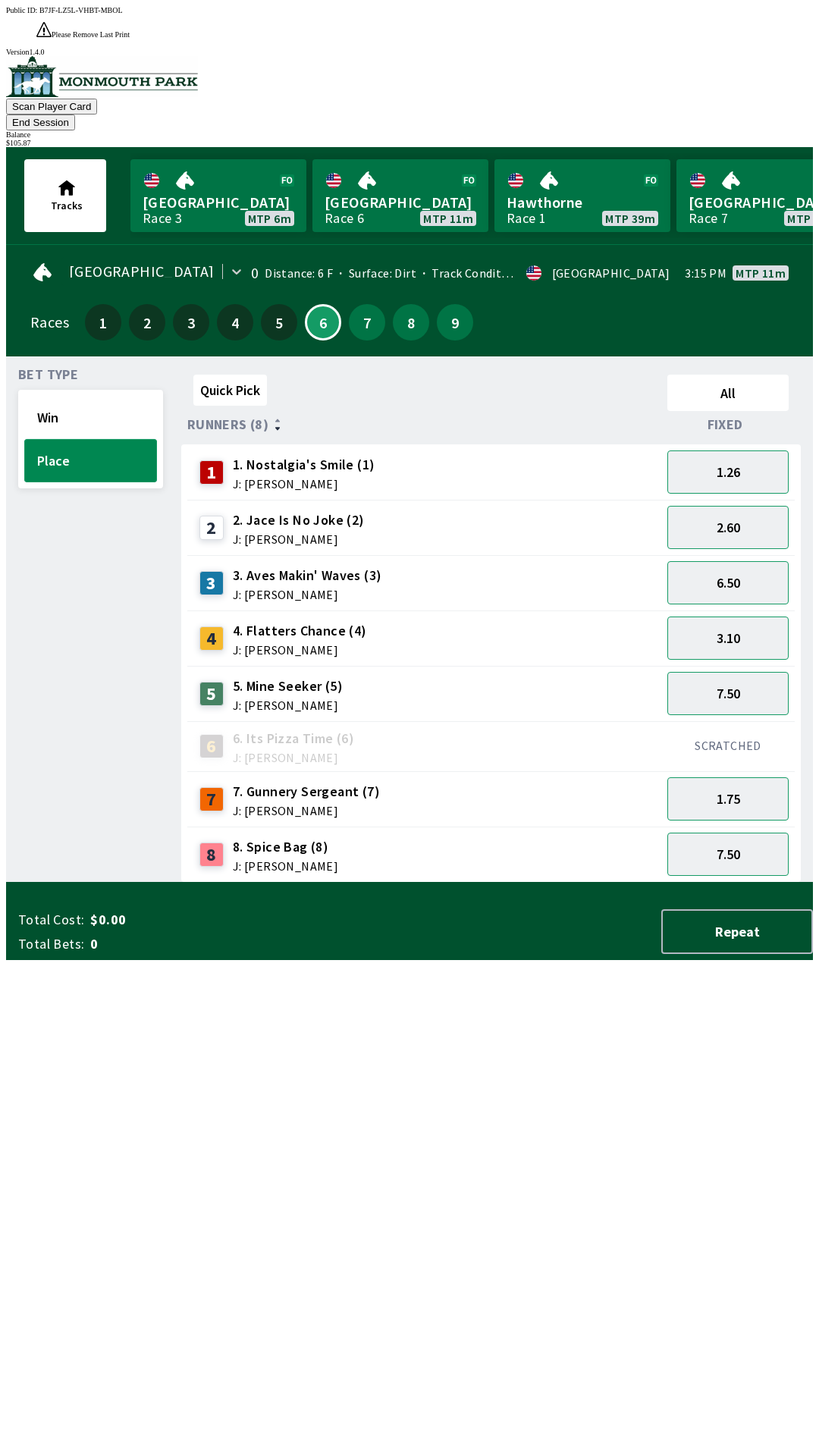
click at [88, 439] on button "Place" at bounding box center [90, 461] width 132 height 44
click at [749, 506] on button "2.80" at bounding box center [727, 527] width 121 height 44
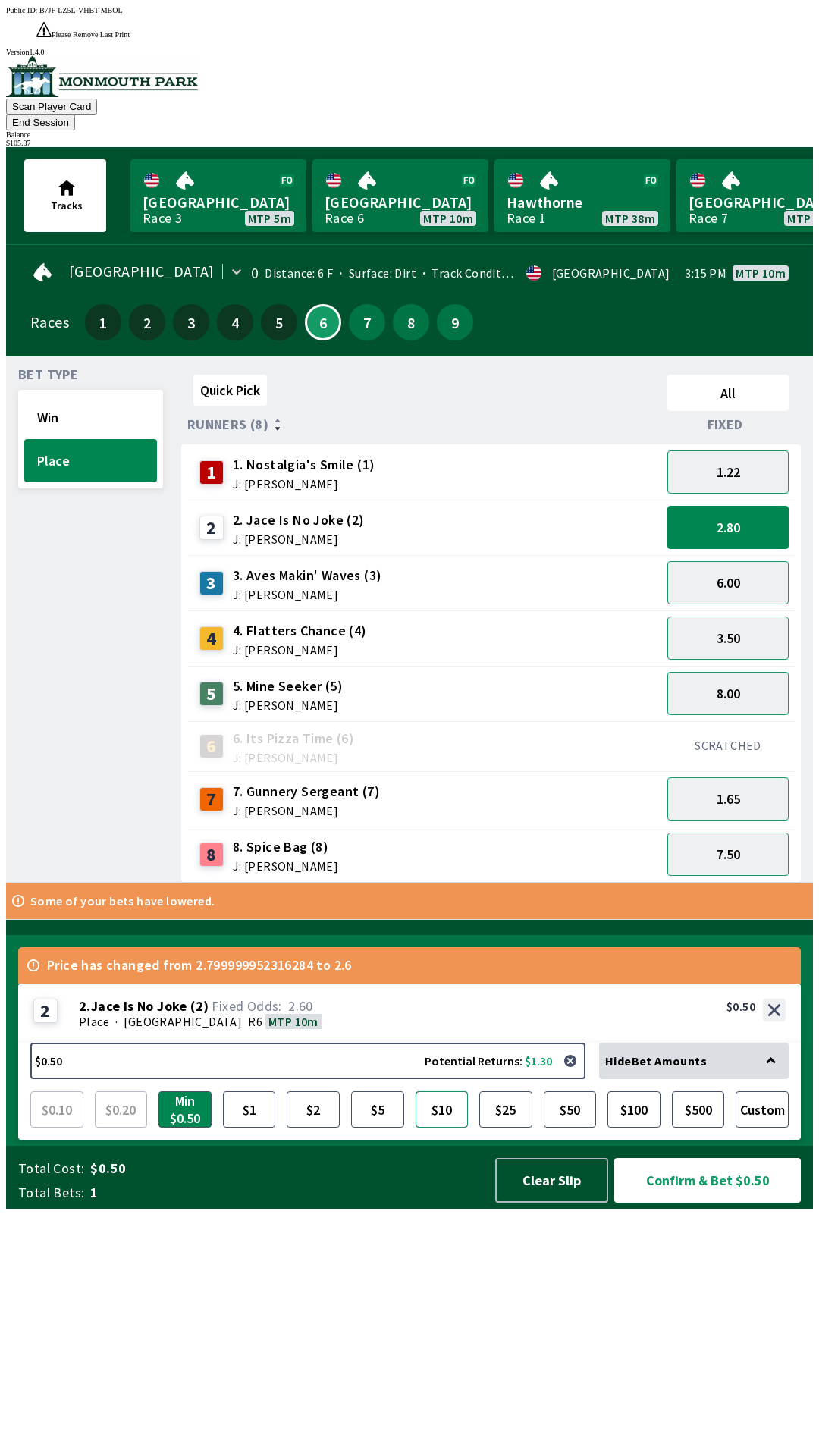
click at [440, 1128] on button "$10" at bounding box center [442, 1110] width 53 height 37
click at [658, 1203] on button "Confirm & Bet $10.00" at bounding box center [707, 1180] width 187 height 45
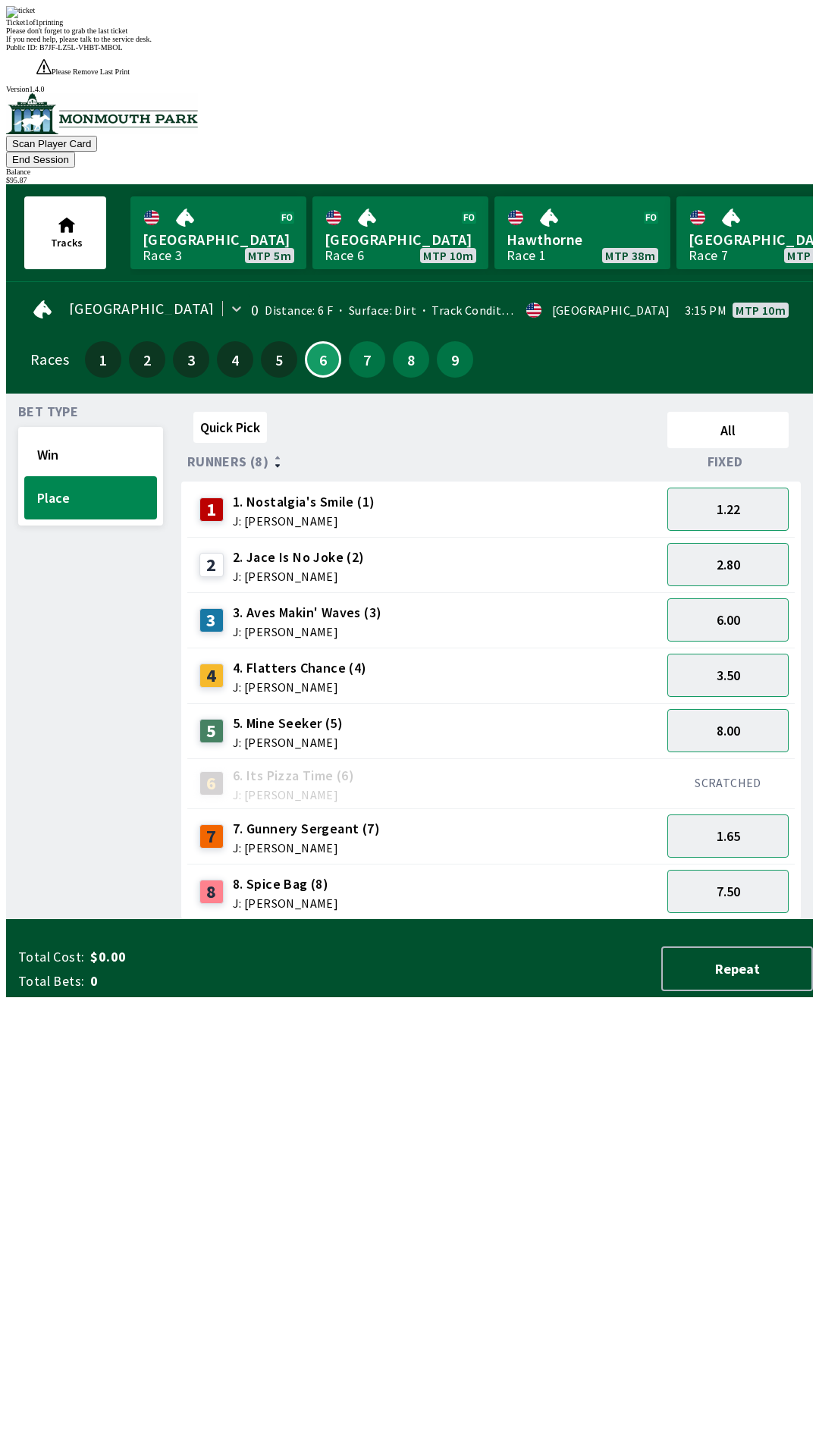
click at [609, 920] on div "Quick Pick All Runners (8) Fixed 1 1. Nostalgia's Smile (1) J: [PERSON_NAME] 1.…" at bounding box center [496, 663] width 631 height 515
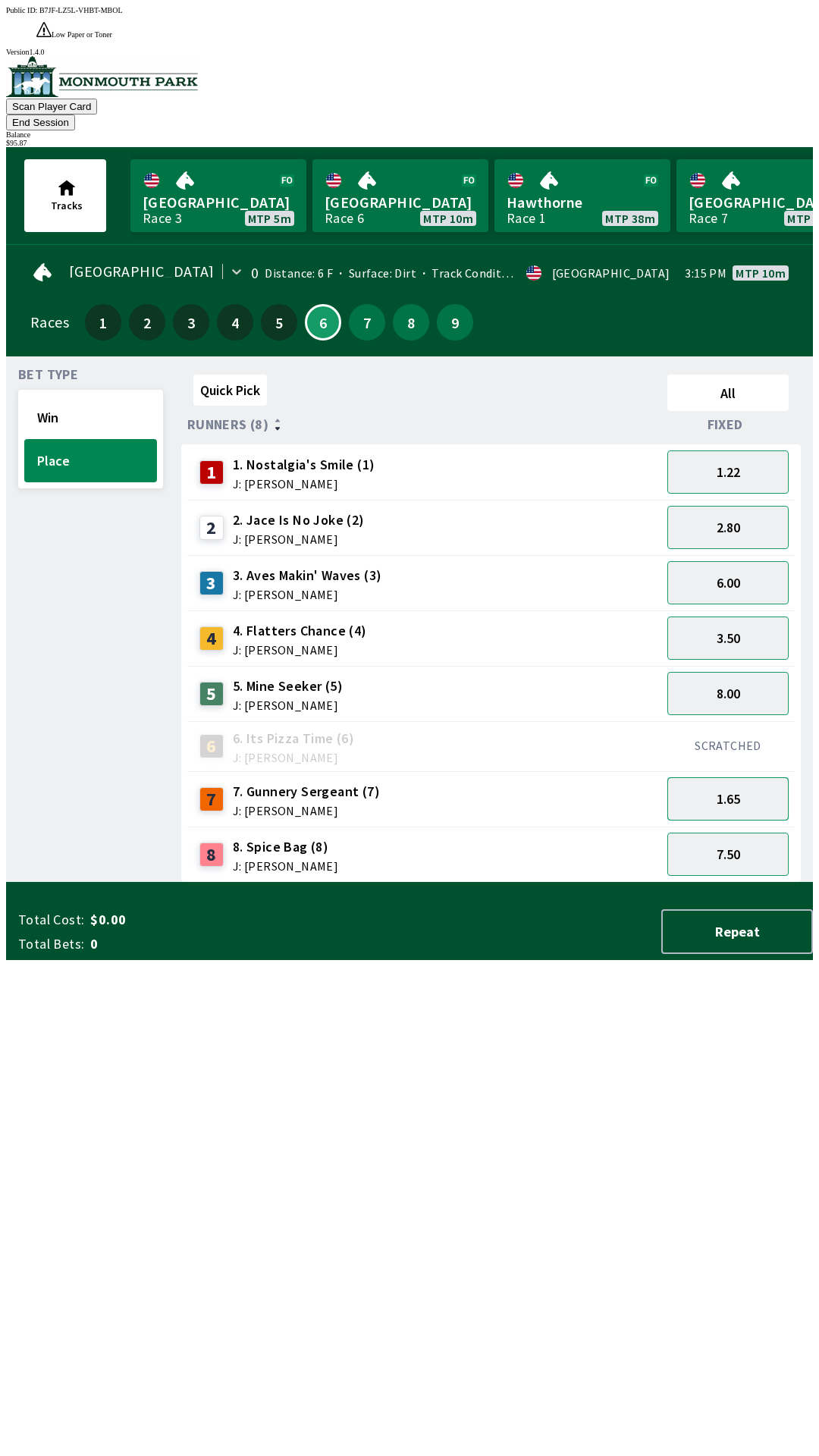
click at [704, 778] on button "1.65" at bounding box center [727, 799] width 121 height 44
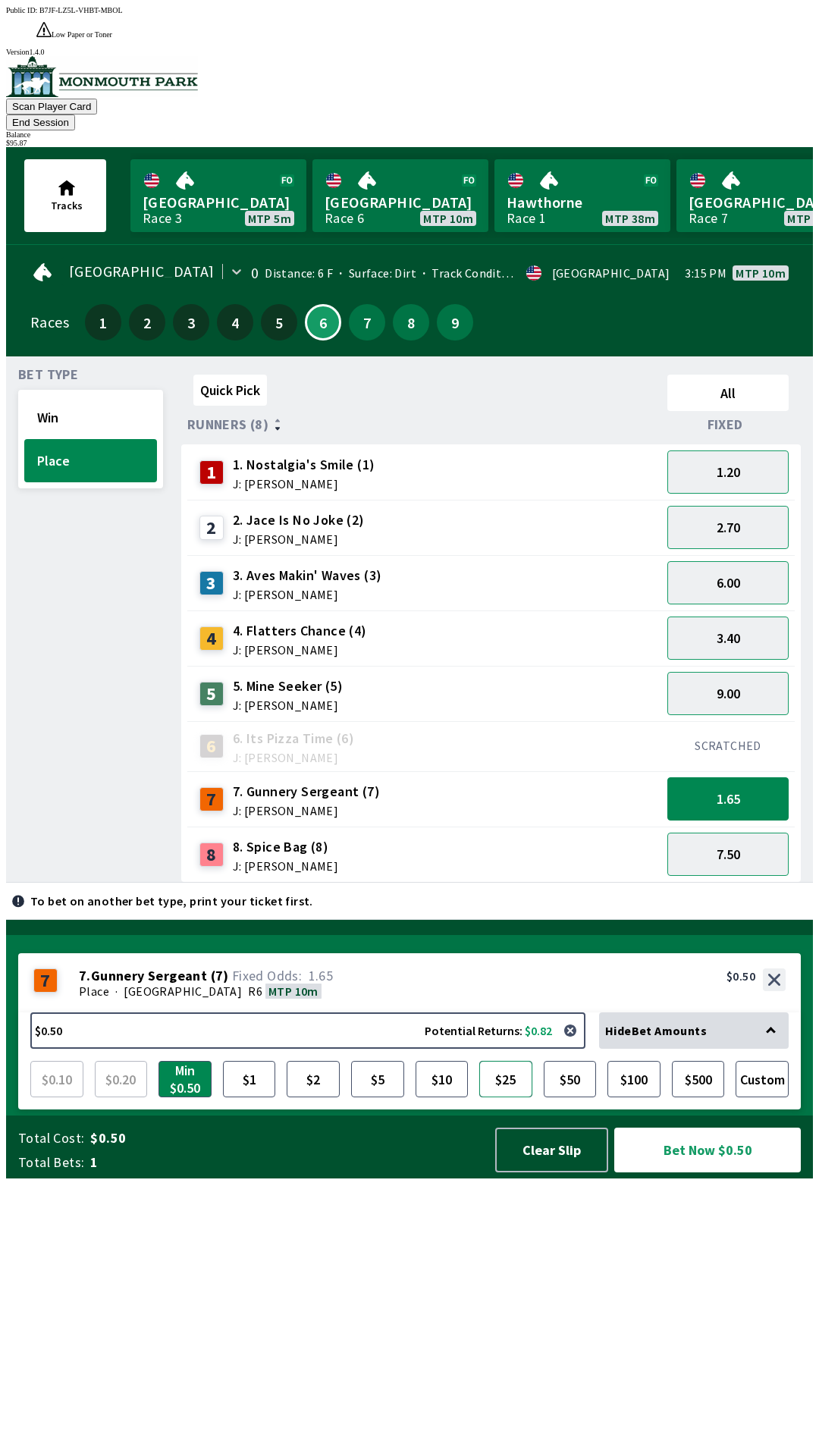
click at [504, 1097] on button "$25" at bounding box center [505, 1080] width 53 height 37
click at [447, 1097] on button "$10" at bounding box center [442, 1080] width 53 height 37
click at [504, 1097] on button "$25" at bounding box center [505, 1080] width 53 height 37
click at [58, 396] on button "Win" at bounding box center [90, 417] width 132 height 44
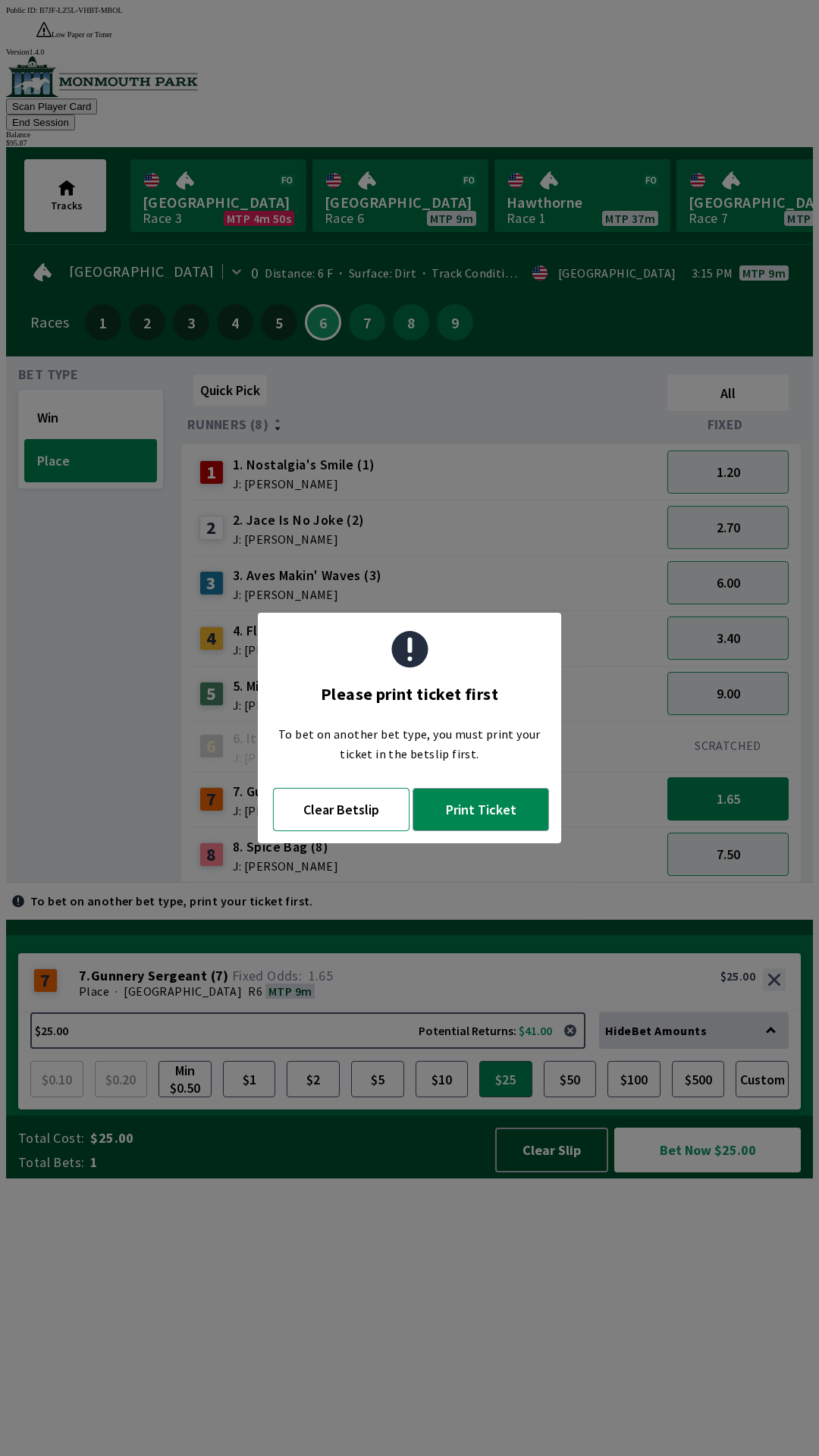
click at [334, 808] on button "Clear Betslip" at bounding box center [340, 810] width 136 height 44
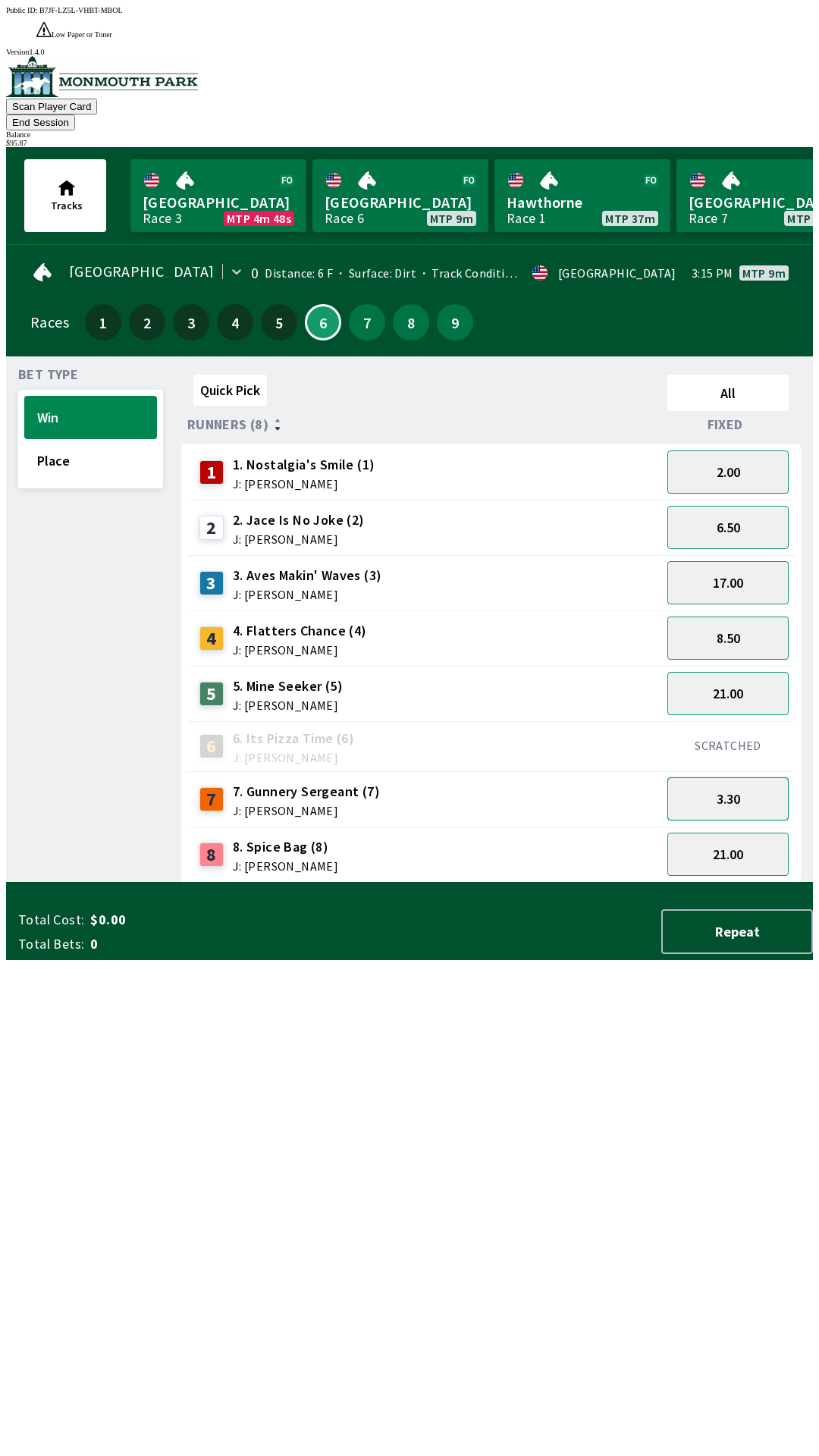
click at [736, 778] on button "3.30" at bounding box center [727, 799] width 121 height 44
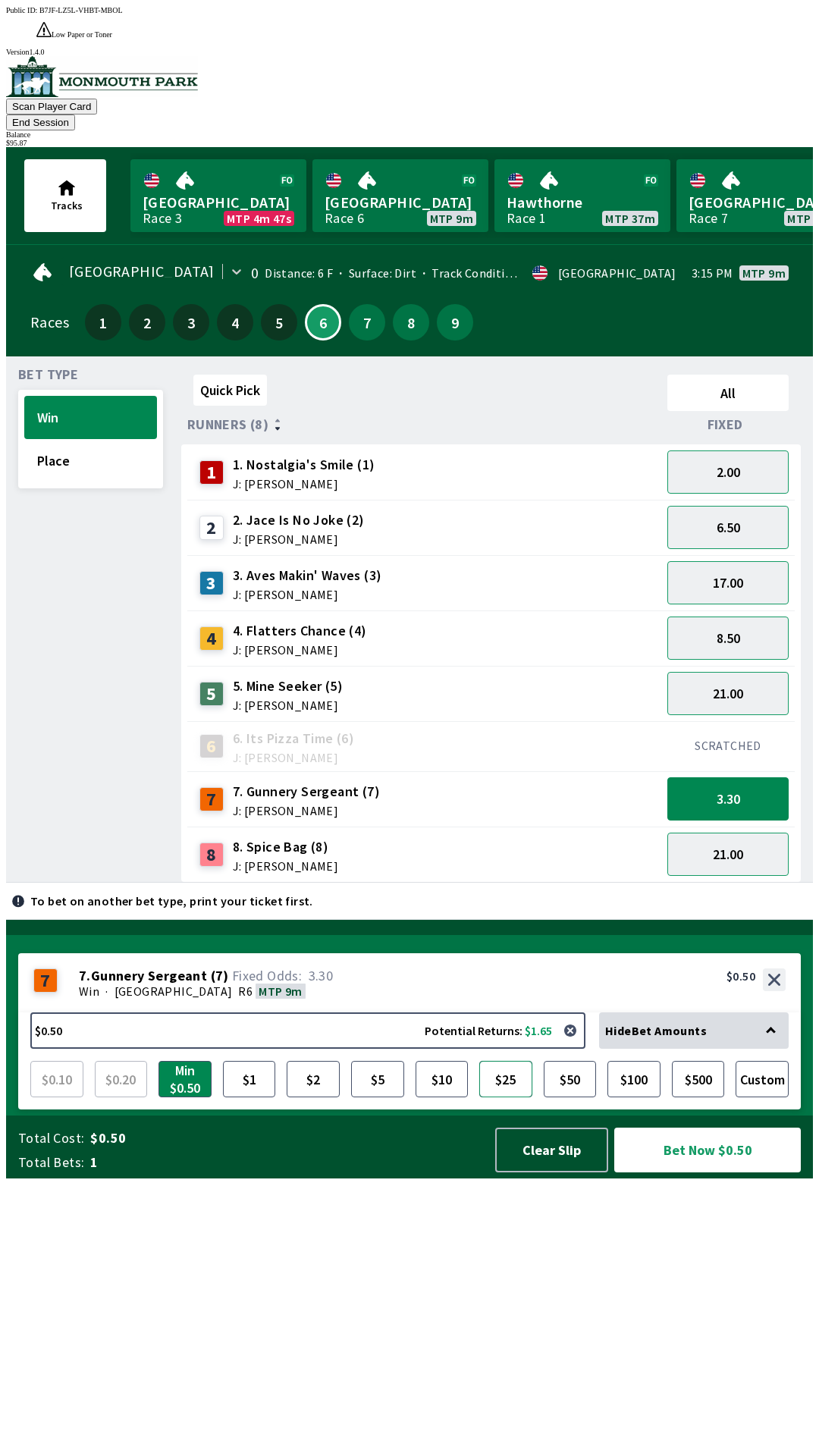
click at [512, 1097] on button "$25" at bounding box center [505, 1080] width 53 height 37
click at [721, 1173] on button "Bet Now $25.00" at bounding box center [707, 1150] width 187 height 45
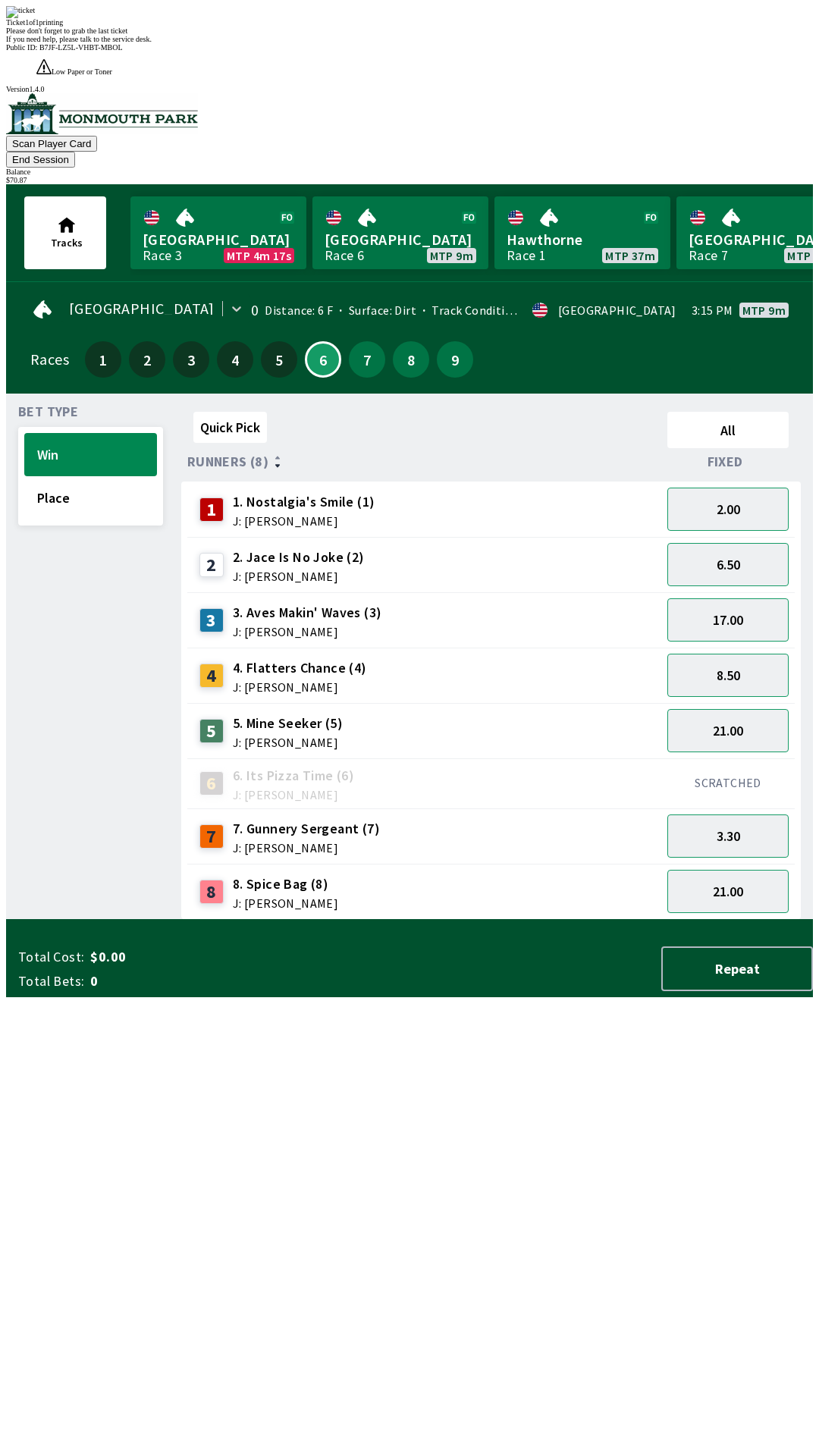
click at [472, 35] on div "Please don't forget to grab the last ticket" at bounding box center [409, 30] width 806 height 9
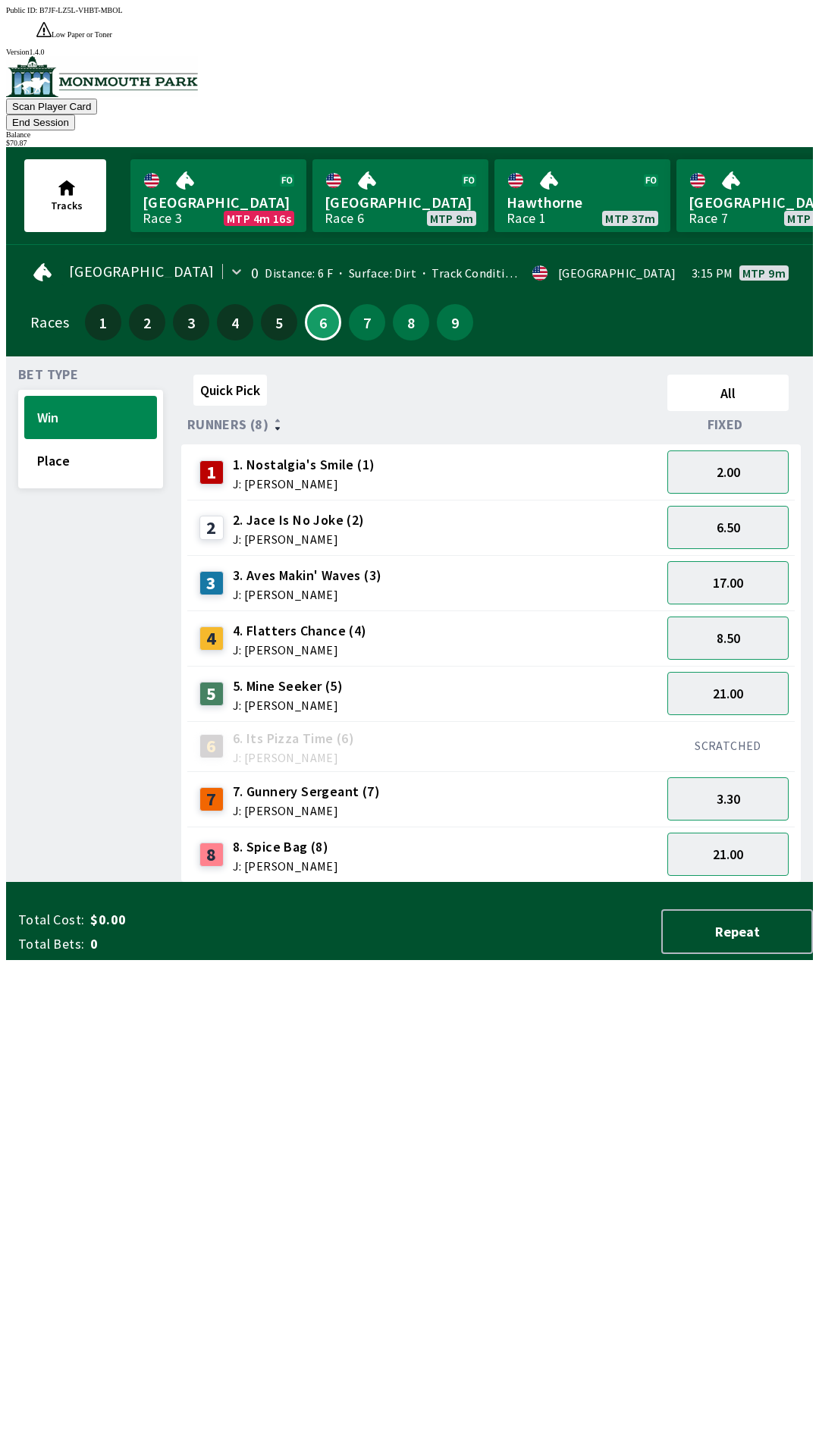
click at [499, 883] on div "Quick Pick All Runners (8) Fixed 1 1. Nostalgia's Smile (1) J: [PERSON_NAME] 2.…" at bounding box center [496, 626] width 631 height 515
click at [721, 506] on button "6.50" at bounding box center [727, 527] width 121 height 44
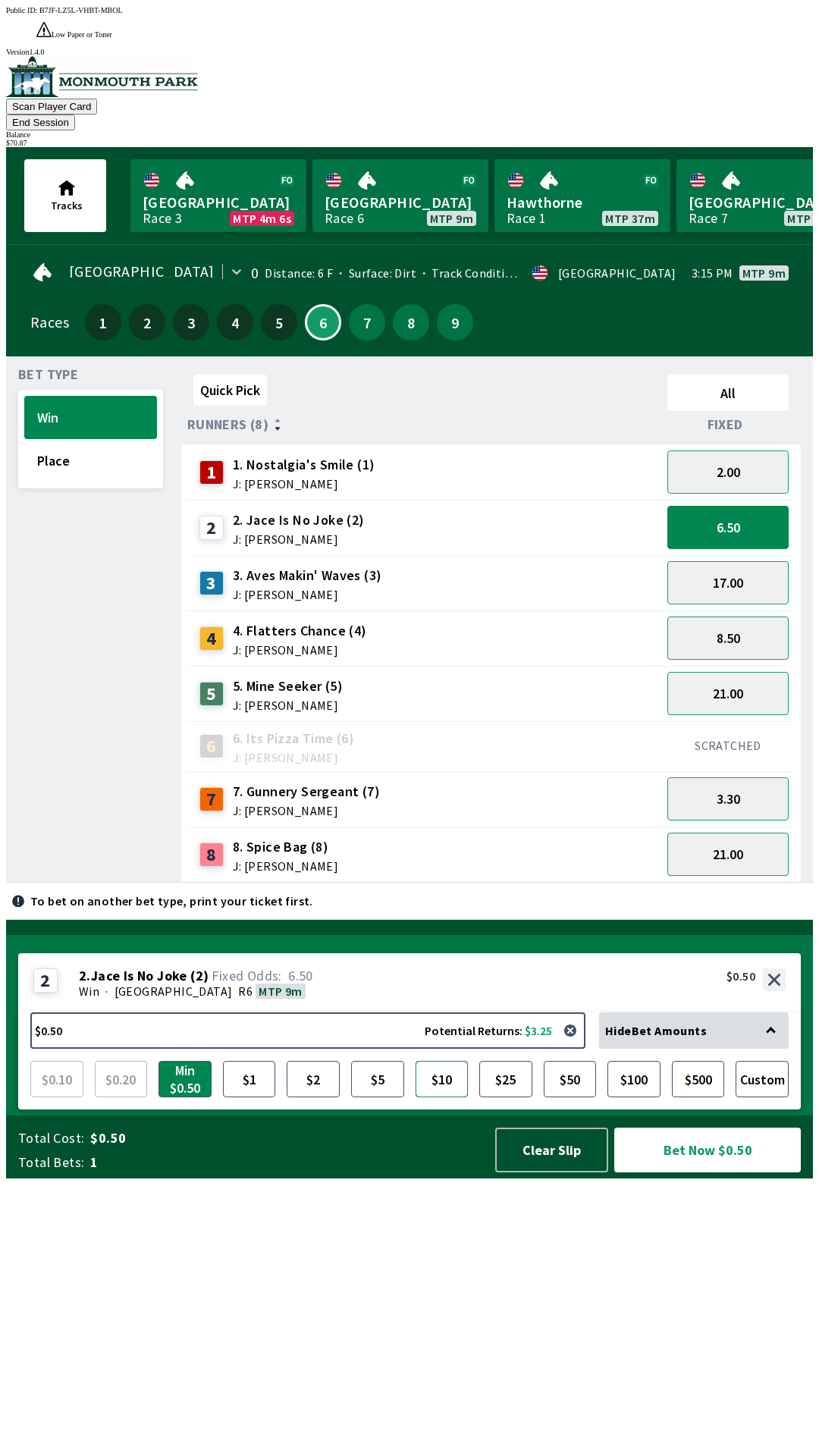
click at [456, 1097] on button "$10" at bounding box center [442, 1080] width 53 height 37
click at [691, 1173] on button "Bet Now $10.00" at bounding box center [707, 1150] width 187 height 45
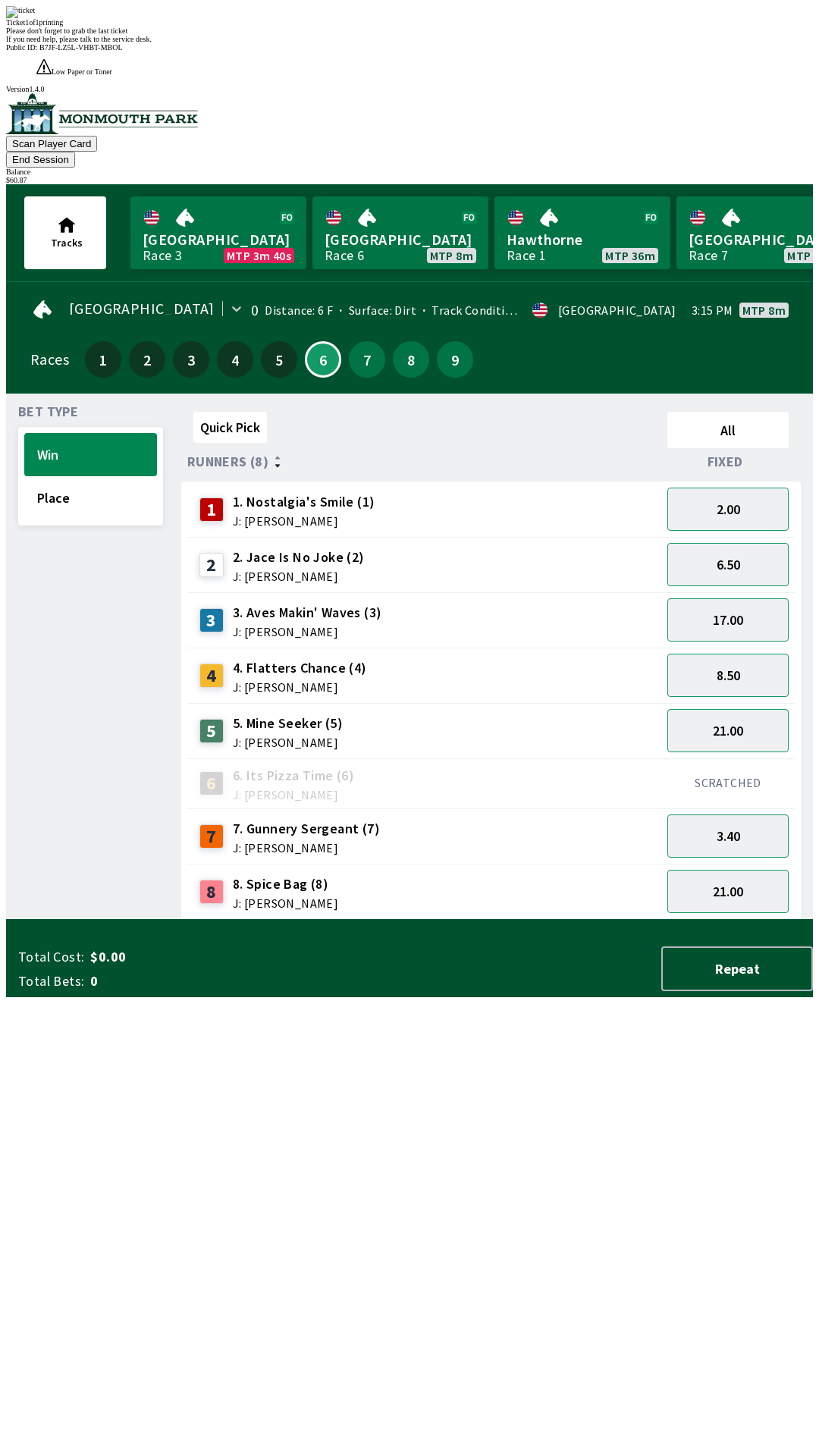
click at [485, 920] on div "Quick Pick All Runners (8) Fixed 1 1. Nostalgia's Smile (1) J: [PERSON_NAME] 2.…" at bounding box center [496, 663] width 631 height 515
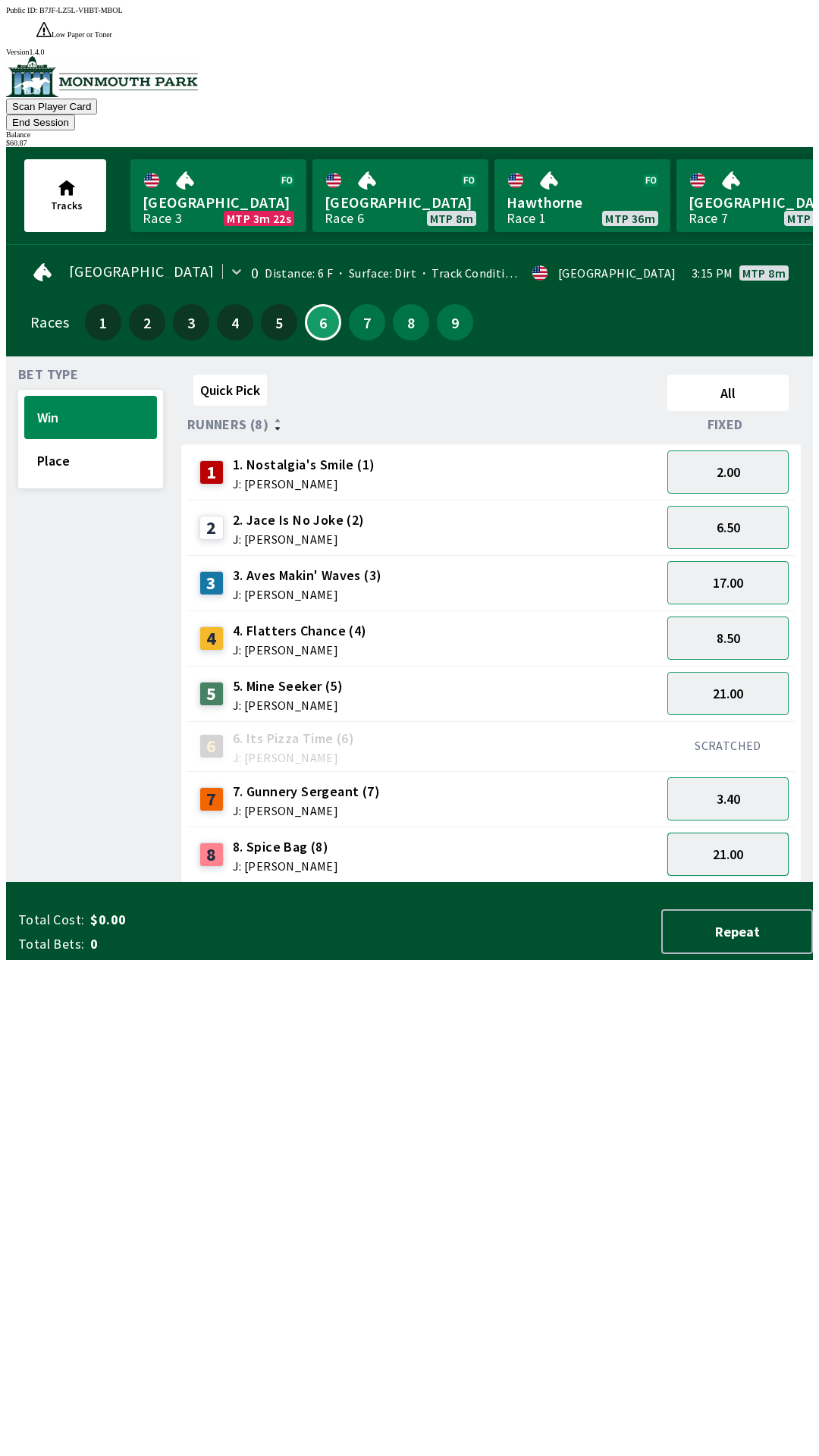
click at [721, 833] on button "21.00" at bounding box center [727, 854] width 121 height 44
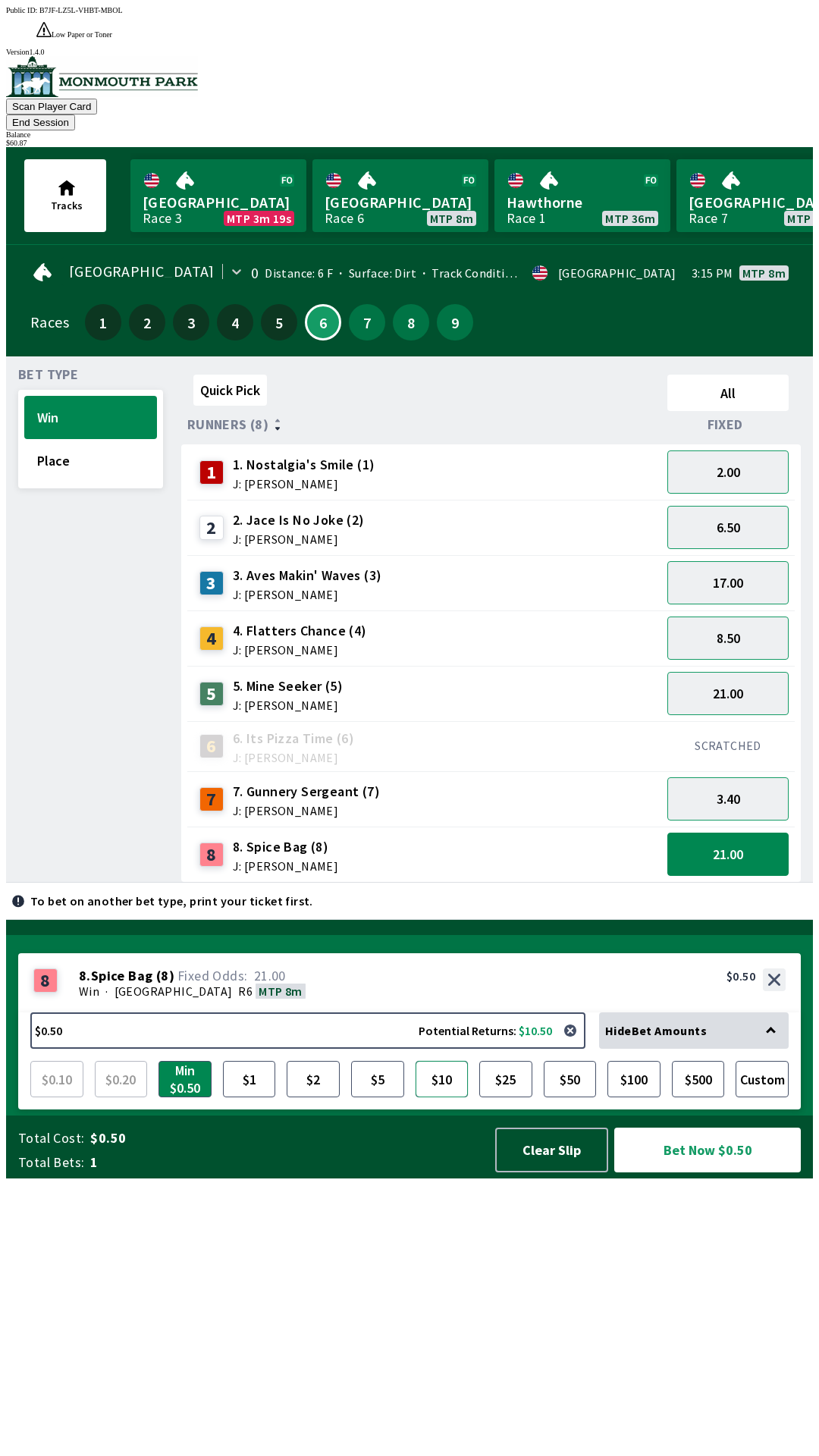
click at [430, 1097] on button "$10" at bounding box center [442, 1080] width 53 height 37
click at [704, 1173] on button "Bet Now $10.00" at bounding box center [707, 1150] width 187 height 45
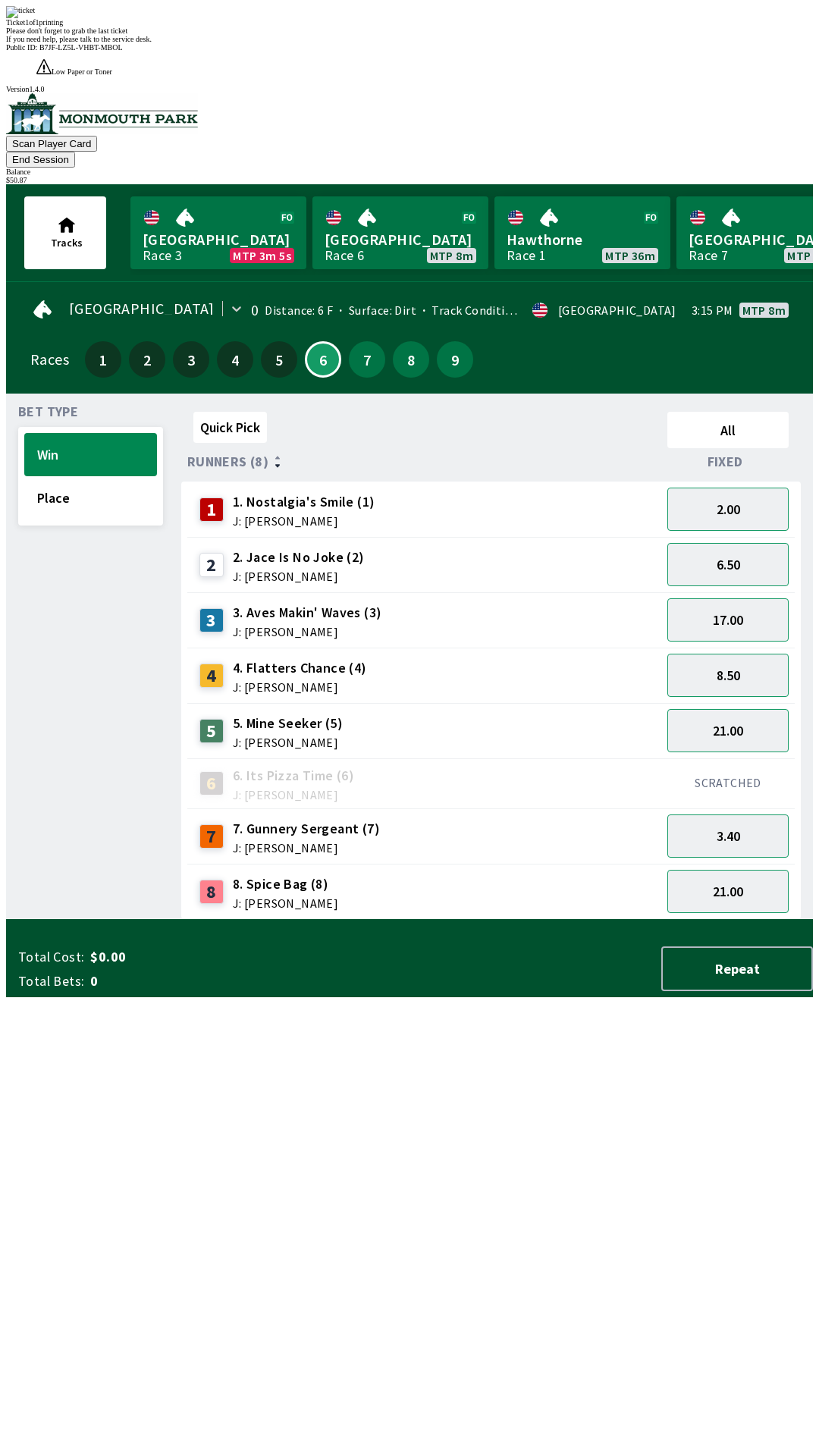
click at [484, 895] on div "Quick Pick All Runners (8) Fixed 1 1. Nostalgia's Smile (1) J: [PERSON_NAME] 2.…" at bounding box center [496, 663] width 631 height 515
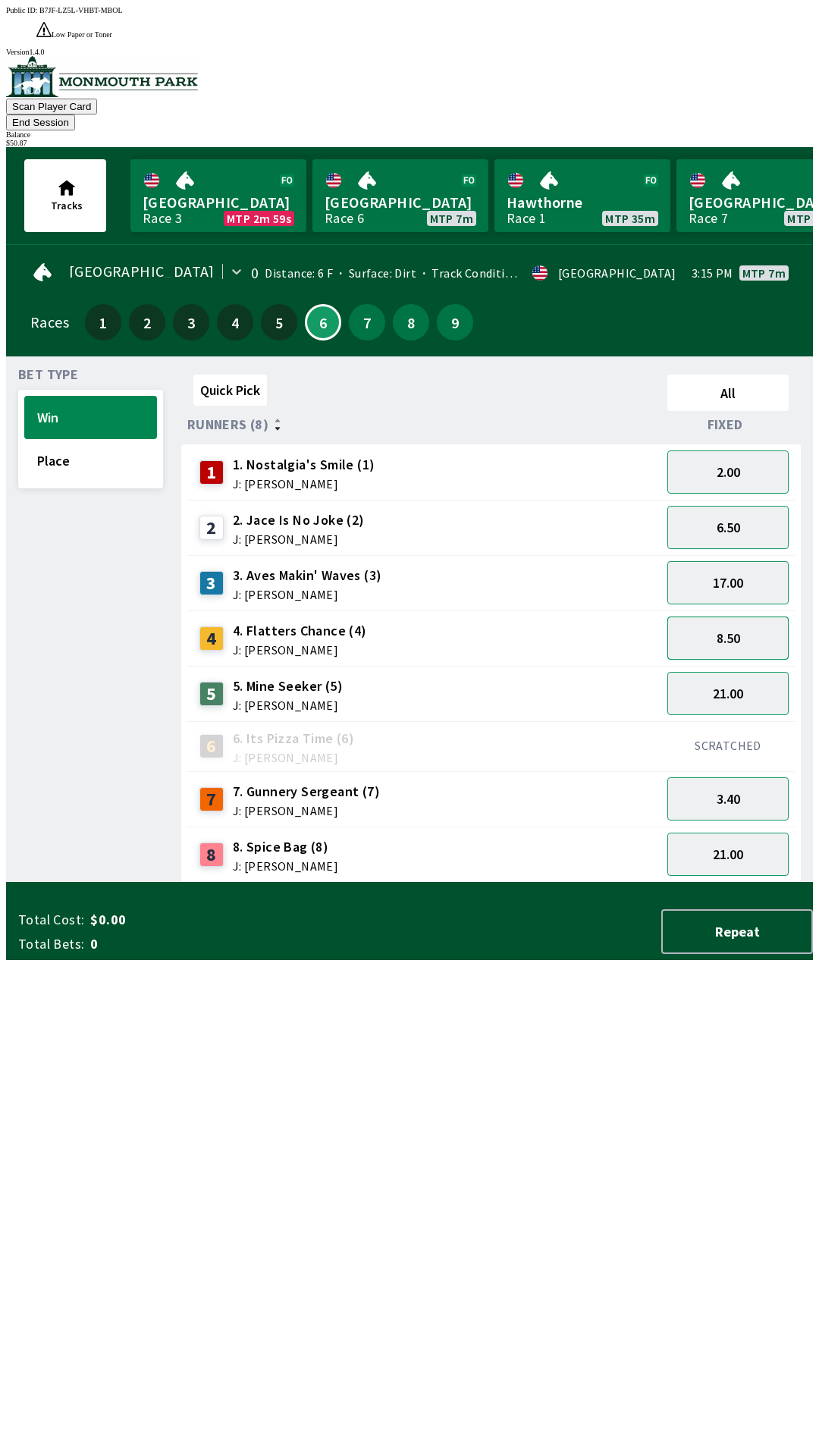
click at [724, 616] on button "8.50" at bounding box center [727, 638] width 121 height 44
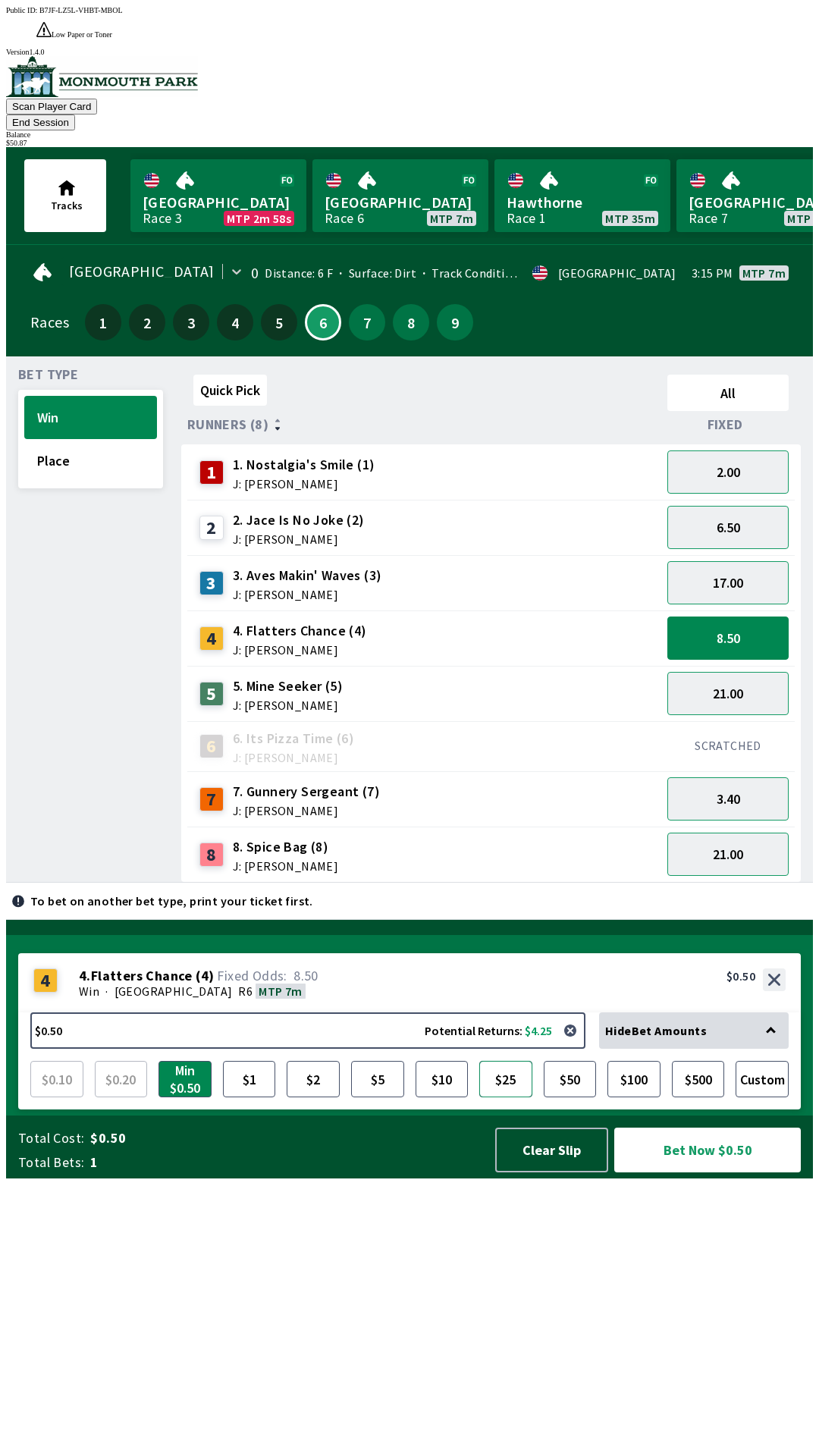
click at [503, 1097] on button "$25" at bounding box center [505, 1080] width 53 height 37
click at [702, 1173] on button "Bet Now $25.00" at bounding box center [707, 1150] width 187 height 45
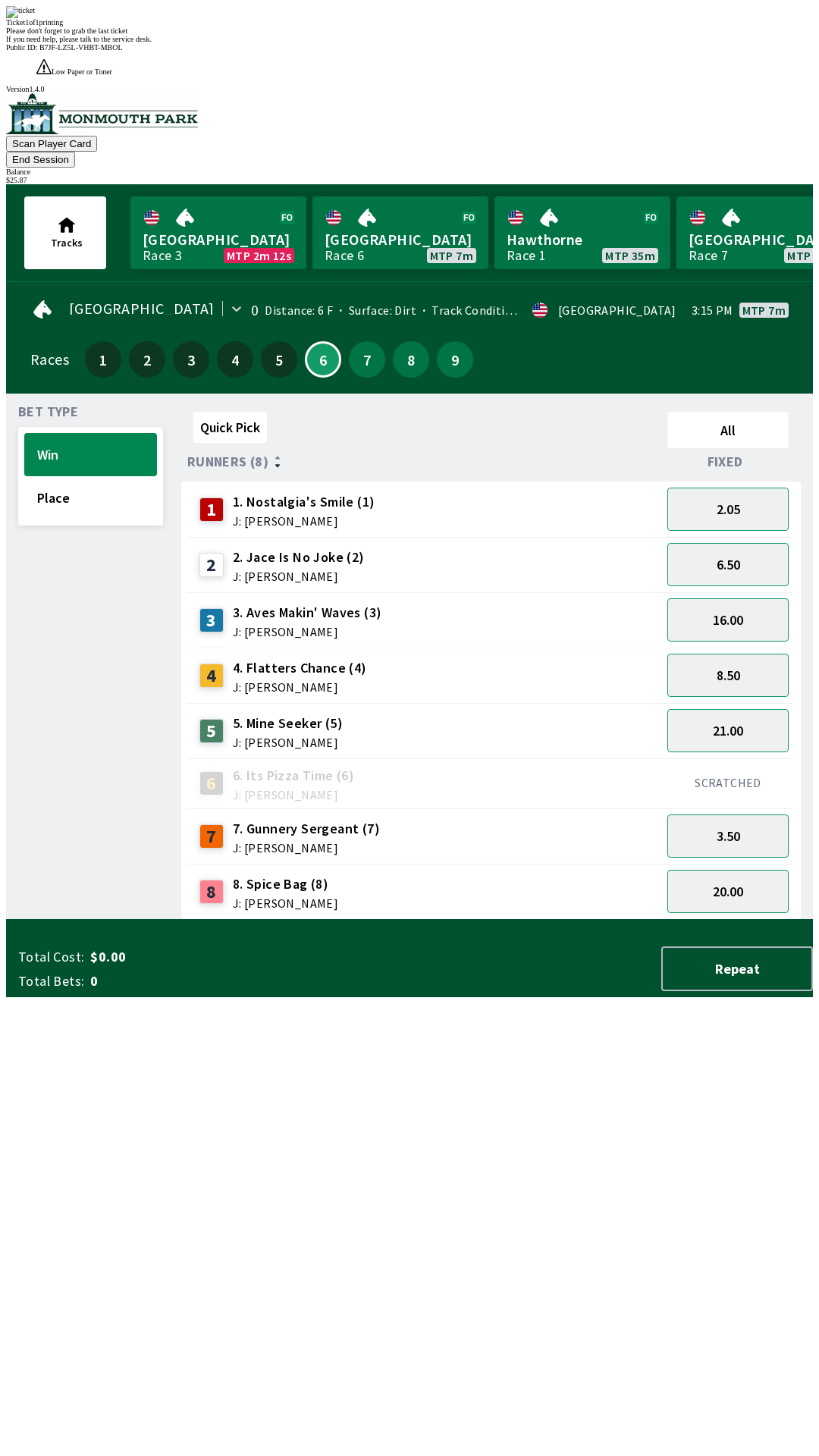
click at [589, 920] on div "Quick Pick All Runners (8) Fixed 1 1. Nostalgia's Smile (1) J: [PERSON_NAME] 2.…" at bounding box center [496, 663] width 631 height 515
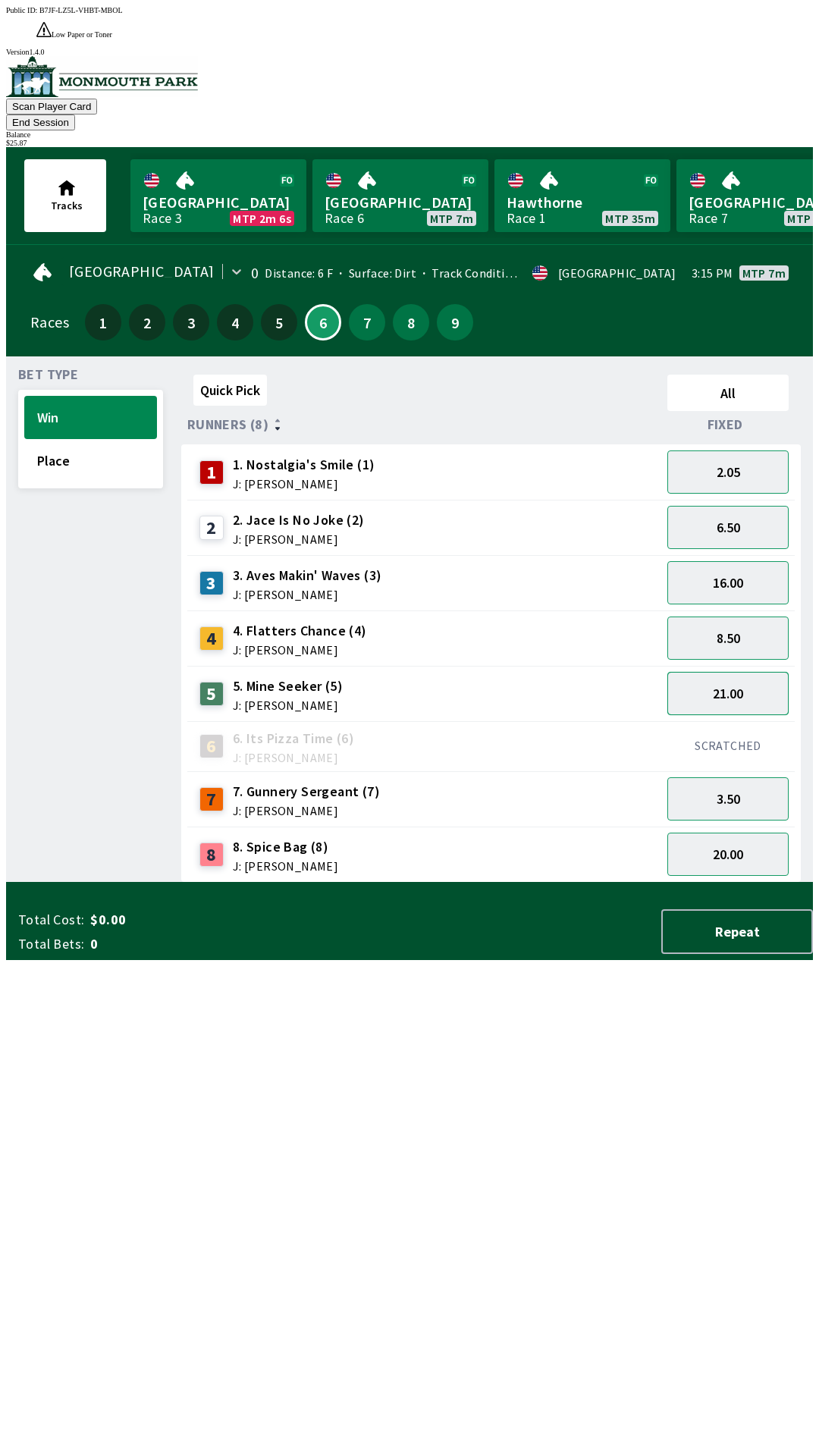
click at [734, 672] on button "21.00" at bounding box center [727, 694] width 121 height 44
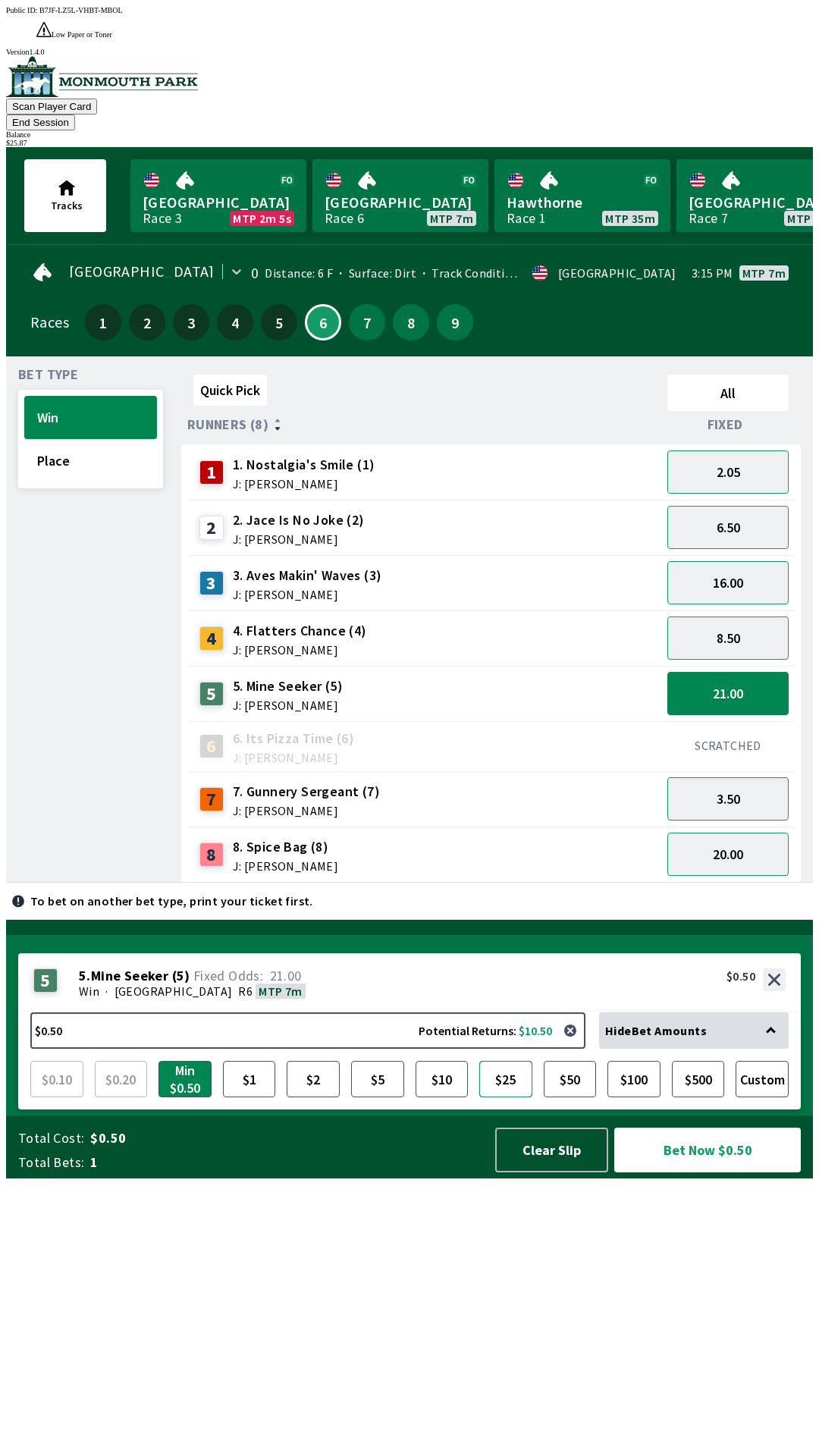
click at [510, 1097] on button "$25" at bounding box center [505, 1080] width 53 height 37
click at [707, 1173] on button "Bet Now $25.00" at bounding box center [707, 1150] width 187 height 45
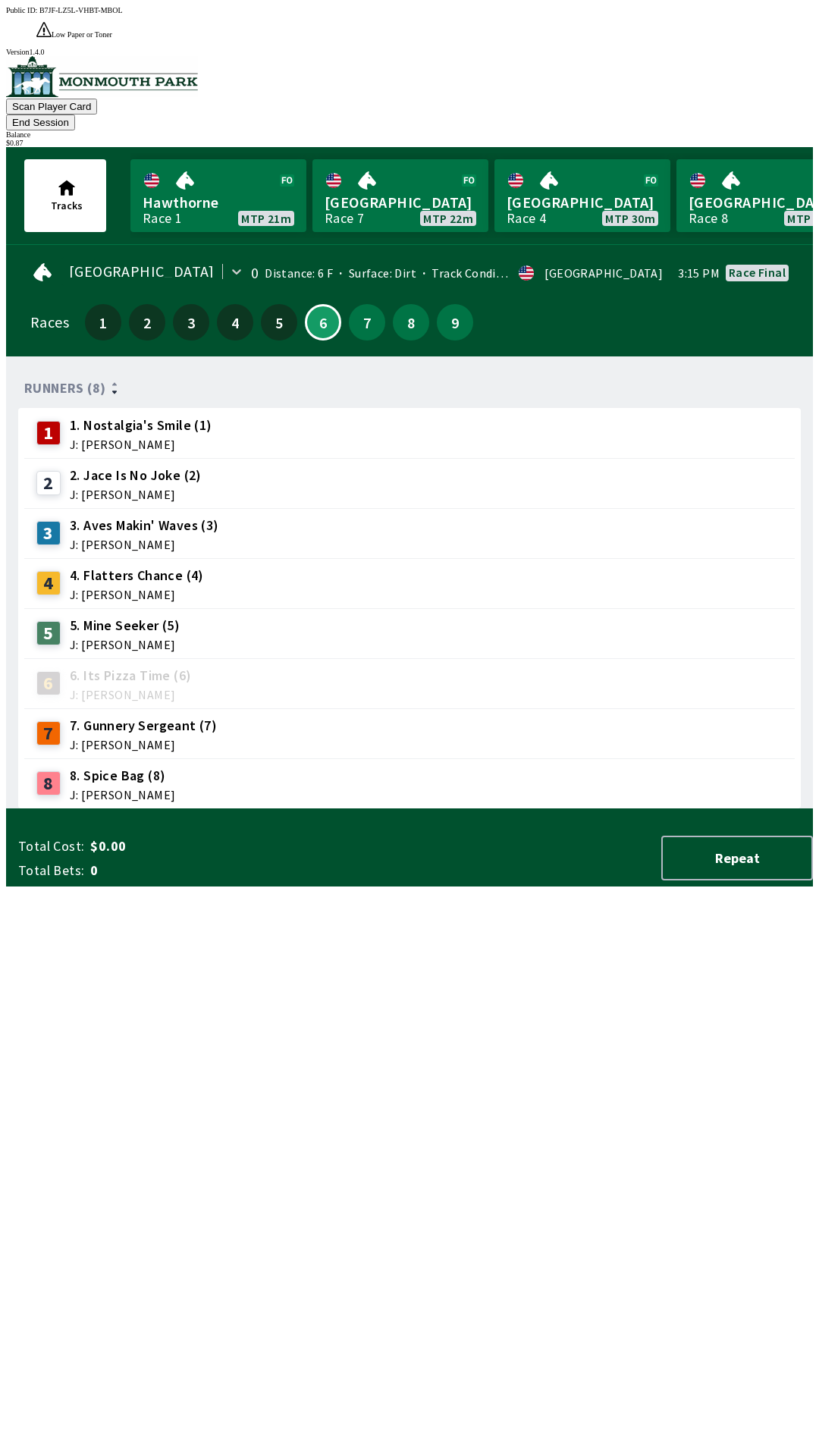
click at [235, 809] on div "Runners (8) 1 1. Nostalgia's Smile (1) J: [PERSON_NAME] 2 2. Jace Is No Joke (2…" at bounding box center [416, 588] width 795 height 440
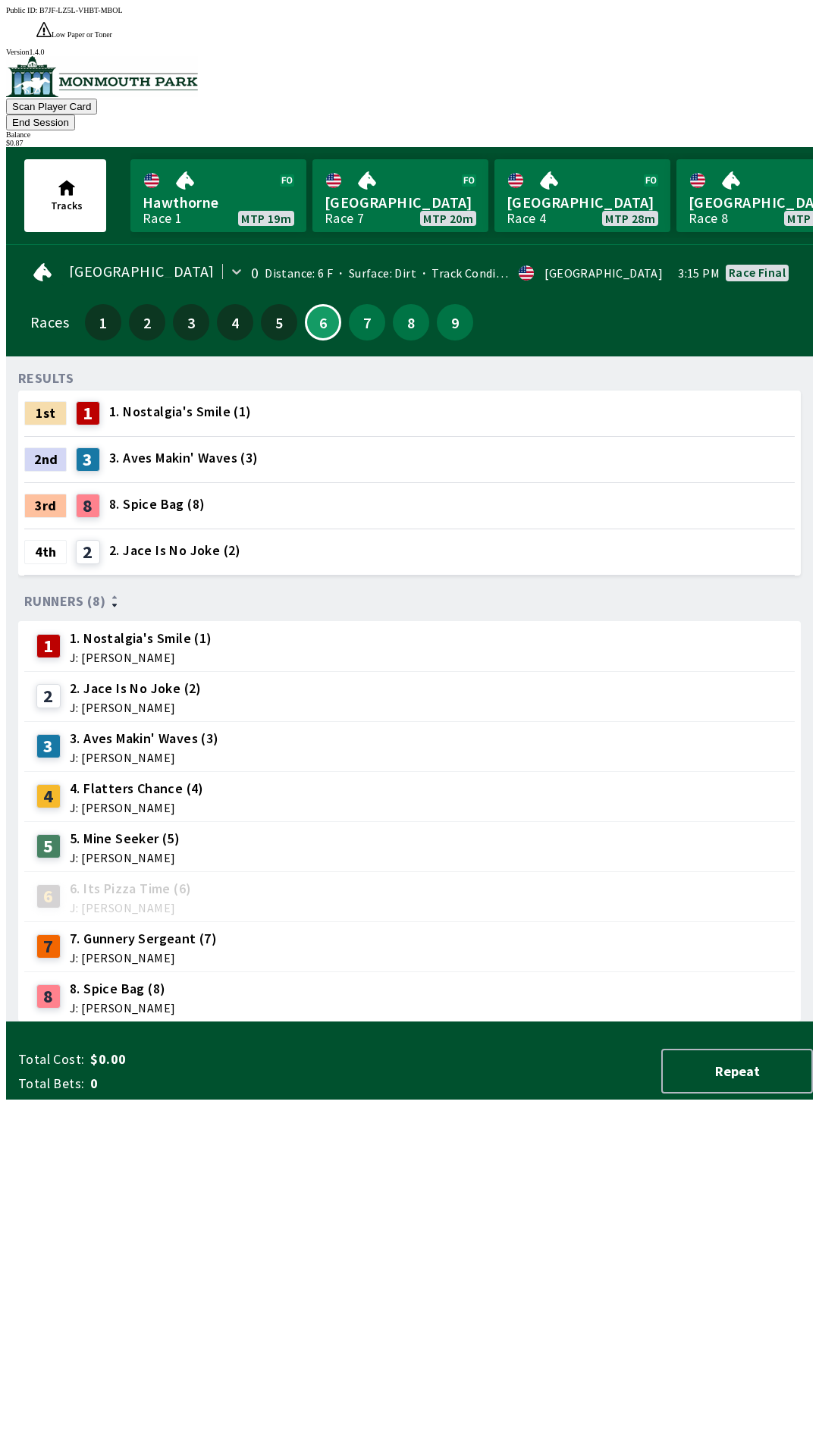
click at [75, 114] on button "End Session" at bounding box center [40, 122] width 69 height 15
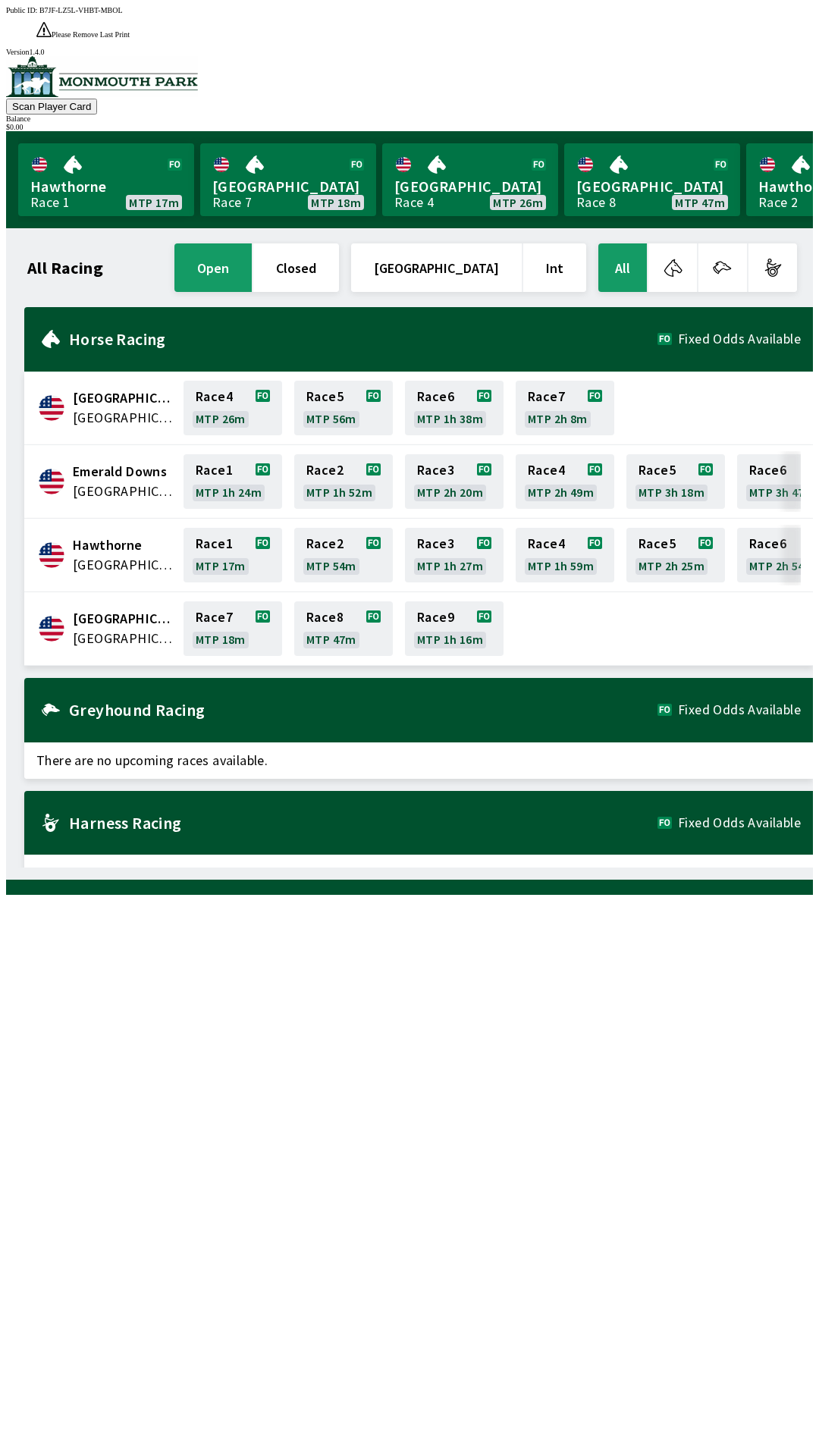
click at [392, 868] on div "All Racing open closed [GEOGRAPHIC_DATA] Int All [GEOGRAPHIC_DATA] [GEOGRAPHIC_…" at bounding box center [416, 554] width 795 height 627
click at [300, 163] on link "[GEOGRAPHIC_DATA] Race 7 MTP 18m" at bounding box center [288, 179] width 176 height 73
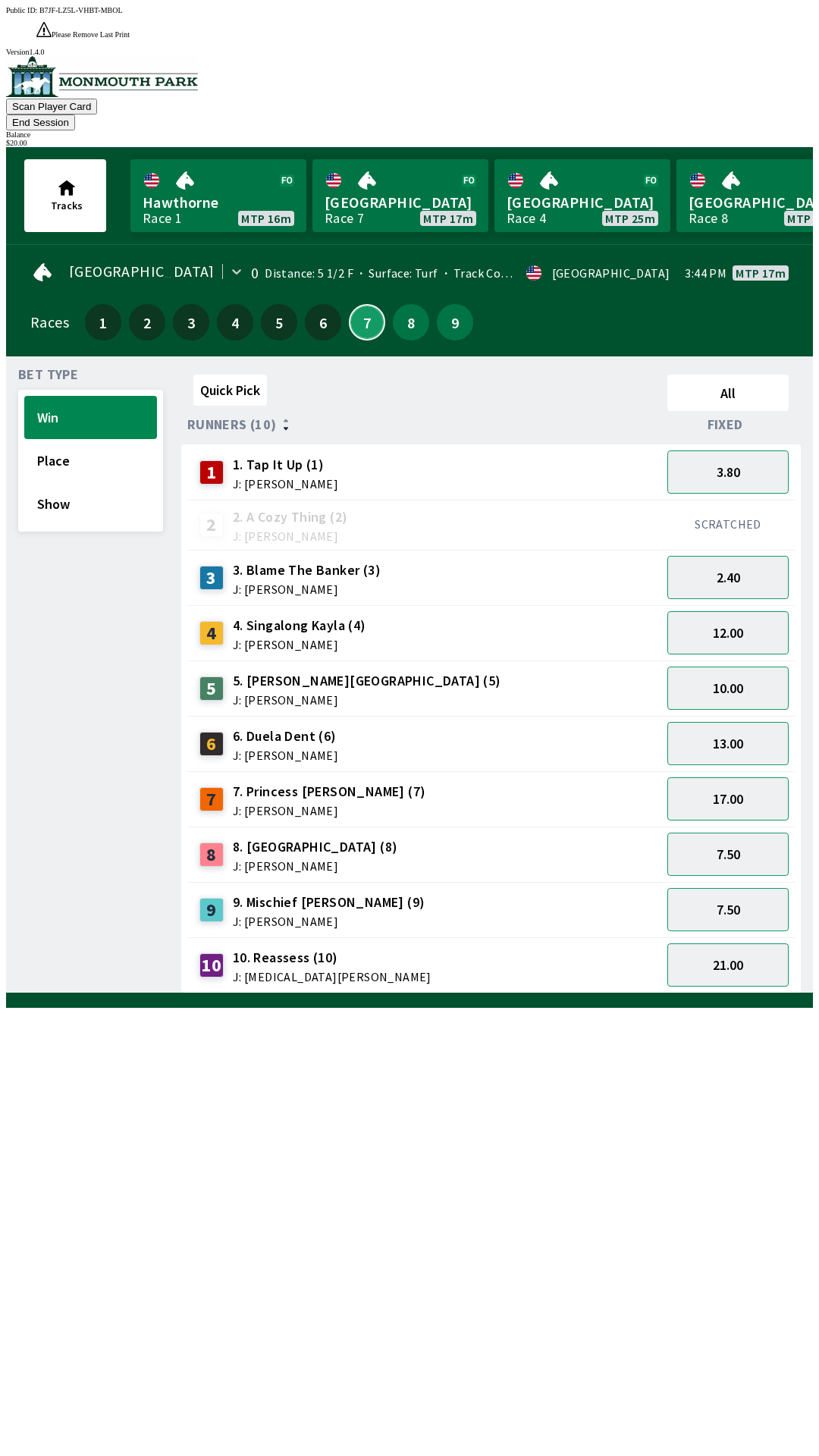
click at [362, 304] on button "7" at bounding box center [367, 322] width 37 height 37
click at [78, 396] on button "Win" at bounding box center [90, 417] width 132 height 44
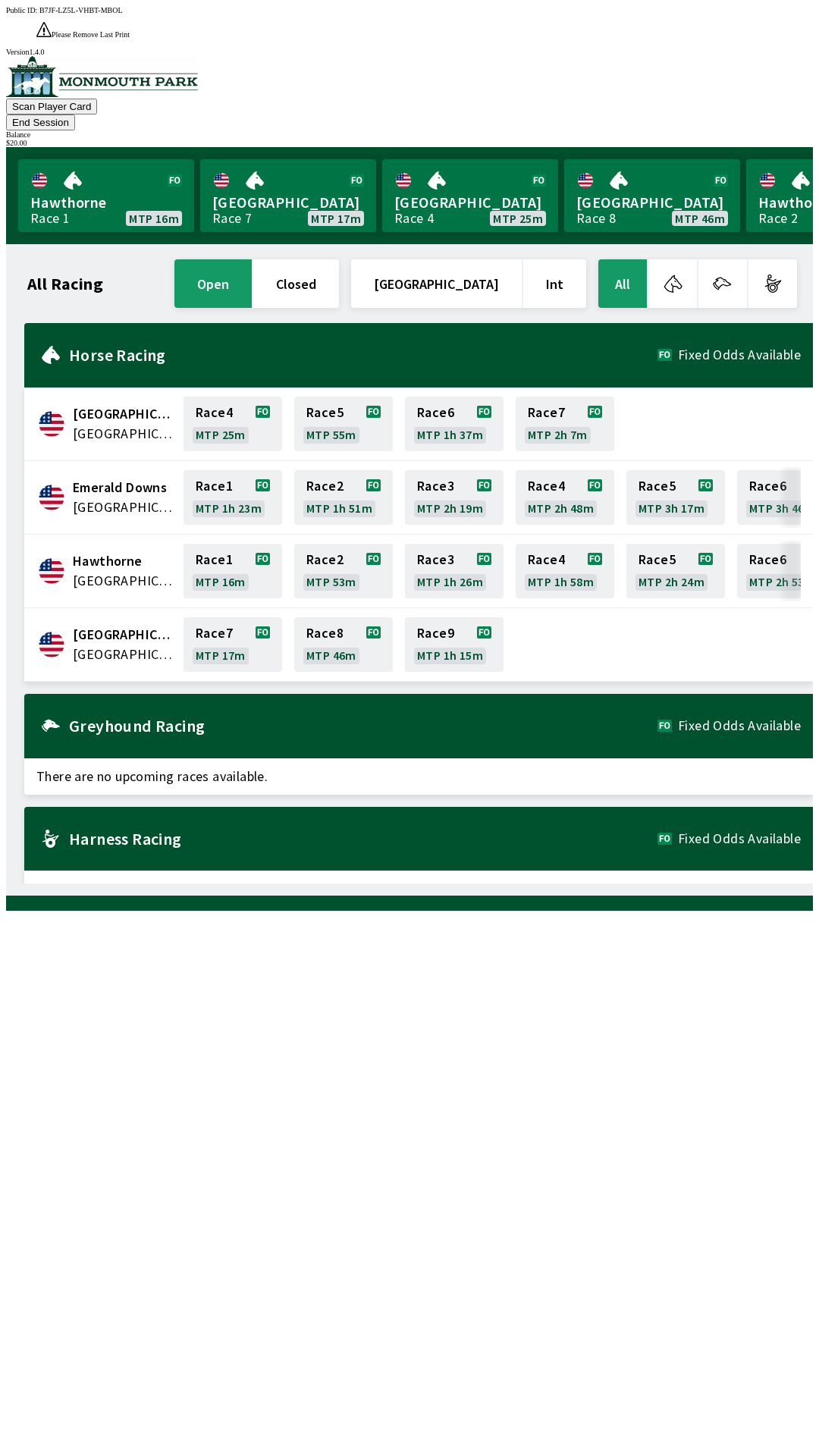
click at [75, 114] on button "End Session" at bounding box center [40, 122] width 69 height 15
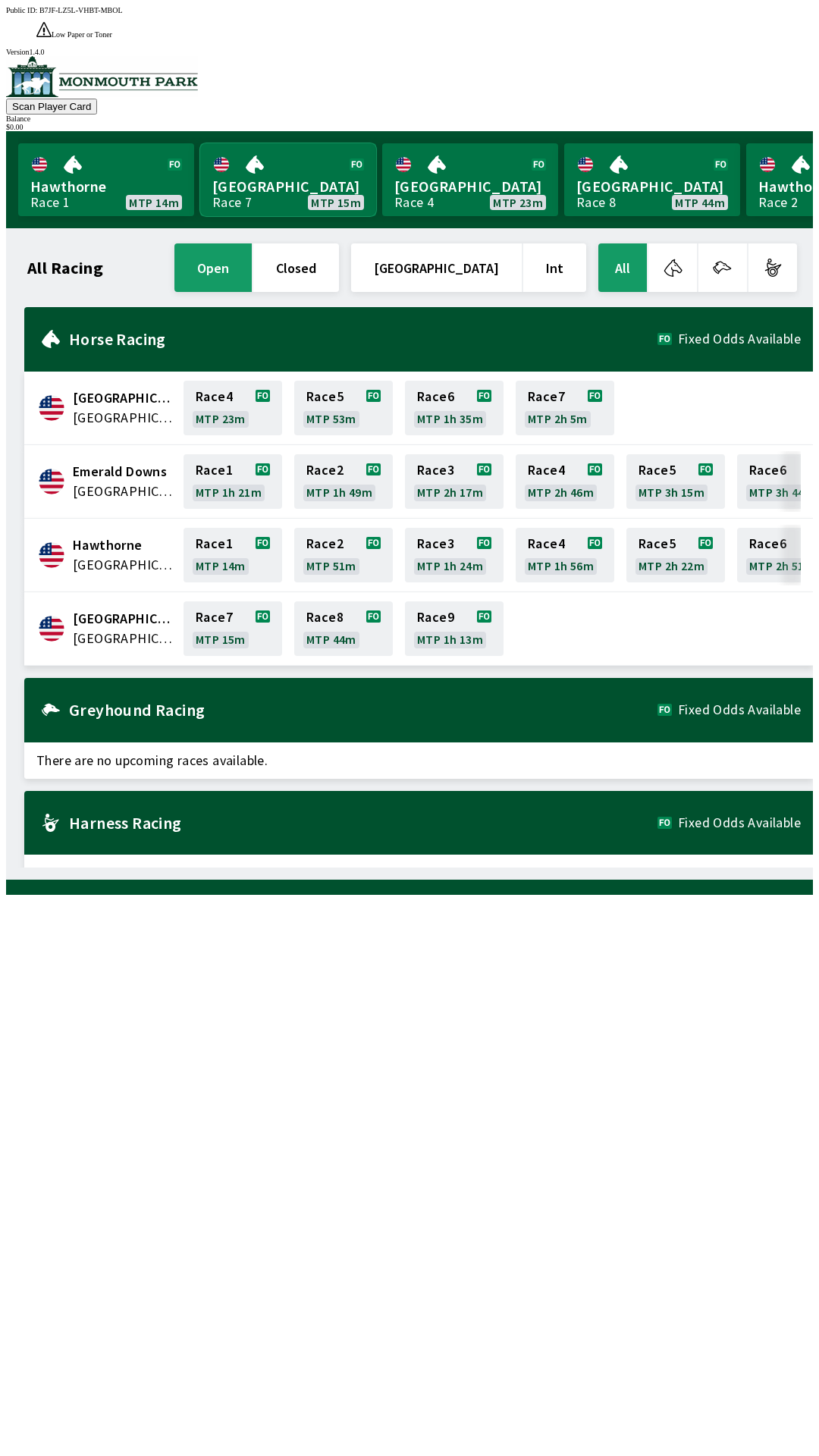
click at [337, 168] on link "[GEOGRAPHIC_DATA] Race 7 MTP 15m" at bounding box center [288, 179] width 176 height 73
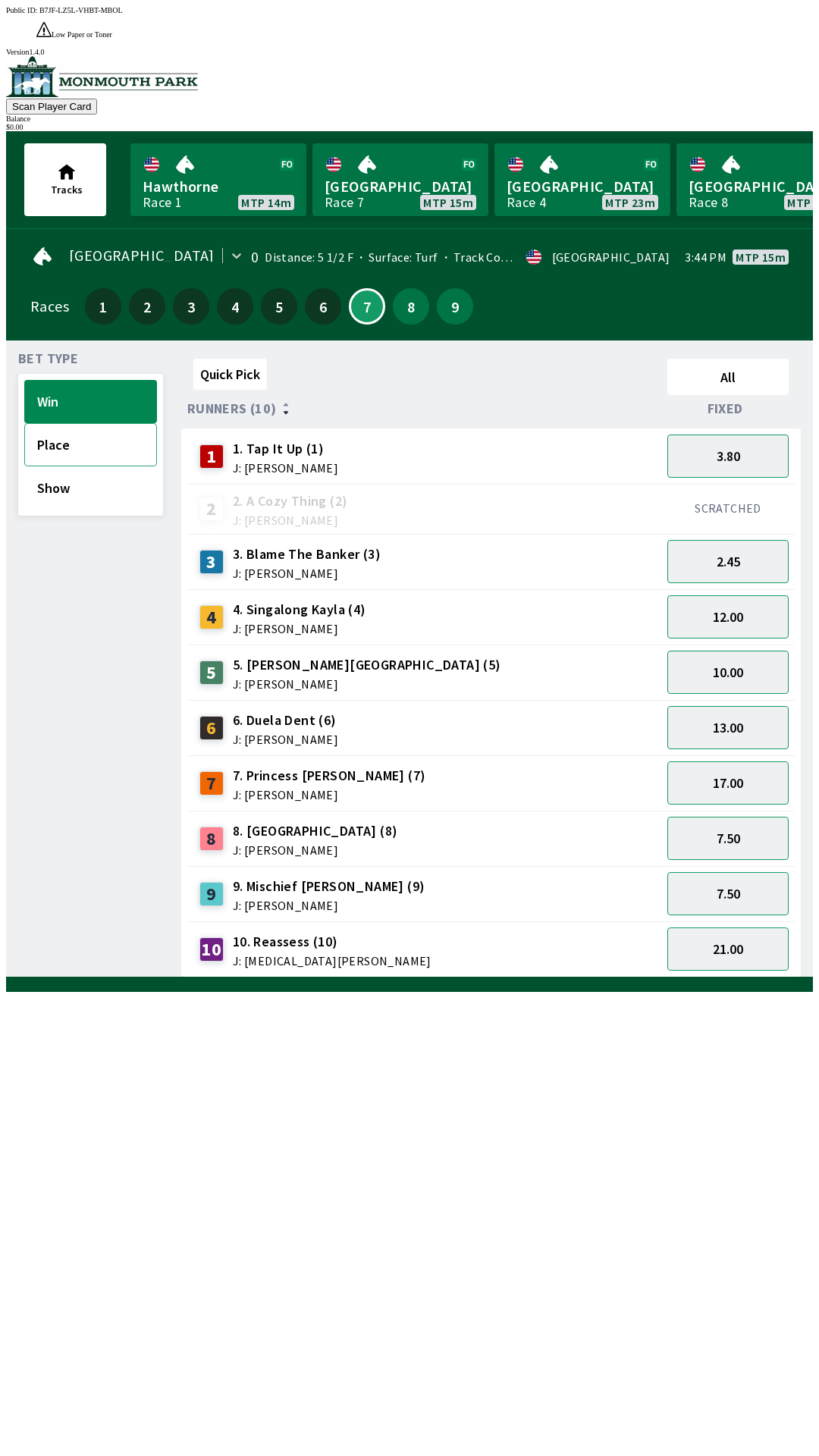
click at [128, 423] on button "Place" at bounding box center [90, 444] width 132 height 44
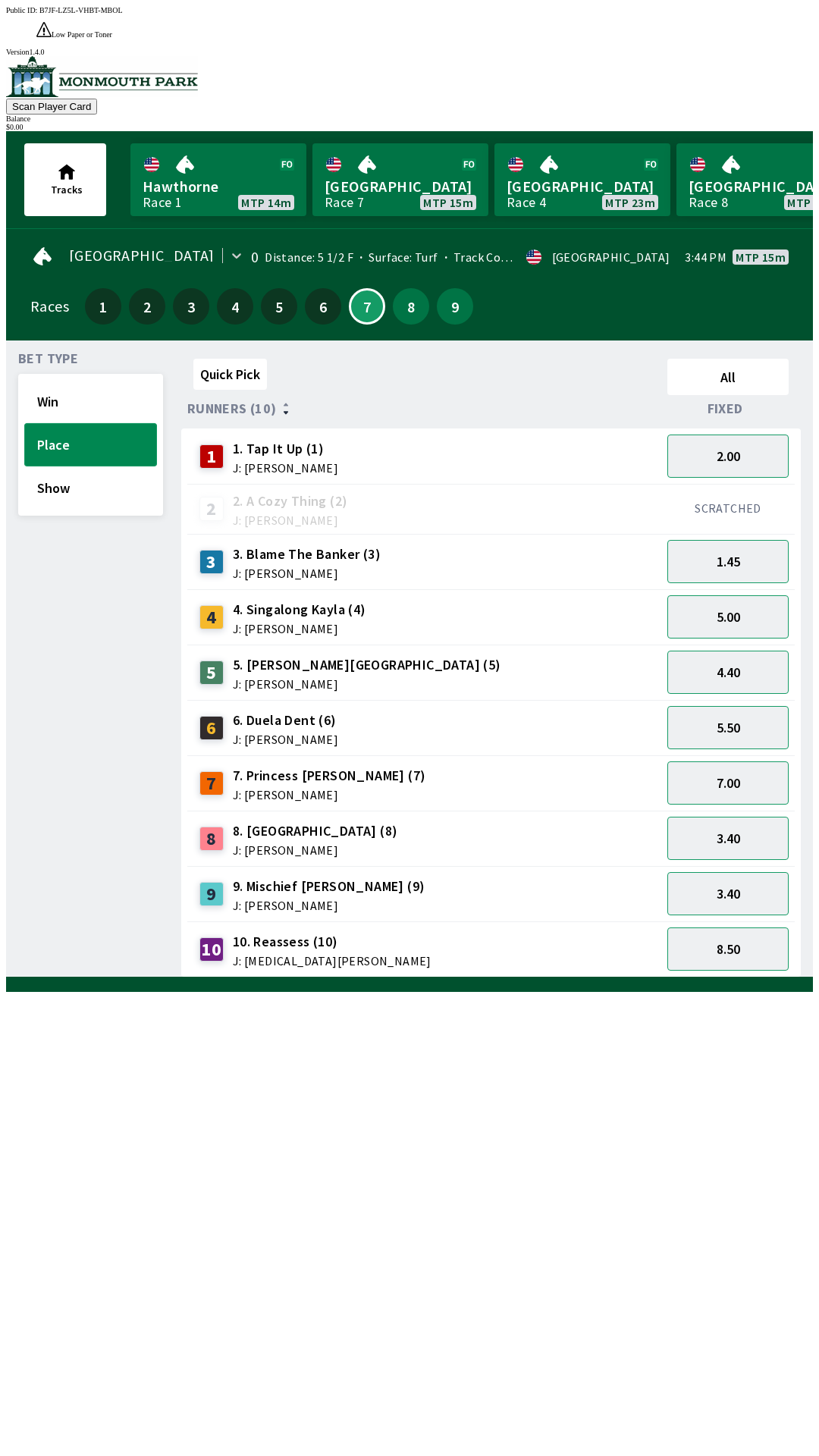
click at [116, 423] on button "Place" at bounding box center [90, 444] width 132 height 44
click at [103, 380] on button "Win" at bounding box center [90, 401] width 132 height 44
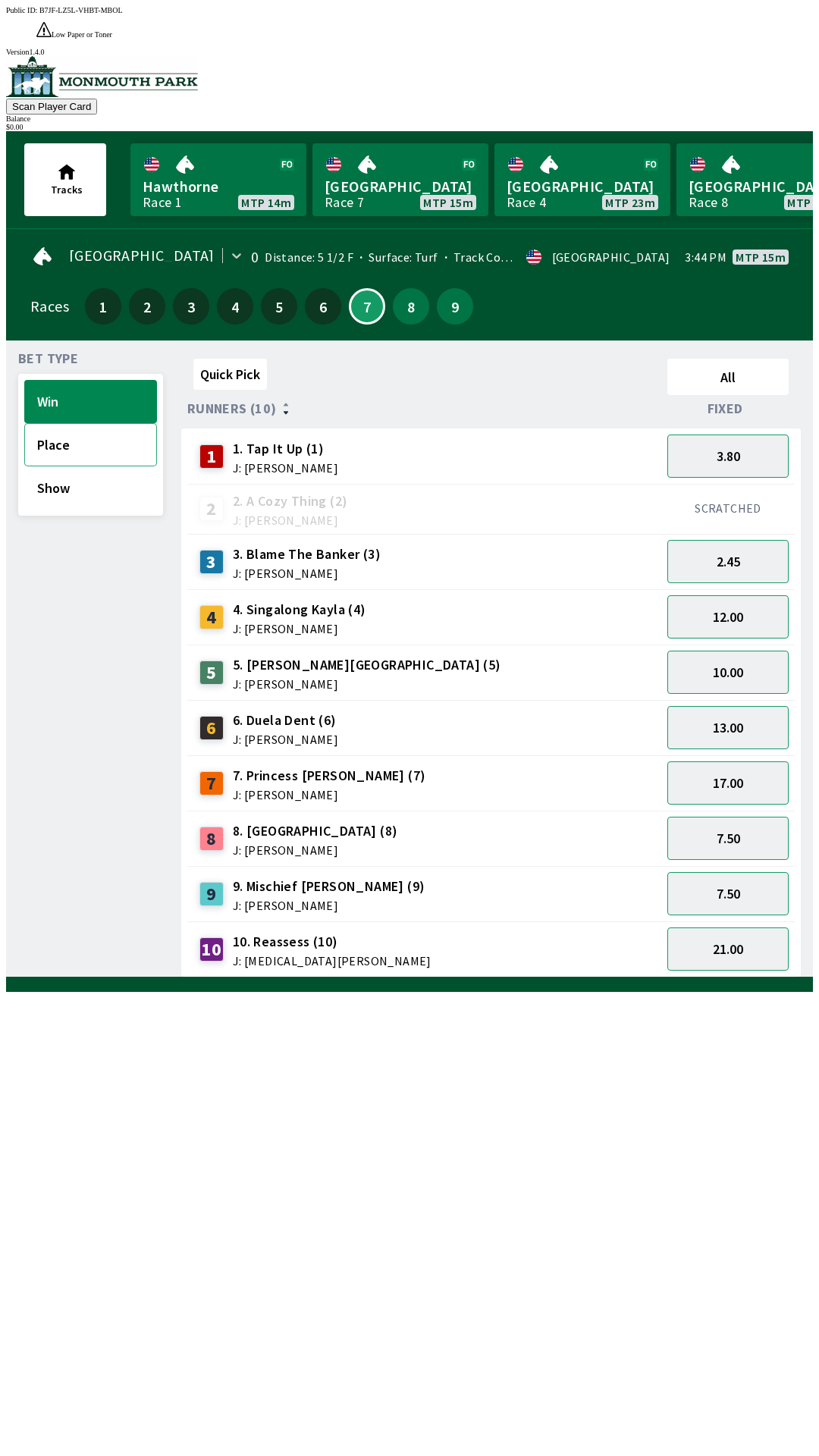
click at [87, 423] on button "Place" at bounding box center [90, 444] width 132 height 44
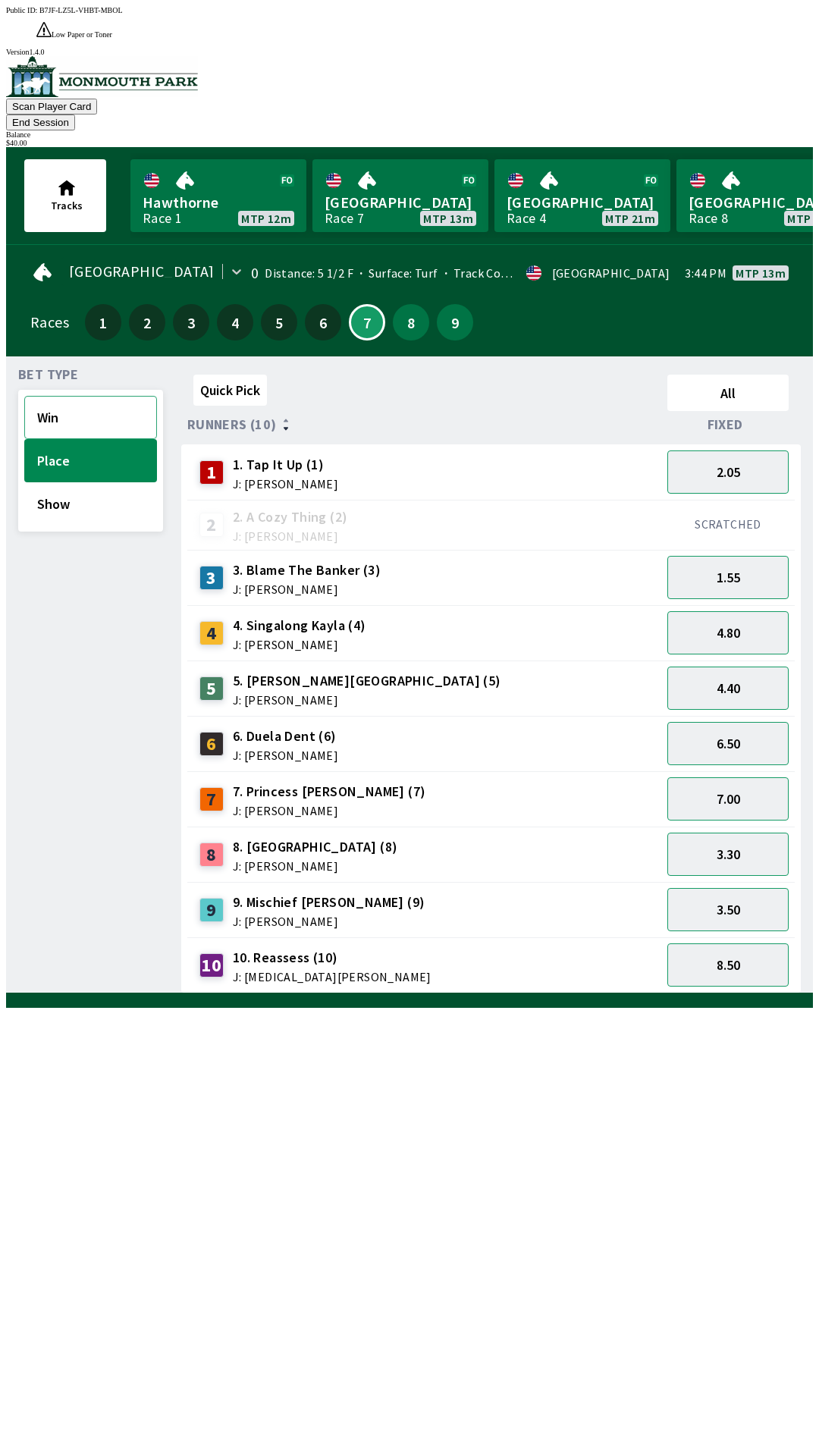
click at [47, 396] on button "Win" at bounding box center [90, 417] width 132 height 44
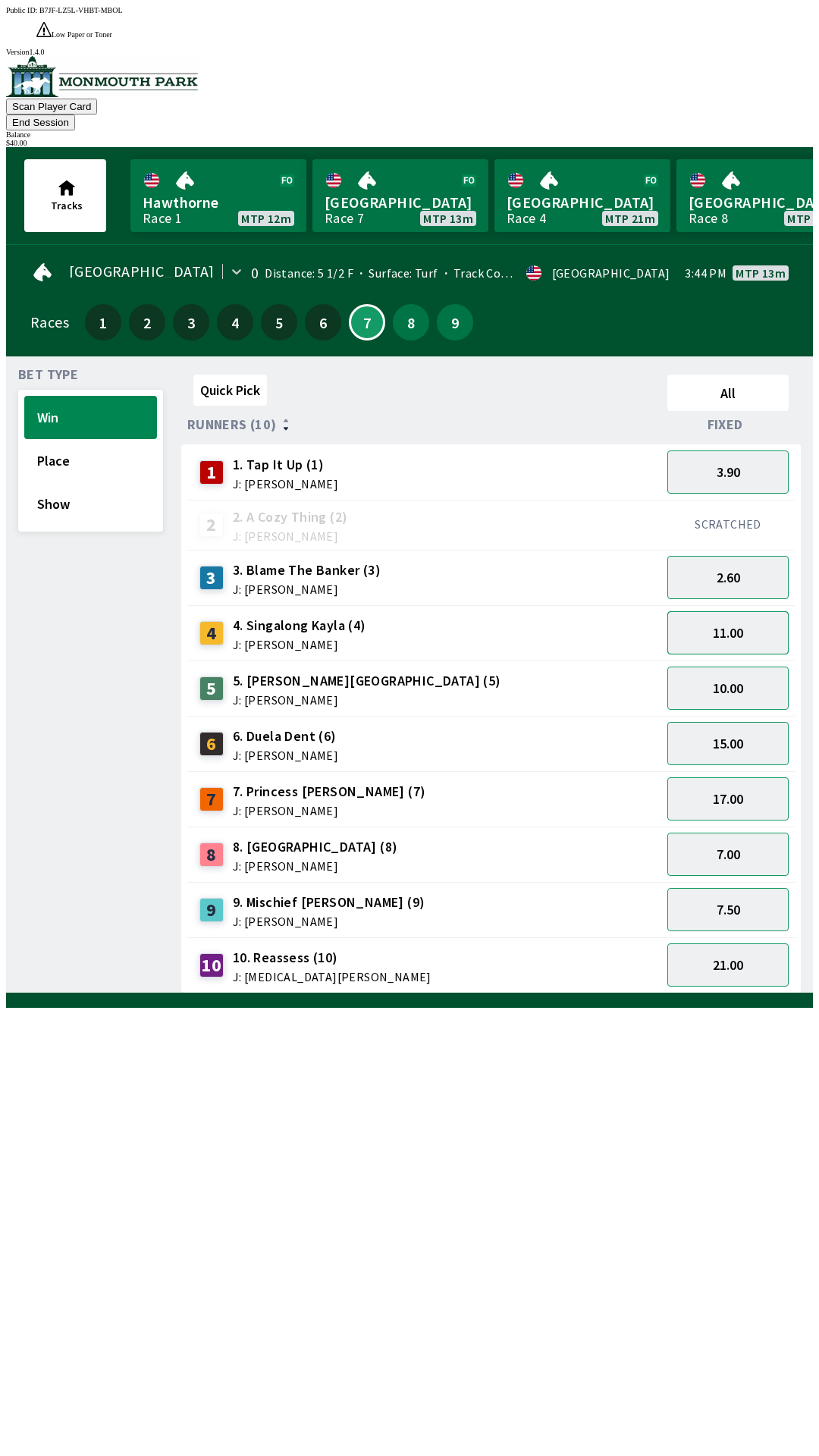
click at [733, 611] on button "11.00" at bounding box center [727, 633] width 121 height 44
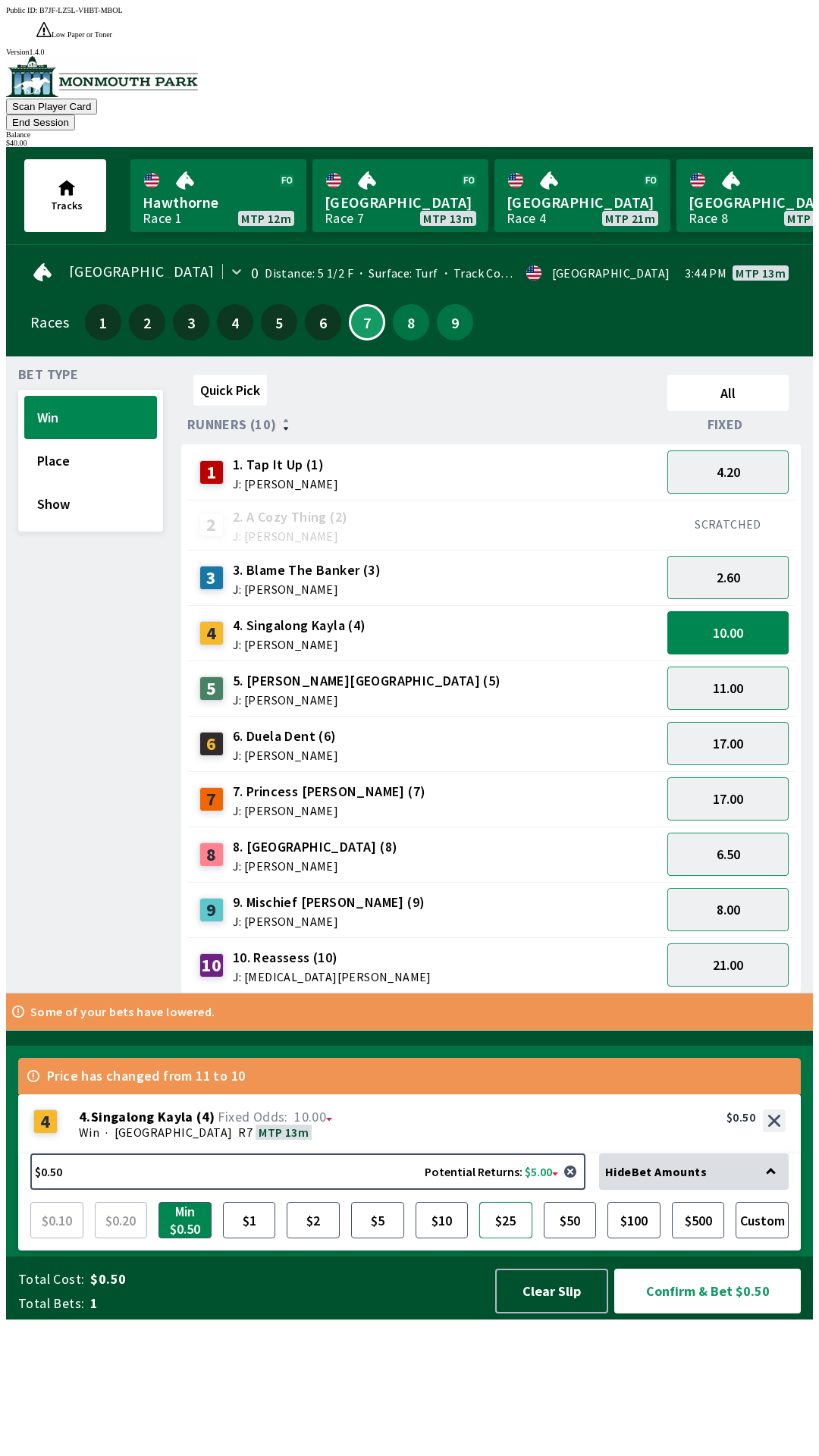
click at [512, 1238] on button "$25" at bounding box center [505, 1221] width 53 height 37
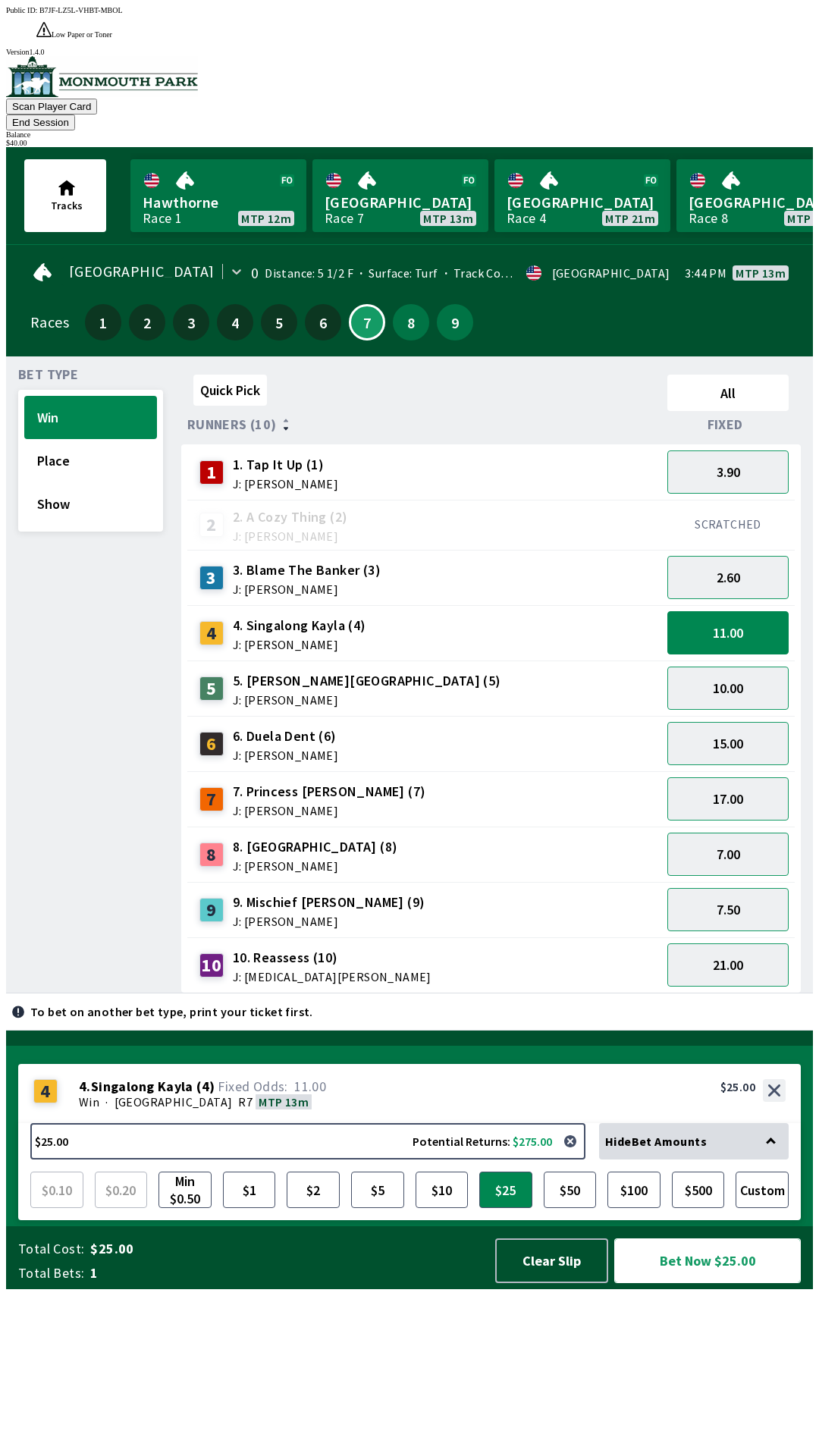
click at [707, 1283] on button "Bet Now $25.00" at bounding box center [707, 1261] width 187 height 45
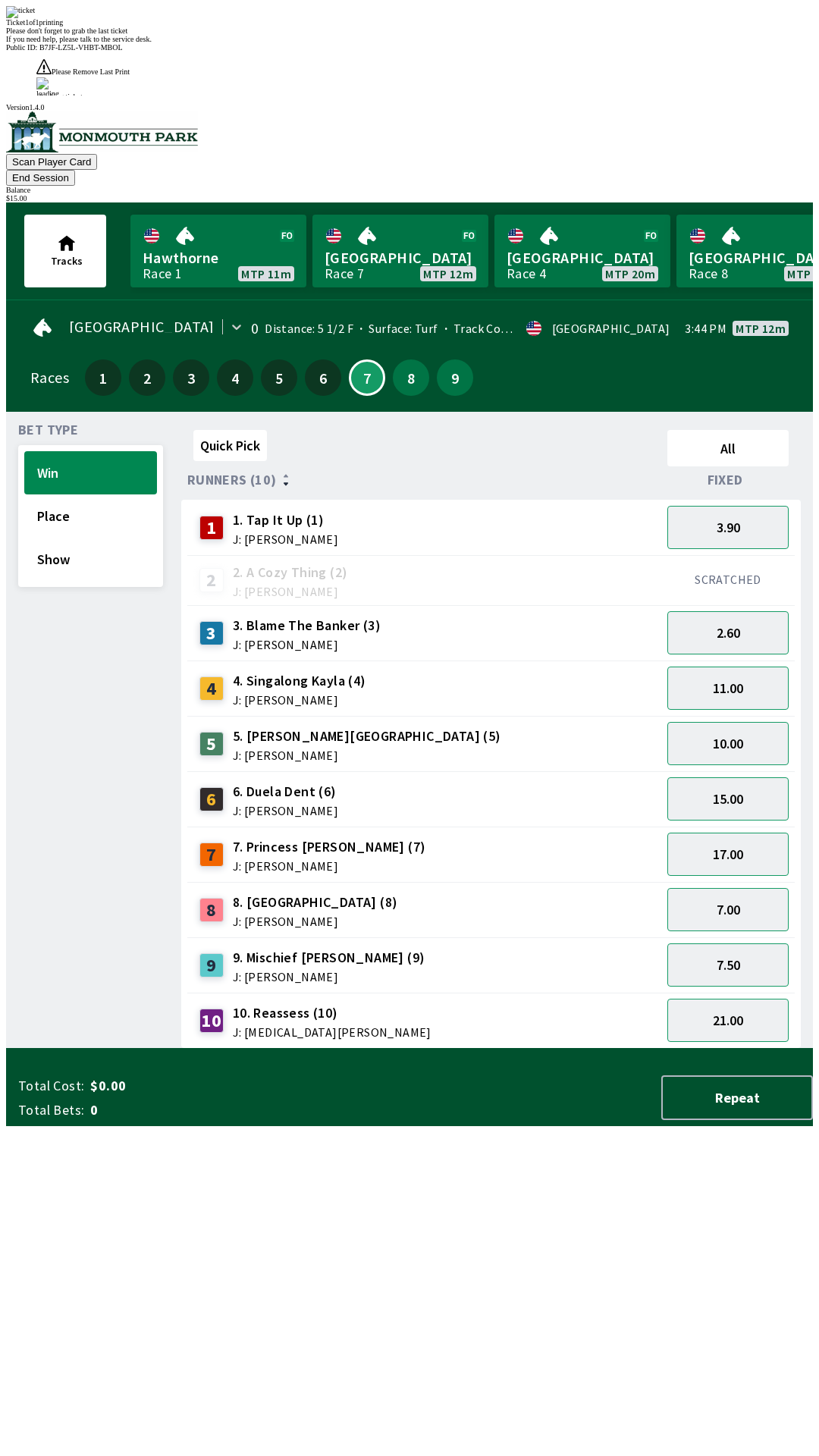
click at [61, 567] on div "Bet Type Win Place Show" at bounding box center [91, 736] width 145 height 625
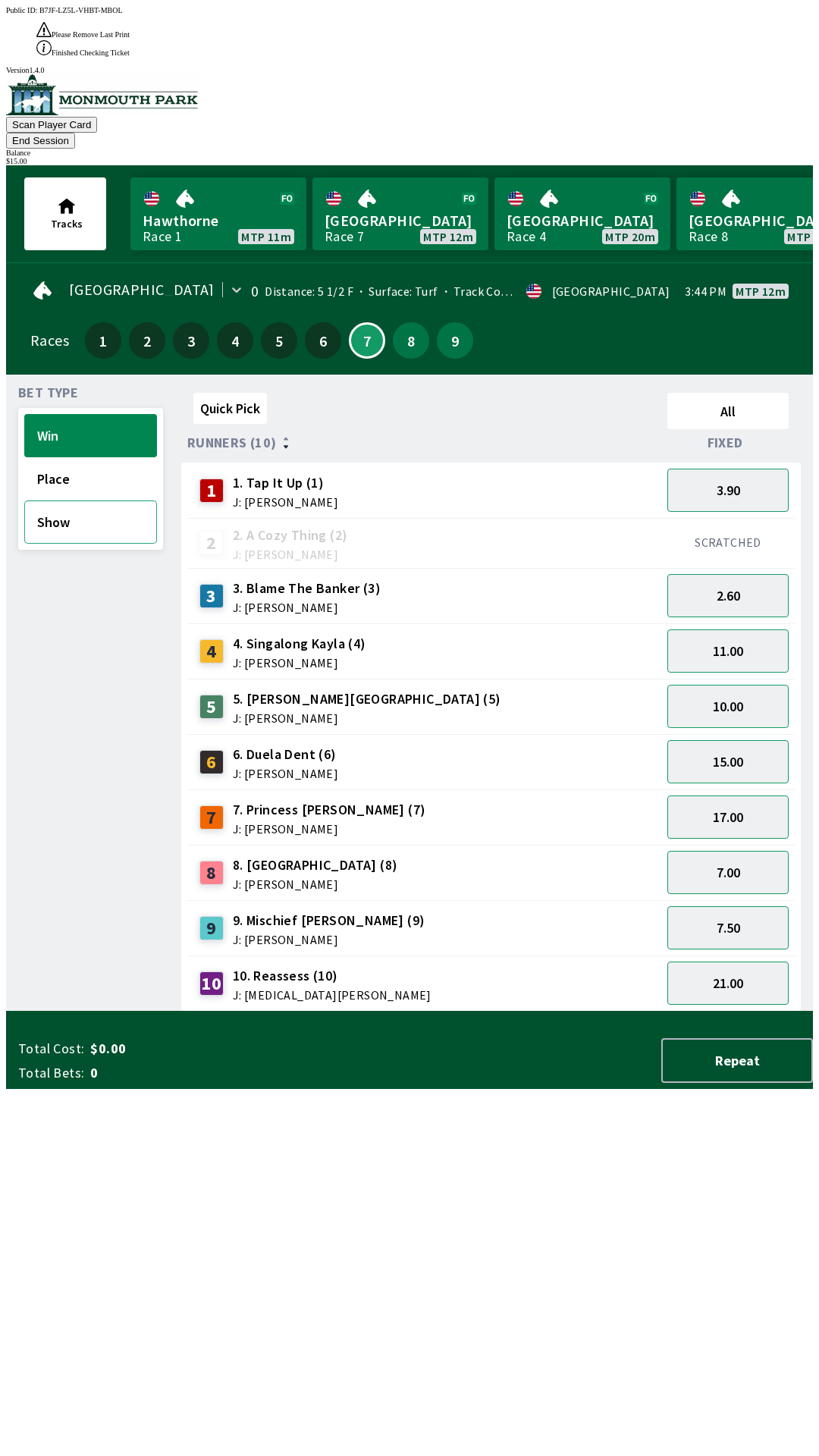
click at [48, 500] on button "Show" at bounding box center [90, 521] width 132 height 44
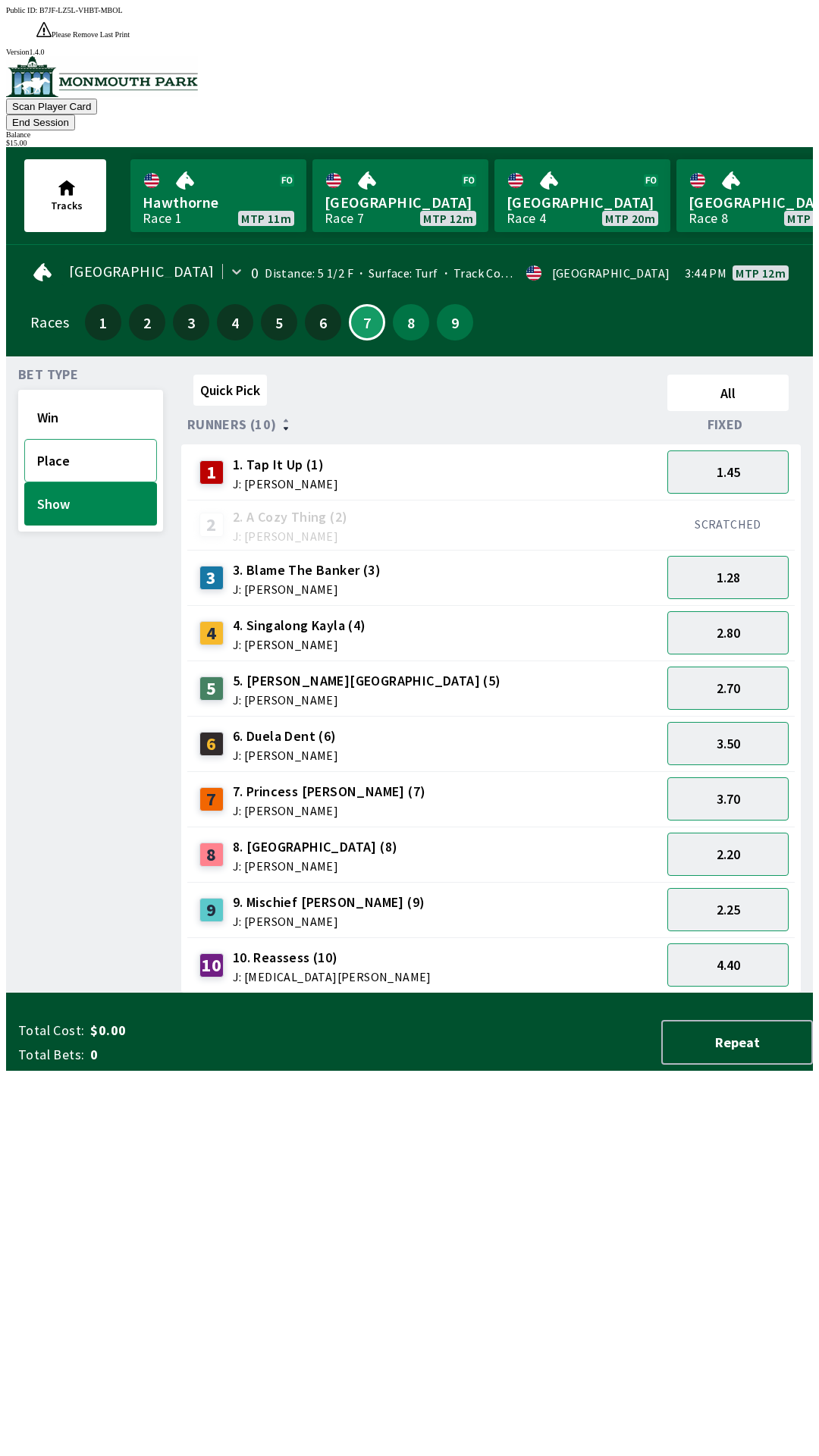
click at [78, 439] on button "Place" at bounding box center [90, 461] width 132 height 44
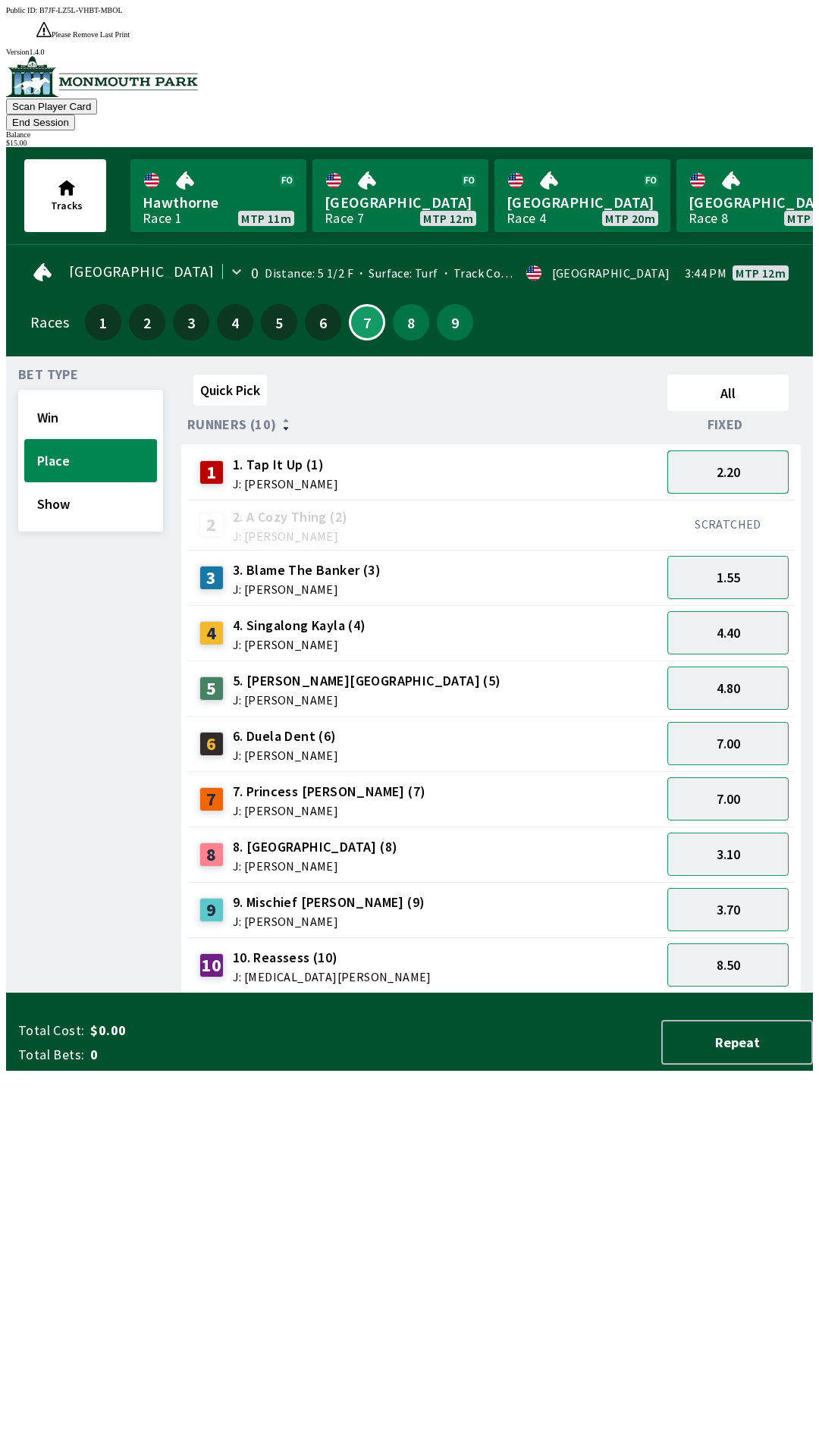
click at [722, 451] on button "2.20" at bounding box center [727, 472] width 121 height 44
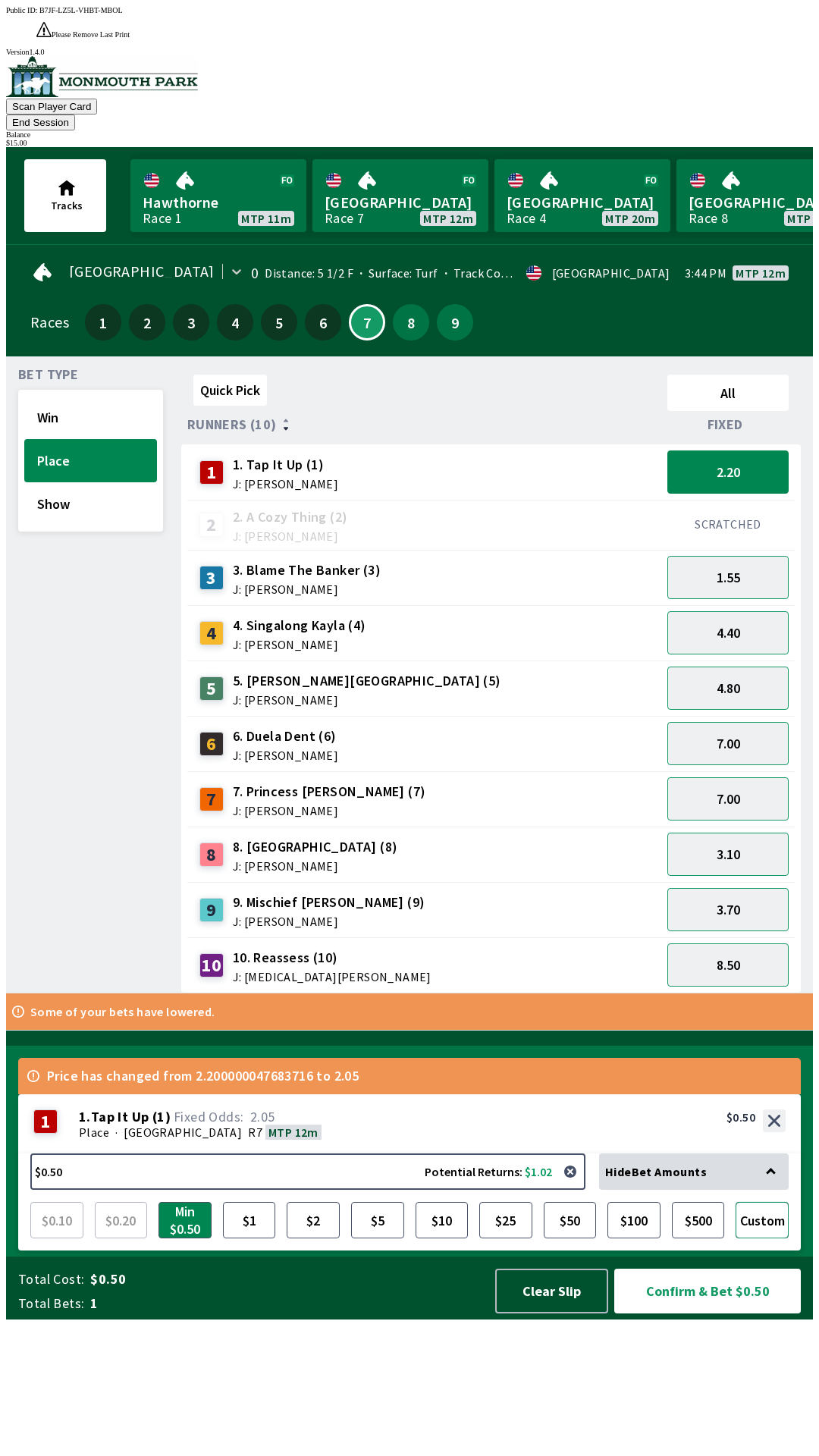
click at [768, 1238] on button "Custom" at bounding box center [761, 1221] width 53 height 37
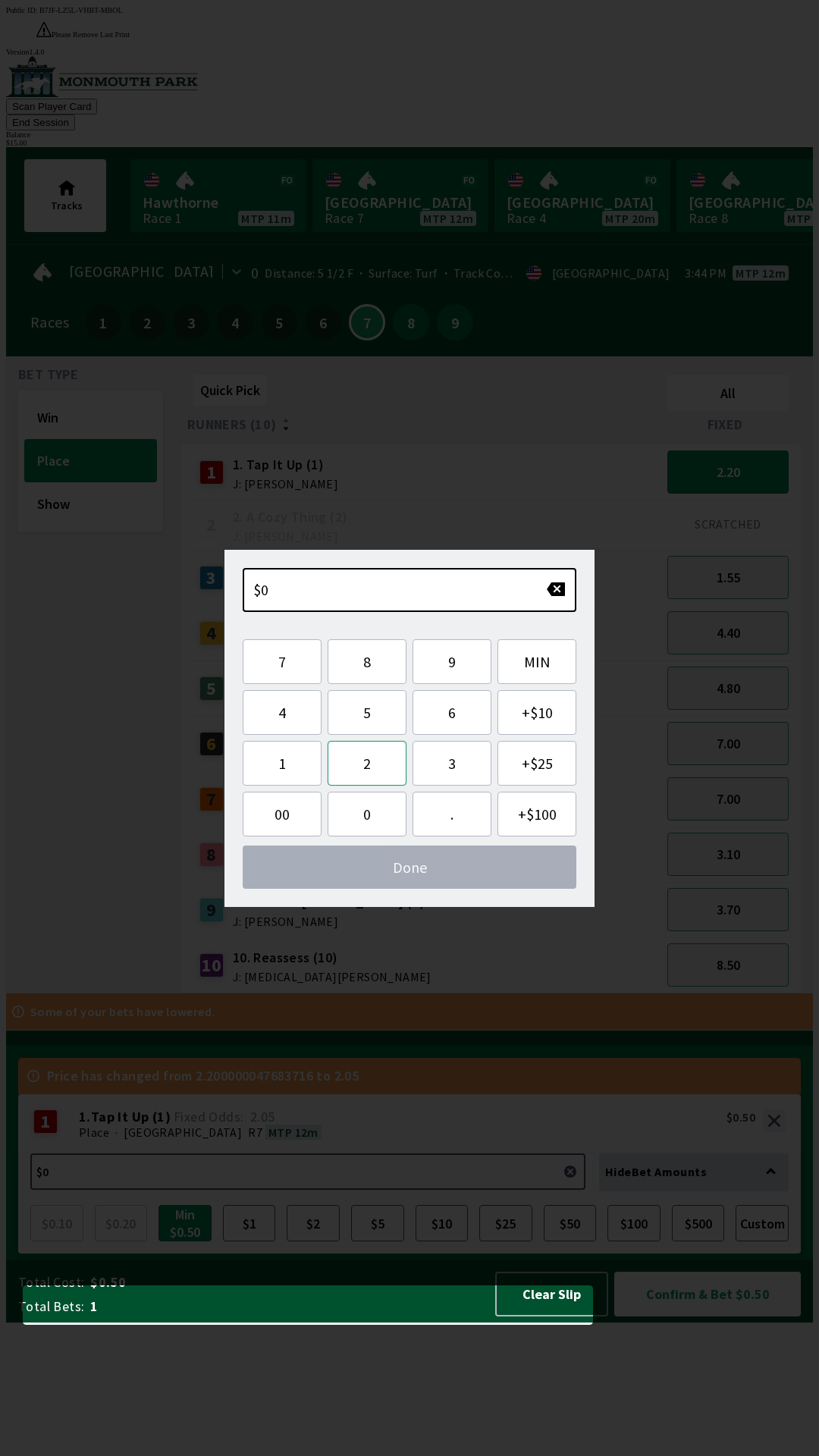
click at [369, 750] on button "2" at bounding box center [367, 763] width 79 height 45
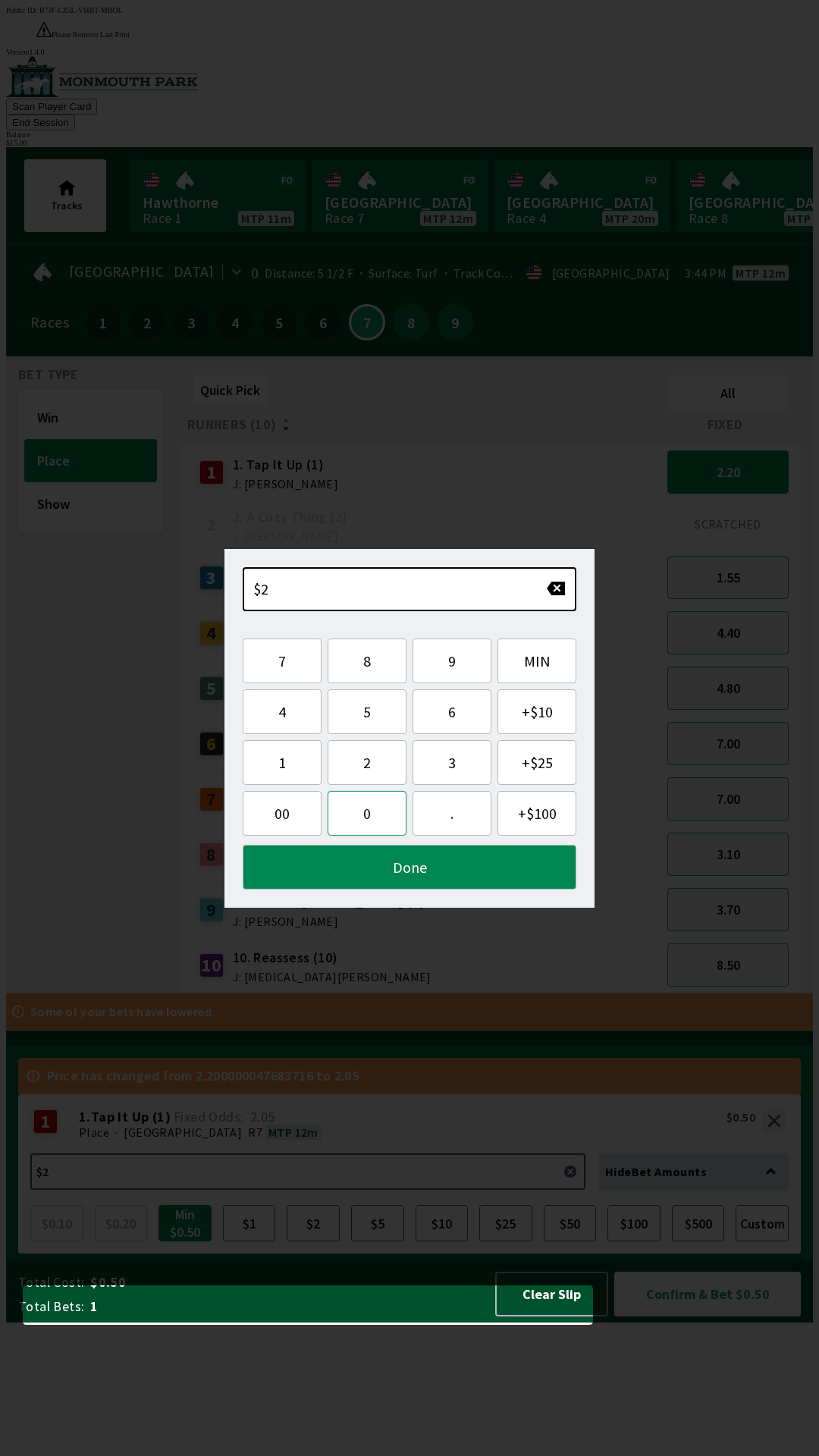
click at [366, 807] on button "0" at bounding box center [367, 814] width 79 height 45
click at [422, 870] on button "Done" at bounding box center [409, 867] width 334 height 45
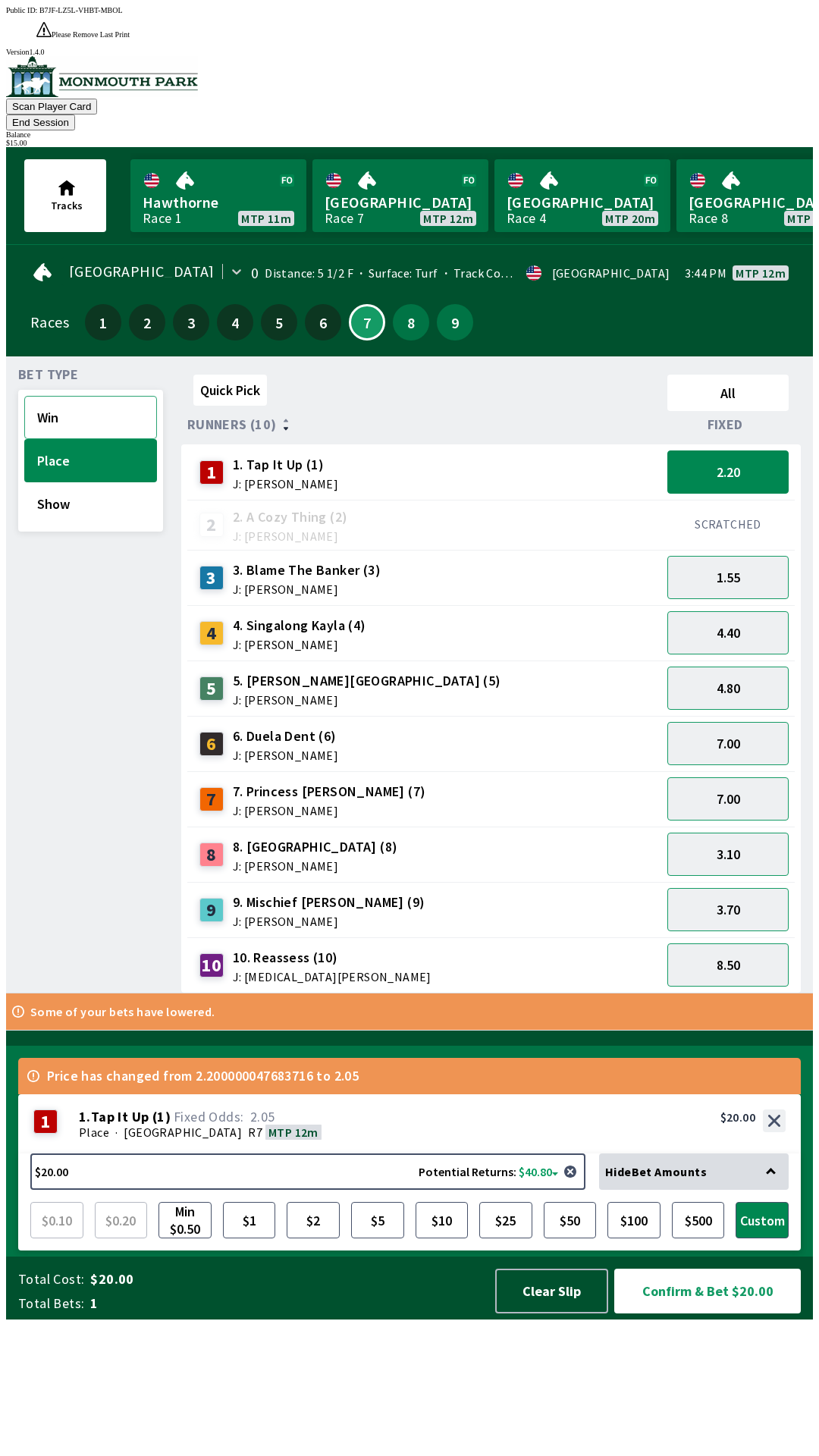
click at [73, 396] on button "Win" at bounding box center [90, 417] width 132 height 44
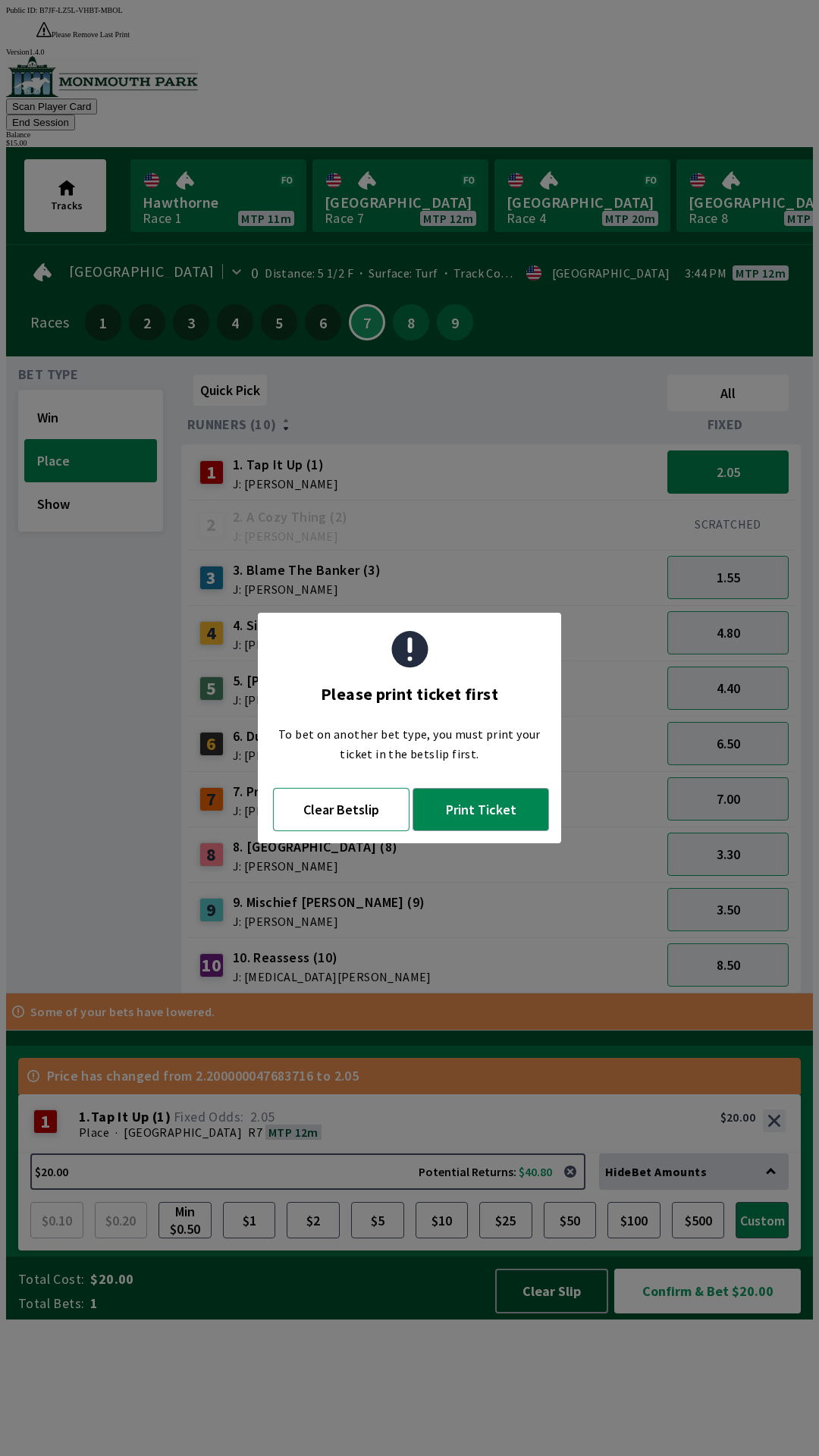
click at [317, 808] on button "Clear Betslip" at bounding box center [340, 810] width 136 height 44
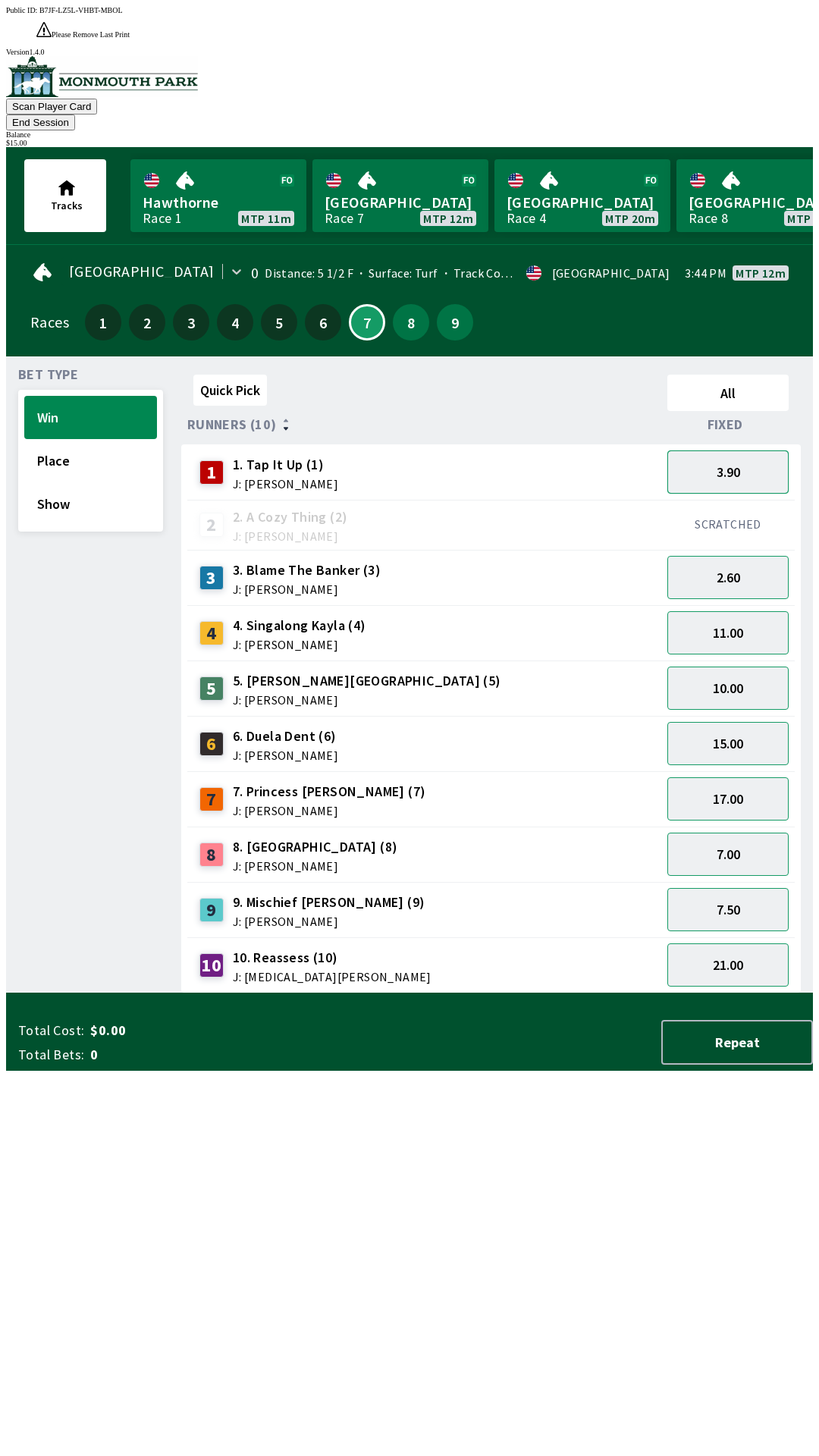
click at [730, 451] on button "3.90" at bounding box center [727, 472] width 121 height 44
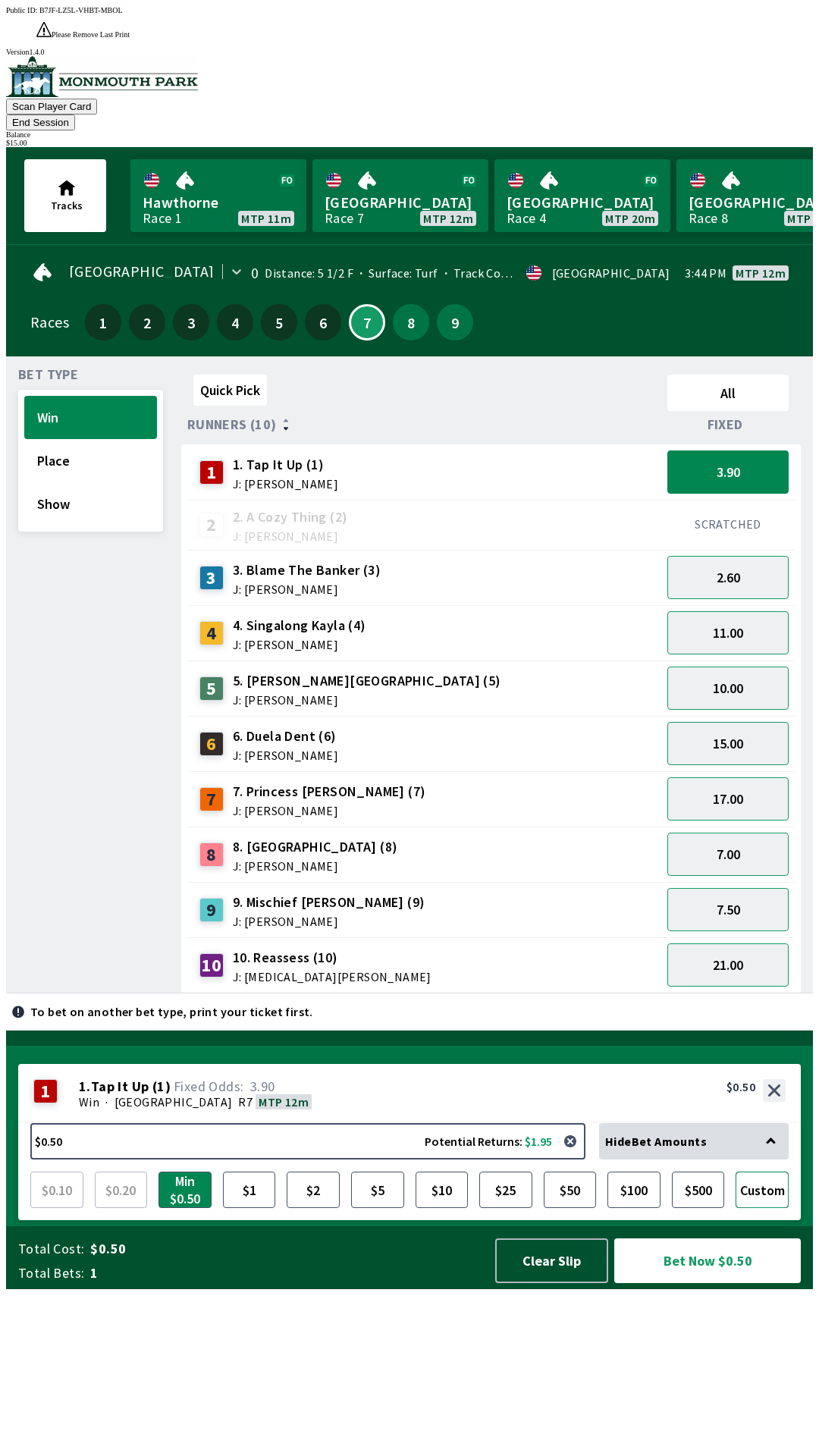
click at [762, 1208] on button "Custom" at bounding box center [761, 1190] width 53 height 37
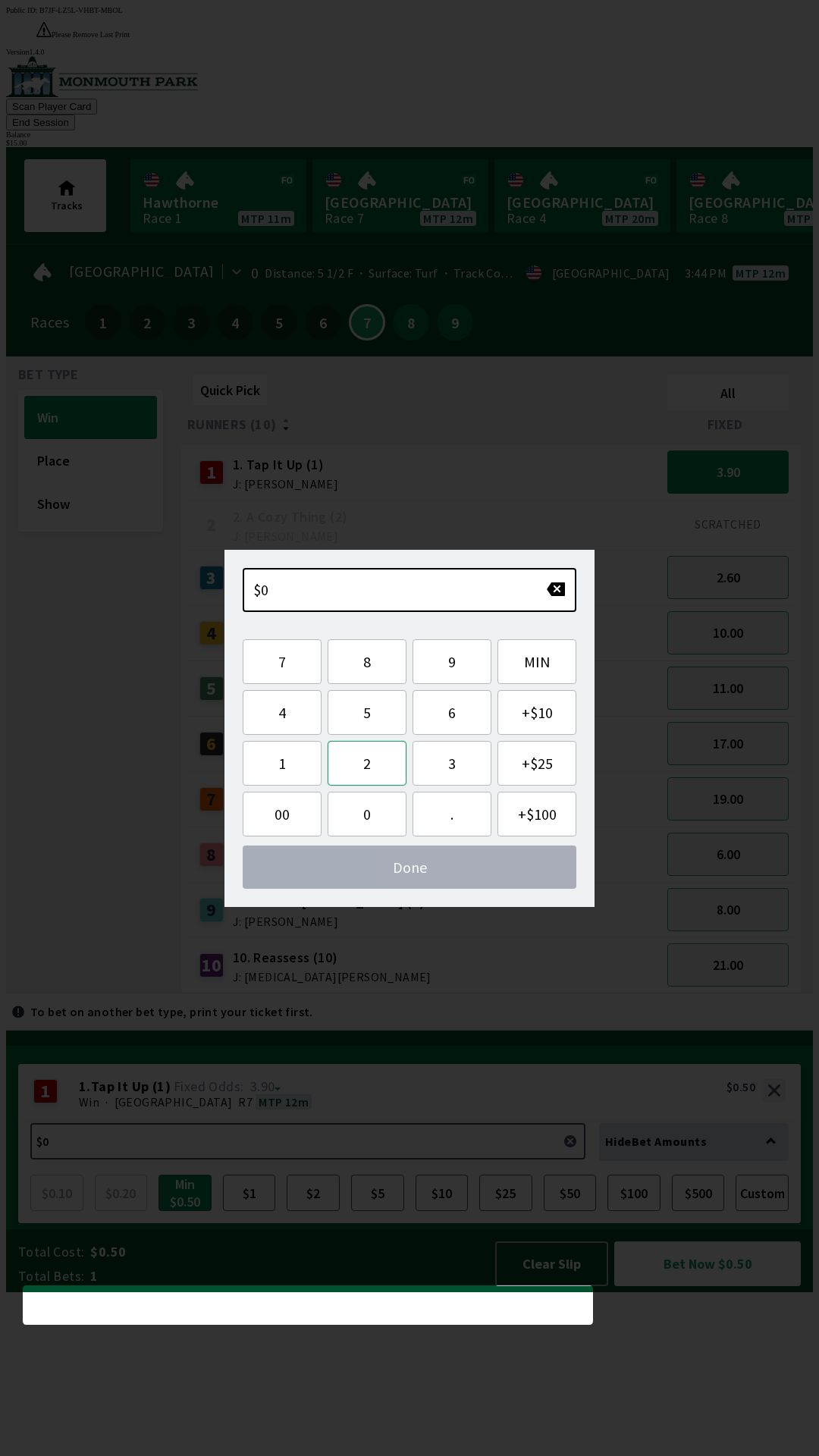
click at [369, 758] on button "2" at bounding box center [367, 763] width 79 height 45
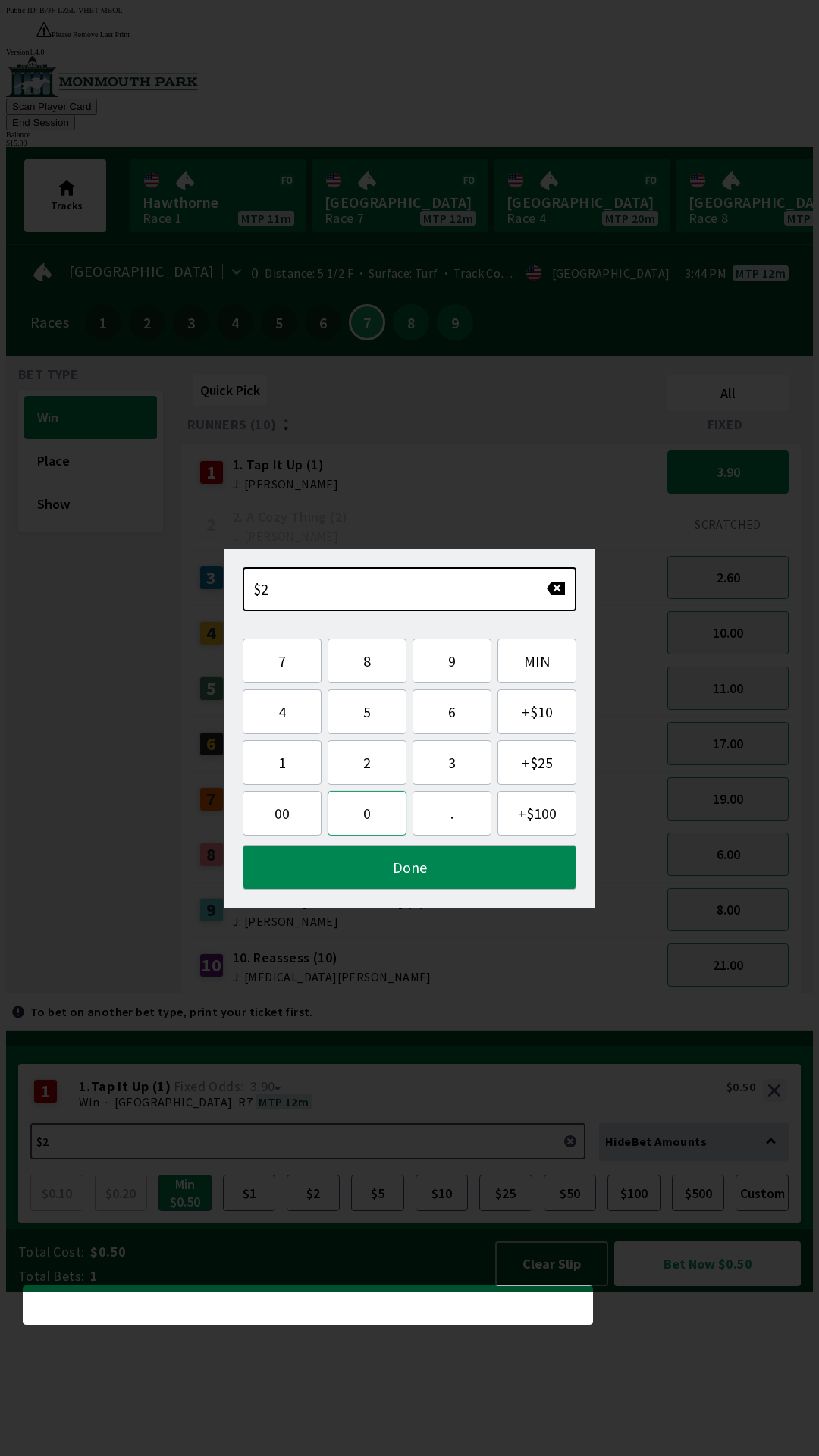
click at [360, 824] on button "0" at bounding box center [367, 814] width 79 height 45
click at [418, 867] on button "Done" at bounding box center [409, 867] width 334 height 45
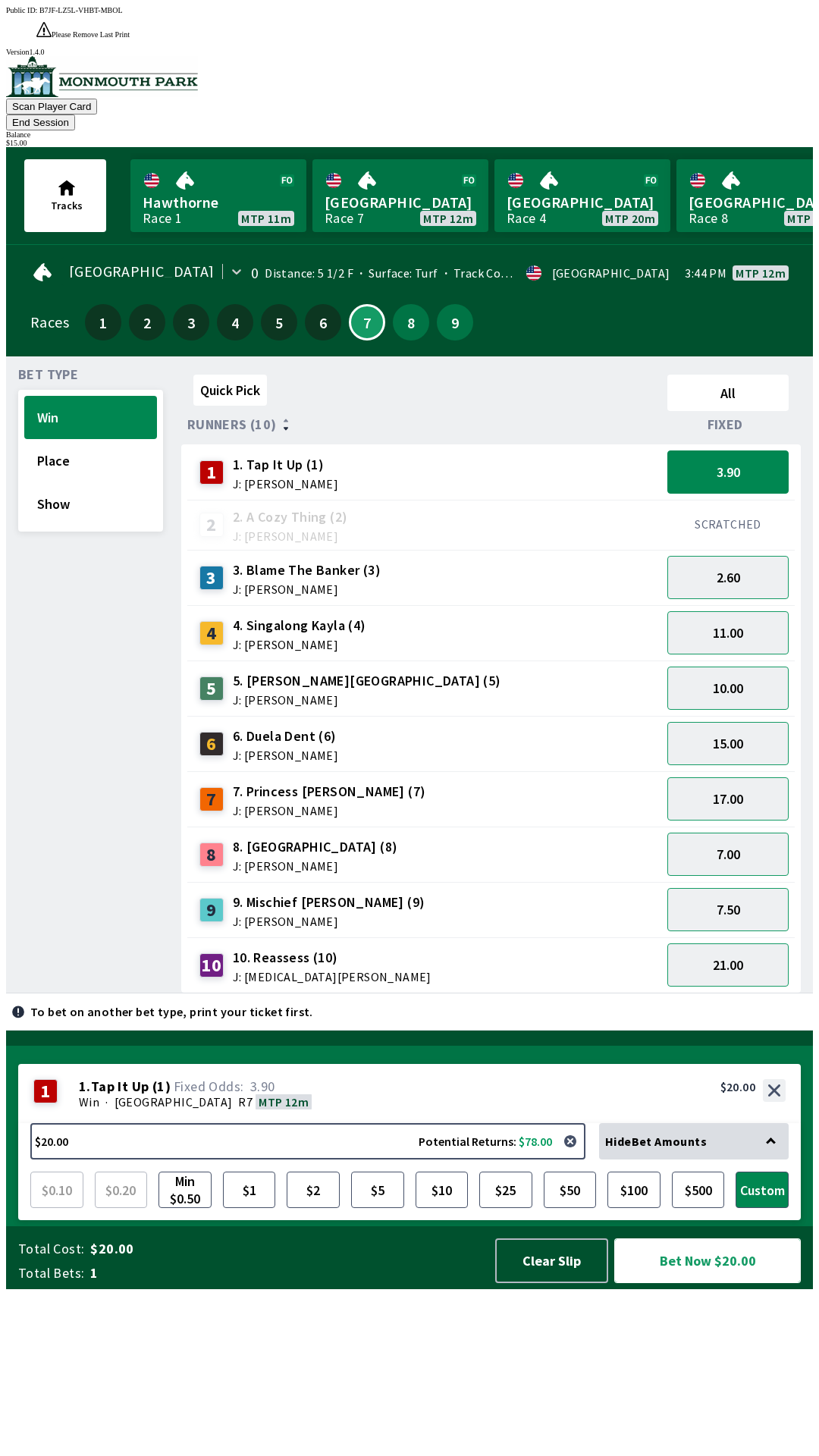
click at [706, 1283] on button "Bet Now $20.00" at bounding box center [707, 1261] width 187 height 45
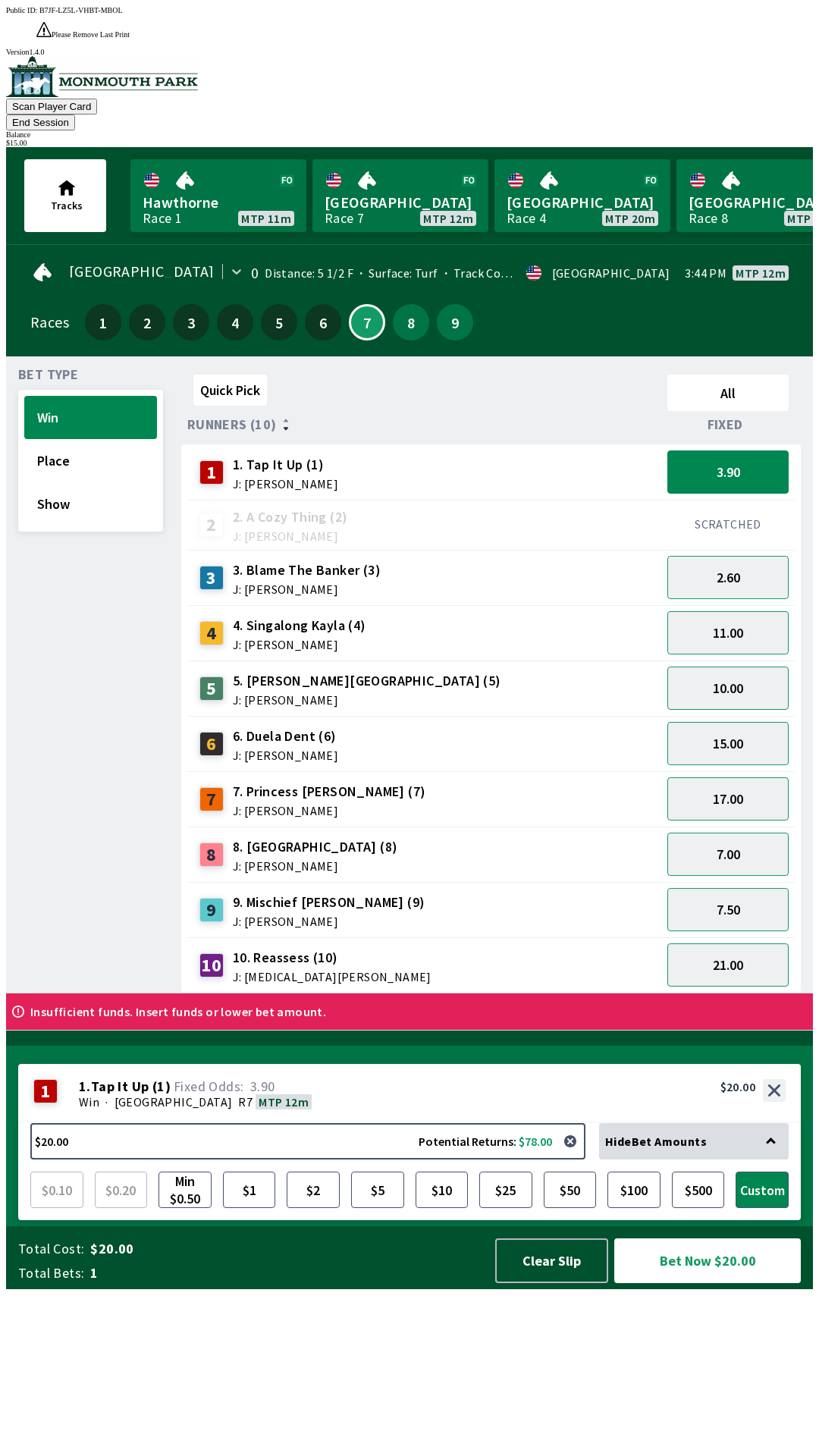
click at [696, 1160] on div "Hide Bet Amounts" at bounding box center [693, 1142] width 190 height 37
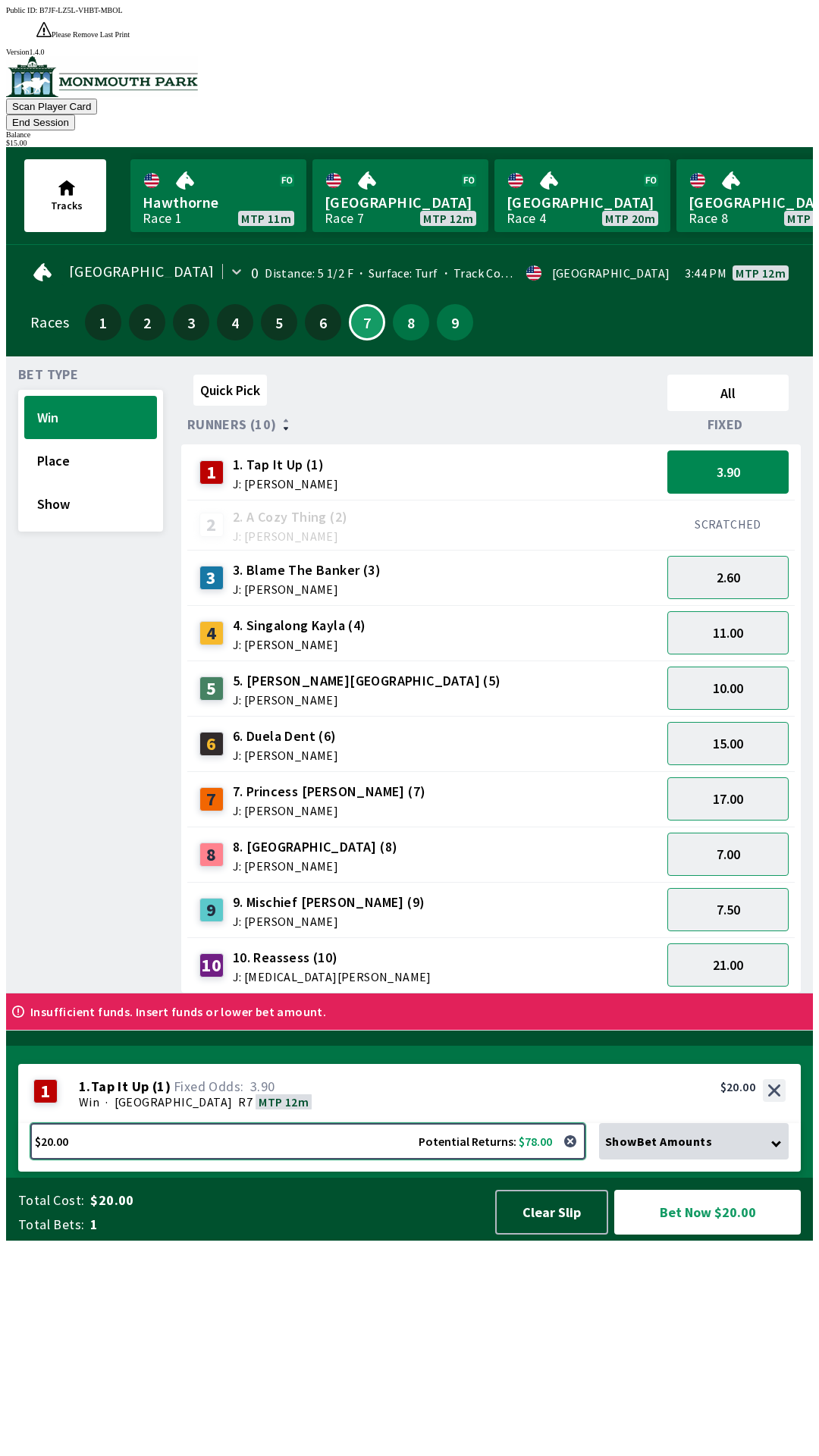
click at [521, 1160] on button "$20.00 Potential Returns: $78.00" at bounding box center [307, 1142] width 555 height 37
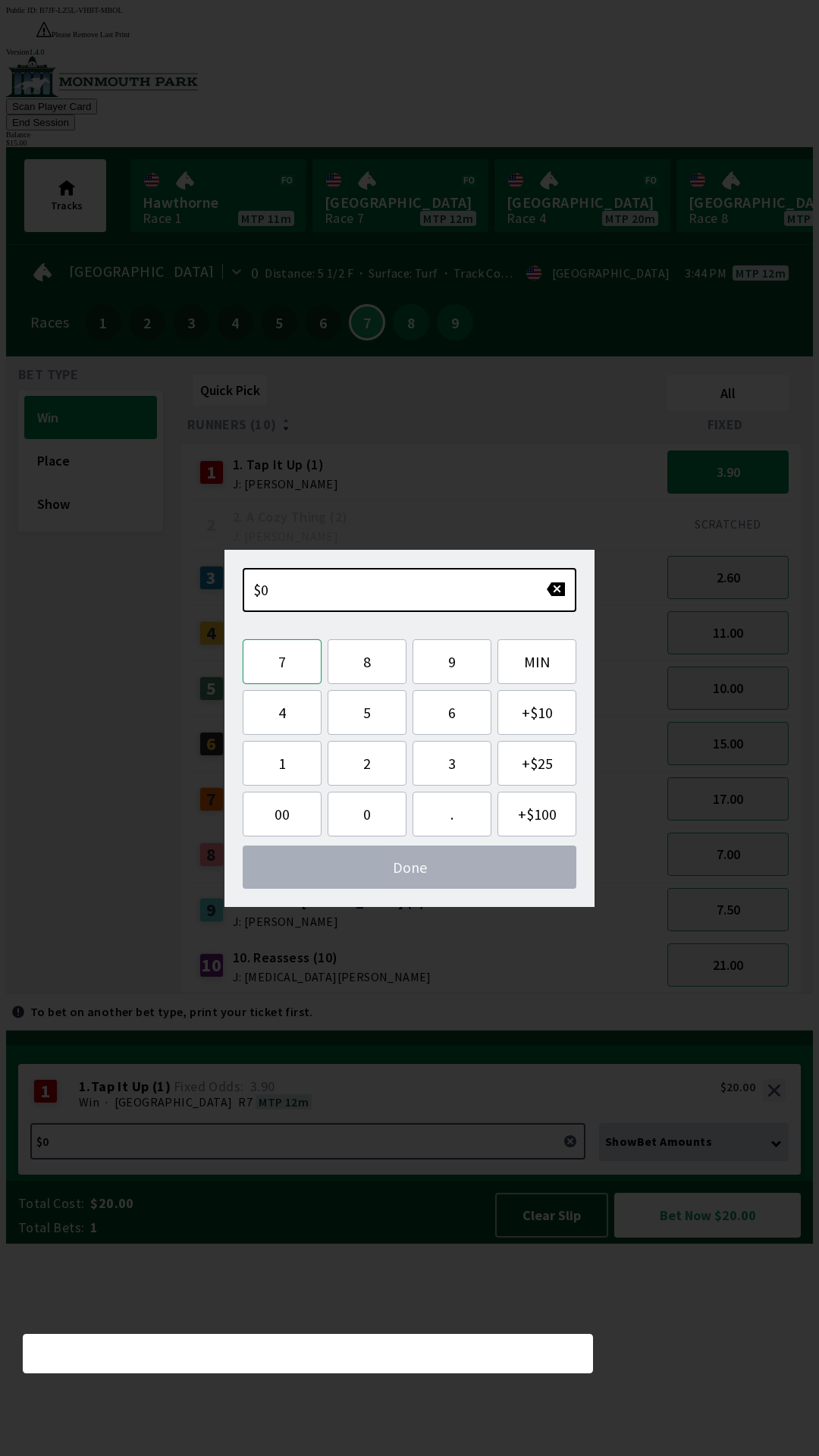
click at [277, 658] on button "7" at bounding box center [282, 662] width 79 height 45
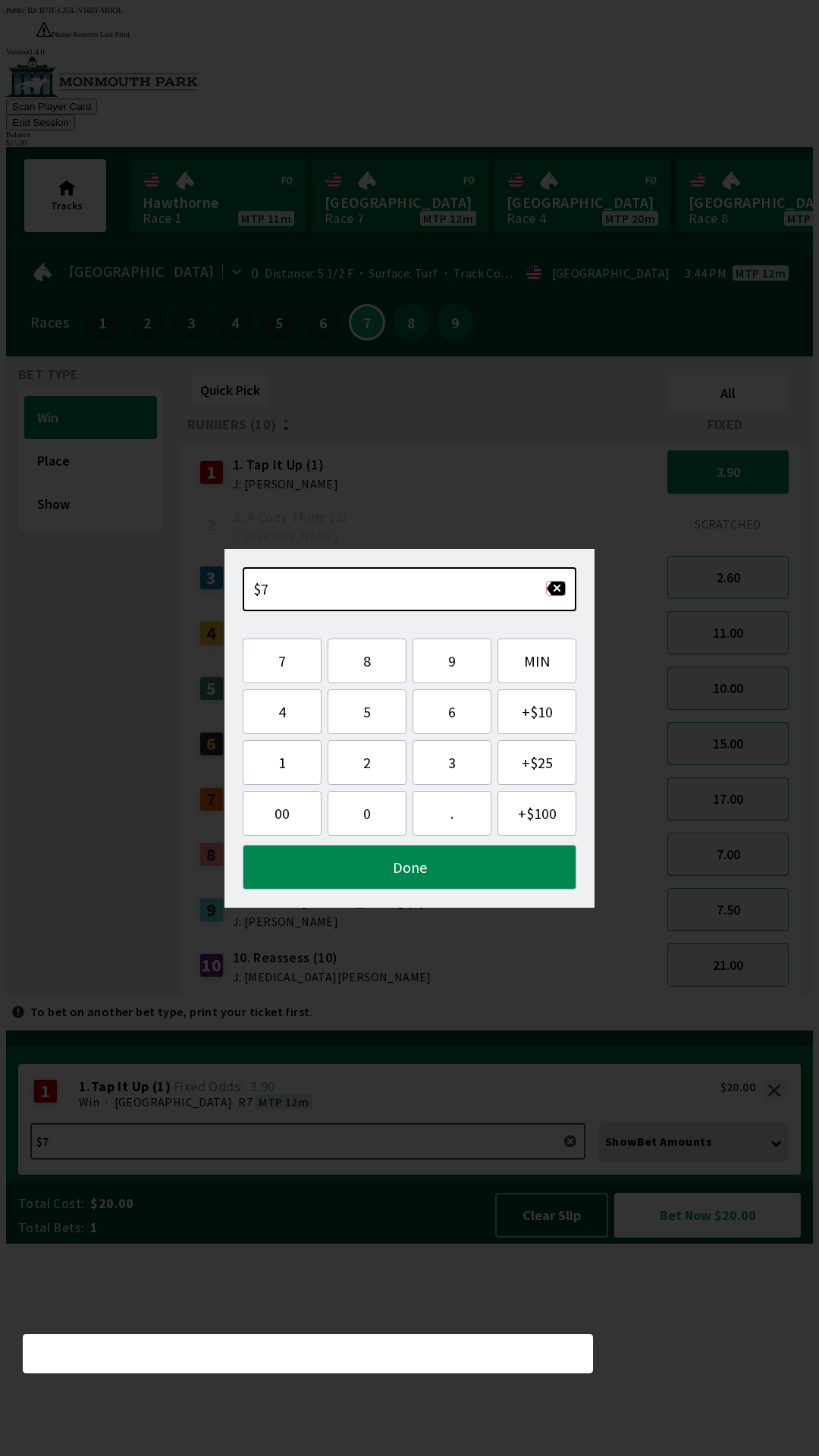
click at [553, 589] on button "button" at bounding box center [555, 589] width 19 height 15
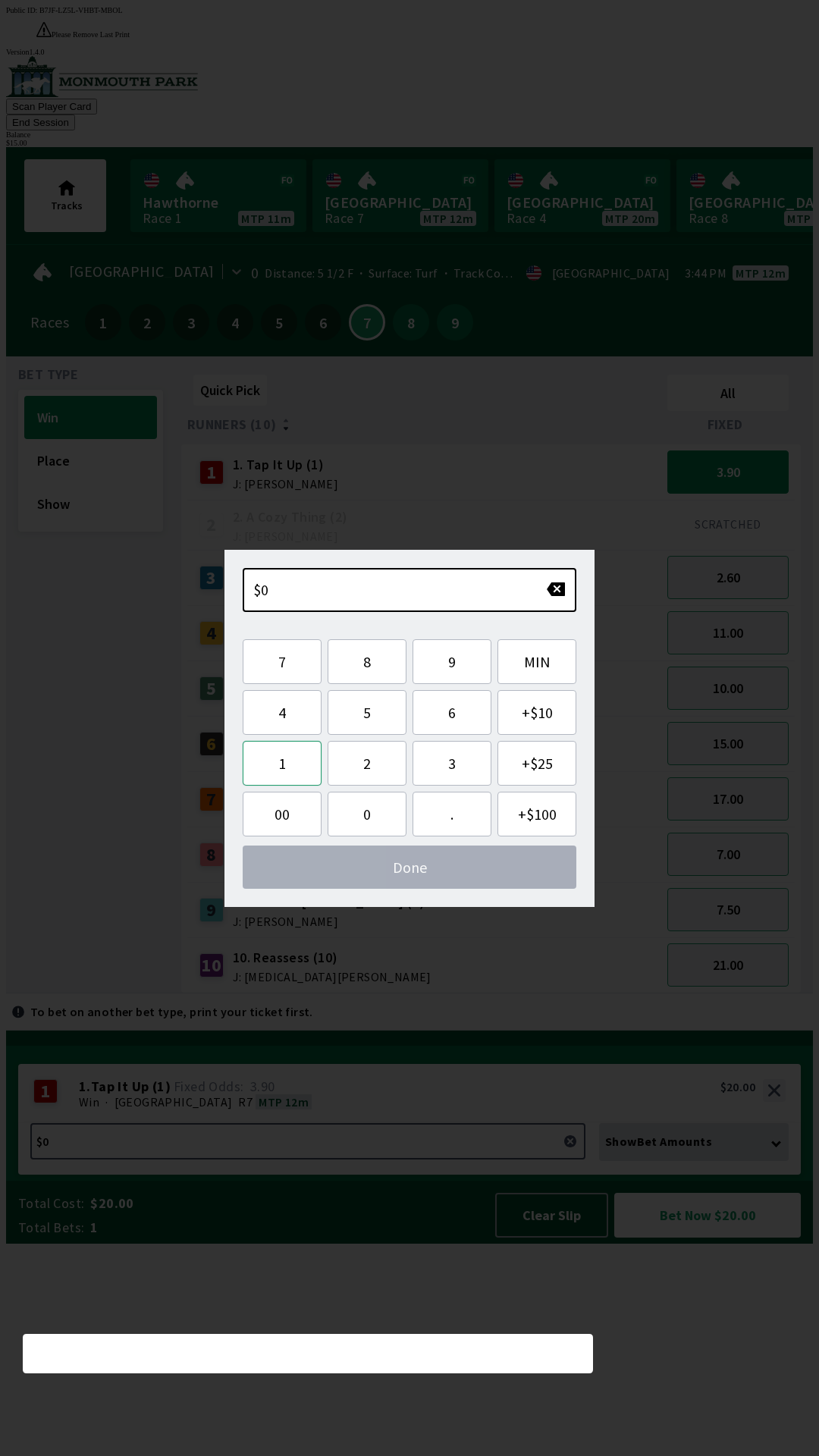
click at [286, 758] on button "1" at bounding box center [282, 763] width 79 height 45
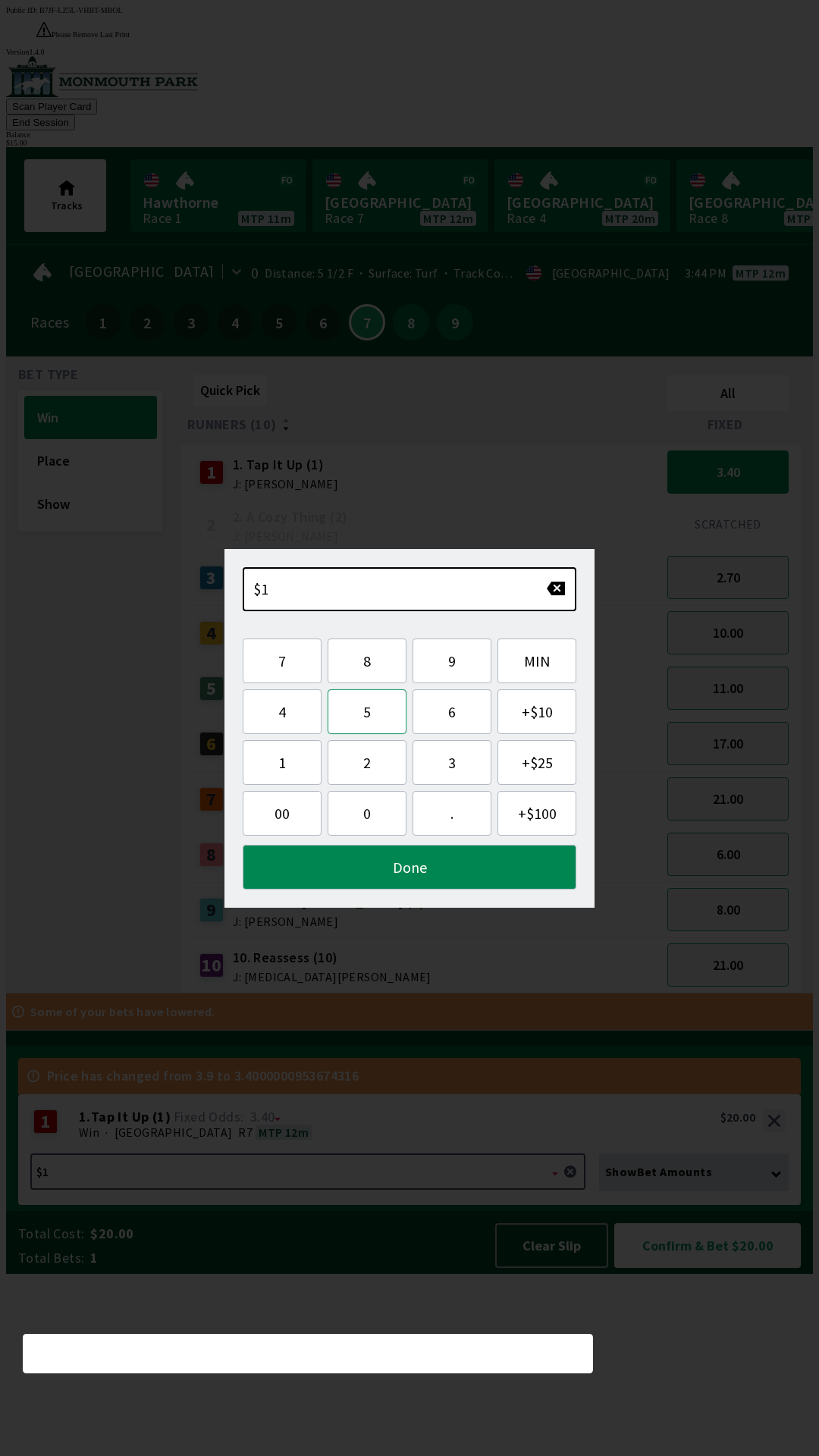
click at [372, 711] on button "5" at bounding box center [367, 712] width 79 height 45
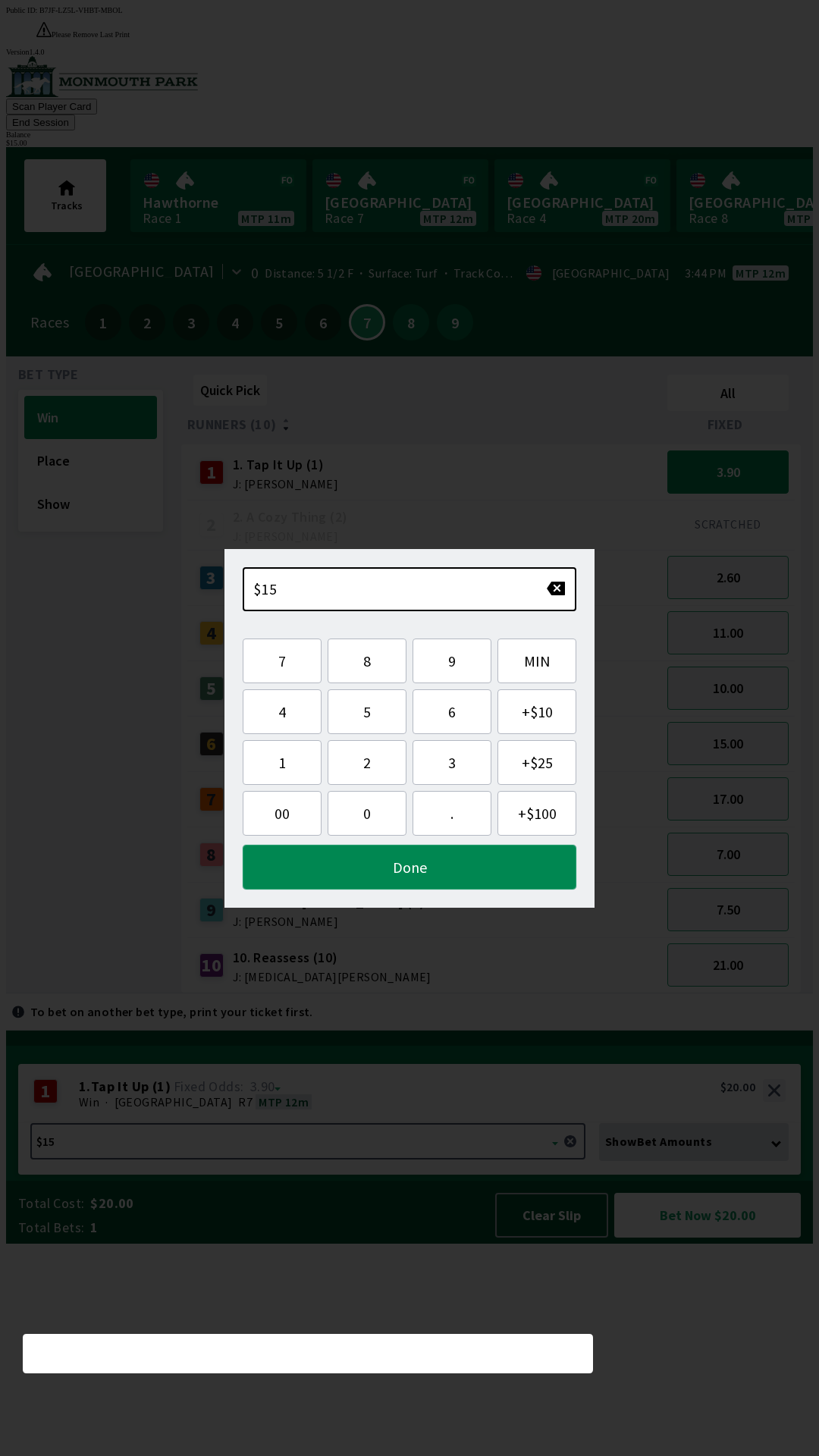
click at [416, 870] on button "Done" at bounding box center [409, 867] width 334 height 45
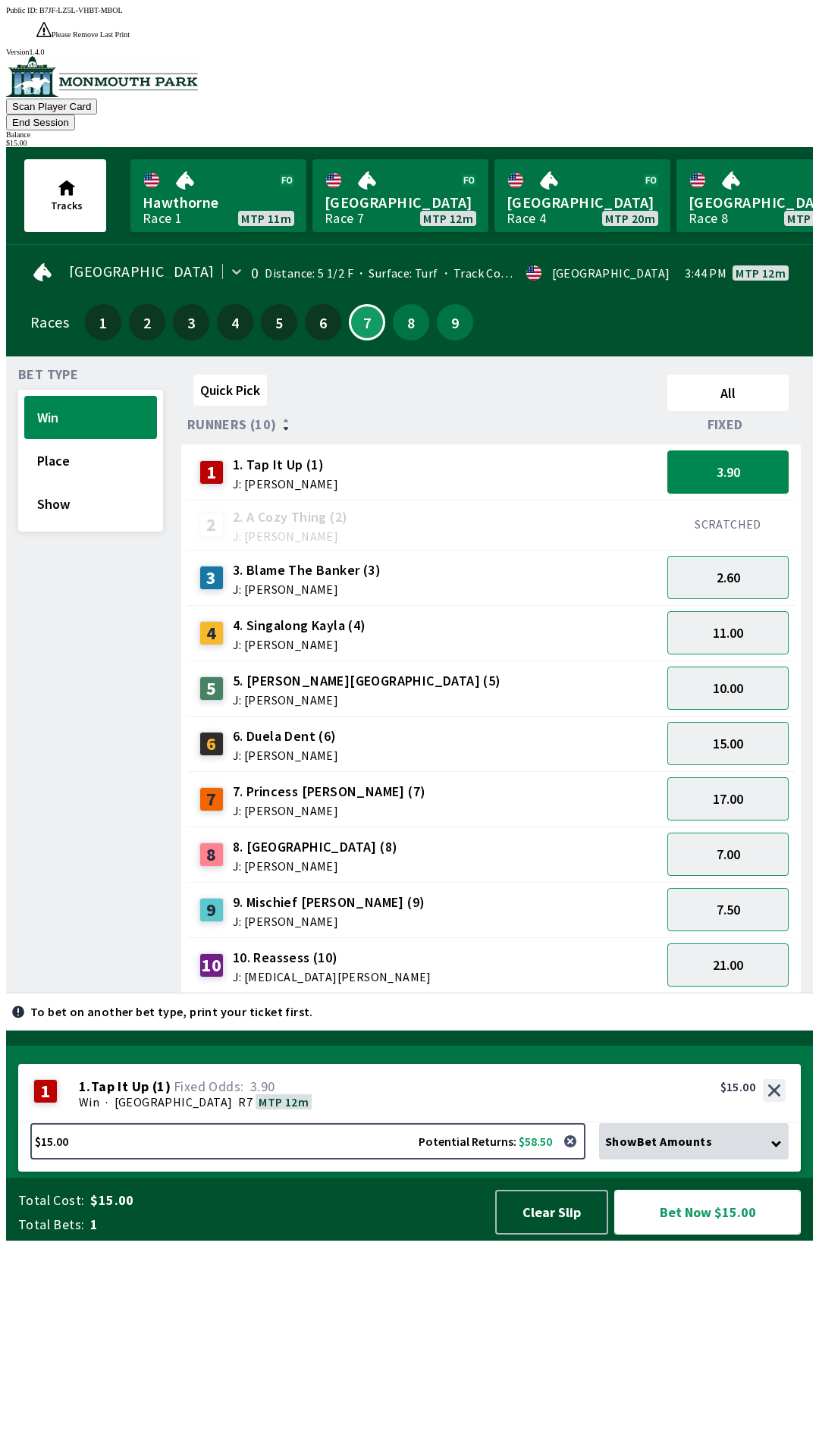
click at [746, 1234] on button "Bet Now $15.00" at bounding box center [707, 1212] width 187 height 45
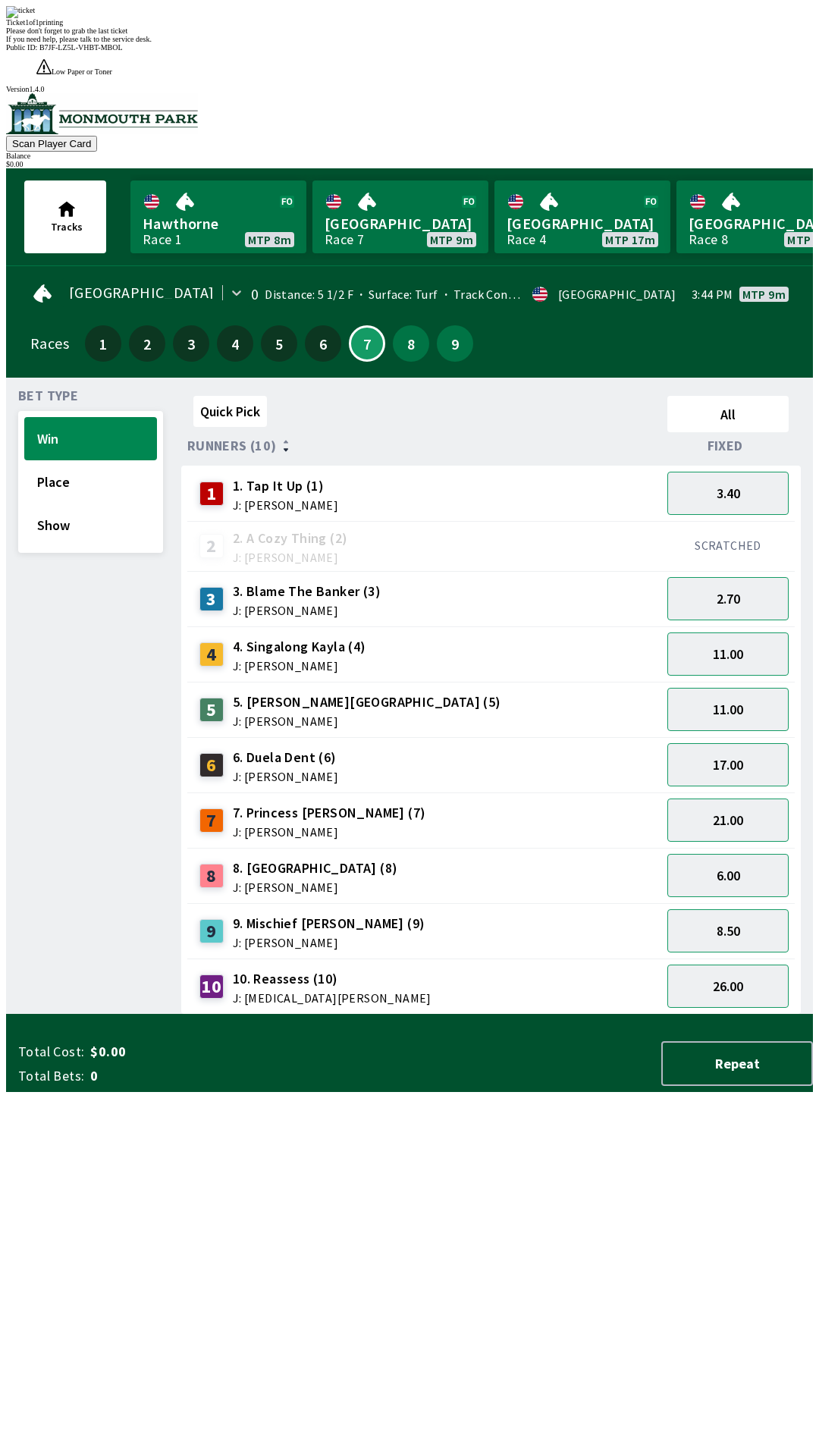
click at [590, 1015] on div "Quick Pick All Runners (10) Fixed 1 1. Tap It Up (1) J: [PERSON_NAME] 3.40 2 2.…" at bounding box center [496, 702] width 631 height 625
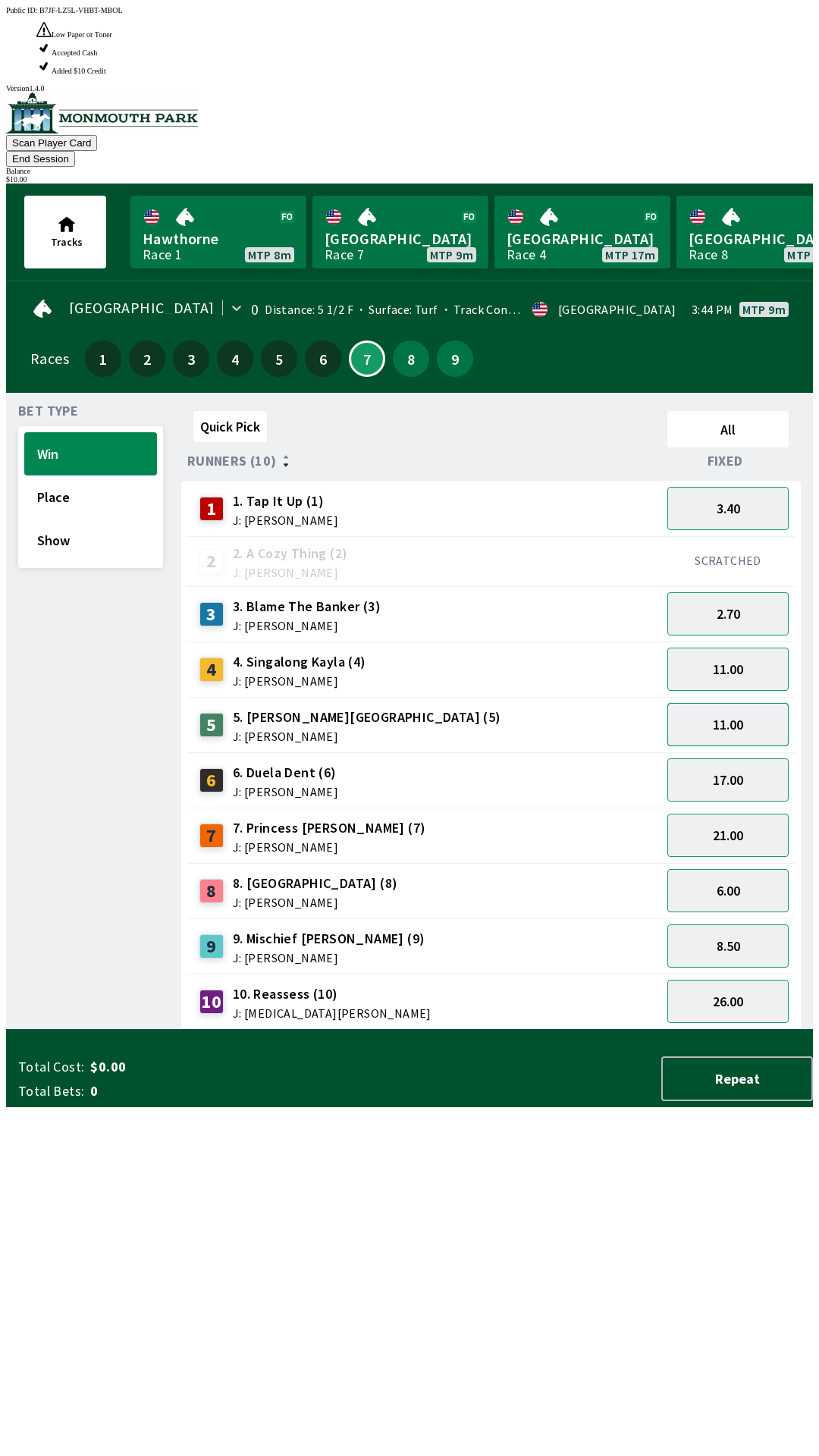
click at [757, 703] on button "11.00" at bounding box center [727, 725] width 121 height 44
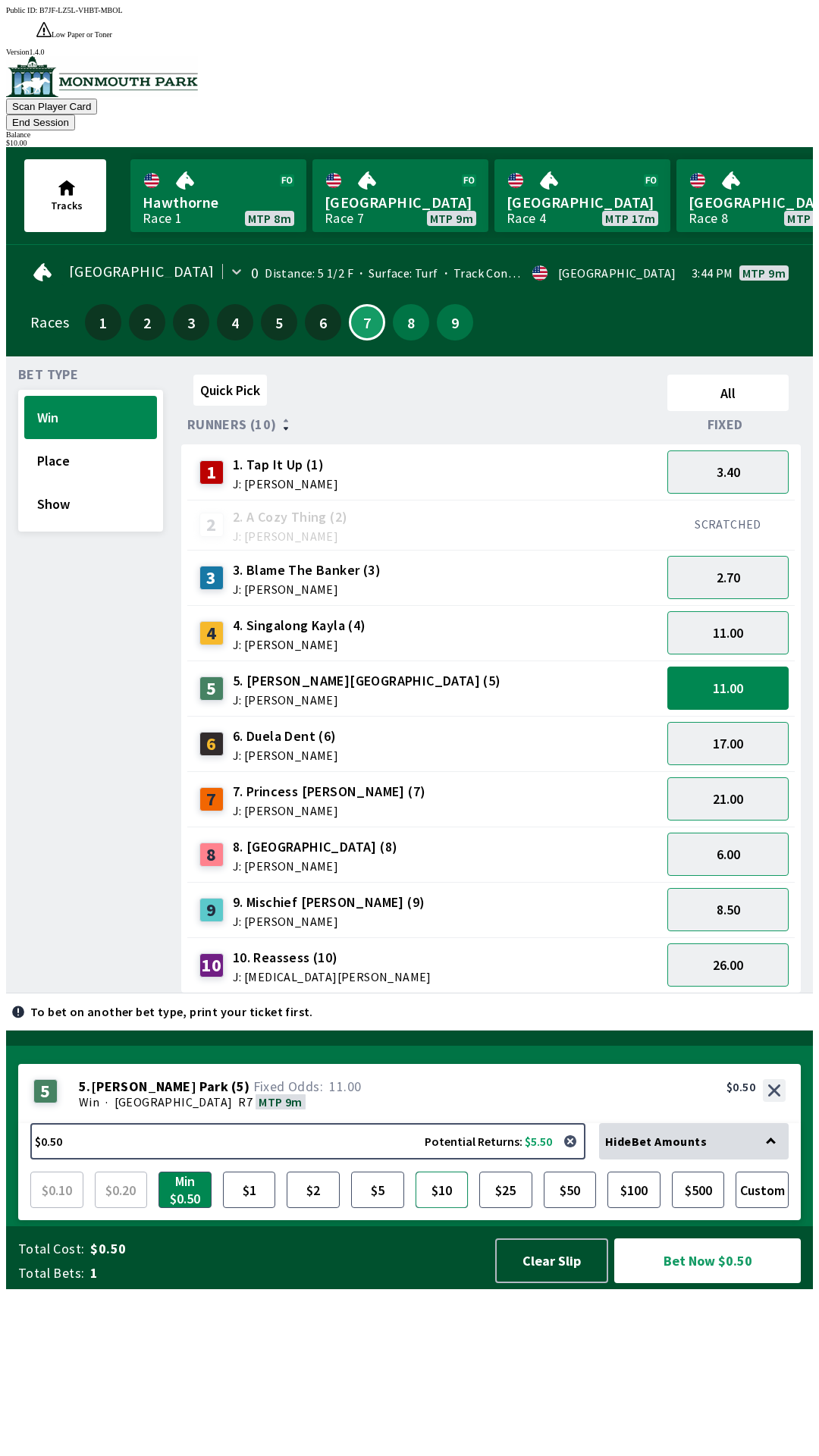
click at [439, 1208] on button "$10" at bounding box center [442, 1190] width 53 height 37
click at [394, 1208] on button "$5" at bounding box center [377, 1190] width 53 height 37
click at [679, 1283] on button "Bet Now $5.00" at bounding box center [707, 1261] width 187 height 45
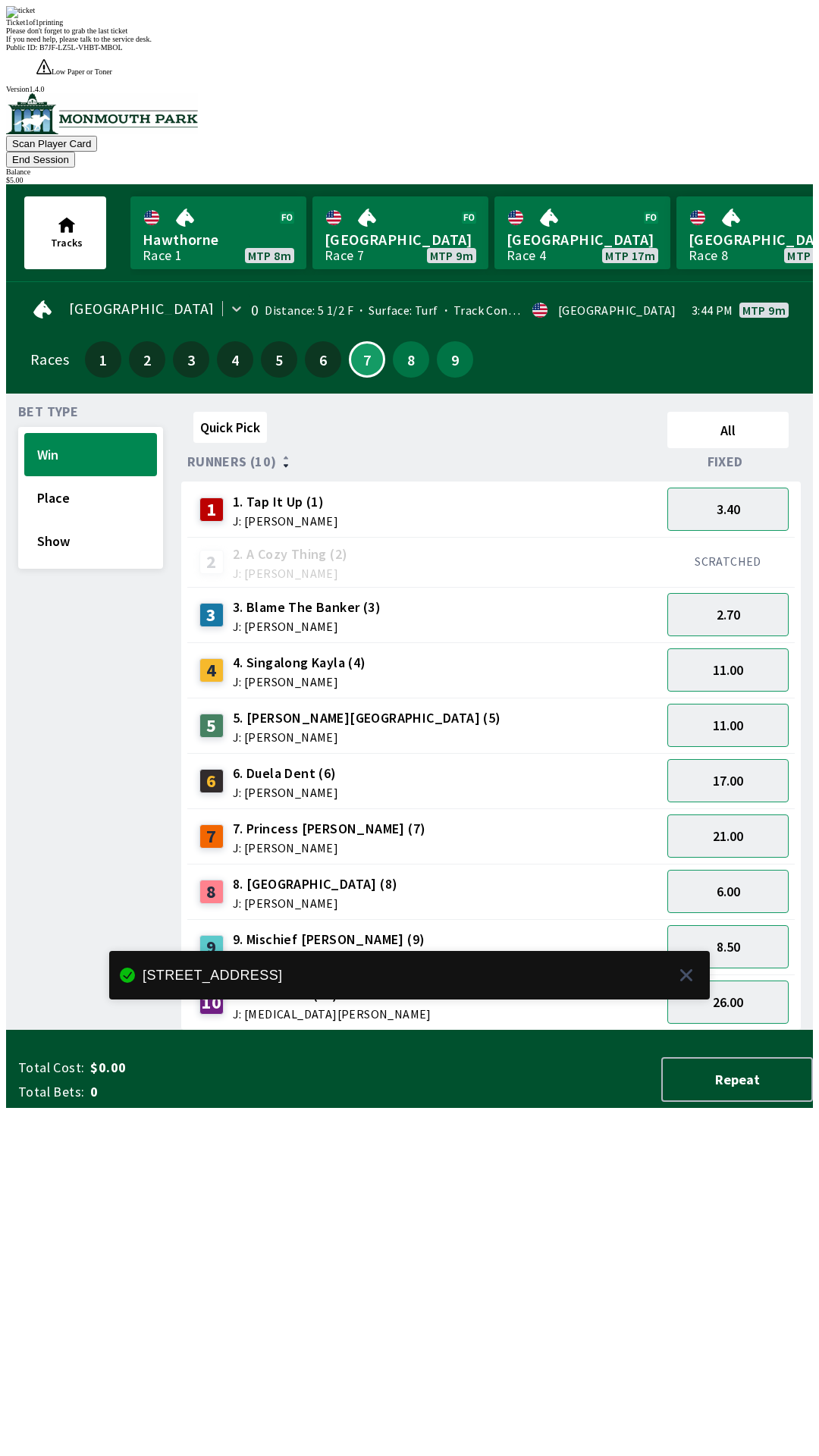
click at [472, 1030] on div "Quick Pick All Runners (10) Fixed 1 1. Tap It Up (1) J: [PERSON_NAME] 3.40 2 2.…" at bounding box center [496, 718] width 631 height 625
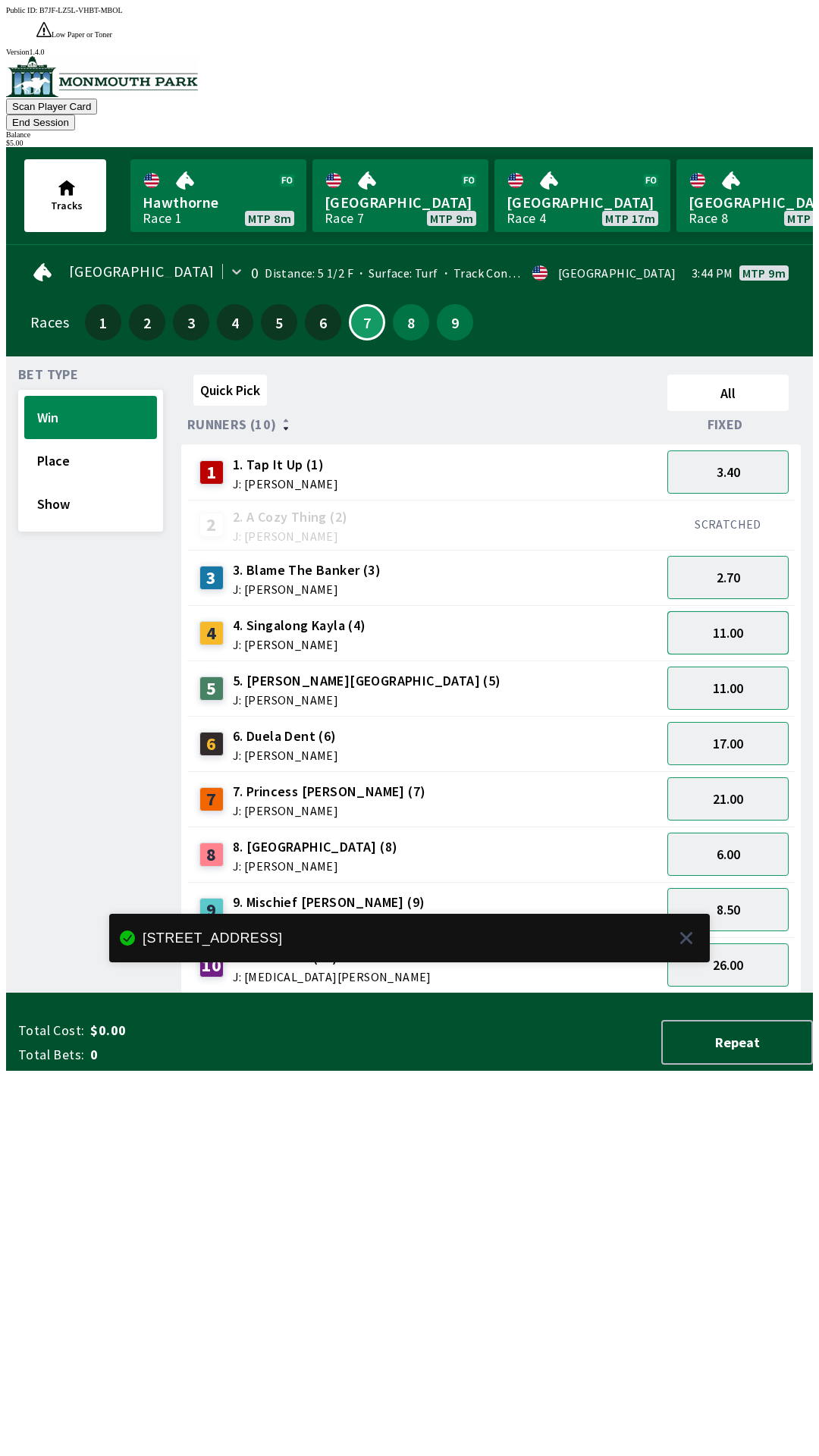
click at [721, 611] on button "11.00" at bounding box center [727, 633] width 121 height 44
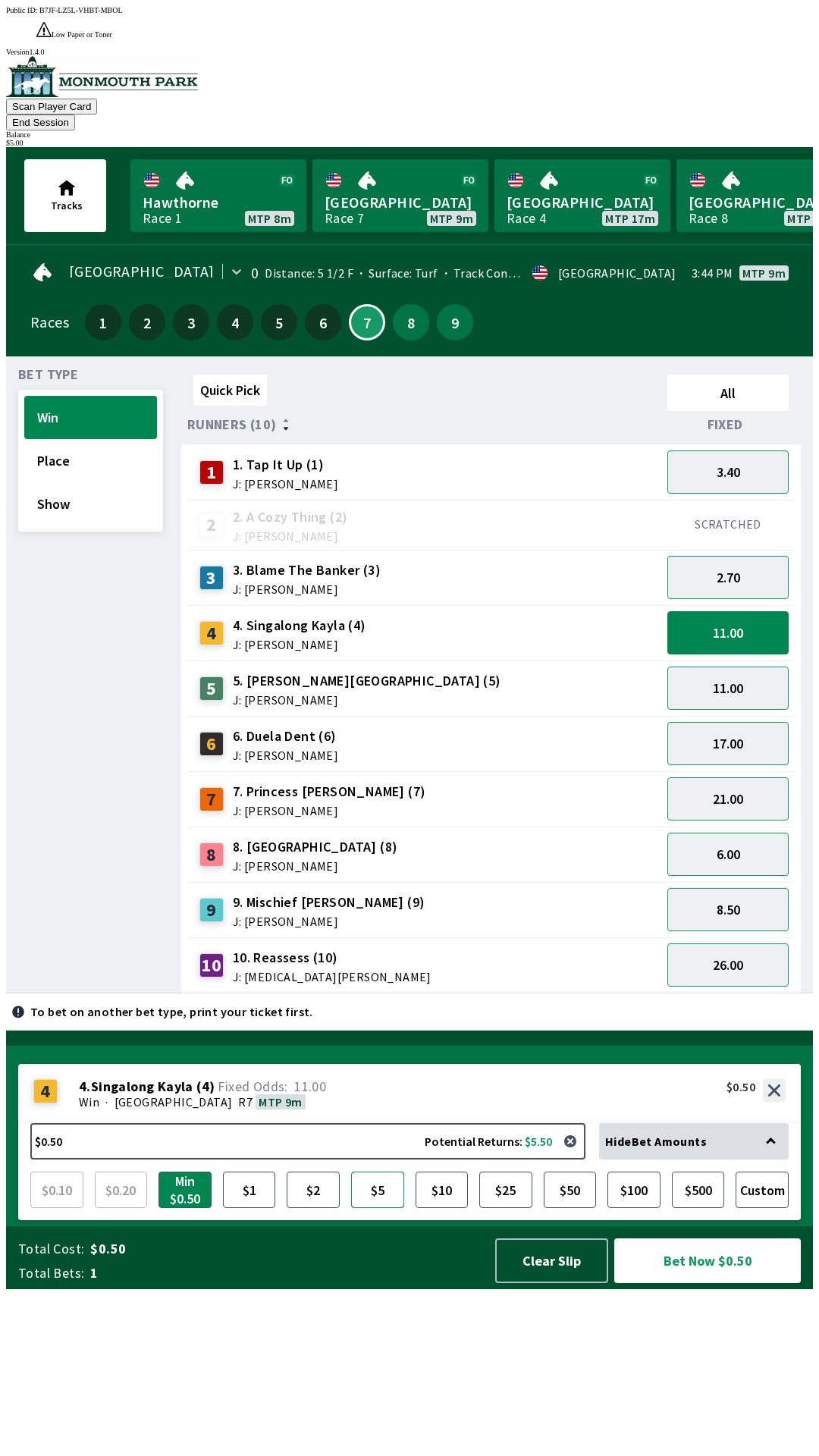
click at [401, 1208] on button "$5" at bounding box center [377, 1190] width 53 height 37
click at [707, 1283] on button "Bet Now $5.00" at bounding box center [707, 1261] width 187 height 45
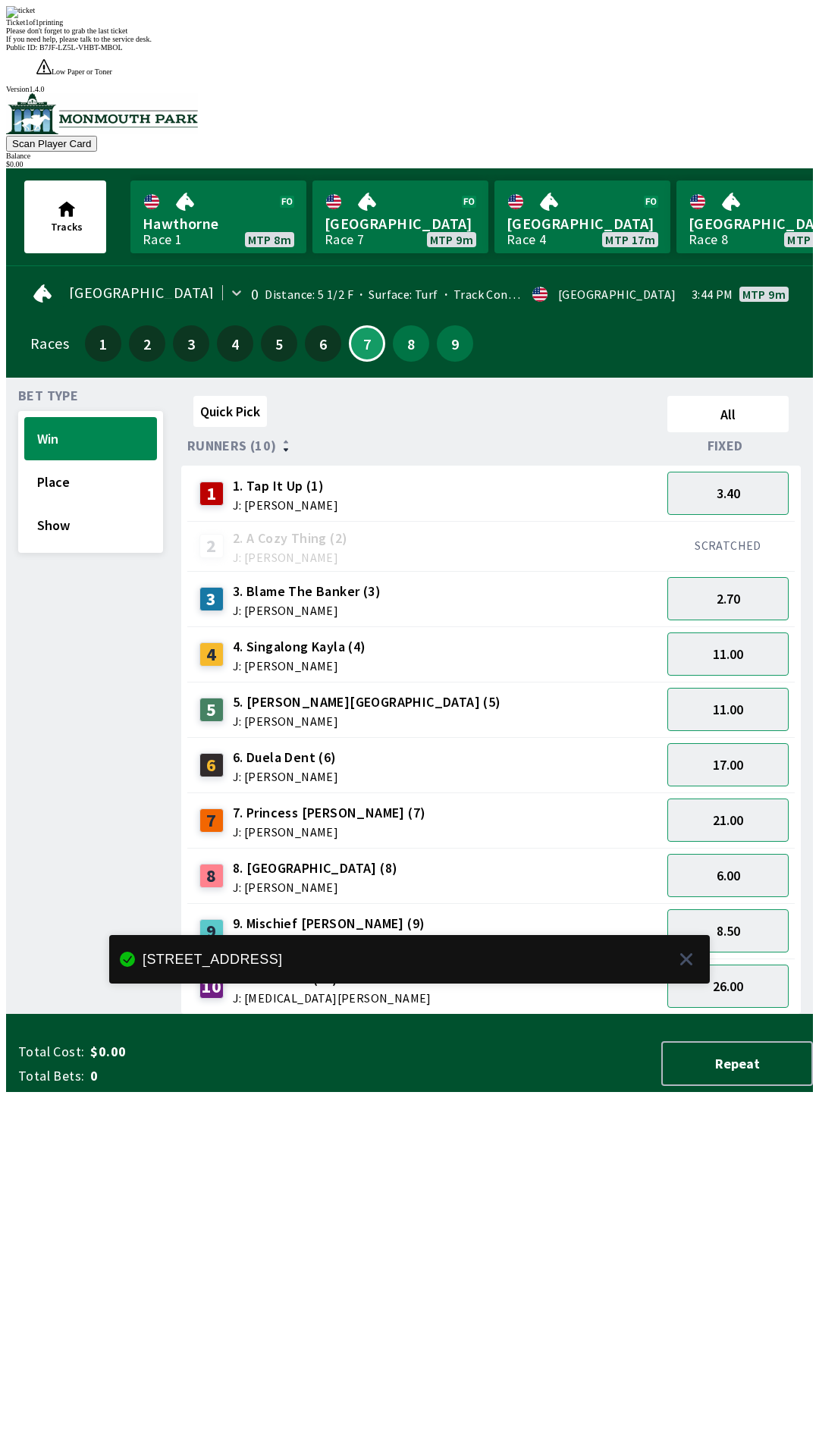
click at [741, 1015] on div "Quick Pick All Runners (10) Fixed 1 1. Tap It Up (1) J: [PERSON_NAME] 3.40 2 2.…" at bounding box center [496, 702] width 631 height 625
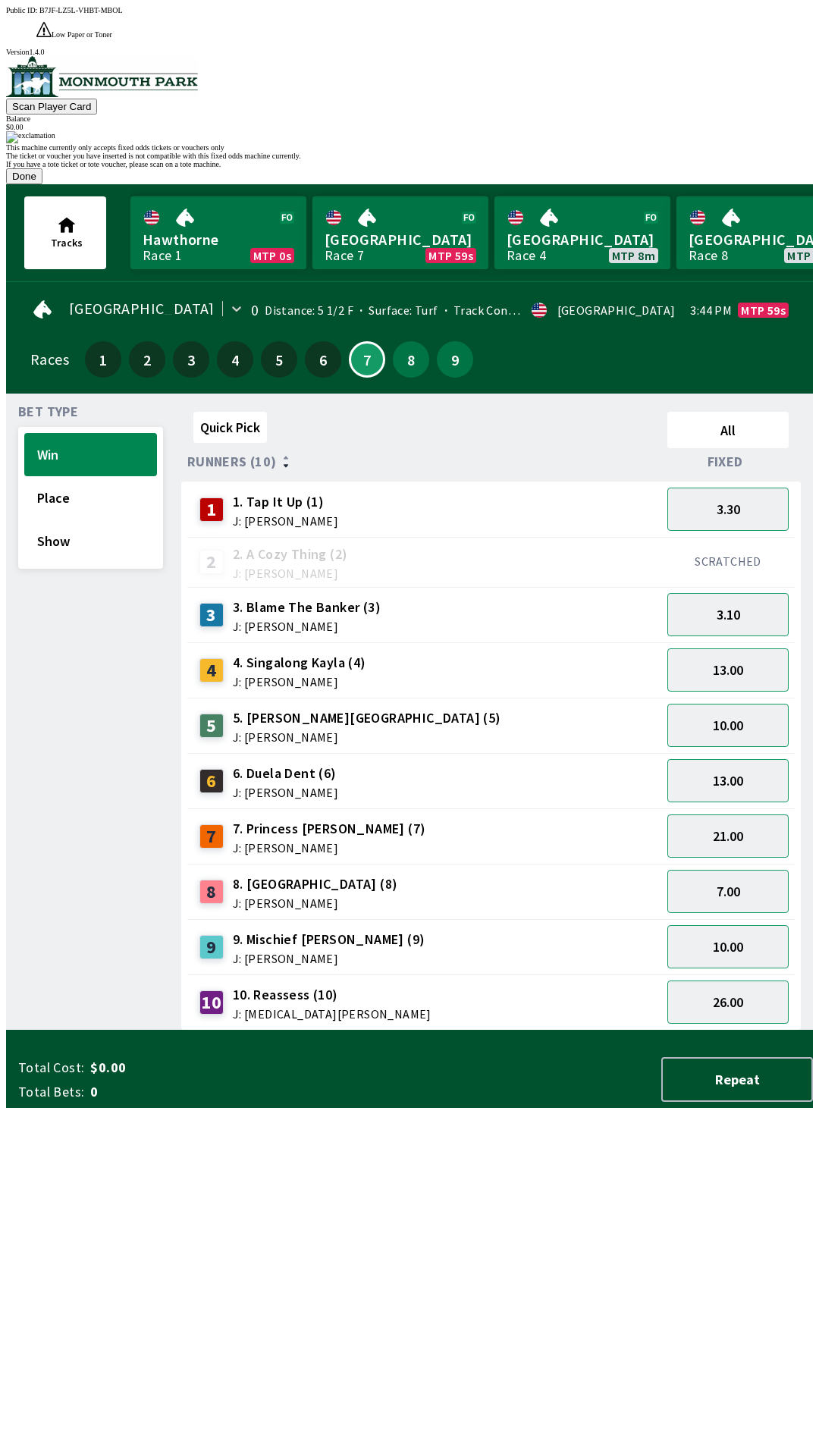
click at [43, 185] on button "Done" at bounding box center [24, 176] width 37 height 15
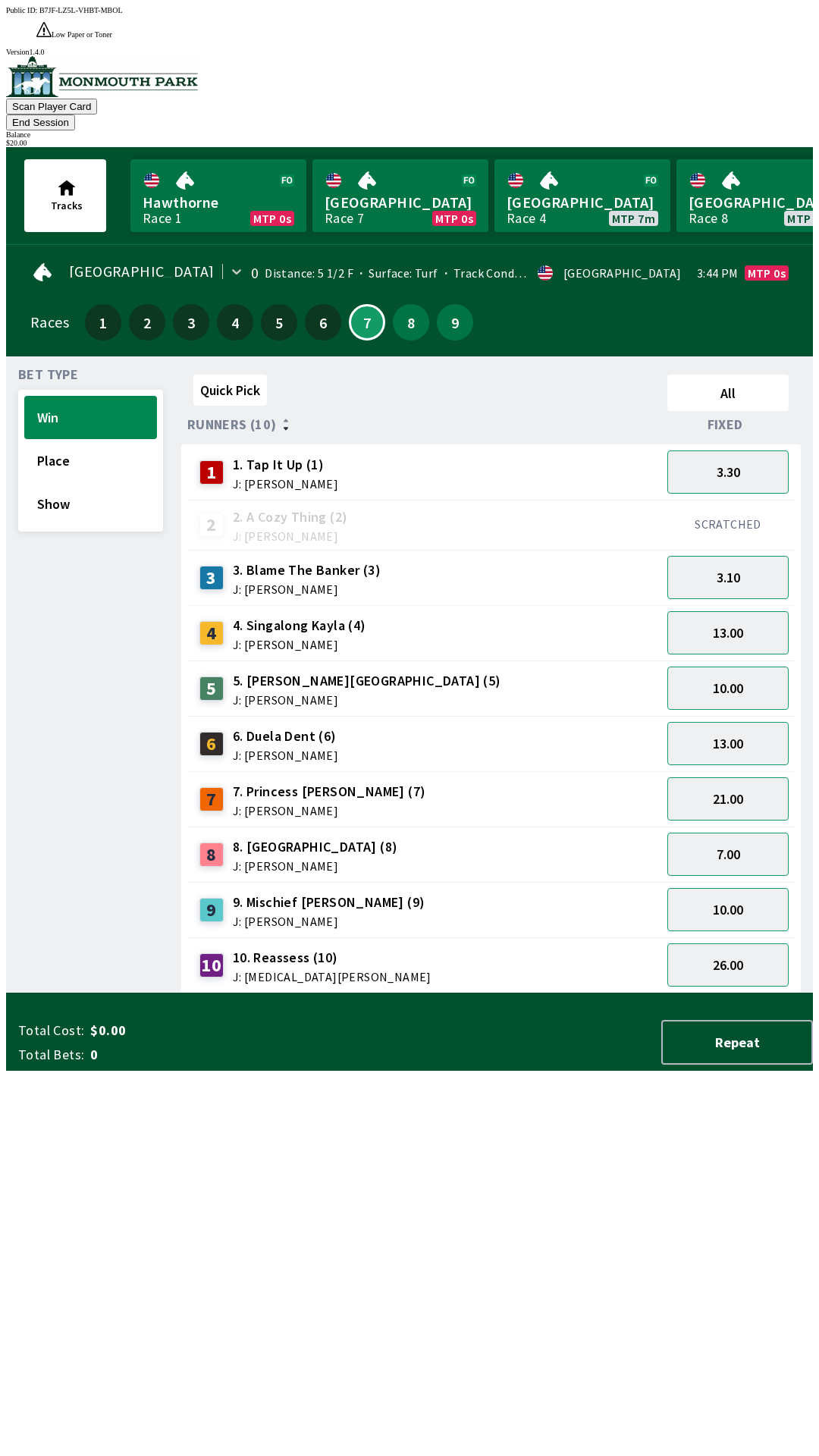
click at [741, 138] on div "$ 20.00" at bounding box center [409, 142] width 806 height 9
click at [384, 168] on link "Monmouth Park Race 7 MTP 0s" at bounding box center [400, 195] width 176 height 73
click at [361, 304] on button "7" at bounding box center [367, 322] width 37 height 37
click at [744, 451] on button "3.30" at bounding box center [727, 472] width 121 height 44
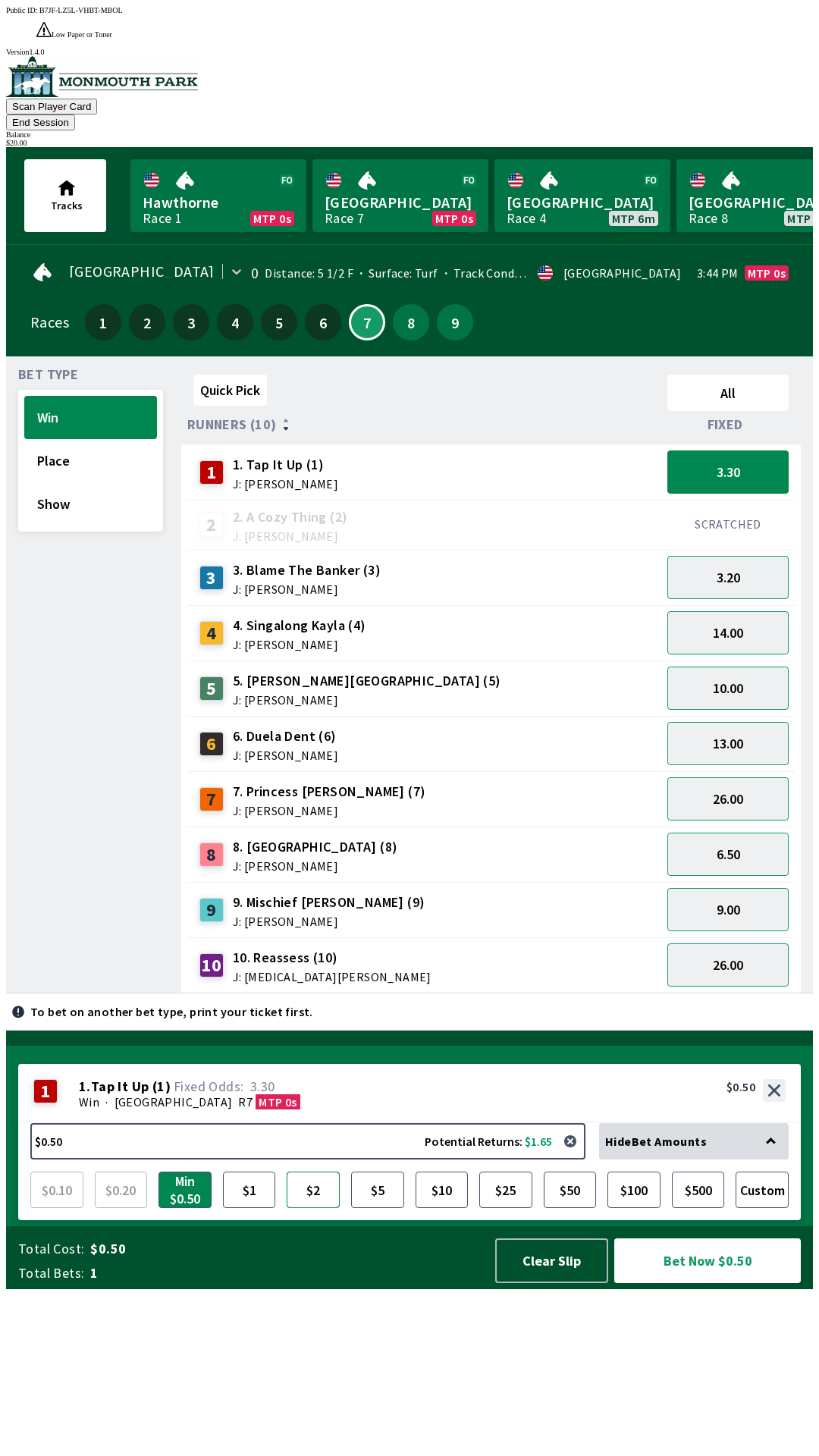
click at [297, 1208] on button "$2" at bounding box center [312, 1190] width 53 height 37
click at [542, 1283] on button "Clear Slip" at bounding box center [551, 1261] width 113 height 45
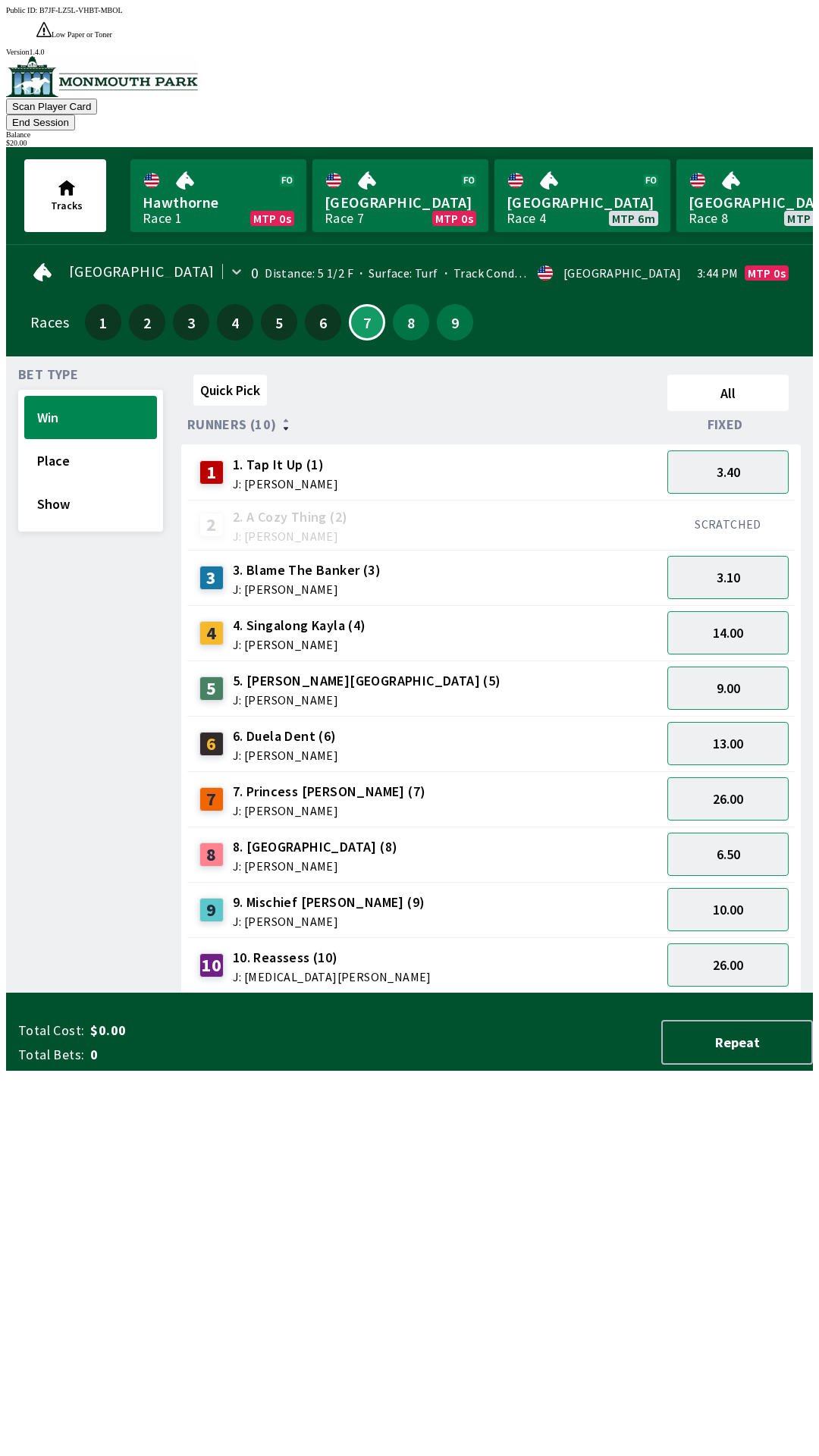
click at [75, 114] on button "End Session" at bounding box center [40, 122] width 69 height 15
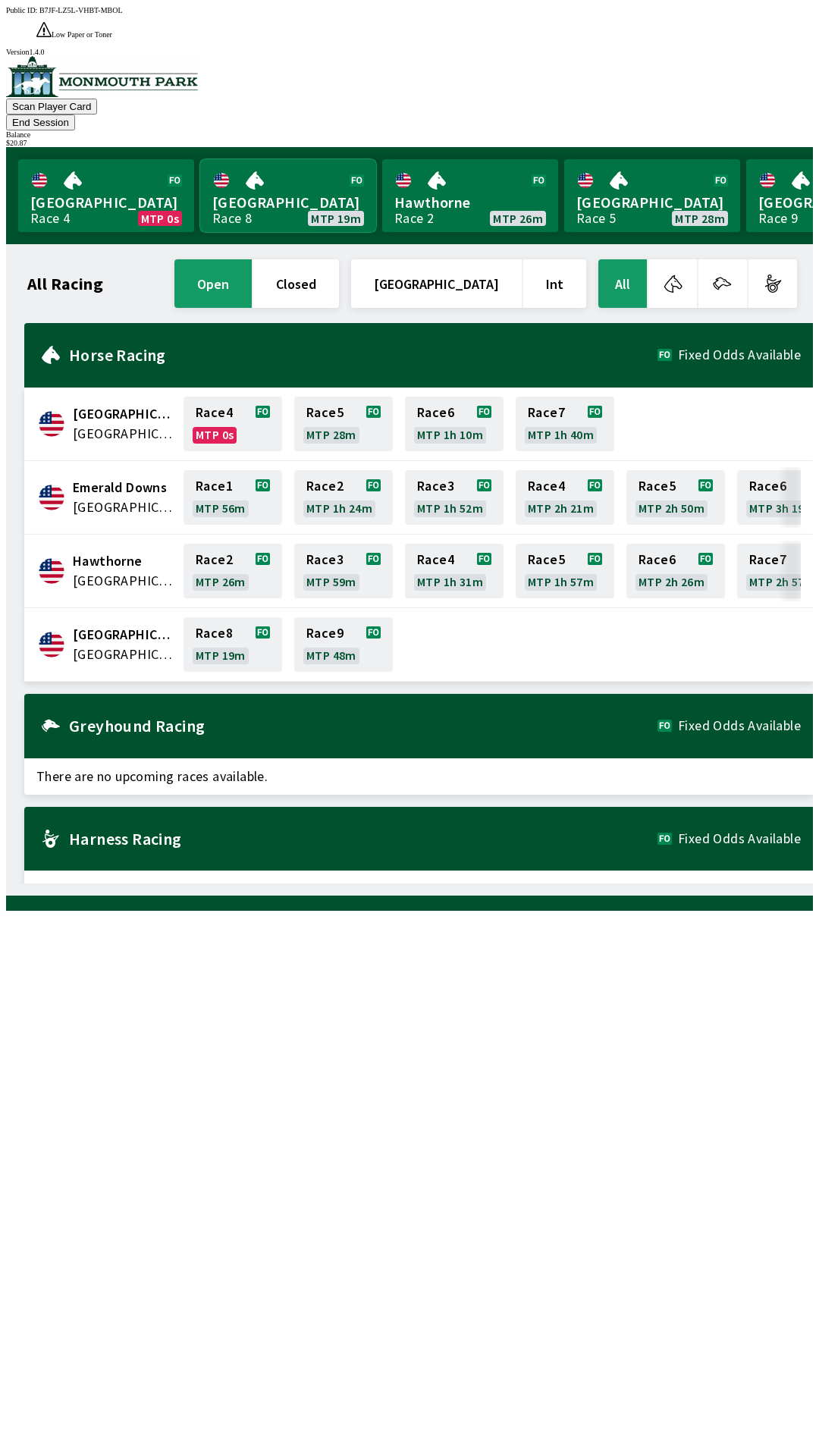
click at [257, 160] on link "[GEOGRAPHIC_DATA] Race 8 MTP 19m" at bounding box center [288, 195] width 176 height 73
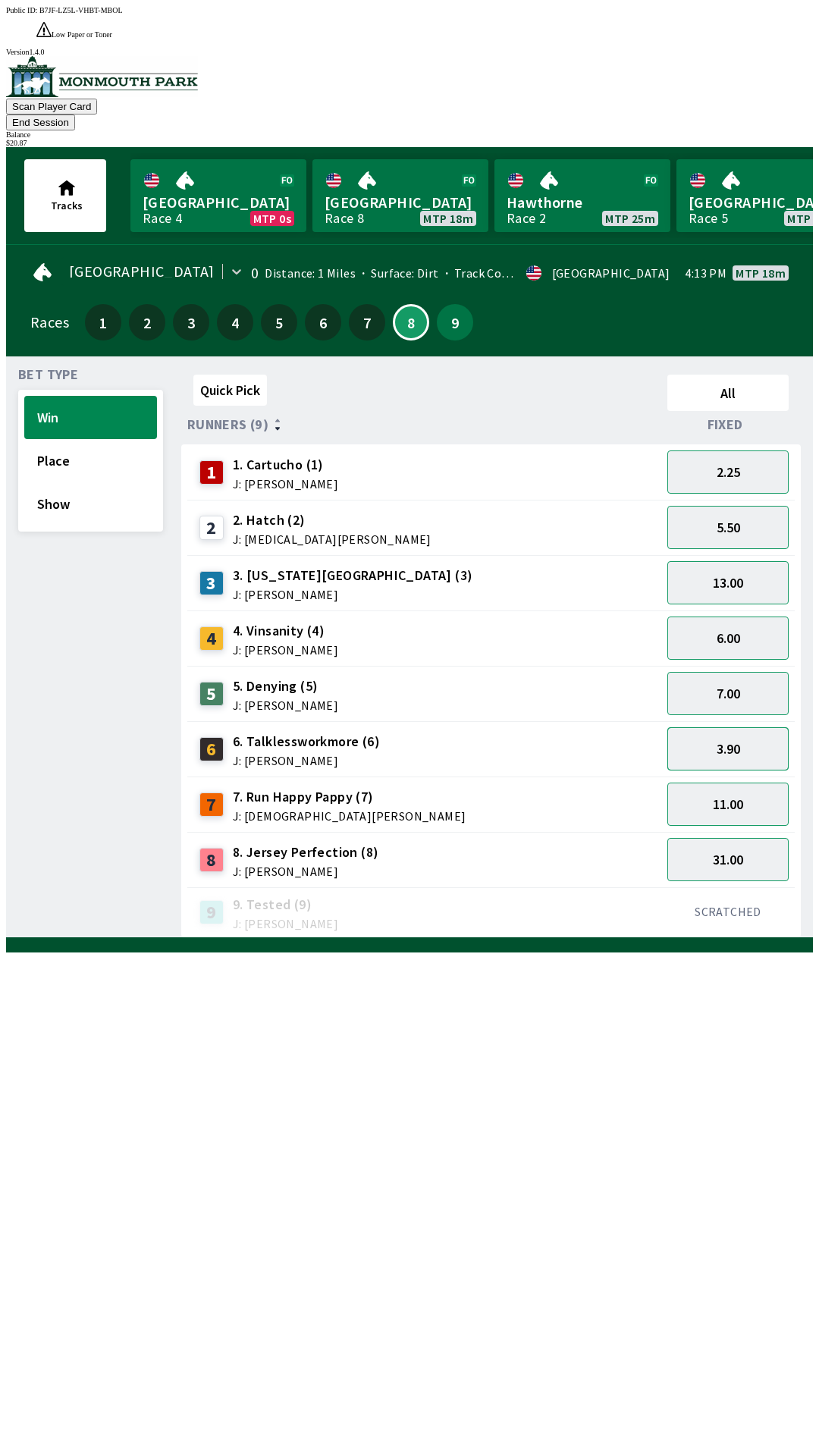
click at [735, 728] on button "3.90" at bounding box center [727, 749] width 121 height 44
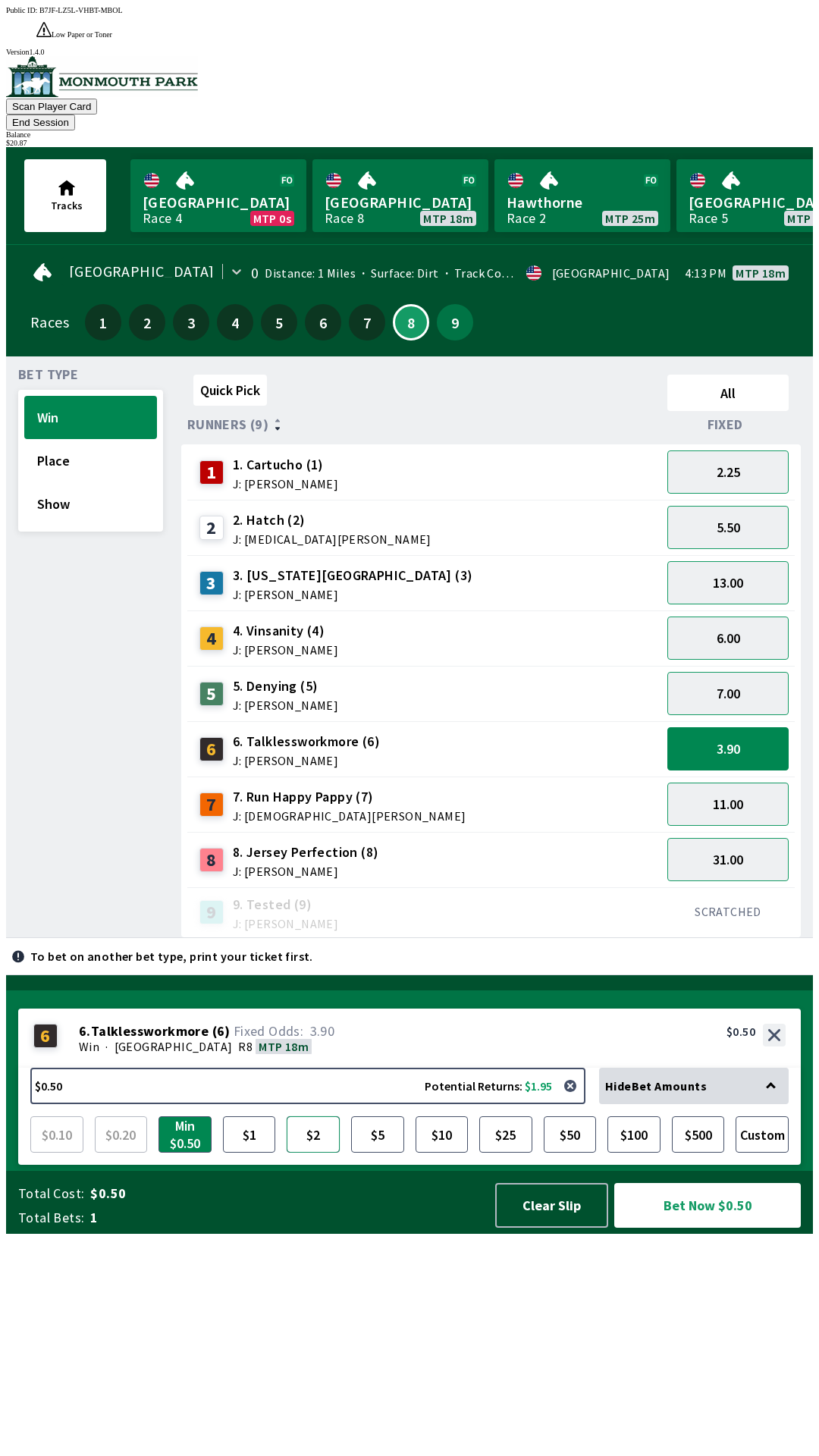
click at [308, 1153] on button "$2" at bounding box center [312, 1135] width 53 height 37
click at [704, 1228] on button "Bet Now $2.00" at bounding box center [707, 1205] width 187 height 45
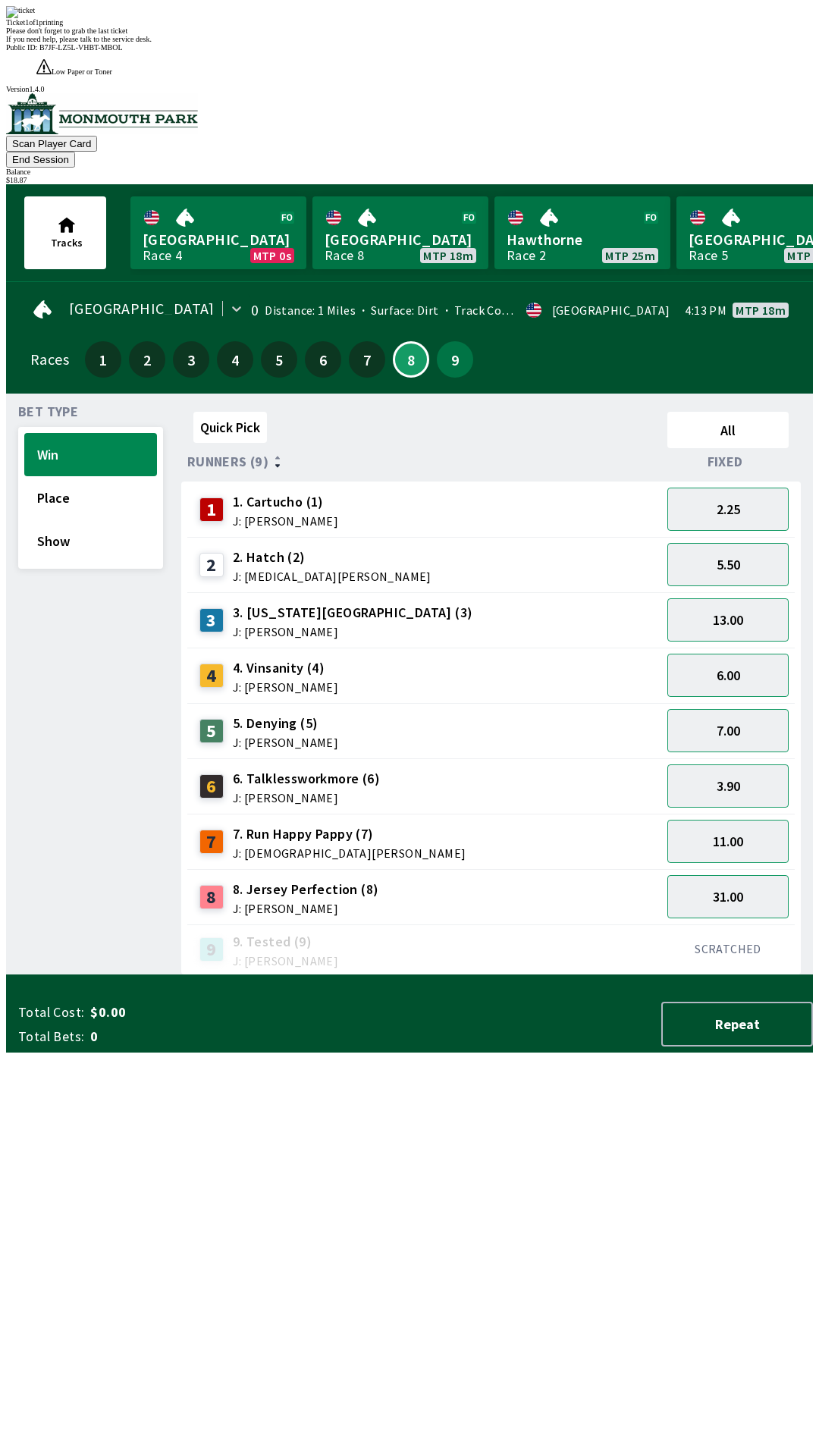
click at [573, 975] on div "Quick Pick All Runners (9) Fixed 1 1. Cartucho (1) J: [PERSON_NAME] 2.25 2 2. H…" at bounding box center [496, 690] width 631 height 570
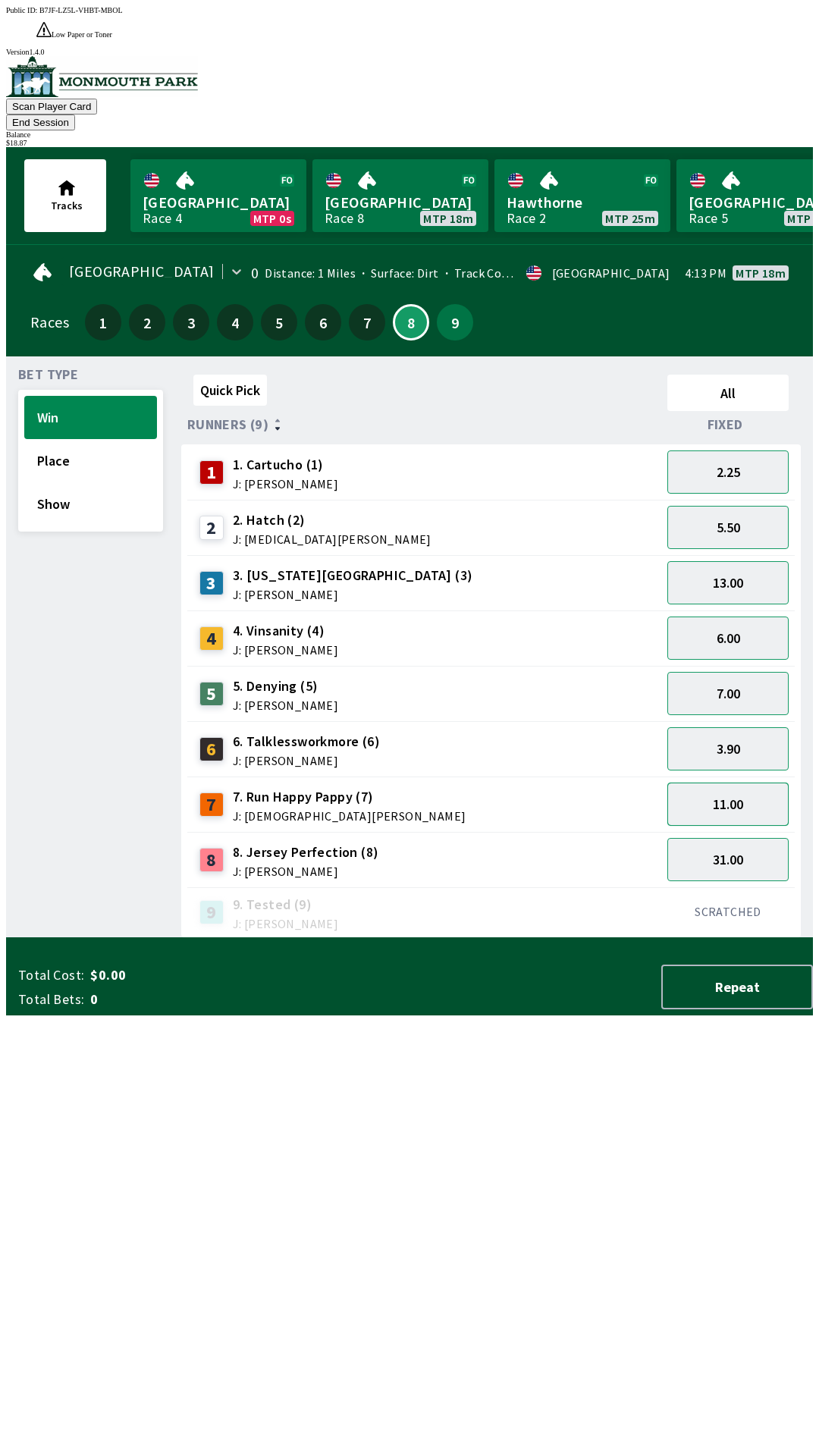
click at [730, 783] on button "11.00" at bounding box center [727, 804] width 121 height 44
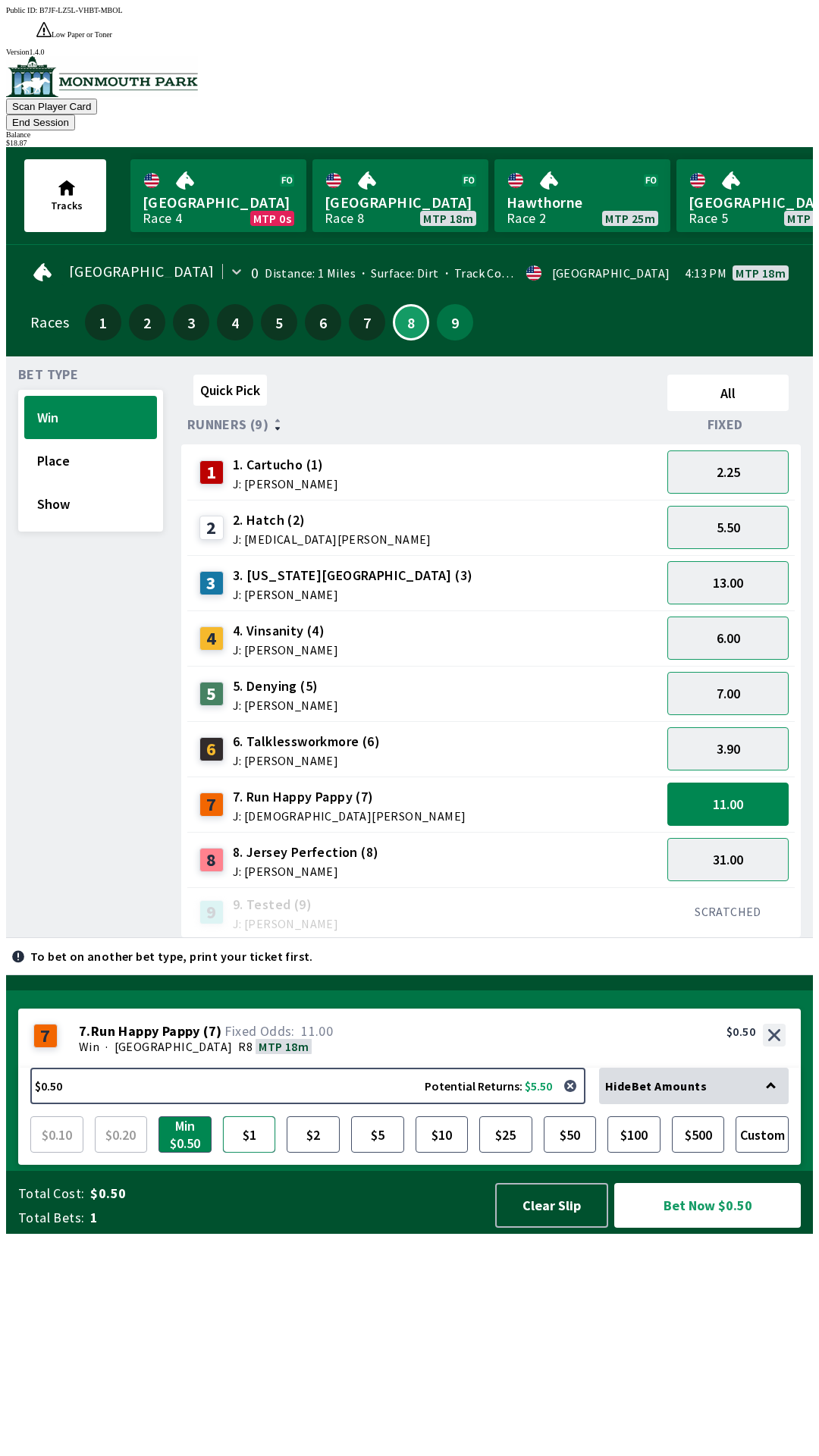
click at [253, 1153] on button "$1" at bounding box center [249, 1135] width 53 height 37
click at [696, 1228] on button "Bet Now $1.00" at bounding box center [707, 1205] width 187 height 45
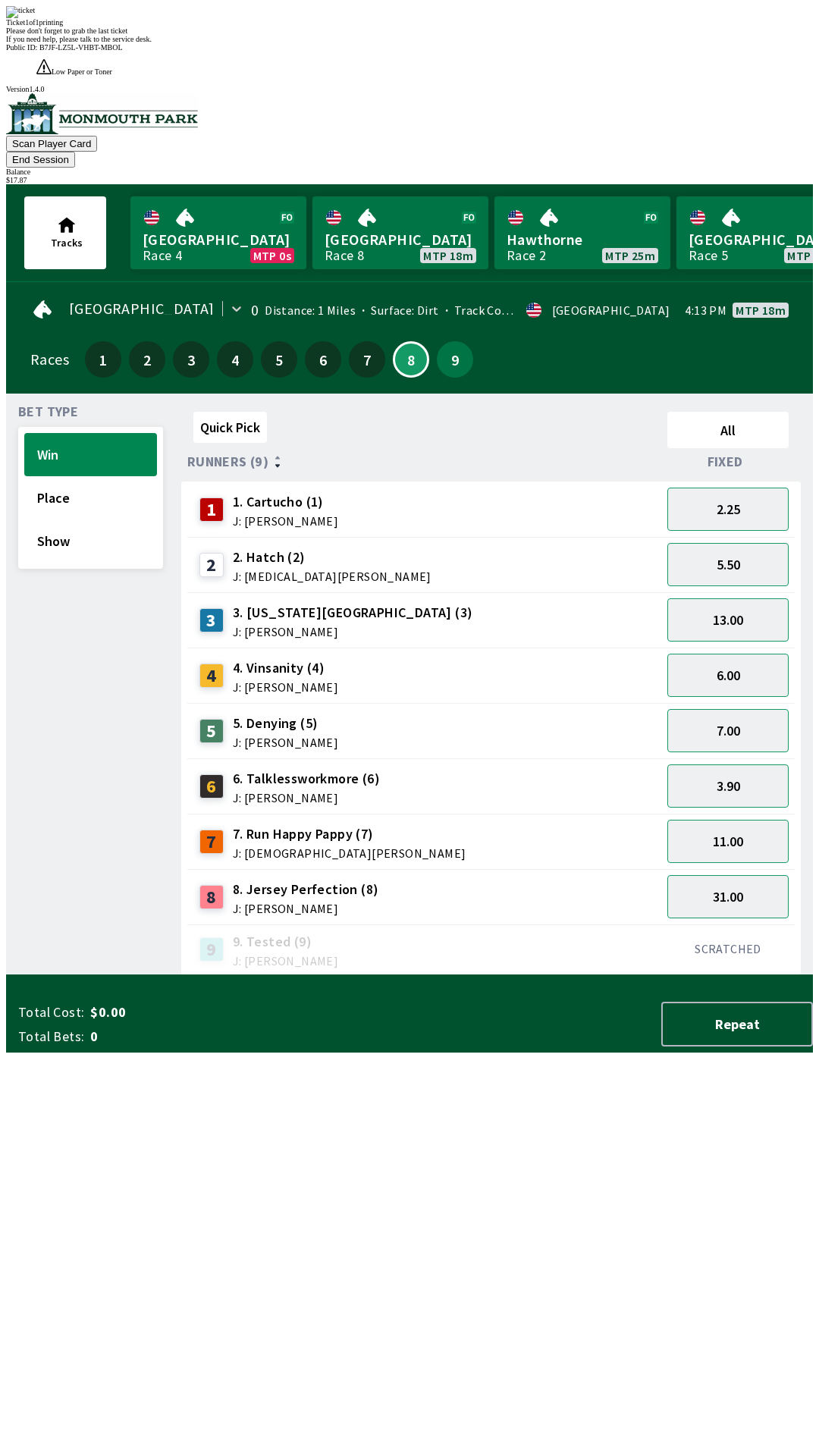
click at [616, 975] on div "Quick Pick All Runners (9) Fixed 1 1. Cartucho (1) J: [PERSON_NAME] 2.25 2 2. H…" at bounding box center [496, 690] width 631 height 570
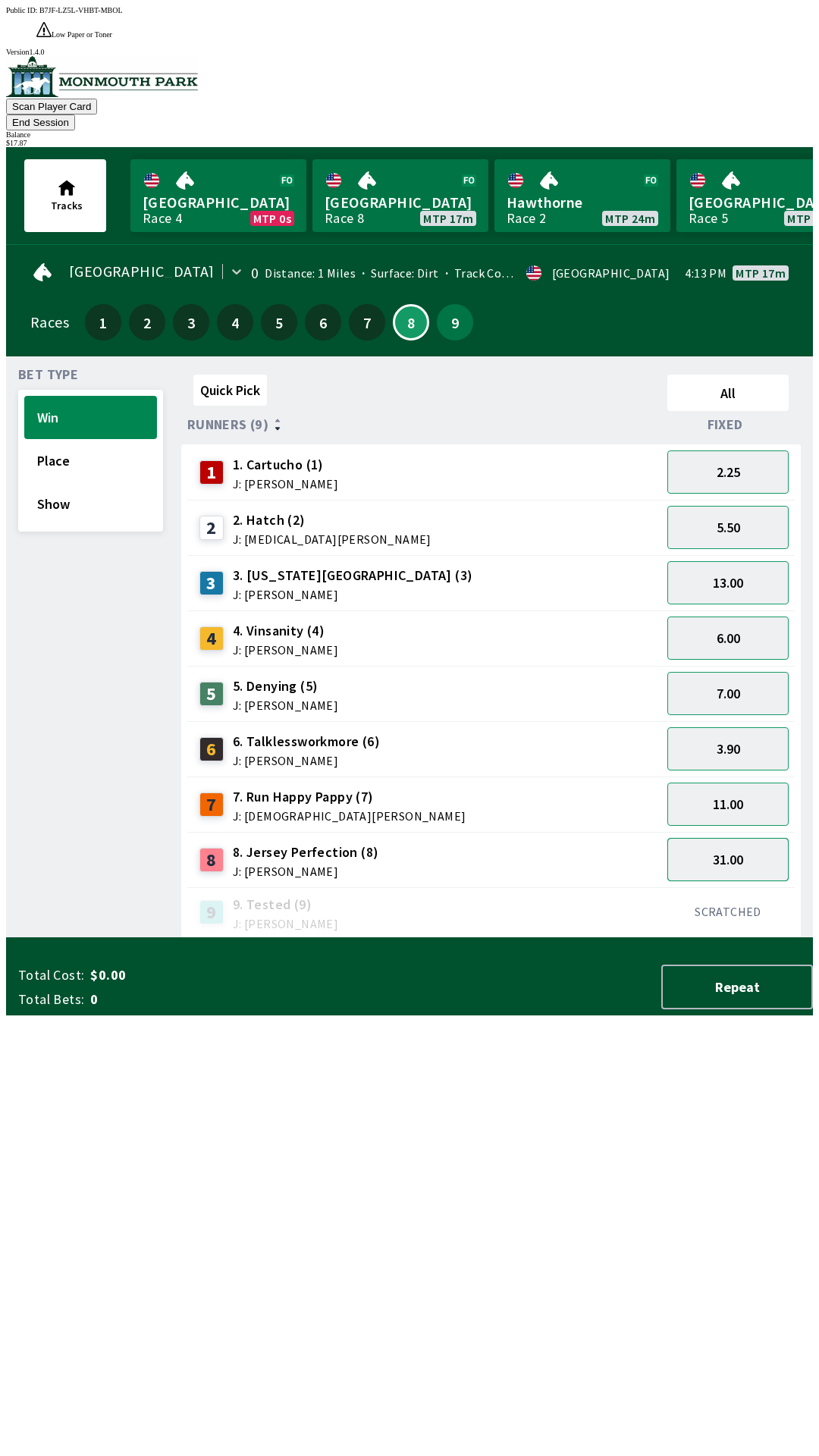
click at [730, 838] on button "31.00" at bounding box center [727, 859] width 121 height 44
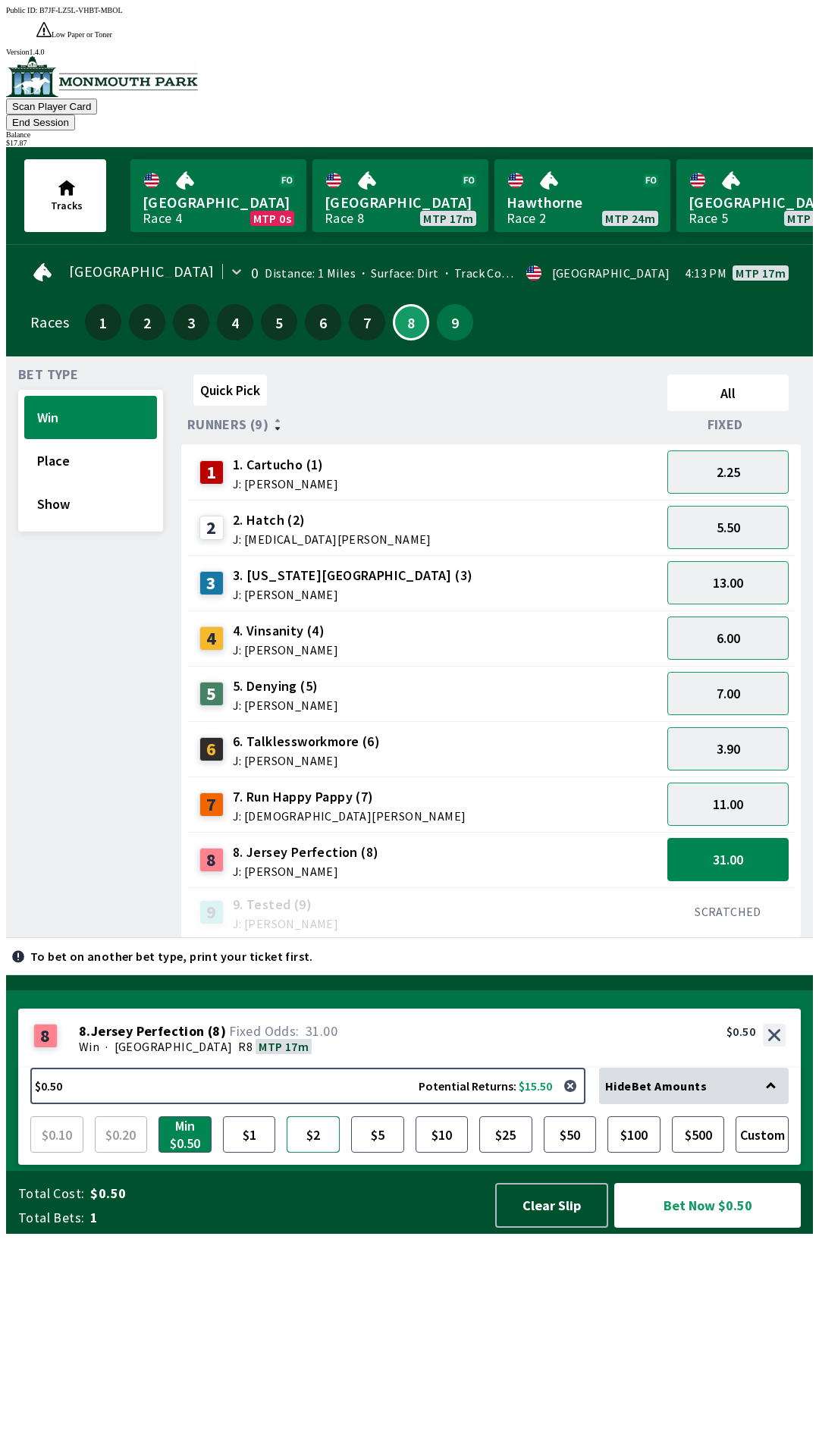
click at [310, 1153] on button "$2" at bounding box center [312, 1135] width 53 height 37
click at [706, 1228] on button "Bet Now $2.00" at bounding box center [707, 1205] width 187 height 45
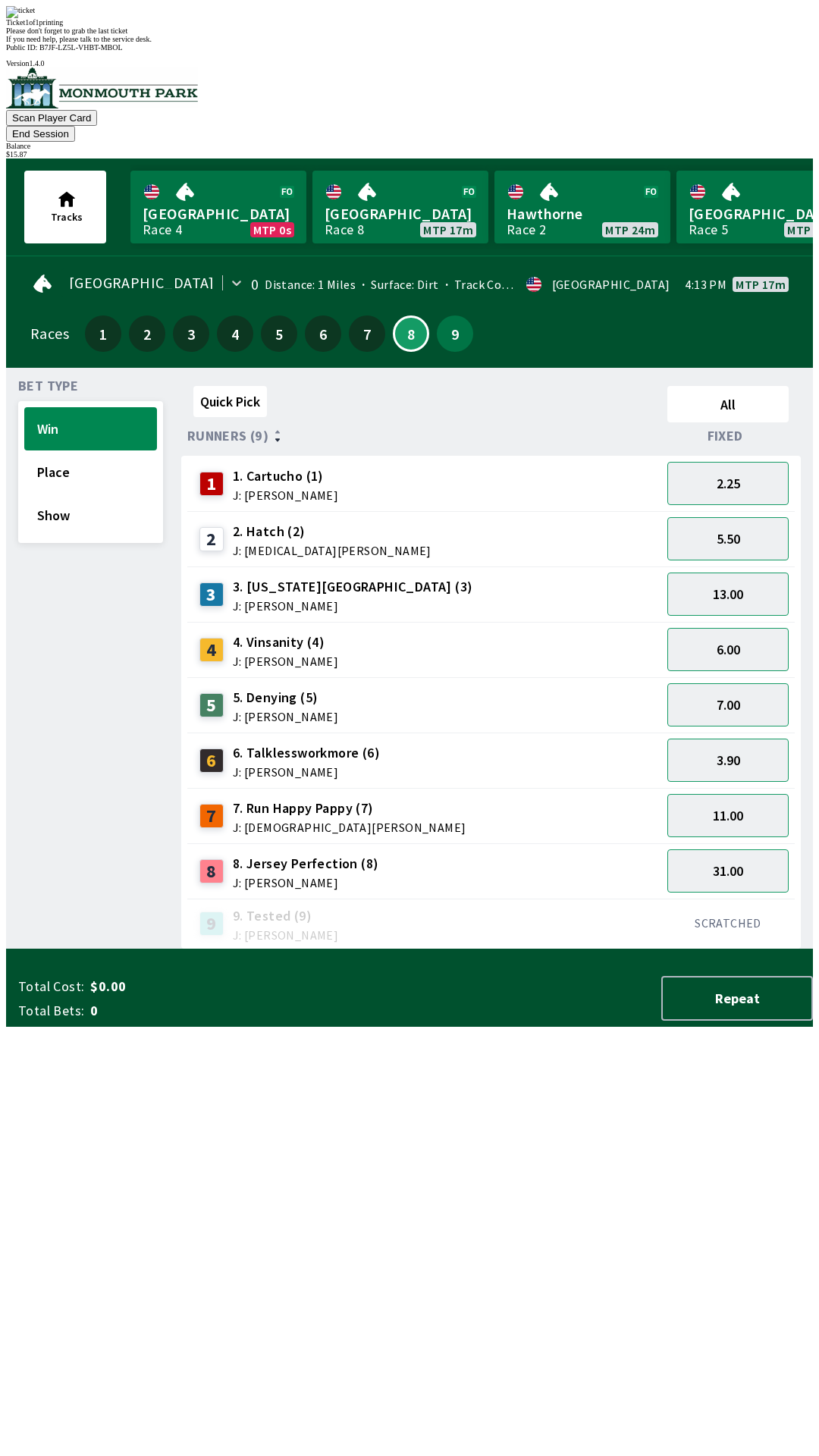
click at [510, 950] on div "Quick Pick All Runners (9) Fixed 1 1. Cartucho (1) J: [PERSON_NAME] 2.25 2 2. H…" at bounding box center [496, 665] width 631 height 570
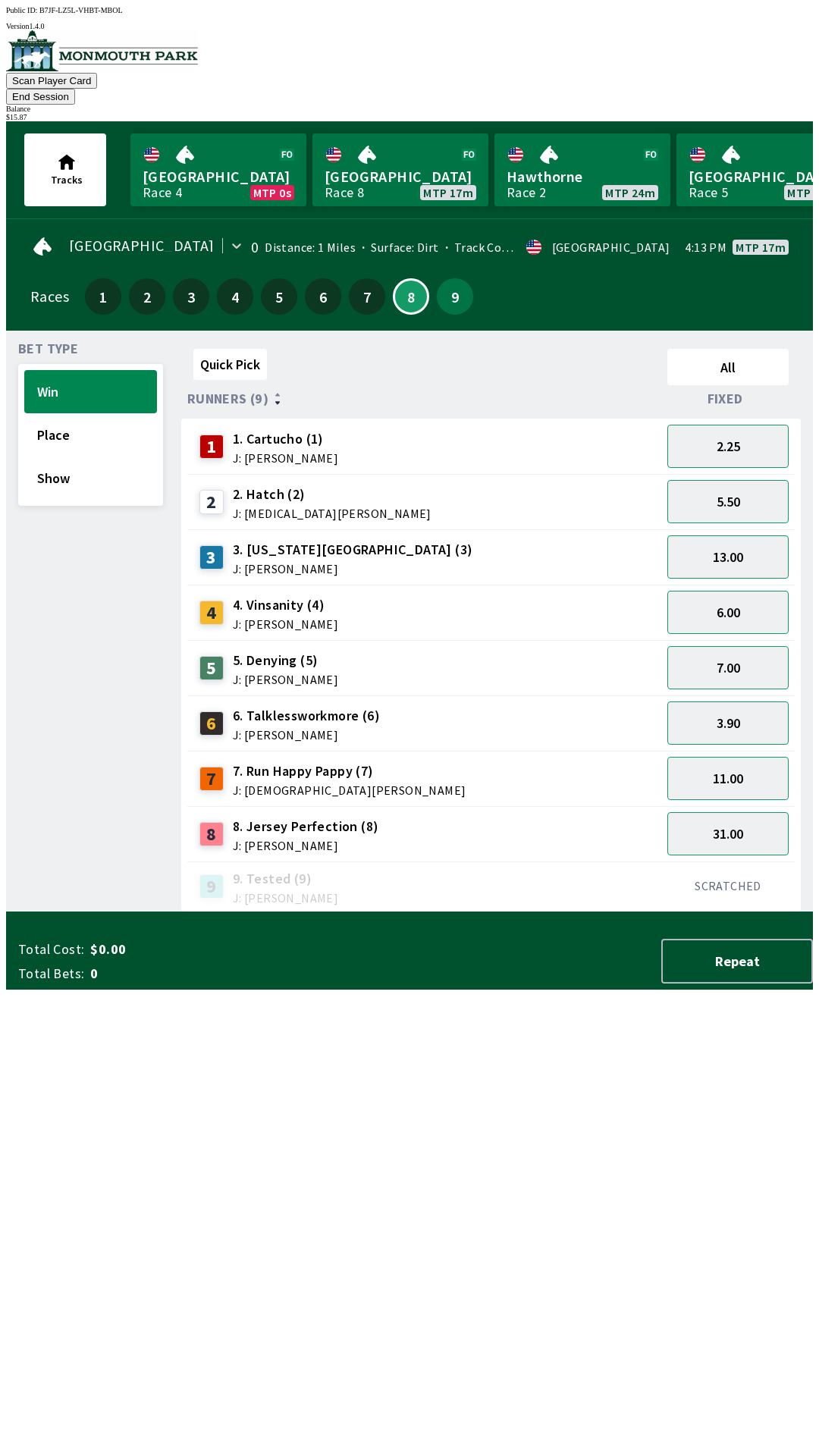
click at [75, 89] on button "End Session" at bounding box center [40, 97] width 69 height 15
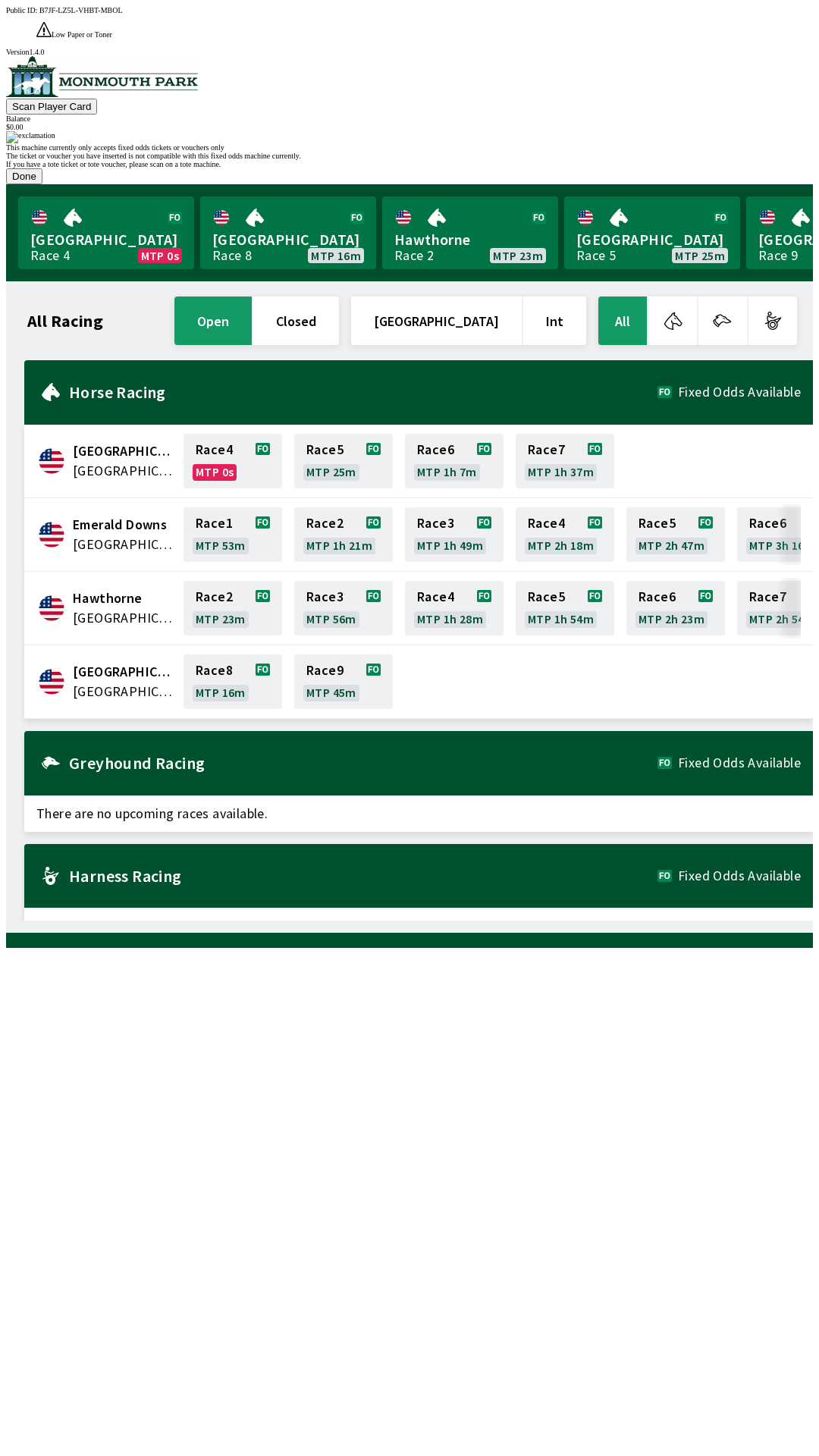
click at [43, 185] on button "Done" at bounding box center [24, 176] width 37 height 15
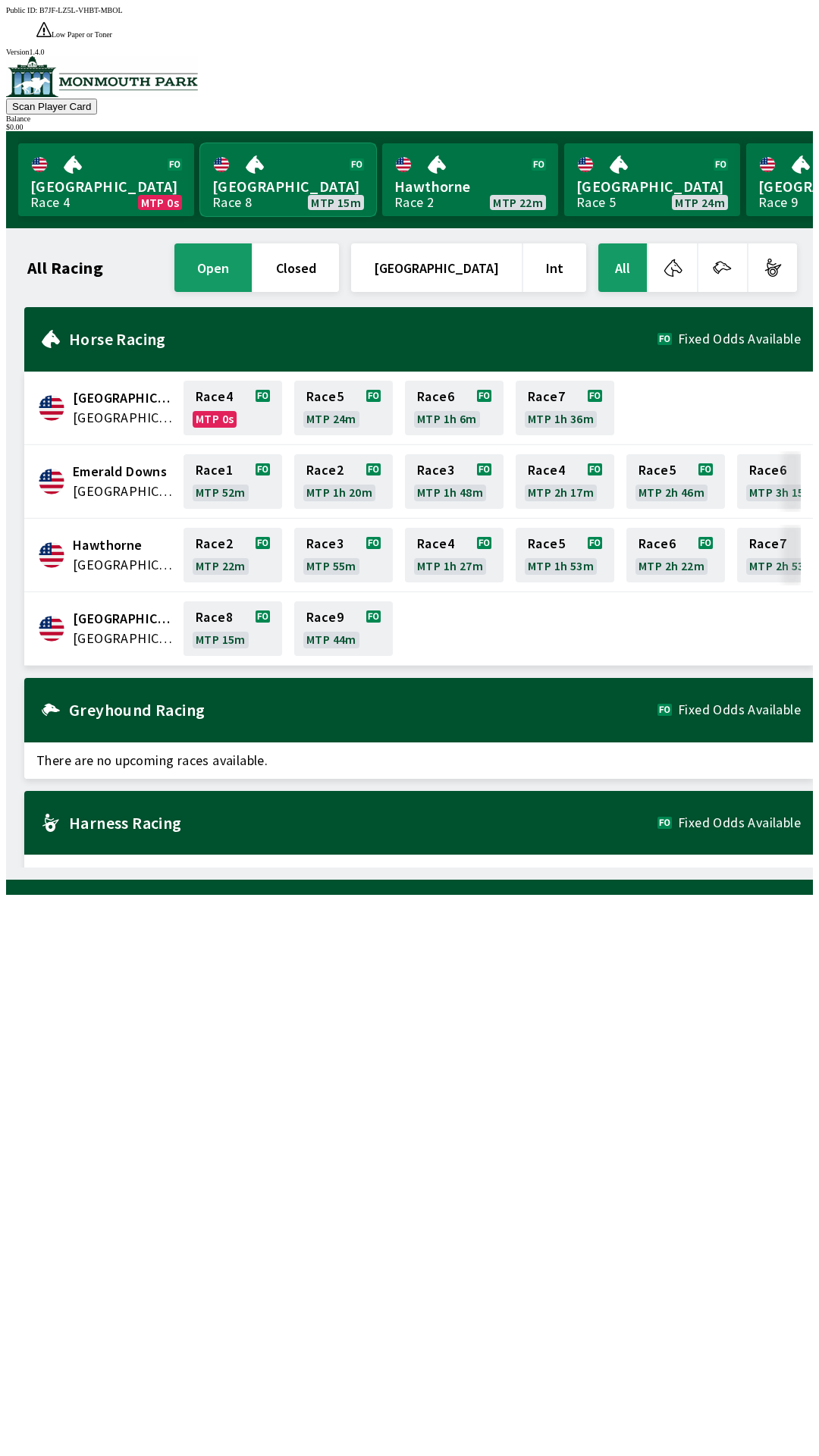
click at [278, 153] on link "[GEOGRAPHIC_DATA] Race 8 MTP 15m" at bounding box center [288, 179] width 176 height 73
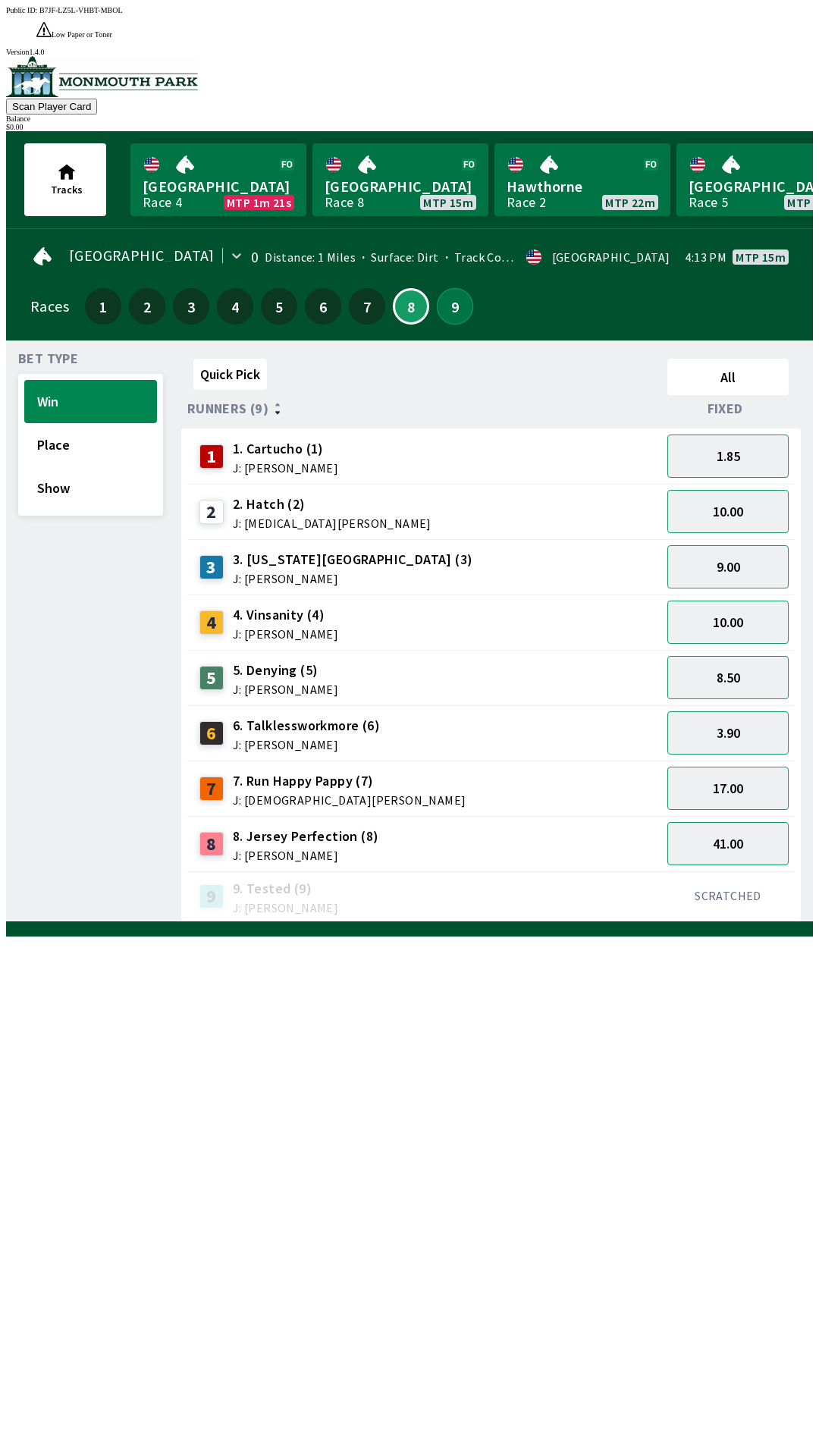
click at [456, 288] on button "9" at bounding box center [455, 307] width 37 height 37
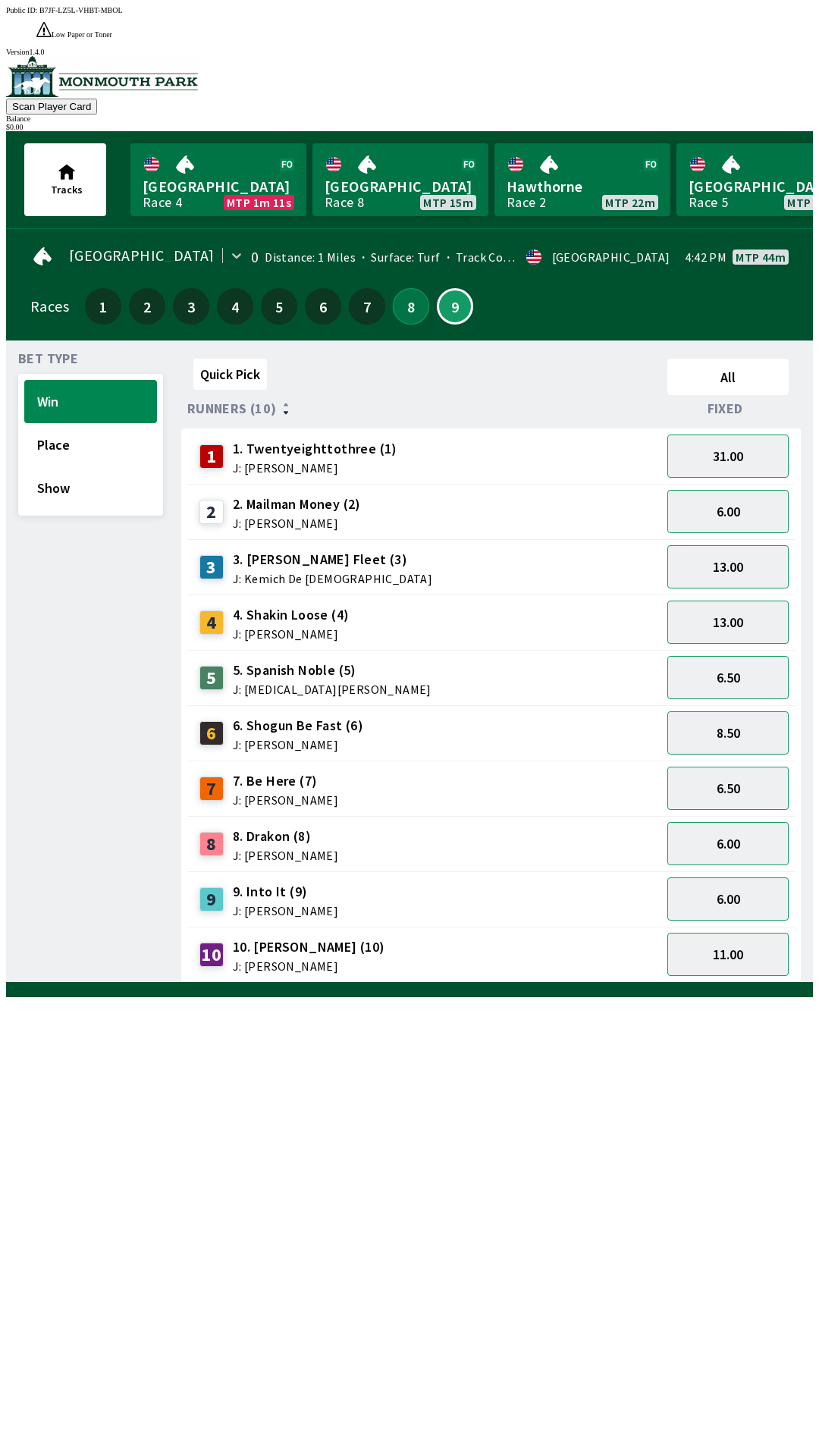
click at [407, 288] on button "8" at bounding box center [411, 307] width 37 height 37
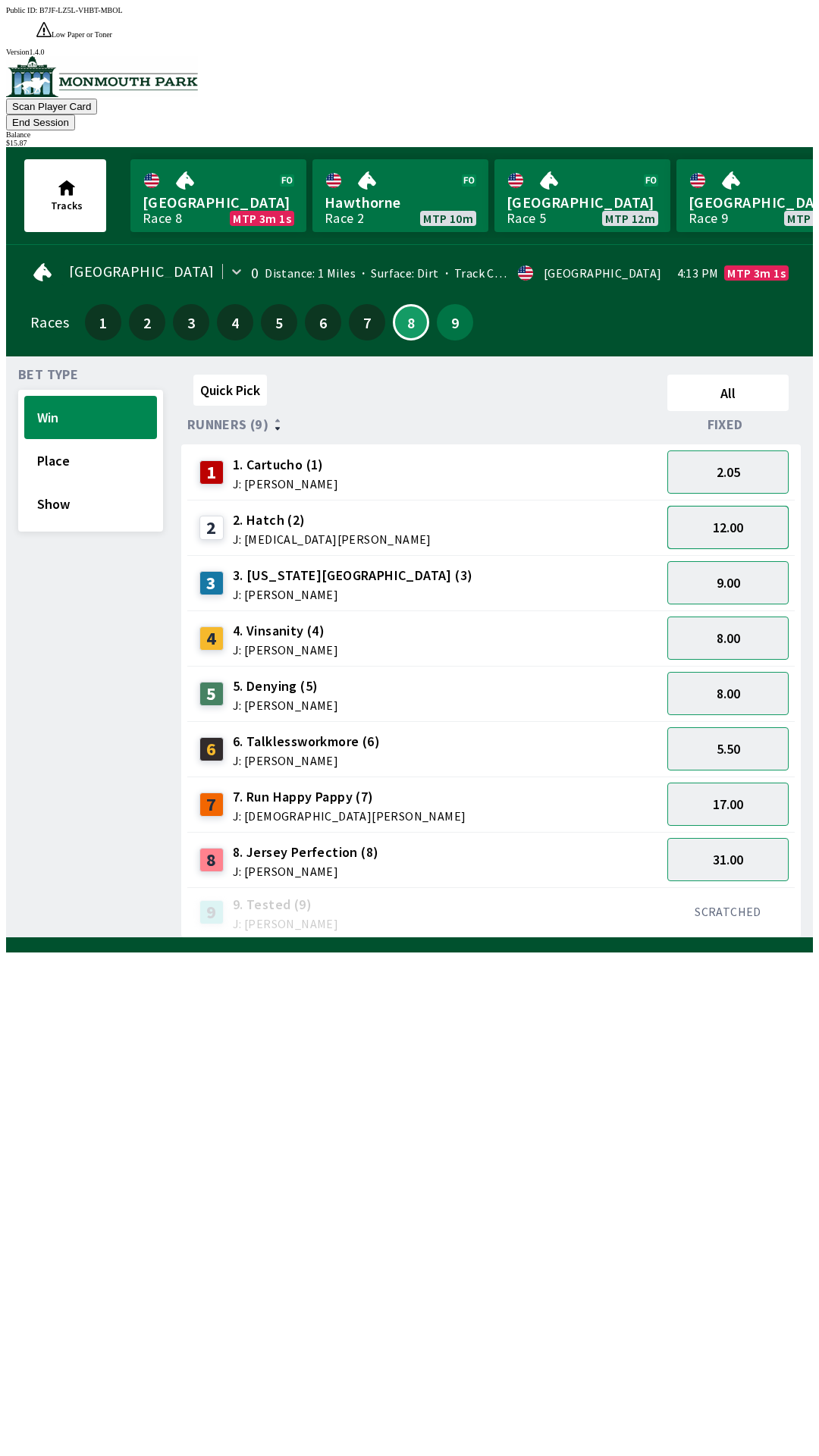
click at [715, 506] on button "12.00" at bounding box center [727, 527] width 121 height 44
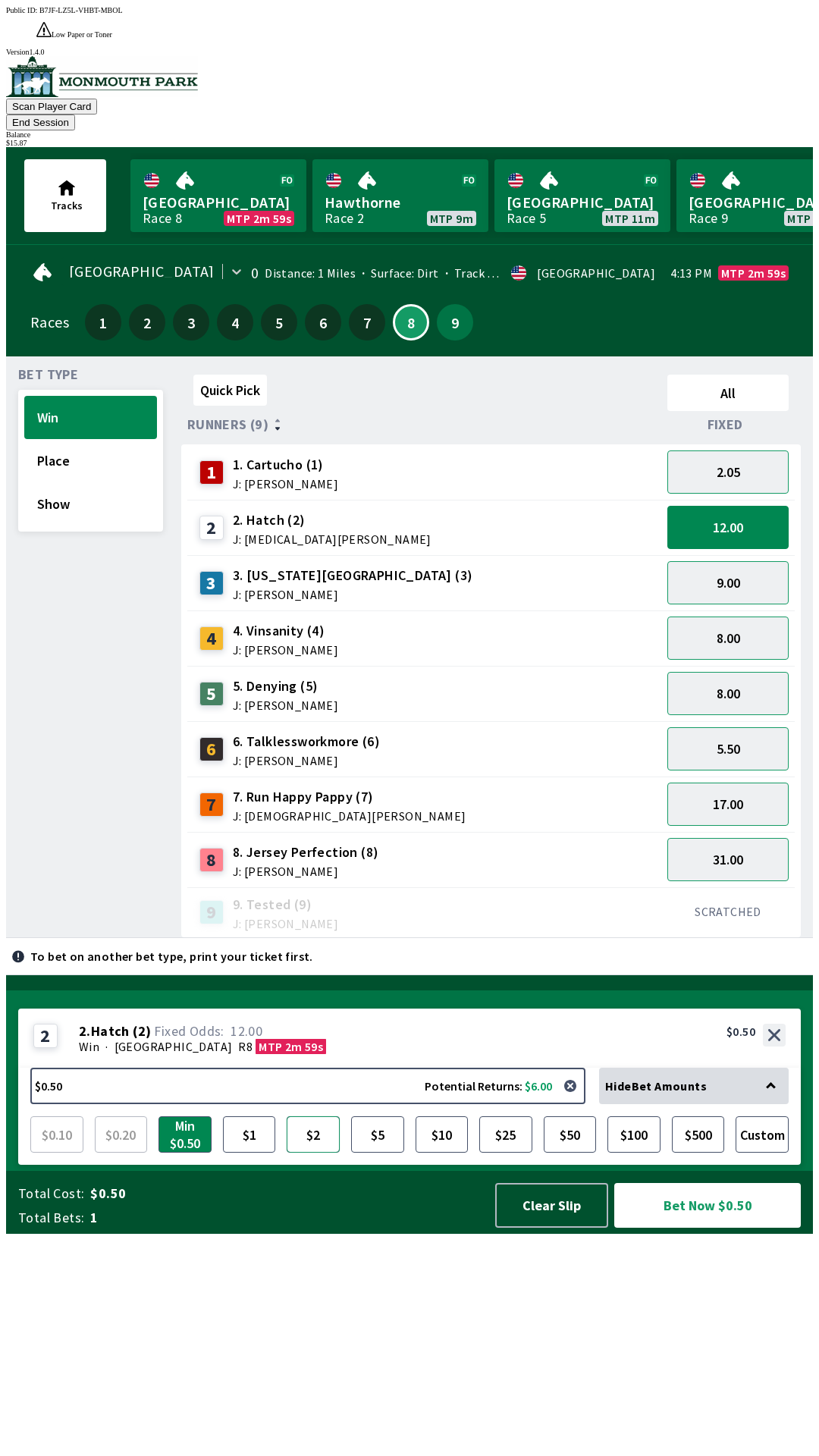
click at [308, 1153] on button "$2" at bounding box center [312, 1135] width 53 height 37
click at [700, 1228] on button "Bet Now $2.00" at bounding box center [707, 1205] width 187 height 45
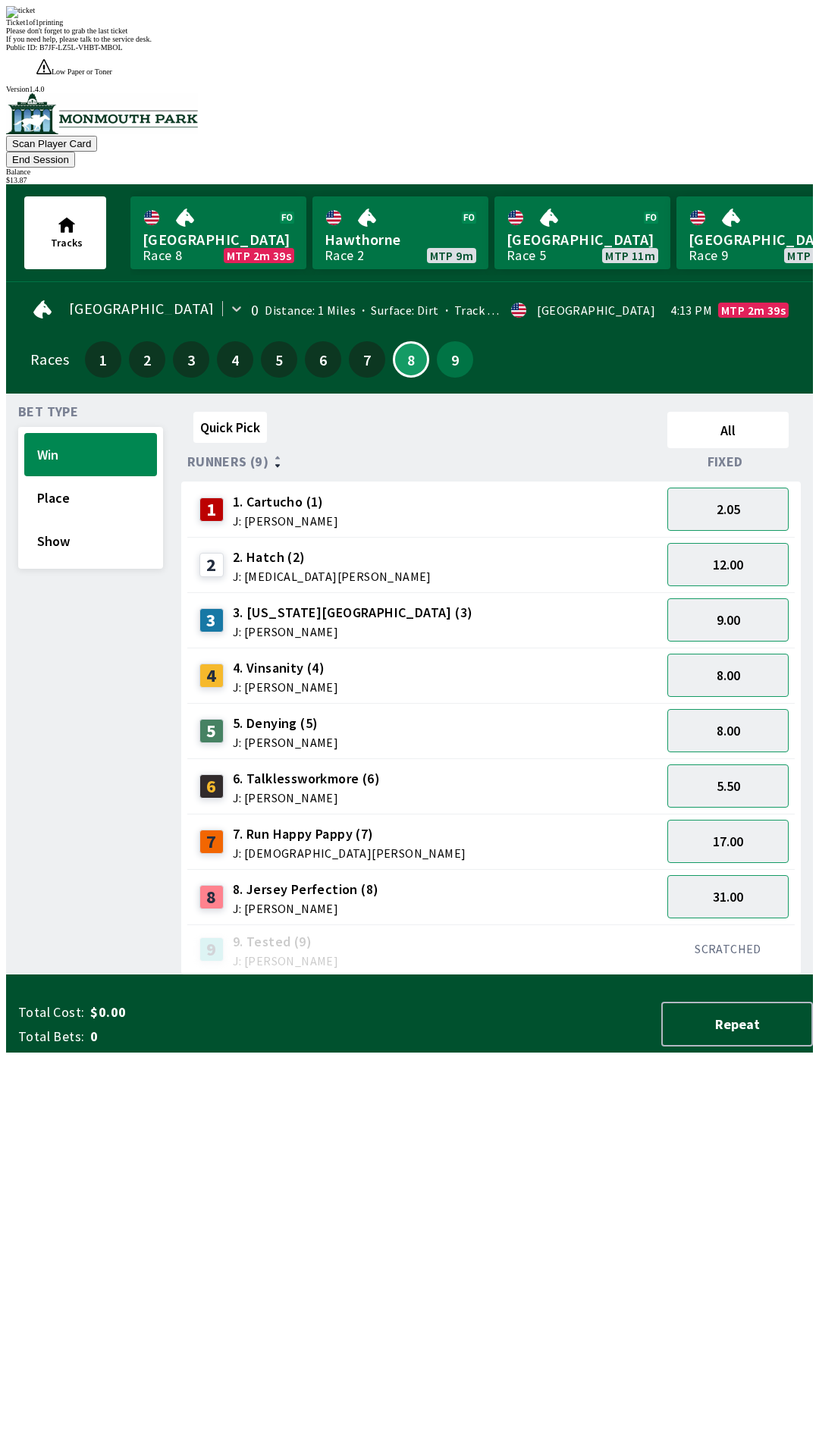
click at [75, 152] on button "End Session" at bounding box center [40, 160] width 69 height 15
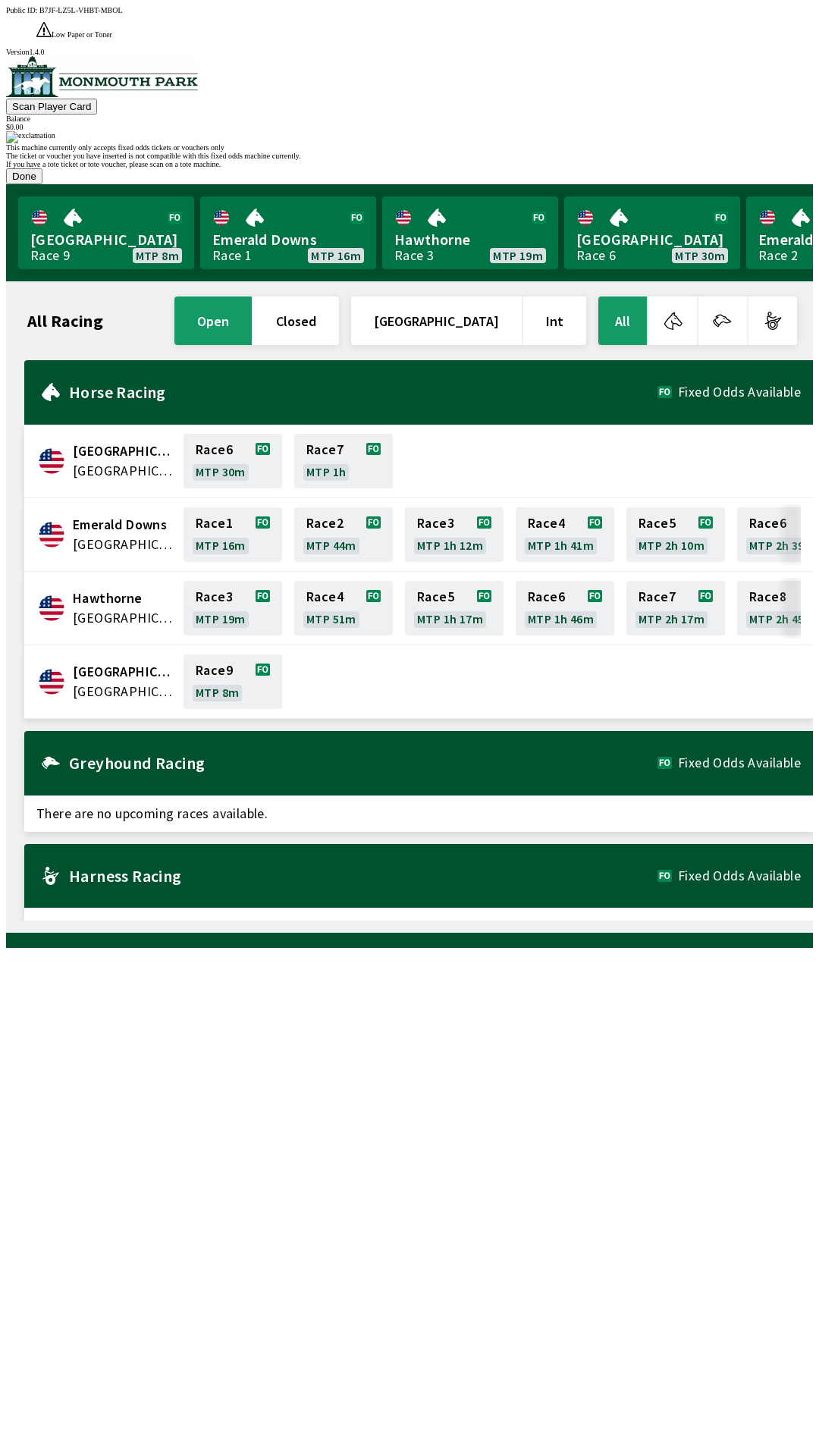
click at [43, 185] on button "Done" at bounding box center [24, 176] width 37 height 15
